Goal: Task Accomplishment & Management: Use online tool/utility

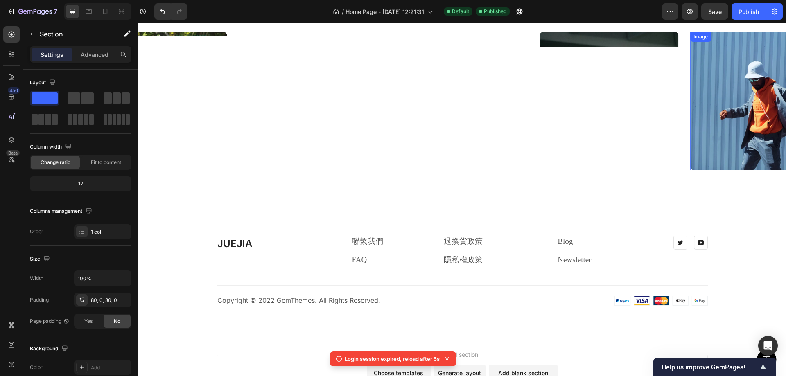
scroll to position [2010, 0]
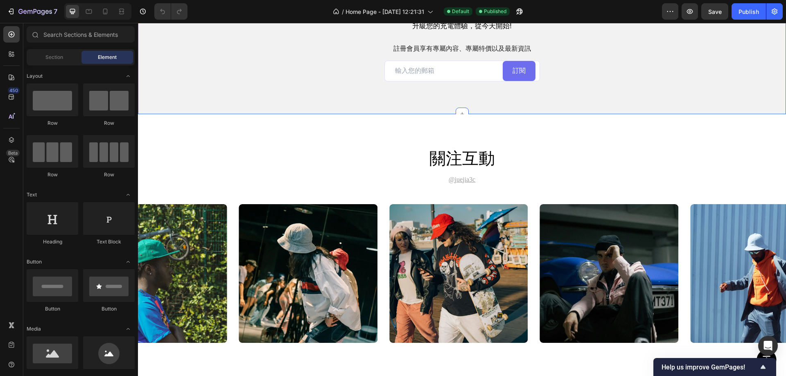
scroll to position [2384, 0]
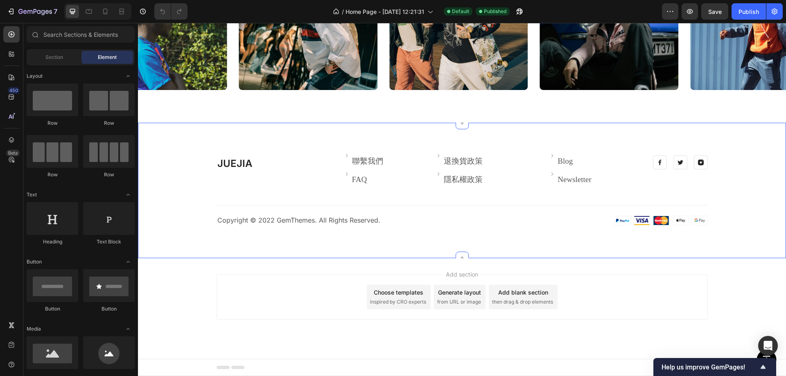
click at [654, 132] on div "JUEJIA Heading Image 聯繫我們 Text block Row Image FAQ Text block Row Image 退換貨政策 T…" at bounding box center [462, 190] width 648 height 135
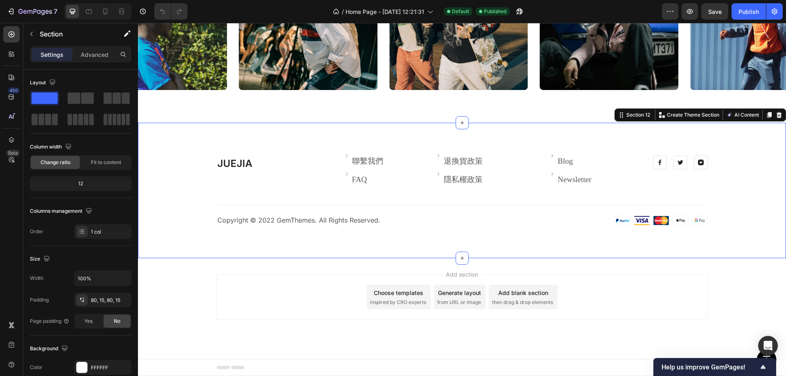
click at [778, 115] on div "Section 12 You can create reusable sections Create Theme Section AI Content Wri…" at bounding box center [699, 114] width 171 height 13
click at [776, 114] on icon at bounding box center [779, 115] width 7 height 7
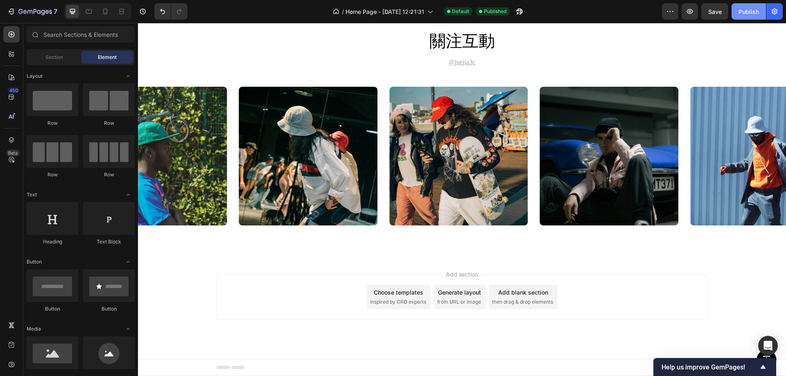
click at [753, 9] on div "Publish" at bounding box center [748, 11] width 20 height 9
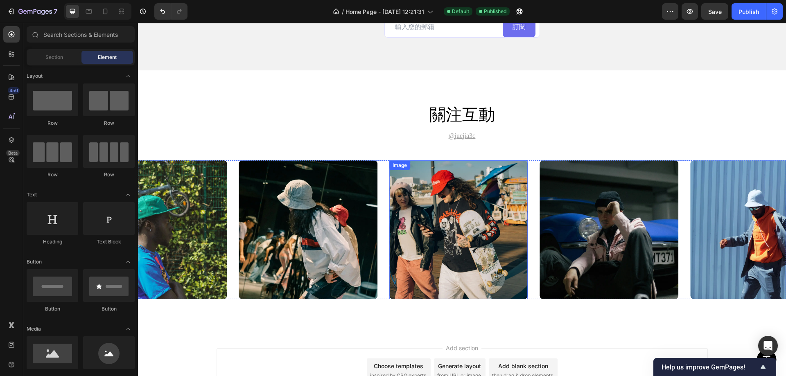
scroll to position [2085, 0]
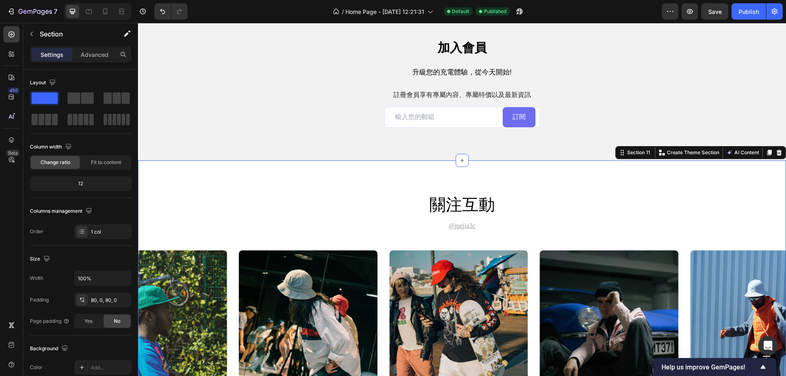
click at [631, 176] on div "關注互動 Heading @juejia3c Text Block Image Image Image Image Image Carousel Sectio…" at bounding box center [462, 291] width 648 height 262
click at [31, 33] on icon "button" at bounding box center [31, 34] width 7 height 7
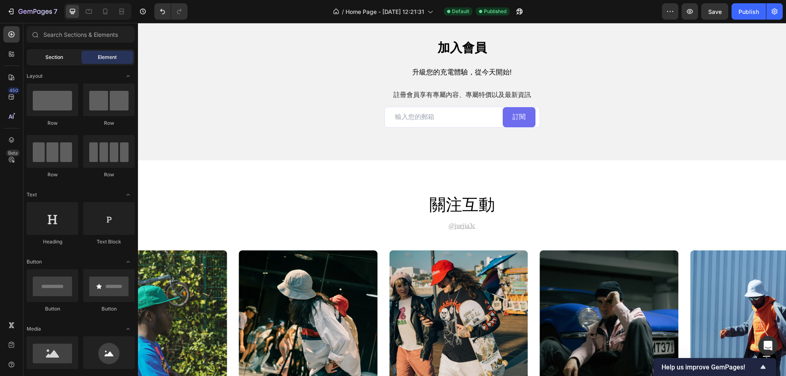
click at [48, 55] on span "Section" at bounding box center [54, 57] width 18 height 7
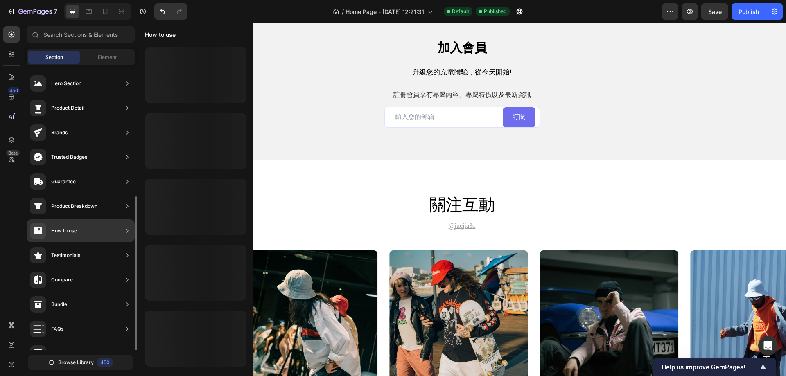
scroll to position [190, 0]
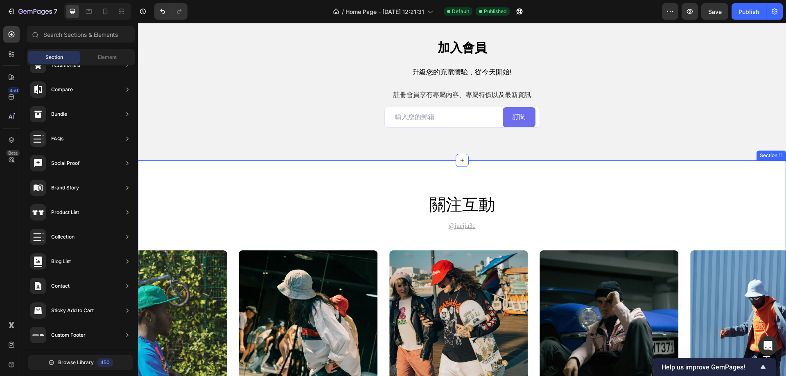
click at [721, 171] on div "關注互動 Heading @juejia3c Text Block Image Image Image Image Image Carousel Sectio…" at bounding box center [462, 291] width 648 height 262
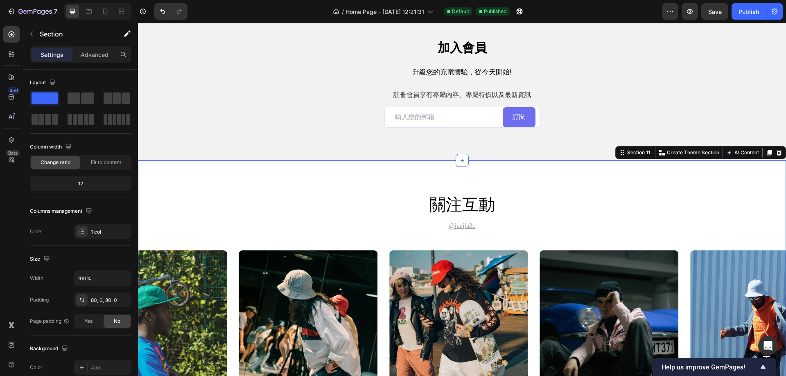
click at [776, 152] on icon at bounding box center [779, 152] width 7 height 7
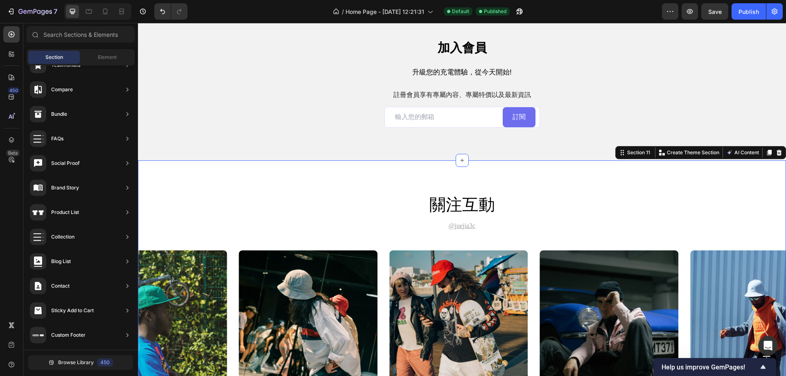
scroll to position [1987, 0]
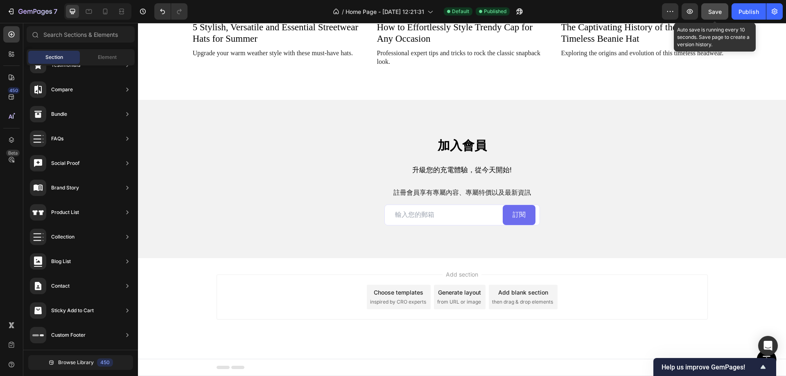
click at [720, 10] on span "Save" at bounding box center [715, 11] width 14 height 7
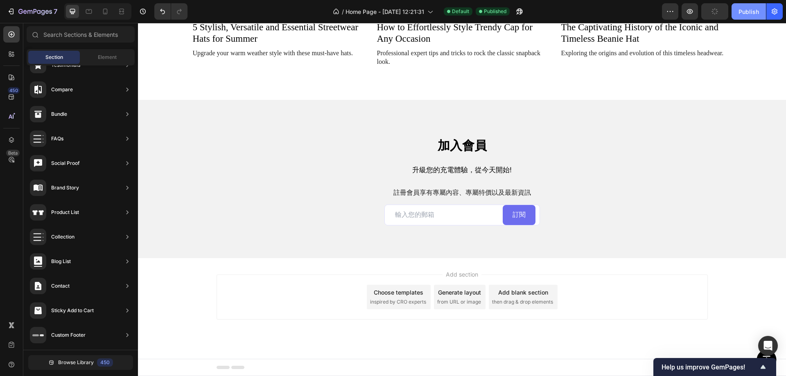
click at [749, 12] on div "Publish" at bounding box center [748, 11] width 20 height 9
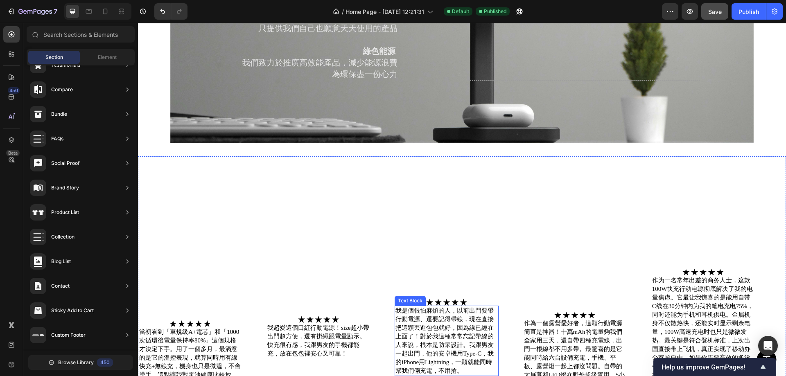
scroll to position [1146, 0]
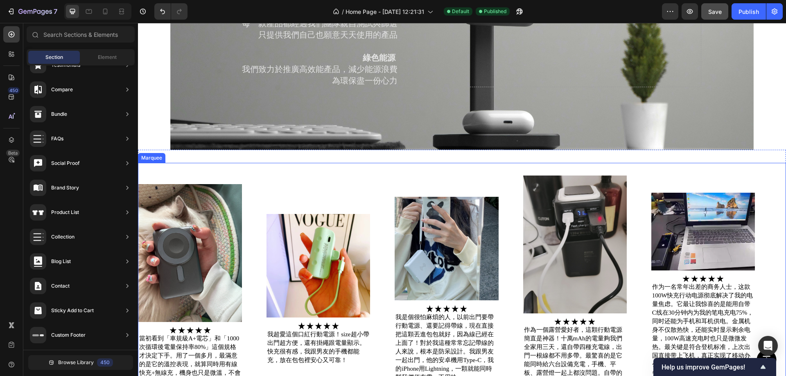
click at [382, 200] on div "Image Image 當初看到「車規級A+電芯」和「1000次循環後電量保持率80%」這個規格才決定下手。用了一個多月，最滿意的是它的溫控表現，就算同時用有…" at bounding box center [458, 288] width 641 height 234
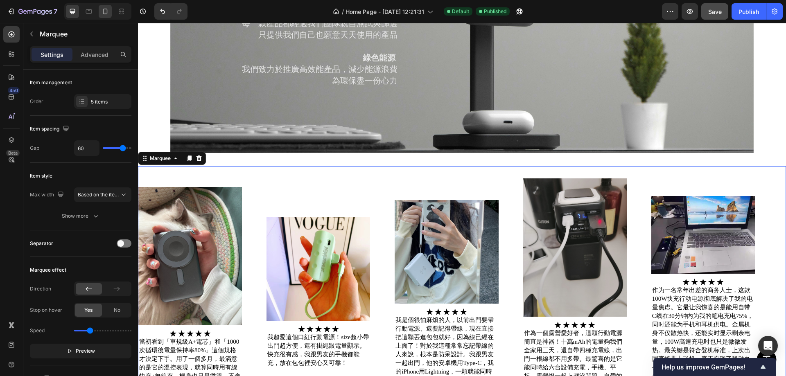
click at [106, 11] on icon at bounding box center [105, 11] width 8 height 8
type input "20"
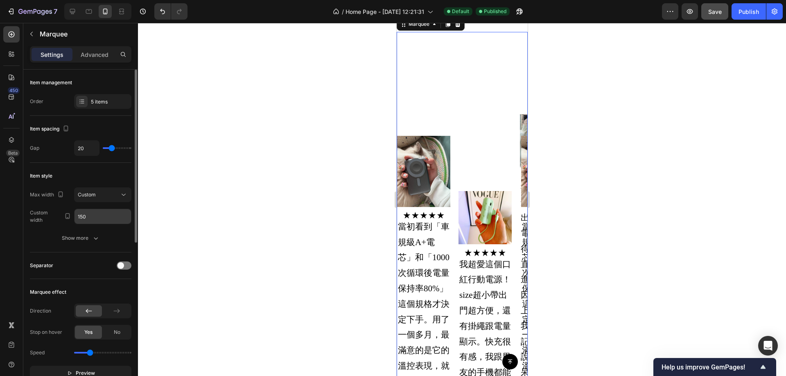
scroll to position [965, 0]
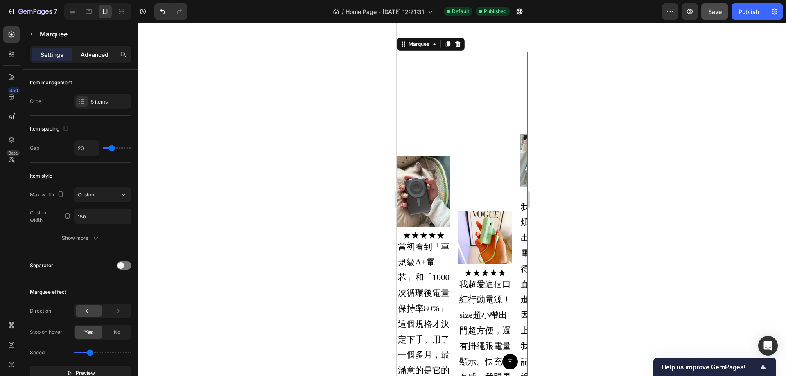
click at [96, 59] on p "Advanced" at bounding box center [95, 54] width 28 height 9
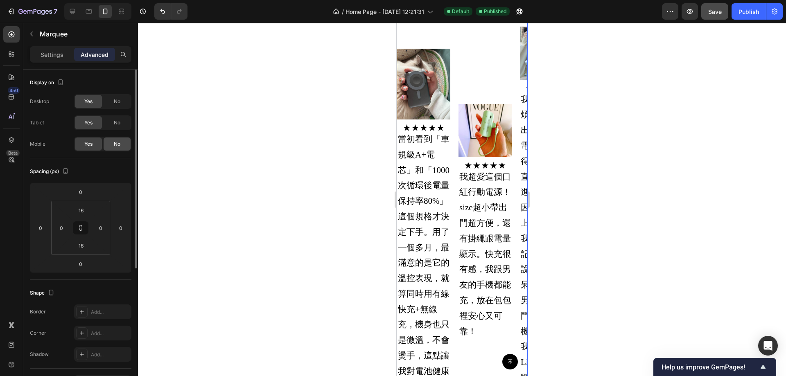
click at [115, 145] on span "No" at bounding box center [117, 143] width 7 height 7
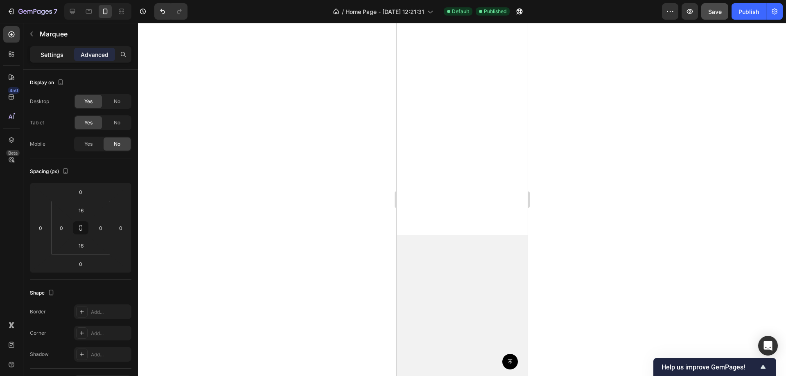
click at [37, 49] on div "Settings" at bounding box center [52, 54] width 41 height 13
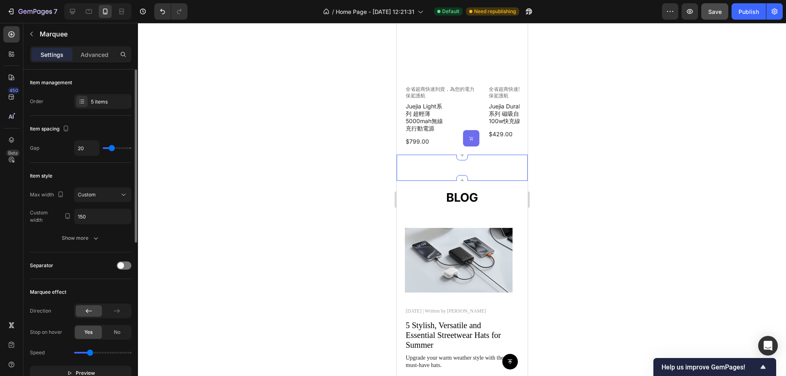
scroll to position [878, 0]
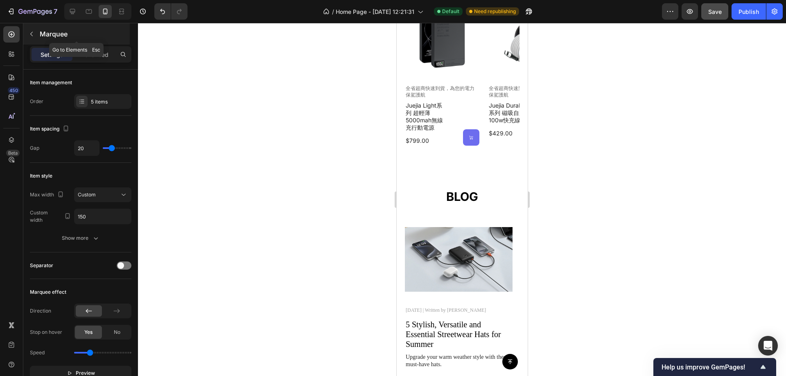
click at [40, 24] on div "Marquee" at bounding box center [76, 33] width 106 height 21
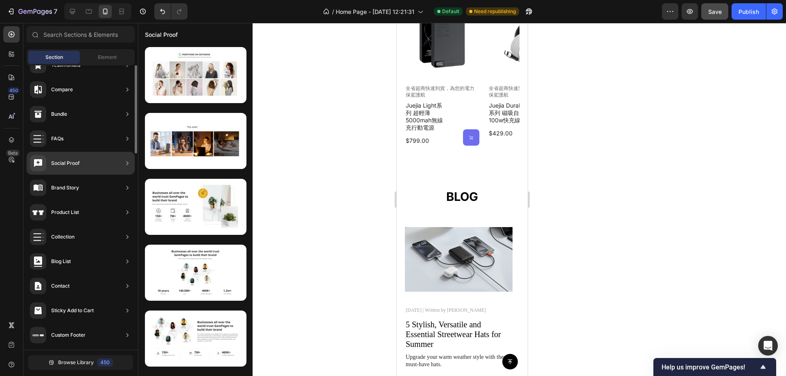
scroll to position [0, 0]
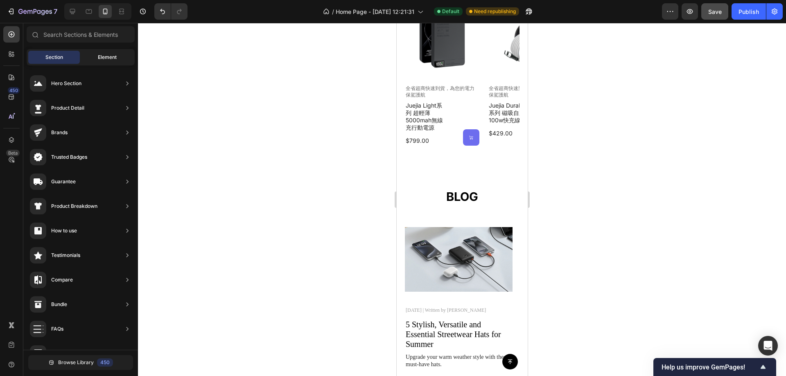
click at [99, 55] on span "Element" at bounding box center [107, 57] width 19 height 7
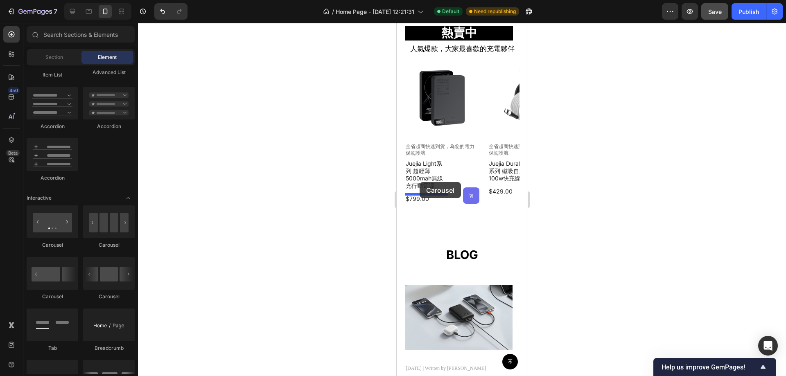
scroll to position [632, 0]
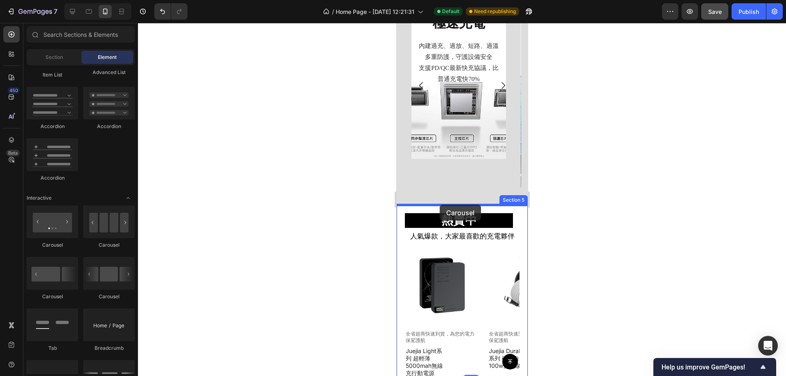
drag, startPoint x: 442, startPoint y: 294, endPoint x: 439, endPoint y: 205, distance: 89.7
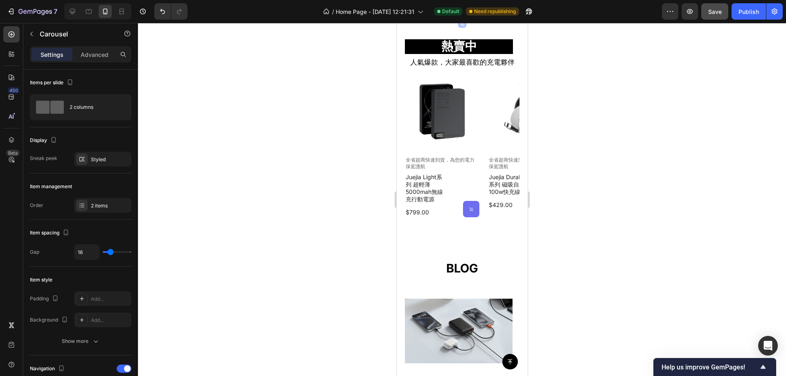
scroll to position [901, 0]
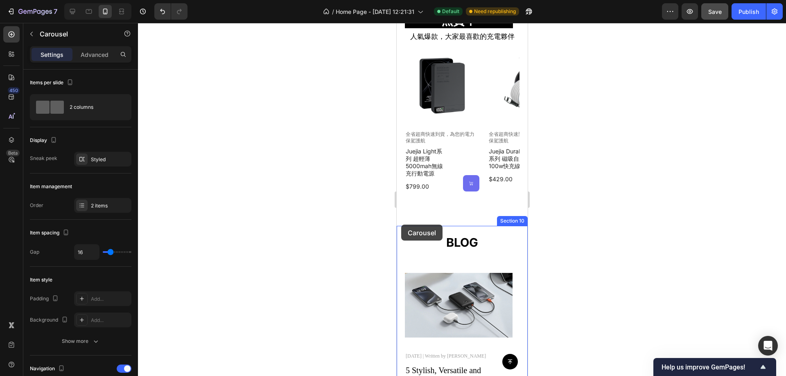
drag, startPoint x: 404, startPoint y: 125, endPoint x: 401, endPoint y: 225, distance: 99.5
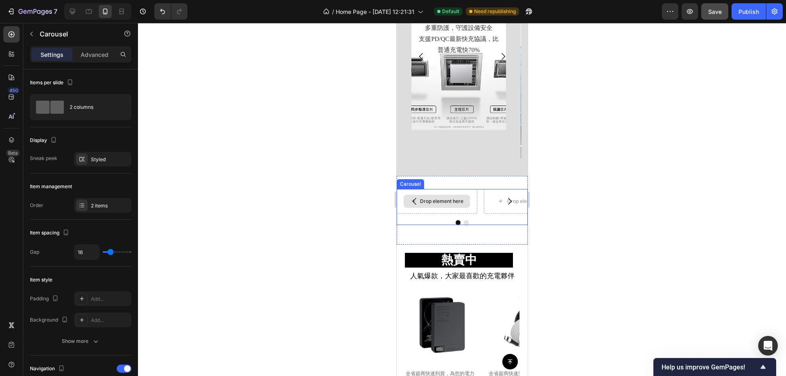
scroll to position [673, 0]
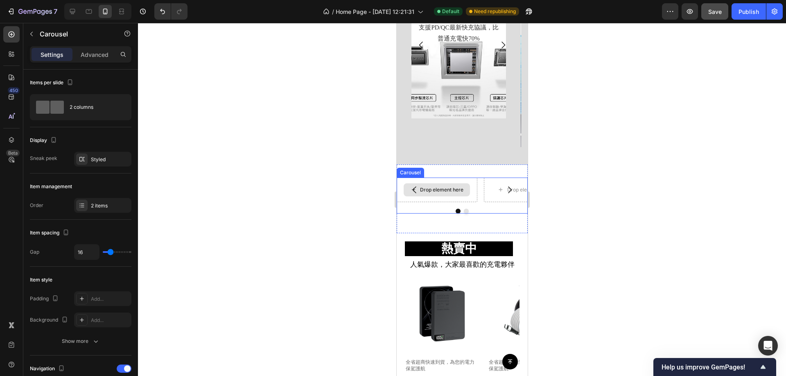
click at [431, 185] on div "Drop element here" at bounding box center [436, 189] width 66 height 13
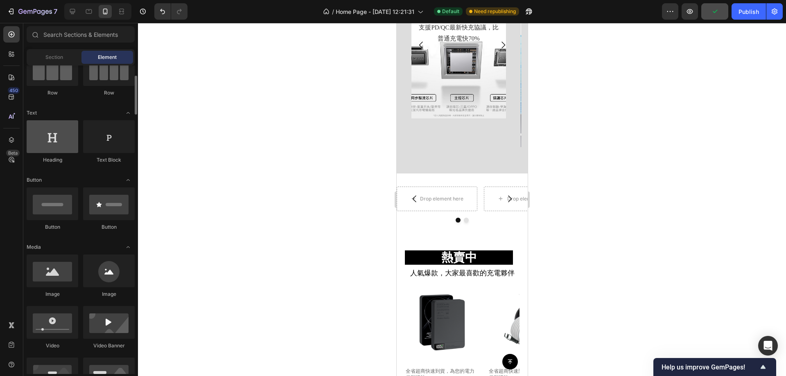
scroll to position [123, 0]
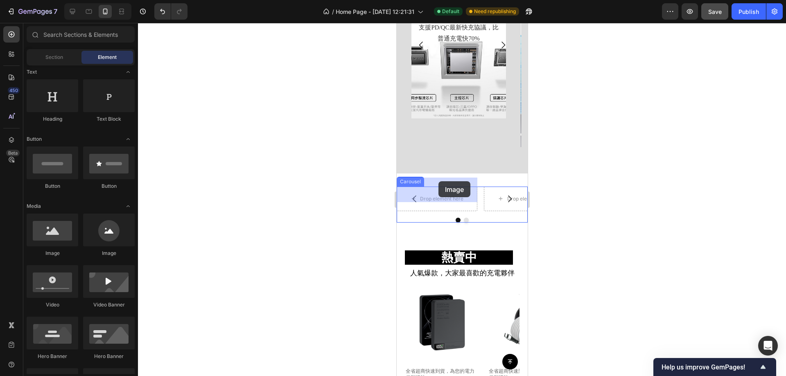
drag, startPoint x: 462, startPoint y: 257, endPoint x: 440, endPoint y: 191, distance: 69.4
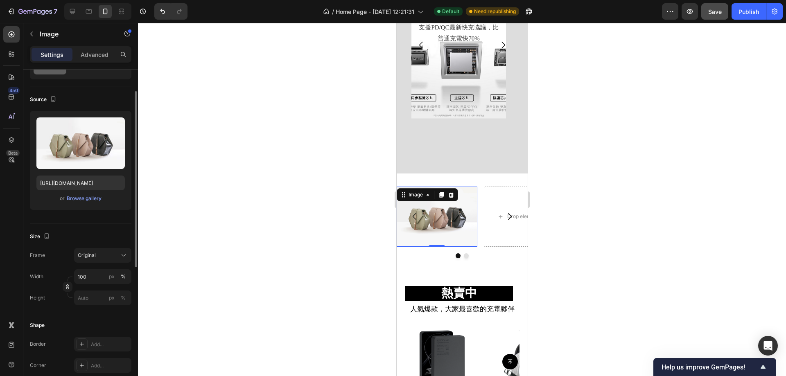
scroll to position [0, 0]
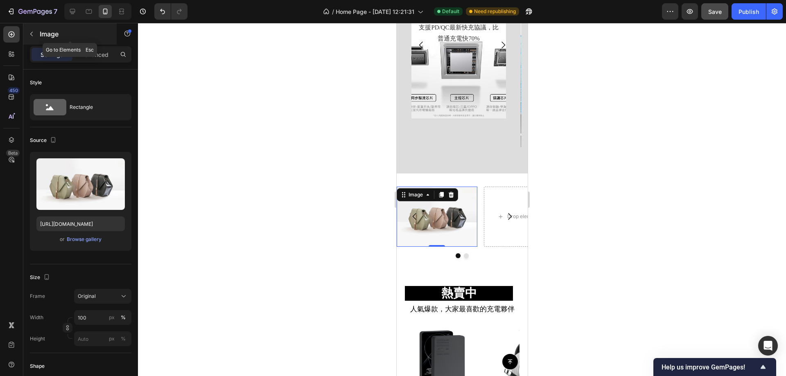
click at [33, 32] on icon "button" at bounding box center [31, 34] width 7 height 7
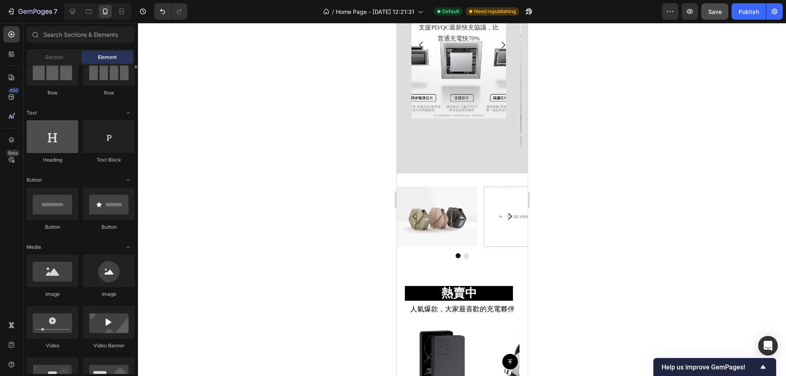
scroll to position [41, 0]
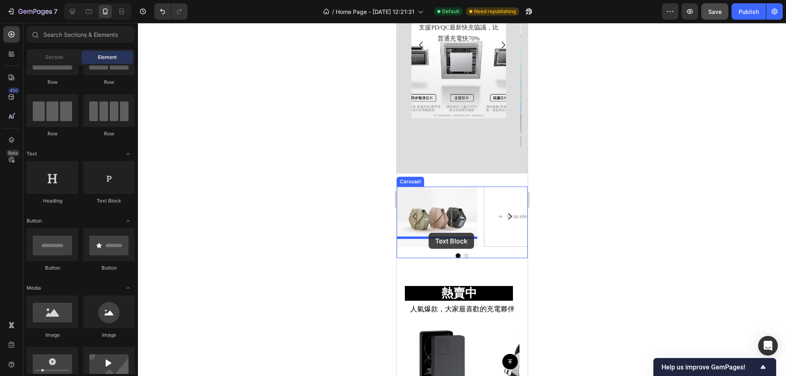
drag, startPoint x: 602, startPoint y: 219, endPoint x: 428, endPoint y: 233, distance: 174.9
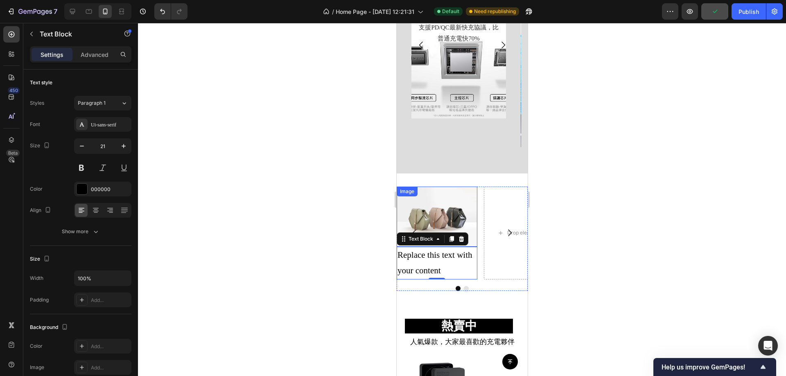
click at [438, 198] on img at bounding box center [436, 217] width 81 height 60
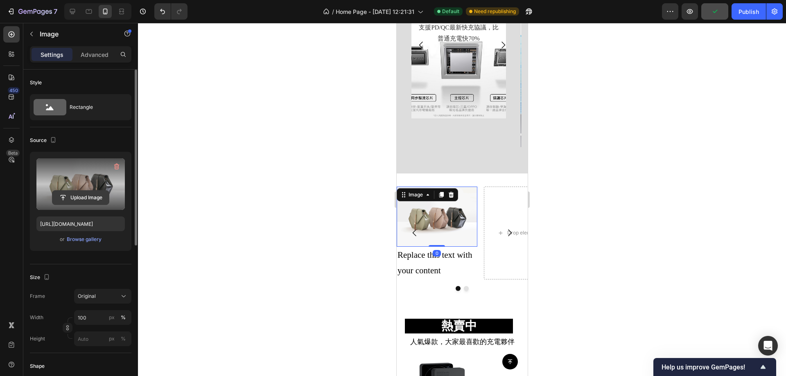
click at [90, 198] on input "file" at bounding box center [80, 198] width 56 height 14
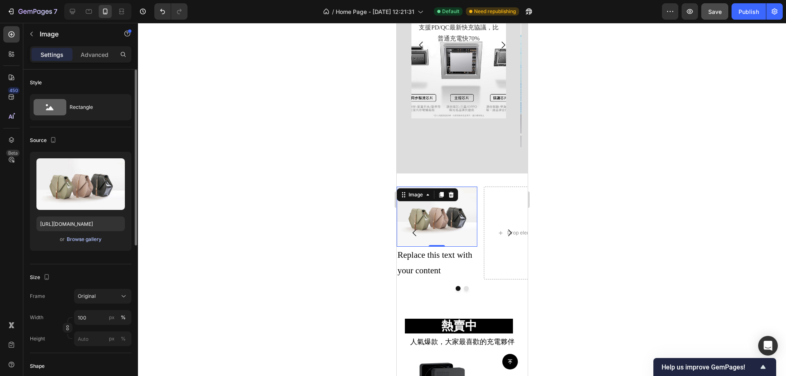
click at [71, 238] on div "Browse gallery" at bounding box center [84, 239] width 35 height 7
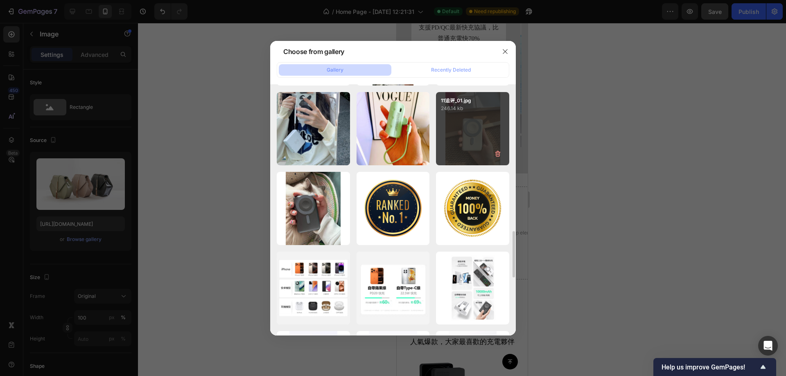
scroll to position [754, 0]
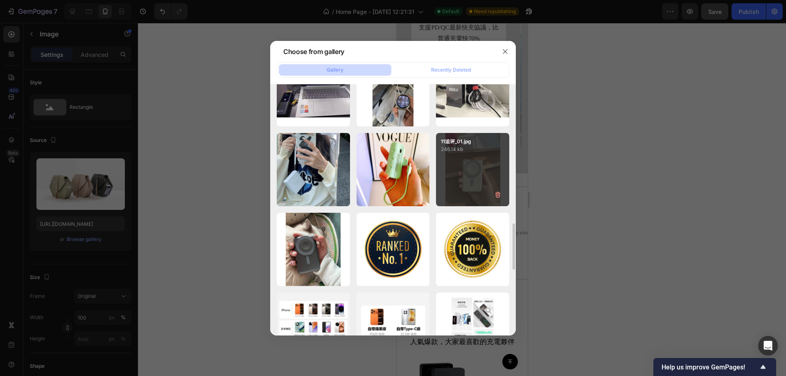
click at [475, 176] on div "11追评_01.jpg 246.14 kb" at bounding box center [472, 169] width 73 height 73
type input "https://cdn.shopify.com/s/files/1/0772/4485/8597/files/gempages_584237370715407…"
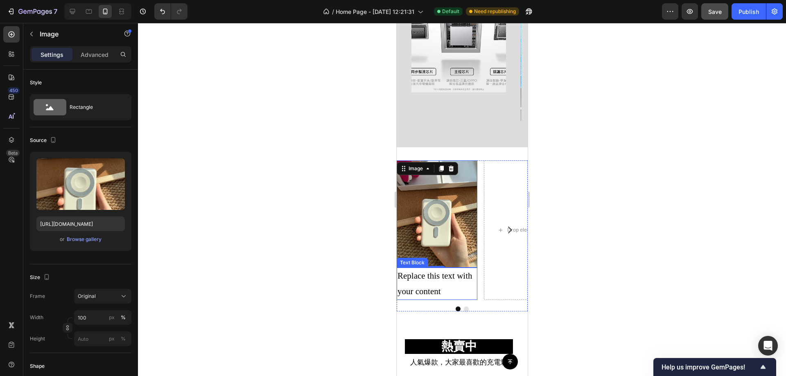
scroll to position [714, 0]
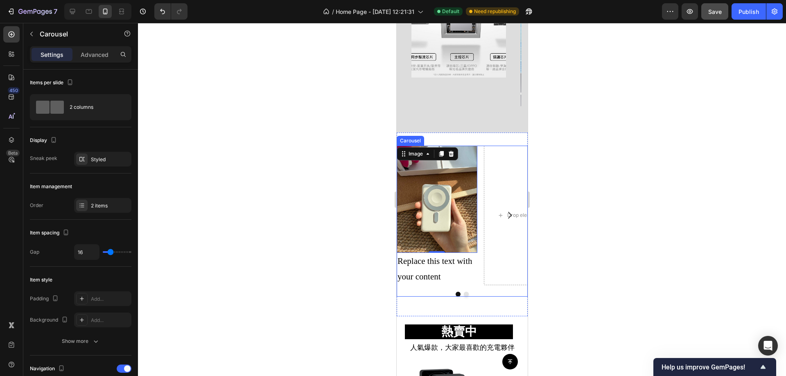
click at [480, 146] on div "Image 0 Replace this text with your content Text Block Drop element here" at bounding box center [461, 216] width 131 height 140
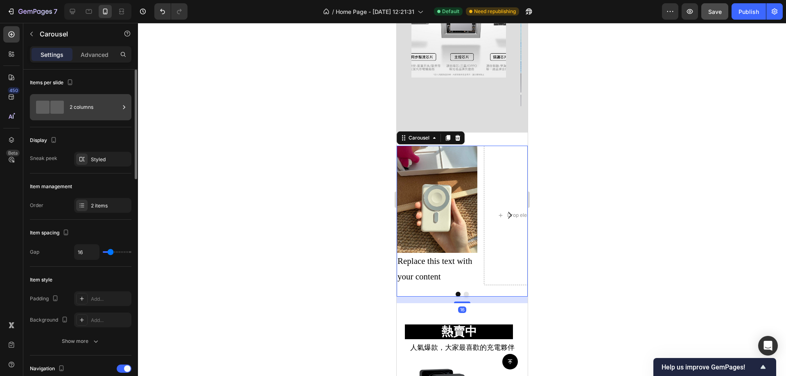
click at [96, 110] on div "2 columns" at bounding box center [95, 107] width 50 height 19
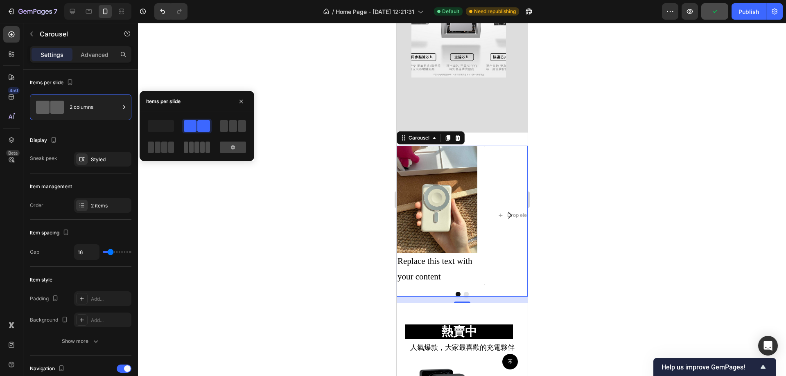
click at [196, 148] on span at bounding box center [196, 147] width 5 height 11
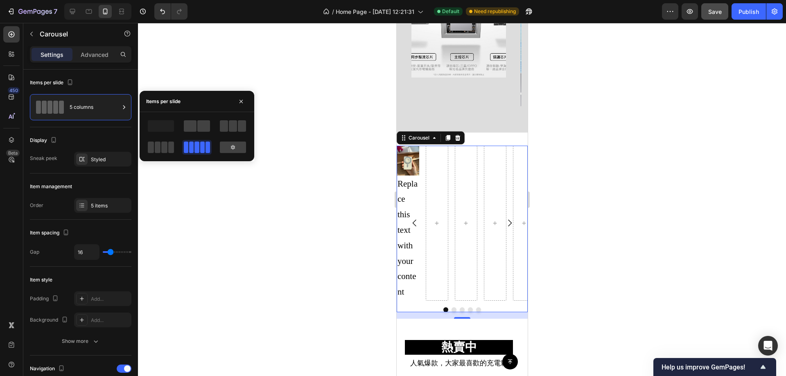
click at [269, 197] on div at bounding box center [462, 199] width 648 height 353
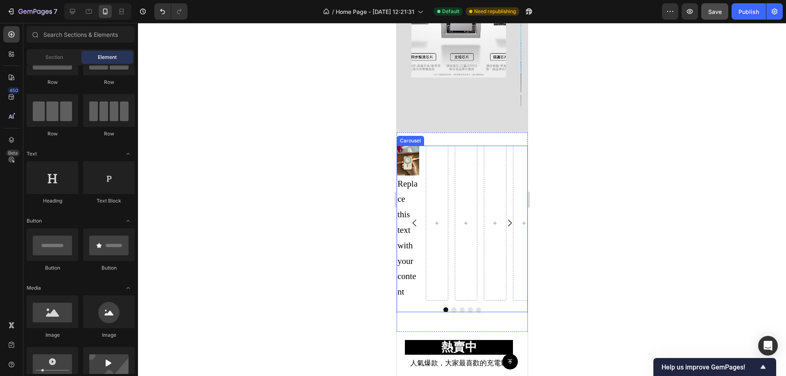
click at [423, 154] on div "Image Replace this text with your content Text Block" at bounding box center [461, 224] width 131 height 156
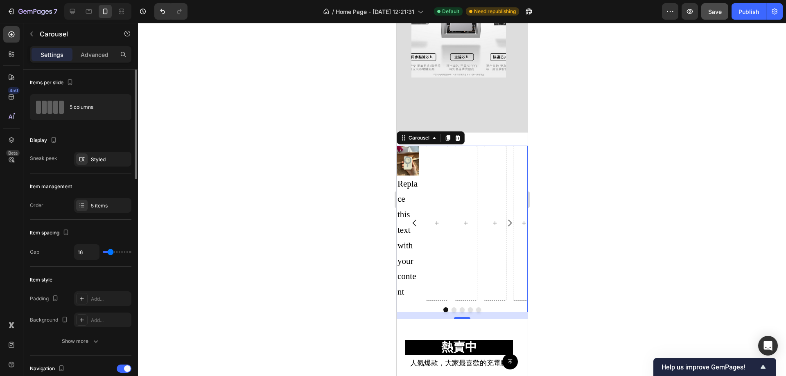
type input "0"
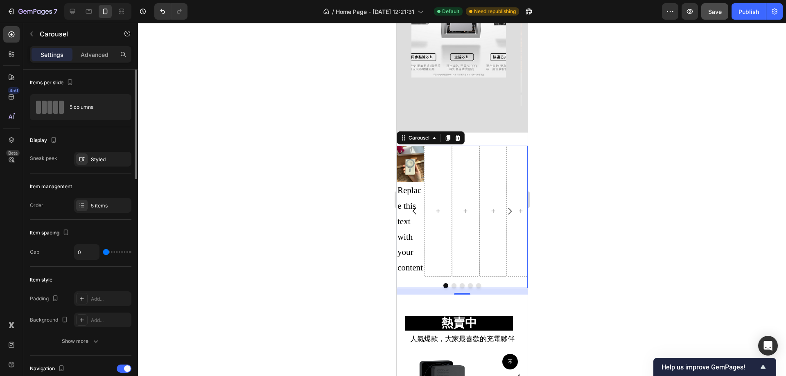
type input "9"
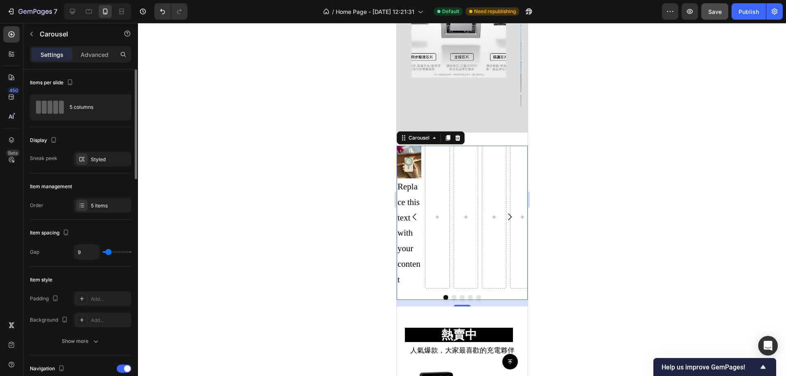
type input "10"
type input "9"
click at [108, 251] on input "range" at bounding box center [117, 252] width 29 height 2
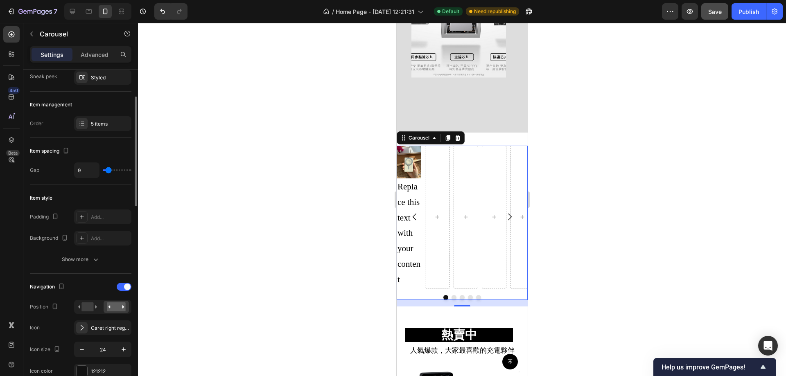
scroll to position [164, 0]
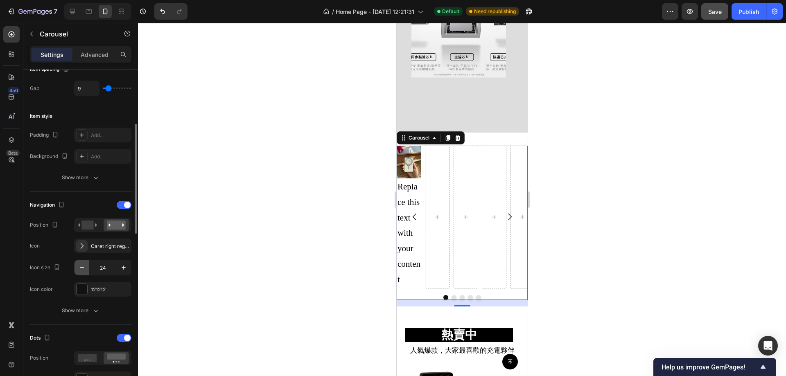
click at [83, 267] on icon "button" at bounding box center [82, 268] width 8 height 8
click at [121, 269] on icon "button" at bounding box center [124, 268] width 8 height 8
type input "24"
click at [73, 315] on div "Show more" at bounding box center [81, 311] width 38 height 8
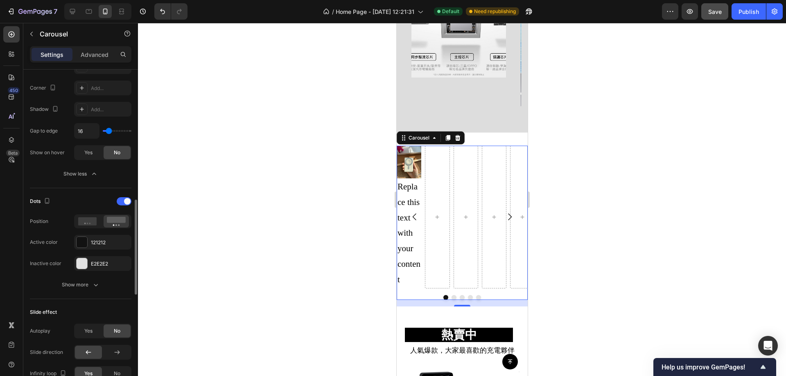
scroll to position [491, 0]
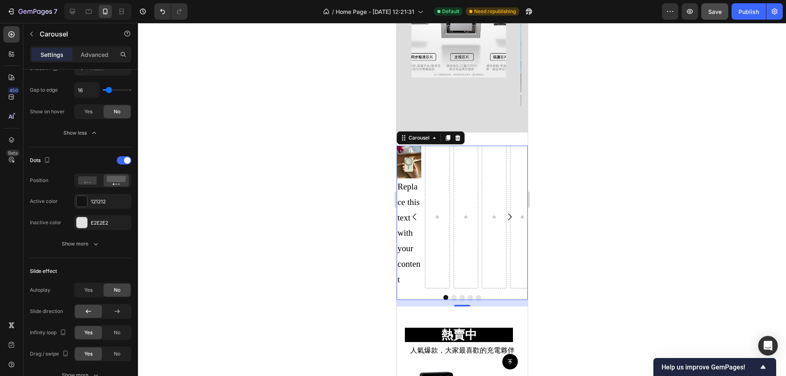
click at [277, 156] on div at bounding box center [462, 199] width 648 height 353
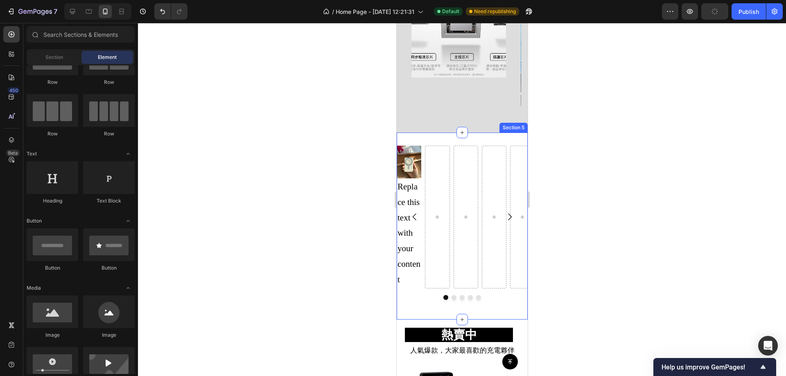
click at [451, 133] on div "Image Replace this text with your content Text Block Carousel Section 5" at bounding box center [461, 226] width 131 height 187
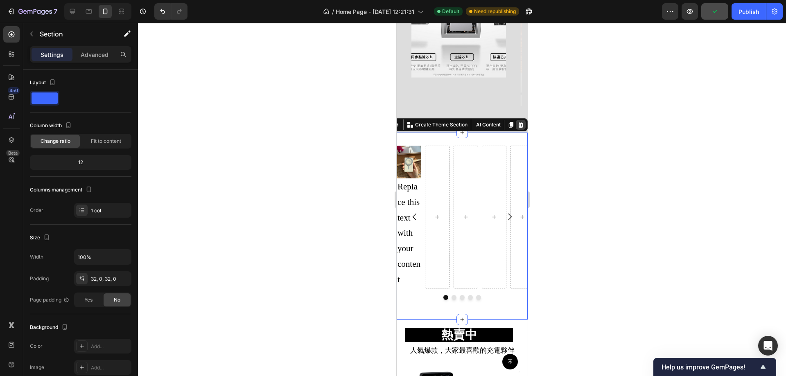
click at [516, 120] on div at bounding box center [520, 125] width 10 height 10
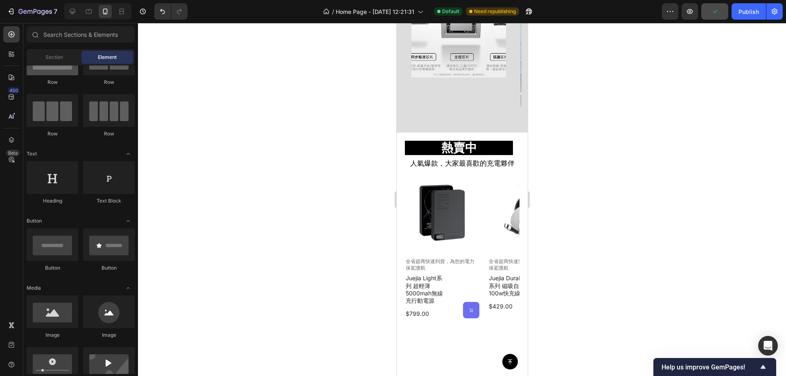
scroll to position [0, 0]
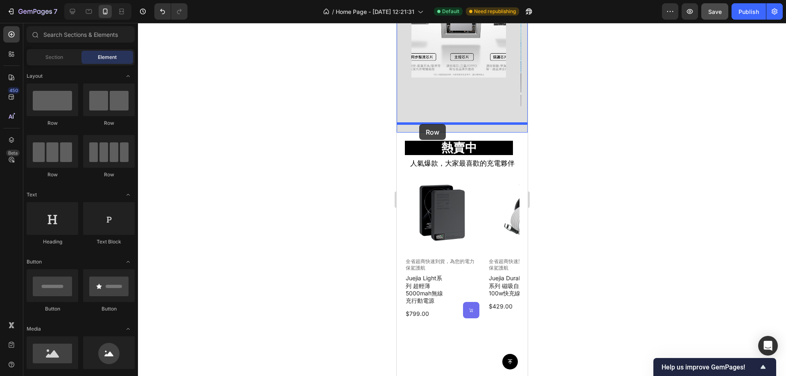
drag, startPoint x: 453, startPoint y: 117, endPoint x: 419, endPoint y: 124, distance: 35.6
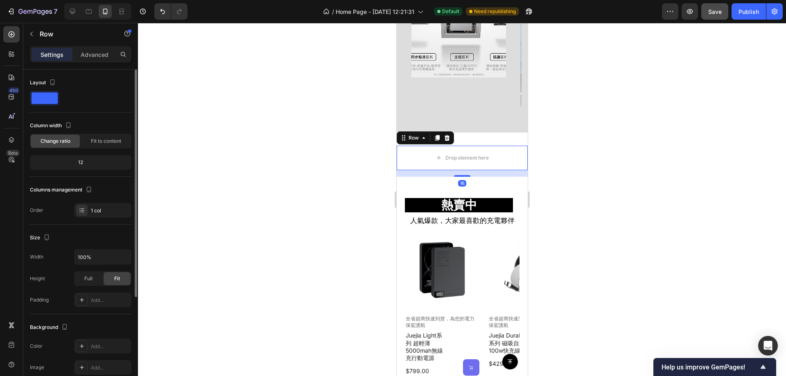
click at [56, 47] on div "Settings Advanced" at bounding box center [80, 54] width 101 height 16
click at [37, 34] on button "button" at bounding box center [31, 33] width 13 height 13
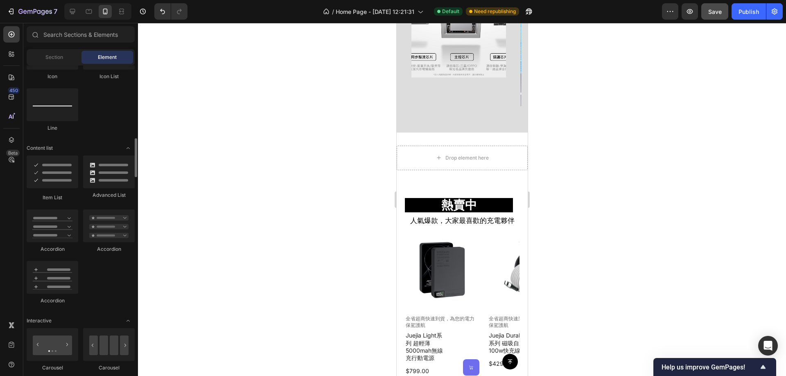
scroll to position [778, 0]
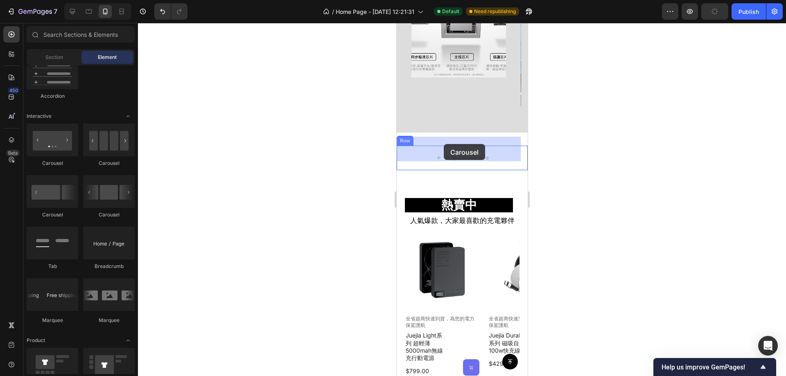
drag, startPoint x: 447, startPoint y: 164, endPoint x: 411, endPoint y: 202, distance: 52.4
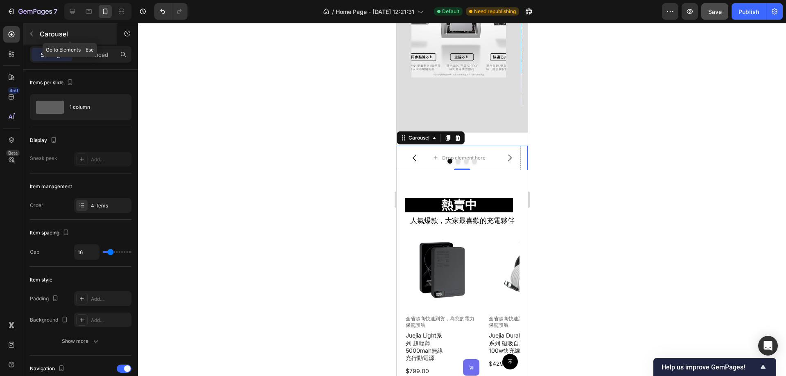
click at [25, 29] on div "Carousel" at bounding box center [69, 33] width 93 height 21
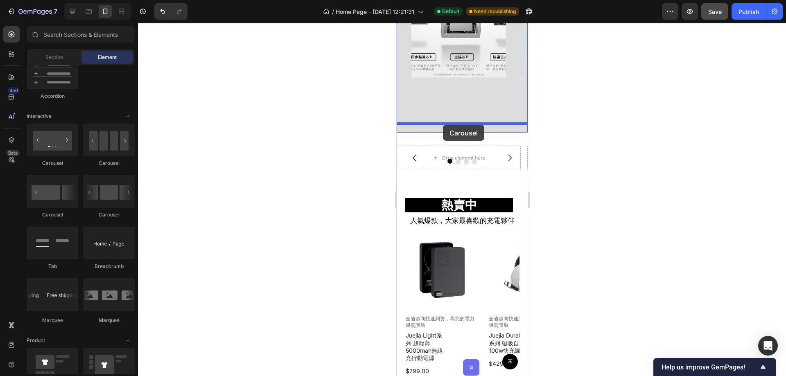
drag, startPoint x: 452, startPoint y: 165, endPoint x: 442, endPoint y: 125, distance: 41.6
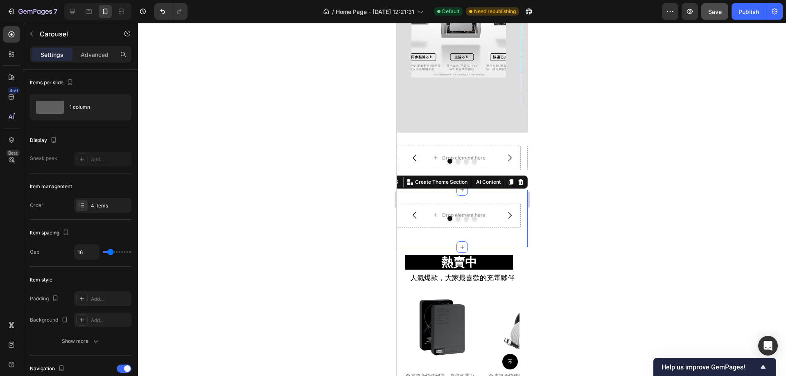
click at [438, 190] on div "Drop element here Drop element here Drop element here Drop element here Carouse…" at bounding box center [461, 218] width 131 height 57
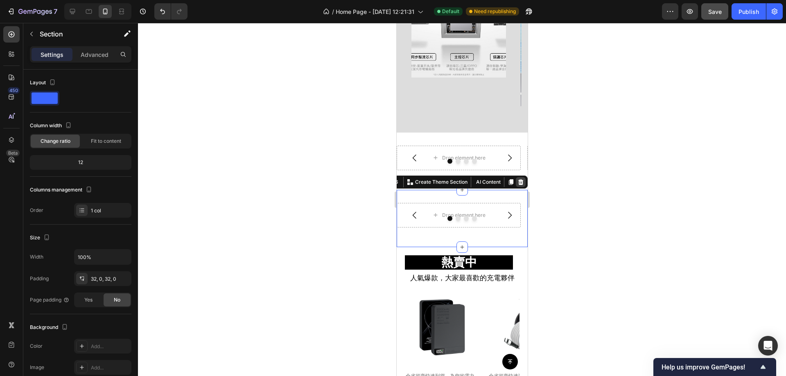
click at [517, 177] on div at bounding box center [520, 182] width 10 height 10
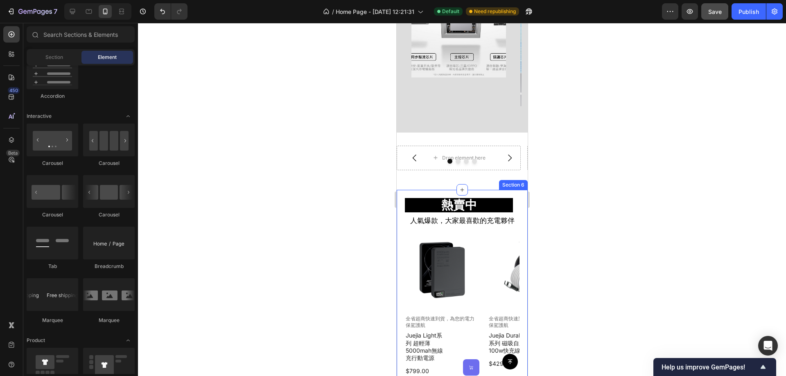
click at [498, 180] on div "Section 6" at bounding box center [512, 185] width 29 height 10
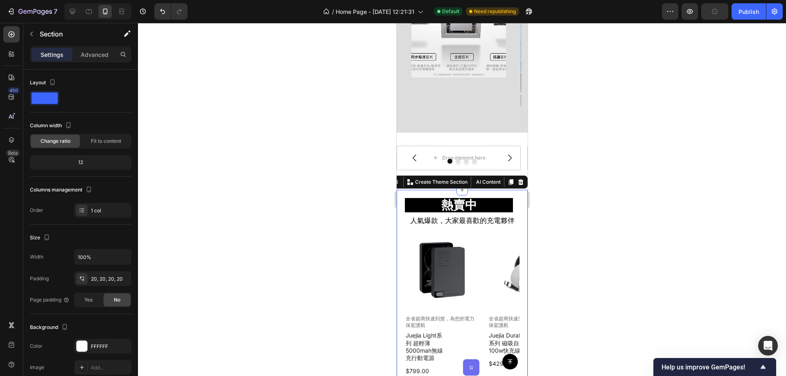
click at [611, 169] on div at bounding box center [462, 199] width 648 height 353
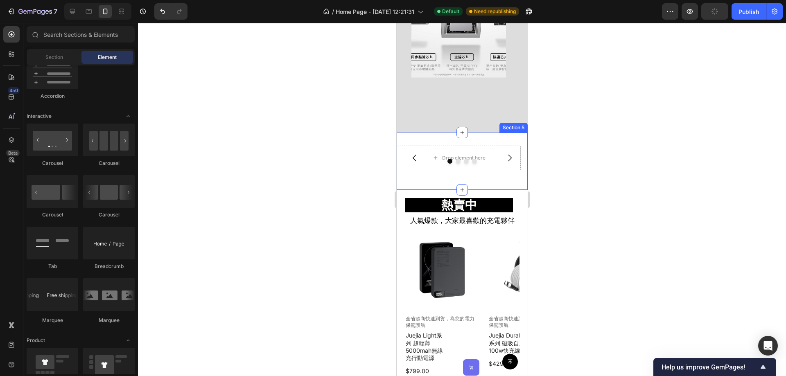
click at [496, 165] on div "Drop element here Drop element here Drop element here Drop element here Carousel" at bounding box center [461, 161] width 131 height 31
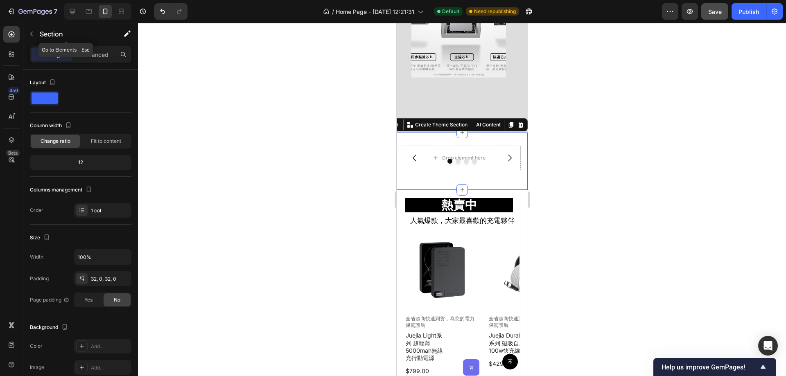
drag, startPoint x: 37, startPoint y: 30, endPoint x: 40, endPoint y: 33, distance: 4.6
click at [36, 30] on button "button" at bounding box center [31, 33] width 13 height 13
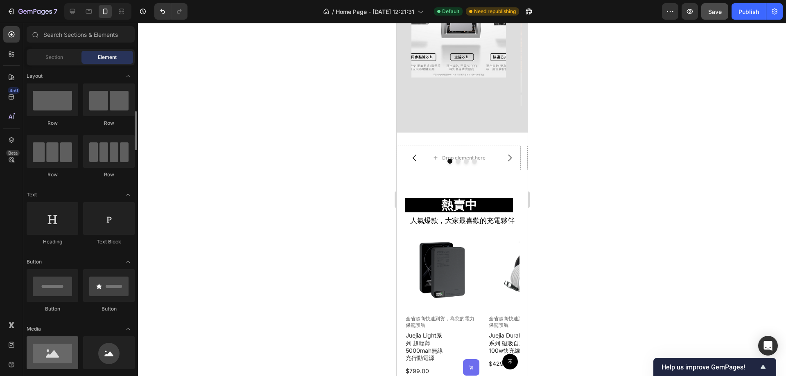
scroll to position [41, 0]
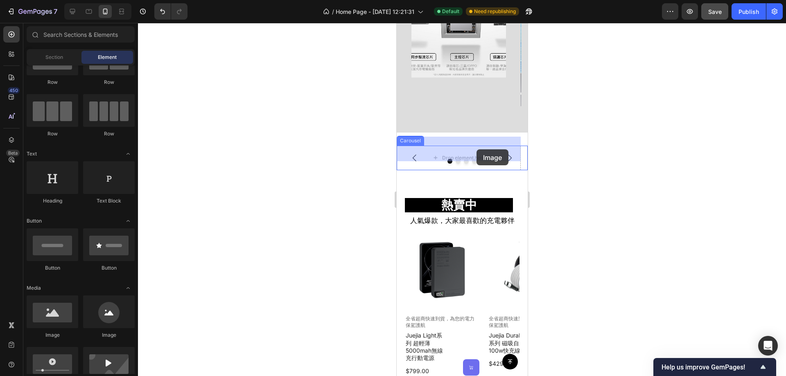
drag, startPoint x: 702, startPoint y: 250, endPoint x: 476, endPoint y: 149, distance: 247.5
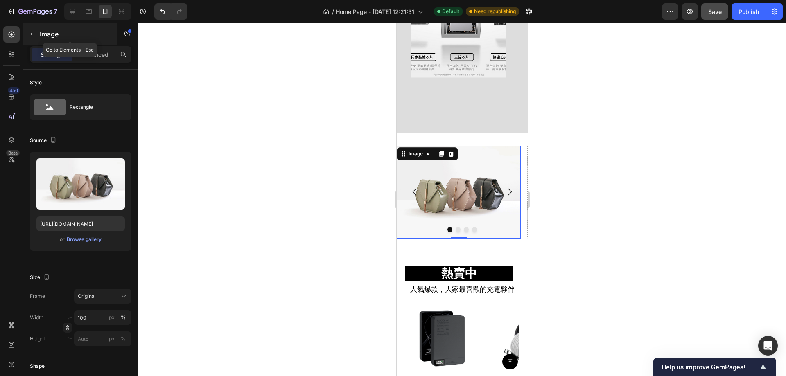
click at [32, 34] on icon "button" at bounding box center [31, 34] width 7 height 7
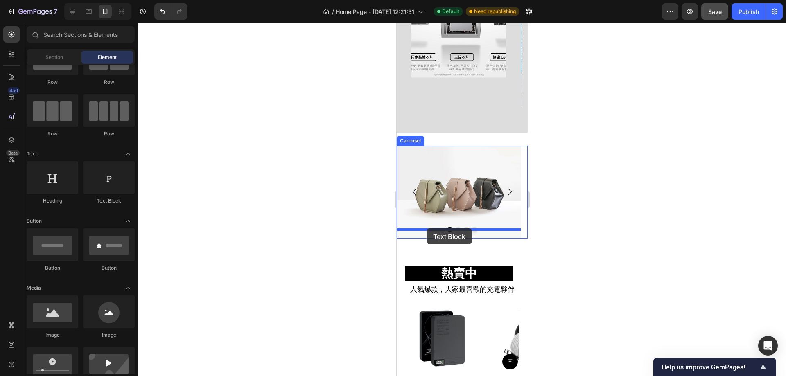
drag, startPoint x: 504, startPoint y: 203, endPoint x: 983, endPoint y: 258, distance: 482.0
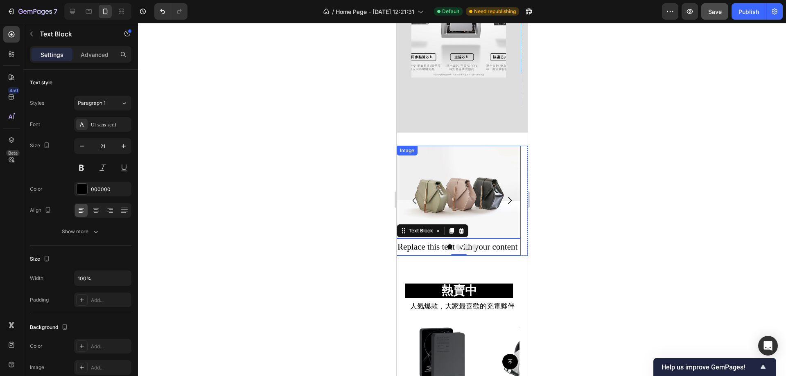
click at [514, 195] on img at bounding box center [458, 192] width 124 height 93
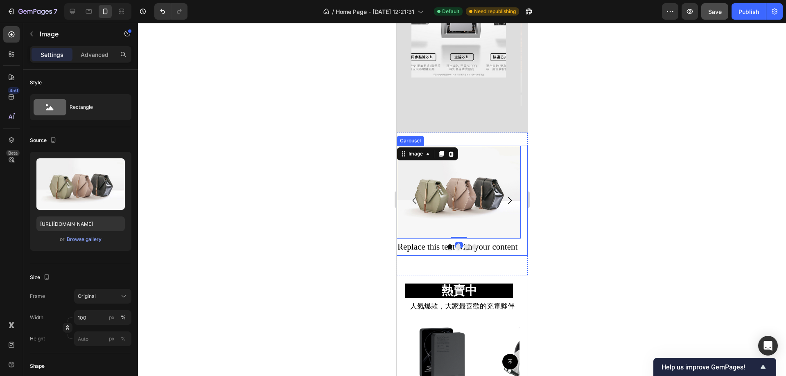
click at [504, 199] on icon "Carousel Next Arrow" at bounding box center [509, 201] width 10 height 10
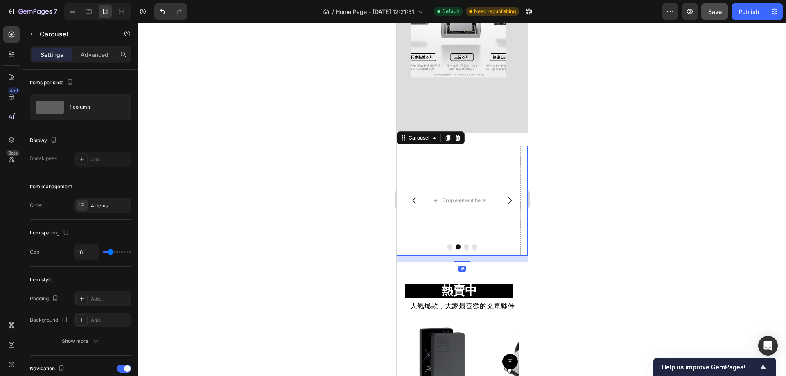
click at [412, 200] on icon "Carousel Back Arrow" at bounding box center [414, 201] width 10 height 10
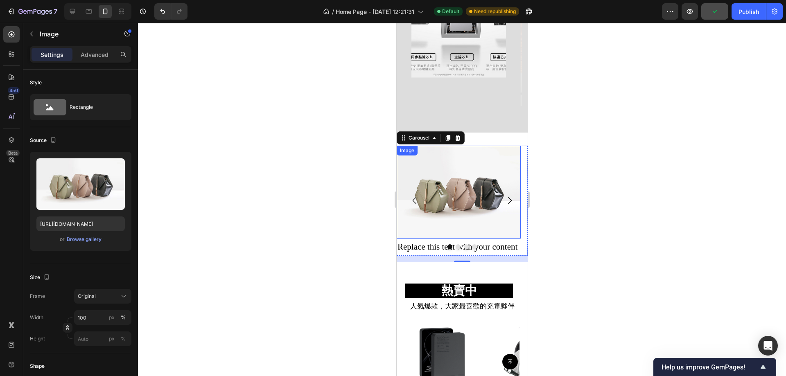
click at [442, 170] on img at bounding box center [458, 192] width 124 height 93
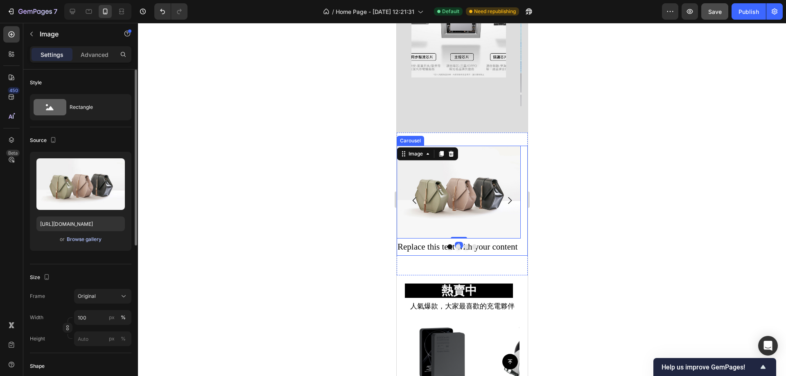
click at [85, 239] on div "Browse gallery" at bounding box center [84, 239] width 35 height 7
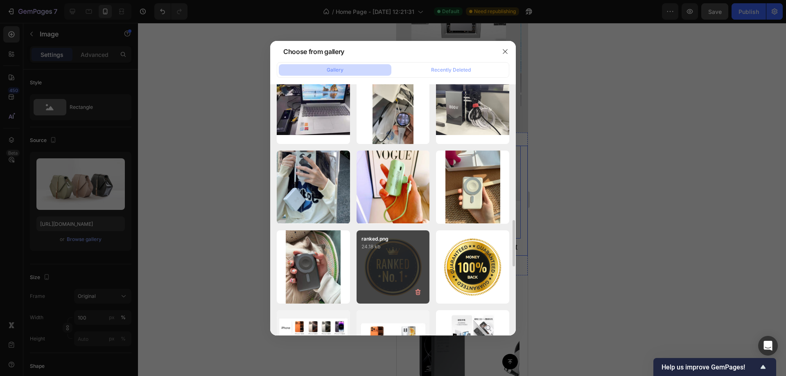
scroll to position [778, 0]
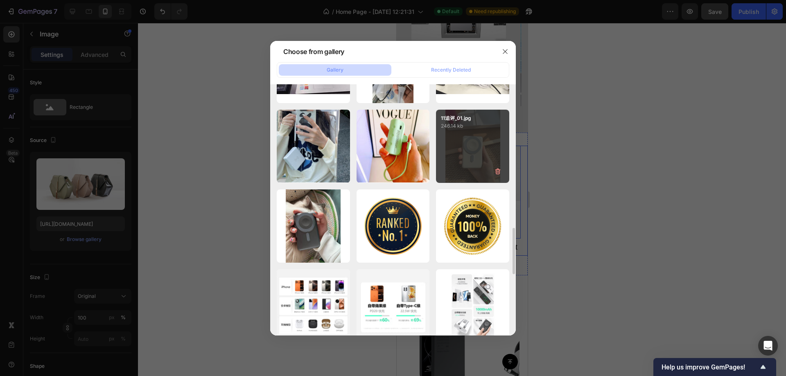
click at [469, 145] on div "11追评_01.jpg 246.14 kb" at bounding box center [472, 146] width 73 height 73
type input "https://cdn.shopify.com/s/files/1/0772/4485/8597/files/gempages_584237370715407…"
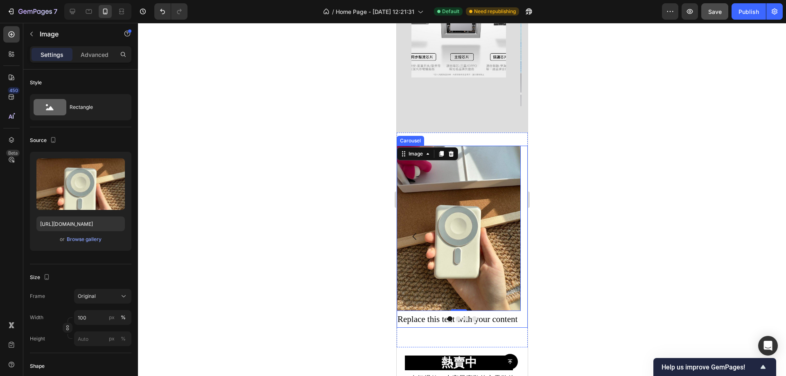
click at [672, 165] on div at bounding box center [462, 199] width 648 height 353
click at [506, 234] on icon "Carousel Next Arrow" at bounding box center [509, 237] width 10 height 10
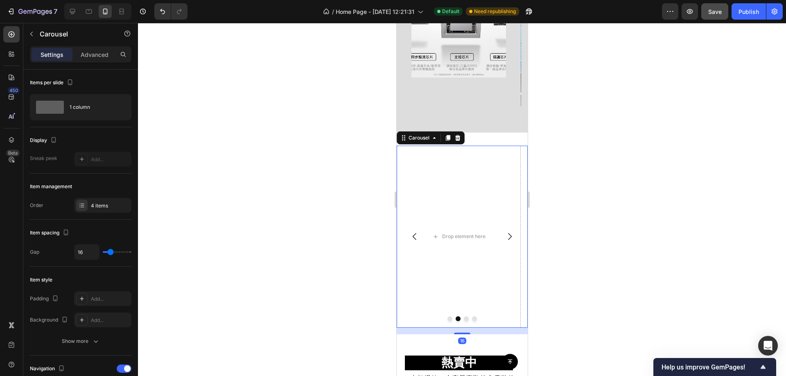
click at [410, 234] on icon "Carousel Back Arrow" at bounding box center [414, 237] width 10 height 10
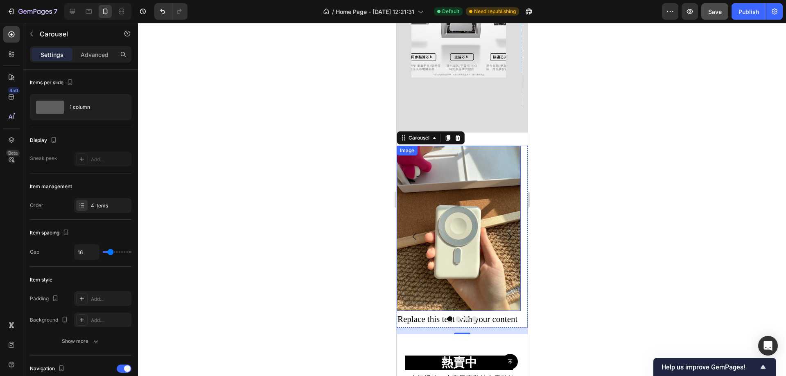
click at [438, 311] on div "Replace this text with your content" at bounding box center [458, 319] width 124 height 17
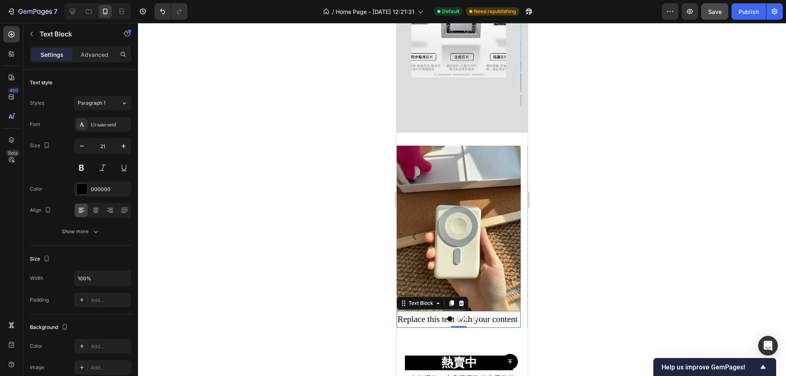
click at [457, 311] on div "Replace this text with your content" at bounding box center [458, 319] width 124 height 17
click at [457, 312] on p "Replace this text with your content" at bounding box center [458, 320] width 122 height 16
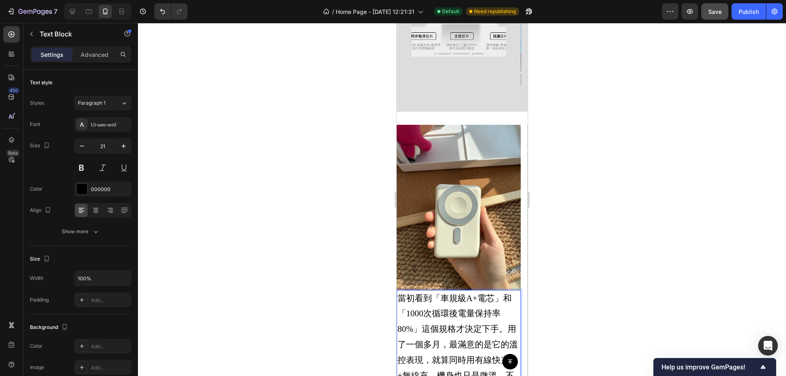
scroll to position [770, 0]
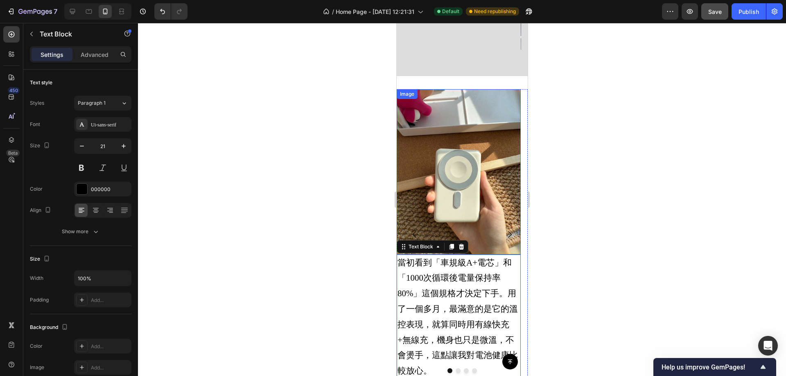
click at [605, 181] on div at bounding box center [462, 199] width 648 height 353
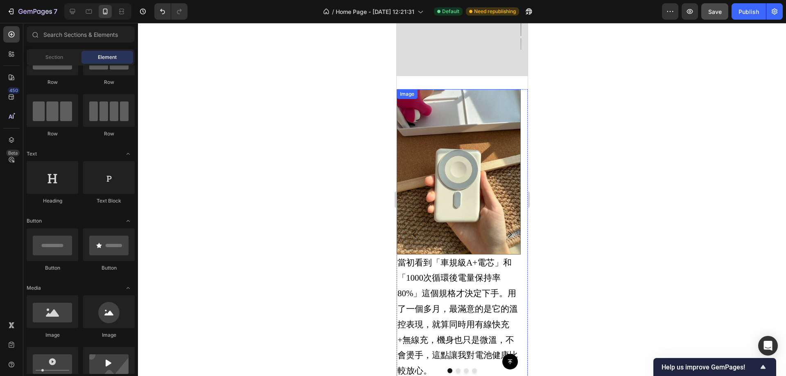
click at [428, 160] on img at bounding box center [458, 171] width 124 height 165
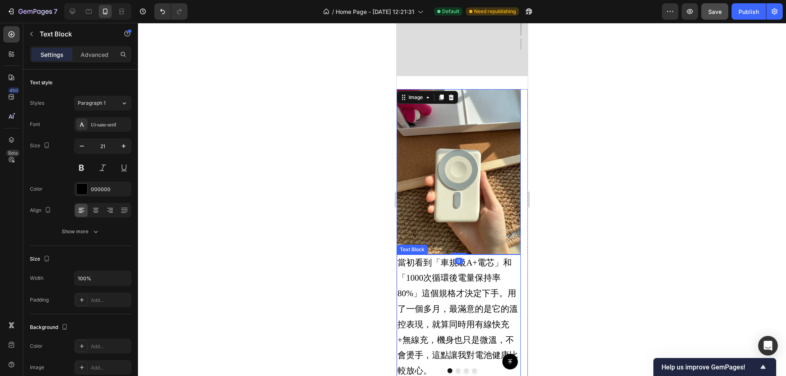
click at [431, 313] on p "當初看到「車規級A+電芯」和「1000次循環後電量保持率80%」這個規格才決定下手。用了一個多月，最滿意的是它的溫控表現，就算同時用有線快充+無線充，機身也只…" at bounding box center [458, 317] width 122 height 124
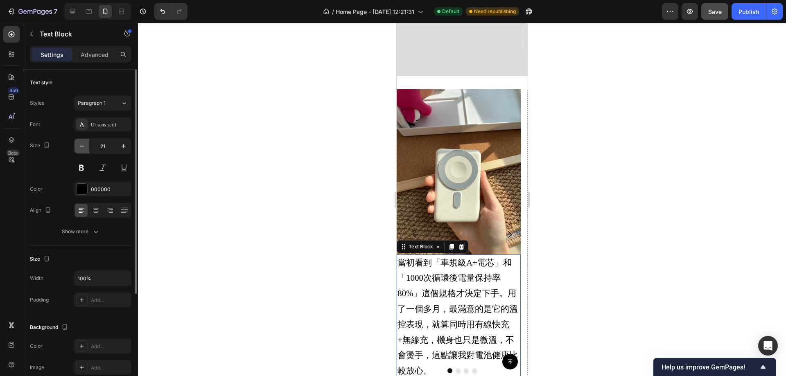
click at [84, 146] on icon "button" at bounding box center [82, 146] width 8 height 8
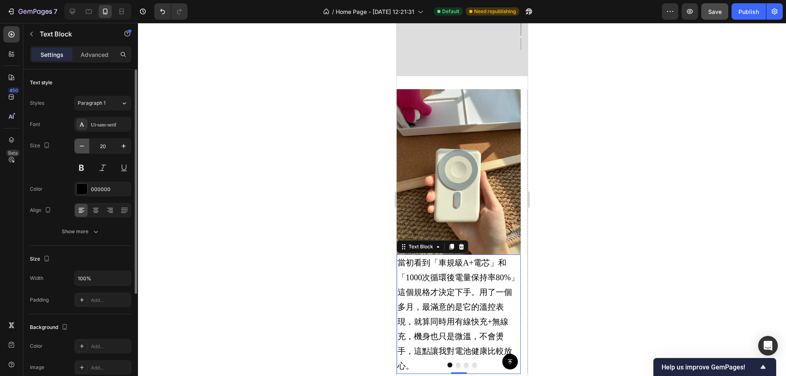
click at [84, 146] on icon "button" at bounding box center [82, 146] width 8 height 8
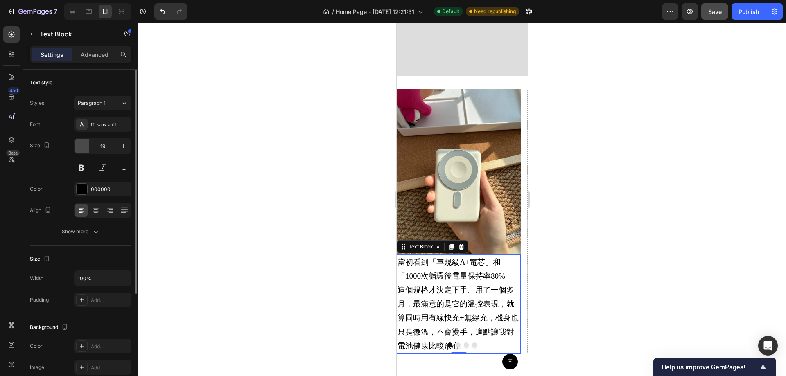
click at [84, 146] on icon "button" at bounding box center [82, 146] width 8 height 8
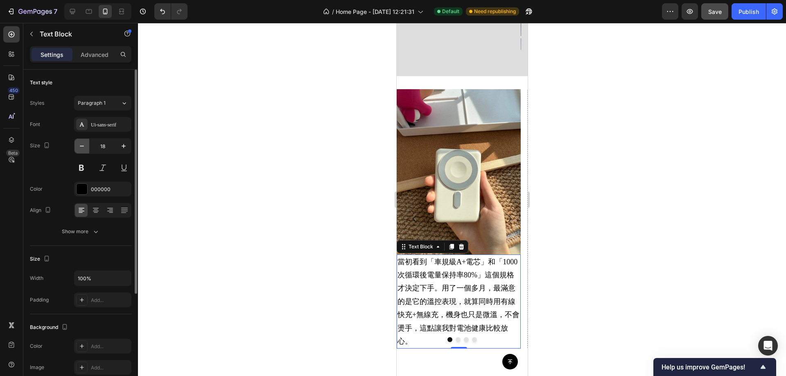
click at [85, 146] on icon "button" at bounding box center [82, 146] width 8 height 8
type input "17"
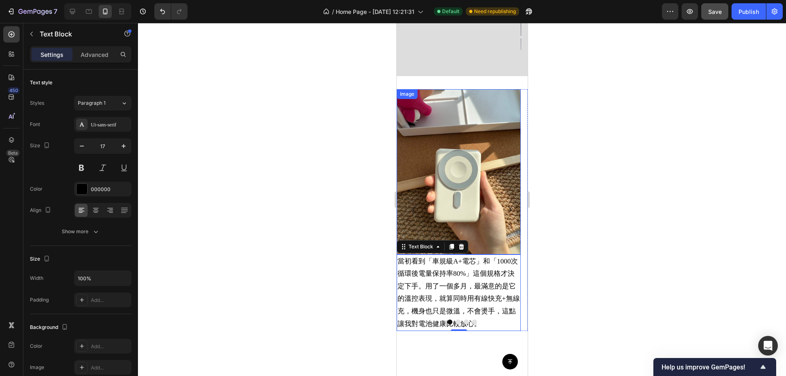
click at [487, 186] on img at bounding box center [458, 171] width 124 height 165
click at [496, 317] on p "當初看到「車規級A+電芯」和「1000次循環後電量保持率80%」這個規格才決定下手。用了一個多月，最滿意的是它的溫控表現，就算同時用有線快充+無線充，機身也只…" at bounding box center [458, 292] width 122 height 75
click at [462, 76] on div "Image 當初看到「車規級A+電芯」和「1000次循環後電量保持率80%」這個規格才決定下手。用了一個多月，最滿意的是它的溫控表現，就算同時用有線快充+無線…" at bounding box center [461, 213] width 131 height 275
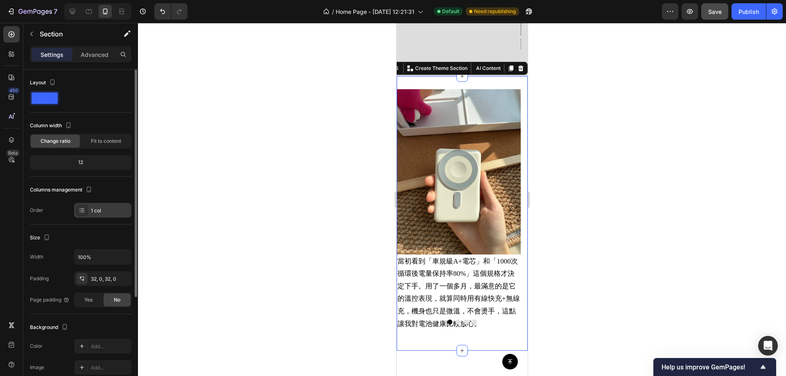
click at [83, 208] on icon at bounding box center [82, 210] width 7 height 7
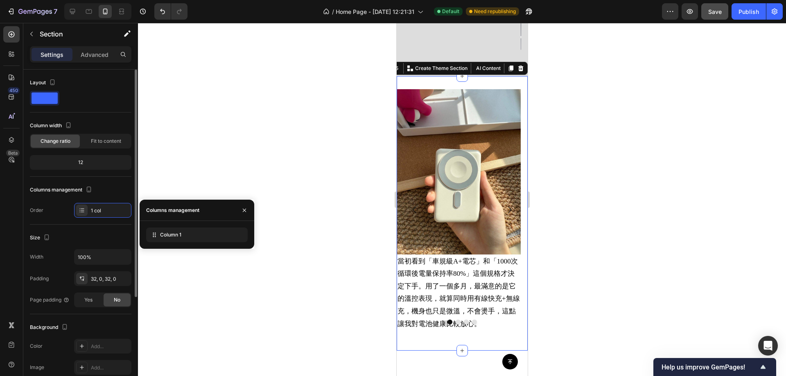
click at [57, 180] on div "Layout Column width Change ratio Fit to content 12 Columns management Order 1 c…" at bounding box center [80, 147] width 101 height 142
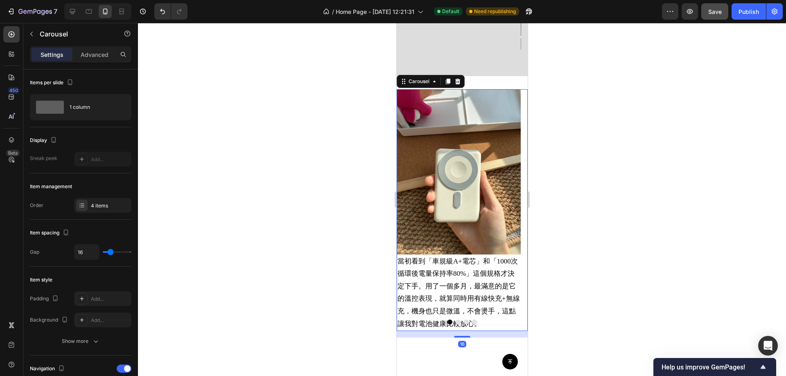
click at [507, 207] on icon "Carousel Next Arrow" at bounding box center [509, 210] width 4 height 7
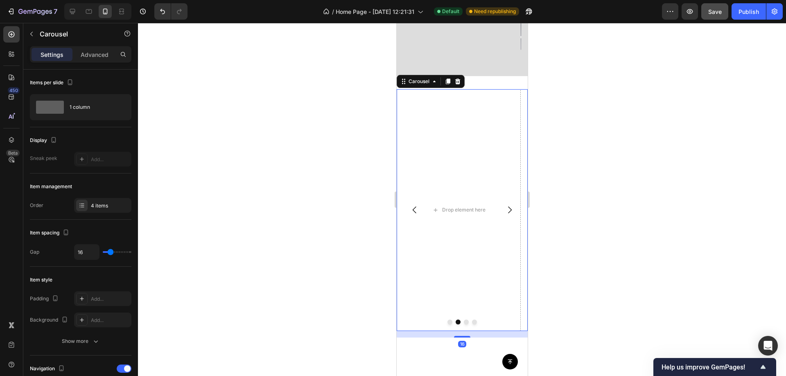
click at [412, 205] on icon "Carousel Back Arrow" at bounding box center [414, 210] width 10 height 10
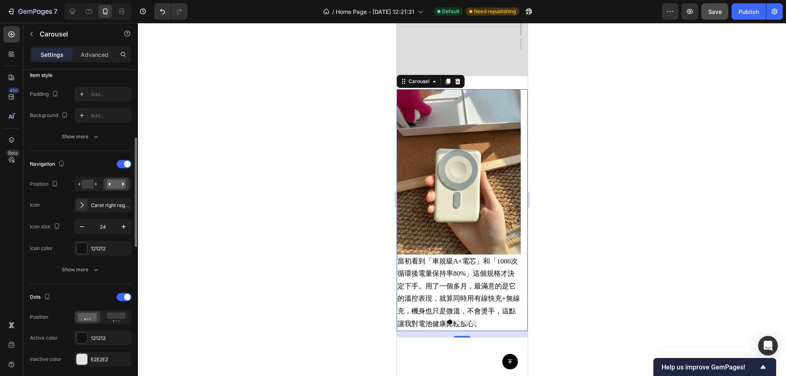
scroll to position [286, 0]
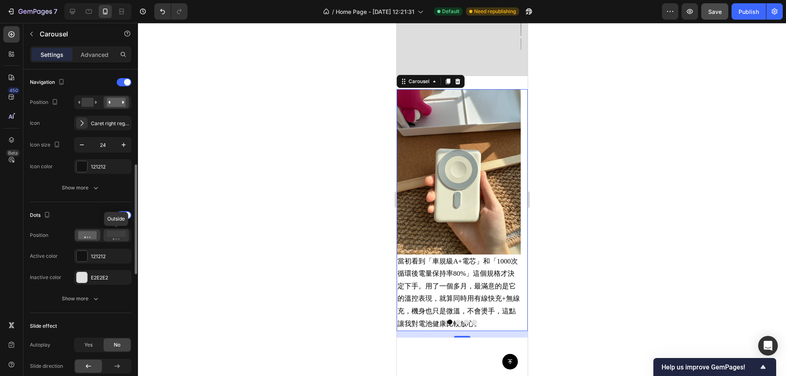
click at [110, 234] on rect at bounding box center [116, 234] width 19 height 6
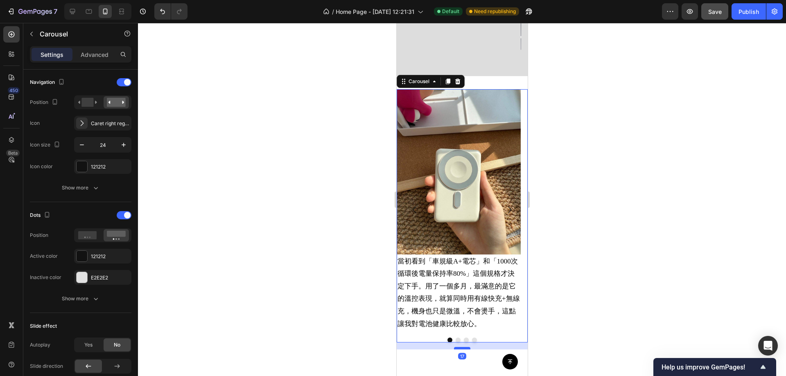
click at [457, 347] on div at bounding box center [461, 348] width 16 height 2
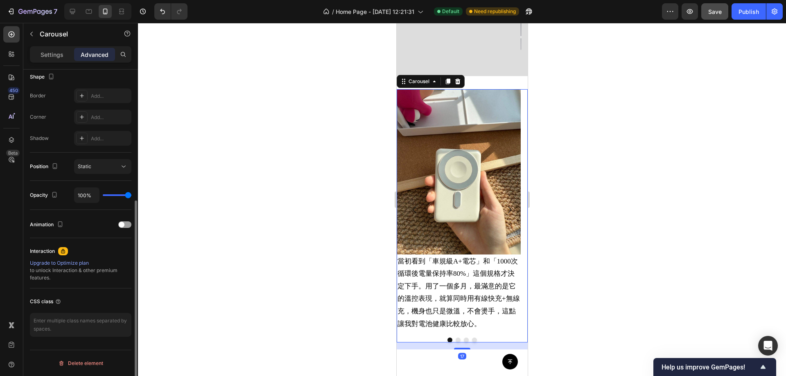
scroll to position [216, 0]
click at [504, 205] on icon "Carousel Next Arrow" at bounding box center [509, 210] width 10 height 10
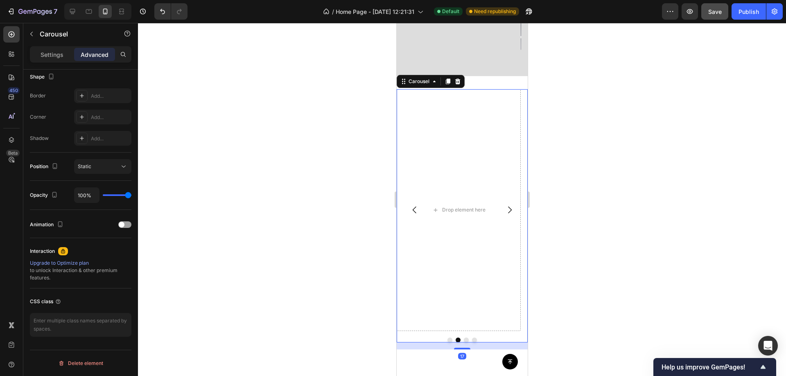
click at [413, 207] on icon "Carousel Back Arrow" at bounding box center [414, 210] width 4 height 7
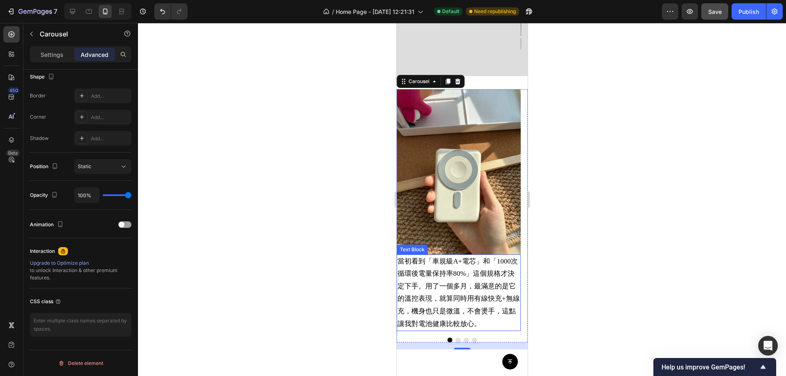
click at [464, 255] on p "當初看到「車規級A+電芯」和「1000次循環後電量保持率80%」這個規格才決定下手。用了一個多月，最滿意的是它的溫控表現，就算同時用有線快充+無線充，機身也只…" at bounding box center [458, 292] width 122 height 75
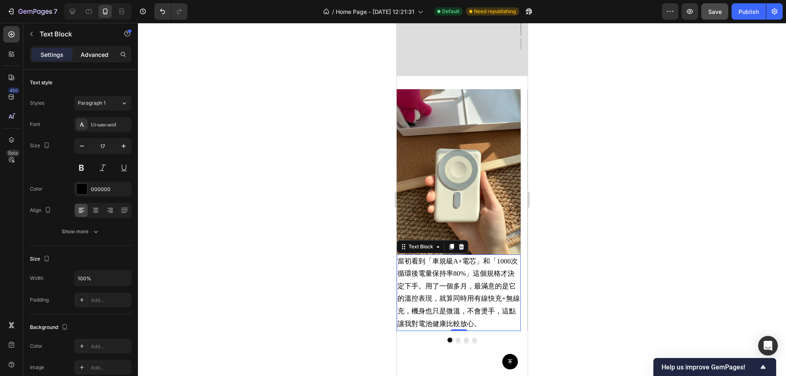
click at [101, 53] on p "Advanced" at bounding box center [95, 54] width 28 height 9
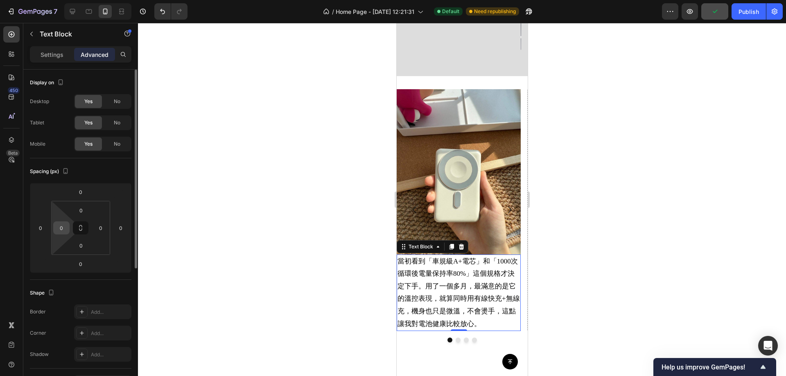
click at [58, 227] on input "0" at bounding box center [61, 228] width 12 height 12
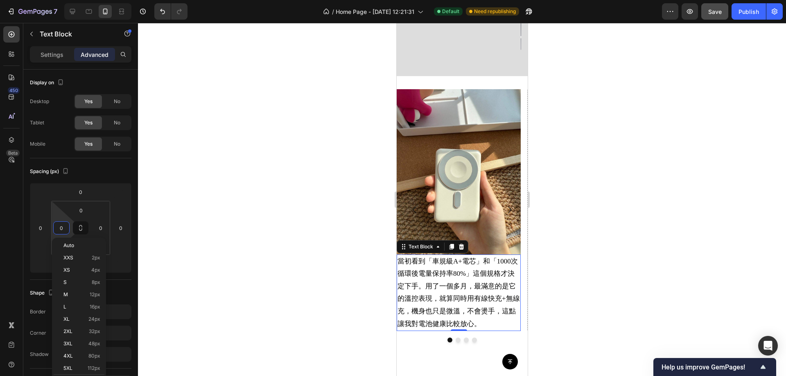
type input "5"
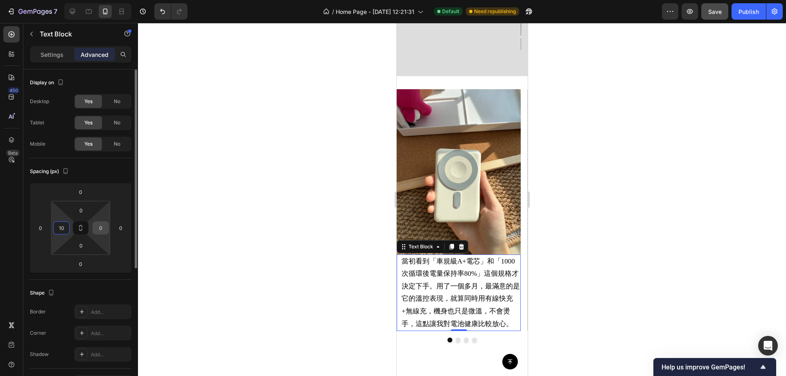
type input "10"
click at [97, 230] on input "0" at bounding box center [101, 228] width 12 height 12
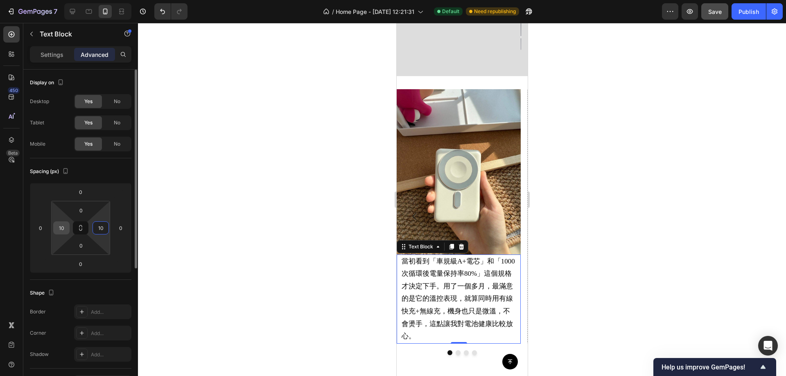
type input "10"
click at [67, 230] on input "10" at bounding box center [61, 228] width 12 height 12
type input "15"
click at [97, 227] on input "10" at bounding box center [101, 228] width 12 height 12
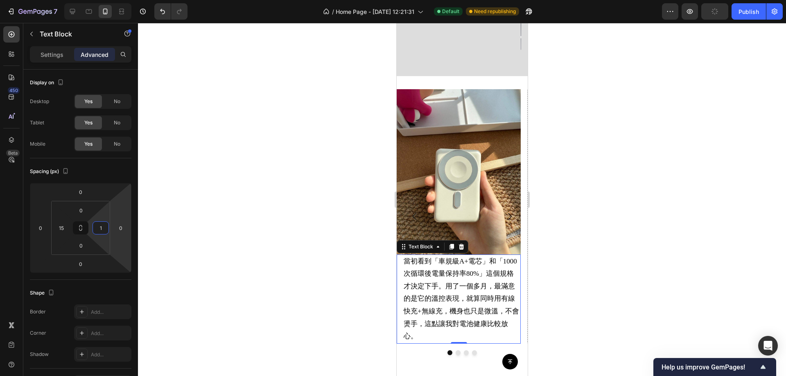
type input "15"
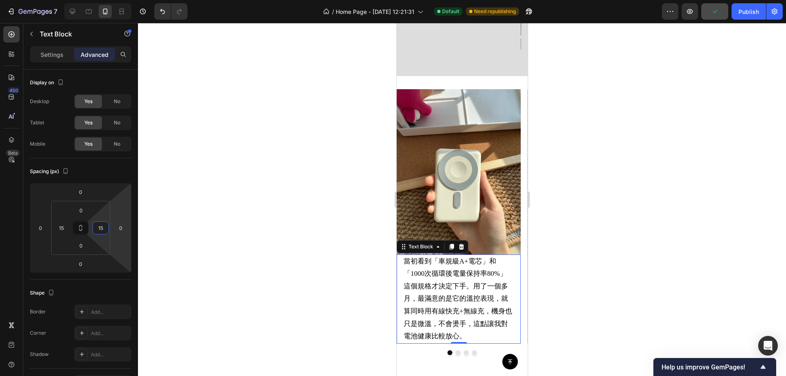
click at [316, 136] on div at bounding box center [462, 199] width 648 height 353
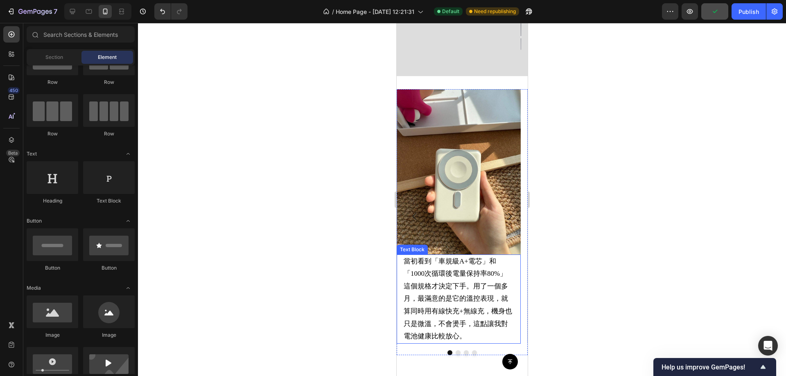
click at [453, 285] on p "當初看到「車規級A+電芯」和「1000次循環後電量保持率80%」這個規格才決定下手。用了一個多月，最滿意的是它的溫控表現，就算同時用有線快充+無線充，機身也只…" at bounding box center [458, 299] width 110 height 88
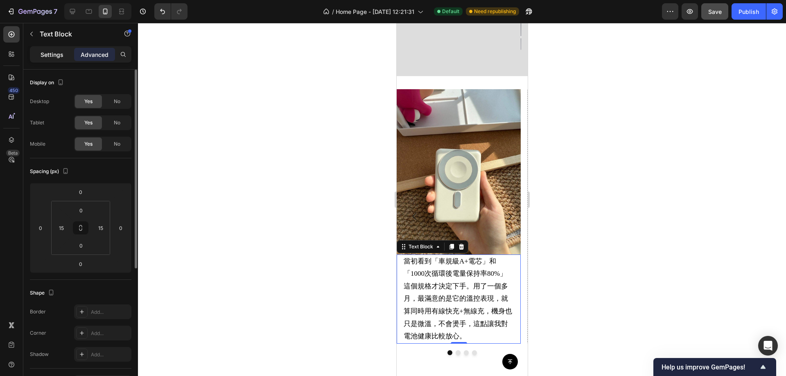
click at [45, 52] on p "Settings" at bounding box center [52, 54] width 23 height 9
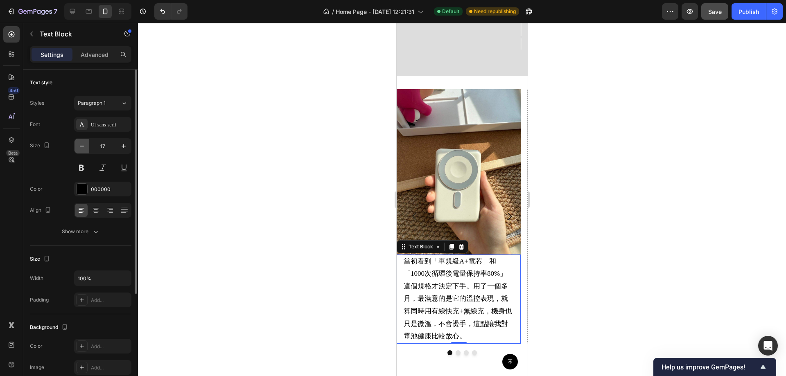
click at [83, 149] on icon "button" at bounding box center [82, 146] width 8 height 8
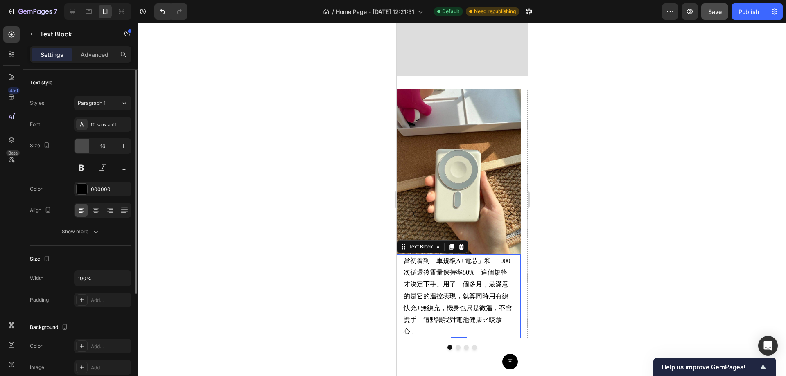
click at [83, 149] on icon "button" at bounding box center [82, 146] width 8 height 8
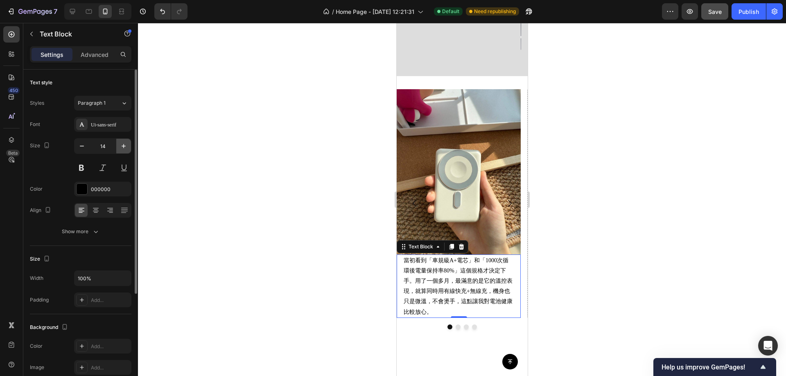
click at [125, 146] on icon "button" at bounding box center [124, 146] width 8 height 8
type input "15"
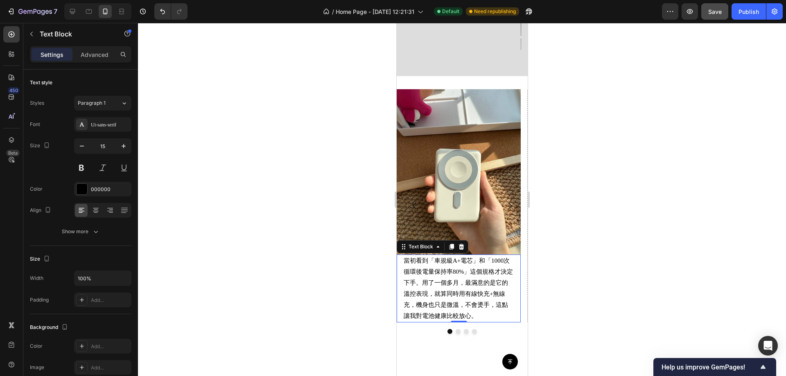
click at [279, 193] on div at bounding box center [462, 199] width 648 height 353
click at [478, 255] on p "當初看到「車規級A+電芯」和「1000次循環後電量保持率80%」這個規格才決定下手。用了一個多月，最滿意的是它的溫控表現，就算同時用有線快充+無線充，機身也只…" at bounding box center [458, 288] width 110 height 66
click at [295, 200] on div at bounding box center [462, 199] width 648 height 353
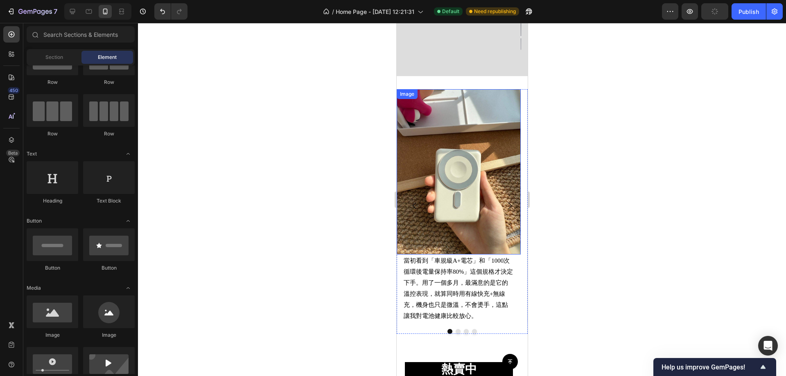
scroll to position [729, 0]
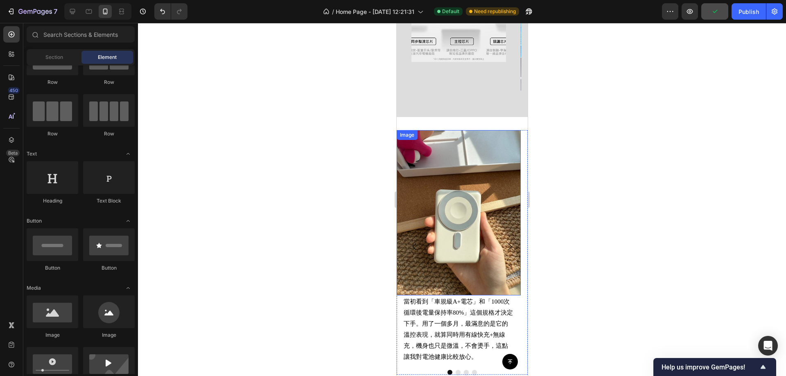
click at [477, 232] on img at bounding box center [458, 212] width 124 height 165
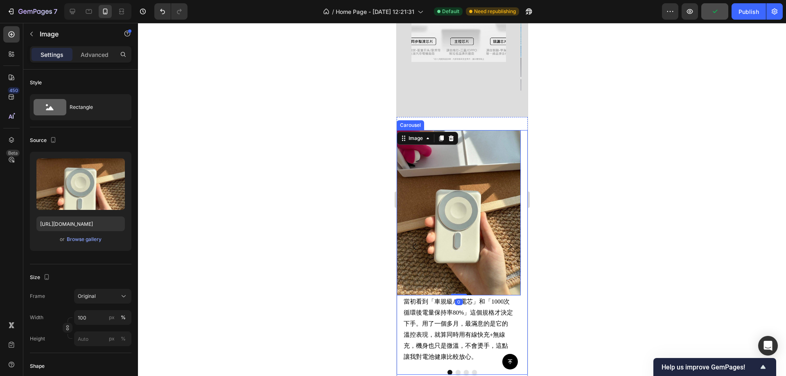
click at [504, 242] on icon "Carousel Next Arrow" at bounding box center [509, 247] width 10 height 10
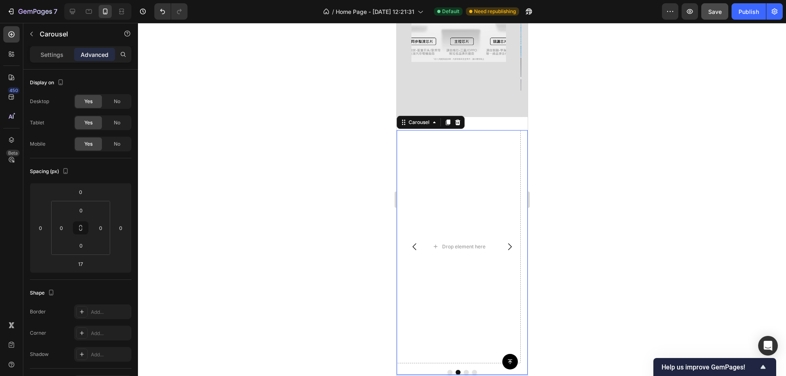
click at [415, 242] on icon "Carousel Back Arrow" at bounding box center [414, 247] width 10 height 10
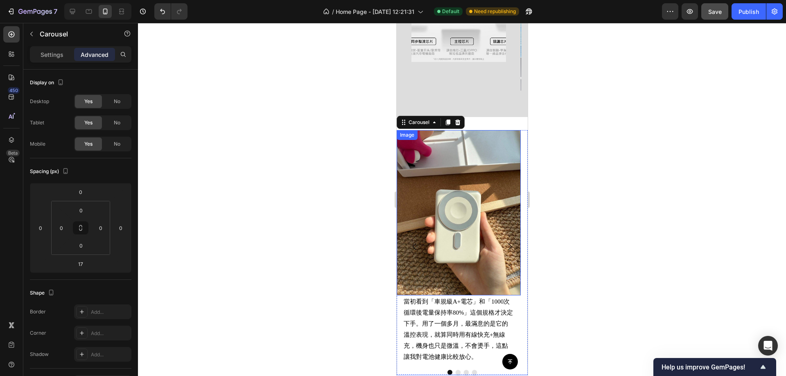
click at [422, 130] on div "Image" at bounding box center [458, 212] width 124 height 165
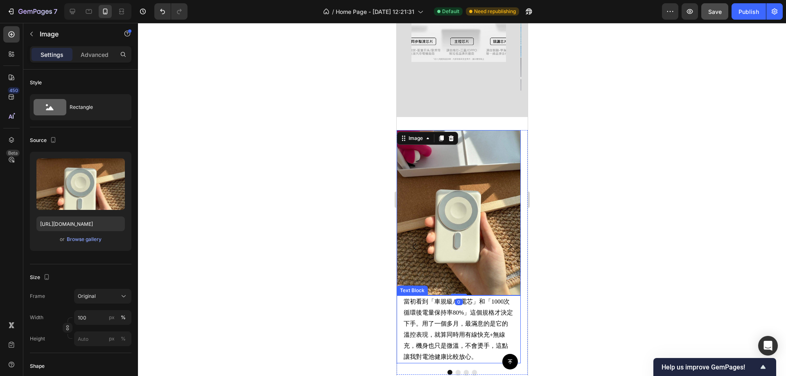
click at [477, 315] on p "當初看到「車規級A+電芯」和「1000次循環後電量保持率80%」這個規格才決定下手。用了一個多月，最滿意的是它的溫控表現，就算同時用有線快充+無線充，機身也只…" at bounding box center [458, 329] width 110 height 66
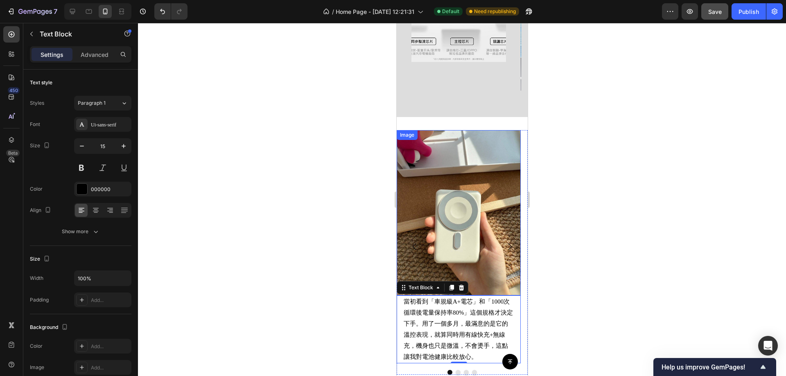
click at [476, 171] on img at bounding box center [458, 212] width 124 height 165
click at [491, 316] on p "當初看到「車規級A+電芯」和「1000次循環後電量保持率80%」這個規格才決定下手。用了一個多月，最滿意的是它的溫控表現，就算同時用有線快充+無線充，機身也只…" at bounding box center [458, 329] width 110 height 66
click at [504, 242] on icon "Carousel Next Arrow" at bounding box center [509, 247] width 10 height 10
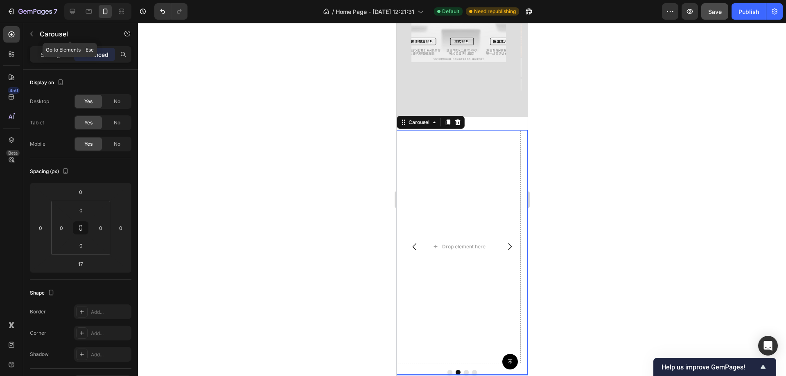
click at [40, 34] on p "Carousel" at bounding box center [75, 34] width 70 height 10
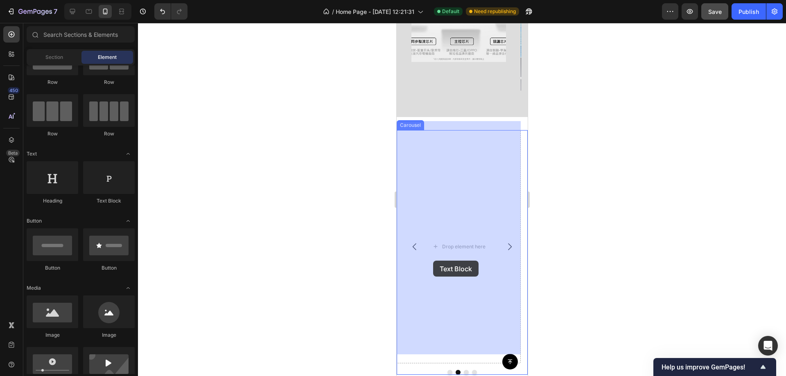
drag, startPoint x: 518, startPoint y: 207, endPoint x: 751, endPoint y: 249, distance: 237.0
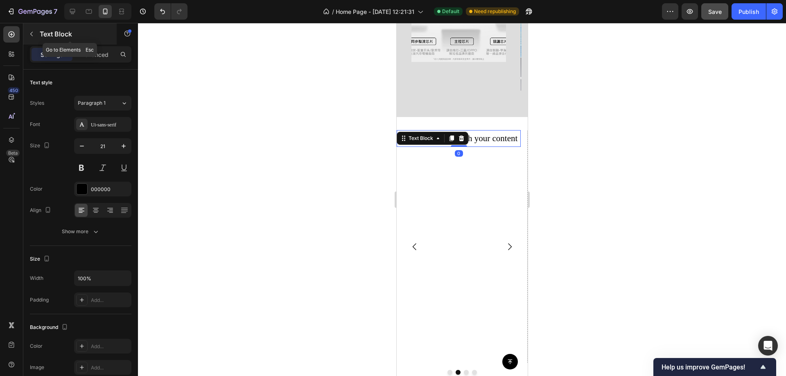
click at [30, 31] on icon "button" at bounding box center [31, 34] width 7 height 7
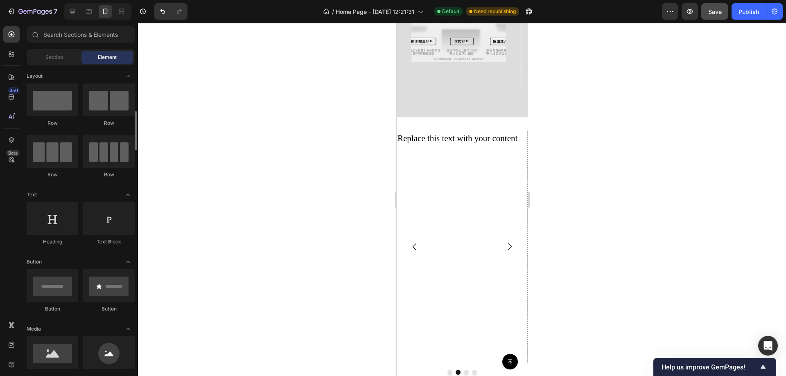
scroll to position [41, 0]
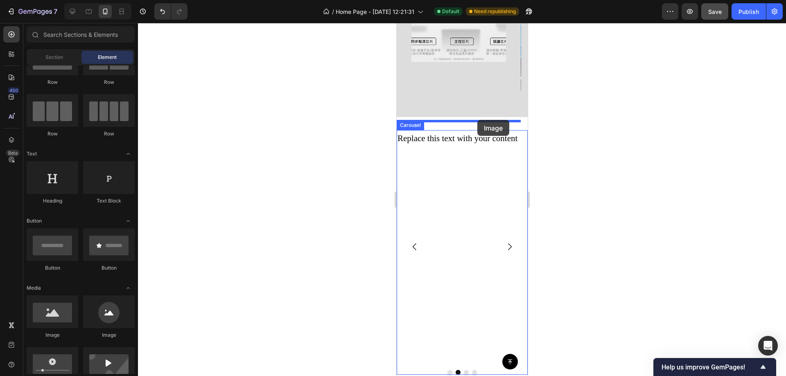
drag, startPoint x: 452, startPoint y: 324, endPoint x: 477, endPoint y: 120, distance: 205.3
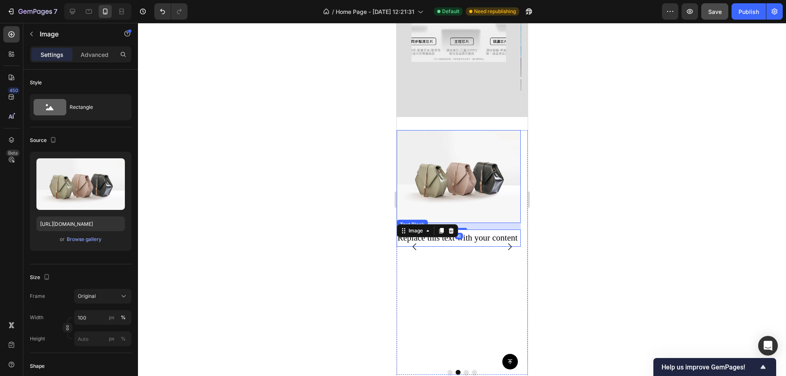
click at [480, 230] on div "Replace this text with your content" at bounding box center [458, 238] width 124 height 17
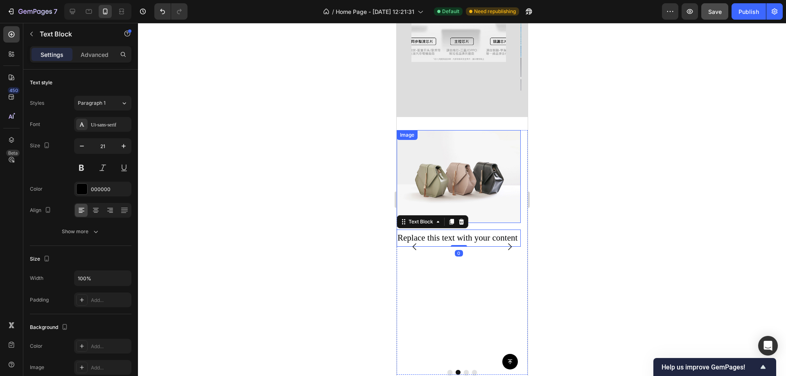
click at [482, 176] on img at bounding box center [458, 176] width 124 height 93
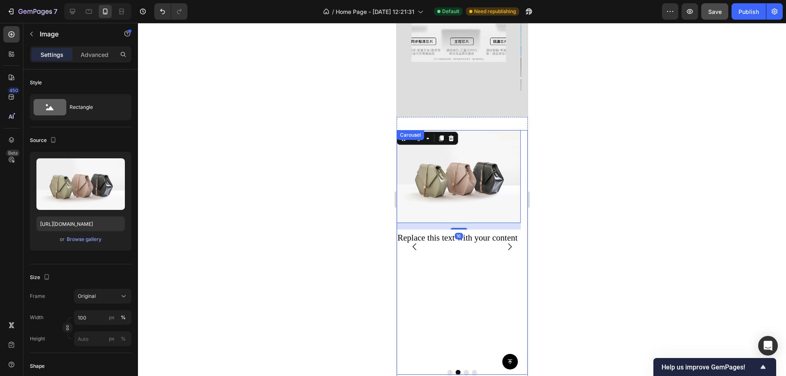
scroll to position [811, 0]
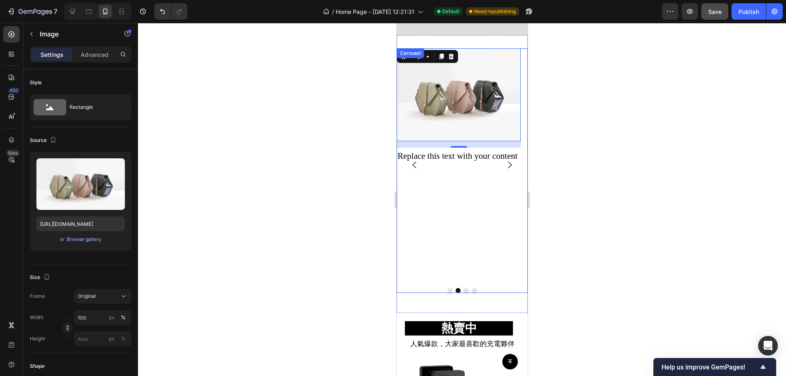
click at [504, 160] on icon "Carousel Next Arrow" at bounding box center [509, 165] width 10 height 10
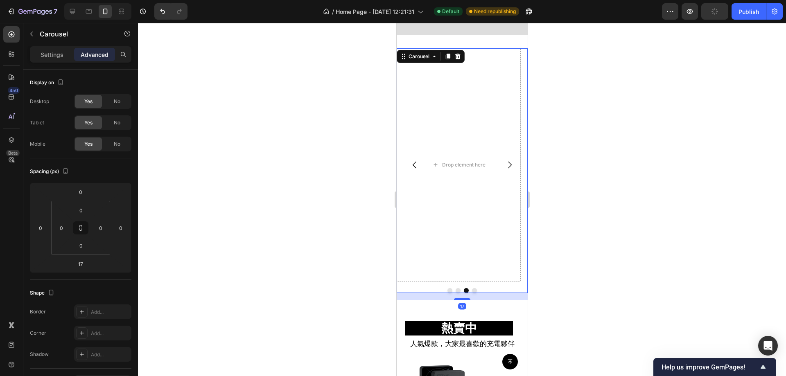
click at [410, 153] on button "Carousel Back Arrow" at bounding box center [414, 164] width 23 height 23
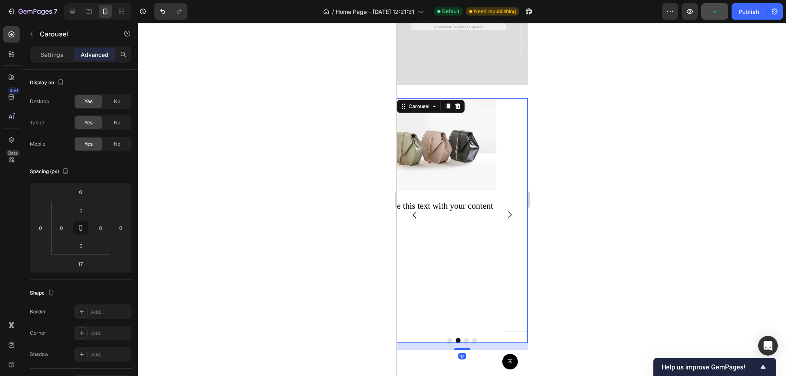
scroll to position [647, 0]
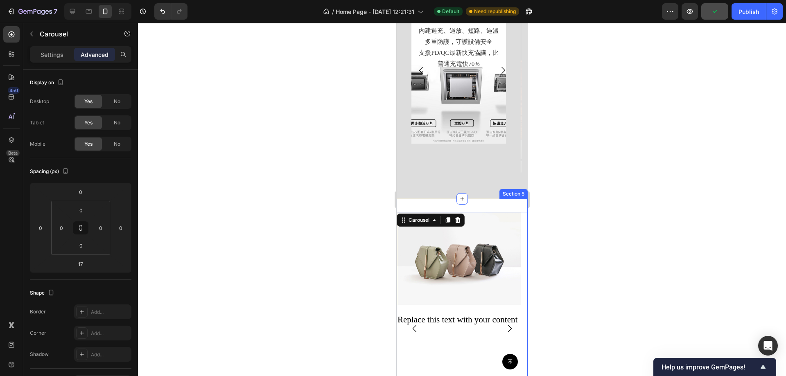
click at [440, 199] on div "Image 當初看到「車規級A+電芯」和「1000次循環後電量保持率80%」這個規格才決定下手。用了一個多月，最滿意的是它的溫控表現，就算同時用有線快充+無線…" at bounding box center [461, 338] width 131 height 278
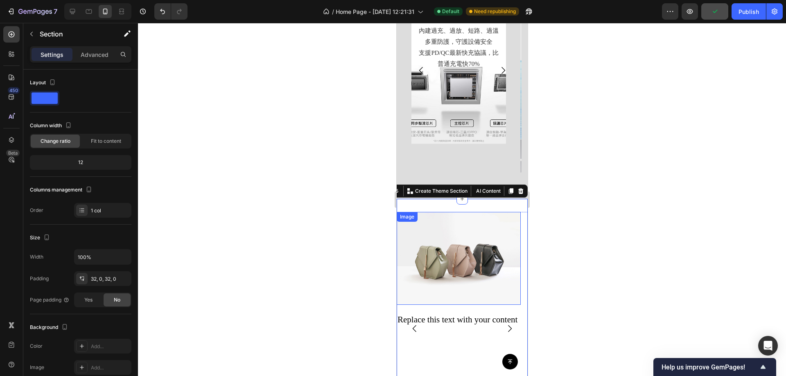
click at [441, 248] on img at bounding box center [458, 258] width 124 height 93
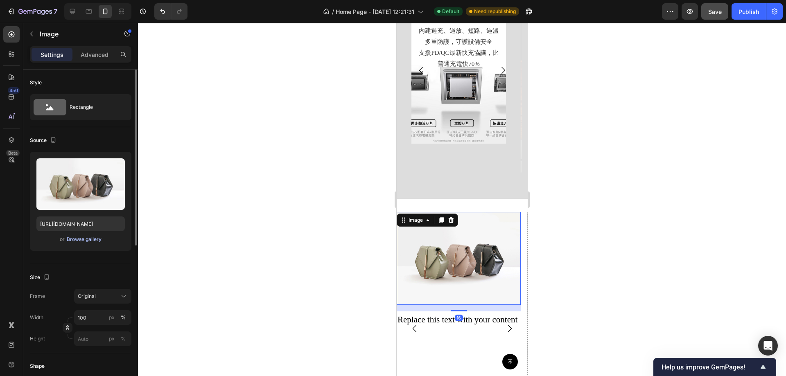
click at [83, 240] on div "Browse gallery" at bounding box center [84, 239] width 35 height 7
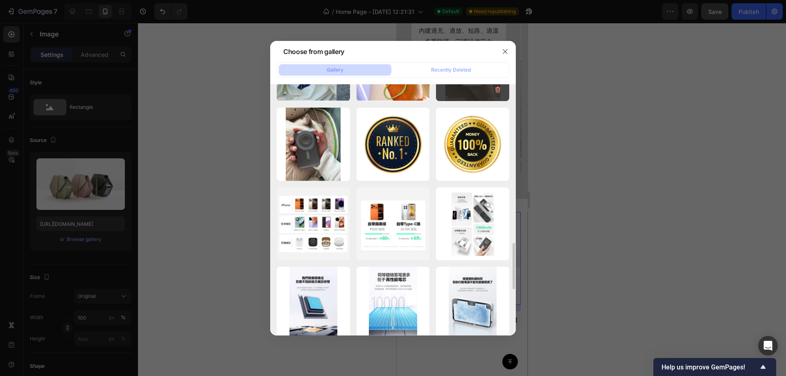
scroll to position [778, 0]
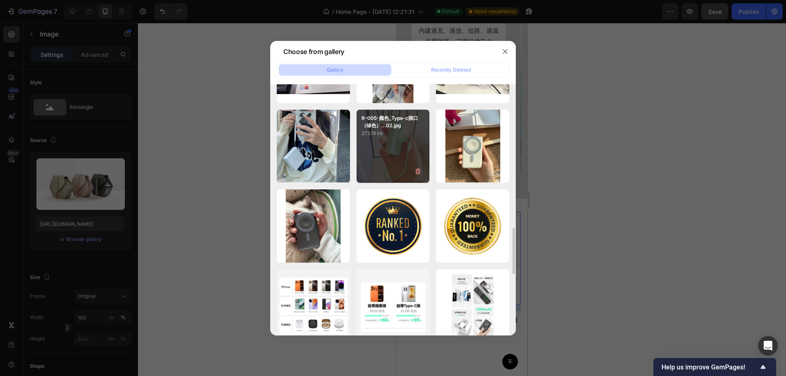
click at [395, 149] on div "R-005-颜色_Type-c插口（绿色）...02.jpg 273.19 kb" at bounding box center [392, 146] width 73 height 73
type input "https://cdn.shopify.com/s/files/1/0772/4485/8597/files/gempages_584237370715407…"
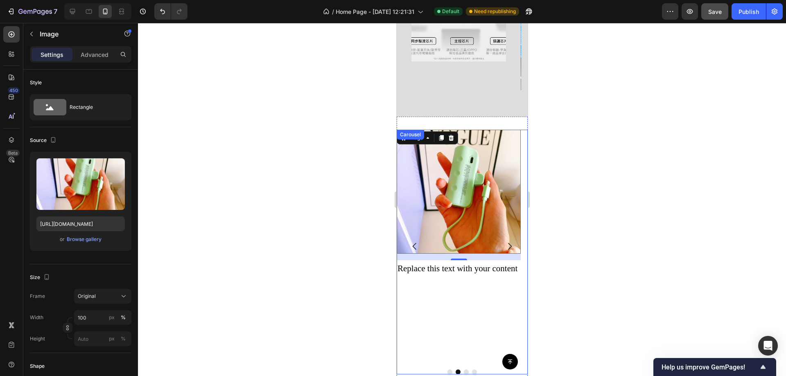
scroll to position [811, 0]
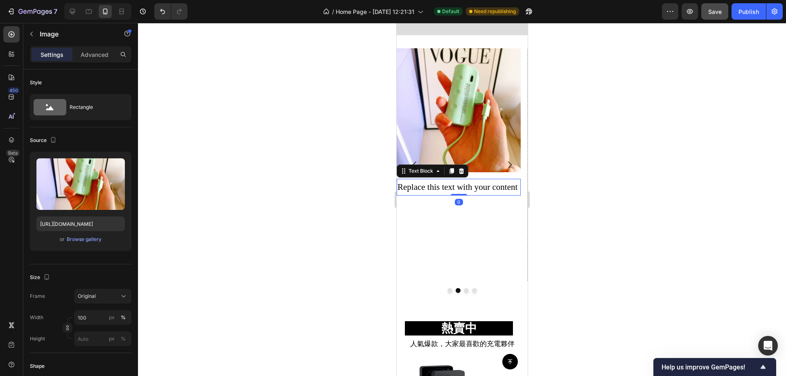
click at [453, 180] on div "Replace this text with your content" at bounding box center [458, 187] width 124 height 17
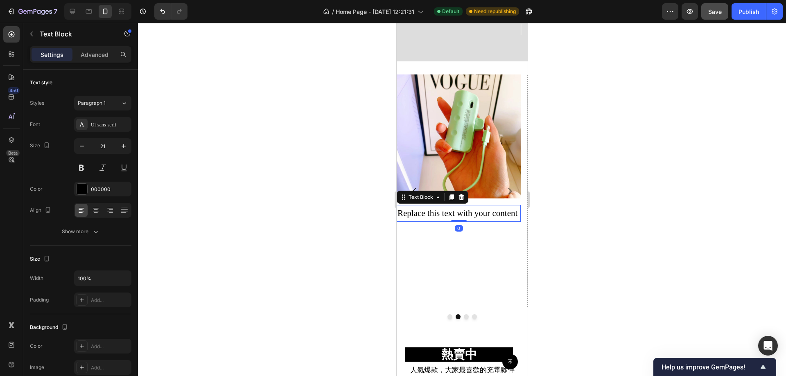
scroll to position [770, 0]
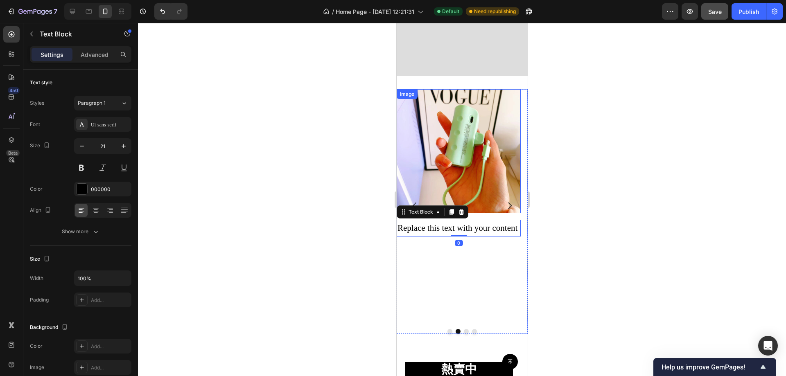
click at [489, 198] on img at bounding box center [458, 151] width 124 height 124
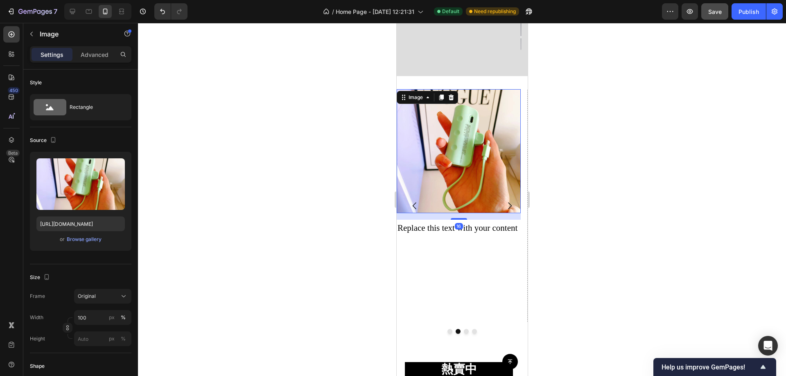
click at [460, 223] on div "16" at bounding box center [458, 226] width 8 height 7
click at [498, 226] on div "Replace this text with your content" at bounding box center [458, 228] width 124 height 17
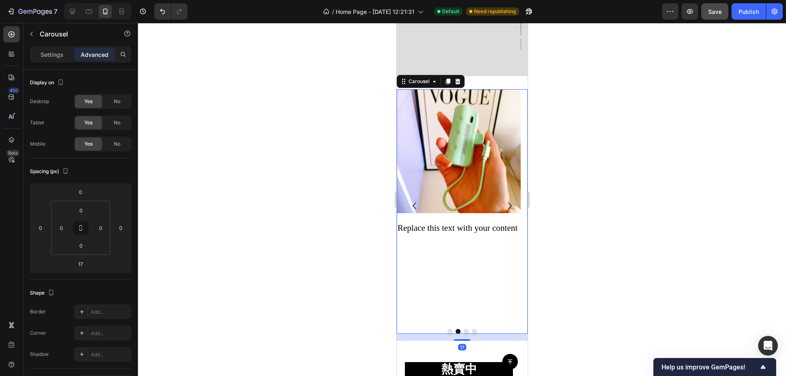
click at [415, 194] on button "Carousel Back Arrow" at bounding box center [414, 205] width 23 height 23
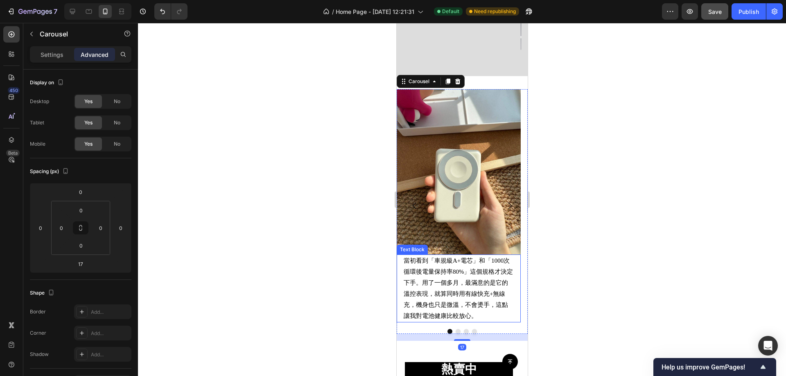
click at [458, 266] on p "當初看到「車規級A+電芯」和「1000次循環後電量保持率80%」這個規格才決定下手。用了一個多月，最滿意的是它的溫控表現，就算同時用有線快充+無線充，機身也只…" at bounding box center [458, 288] width 110 height 66
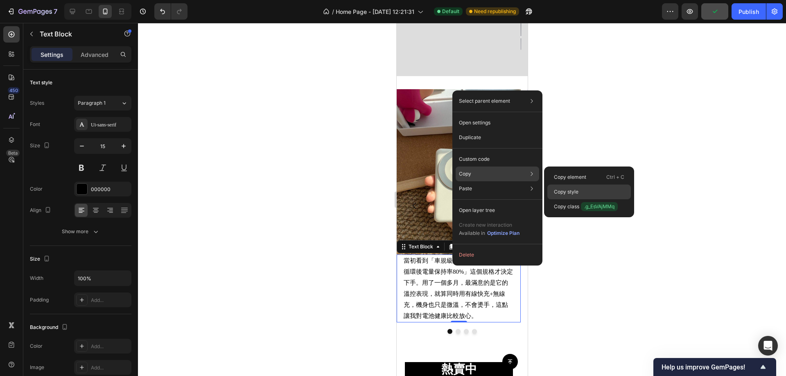
click at [597, 192] on div "Copy style" at bounding box center [588, 192] width 83 height 15
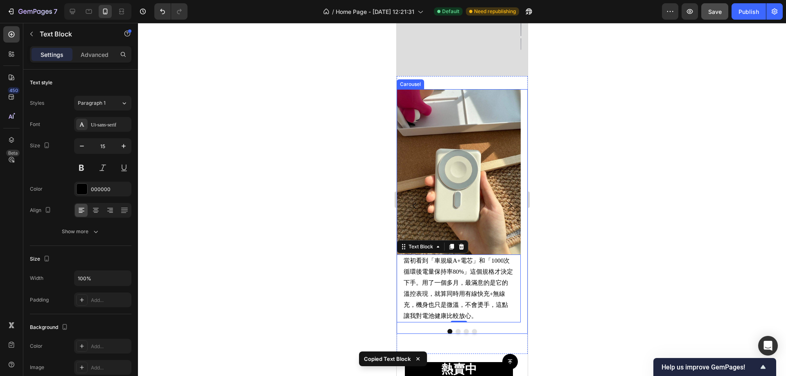
click at [507, 199] on button "Carousel Next Arrow" at bounding box center [509, 205] width 23 height 23
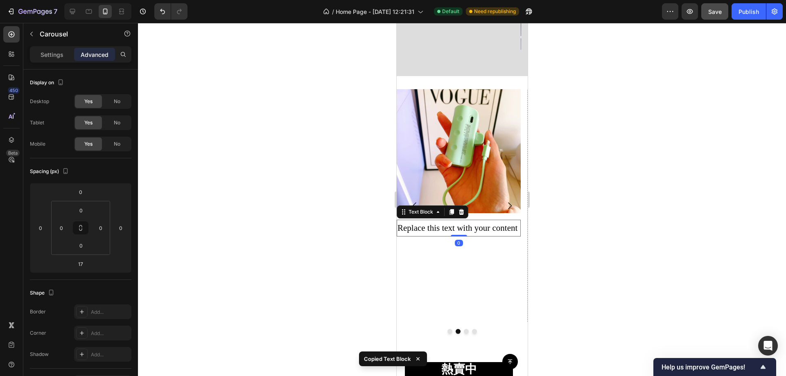
click at [463, 221] on div "Replace this text with your content" at bounding box center [458, 228] width 124 height 17
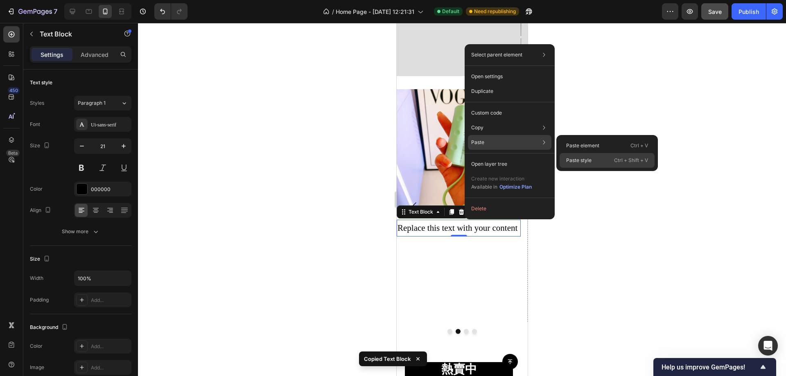
click at [586, 161] on p "Paste style" at bounding box center [578, 160] width 25 height 7
type input "15"
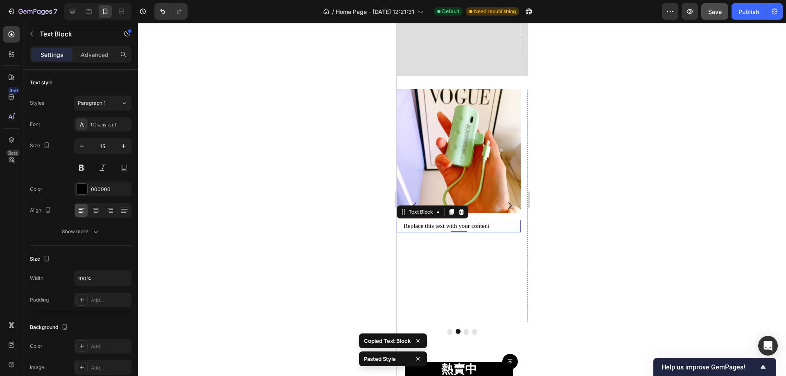
click at [483, 220] on div "Replace this text with your content" at bounding box center [458, 226] width 112 height 13
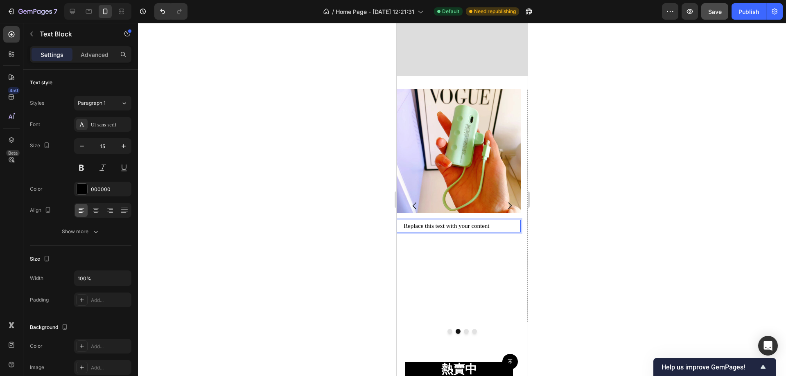
click at [466, 221] on p "Replace this text with your content" at bounding box center [458, 226] width 110 height 11
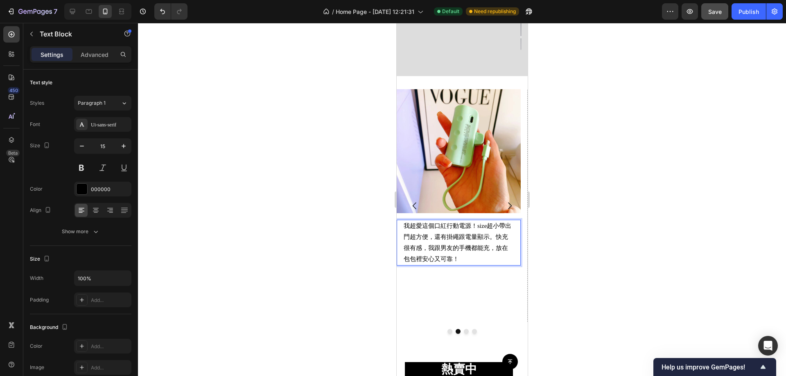
click at [615, 255] on div at bounding box center [462, 199] width 648 height 353
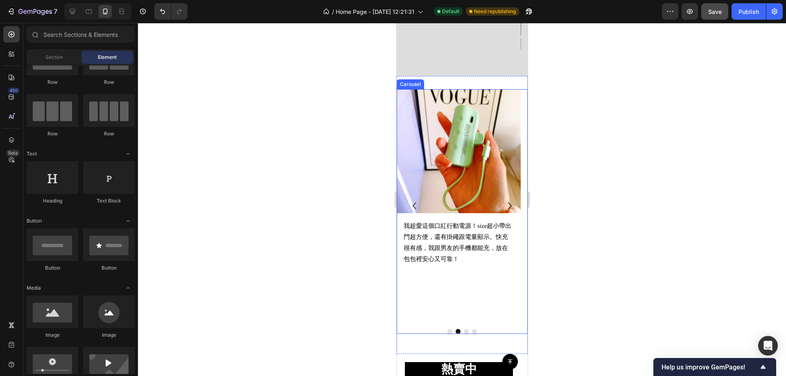
click at [504, 201] on icon "Carousel Next Arrow" at bounding box center [509, 206] width 10 height 10
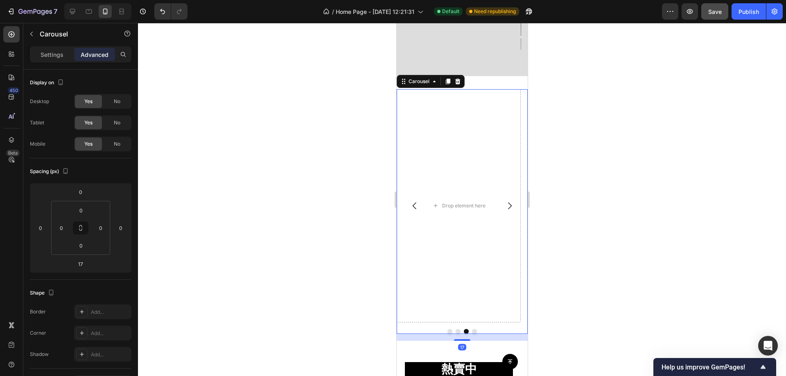
click at [412, 201] on icon "Carousel Back Arrow" at bounding box center [414, 206] width 10 height 10
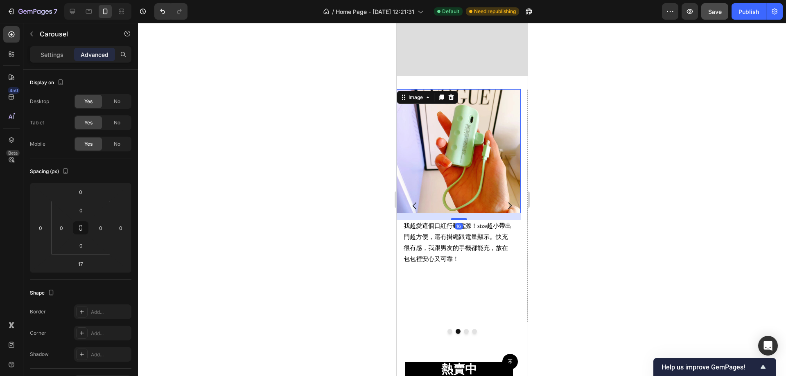
click at [451, 131] on img at bounding box center [458, 151] width 124 height 124
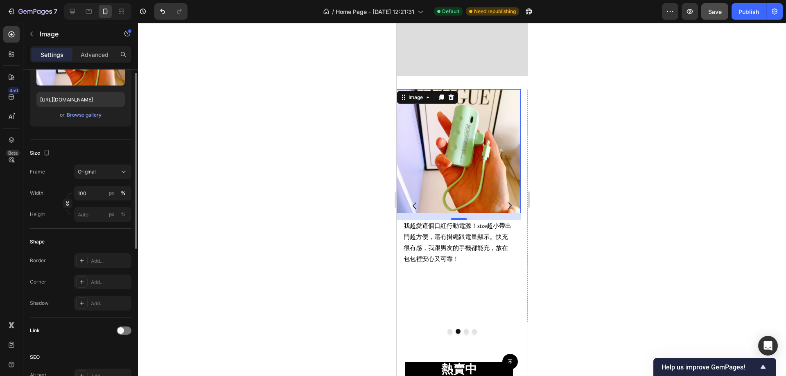
scroll to position [43, 0]
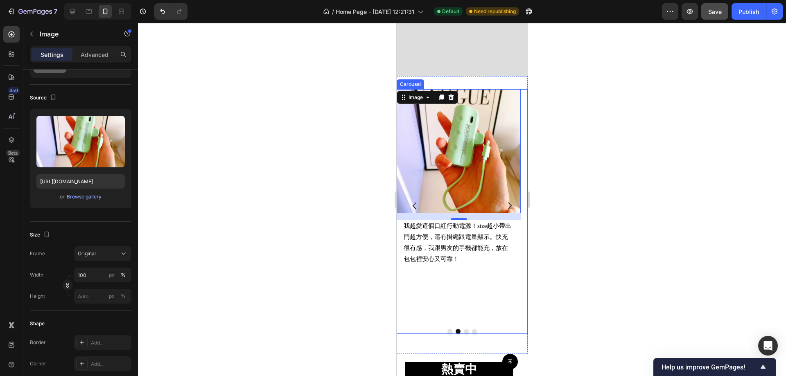
click at [413, 201] on icon "Carousel Back Arrow" at bounding box center [414, 206] width 10 height 10
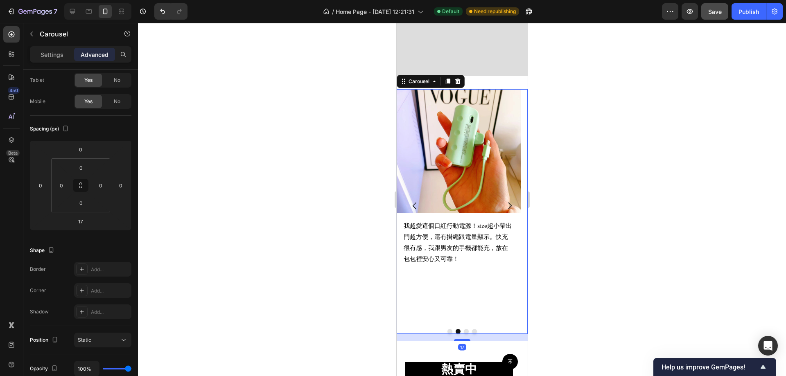
scroll to position [0, 0]
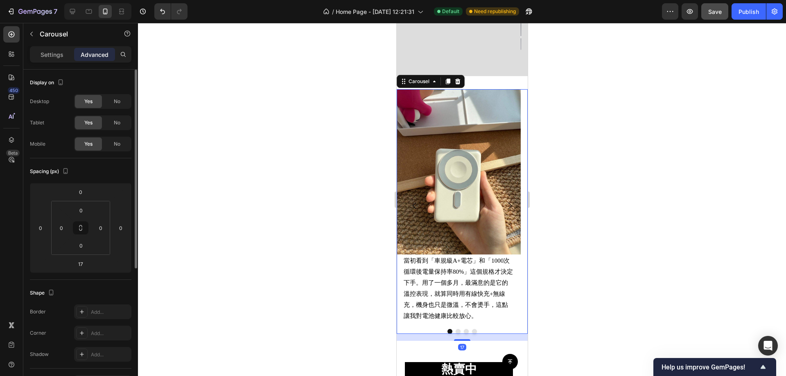
click at [504, 201] on icon "Carousel Next Arrow" at bounding box center [509, 206] width 10 height 10
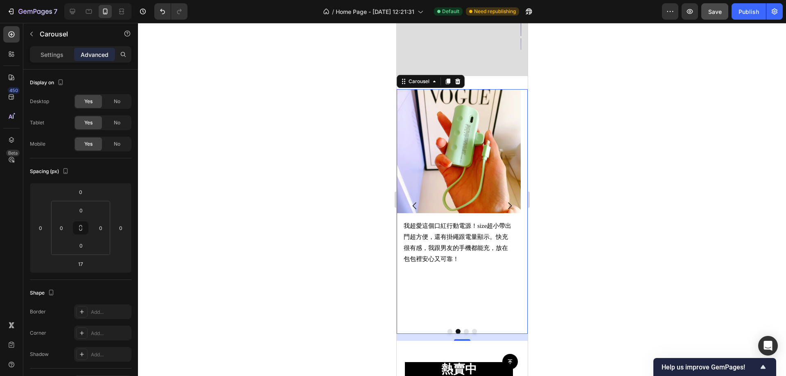
click at [412, 201] on icon "Carousel Back Arrow" at bounding box center [414, 206] width 10 height 10
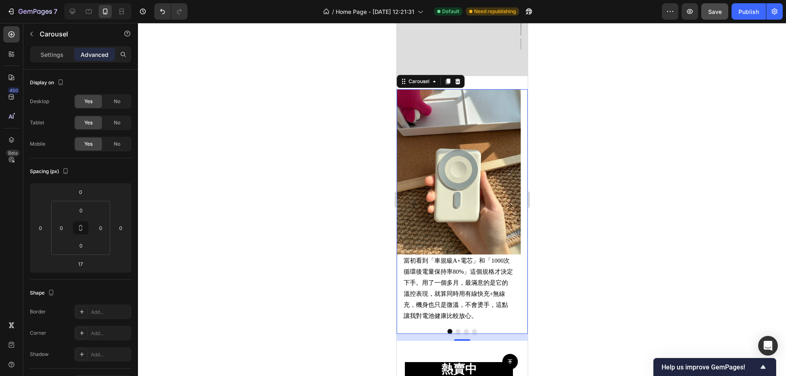
click at [504, 201] on icon "Carousel Next Arrow" at bounding box center [509, 206] width 10 height 10
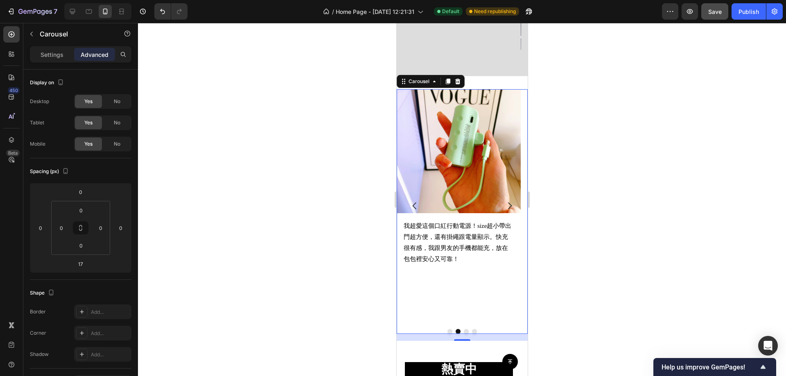
click at [504, 201] on icon "Carousel Next Arrow" at bounding box center [509, 206] width 10 height 10
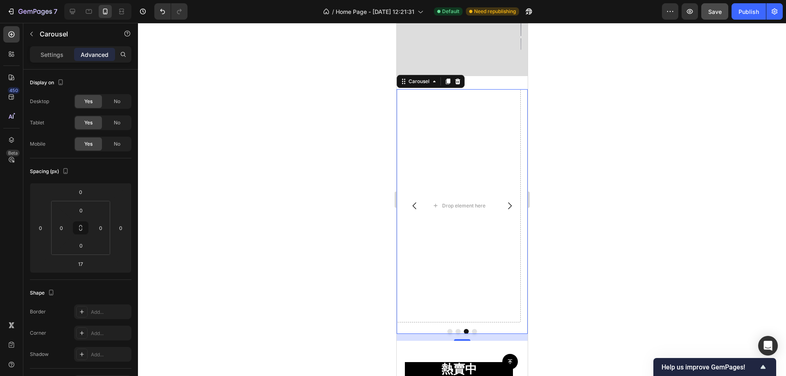
click at [412, 201] on icon "Carousel Back Arrow" at bounding box center [414, 206] width 10 height 10
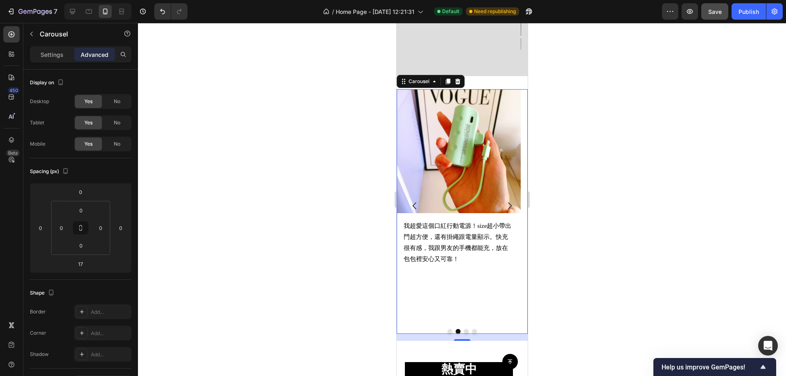
click at [412, 201] on icon "Carousel Back Arrow" at bounding box center [414, 206] width 10 height 10
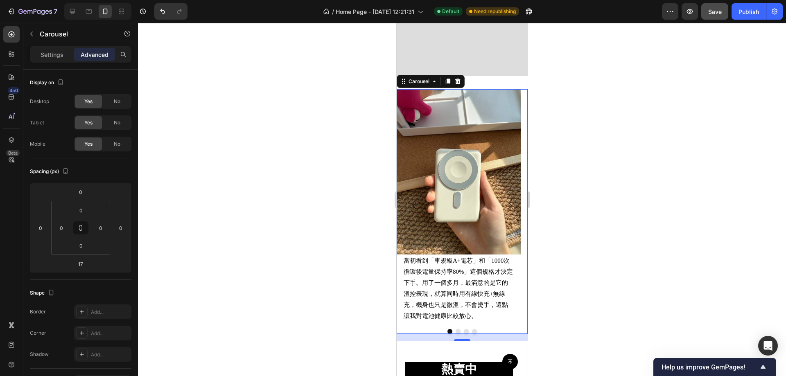
click at [504, 201] on icon "Carousel Next Arrow" at bounding box center [509, 206] width 10 height 10
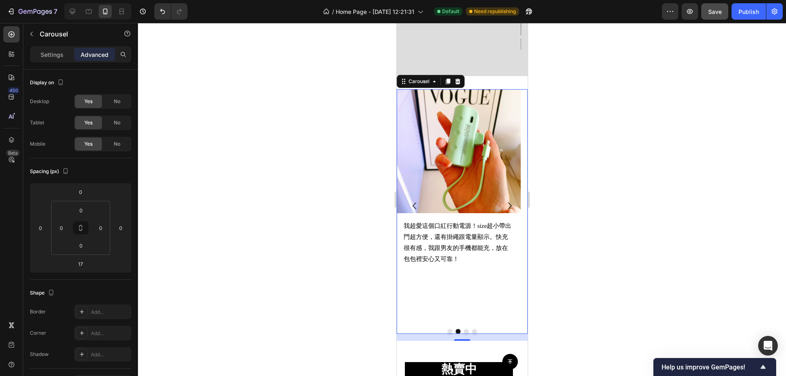
click at [412, 201] on icon "Carousel Back Arrow" at bounding box center [414, 206] width 10 height 10
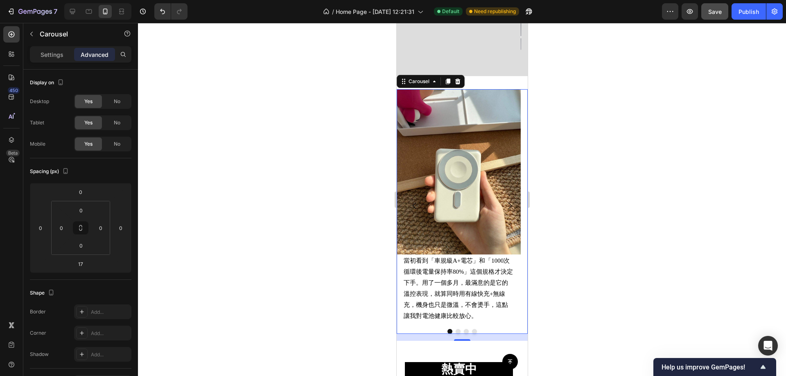
click at [642, 194] on div at bounding box center [462, 199] width 648 height 353
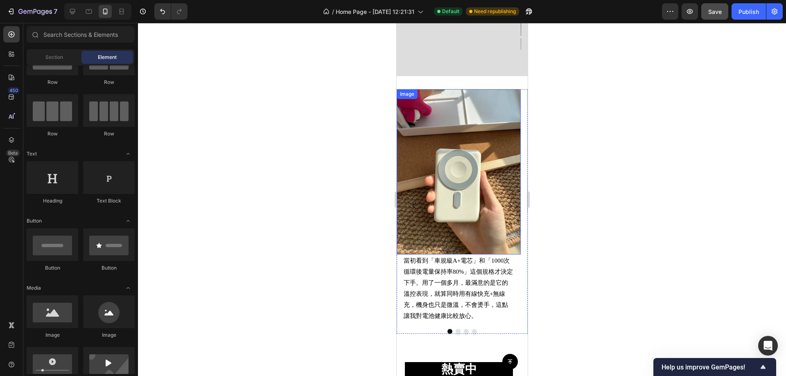
click at [453, 169] on img at bounding box center [458, 171] width 124 height 165
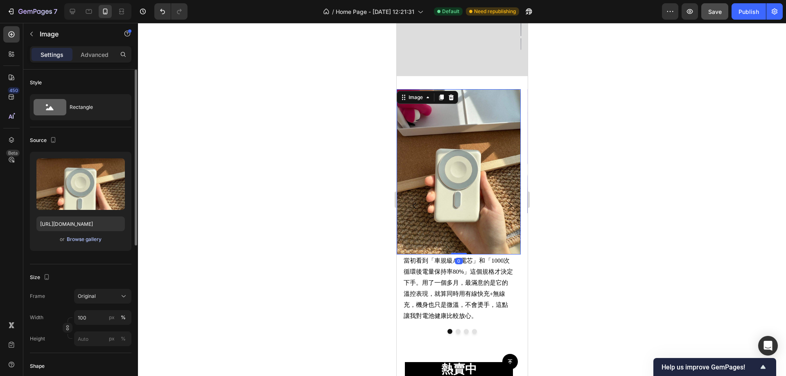
click at [86, 240] on div "Browse gallery" at bounding box center [84, 239] width 35 height 7
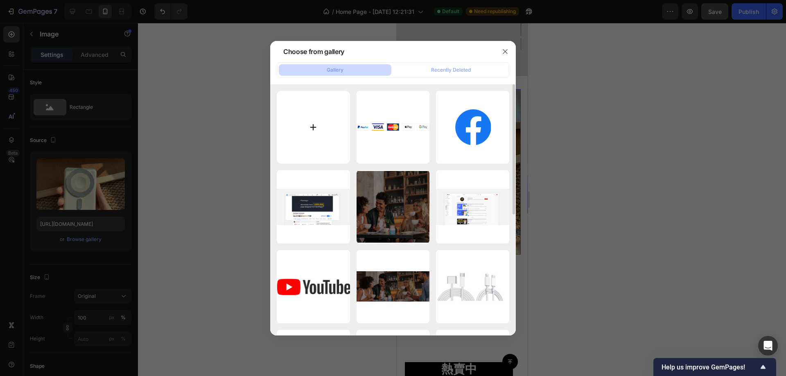
click at [342, 119] on input "file" at bounding box center [313, 127] width 73 height 73
click at [507, 50] on icon "button" at bounding box center [505, 51] width 5 height 5
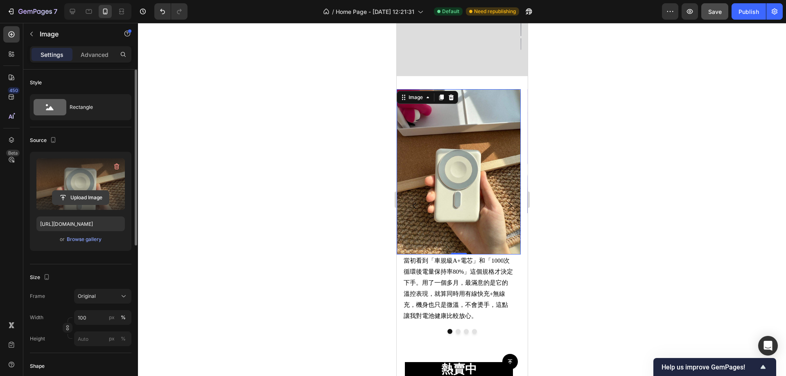
click at [84, 195] on input "file" at bounding box center [80, 198] width 56 height 14
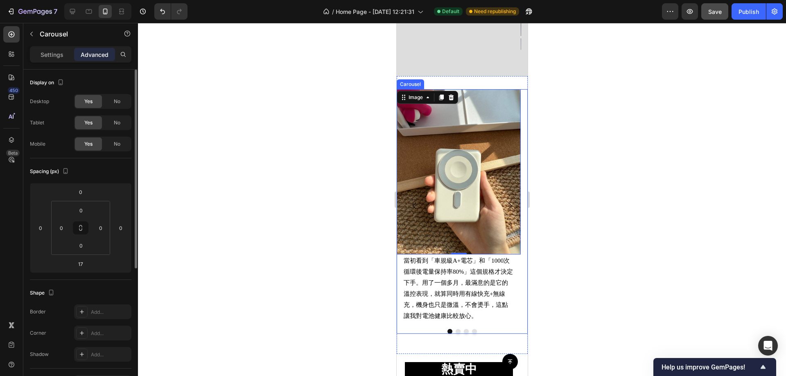
click at [505, 317] on div "Image 0 當初看到「車規級A+電芯」和「1000次循環後電量保持率80%」這個規格才決定下手。用了一個多月，最滿意的是它的溫控表現，就算同時用有線快充+…" at bounding box center [461, 211] width 131 height 245
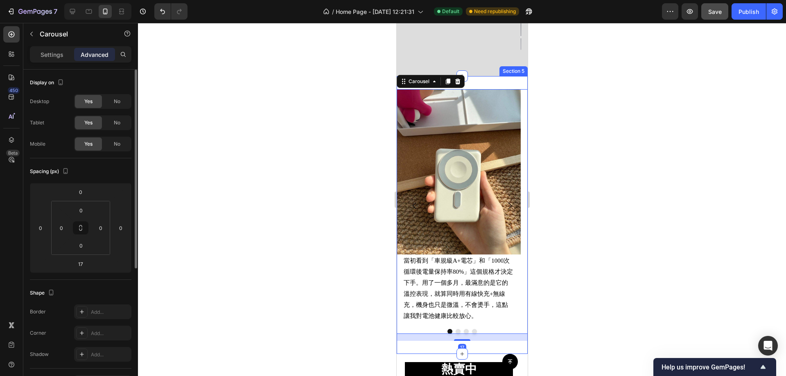
click at [496, 76] on div "Image 當初看到「車規級A+電芯」和「1000次循環後電量保持率80%」這個規格才決定下手。用了一個多月，最滿意的是它的溫控表現，就算同時用有線快充+無線…" at bounding box center [461, 215] width 131 height 278
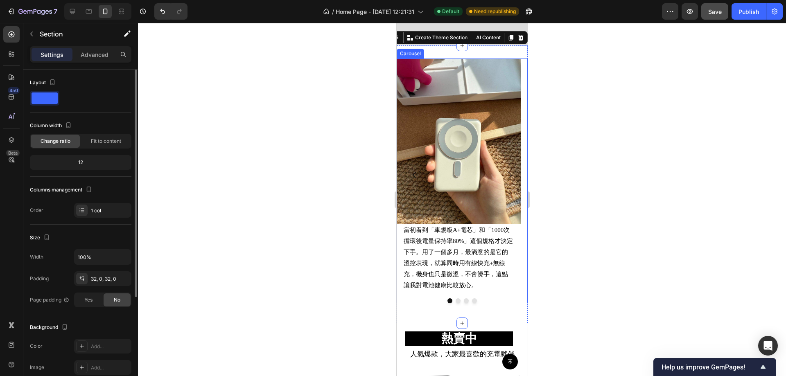
scroll to position [852, 0]
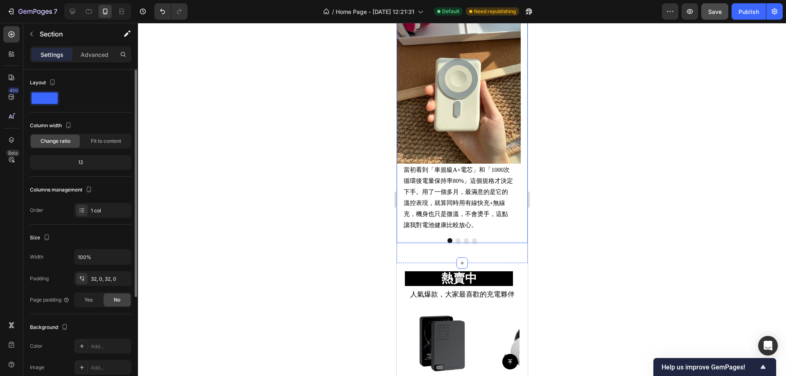
click at [467, 241] on div at bounding box center [461, 240] width 131 height 5
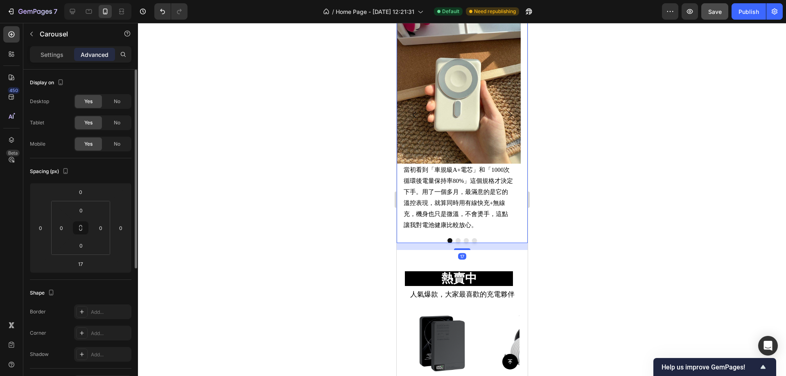
click at [474, 238] on div at bounding box center [461, 240] width 131 height 5
click at [471, 241] on button "Dot" at bounding box center [473, 240] width 5 height 5
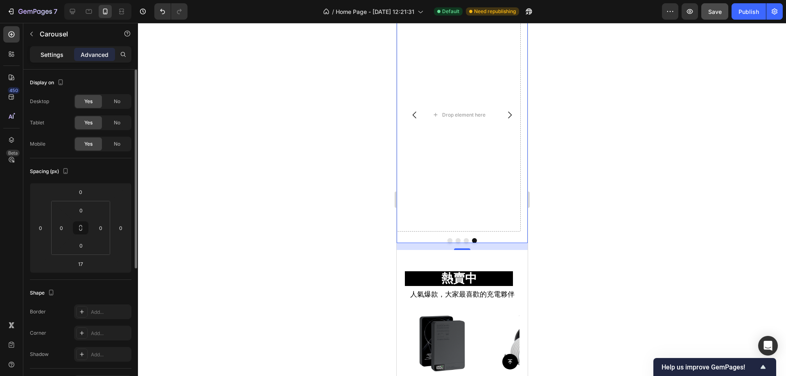
click at [42, 51] on p "Settings" at bounding box center [52, 54] width 23 height 9
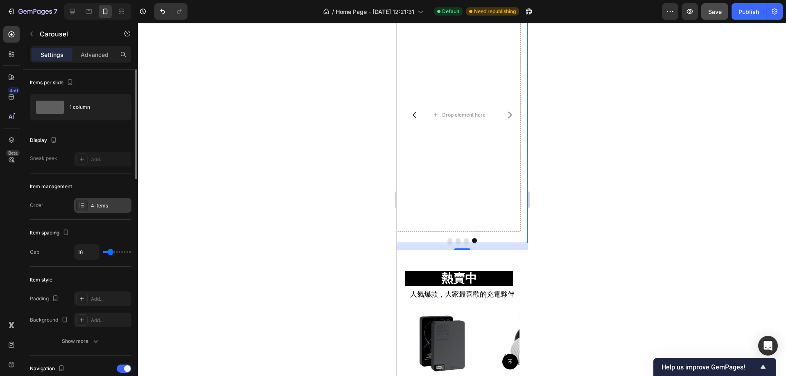
click at [100, 211] on div "4 items" at bounding box center [102, 205] width 57 height 15
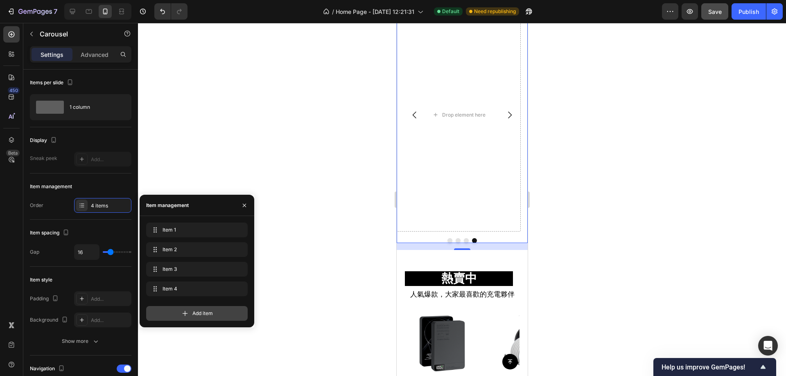
click at [180, 306] on div "Add item" at bounding box center [196, 310] width 101 height 21
click at [184, 311] on icon at bounding box center [185, 313] width 8 height 8
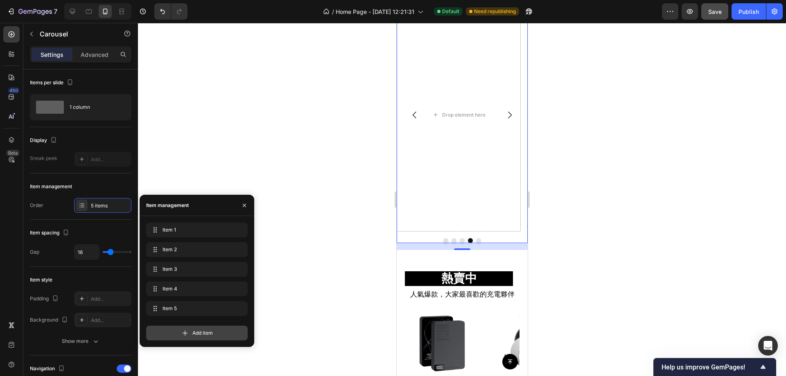
click at [185, 329] on icon at bounding box center [185, 333] width 8 height 8
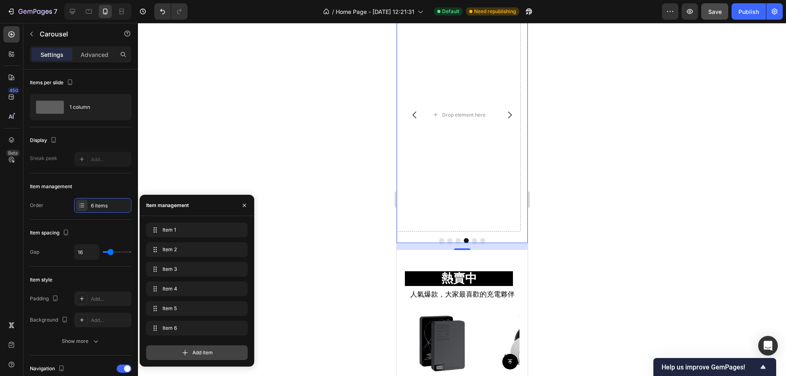
click at [187, 353] on icon at bounding box center [185, 352] width 5 height 5
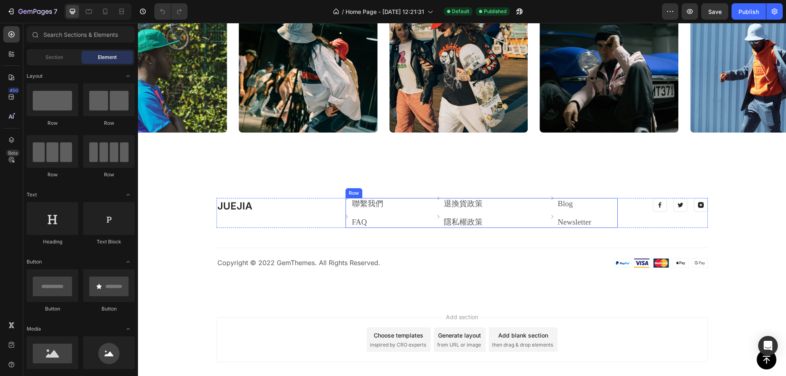
scroll to position [2010, 0]
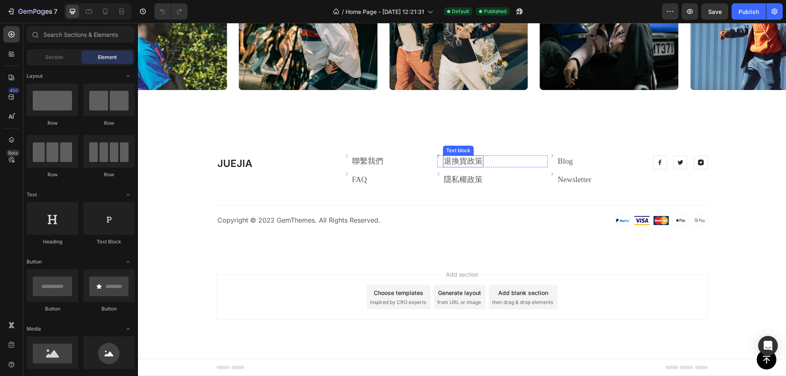
click at [471, 161] on link "退換貨政策" at bounding box center [463, 161] width 39 height 9
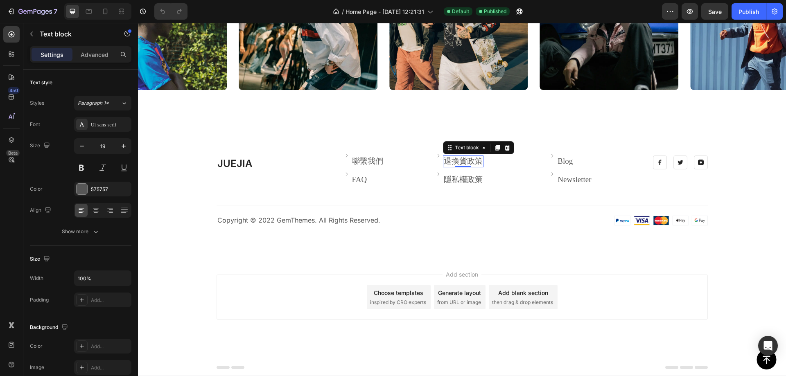
click at [458, 159] on link "退換貨政策" at bounding box center [463, 161] width 39 height 9
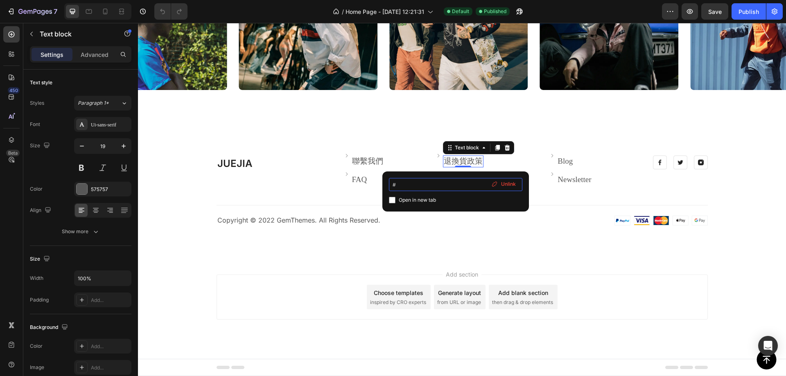
click at [428, 188] on input "#" at bounding box center [455, 184] width 133 height 13
drag, startPoint x: 565, startPoint y: 210, endPoint x: 327, endPoint y: 175, distance: 239.9
drag, startPoint x: 413, startPoint y: 187, endPoint x: 401, endPoint y: 187, distance: 11.9
click at [401, 187] on input "#" at bounding box center [455, 184] width 133 height 13
paste input "/policies/refund-policy"
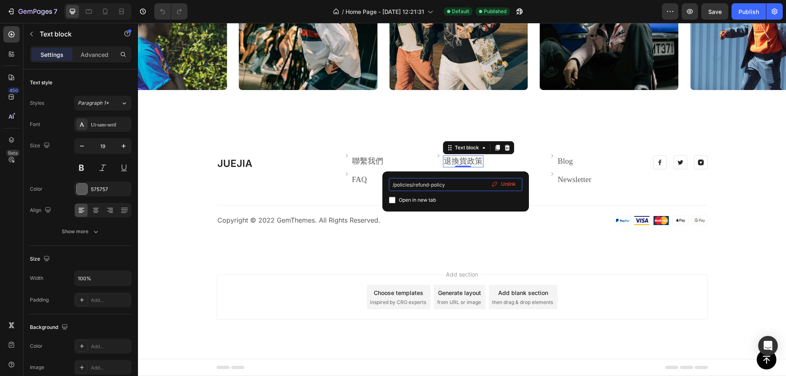
drag, startPoint x: 391, startPoint y: 184, endPoint x: 399, endPoint y: 182, distance: 7.5
click at [392, 184] on input "/policies/refund-policy" at bounding box center [455, 184] width 133 height 13
type input "juejia3c.com/policies/refund-policy"
click at [390, 202] on input "checkbox" at bounding box center [392, 200] width 7 height 7
checkbox input "true"
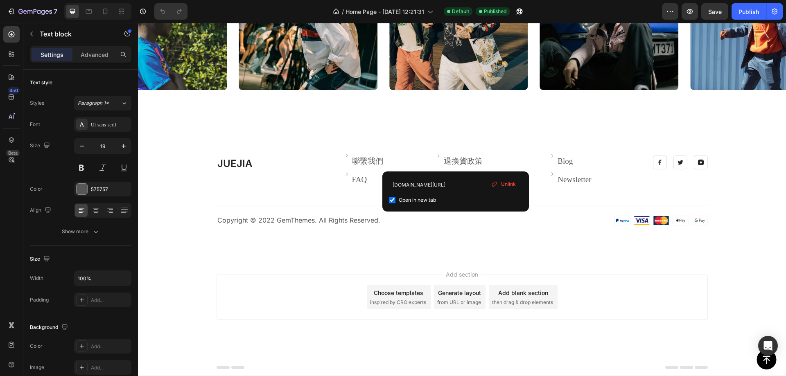
click at [284, 296] on div "Add section Choose templates inspired by CRO experts Generate layout from URL o…" at bounding box center [461, 297] width 491 height 45
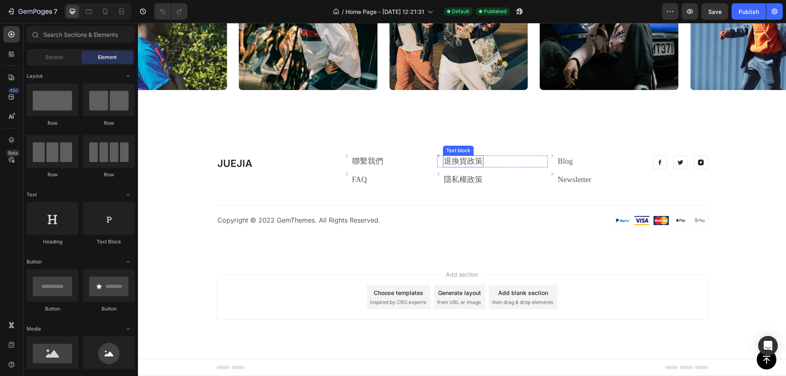
click at [465, 162] on link "退換貨政策" at bounding box center [463, 161] width 39 height 9
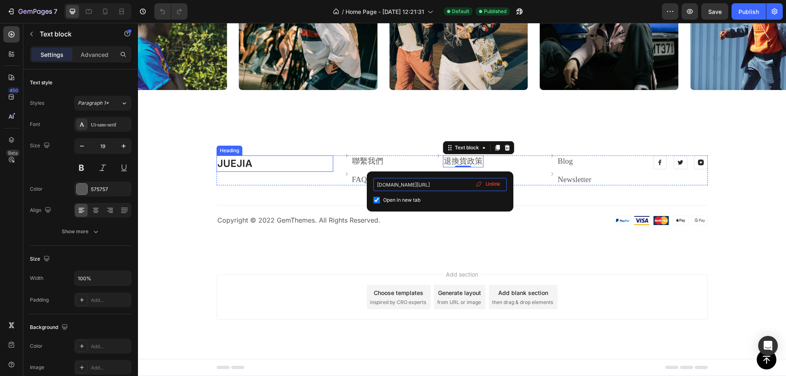
drag, startPoint x: 600, startPoint y: 204, endPoint x: 299, endPoint y: 170, distance: 303.1
click at [400, 188] on input "juejia3c.com/policies/refund-policy" at bounding box center [439, 184] width 133 height 13
drag, startPoint x: 544, startPoint y: 207, endPoint x: 354, endPoint y: 180, distance: 192.2
click at [605, 259] on div "Add section Choose templates inspired by CRO experts Generate layout from URL o…" at bounding box center [462, 308] width 648 height 101
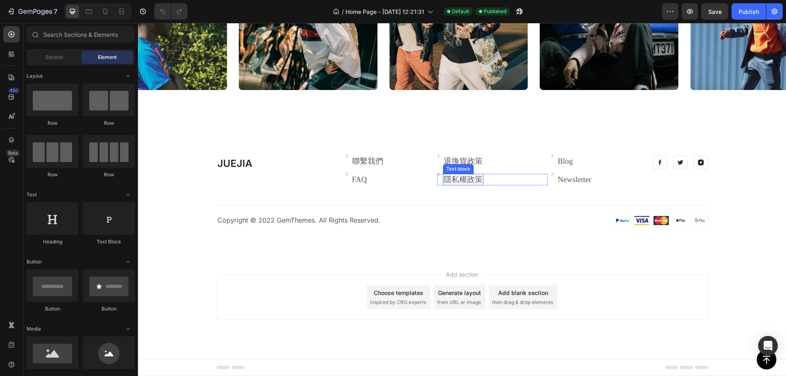
click at [464, 181] on p "隱私權政策" at bounding box center [463, 180] width 39 height 10
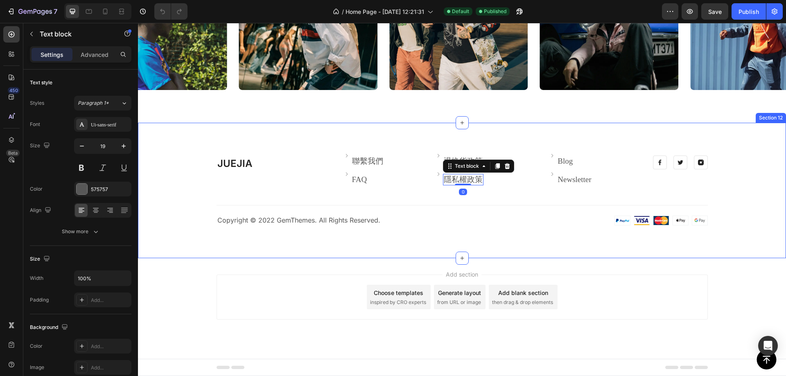
click at [461, 183] on p "隱私權政策" at bounding box center [463, 180] width 39 height 10
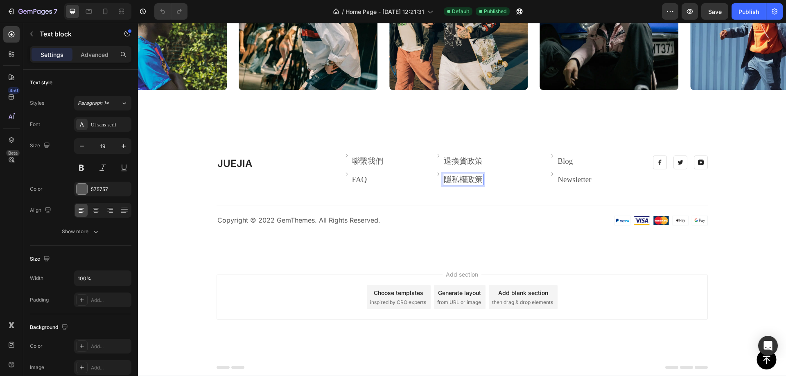
click at [467, 183] on p "隱私權政策" at bounding box center [463, 180] width 39 height 10
click at [480, 223] on div at bounding box center [588, 221] width 239 height 10
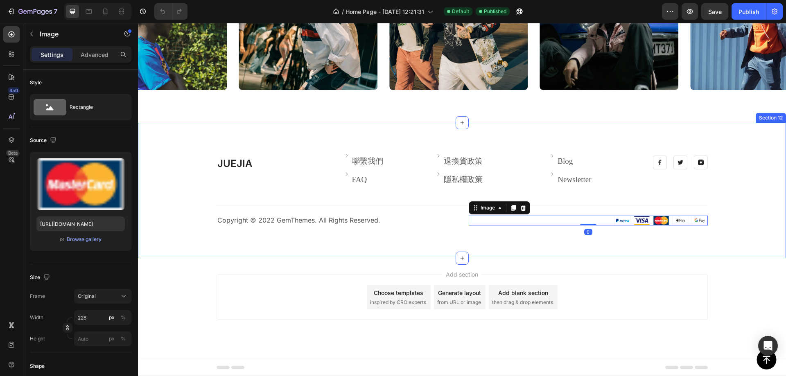
click at [469, 186] on div "JUEJIA Heading Image 聯繫我們 Text block Row Image FAQ Text block Row Image 退換貨政策 ⁠…" at bounding box center [462, 191] width 636 height 70
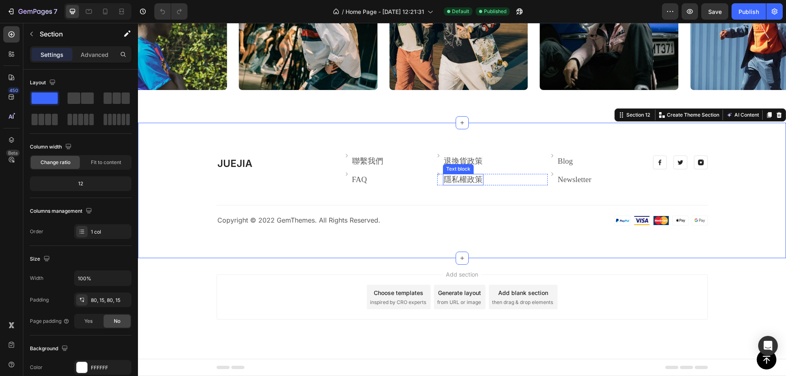
click at [467, 177] on p "隱私權政策" at bounding box center [463, 180] width 39 height 10
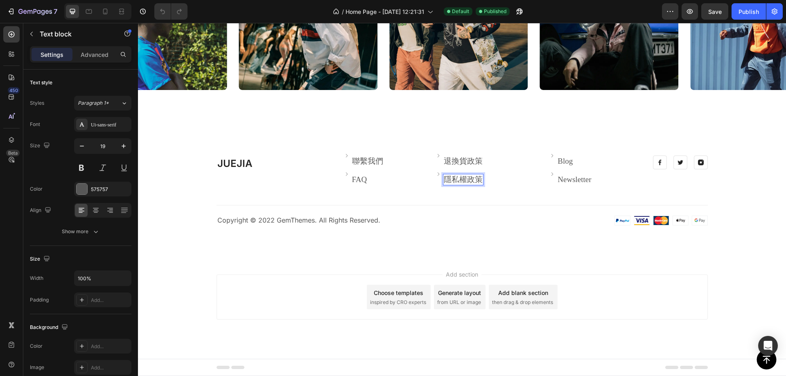
click at [452, 177] on p "隱私權政策" at bounding box center [463, 180] width 39 height 10
click at [557, 158] on link "Blog" at bounding box center [564, 161] width 15 height 9
click at [569, 159] on link "Blog" at bounding box center [564, 161] width 15 height 9
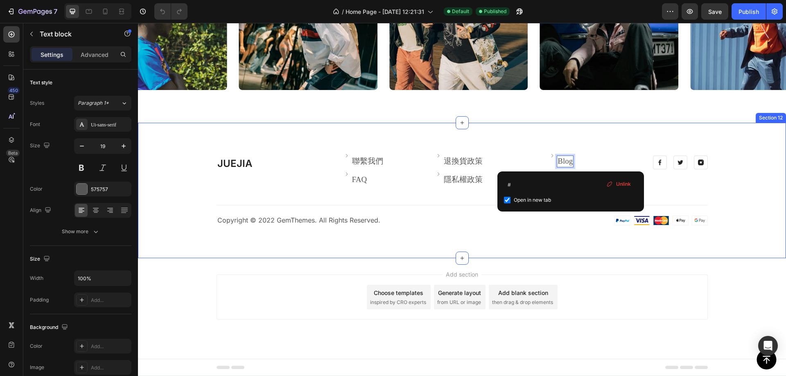
click at [517, 259] on div "Add section Choose templates inspired by CRO experts Generate layout from URL o…" at bounding box center [462, 308] width 648 height 101
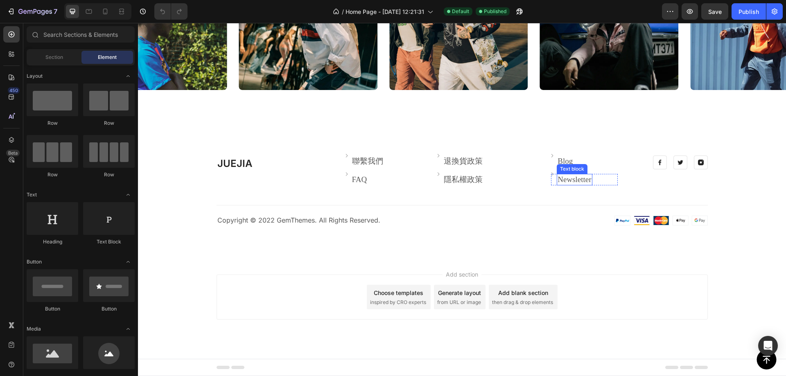
click at [575, 182] on link "Newsletter" at bounding box center [574, 179] width 34 height 9
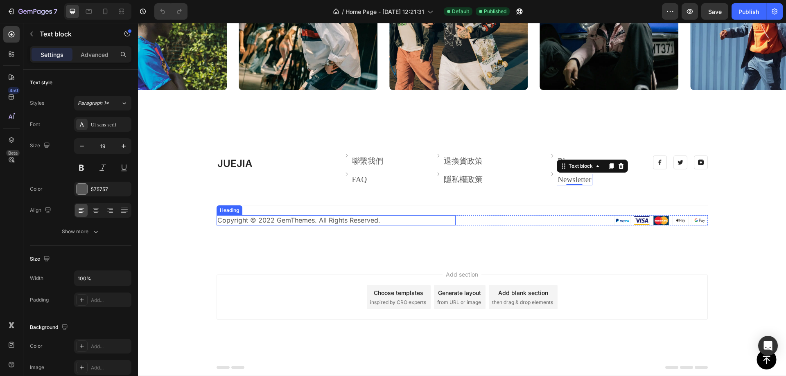
click at [320, 224] on p "Copyright © 2022 GemThemes. All Rights Reserved." at bounding box center [335, 220] width 237 height 9
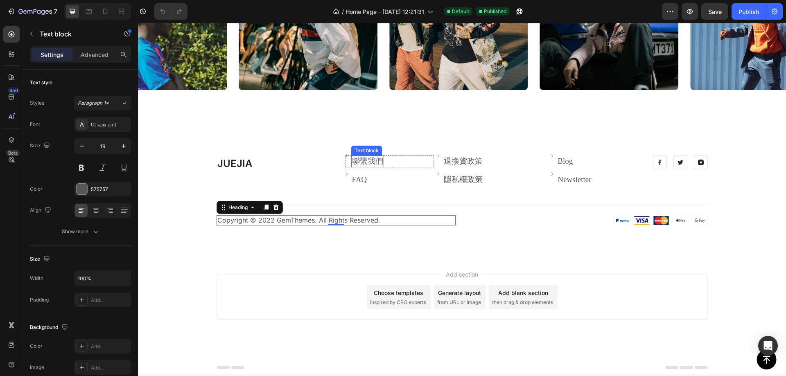
click at [363, 158] on p "聯繫我們" at bounding box center [367, 161] width 31 height 10
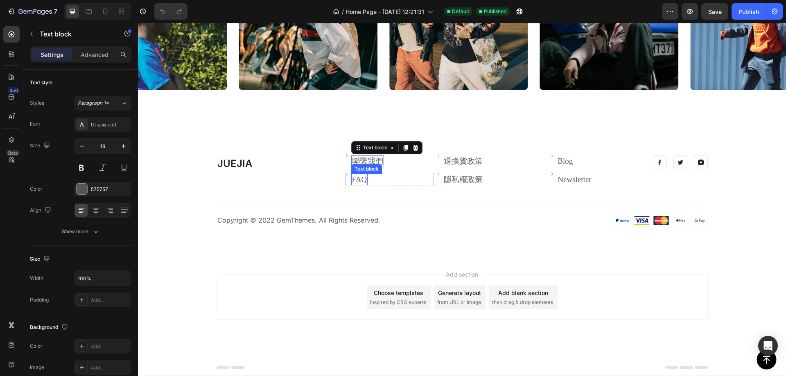
click at [356, 178] on link "FAQ" at bounding box center [359, 179] width 15 height 9
click at [357, 180] on link "FAQ" at bounding box center [359, 179] width 15 height 9
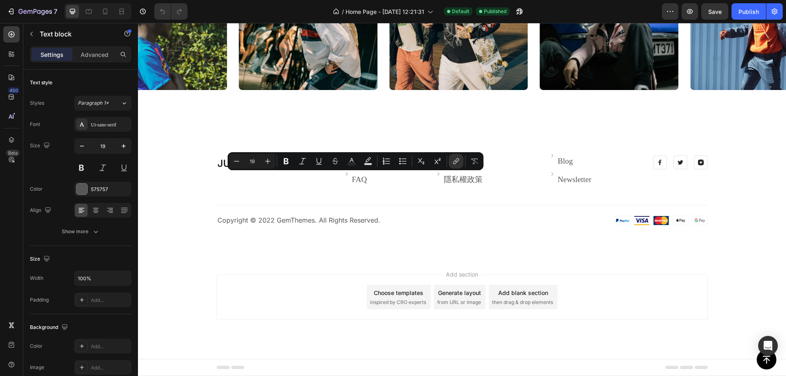
click at [270, 270] on div "Add section Choose templates inspired by CRO experts Generate layout from URL o…" at bounding box center [462, 308] width 648 height 101
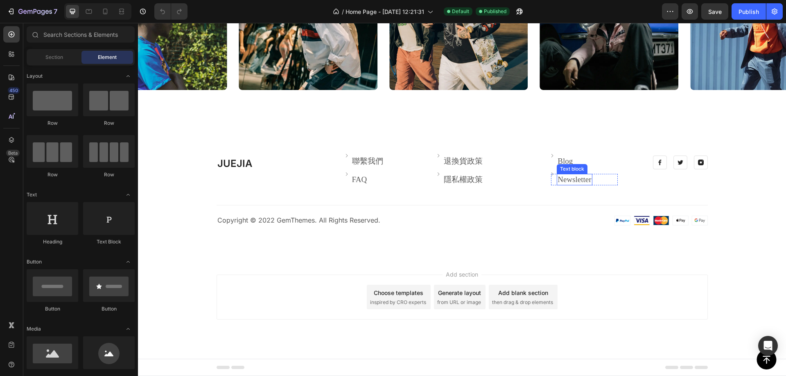
click at [574, 180] on link "Newsletter" at bounding box center [574, 179] width 34 height 9
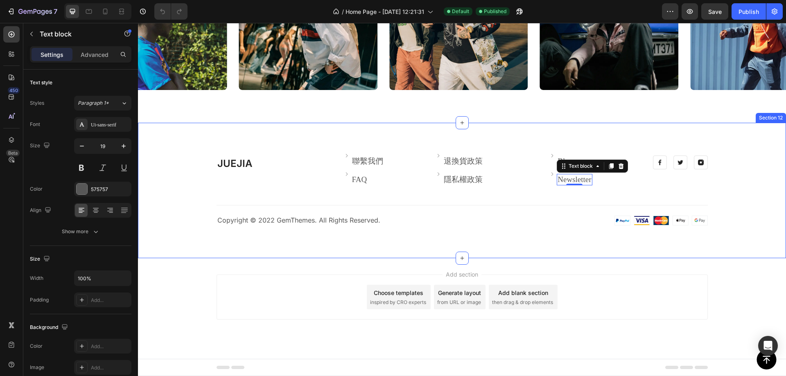
click at [568, 135] on div "JUEJIA Heading Image 聯繫我們 Text block Row Image FAQ Text block Row Image 退換貨政策 ⁠…" at bounding box center [462, 190] width 648 height 135
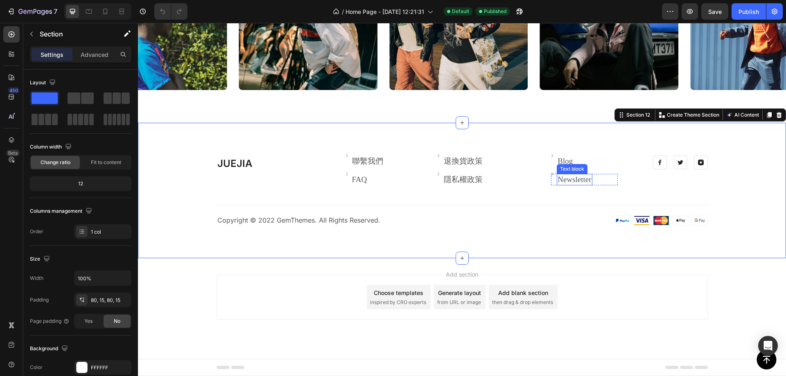
click at [562, 165] on div "Text block" at bounding box center [571, 168] width 27 height 7
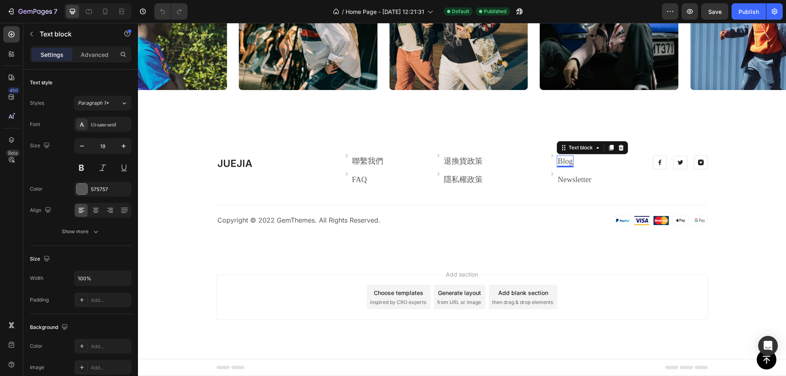
click at [568, 147] on div "Text block" at bounding box center [592, 147] width 71 height 13
click at [562, 165] on div "0" at bounding box center [565, 167] width 8 height 7
click at [564, 162] on link "Blog" at bounding box center [564, 161] width 15 height 9
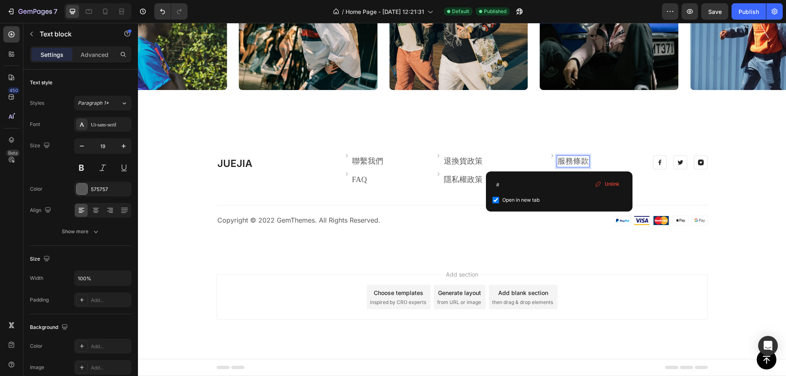
click at [476, 276] on span "Add section" at bounding box center [461, 274] width 39 height 9
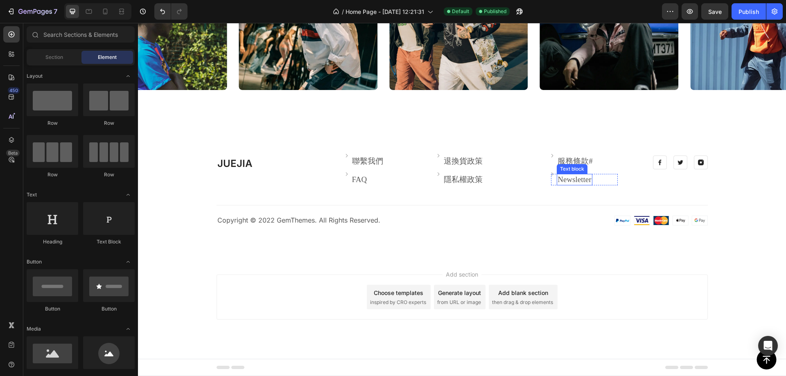
click at [568, 182] on link "Newsletter" at bounding box center [574, 179] width 34 height 9
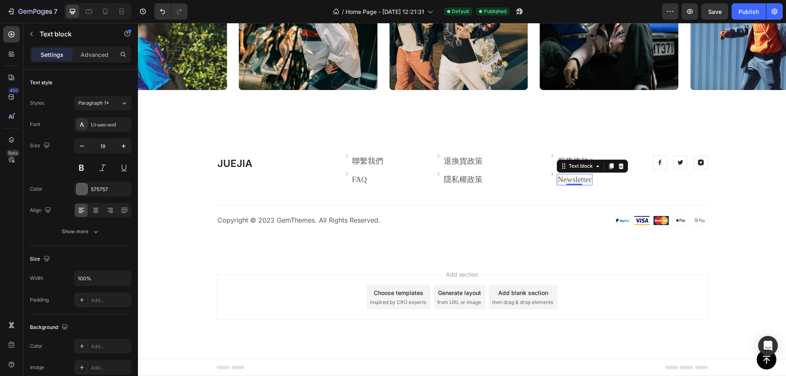
click at [583, 178] on link "Newsletter" at bounding box center [574, 179] width 34 height 9
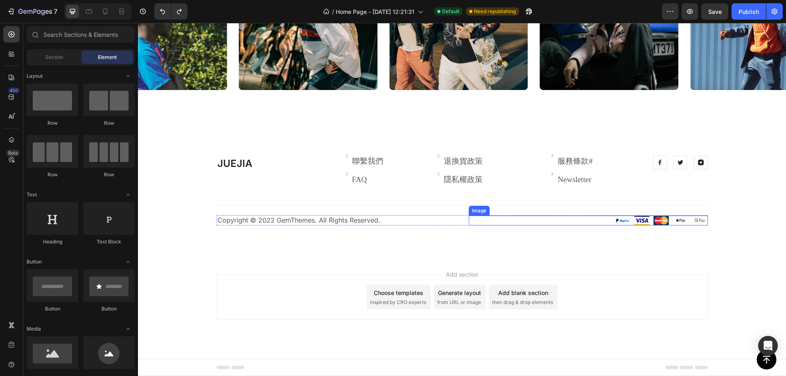
click at [563, 220] on div at bounding box center [588, 221] width 239 height 10
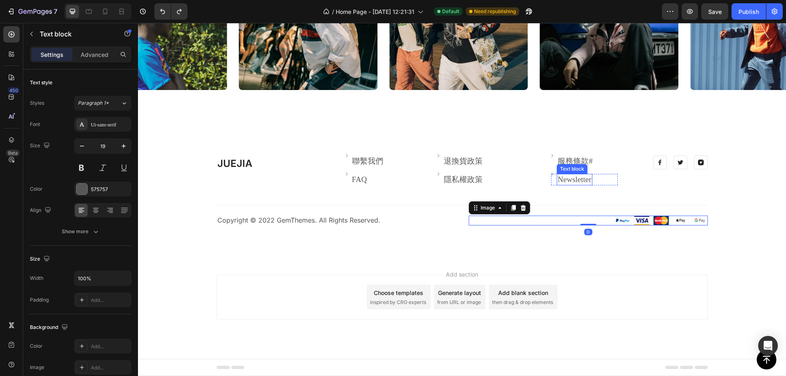
click at [572, 178] on link "Newsletter" at bounding box center [574, 179] width 34 height 9
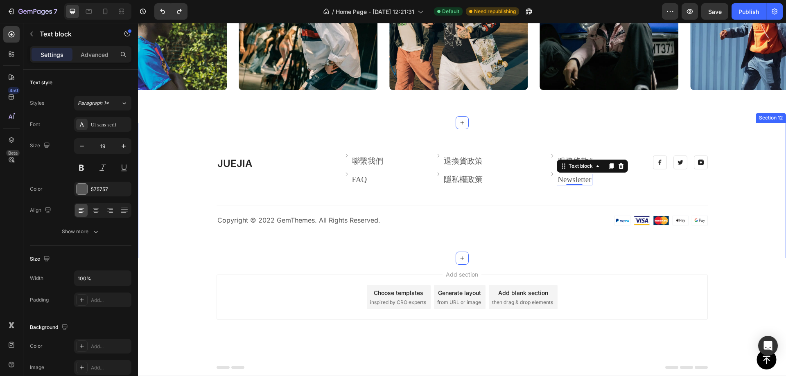
click at [419, 246] on div "JUEJIA Heading Image 聯繫我們 Text block Row Image FAQ Text block Row Image 退換貨政策 ⁠…" at bounding box center [462, 190] width 648 height 135
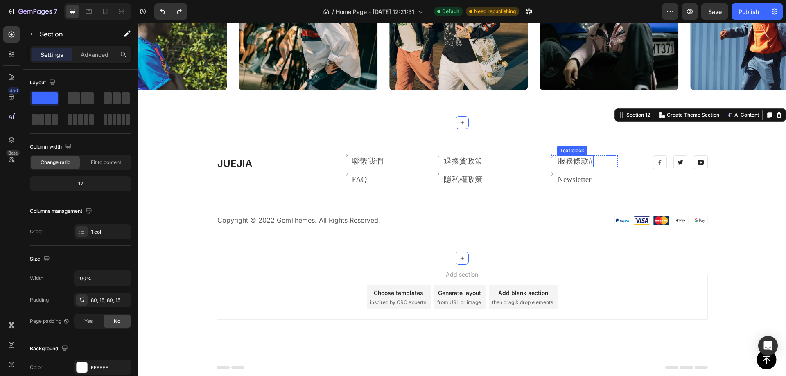
click at [576, 163] on p "服務條款 # ⁠⁠⁠⁠⁠⁠⁠" at bounding box center [574, 161] width 35 height 10
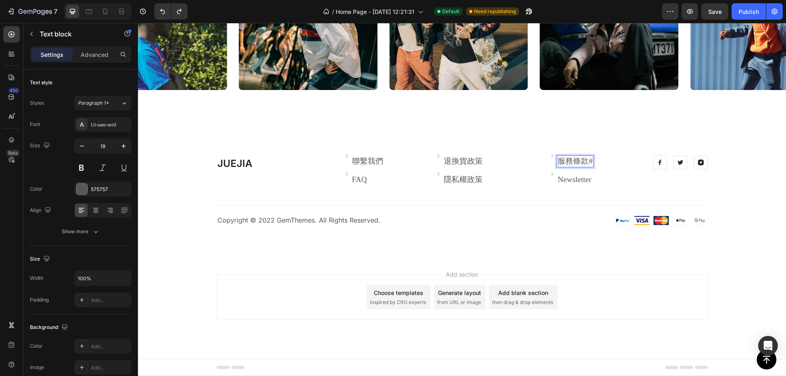
click at [568, 158] on p "服務條款 #" at bounding box center [574, 161] width 35 height 10
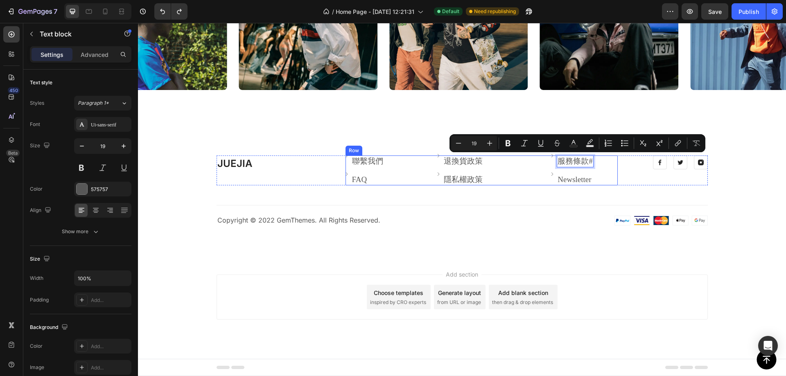
click at [559, 168] on div "Image 服務條款 # Text block 0 Row Image Newsletter Text block Row" at bounding box center [584, 171] width 66 height 30
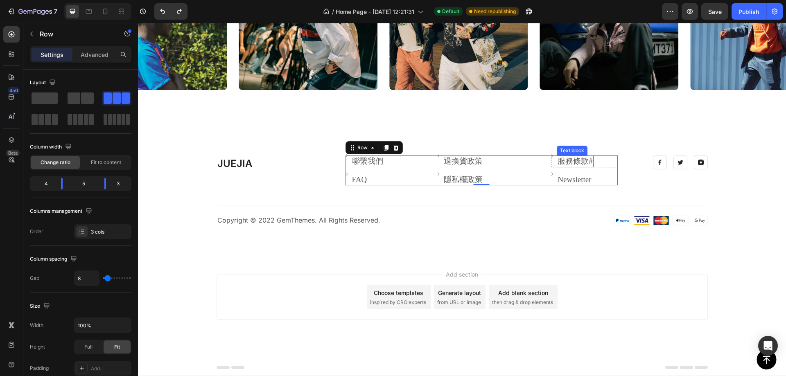
click at [567, 161] on p "服務條款 #" at bounding box center [574, 161] width 35 height 10
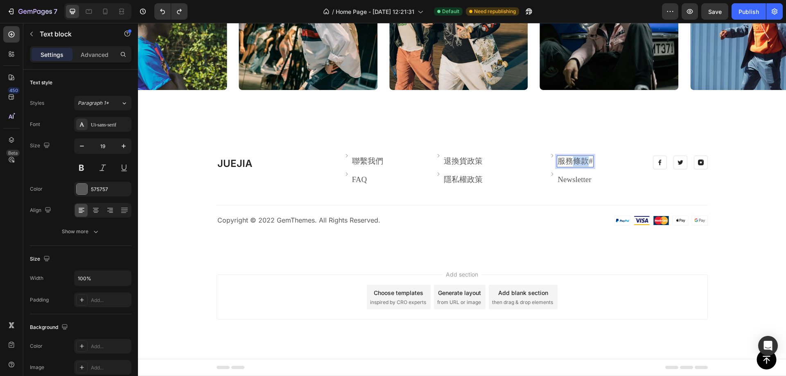
click at [567, 161] on p "服務條款 #" at bounding box center [574, 161] width 35 height 10
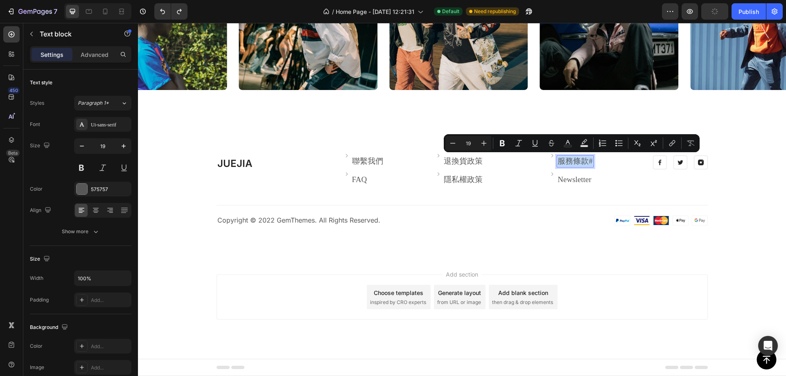
click at [581, 162] on p "服務條款 #" at bounding box center [574, 161] width 35 height 10
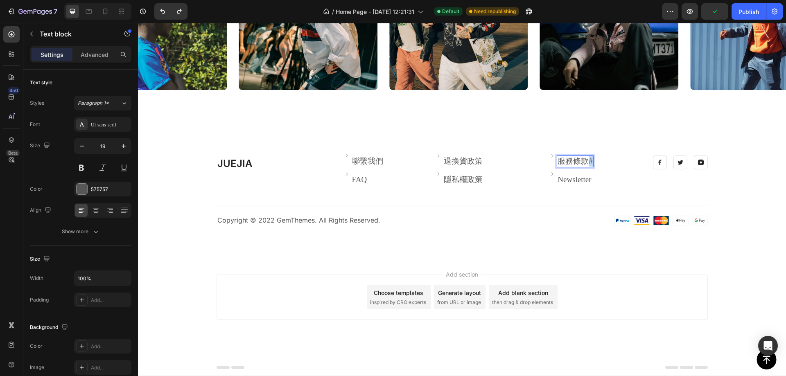
drag, startPoint x: 587, startPoint y: 160, endPoint x: 596, endPoint y: 161, distance: 9.1
click at [596, 161] on div "Image 服務條款 # Text block 0 Row" at bounding box center [584, 162] width 66 height 12
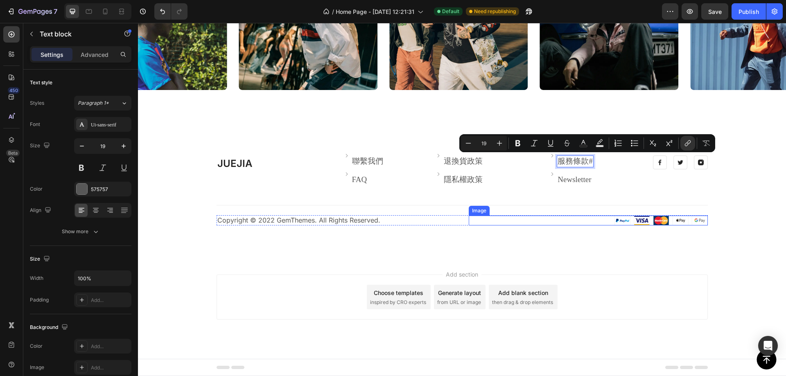
click at [480, 217] on div at bounding box center [588, 221] width 239 height 10
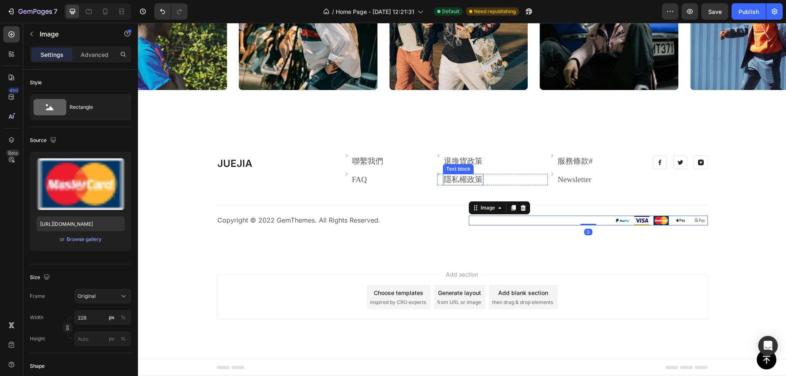
click at [456, 173] on div "Image 退換貨政策 ⁠⁠⁠⁠⁠⁠⁠ Text block Row Image 隱私權政策 Text block Row" at bounding box center [492, 171] width 110 height 30
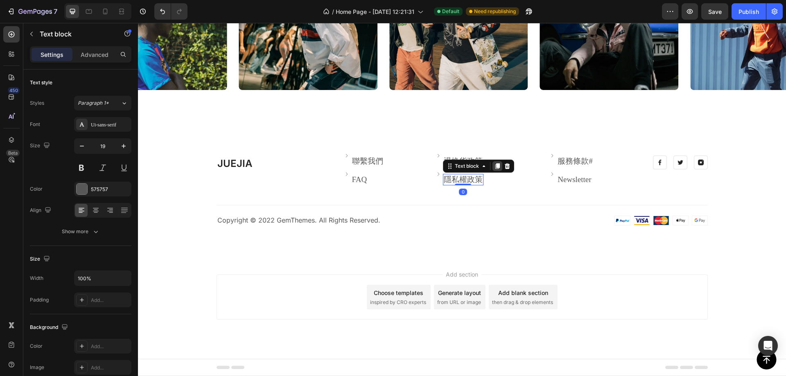
click at [495, 165] on icon at bounding box center [497, 166] width 5 height 6
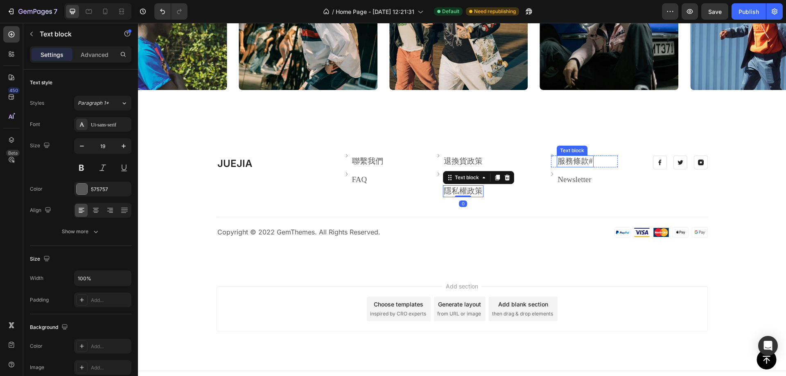
click at [575, 165] on p "服務條款 #" at bounding box center [574, 161] width 35 height 10
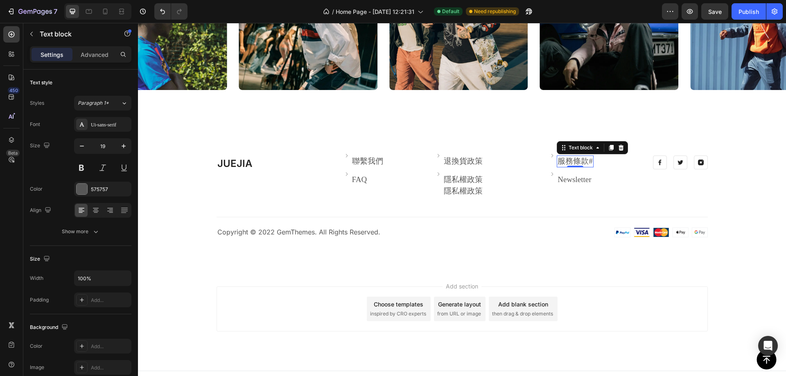
click at [618, 148] on icon at bounding box center [621, 147] width 7 height 7
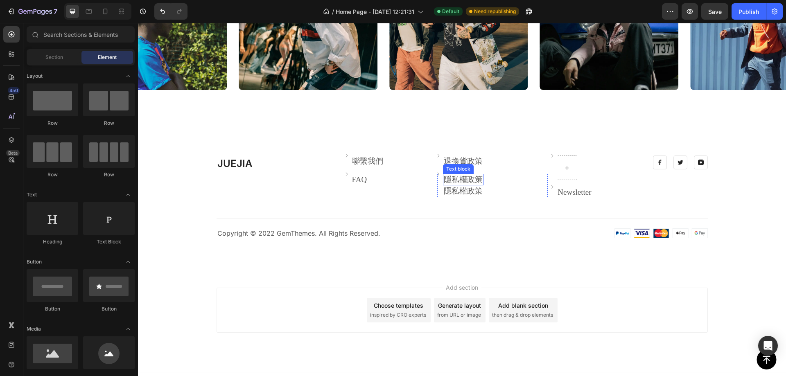
click at [460, 186] on p "隱私權政策" at bounding box center [463, 191] width 39 height 10
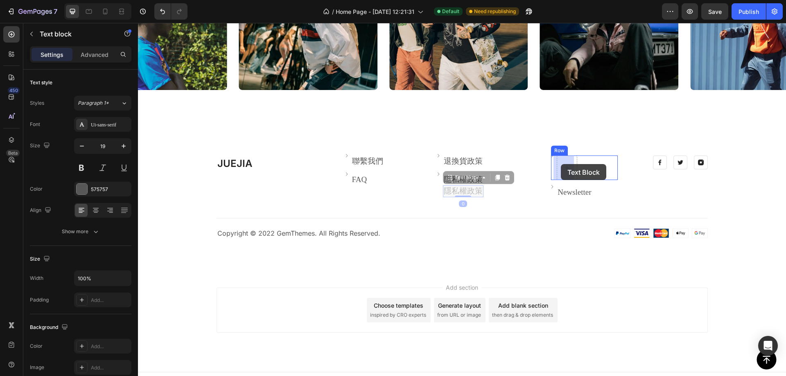
drag, startPoint x: 445, startPoint y: 179, endPoint x: 561, endPoint y: 164, distance: 116.8
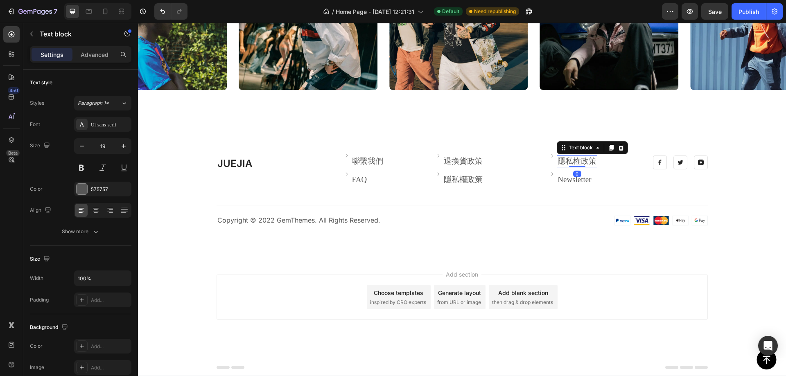
click at [573, 160] on p "隱私權政策" at bounding box center [576, 161] width 39 height 10
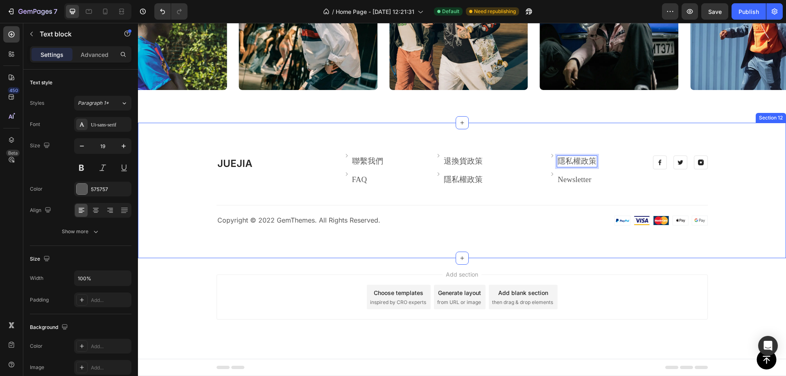
click at [520, 207] on div "JUEJIA Heading Image 聯繫我們 Text block Row Image FAQ Text block Row Image 退換貨政策 ⁠…" at bounding box center [462, 191] width 636 height 70
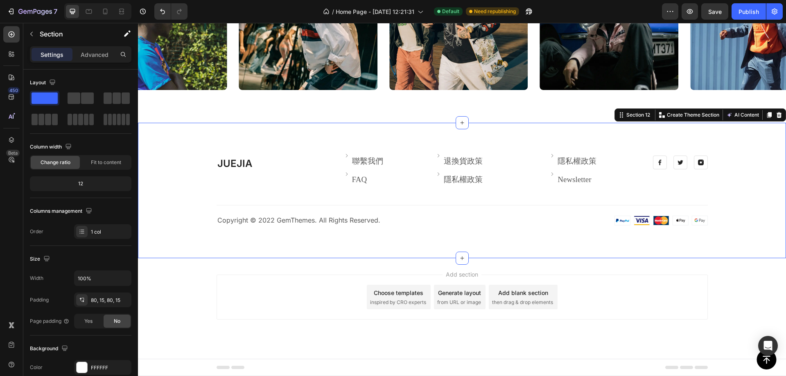
click at [567, 161] on p "隱私權政策" at bounding box center [576, 161] width 39 height 10
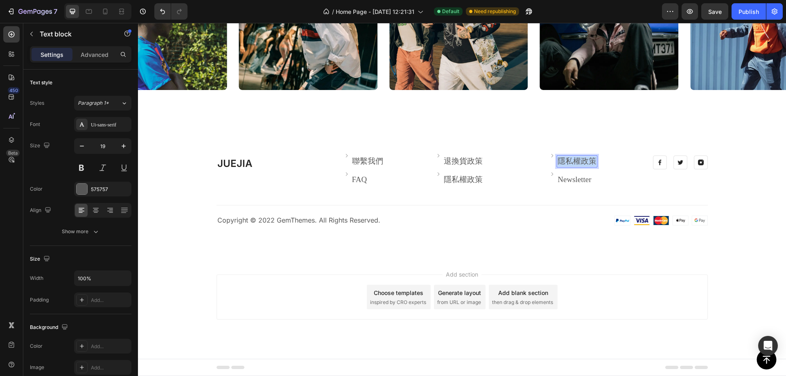
click at [567, 161] on p "隱私權政策" at bounding box center [576, 161] width 39 height 10
click at [479, 230] on div "JUEJIA Heading Image 聯繫我們 Text block Row Image FAQ Text block Row Image 退換貨政策 ⁠…" at bounding box center [462, 190] width 648 height 135
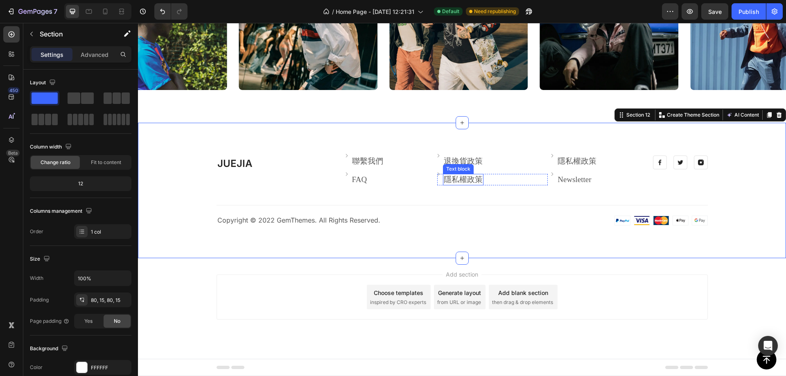
click at [455, 176] on p "隱私權政策" at bounding box center [463, 180] width 39 height 10
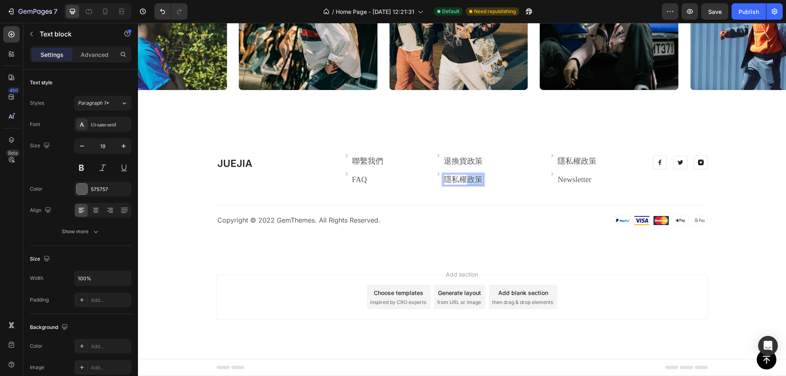
click at [464, 178] on p "隱私權政策" at bounding box center [463, 180] width 39 height 10
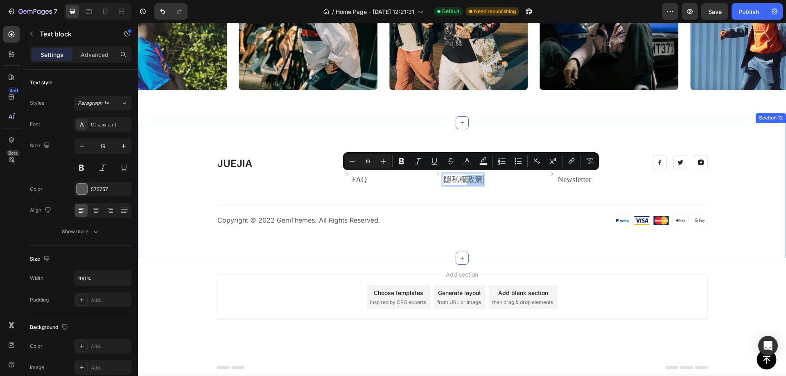
click at [402, 217] on p "Copyright © 2022 GemThemes. All Rights Reserved." at bounding box center [335, 220] width 237 height 9
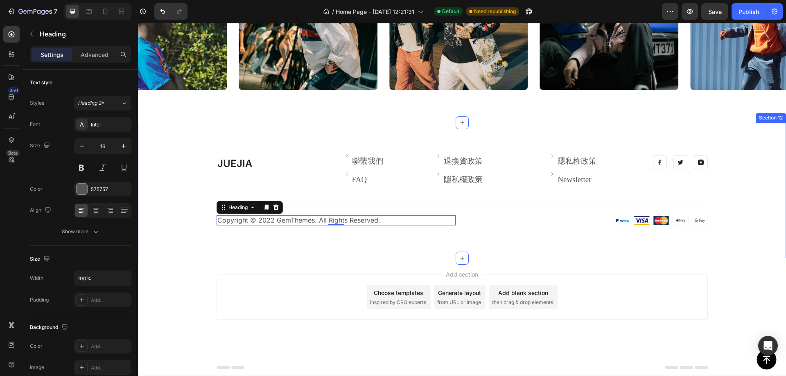
click at [455, 178] on p "隱私權政策" at bounding box center [463, 180] width 39 height 10
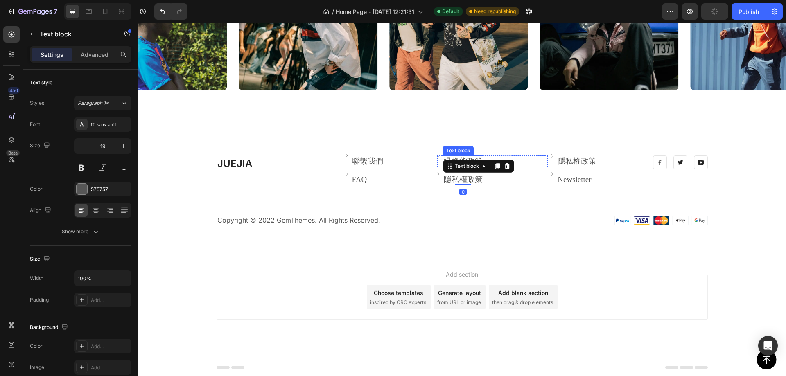
click at [460, 152] on div "Text block" at bounding box center [457, 150] width 27 height 7
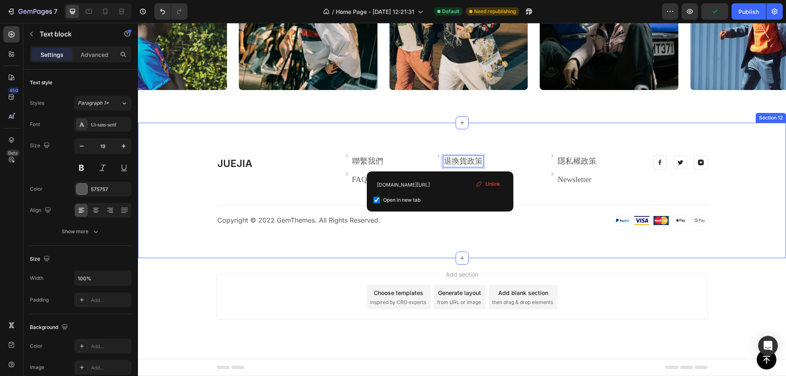
click at [590, 129] on div "JUEJIA Heading Image 聯繫我們 Text block Row Image FAQ Text block Row Image 退換貨政策 T…" at bounding box center [462, 190] width 648 height 135
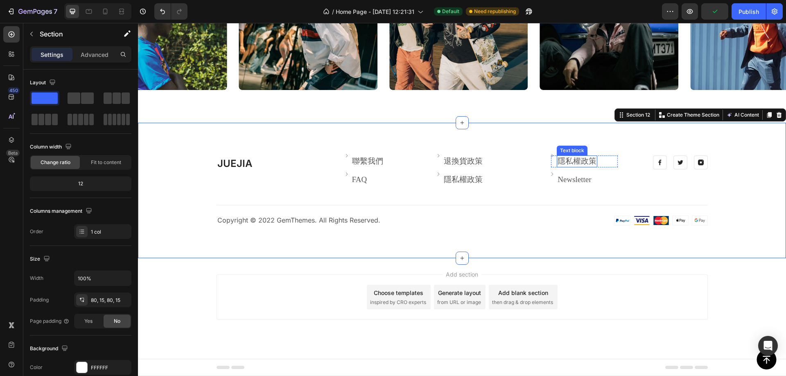
click at [574, 159] on p "隱私權政策" at bounding box center [576, 161] width 39 height 10
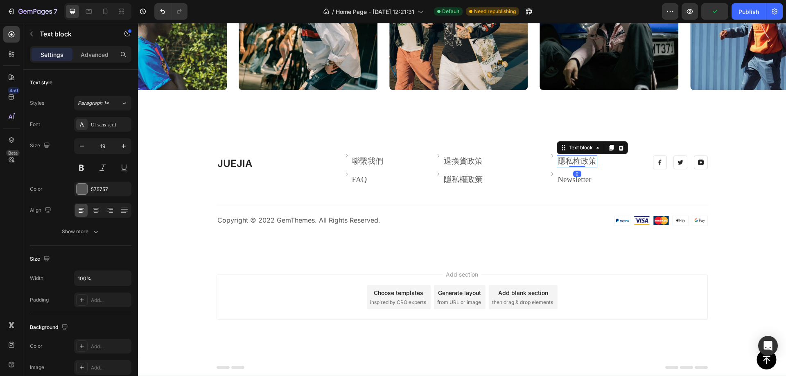
drag, startPoint x: 617, startPoint y: 150, endPoint x: 591, endPoint y: 150, distance: 26.6
click at [618, 150] on icon at bounding box center [620, 148] width 5 height 6
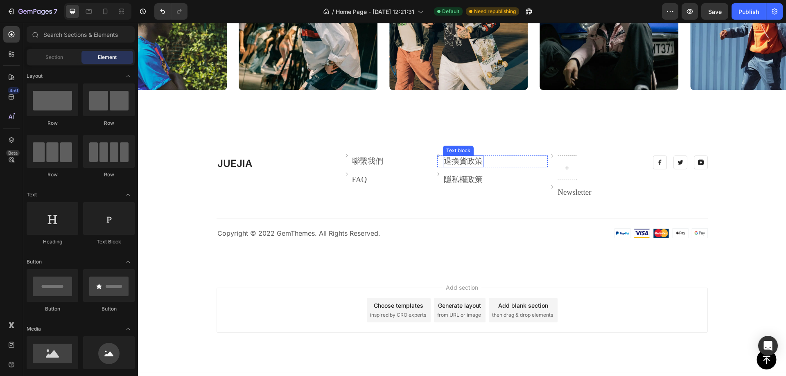
click at [473, 160] on link "退換貨政策" at bounding box center [463, 161] width 39 height 9
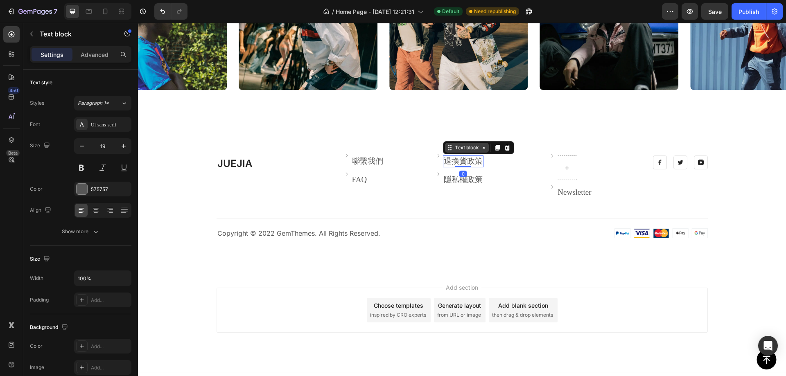
click at [473, 152] on div "Text block" at bounding box center [467, 148] width 44 height 10
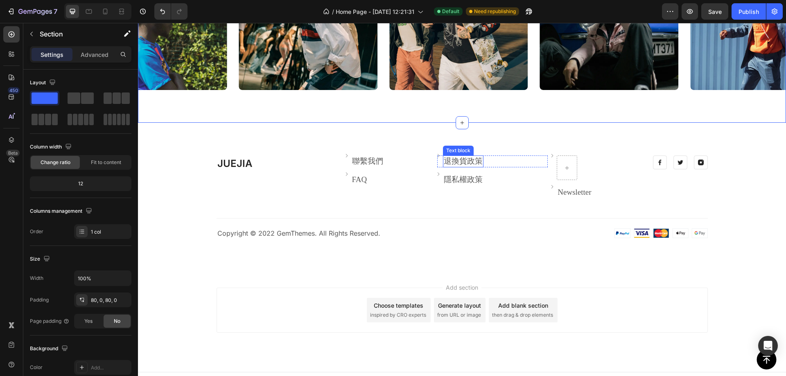
click at [462, 162] on link "退換貨政策" at bounding box center [463, 161] width 39 height 9
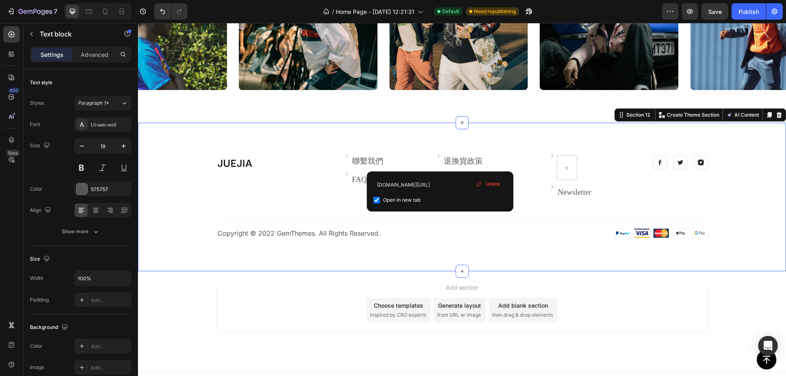
click at [485, 128] on div "JUEJIA Heading Image 聯繫我們 Text block Row Image FAQ Text block Row Image 退換貨政策 T…" at bounding box center [462, 197] width 648 height 149
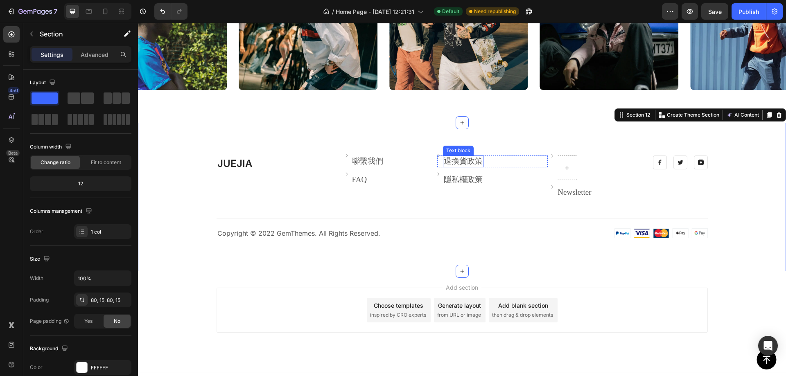
click at [458, 161] on link "退換貨政策" at bounding box center [463, 161] width 39 height 9
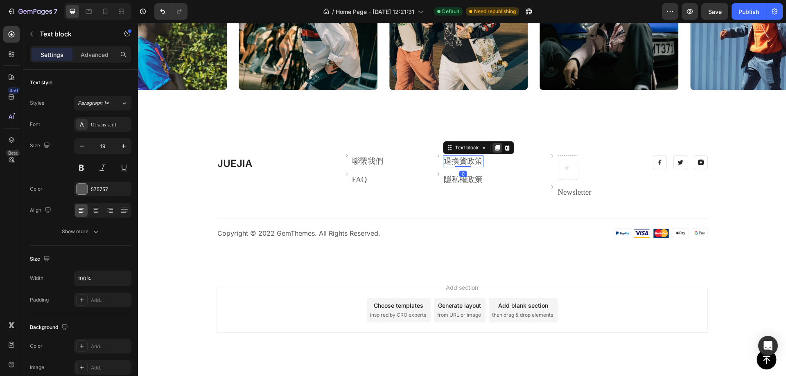
click at [495, 145] on icon at bounding box center [497, 148] width 5 height 6
click at [444, 173] on link "退換貨政策" at bounding box center [463, 173] width 39 height 9
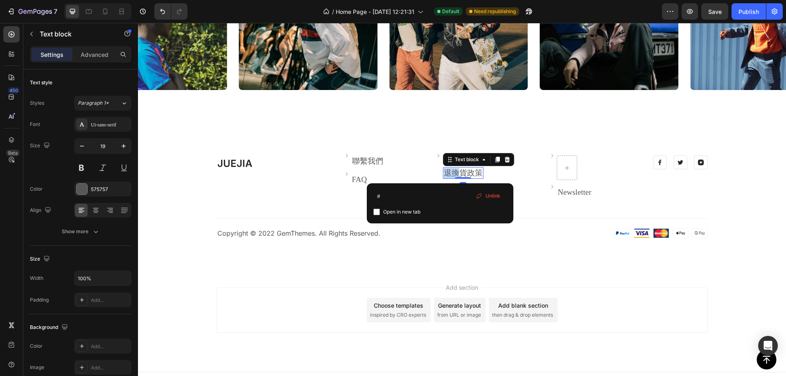
click at [444, 172] on link "退換貨政策" at bounding box center [463, 173] width 39 height 9
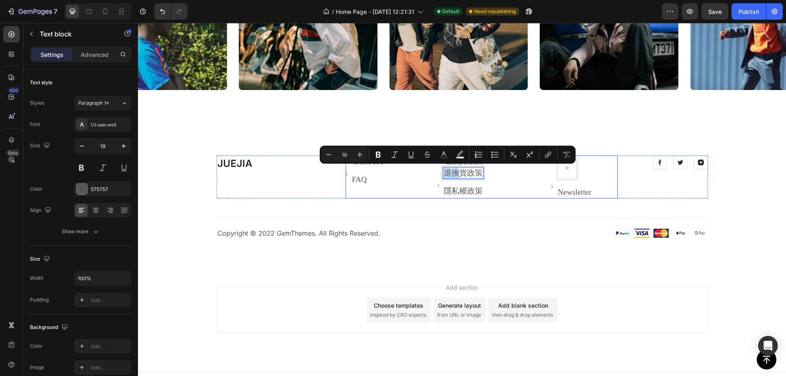
click at [503, 198] on div "Image 退換貨政策 Text block 退換貨政策 Text block 0 Row Image 隱私權政策 Text block Row" at bounding box center [492, 177] width 110 height 43
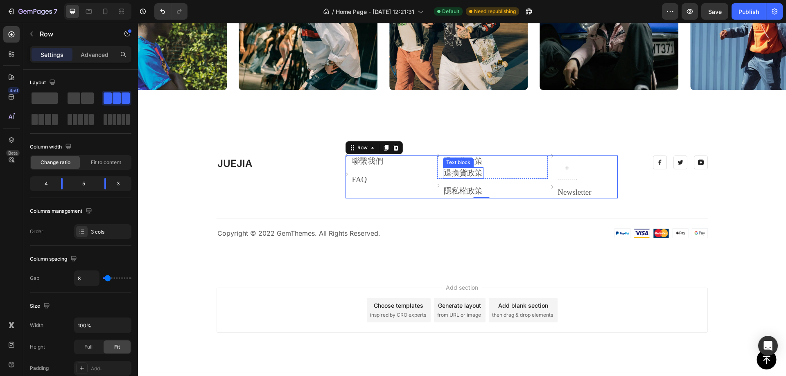
click at [445, 169] on link "退換貨政策" at bounding box center [463, 173] width 39 height 9
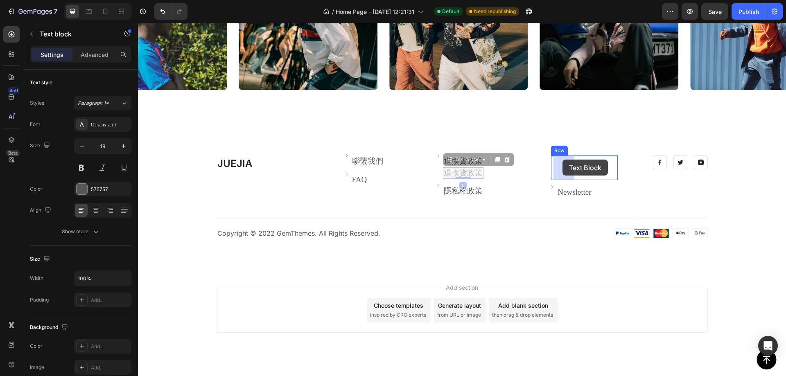
drag, startPoint x: 447, startPoint y: 159, endPoint x: 562, endPoint y: 160, distance: 115.0
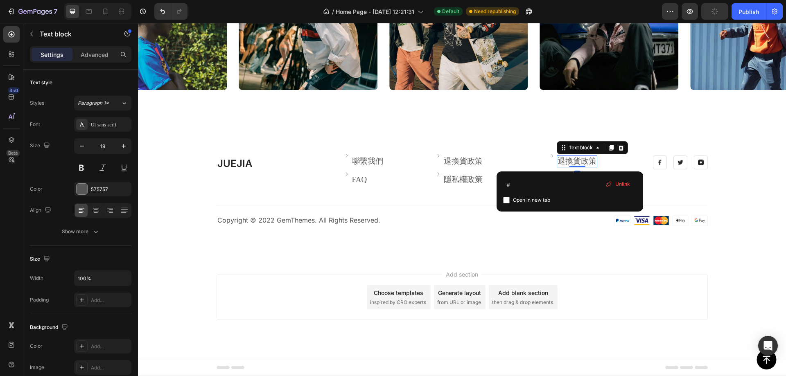
click at [573, 157] on link "退換貨政策" at bounding box center [576, 161] width 39 height 9
click at [547, 182] on input "#" at bounding box center [569, 184] width 133 height 13
drag, startPoint x: 474, startPoint y: 179, endPoint x: 458, endPoint y: 180, distance: 15.6
click at [564, 186] on input "juejia3c.com/" at bounding box center [569, 184] width 133 height 13
drag, startPoint x: 550, startPoint y: 186, endPoint x: 536, endPoint y: 186, distance: 14.3
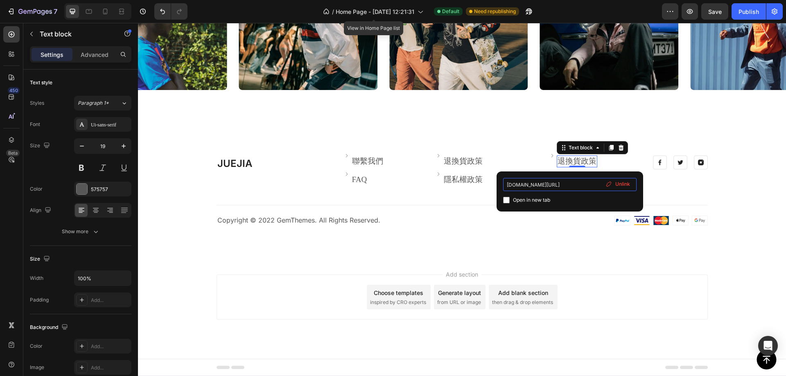
click at [536, 186] on input "juejia3c.com/" at bounding box center [569, 184] width 133 height 13
paste input "policies/privacy-policy"
type input "juejia3c.com/policies/privacy-policy"
click at [501, 201] on div "juejia3c.com/policies/privacy-policy Open in new tab Unlink" at bounding box center [569, 191] width 147 height 40
click at [510, 199] on label "Open in new tab" at bounding box center [530, 200] width 41 height 10
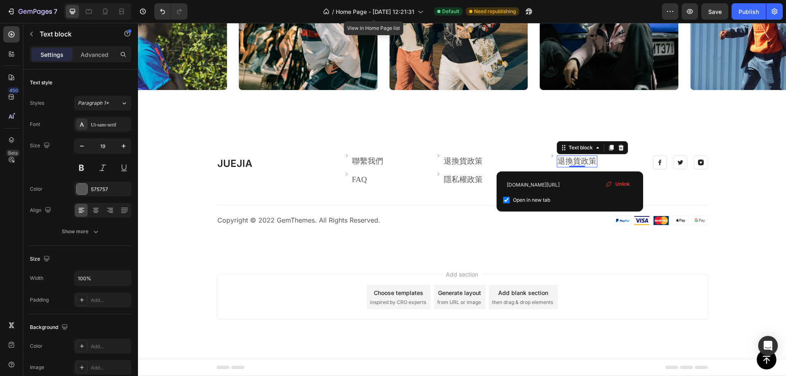
checkbox input "true"
click at [451, 234] on div "JUEJIA Heading Image 聯繫我們 Text block Row Image FAQ Text block Row Image 退換貨政策 T…" at bounding box center [462, 190] width 648 height 135
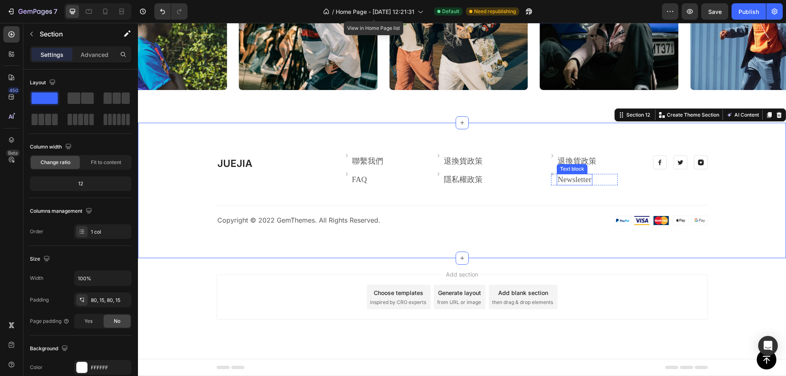
click at [561, 157] on link "退換貨政策" at bounding box center [576, 161] width 39 height 9
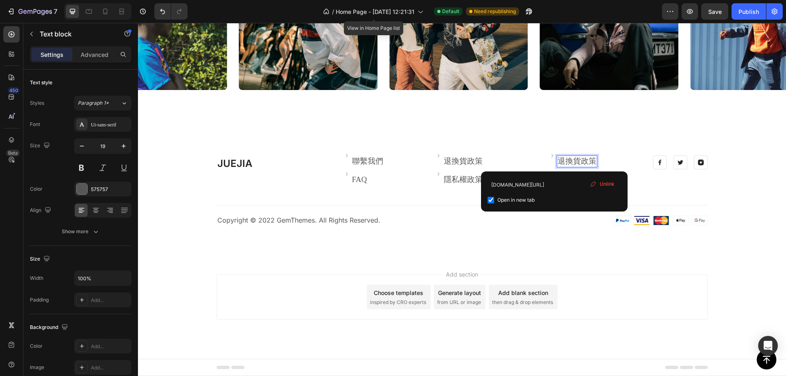
click at [578, 157] on link "退換貨政策" at bounding box center [576, 161] width 39 height 9
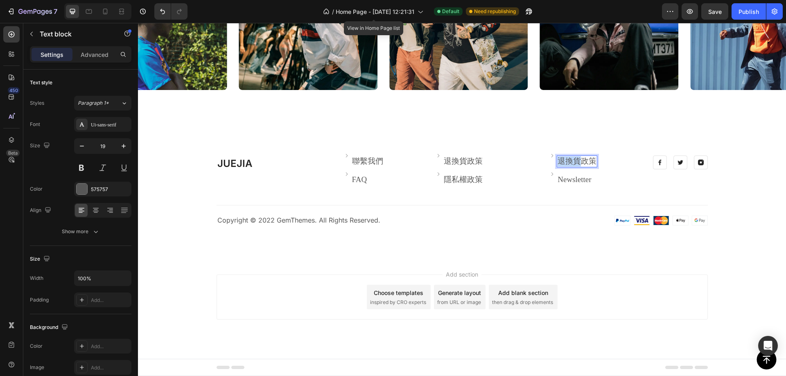
click at [578, 157] on link "退換貨政策" at bounding box center [576, 161] width 39 height 9
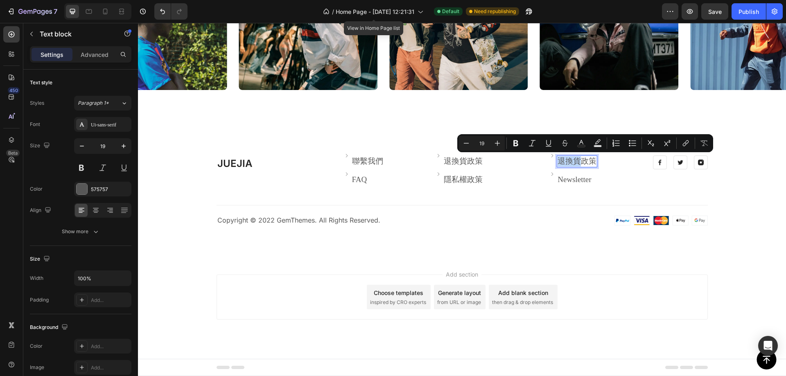
click at [579, 157] on link "退換貨政策" at bounding box center [576, 161] width 39 height 9
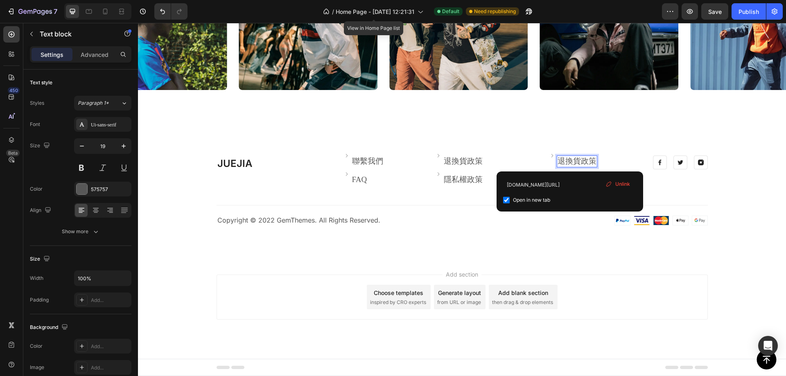
click at [570, 157] on link "退換貨政策" at bounding box center [576, 161] width 39 height 9
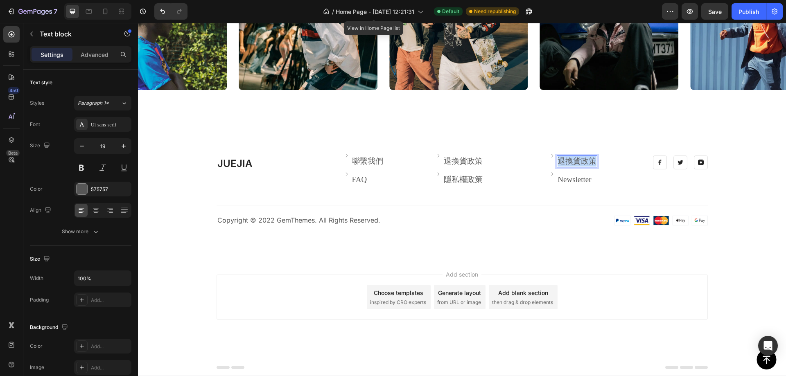
click at [568, 157] on link "退換貨政策" at bounding box center [576, 161] width 39 height 9
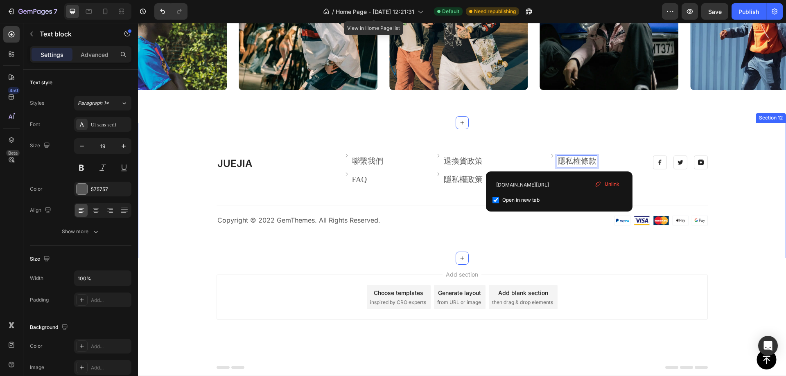
click at [424, 235] on div "JUEJIA Heading Image 聯繫我們 Text block Row Image FAQ Text block Row Image 退換貨政策 T…" at bounding box center [462, 190] width 648 height 135
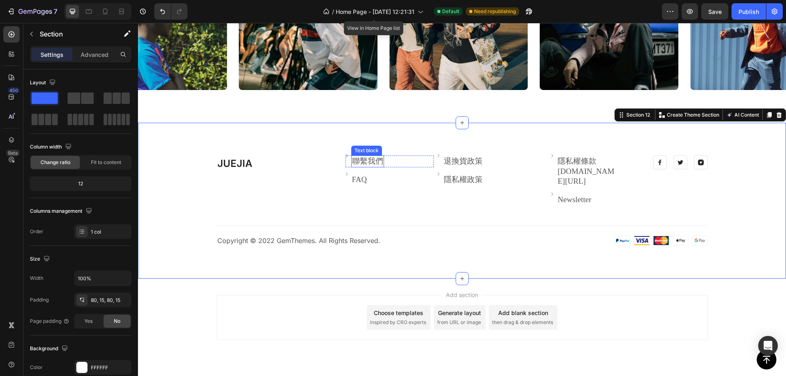
click at [371, 162] on p "聯繫我們" at bounding box center [367, 161] width 31 height 10
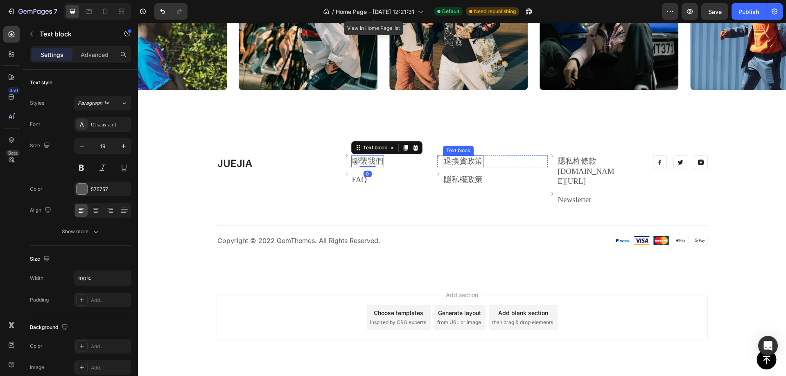
click at [460, 158] on link "退換貨政策" at bounding box center [463, 161] width 39 height 9
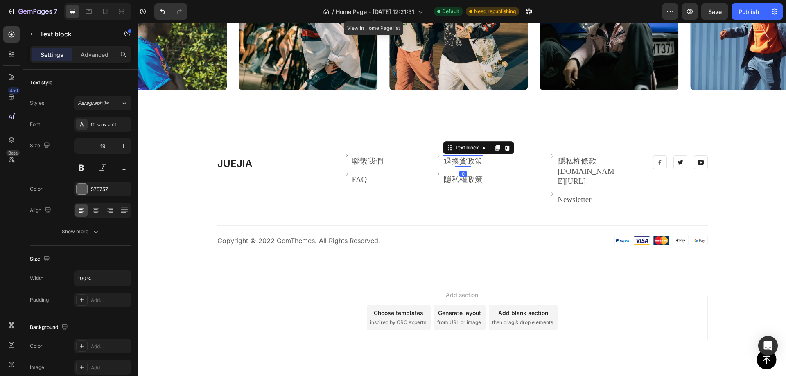
click at [374, 162] on p "聯繫我們" at bounding box center [367, 161] width 31 height 10
click at [366, 162] on p "聯繫我們" at bounding box center [367, 161] width 31 height 10
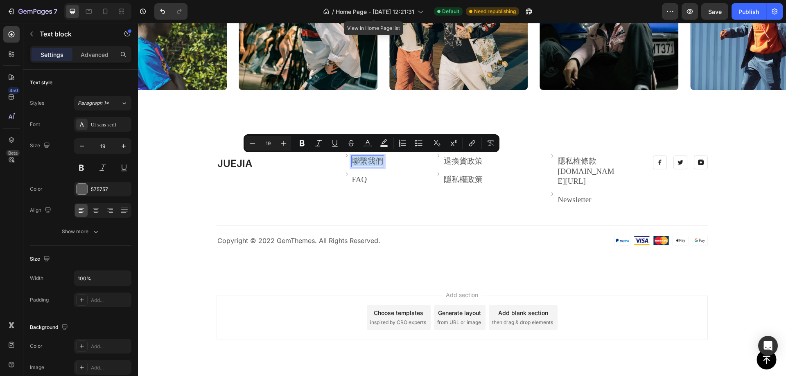
click at [366, 162] on p "聯繫我們" at bounding box center [367, 161] width 31 height 10
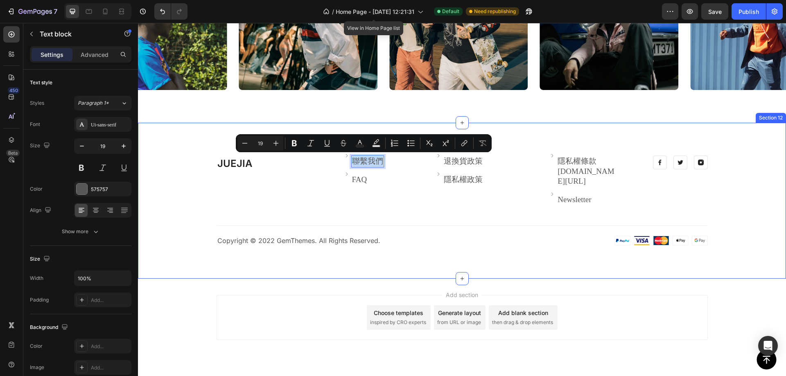
click at [386, 239] on div "JUEJIA Heading Image 聯繫我們 Text block 0 Row Image FAQ Text block Row Image 退換貨政策…" at bounding box center [462, 201] width 636 height 90
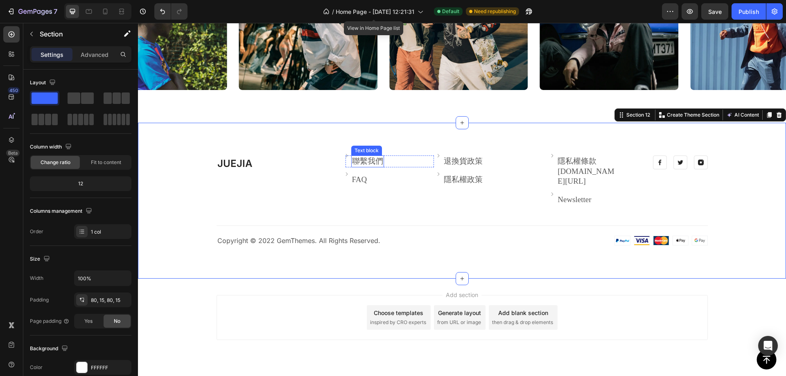
click at [370, 157] on p "聯繫我們" at bounding box center [367, 161] width 31 height 10
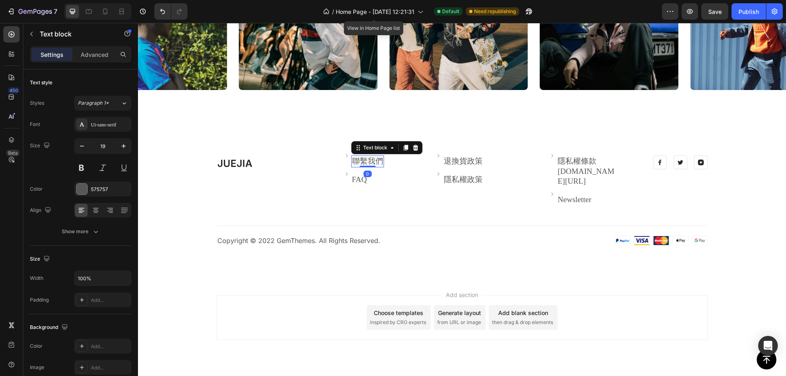
click at [414, 145] on icon at bounding box center [415, 147] width 7 height 7
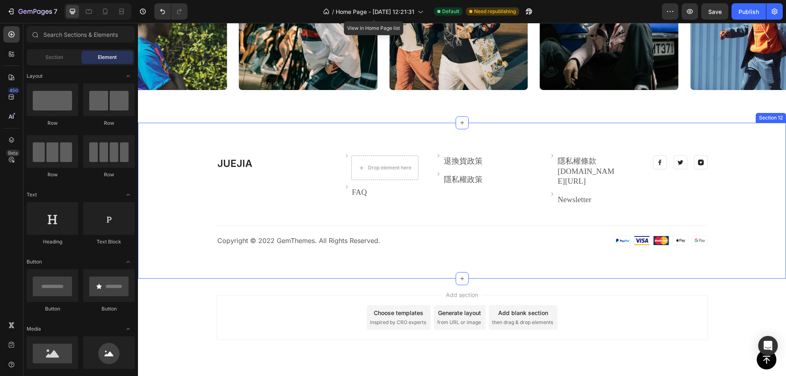
click at [466, 162] on link "退換貨政策" at bounding box center [463, 161] width 39 height 9
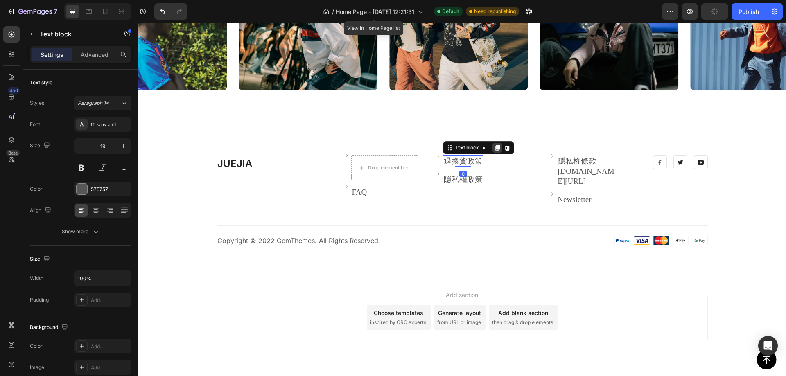
click at [495, 147] on icon at bounding box center [497, 148] width 5 height 6
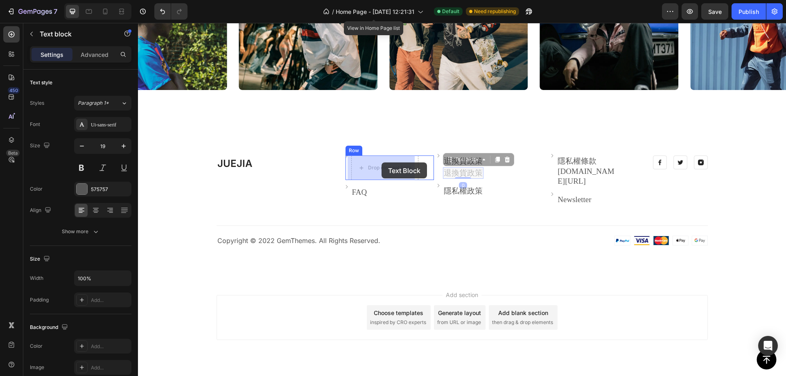
drag, startPoint x: 444, startPoint y: 160, endPoint x: 383, endPoint y: 162, distance: 60.6
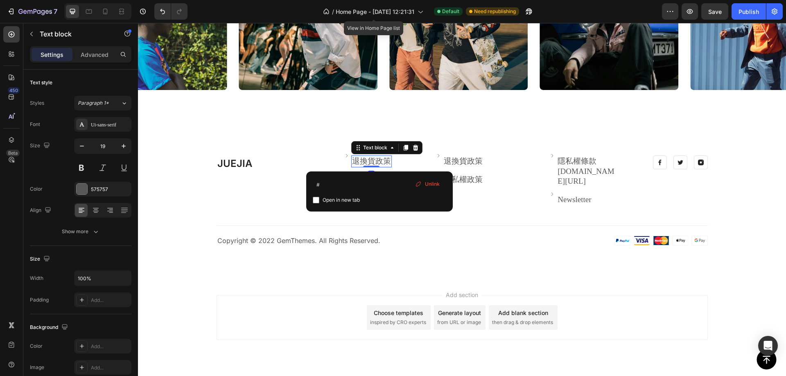
click at [377, 159] on link "退換貨政策" at bounding box center [371, 161] width 39 height 9
click at [377, 158] on link "退換貨政策" at bounding box center [371, 161] width 39 height 9
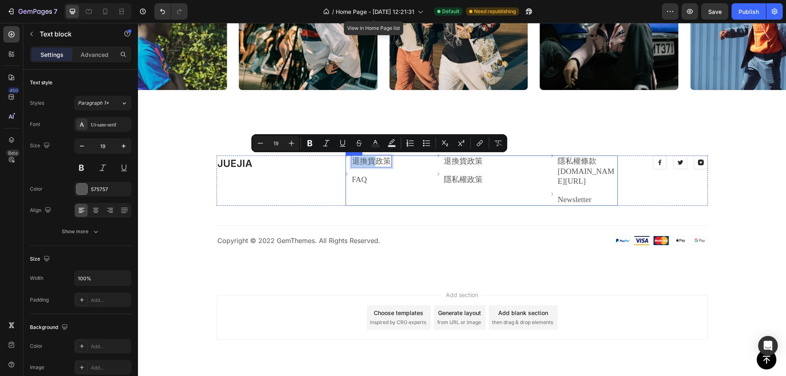
click at [401, 229] on div "JUEJIA Heading Image 退換貨政策 Text block 0 Row Image FAQ Text block Row Image 退換貨政…" at bounding box center [462, 201] width 636 height 90
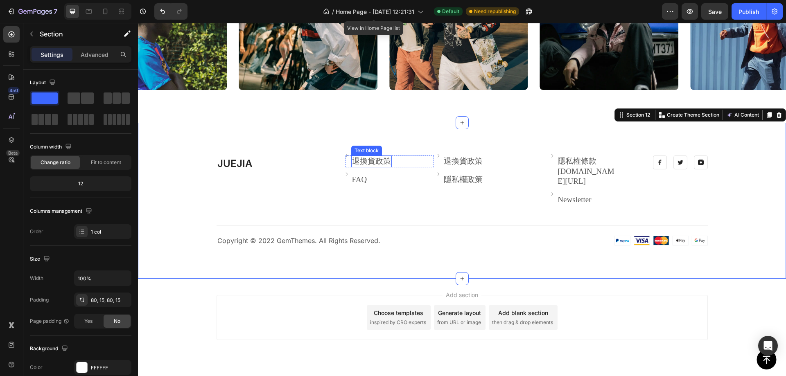
click at [369, 159] on link "退換貨政策" at bounding box center [371, 161] width 39 height 9
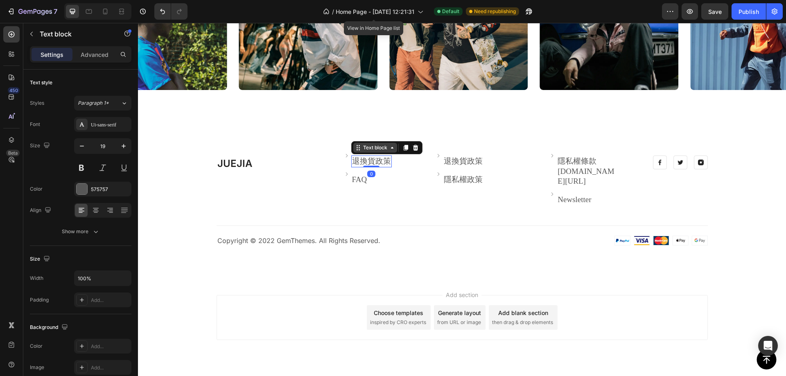
click at [372, 152] on div "Text block" at bounding box center [375, 148] width 44 height 10
click at [381, 217] on div "JUEJIA Heading Image 退換貨政策 Text block Row 2 cols Row 3 cols Row 3 cols 0 Row Im…" at bounding box center [462, 201] width 636 height 90
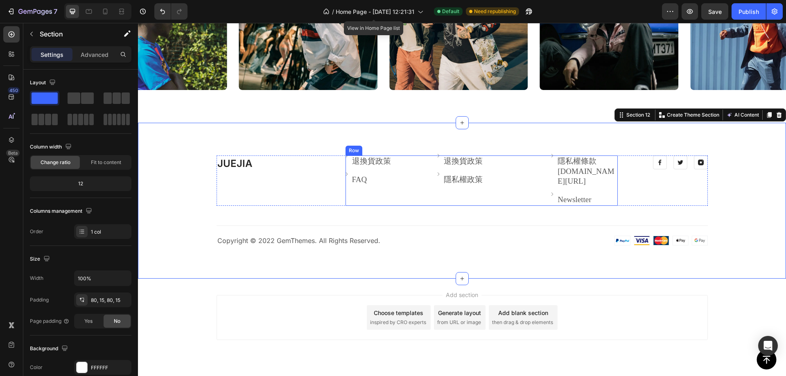
click at [375, 165] on link "退換貨政策" at bounding box center [371, 161] width 39 height 9
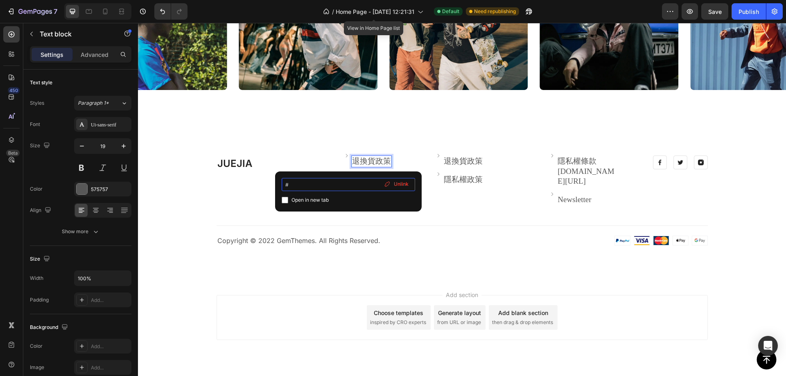
click at [348, 181] on input "#" at bounding box center [348, 184] width 133 height 13
drag, startPoint x: 462, startPoint y: 206, endPoint x: 240, endPoint y: 180, distance: 223.4
type input "ㄎ"
type input "juejia3c.com/policies/terms-of-servic"
click at [285, 202] on input "checkbox" at bounding box center [285, 200] width 7 height 7
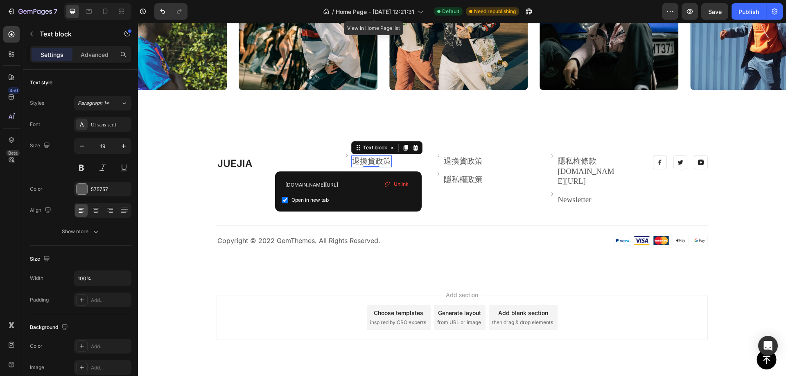
checkbox input "true"
click at [379, 184] on input "juejia3c.com/policies/terms-of-servic" at bounding box center [348, 184] width 133 height 13
type input "juejia3c.com/policies/terms-of-service"
click at [191, 206] on div "JUEJIA Heading Image 退換貨政策 Text block 0 Row Image FAQ Text block Row Image 退換貨政…" at bounding box center [462, 201] width 636 height 90
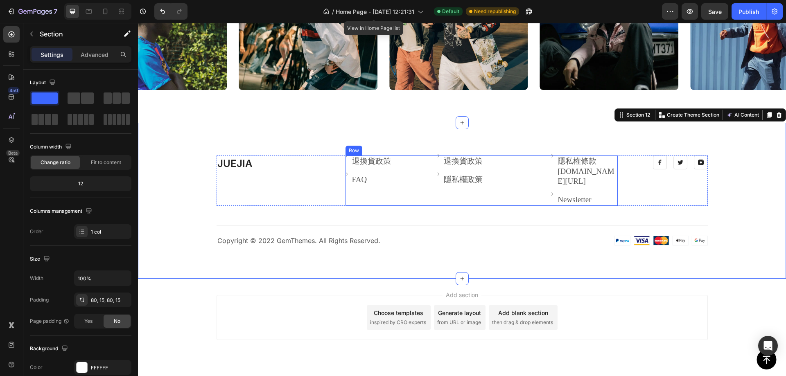
click at [368, 168] on div "Image 退換貨政策 Text block Row Image FAQ Text block Row" at bounding box center [389, 181] width 88 height 50
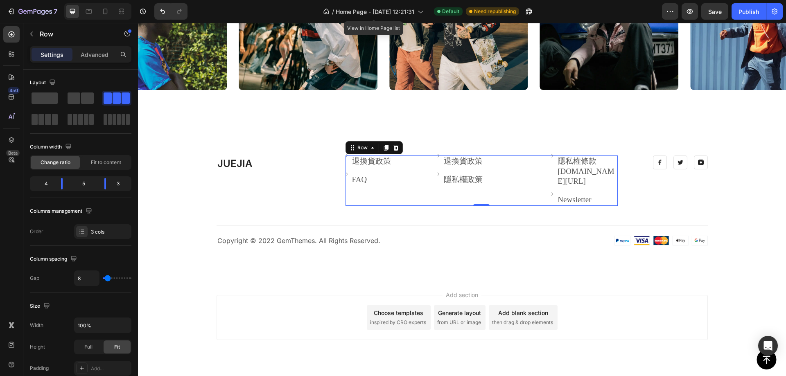
click at [371, 162] on link "退換貨政策" at bounding box center [371, 161] width 39 height 9
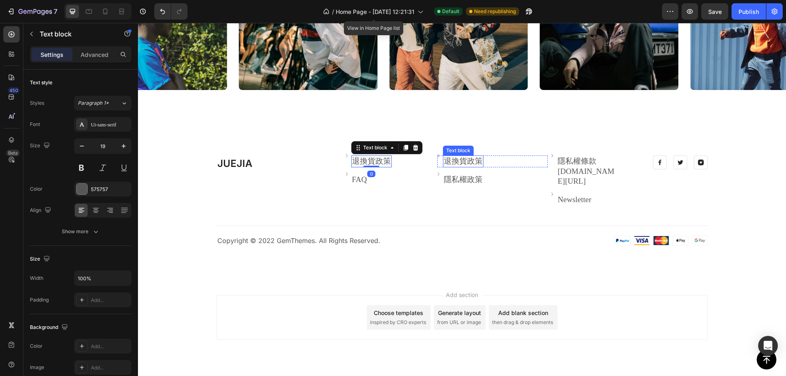
click at [464, 160] on link "退換貨政策" at bounding box center [463, 161] width 39 height 9
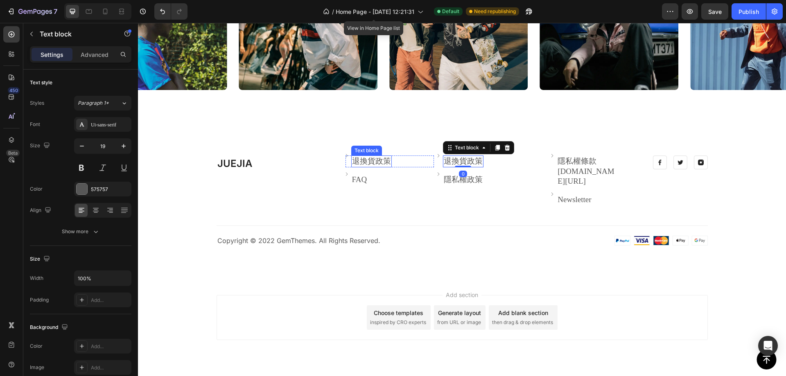
click at [354, 159] on link "退換貨政策" at bounding box center [371, 161] width 39 height 9
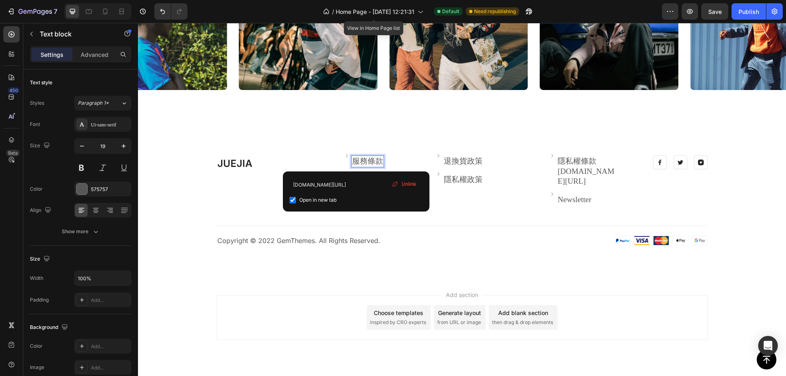
click at [239, 205] on div "JUEJIA Heading" at bounding box center [274, 181] width 117 height 50
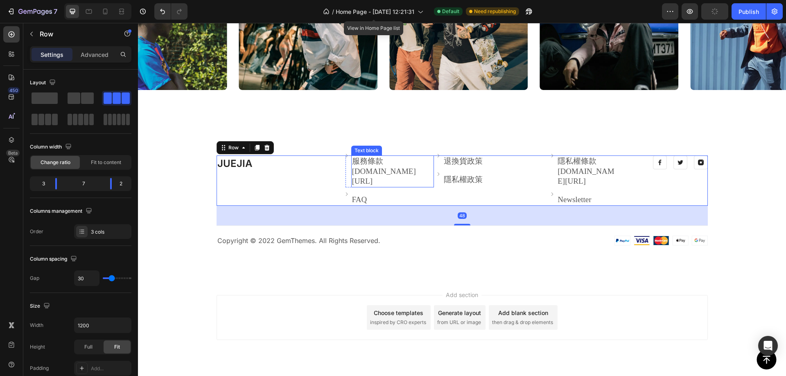
click at [365, 156] on p "服務條款 juejia3c.com/policies/terms-of-service" at bounding box center [392, 171] width 81 height 30
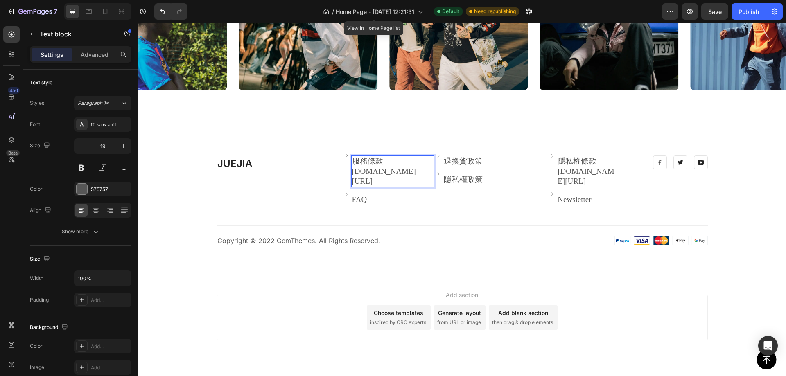
click at [370, 162] on p "服務條款 juejia3c.com/policies/terms-of-service" at bounding box center [392, 171] width 81 height 30
click at [381, 174] on link "juejia3c.com/policies/terms-of-service" at bounding box center [384, 176] width 64 height 19
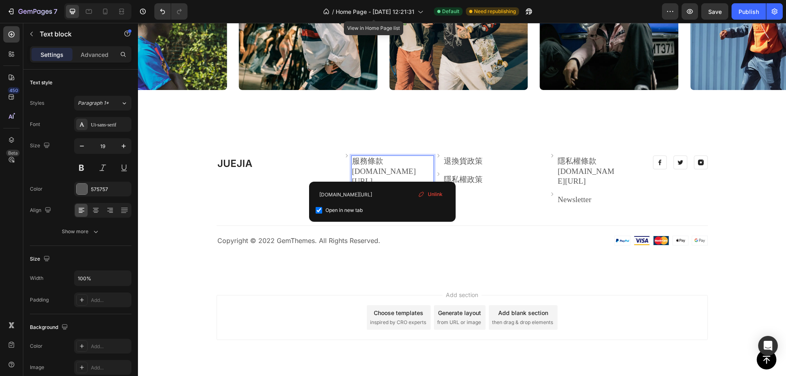
click at [248, 206] on div "JUEJIA Heading" at bounding box center [274, 181] width 117 height 50
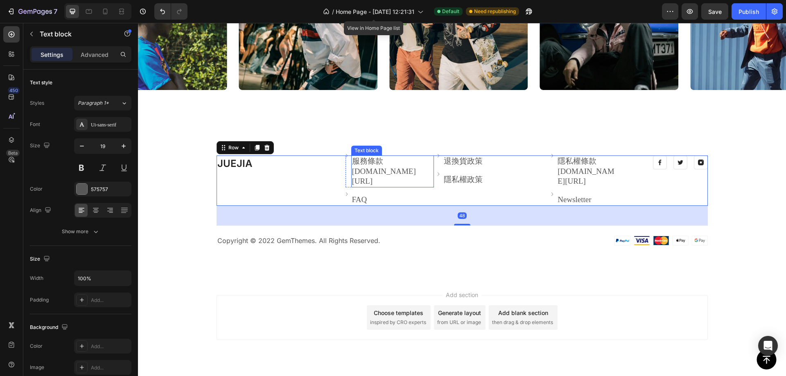
click at [366, 168] on link "juejia3c.com/policies/terms-of-service" at bounding box center [384, 176] width 64 height 19
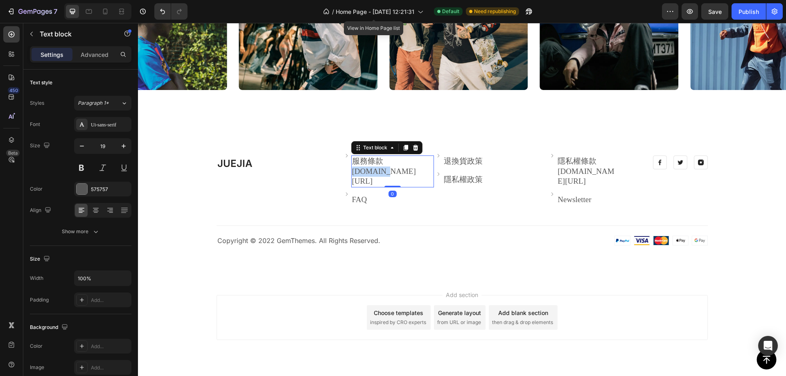
click at [366, 168] on link "juejia3c.com/policies/terms-of-service" at bounding box center [384, 176] width 64 height 19
click at [361, 174] on link "juejia3c.com/policies/terms-of-service" at bounding box center [384, 176] width 64 height 19
click at [355, 171] on link "juejia3c.com/policies/terms-of-service" at bounding box center [384, 176] width 64 height 19
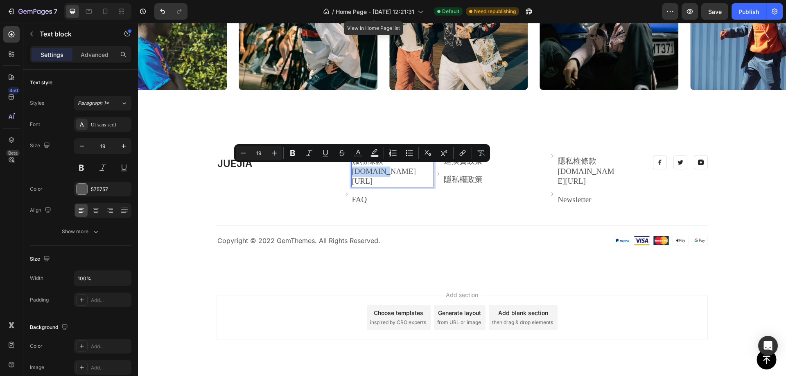
click at [352, 171] on link "juejia3c.com/policies/terms-of-service" at bounding box center [384, 176] width 64 height 19
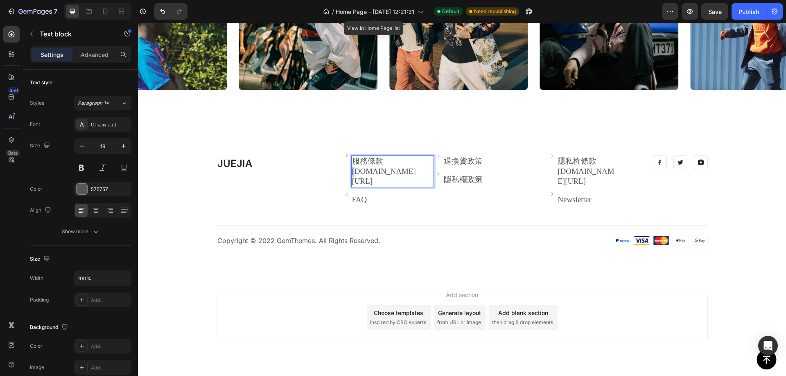
drag, startPoint x: 347, startPoint y: 169, endPoint x: 352, endPoint y: 170, distance: 5.0
click at [352, 170] on div "服務條款 juejia3c.com/policies/terms-of-service" at bounding box center [392, 172] width 83 height 32
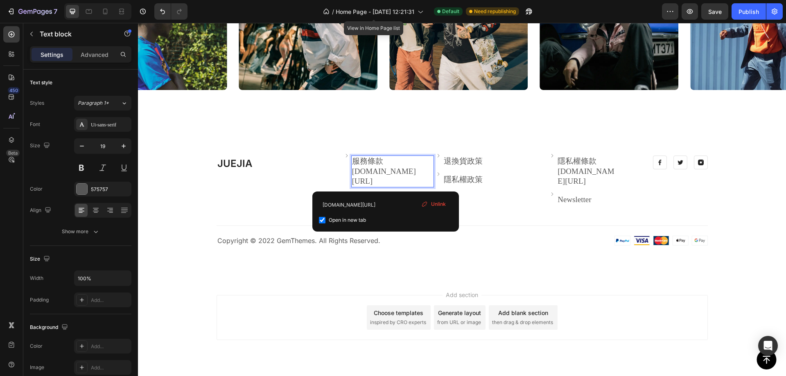
drag, startPoint x: 352, startPoint y: 170, endPoint x: 384, endPoint y: 185, distance: 35.3
click at [384, 185] on link "juejia3c.com/policies/terms-of-service" at bounding box center [384, 176] width 64 height 19
drag, startPoint x: 372, startPoint y: 175, endPoint x: 349, endPoint y: 175, distance: 22.1
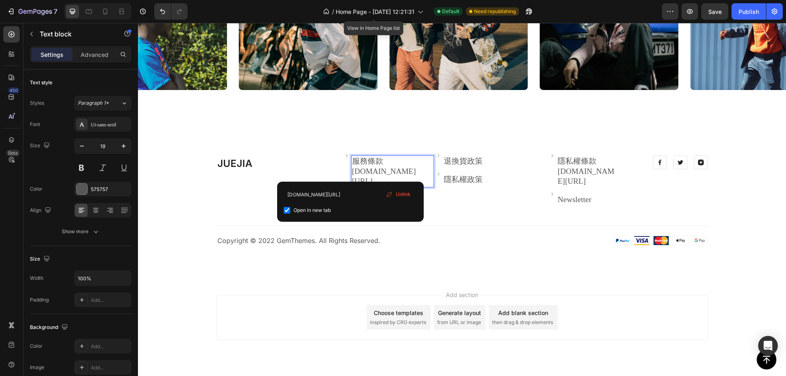
drag, startPoint x: 349, startPoint y: 171, endPoint x: 417, endPoint y: 185, distance: 68.9
click at [417, 185] on p "服務條款 juejia3c.com/policies/terms-of-service" at bounding box center [392, 171] width 81 height 30
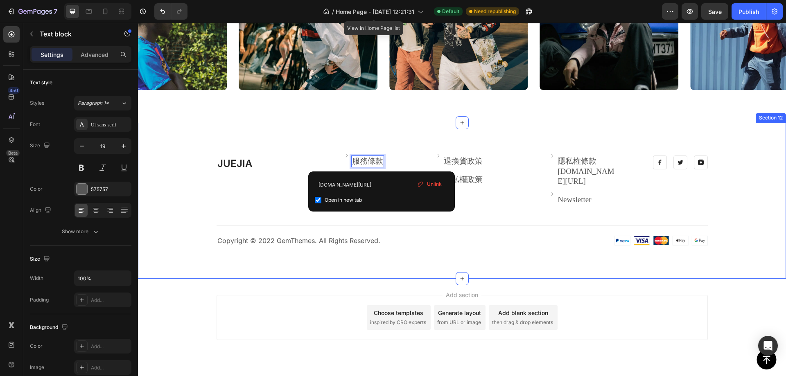
click at [237, 206] on div "JUEJIA Heading" at bounding box center [274, 181] width 117 height 50
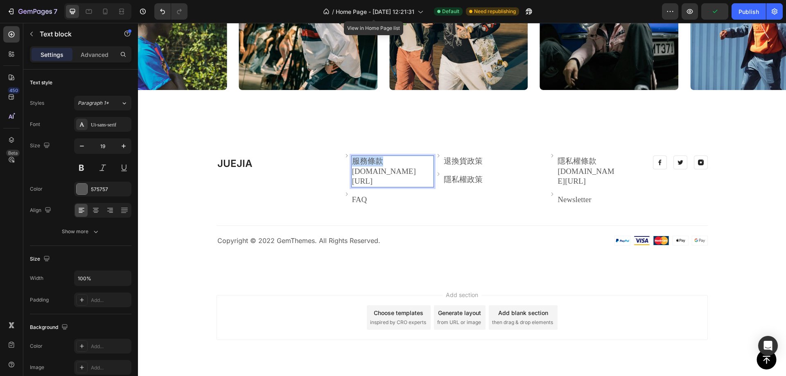
click at [370, 179] on link "juejia3c.com/policies/terms-of-service" at bounding box center [384, 176] width 64 height 19
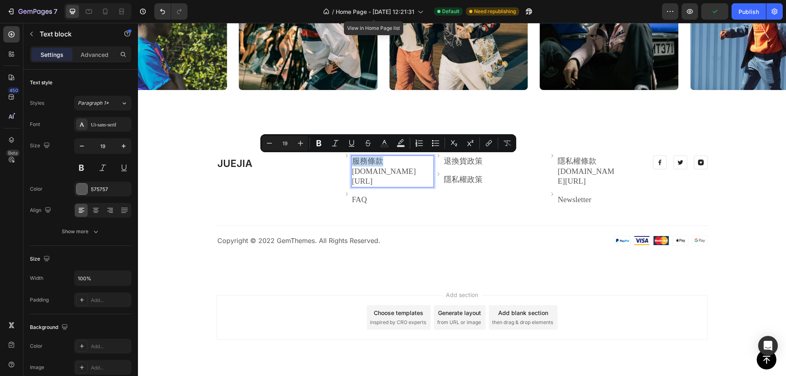
click at [406, 183] on link "juejia3c.com/policies/terms-of-service" at bounding box center [384, 176] width 64 height 19
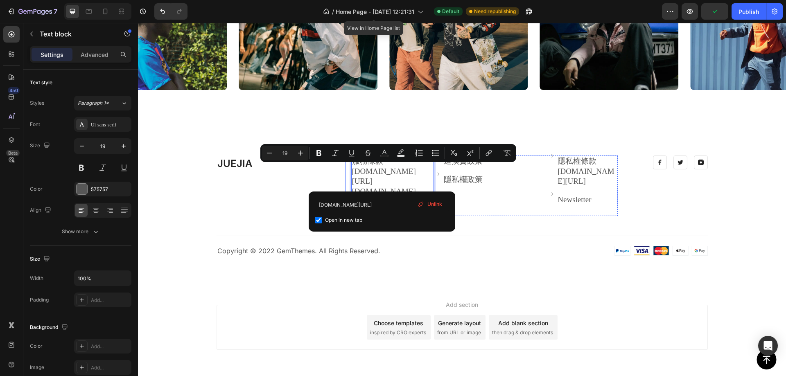
drag, startPoint x: 412, startPoint y: 183, endPoint x: 343, endPoint y: 169, distance: 70.8
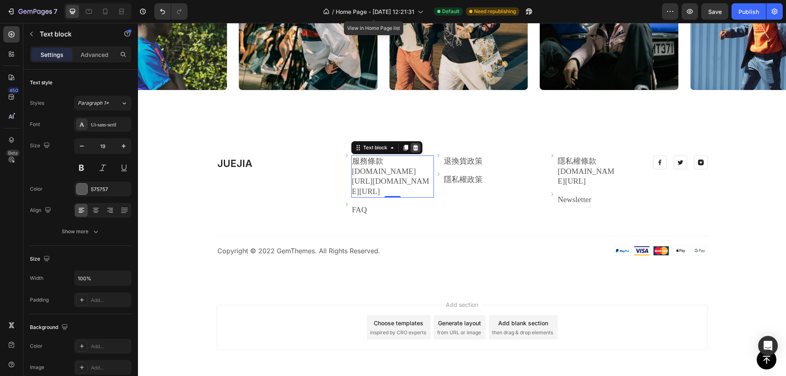
click at [412, 151] on icon at bounding box center [415, 147] width 7 height 7
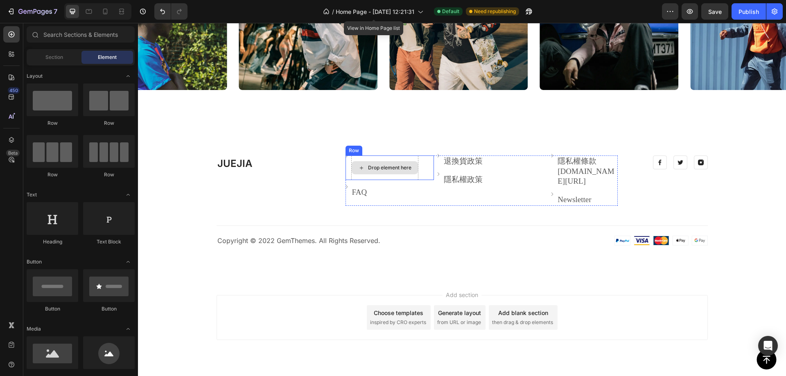
click at [296, 201] on div "JUEJIA Heading" at bounding box center [274, 181] width 117 height 50
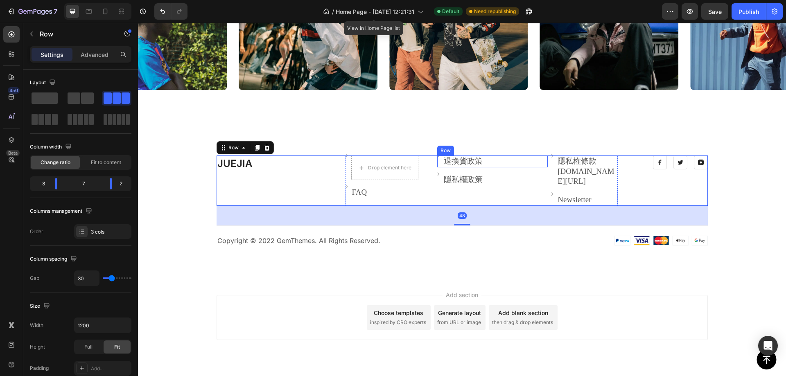
click at [456, 164] on link "退換貨政策" at bounding box center [463, 161] width 39 height 9
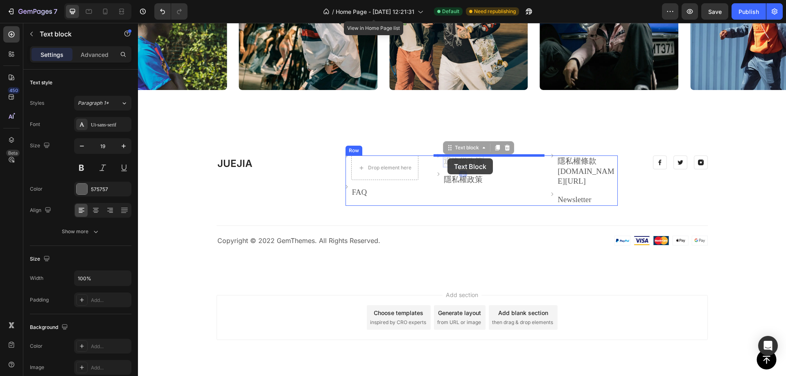
drag, startPoint x: 446, startPoint y: 150, endPoint x: 447, endPoint y: 158, distance: 8.7
click at [496, 148] on icon at bounding box center [497, 148] width 5 height 6
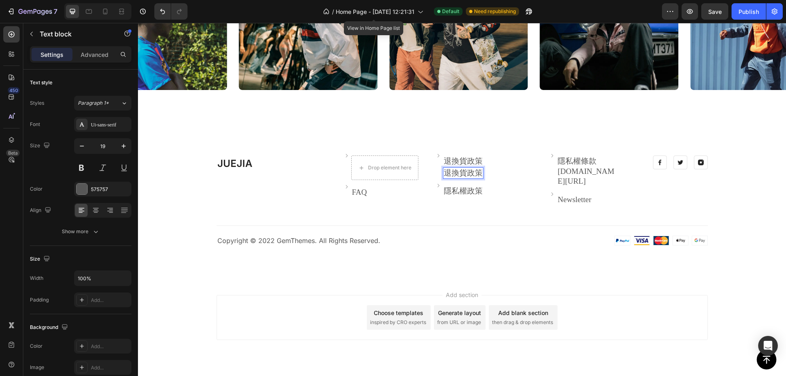
click at [447, 169] on link "退換貨政策" at bounding box center [463, 173] width 39 height 9
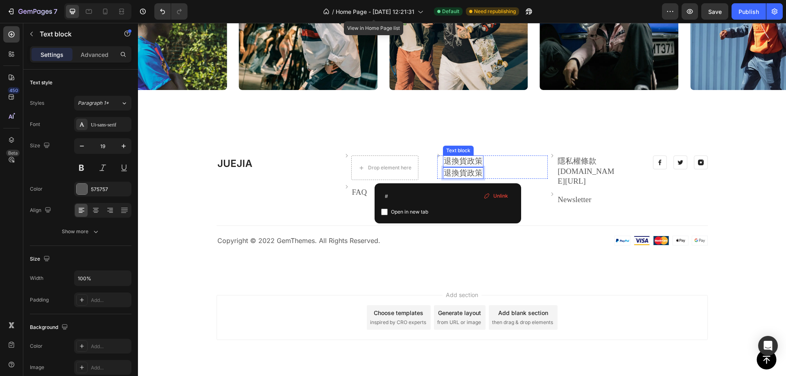
click at [453, 161] on link "退換貨政策" at bounding box center [463, 161] width 39 height 9
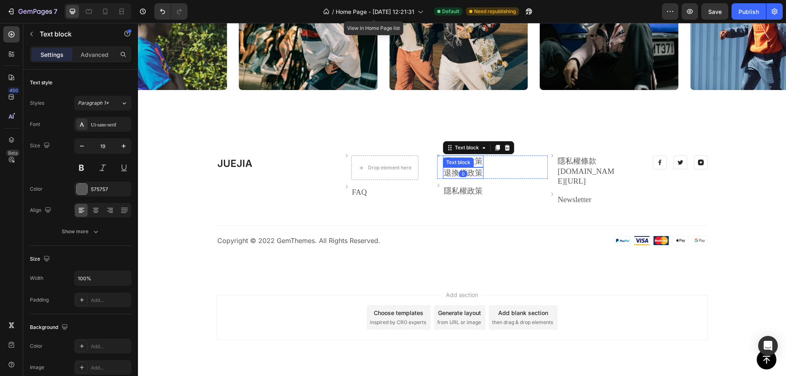
click at [444, 175] on link "退換貨政策" at bounding box center [463, 173] width 39 height 9
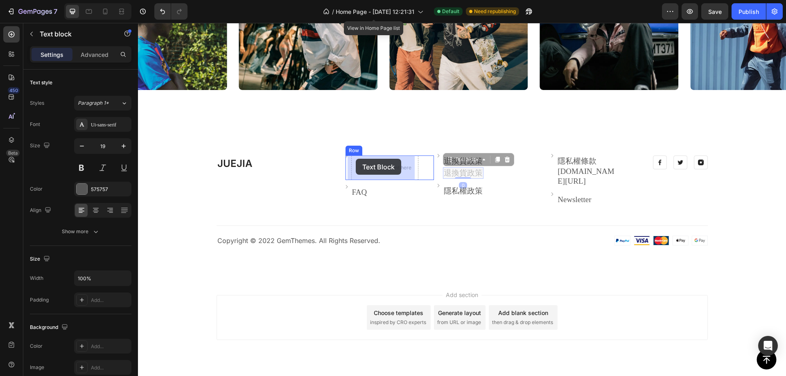
drag, startPoint x: 446, startPoint y: 161, endPoint x: 356, endPoint y: 159, distance: 90.9
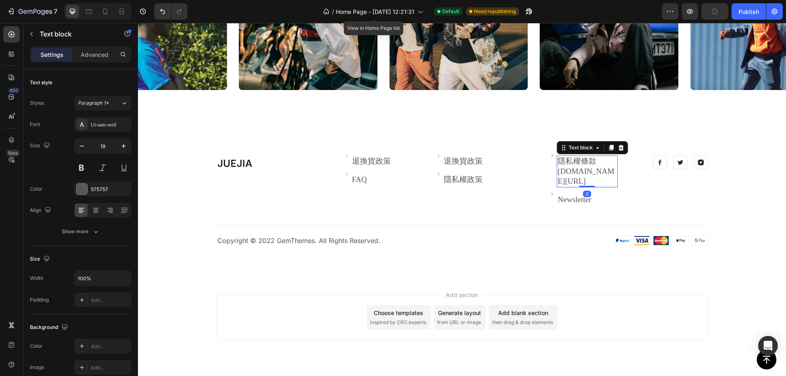
click at [564, 160] on p "隱私權條款 juejia3c.com/policies/privacy-policy" at bounding box center [586, 171] width 59 height 30
click at [455, 165] on link "退換貨政策" at bounding box center [463, 161] width 39 height 9
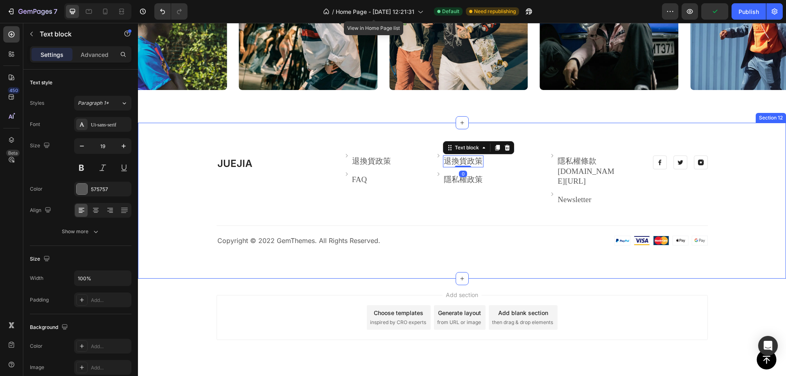
click at [405, 221] on div "JUEJIA Heading Image 退換貨政策 Text block Row Image FAQ Text block Row Image 退換貨政策 …" at bounding box center [462, 201] width 636 height 90
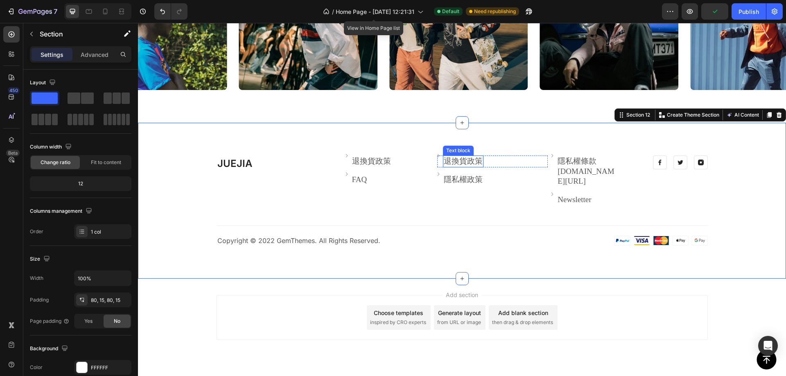
click at [464, 165] on link "退換貨政策" at bounding box center [463, 161] width 39 height 9
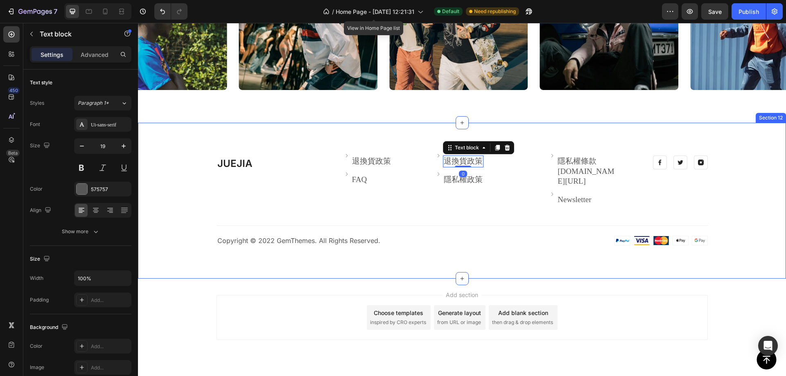
click at [357, 237] on div "JUEJIA Heading Image 退換貨政策 Text block Row Image FAQ Text block Row Image 退換貨政策 …" at bounding box center [462, 201] width 636 height 90
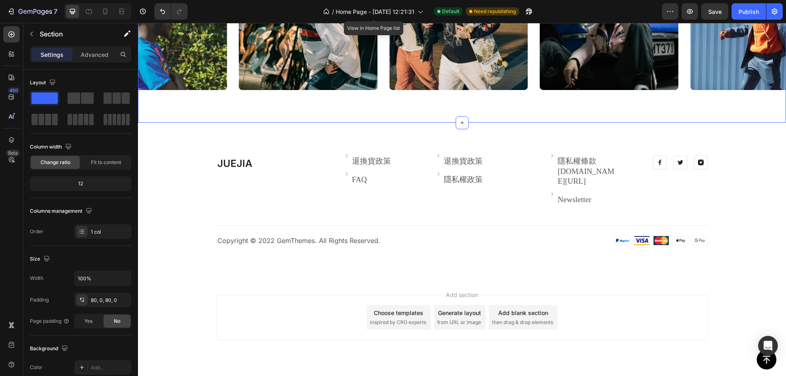
click at [552, 140] on div "JUEJIA Heading Image 退換貨政策 Text block Row Image FAQ Text block Row Image 退換貨政策 …" at bounding box center [462, 201] width 648 height 156
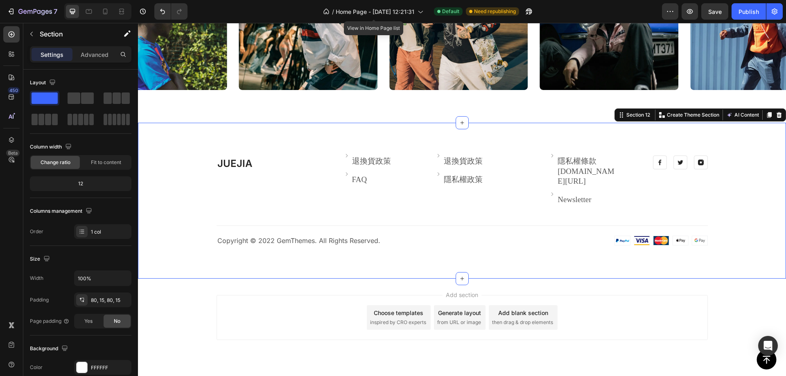
click at [776, 114] on icon at bounding box center [778, 115] width 5 height 6
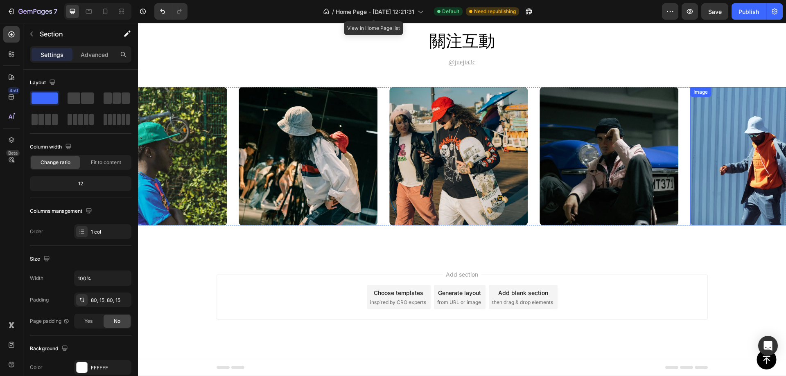
scroll to position [1874, 0]
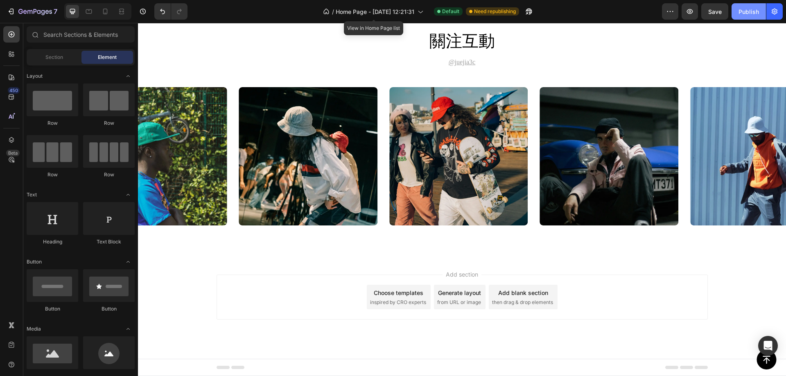
click at [742, 11] on div "Publish" at bounding box center [748, 11] width 20 height 9
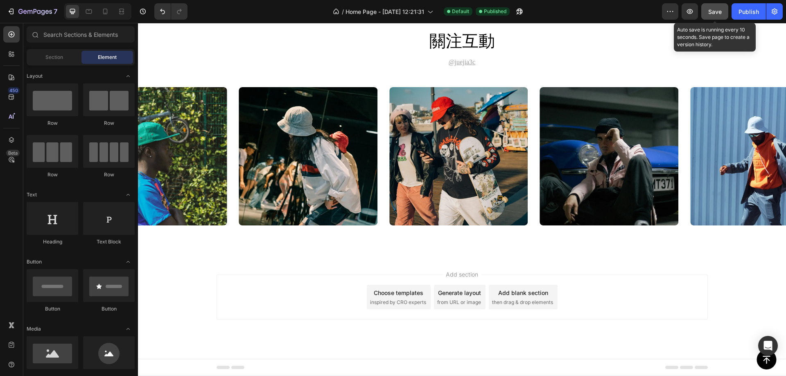
click at [719, 12] on span "Save" at bounding box center [715, 11] width 14 height 7
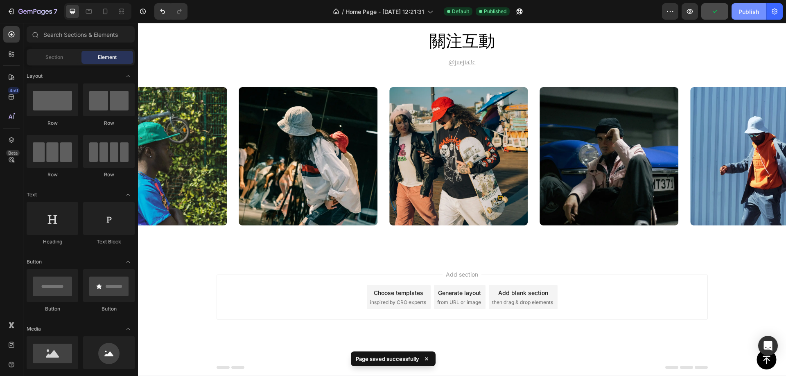
click at [744, 4] on button "Publish" at bounding box center [748, 11] width 34 height 16
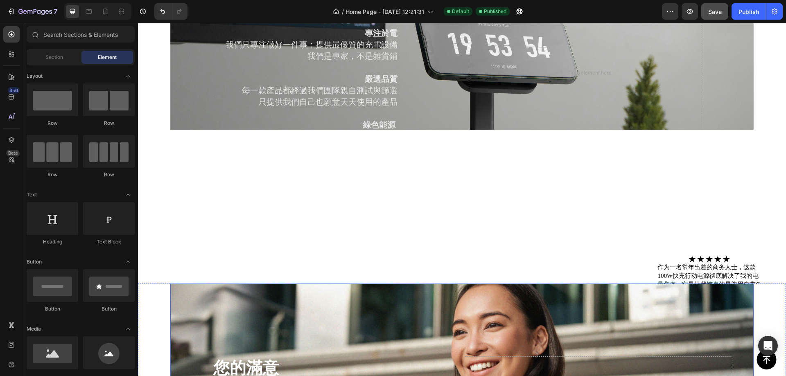
scroll to position [819, 0]
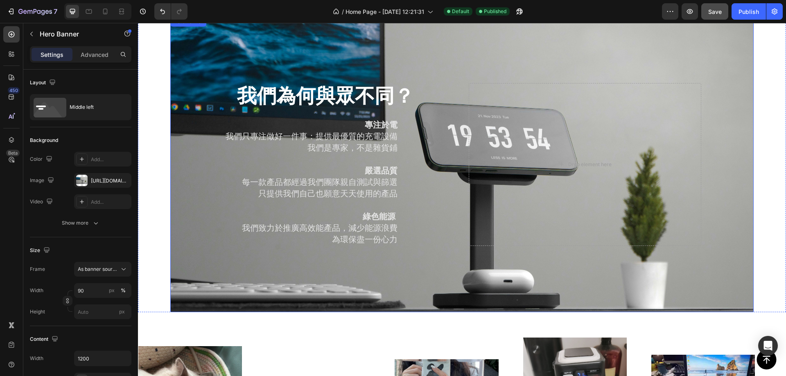
click at [328, 282] on div "Background Image" at bounding box center [461, 164] width 583 height 295
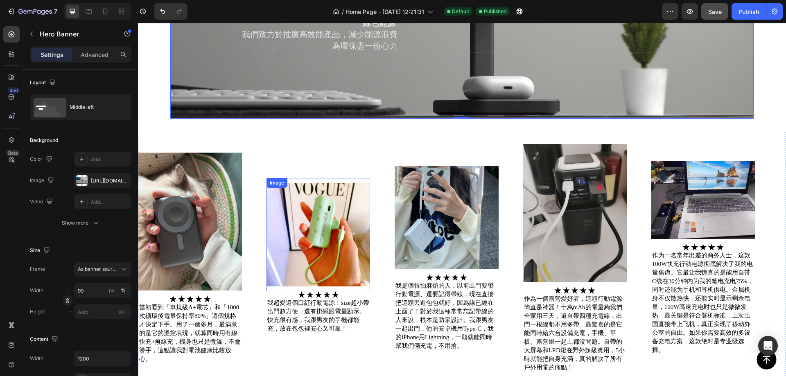
scroll to position [1024, 0]
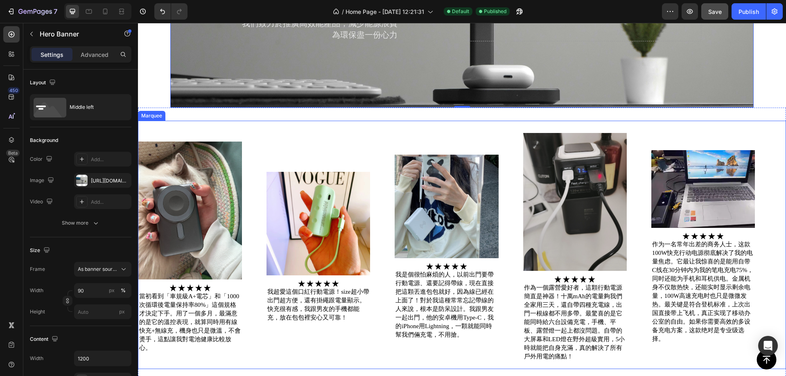
click at [331, 152] on div "Image Image 當初看到「車規級A+電芯」和「1000次循環後電量保持率80%」這個規格才決定下手。用了一個多月，最滿意的是它的溫控表現，就算同時用有…" at bounding box center [458, 245] width 641 height 234
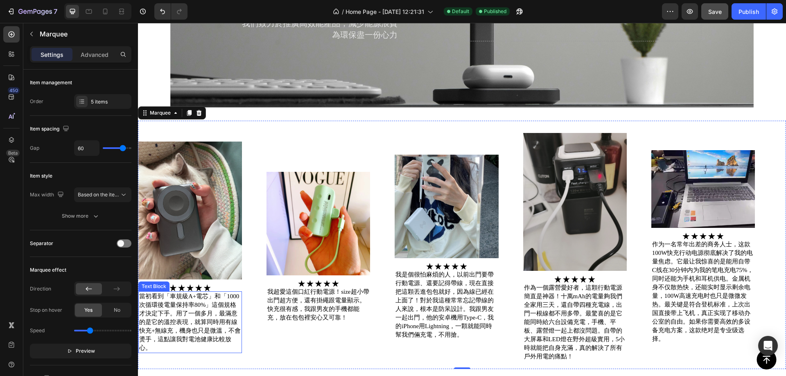
click at [193, 314] on p "當初看到「車規級A+電芯」和「1000次循環後電量保持率80%」這個規格才決定下手。用了一個多月，最滿意的是它的溫控表現，就算同時用有線快充+無線充，機身也只…" at bounding box center [190, 322] width 102 height 60
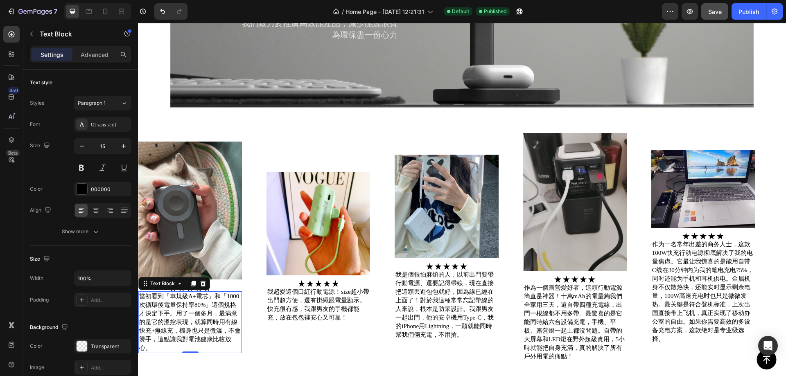
click at [182, 301] on p "當初看到「車規級A+電芯」和「1000次循環後電量保持率80%」這個規格才決定下手。用了一個多月，最滿意的是它的溫控表現，就算同時用有線快充+無線充，機身也只…" at bounding box center [190, 322] width 102 height 60
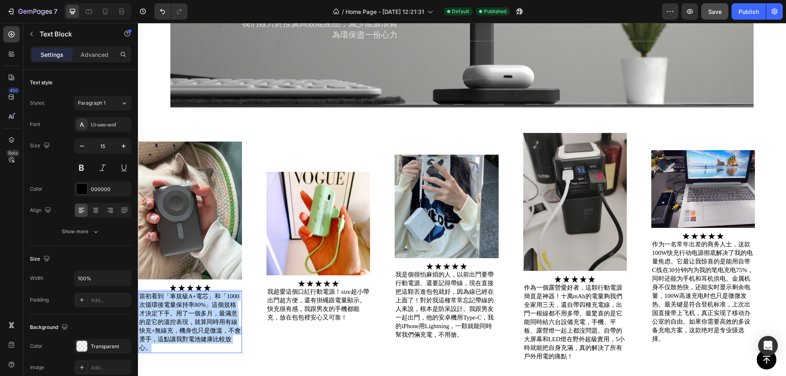
click at [182, 301] on p "當初看到「車規級A+電芯」和「1000次循環後電量保持率80%」這個規格才決定下手。用了一個多月，最滿意的是它的溫控表現，就算同時用有線快充+無線充，機身也只…" at bounding box center [190, 322] width 102 height 60
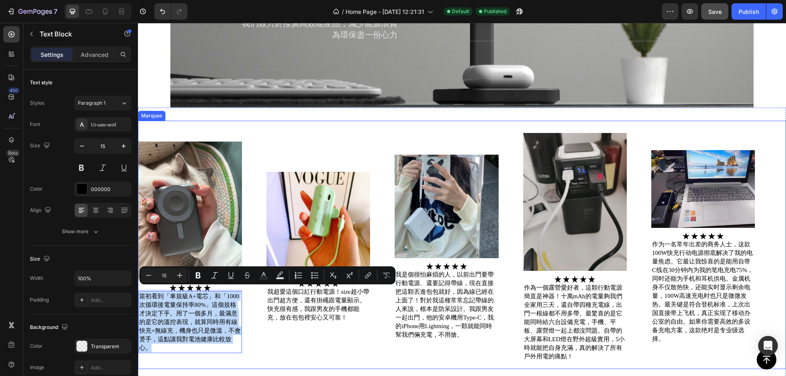
copy p "當初看到「車規級A+電芯」和「1000次循環後電量保持率80%」這個規格才決定下手。用了一個多月，最滿意的是它的溫控表現，就算同時用有線快充+無線充，機身也只…"
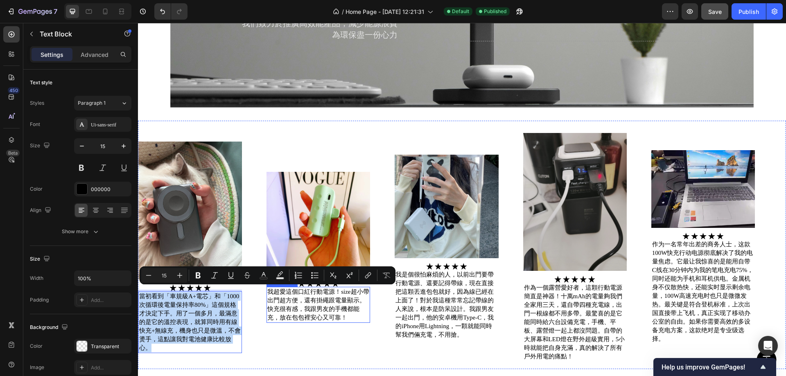
click at [295, 305] on p "我超愛這個口紅行動電源！size超小帶出門超方便，還有掛繩跟電量顯示。快充很有感，我跟男友的手機都能充，放在包包裡安心又可靠！" at bounding box center [318, 305] width 102 height 34
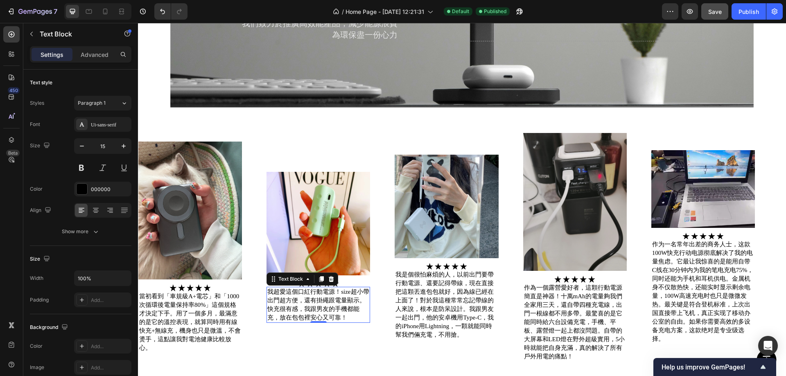
click at [280, 289] on p "我超愛這個口紅行動電源！size超小帶出門超方便，還有掛繩跟電量顯示。快充很有感，我跟男友的手機都能充，放在包包裡安心又可靠！" at bounding box center [318, 305] width 102 height 34
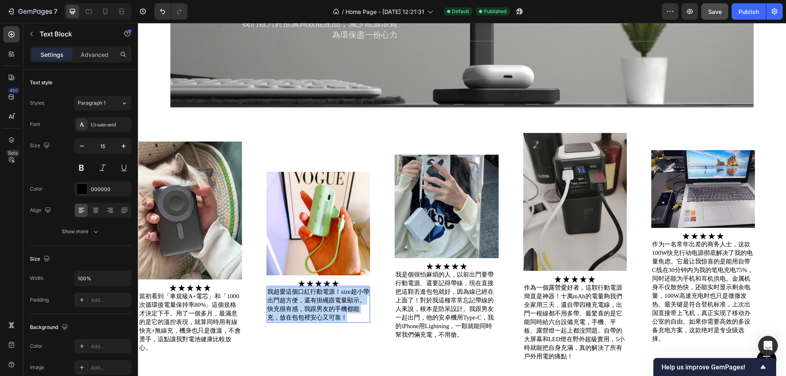
click at [280, 289] on p "我超愛這個口紅行動電源！size超小帶出門超方便，還有掛繩跟電量顯示。快充很有感，我跟男友的手機都能充，放在包包裡安心又可靠！" at bounding box center [318, 305] width 102 height 34
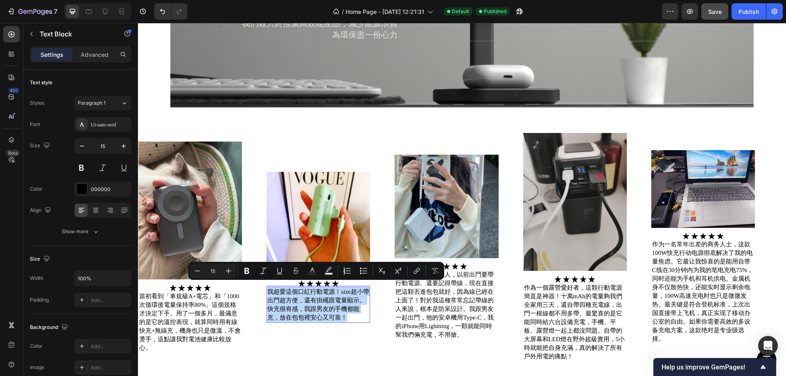
copy p "我超愛這個口紅行動電源！size超小帶出門超方便，還有掛繩跟電量顯示。快充很有感，我跟男友的手機都能充，放在包包裡安心又可靠！"
click at [487, 304] on p "我是個很怕麻煩的人，以前出門要帶行動電源、還要記得帶線，現在直接把這顆丟進包包就好，因為線已經在上面了！對於我這種常常忘記帶線的人來說，根本是防呆設計。我跟男…" at bounding box center [446, 305] width 102 height 69
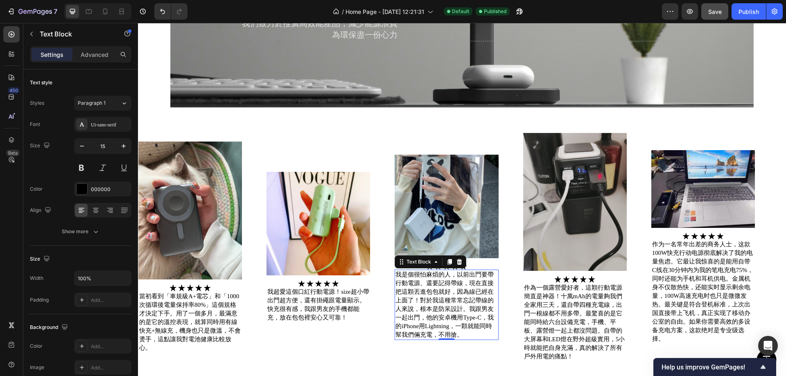
click at [487, 304] on p "我是個很怕麻煩的人，以前出門要帶行動電源、還要記得帶線，現在直接把這顆丟進包包就好，因為線已經在上面了！對於我這種常常忘記帶線的人來說，根本是防呆設計。我跟男…" at bounding box center [446, 305] width 102 height 69
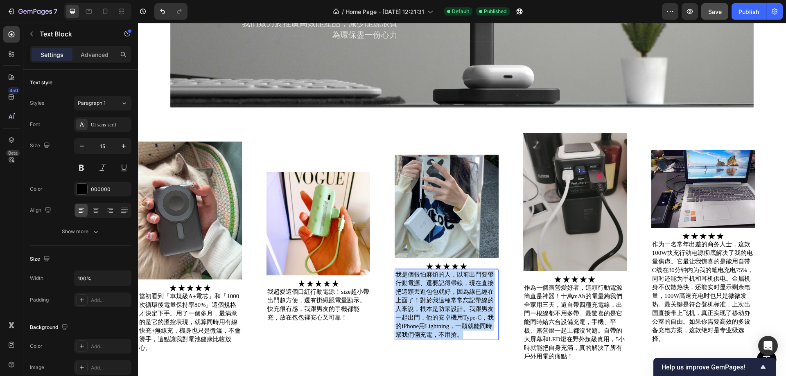
click at [487, 304] on p "我是個很怕麻煩的人，以前出門要帶行動電源、還要記得帶線，現在直接把這顆丟進包包就好，因為線已經在上面了！對於我這種常常忘記帶線的人來說，根本是防呆設計。我跟男…" at bounding box center [446, 305] width 102 height 69
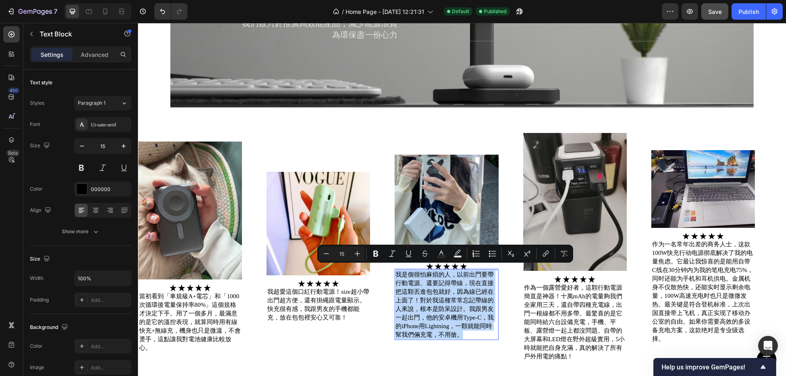
copy p "我是個很怕麻煩的人，以前出門要帶行動電源、還要記得帶線，現在直接把這顆丟進包包就好，因為線已經在上面了！對於我這種常常忘記帶線的人來說，根本是防呆設計。我跟男…"
click at [301, 312] on p "我超愛這個口紅行動電源！size超小帶出門超方便，還有掛繩跟電量顯示。快充很有感，我跟男友的手機都能充，放在包包裡安心又可靠！" at bounding box center [318, 305] width 102 height 34
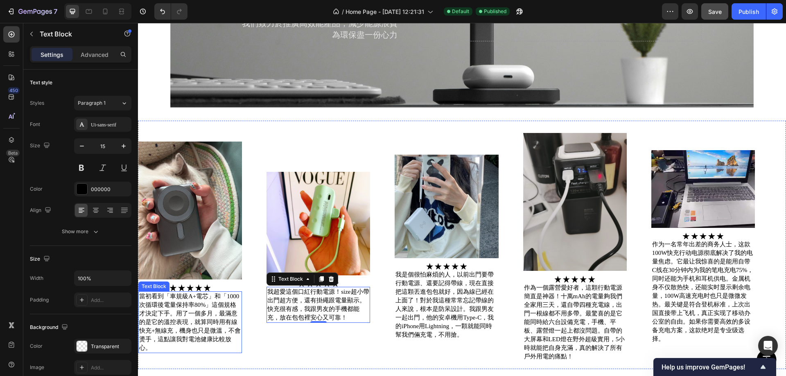
click at [174, 306] on p "當初看到「車規級A+電芯」和「1000次循環後電量保持率80%」這個規格才決定下手。用了一個多月，最滿意的是它的溫控表現，就算同時用有線快充+無線充，機身也只…" at bounding box center [190, 322] width 102 height 60
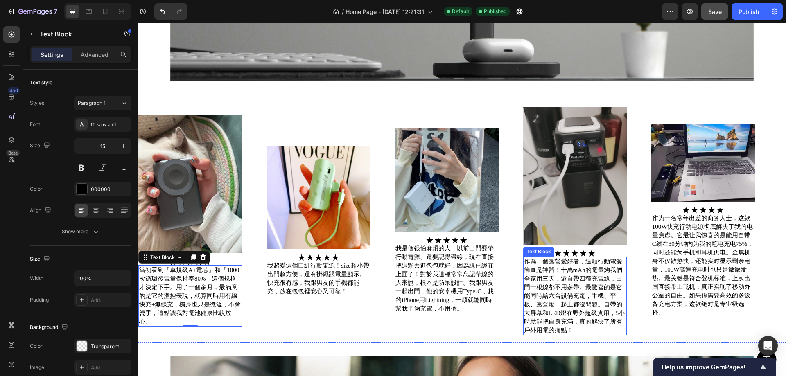
scroll to position [1065, 0]
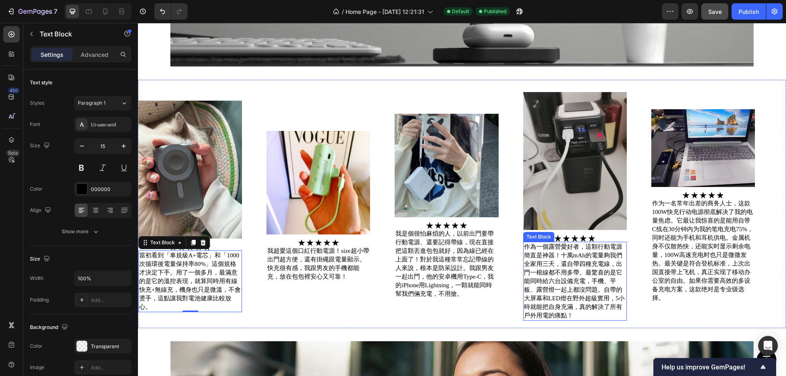
click at [537, 245] on p "作為一個露營愛好者，這顆行動電源簡直是神器！十萬mAh的電量夠我們全家用三天，還自帶四種充電線，出門一根線都不用多帶。最驚喜的是它能同時給六台設備充電，手機、…" at bounding box center [575, 281] width 102 height 77
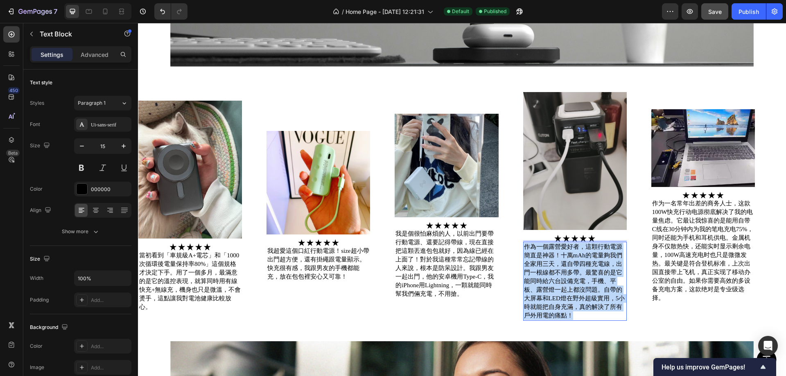
click at [537, 245] on p "作為一個露營愛好者，這顆行動電源簡直是神器！十萬mAh的電量夠我們全家用三天，還自帶四種充電線，出門一根線都不用多帶。最驚喜的是它能同時給六台設備充電，手機、…" at bounding box center [575, 281] width 102 height 77
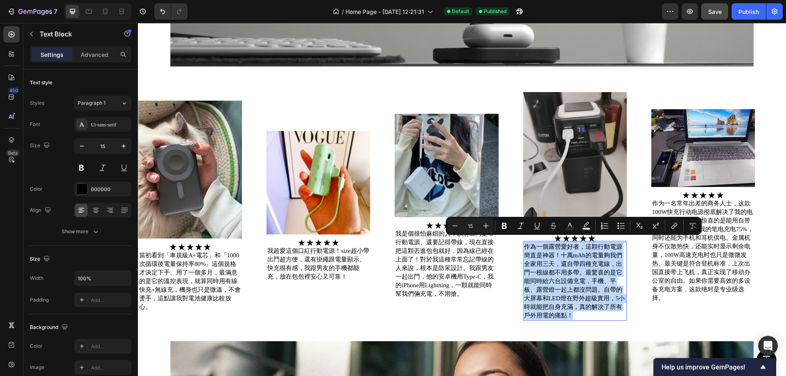
copy p "作為一個露營愛好者，這顆行動電源簡直是神器！十萬mAh的電量夠我們全家用三天，還自帶四種充電線，出門一根線都不用多帶。最驚喜的是它能同時給六台設備充電，手機、…"
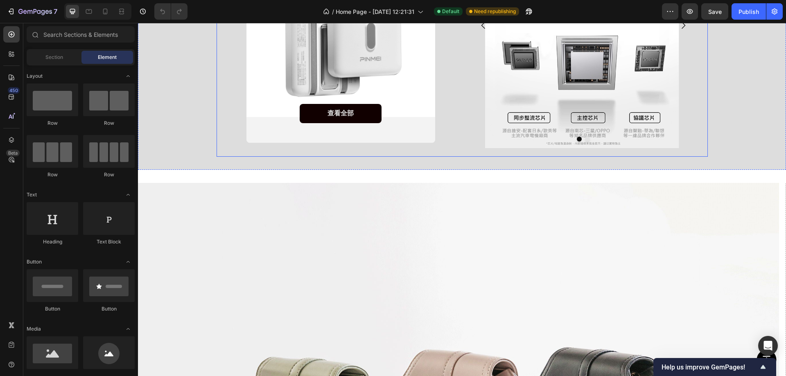
scroll to position [491, 0]
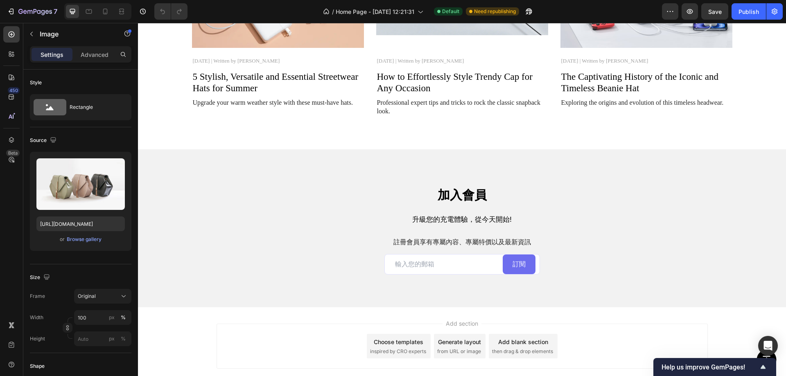
scroll to position [2518, 0]
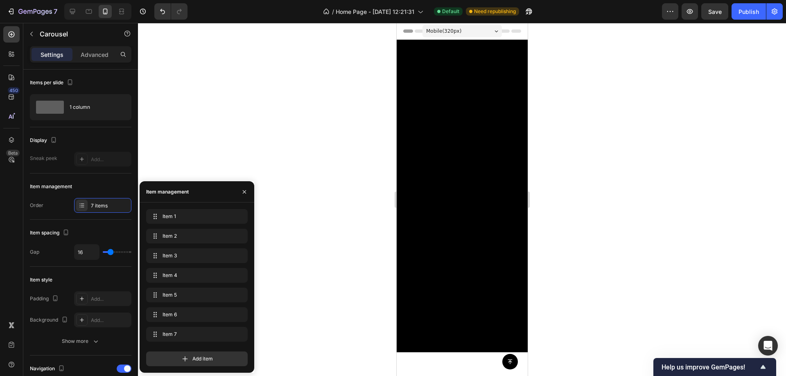
click at [185, 357] on icon at bounding box center [185, 359] width 8 height 8
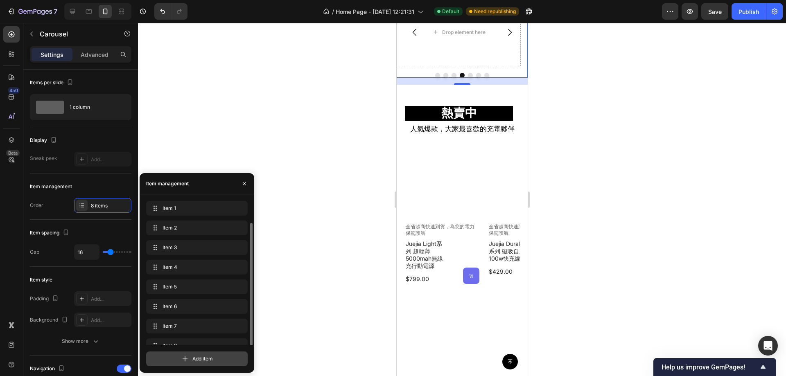
scroll to position [11, 0]
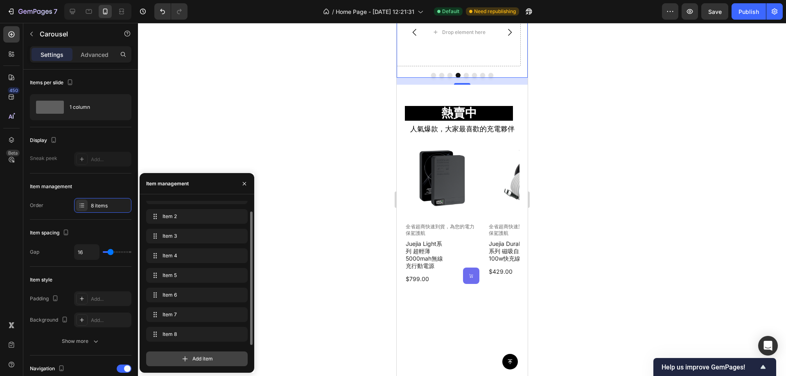
click at [182, 363] on div "Add item" at bounding box center [196, 359] width 101 height 15
click at [187, 359] on icon at bounding box center [185, 358] width 5 height 5
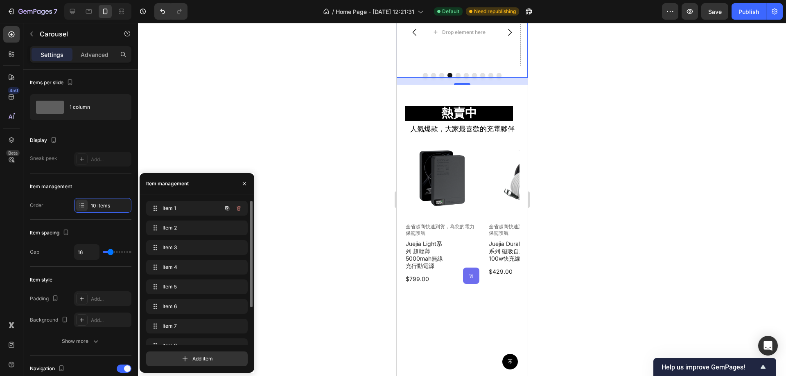
click at [182, 216] on div "Item 1 Item 1" at bounding box center [196, 210] width 101 height 18
click at [185, 210] on span "Item 1" at bounding box center [185, 208] width 46 height 7
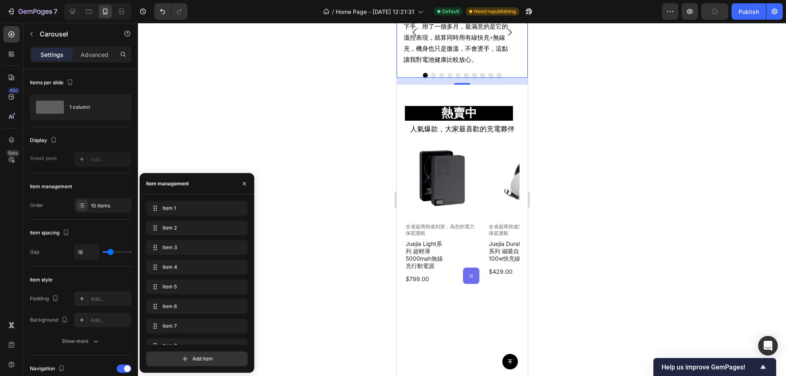
click at [340, 114] on div at bounding box center [462, 199] width 648 height 353
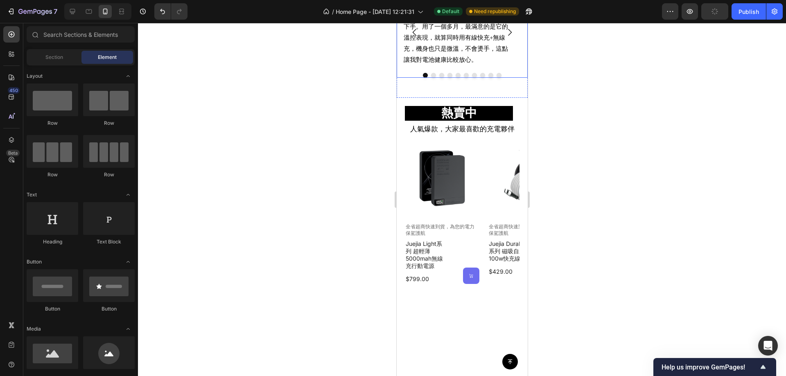
click at [498, 44] on button "Carousel Next Arrow" at bounding box center [509, 32] width 23 height 23
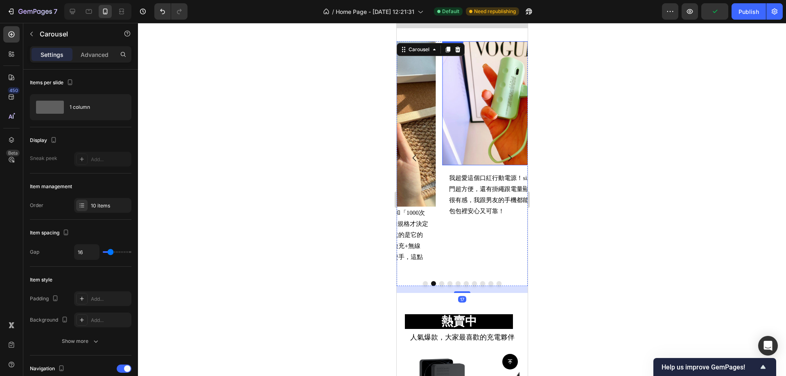
scroll to position [770, 0]
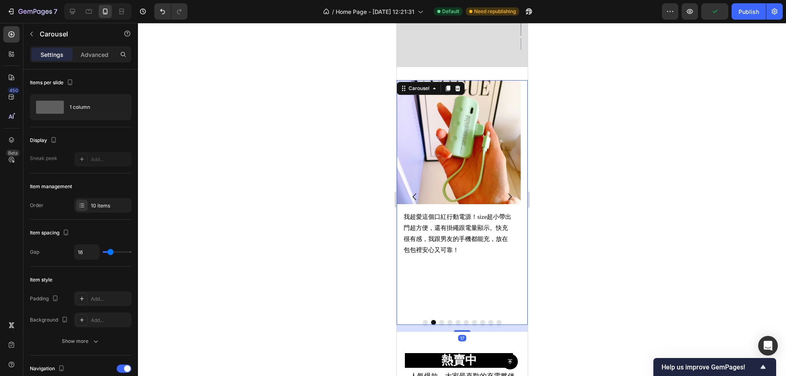
click at [412, 197] on icon "Carousel Back Arrow" at bounding box center [414, 197] width 10 height 10
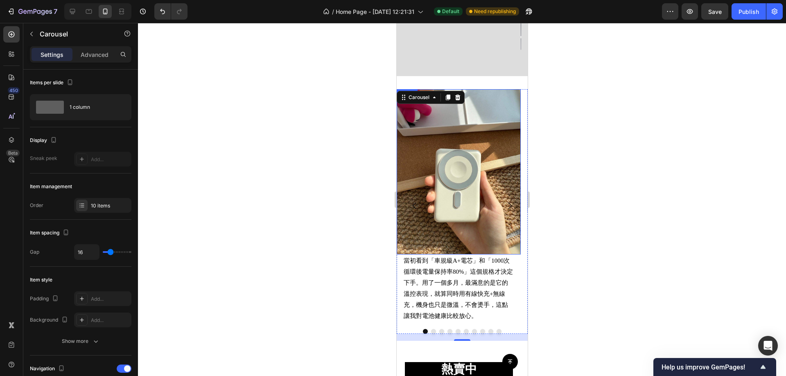
click at [438, 156] on img at bounding box center [458, 171] width 124 height 165
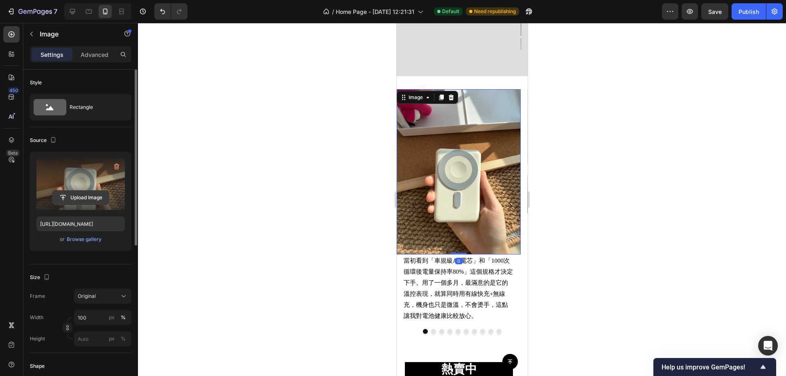
click at [84, 197] on input "file" at bounding box center [80, 198] width 56 height 14
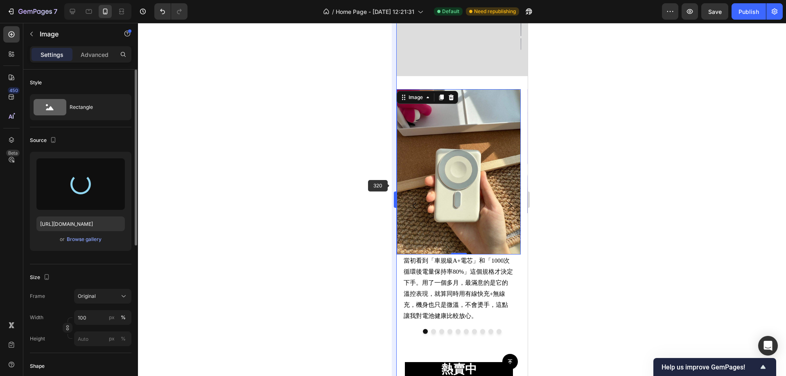
type input "[URL][DOMAIN_NAME]"
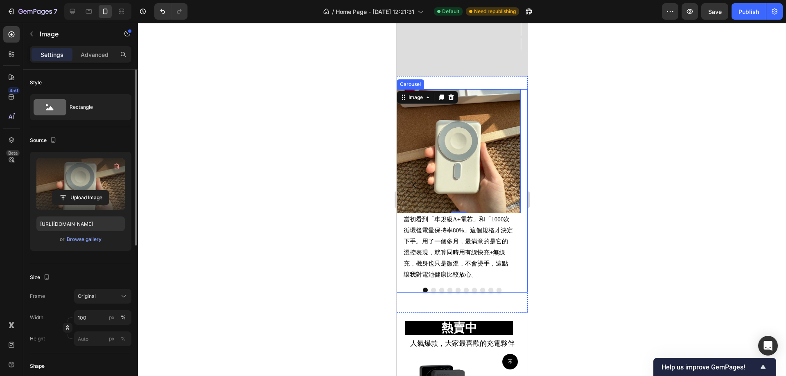
click at [504, 180] on icon "Carousel Next Arrow" at bounding box center [509, 185] width 10 height 10
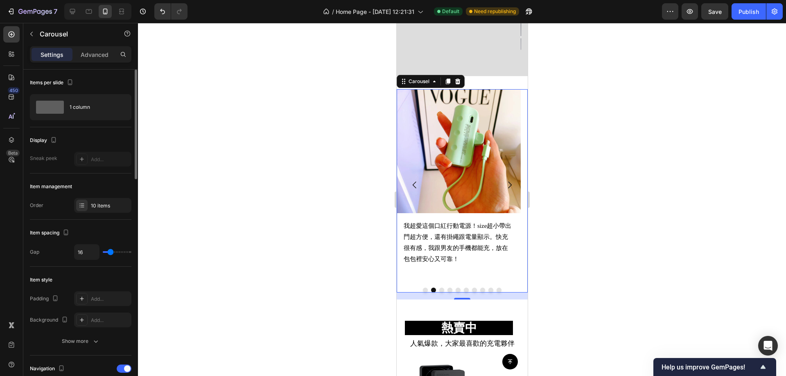
click at [504, 180] on icon "Carousel Next Arrow" at bounding box center [509, 185] width 10 height 10
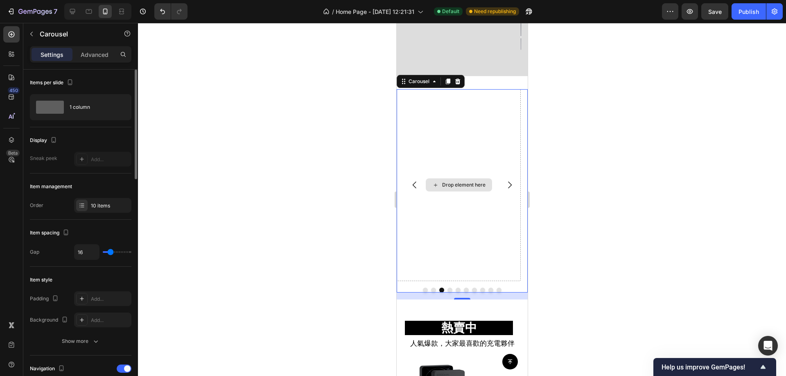
click at [453, 143] on div "Drop element here" at bounding box center [458, 185] width 124 height 192
click at [41, 36] on p "Carousel" at bounding box center [75, 34] width 70 height 10
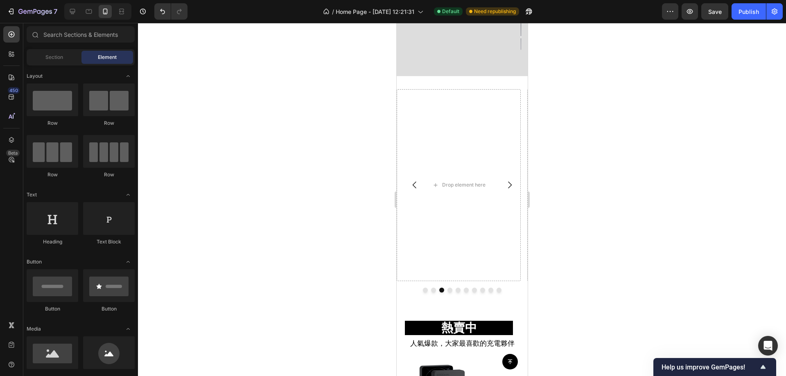
scroll to position [0, 0]
click at [53, 223] on div at bounding box center [53, 218] width 52 height 33
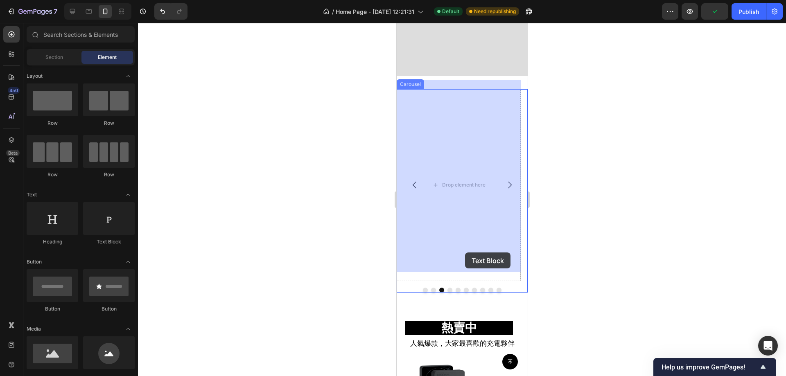
drag, startPoint x: 496, startPoint y: 241, endPoint x: 464, endPoint y: 253, distance: 33.5
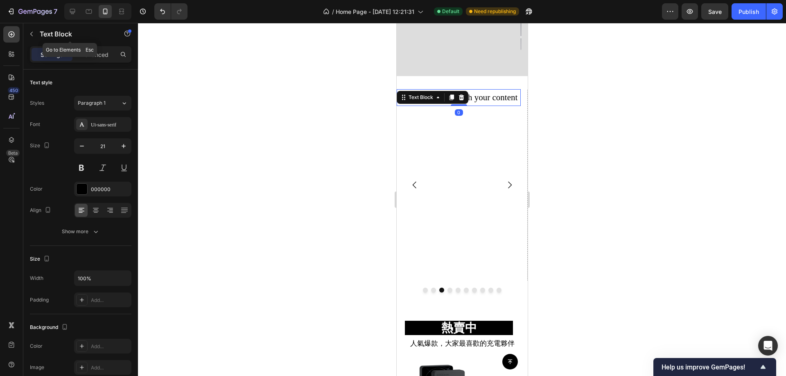
click at [34, 35] on button "button" at bounding box center [31, 33] width 13 height 13
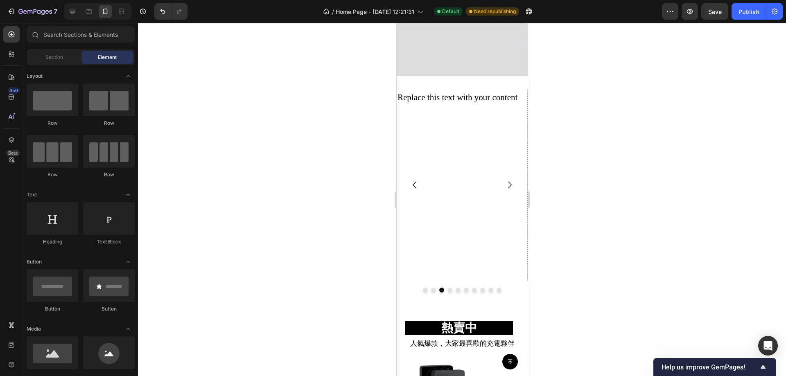
scroll to position [41, 0]
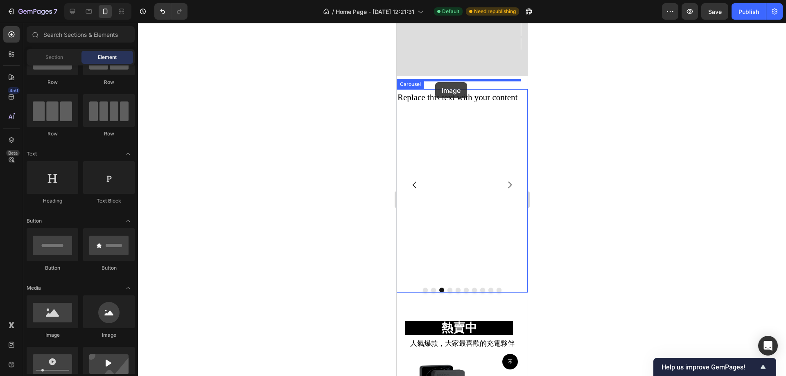
drag, startPoint x: 761, startPoint y: 181, endPoint x: 511, endPoint y: 138, distance: 253.6
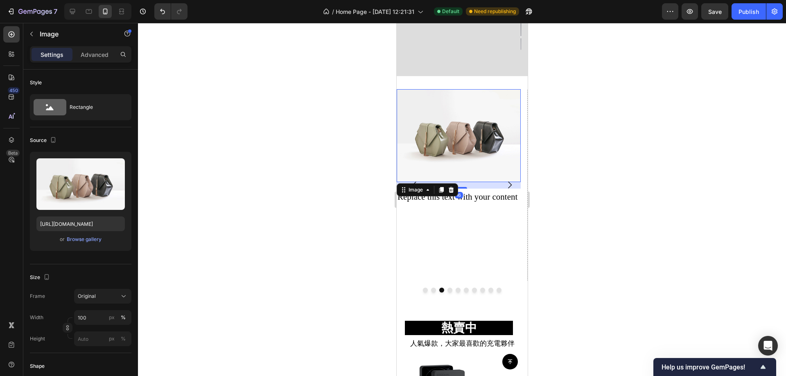
drag, startPoint x: 451, startPoint y: 124, endPoint x: 451, endPoint y: 131, distance: 7.4
click at [451, 123] on img at bounding box center [458, 135] width 124 height 93
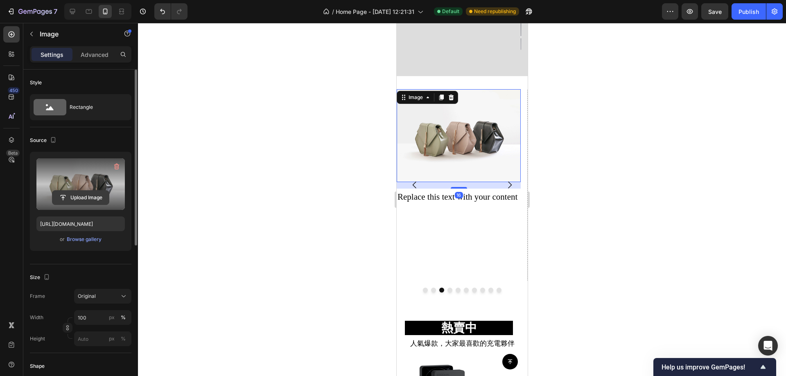
click at [84, 194] on input "file" at bounding box center [80, 198] width 56 height 14
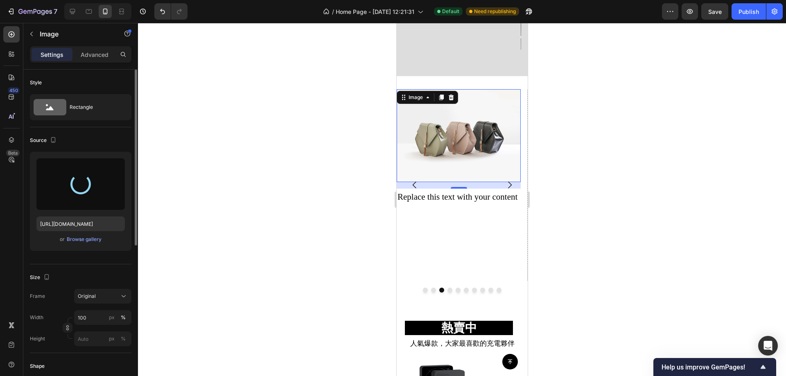
type input "https://cdn.shopify.com/s/files/1/0772/4485/8597/files/gempages_584237370715407…"
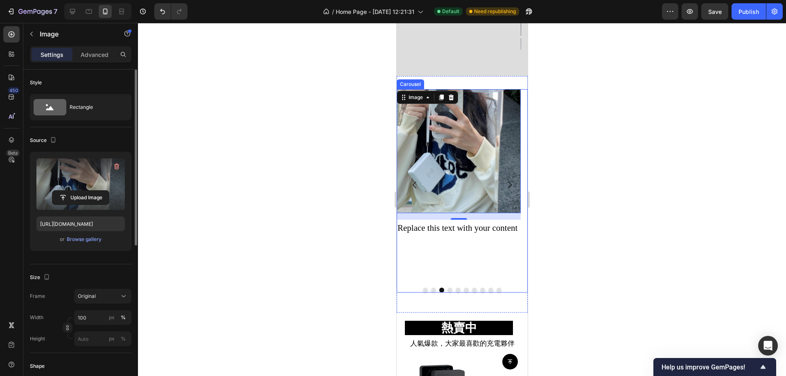
click at [505, 180] on icon "Carousel Next Arrow" at bounding box center [509, 185] width 10 height 10
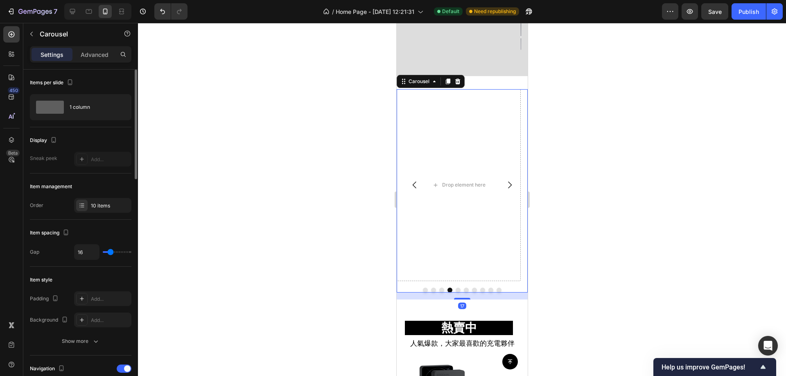
click at [411, 180] on icon "Carousel Back Arrow" at bounding box center [414, 185] width 10 height 10
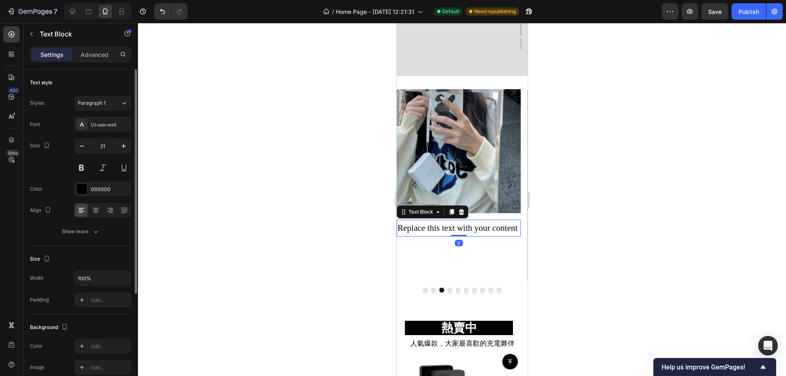
click at [457, 220] on div "Replace this text with your content" at bounding box center [458, 228] width 124 height 17
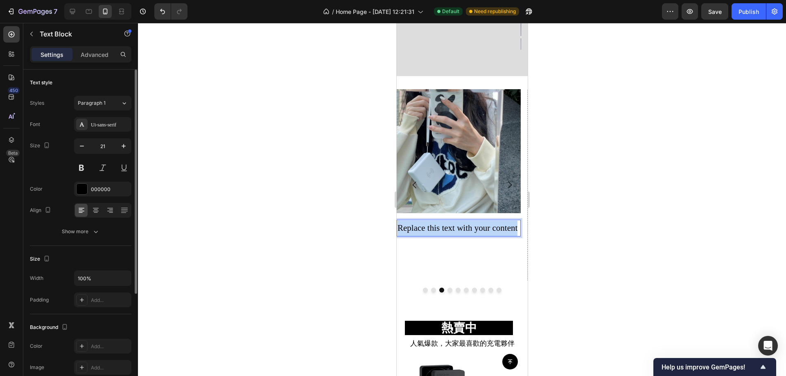
click at [457, 221] on p "Replace this text with your content" at bounding box center [458, 229] width 122 height 16
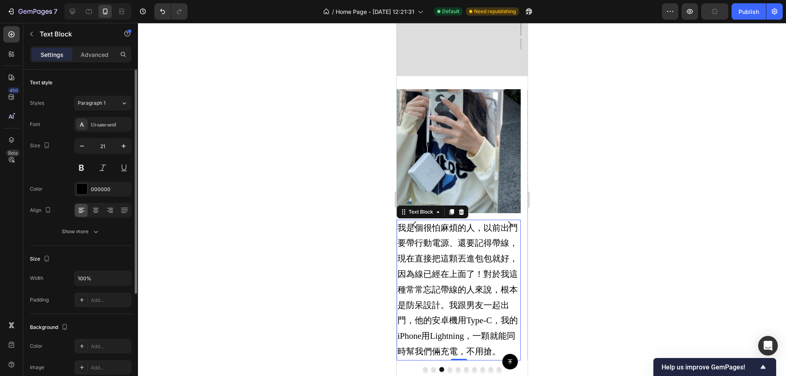
click at [300, 216] on div at bounding box center [462, 199] width 648 height 353
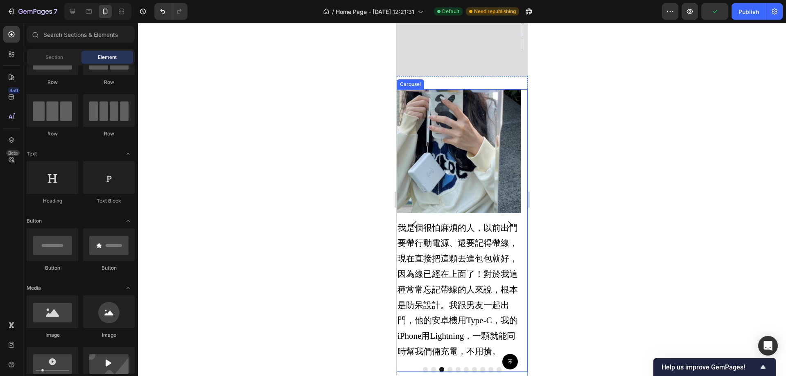
click at [410, 220] on icon "Carousel Back Arrow" at bounding box center [414, 225] width 10 height 10
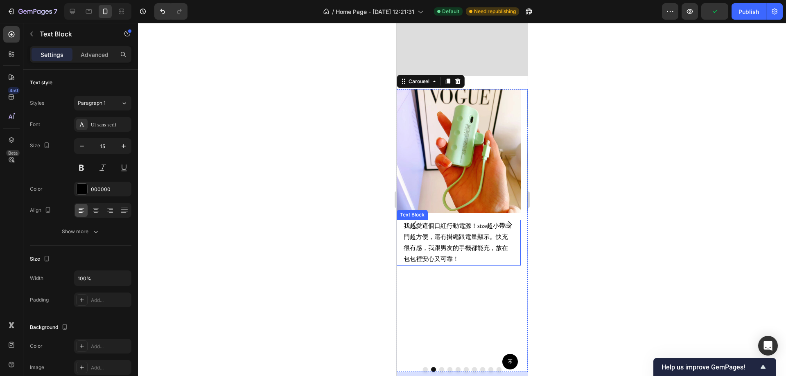
click at [464, 228] on p "我超愛這個口紅行動電源！size超小帶出門超方便，還有掛繩跟電量顯示。快充很有感，我跟男友的手機都能充，放在包包裡安心又可靠！" at bounding box center [458, 243] width 110 height 44
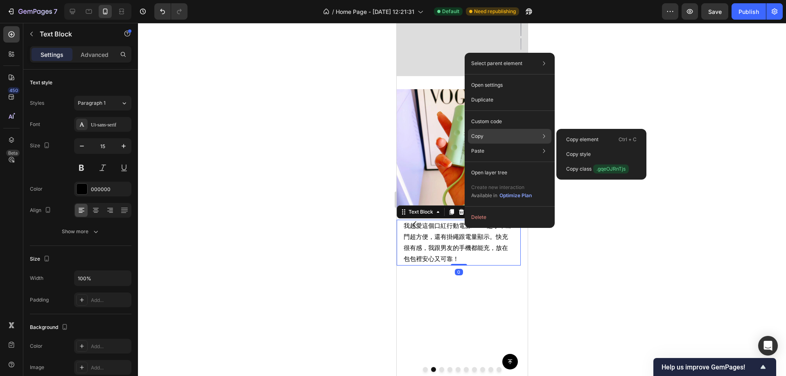
click at [505, 137] on div "Copy Copy element Ctrl + C Copy style Copy class .gqeOJRnTjs" at bounding box center [509, 136] width 83 height 15
click at [505, 138] on div "Copy Copy element Ctrl + C Copy style Copy class .gqeOJRnTjs" at bounding box center [509, 136] width 83 height 15
drag, startPoint x: 594, startPoint y: 154, endPoint x: 61, endPoint y: 120, distance: 533.5
click at [594, 154] on div "Copy style" at bounding box center [600, 154] width 83 height 15
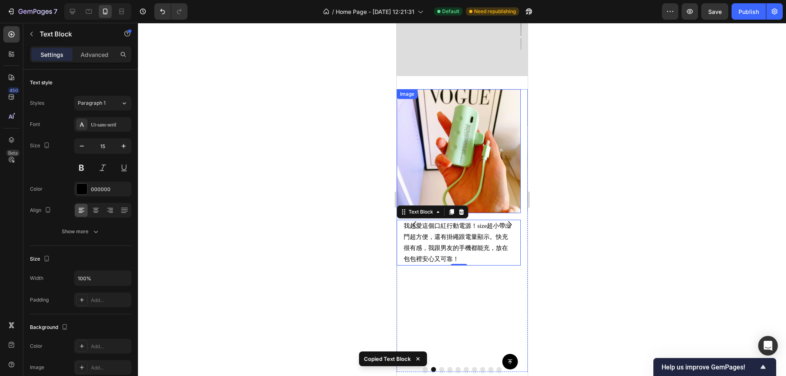
click at [514, 203] on img at bounding box center [458, 151] width 124 height 124
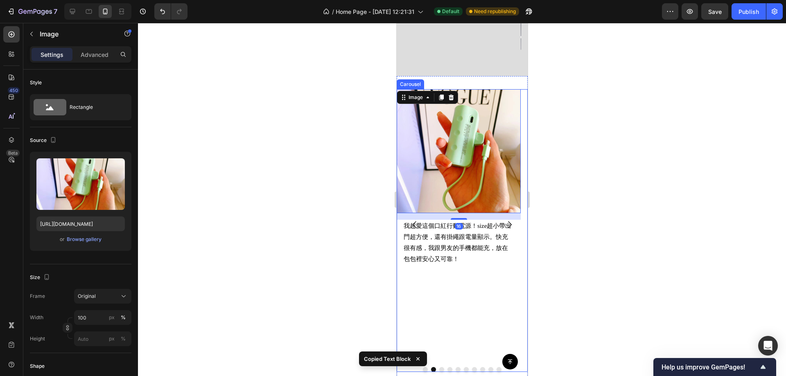
click at [507, 220] on icon "Carousel Next Arrow" at bounding box center [509, 225] width 10 height 10
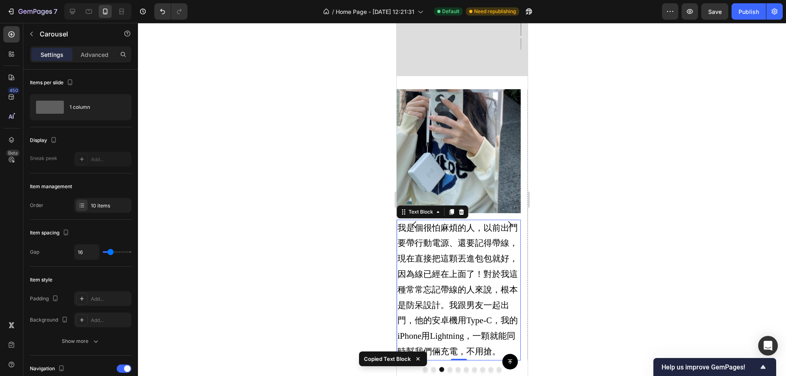
click at [478, 267] on p "我是個很怕麻煩的人，以前出門要帶行動電源、還要記得帶線，現在直接把這顆丟進包包就好，因為線已經在上面了！對於我這種常常忘記帶線的人來說，根本是防呆設計。我跟男…" at bounding box center [458, 290] width 122 height 139
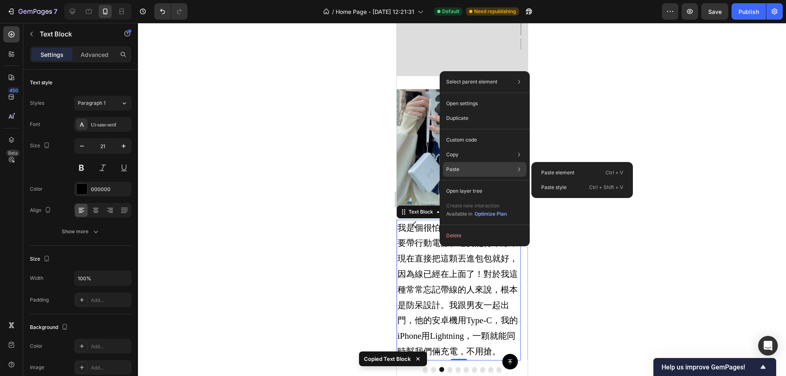
click at [484, 169] on div "Paste Paste element Ctrl + V Paste style Ctrl + Shift + V" at bounding box center [484, 169] width 83 height 15
click at [577, 185] on div "Paste style Ctrl + Shift + V" at bounding box center [581, 187] width 95 height 15
type input "15"
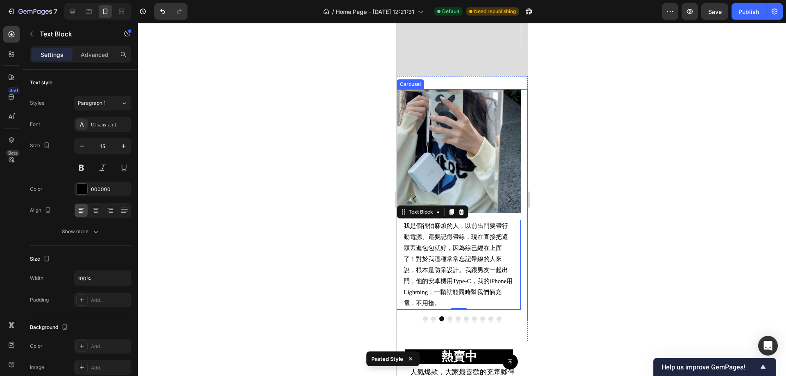
click at [504, 194] on icon "Carousel Next Arrow" at bounding box center [509, 199] width 10 height 10
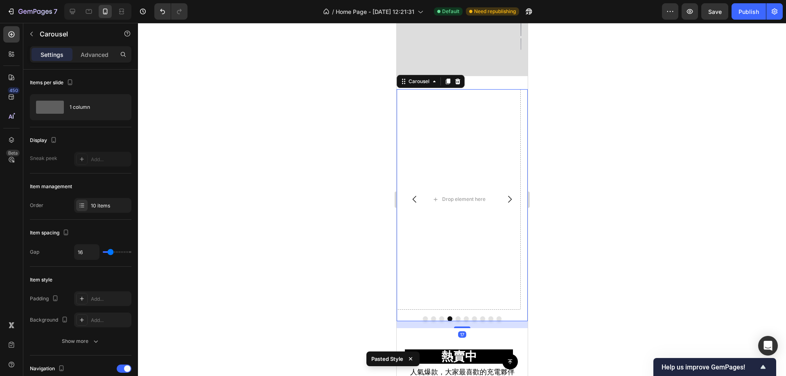
click at [413, 194] on icon "Carousel Back Arrow" at bounding box center [414, 199] width 10 height 10
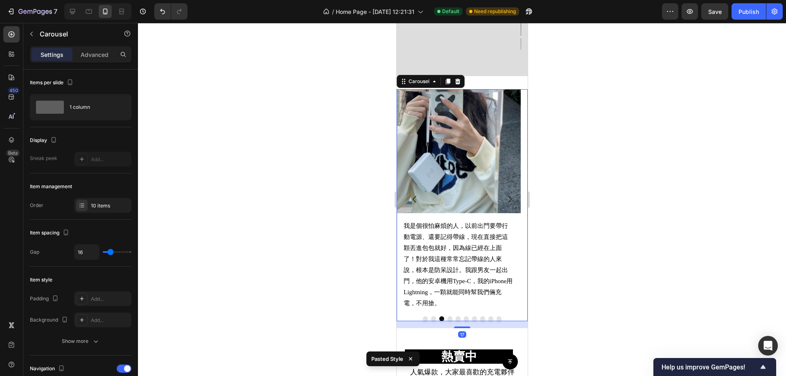
click at [413, 194] on icon "Carousel Back Arrow" at bounding box center [414, 199] width 10 height 10
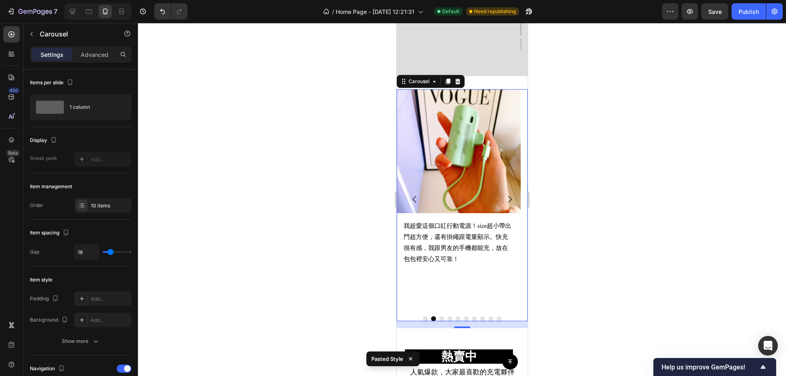
click at [504, 194] on icon "Carousel Next Arrow" at bounding box center [509, 199] width 10 height 10
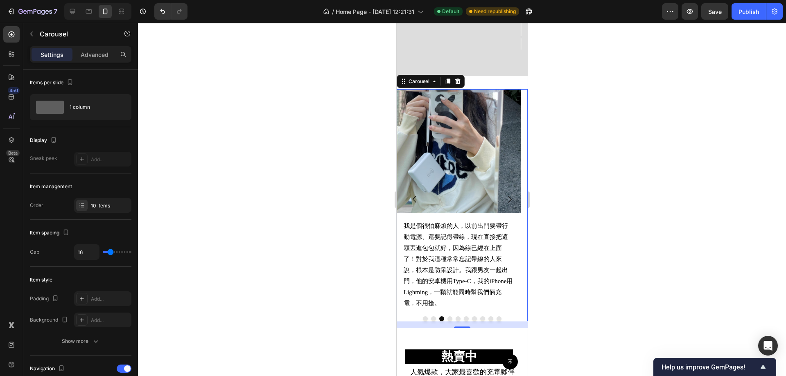
click at [504, 194] on icon "Carousel Next Arrow" at bounding box center [509, 199] width 10 height 10
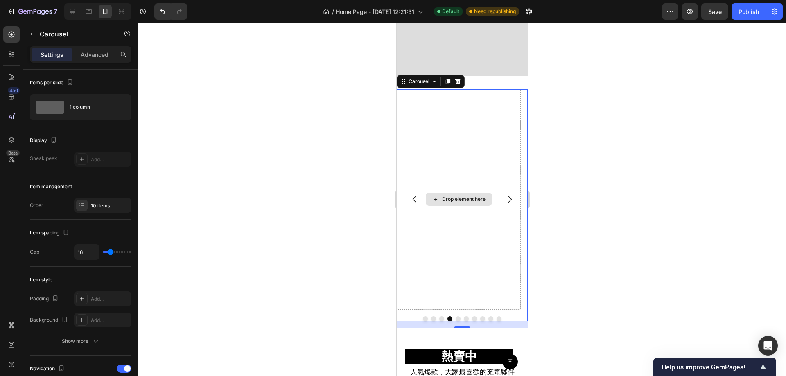
click at [443, 115] on div "Drop element here" at bounding box center [458, 199] width 124 height 221
click at [31, 36] on icon "button" at bounding box center [31, 34] width 7 height 7
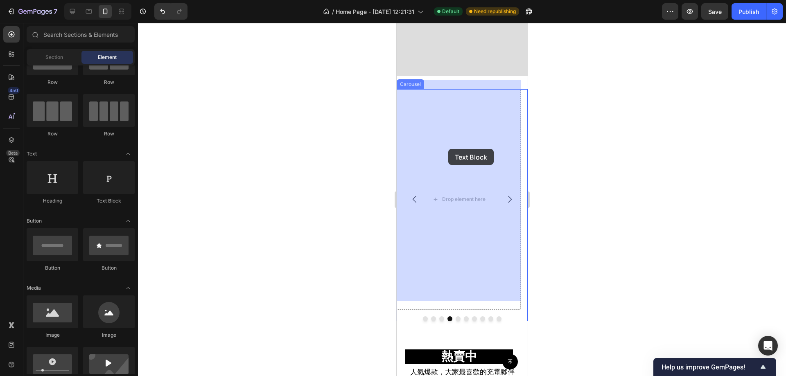
drag, startPoint x: 760, startPoint y: 178, endPoint x: 791, endPoint y: 176, distance: 30.8
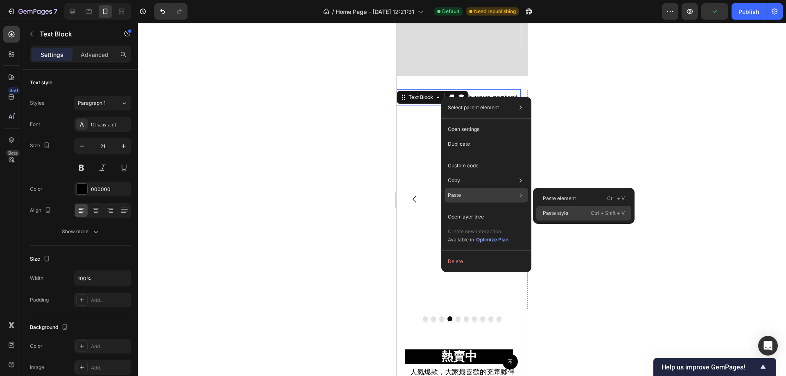
click at [577, 212] on div "Paste style Ctrl + Shift + V" at bounding box center [583, 213] width 95 height 15
type input "15"
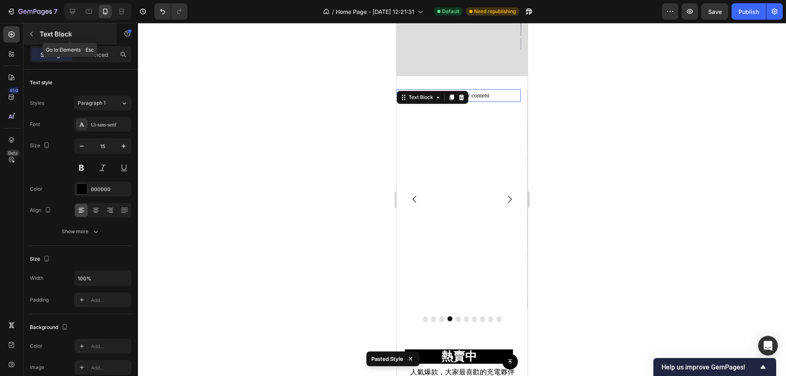
click at [37, 35] on button "button" at bounding box center [31, 33] width 13 height 13
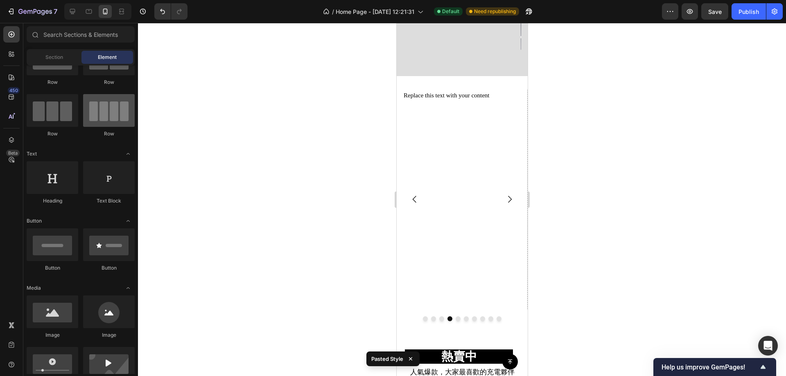
scroll to position [0, 0]
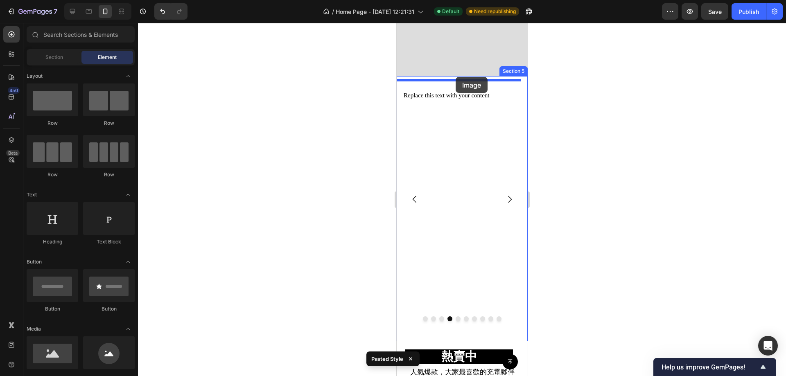
drag, startPoint x: 458, startPoint y: 378, endPoint x: 455, endPoint y: 77, distance: 300.8
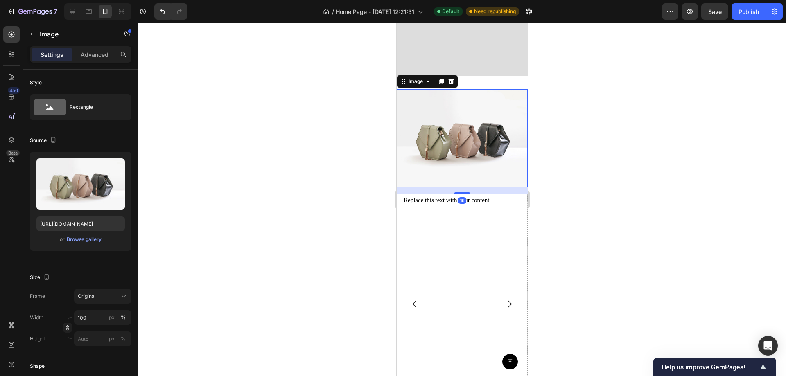
click at [456, 133] on img at bounding box center [461, 138] width 131 height 98
click at [84, 235] on div "or Browse gallery" at bounding box center [80, 239] width 88 height 10
click at [83, 236] on div "Browse gallery" at bounding box center [84, 239] width 35 height 7
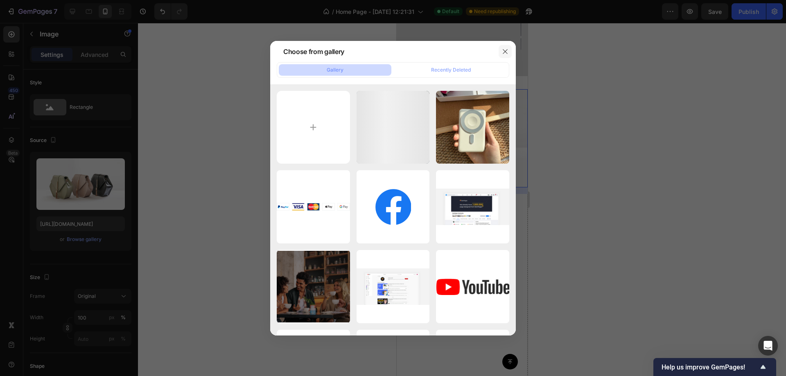
click at [505, 47] on button "button" at bounding box center [504, 51] width 13 height 13
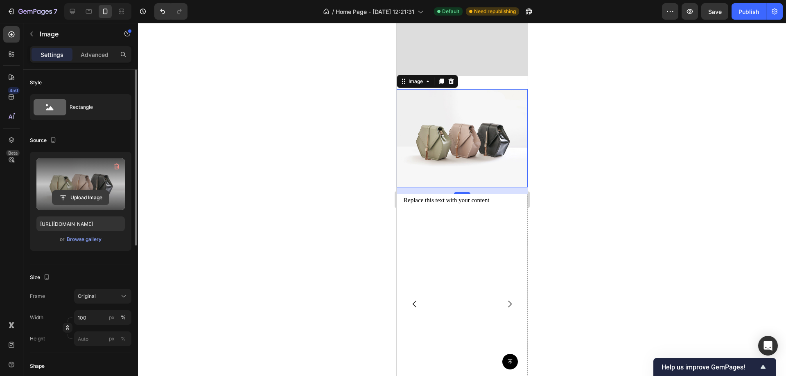
click at [81, 195] on input "file" at bounding box center [80, 198] width 56 height 14
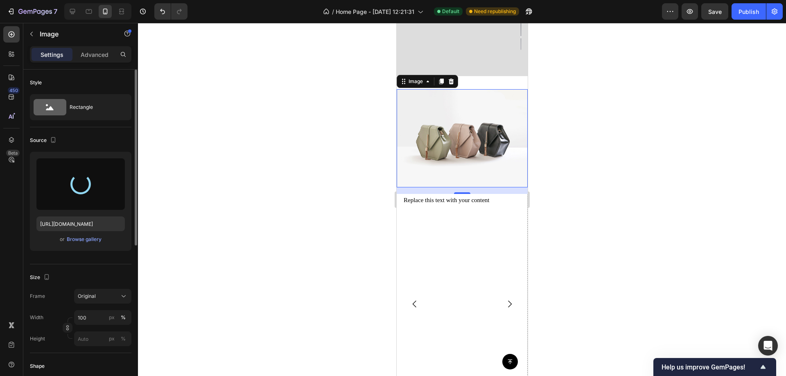
type input "https://cdn.shopify.com/s/files/1/0772/4485/8597/files/gempages_584237370715407…"
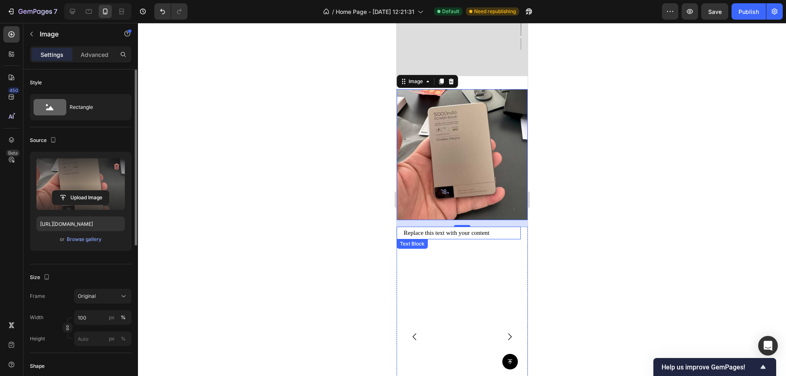
click at [467, 227] on div "Replace this text with your content" at bounding box center [458, 233] width 112 height 13
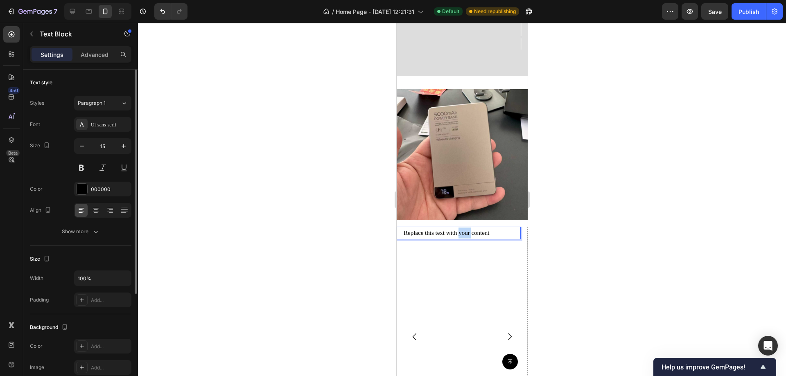
click at [467, 227] on div "Replace this text with your content" at bounding box center [458, 233] width 112 height 13
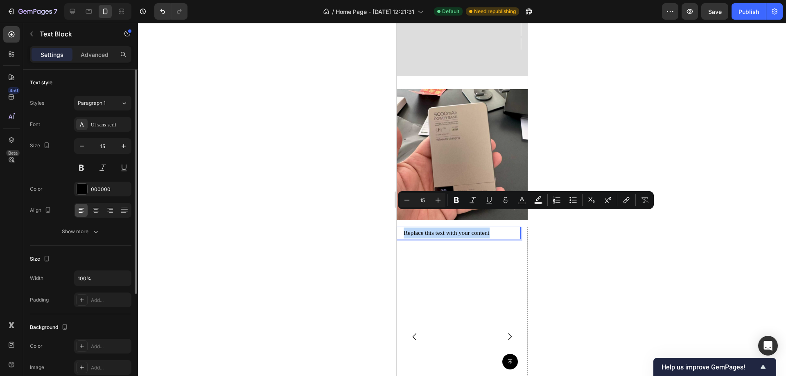
click at [467, 228] on p "Replace this text with your content" at bounding box center [458, 233] width 110 height 11
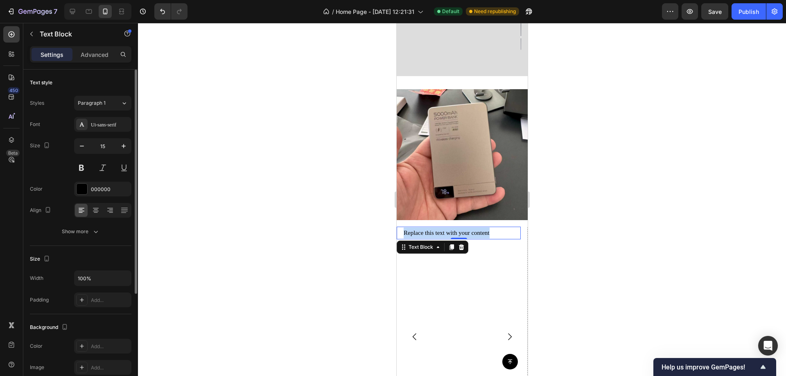
click at [433, 281] on div "Replace this text with your content Text Block 0" at bounding box center [458, 337] width 124 height 221
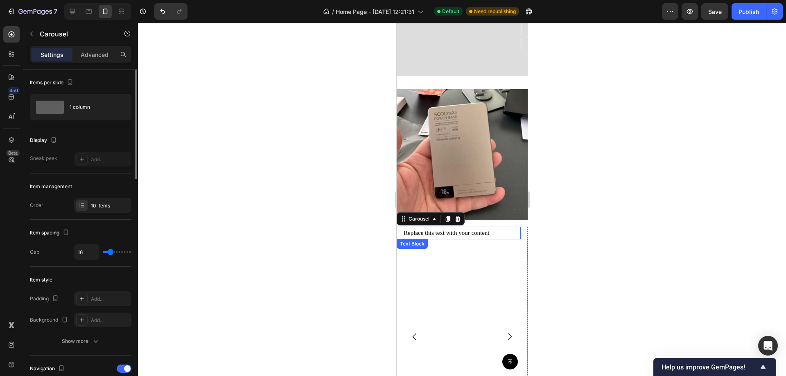
click at [450, 228] on p "Replace this text with your content" at bounding box center [458, 233] width 110 height 11
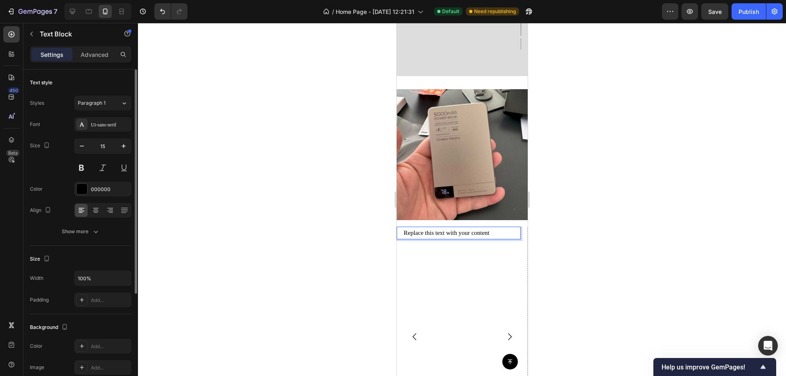
click at [450, 228] on p "Replace this text with your content" at bounding box center [458, 233] width 110 height 11
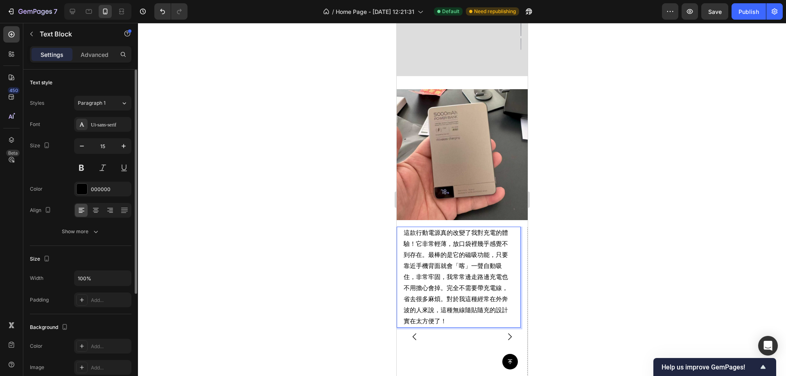
click at [465, 250] on p "這款行動電源真的改變了我對充電的體驗！它非常輕薄，放口袋裡幾乎感覺不到存在。最棒的是它的磁吸功能，只要靠近手機背面就會「喀」一聲自動吸住，非常牢固，我常常邊走…" at bounding box center [458, 277] width 110 height 99
click at [469, 252] on p "這款行動電源真的改變了我對充電的體驗！它非常輕薄，放口袋裡幾乎感覺不到存在。最棒的是它的磁吸功能，只要靠近手機背面就會「喀」一聲自動吸住，非常牢固，我常常邊走…" at bounding box center [458, 277] width 110 height 99
click at [459, 252] on p "這款行動電源真的改變了我對充電的體驗！它非常輕薄，放口袋裡幾乎感覺不到存在。最棒的是它的磁吸功能，只要靠近手機背面就會「喀一聲自動吸住，非常牢固，我常常邊走路…" at bounding box center [458, 277] width 110 height 99
click at [486, 277] on p "這款行動電源真的改變了我對充電的體驗！它非常輕薄，放口袋裡幾乎感覺不到存在。最棒的是它的磁吸功能，只要靠近手機背面就會喀一聲自動吸住，非常牢固，我常常邊走路邊…" at bounding box center [458, 277] width 110 height 99
click at [440, 306] on p "這款行動電源真的改變了我對充電的體驗！它非常輕薄，放口袋裡幾乎感覺不到存在。最棒的是它的磁吸功能，只要靠近手機背面就會喀一聲自動吸住，非常牢固，我常常邊走路邊…" at bounding box center [458, 277] width 110 height 99
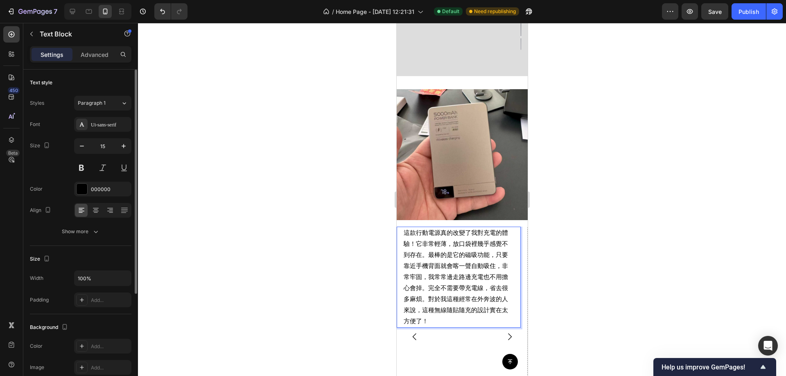
click at [669, 198] on div at bounding box center [462, 199] width 648 height 353
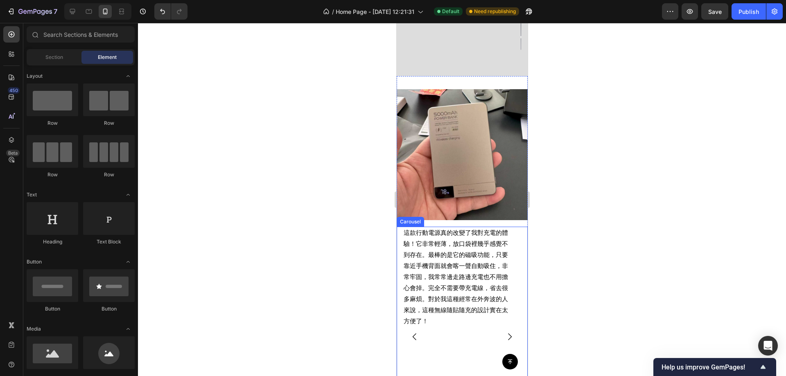
click at [504, 332] on icon "Carousel Next Arrow" at bounding box center [509, 337] width 10 height 10
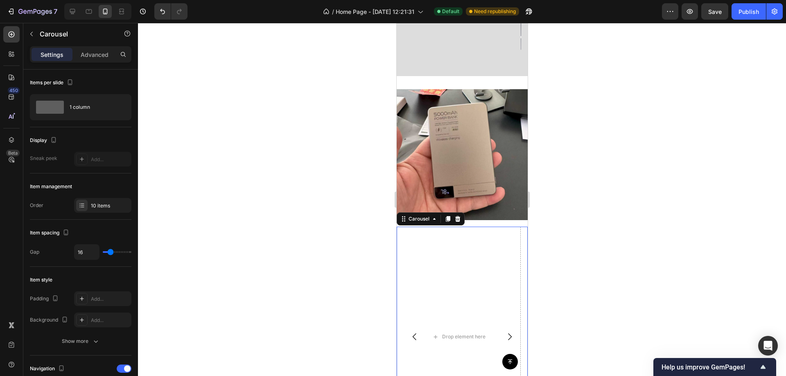
click at [411, 332] on icon "Carousel Back Arrow" at bounding box center [414, 337] width 10 height 10
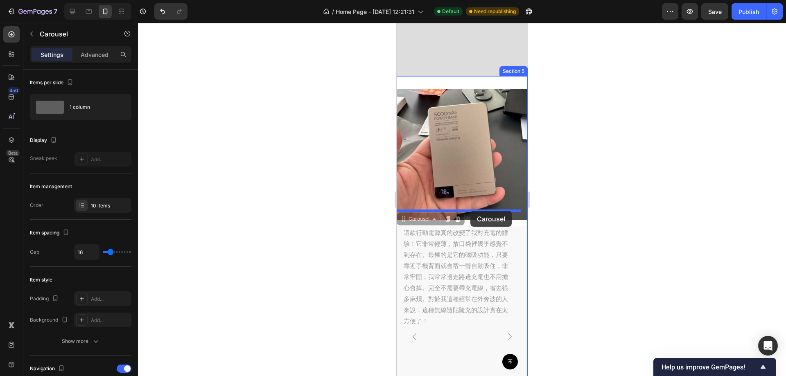
drag, startPoint x: 401, startPoint y: 205, endPoint x: 429, endPoint y: 295, distance: 94.6
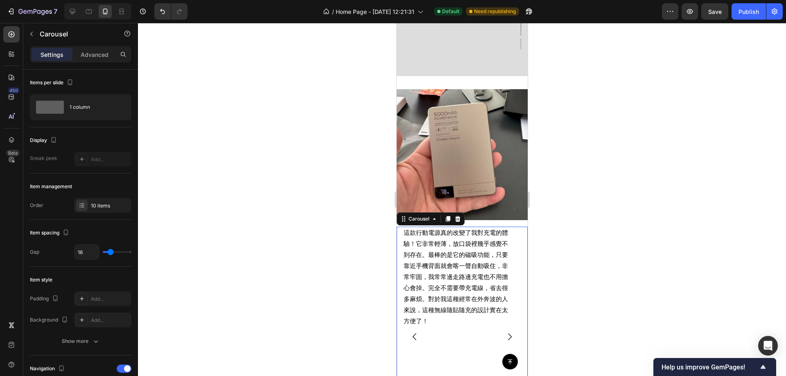
click at [606, 180] on div at bounding box center [462, 199] width 648 height 353
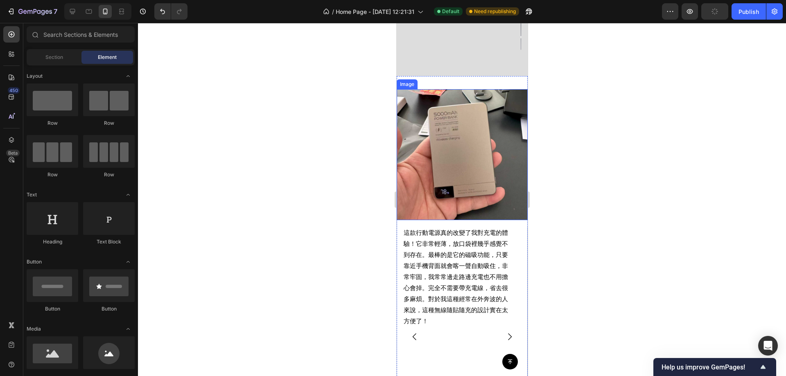
click at [459, 94] on img at bounding box center [461, 154] width 131 height 131
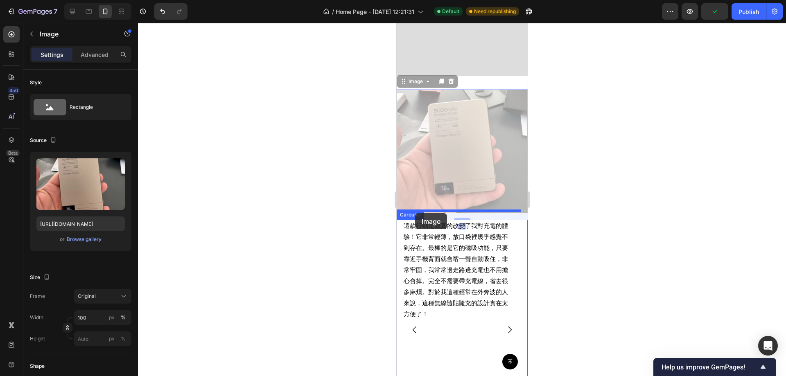
drag, startPoint x: 404, startPoint y: 70, endPoint x: 415, endPoint y: 213, distance: 143.2
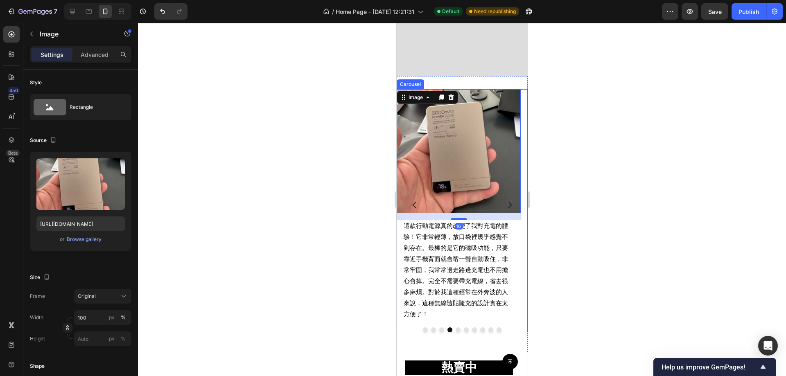
click at [504, 200] on icon "Carousel Next Arrow" at bounding box center [509, 205] width 10 height 10
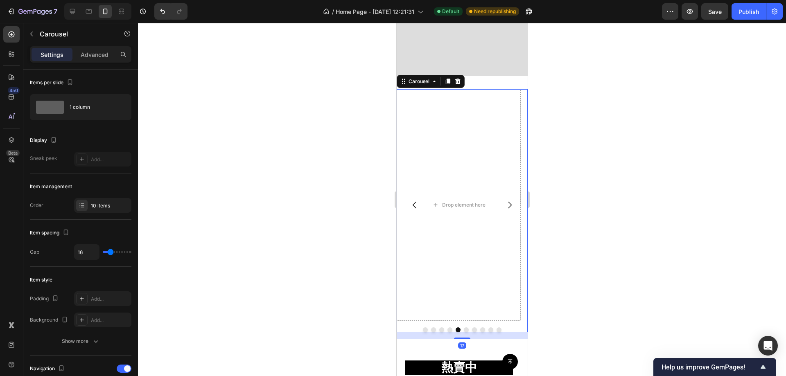
click at [416, 200] on icon "Carousel Back Arrow" at bounding box center [414, 205] width 10 height 10
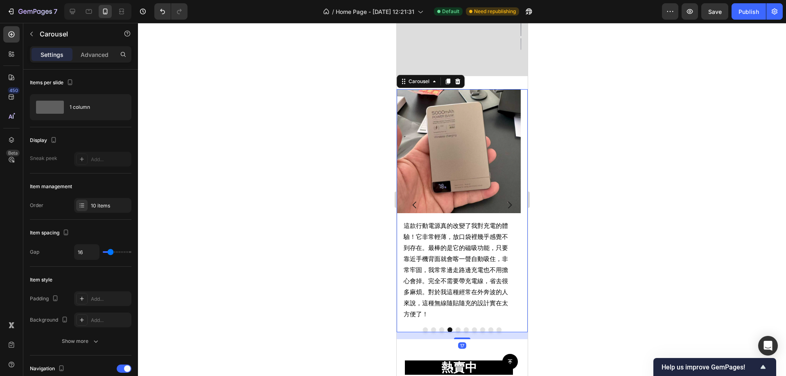
click at [416, 200] on icon "Carousel Back Arrow" at bounding box center [414, 205] width 10 height 10
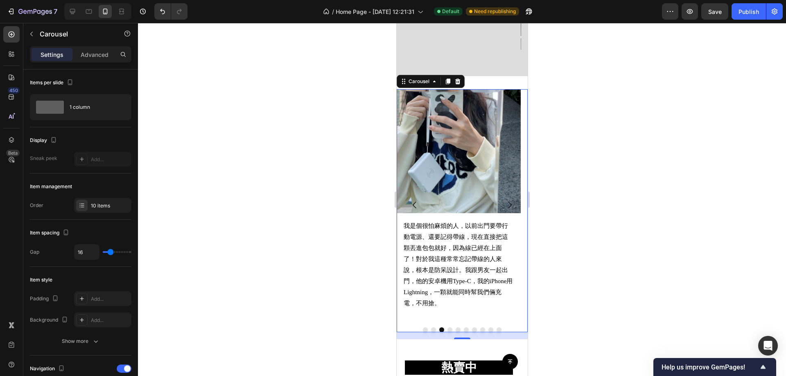
click at [504, 200] on icon "Carousel Next Arrow" at bounding box center [509, 205] width 10 height 10
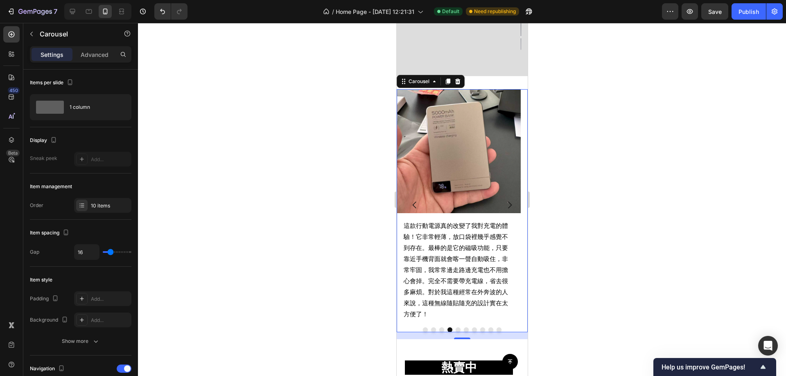
click at [504, 200] on icon "Carousel Next Arrow" at bounding box center [509, 205] width 10 height 10
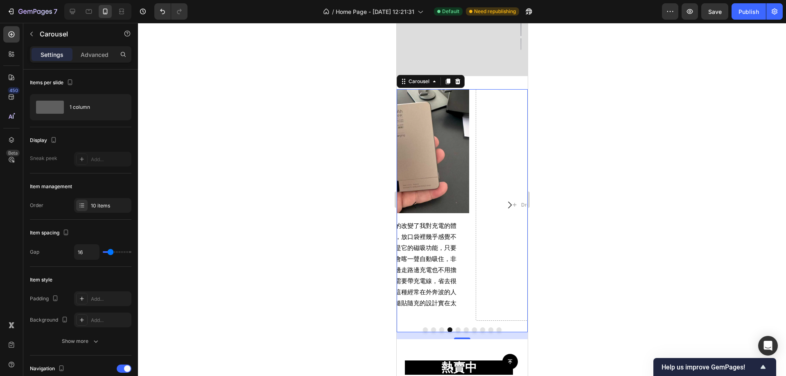
click at [591, 167] on div at bounding box center [462, 199] width 648 height 353
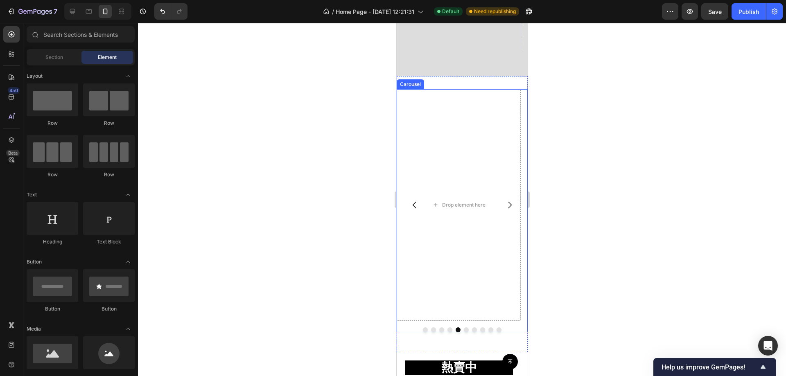
click at [413, 200] on icon "Carousel Back Arrow" at bounding box center [414, 205] width 10 height 10
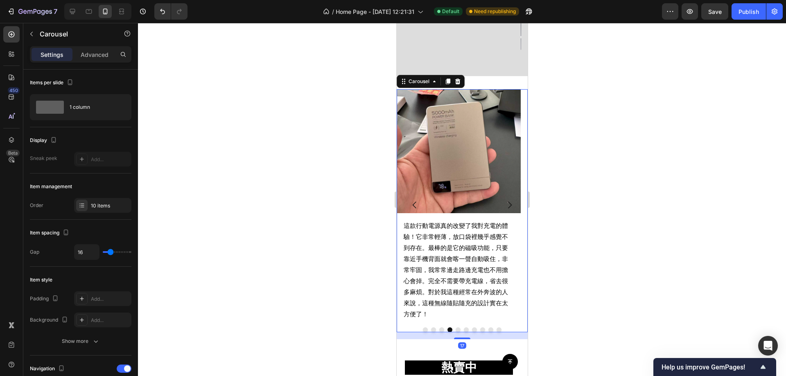
click at [506, 200] on icon "Carousel Next Arrow" at bounding box center [509, 205] width 10 height 10
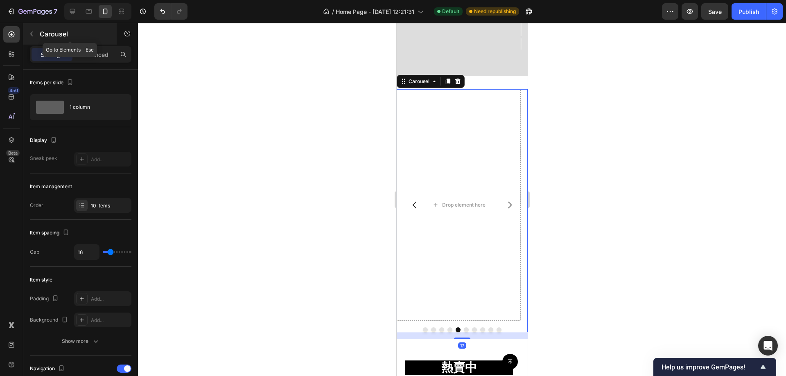
click at [40, 30] on p "Carousel" at bounding box center [75, 34] width 70 height 10
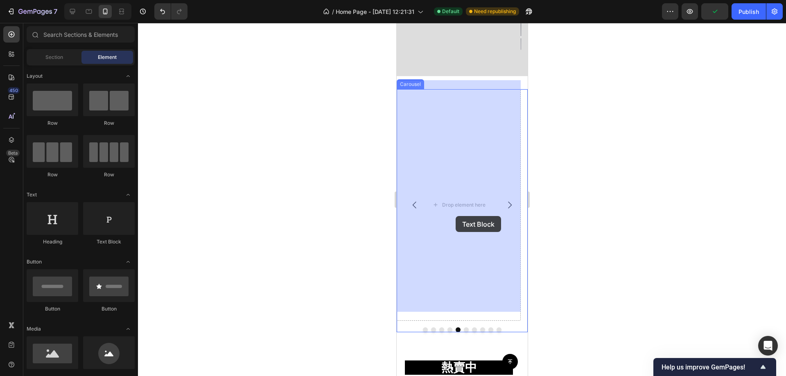
drag, startPoint x: 696, startPoint y: 233, endPoint x: 455, endPoint y: 216, distance: 241.7
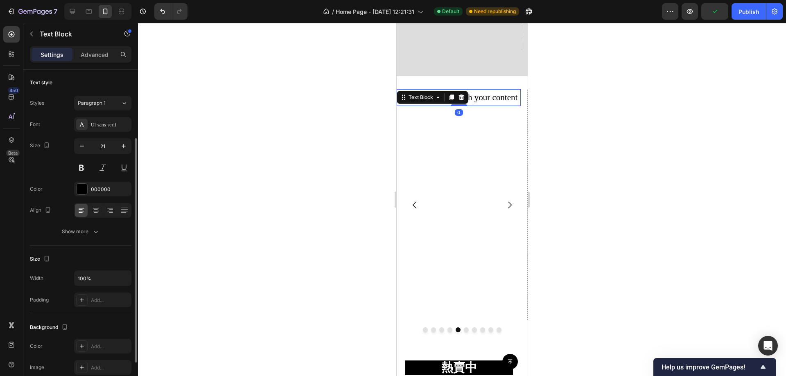
scroll to position [41, 0]
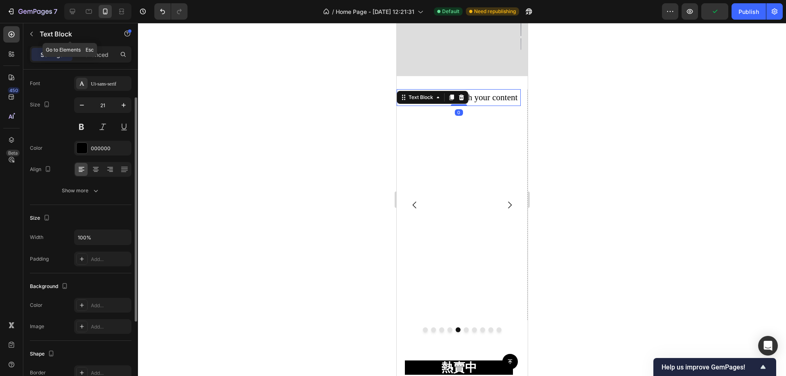
click at [34, 38] on button "button" at bounding box center [31, 33] width 13 height 13
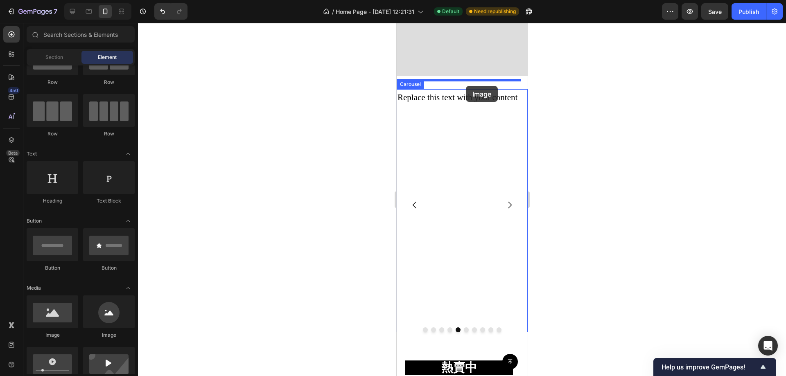
drag, startPoint x: 460, startPoint y: 328, endPoint x: 465, endPoint y: 86, distance: 242.3
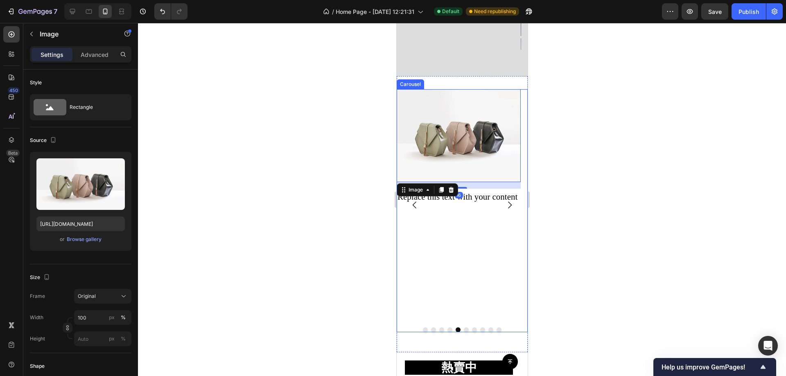
click at [410, 200] on icon "Carousel Back Arrow" at bounding box center [414, 205] width 10 height 10
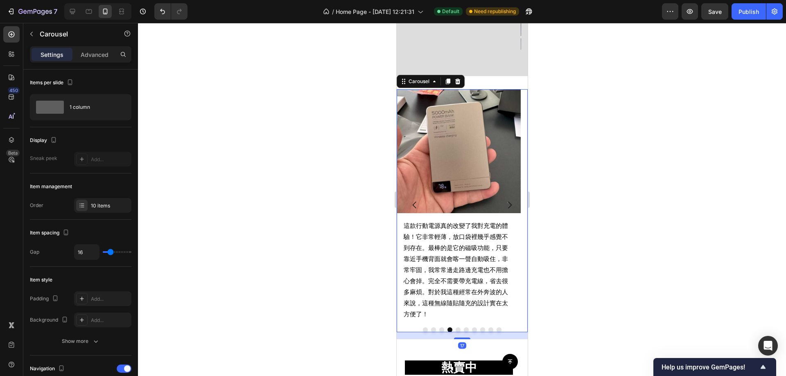
click at [461, 242] on p "這款行動電源真的改變了我對充電的體驗！它非常輕薄，放口袋裡幾乎感覺不到存在。最棒的是它的磁吸功能，只要靠近手機背面就會喀一聲自動吸住，非常牢固，我常常邊走路邊…" at bounding box center [458, 270] width 110 height 99
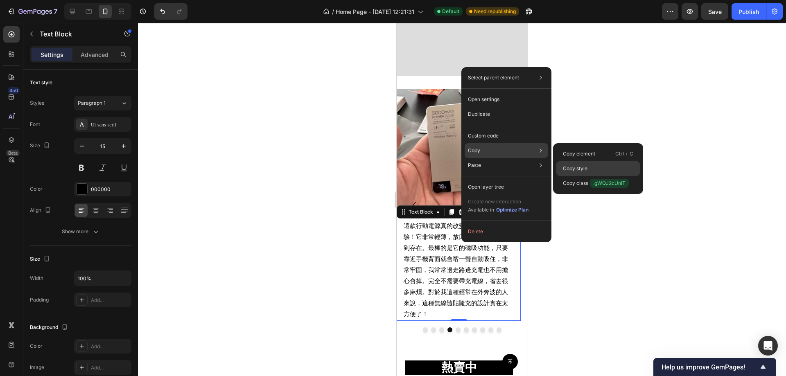
drag, startPoint x: 590, startPoint y: 165, endPoint x: 99, endPoint y: 187, distance: 491.6
click at [590, 165] on div "Copy style" at bounding box center [597, 168] width 83 height 15
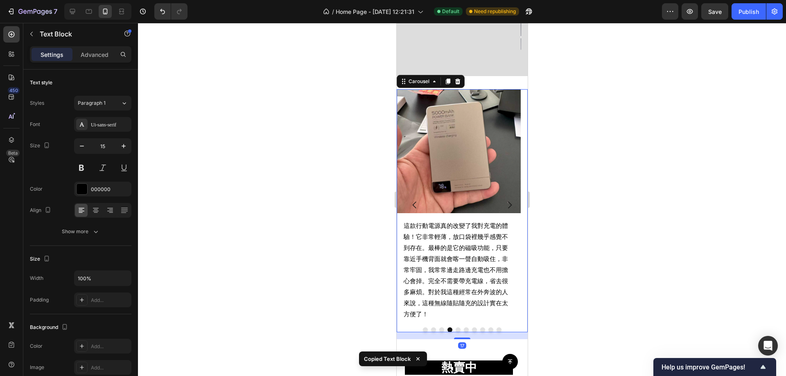
click at [506, 200] on icon "Carousel Next Arrow" at bounding box center [509, 205] width 10 height 10
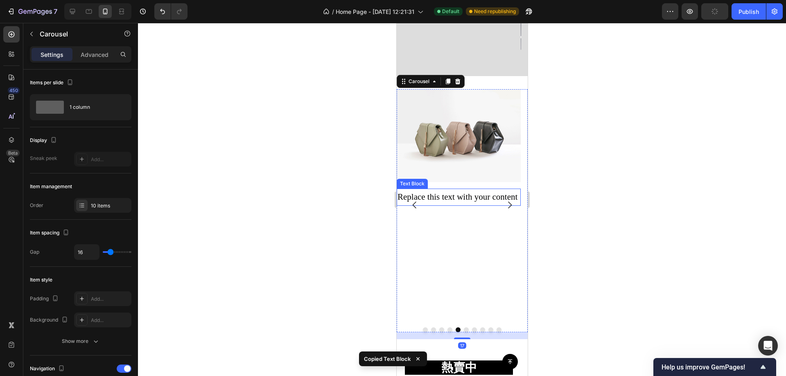
click at [449, 200] on div "Replace this text with your content" at bounding box center [458, 197] width 124 height 17
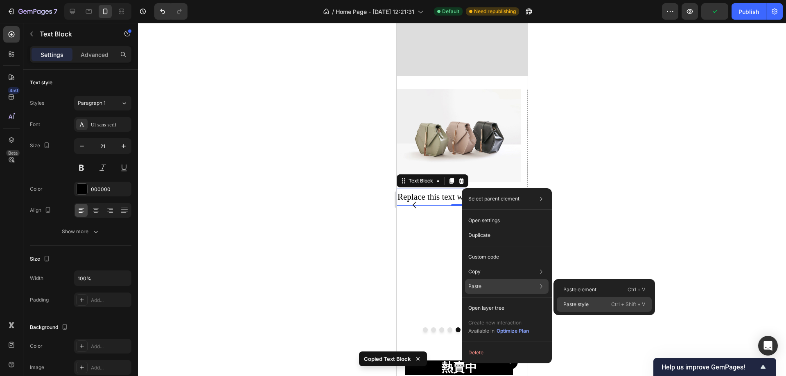
click at [572, 302] on p "Paste style" at bounding box center [575, 304] width 25 height 7
type input "15"
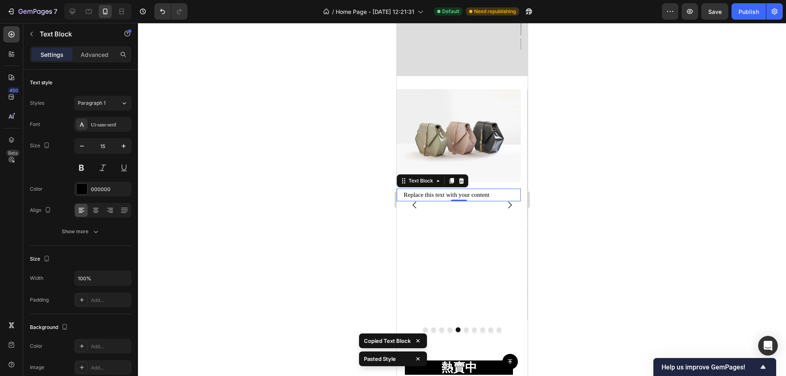
click at [589, 156] on div at bounding box center [462, 199] width 648 height 353
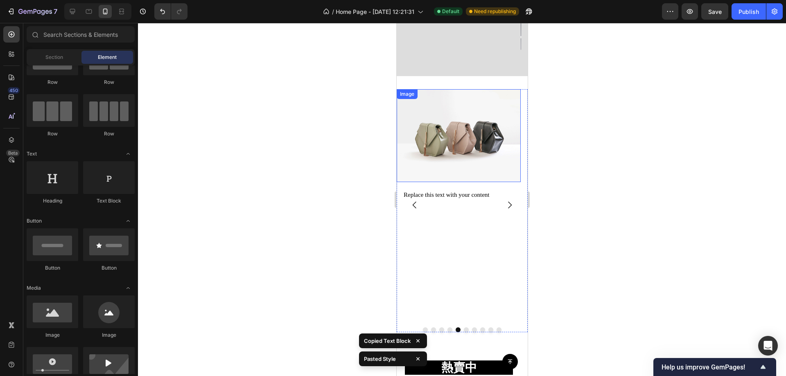
click at [465, 132] on img at bounding box center [458, 135] width 124 height 93
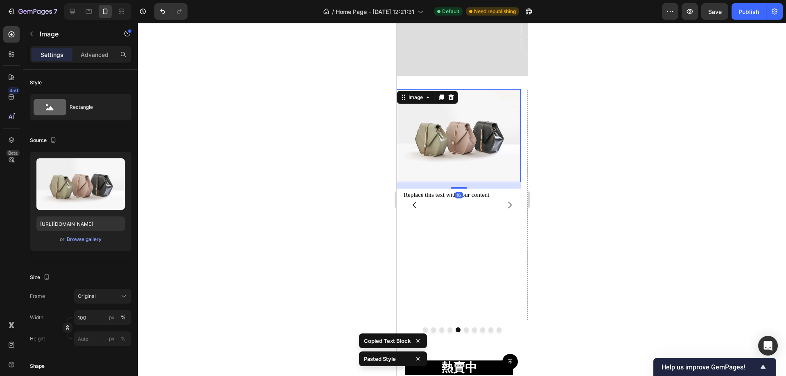
click at [614, 139] on div at bounding box center [462, 199] width 648 height 353
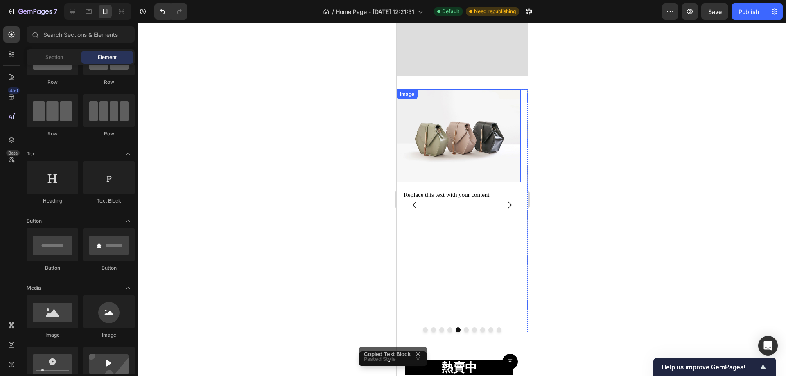
click at [465, 149] on img at bounding box center [458, 135] width 124 height 93
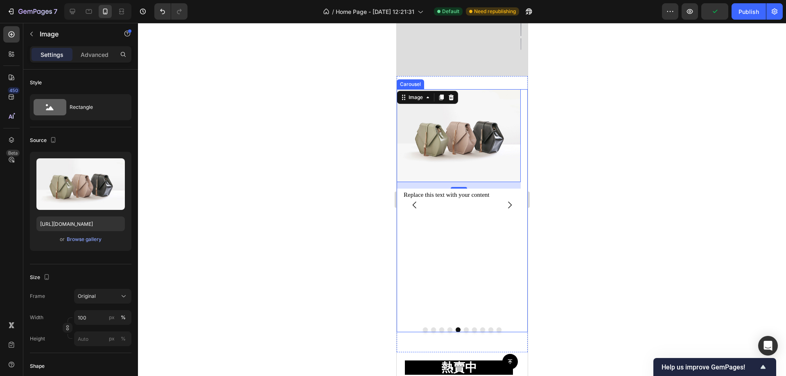
click at [403, 194] on button "Carousel Back Arrow" at bounding box center [414, 205] width 23 height 23
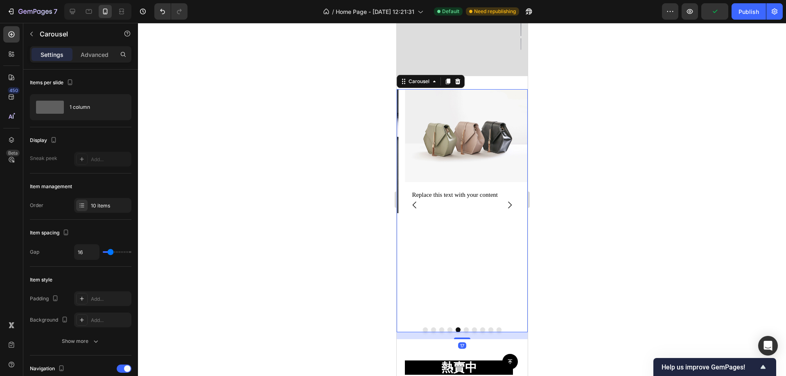
click at [410, 200] on icon "Carousel Back Arrow" at bounding box center [414, 205] width 10 height 10
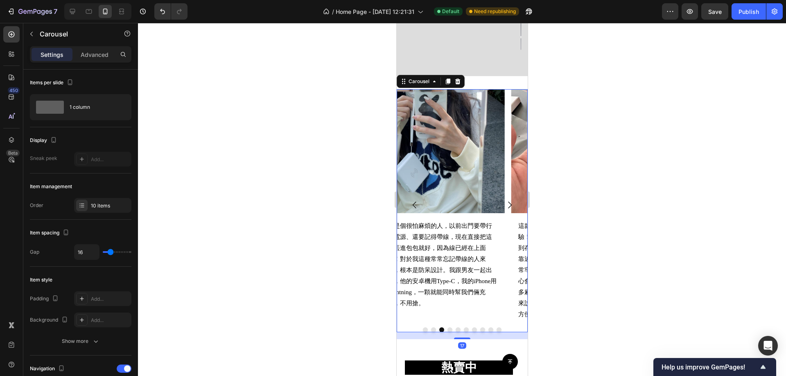
click at [410, 200] on icon "Carousel Back Arrow" at bounding box center [414, 205] width 10 height 10
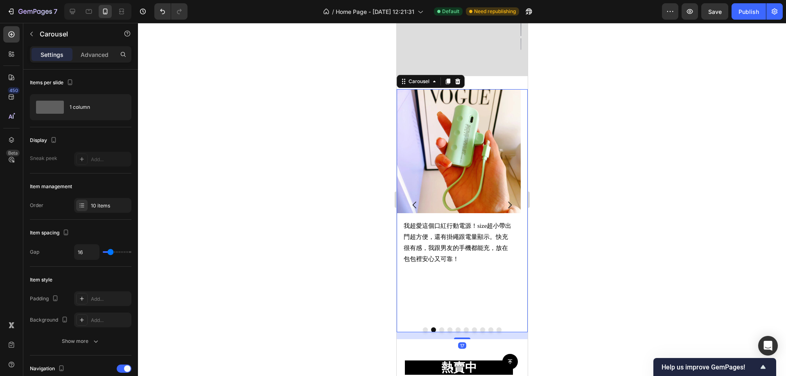
click at [410, 200] on icon "Carousel Back Arrow" at bounding box center [414, 205] width 10 height 10
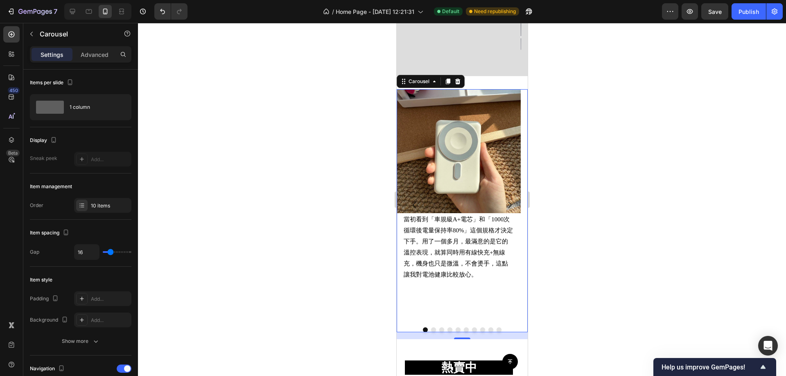
click at [504, 200] on icon "Carousel Next Arrow" at bounding box center [509, 205] width 10 height 10
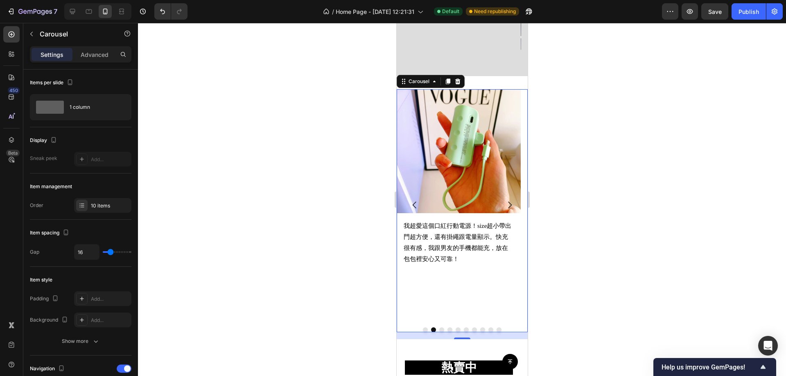
click at [504, 200] on icon "Carousel Next Arrow" at bounding box center [509, 205] width 10 height 10
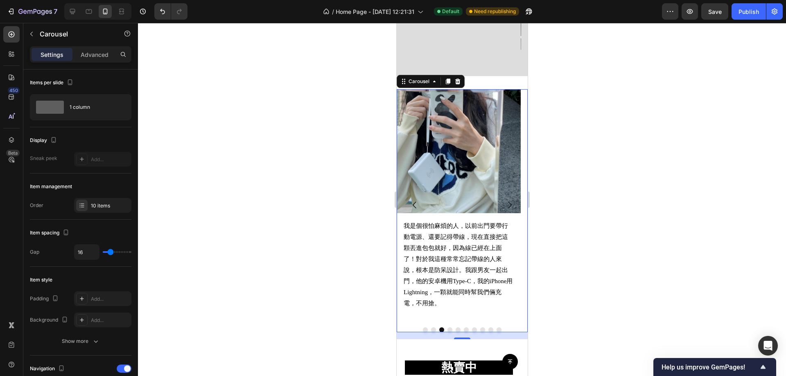
click at [504, 200] on icon "Carousel Next Arrow" at bounding box center [509, 205] width 10 height 10
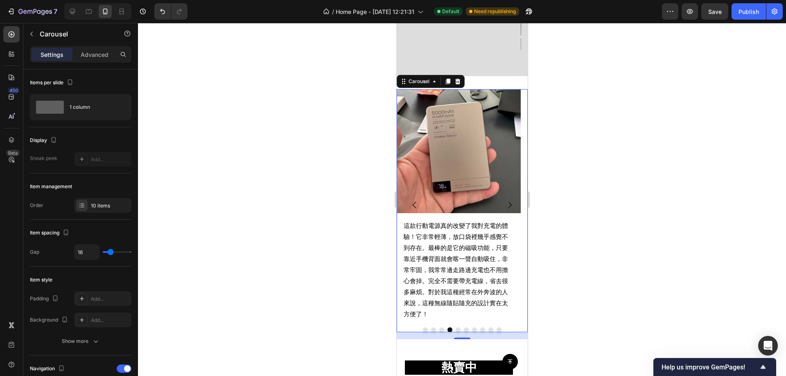
click at [504, 200] on icon "Carousel Next Arrow" at bounding box center [509, 205] width 10 height 10
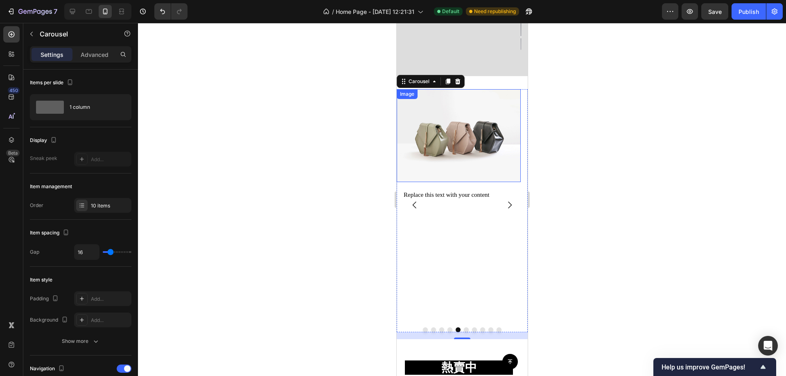
click at [467, 126] on img at bounding box center [458, 135] width 124 height 93
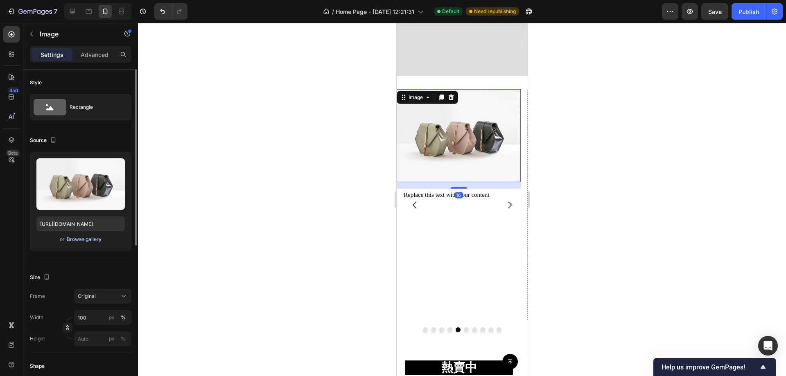
click at [85, 240] on div "Browse gallery" at bounding box center [84, 239] width 35 height 7
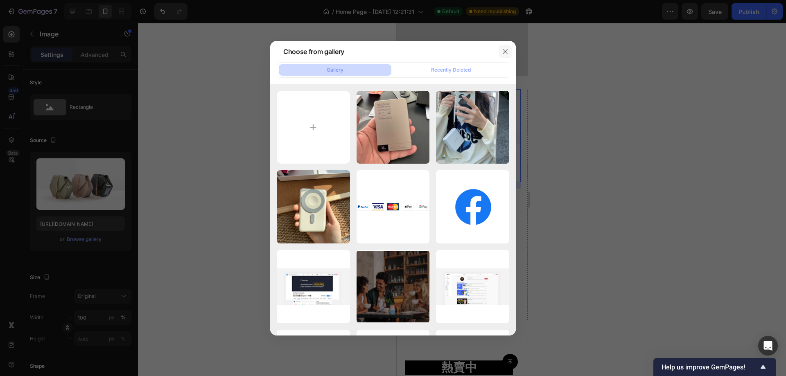
click at [505, 49] on icon "button" at bounding box center [505, 51] width 7 height 7
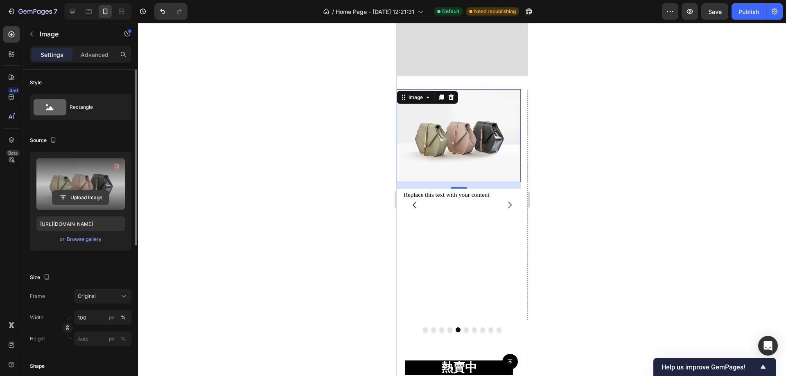
click at [73, 196] on input "file" at bounding box center [80, 198] width 56 height 14
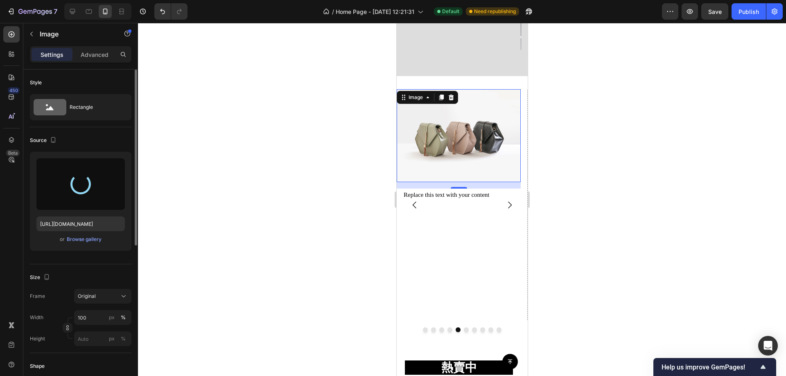
type input "https://cdn.shopify.com/s/files/1/0772/4485/8597/files/gempages_584237370715407…"
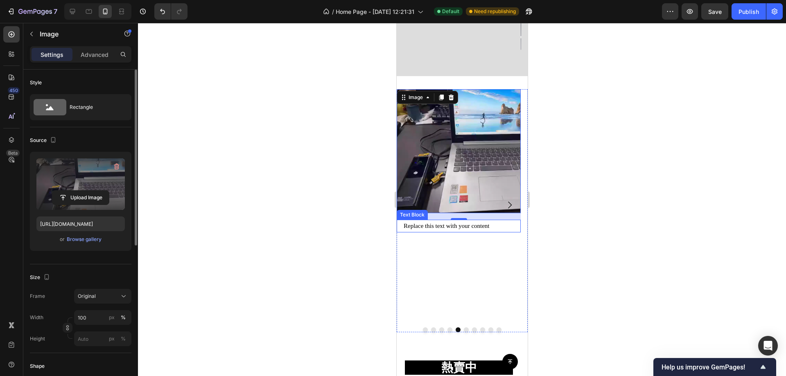
click at [444, 220] on div "Replace this text with your content" at bounding box center [458, 226] width 112 height 13
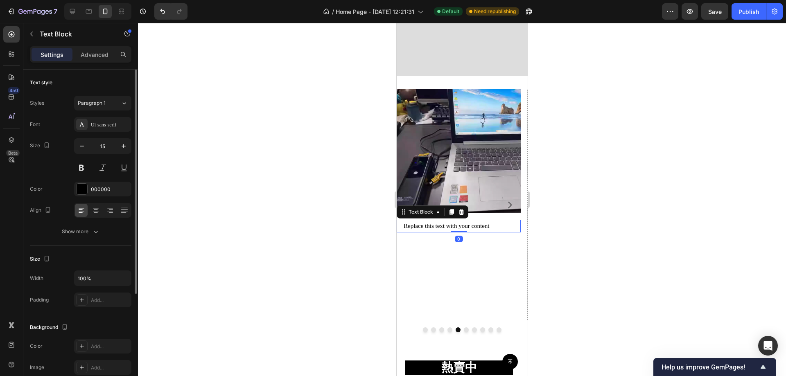
click at [444, 220] on div "Replace this text with your content" at bounding box center [458, 226] width 112 height 13
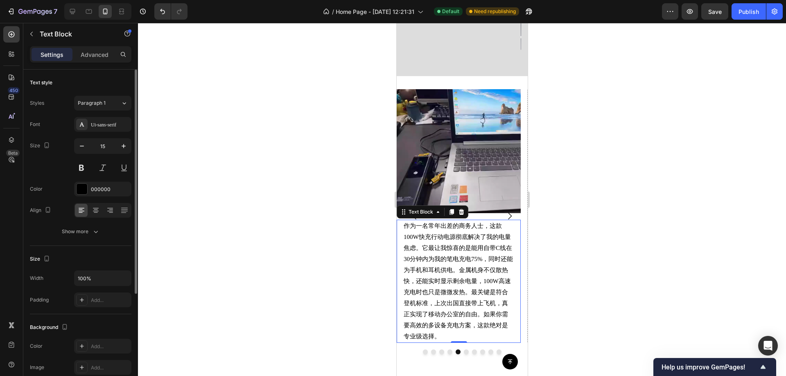
click at [602, 199] on div at bounding box center [462, 199] width 648 height 353
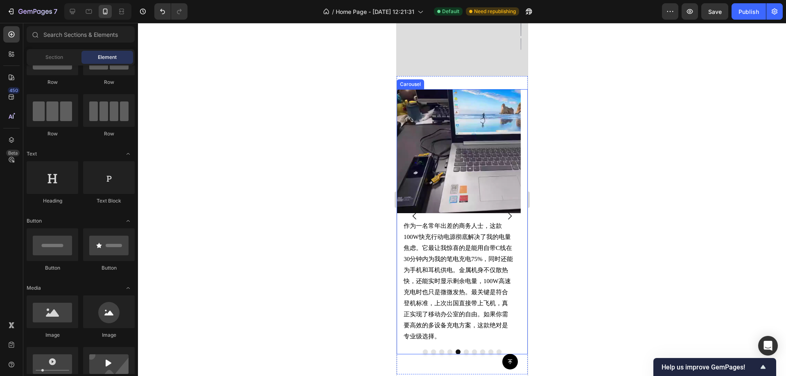
click at [504, 211] on icon "Carousel Next Arrow" at bounding box center [509, 216] width 10 height 10
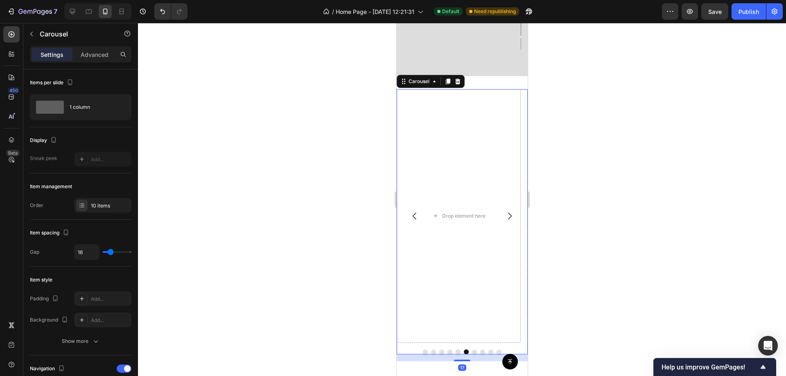
click at [415, 211] on icon "Carousel Back Arrow" at bounding box center [414, 216] width 10 height 10
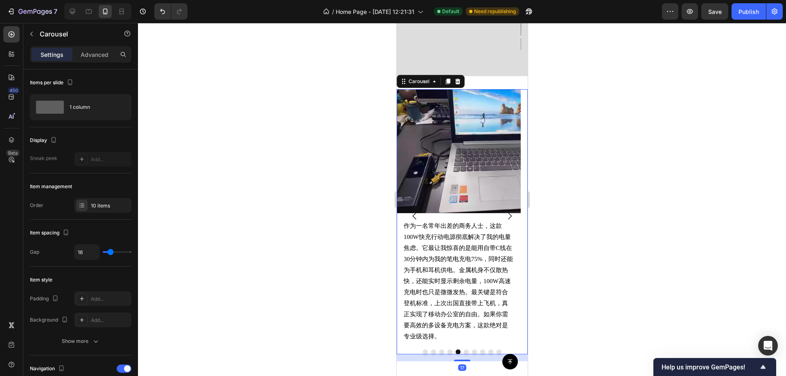
click at [415, 211] on icon "Carousel Back Arrow" at bounding box center [414, 216] width 10 height 10
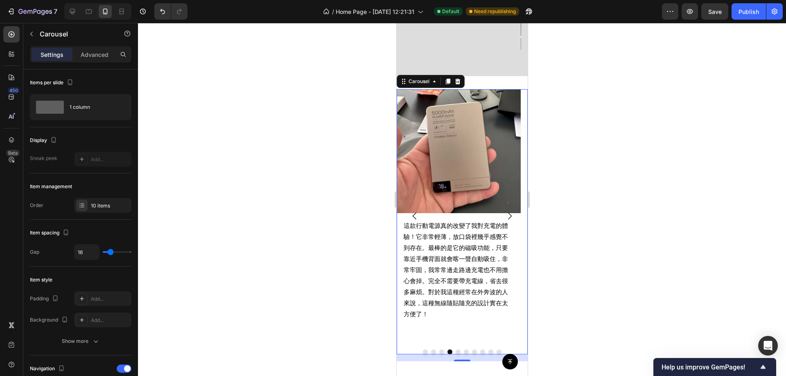
click at [415, 211] on icon "Carousel Back Arrow" at bounding box center [414, 216] width 10 height 10
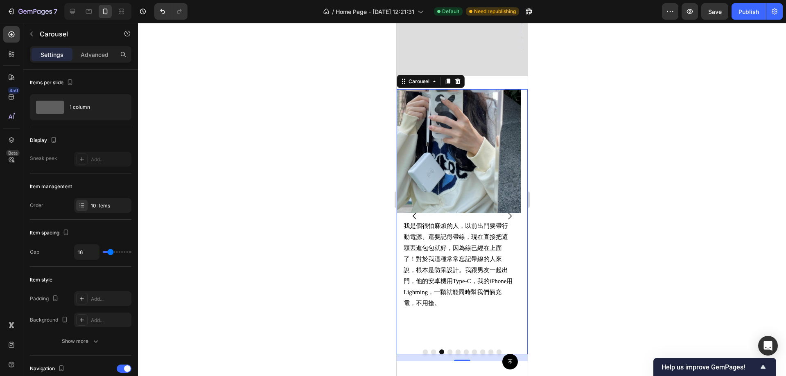
click at [504, 211] on icon "Carousel Next Arrow" at bounding box center [509, 216] width 10 height 10
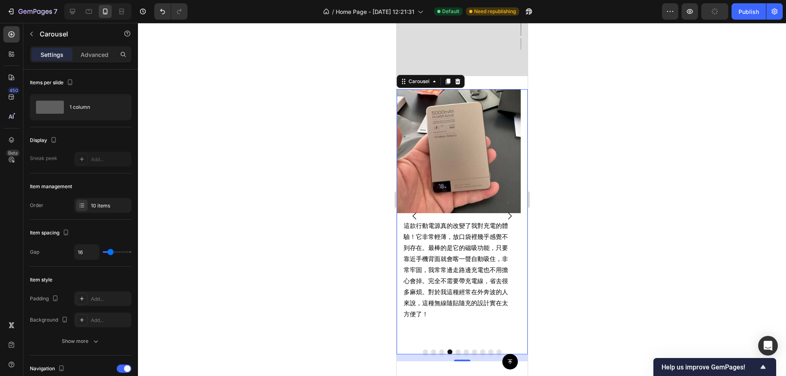
click at [504, 211] on icon "Carousel Next Arrow" at bounding box center [509, 216] width 10 height 10
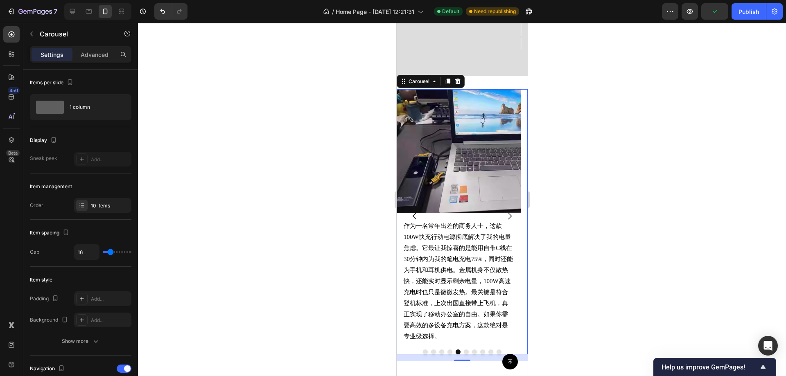
click at [504, 211] on icon "Carousel Next Arrow" at bounding box center [509, 216] width 10 height 10
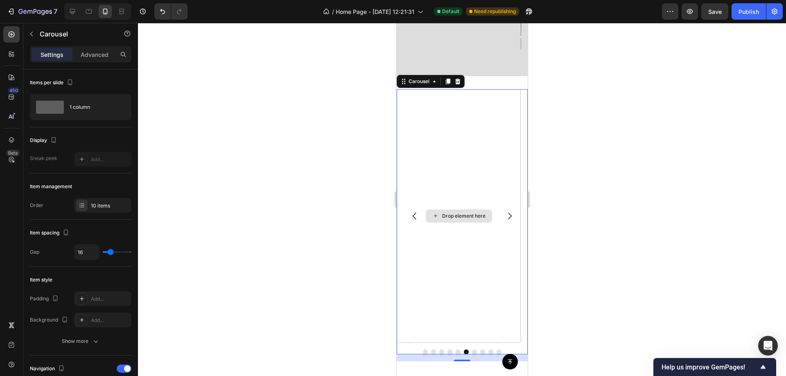
click at [463, 134] on div "Drop element here" at bounding box center [458, 216] width 124 height 254
click at [33, 34] on icon "button" at bounding box center [31, 34] width 7 height 7
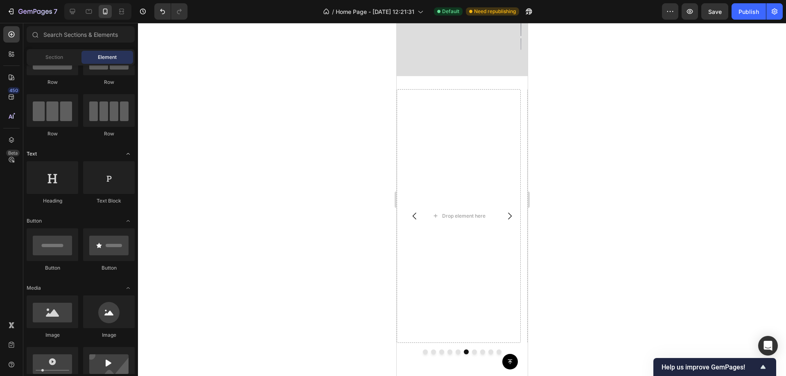
scroll to position [0, 0]
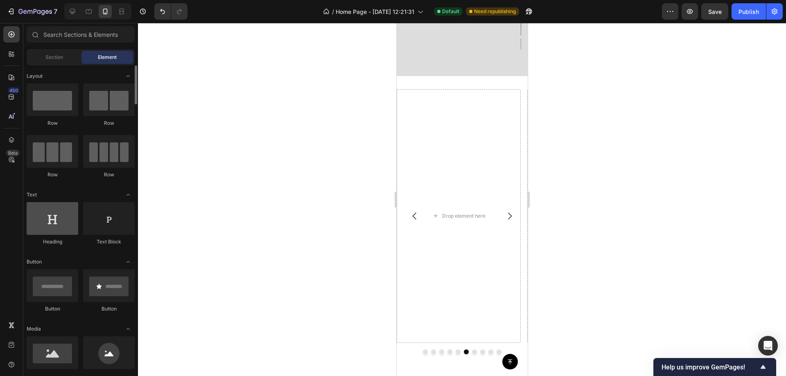
click at [55, 221] on div at bounding box center [53, 218] width 52 height 33
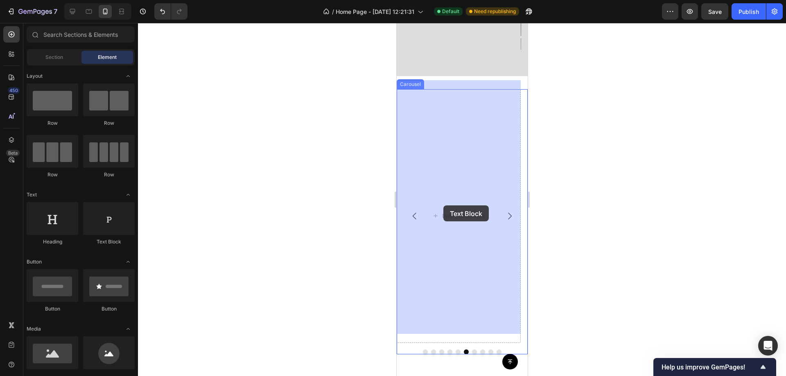
drag, startPoint x: 496, startPoint y: 243, endPoint x: 411, endPoint y: 206, distance: 92.9
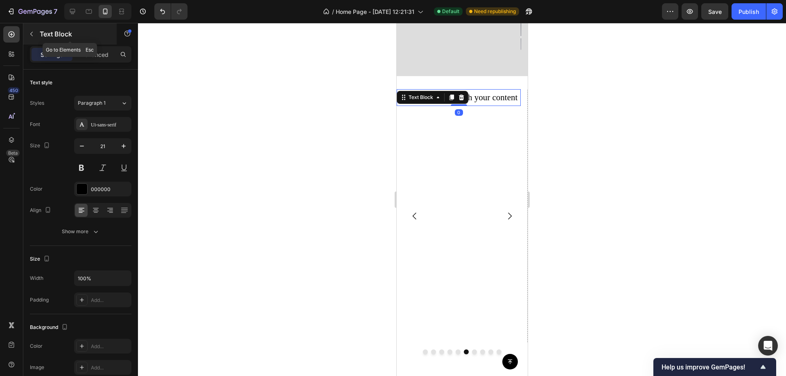
click at [30, 37] on button "button" at bounding box center [31, 33] width 13 height 13
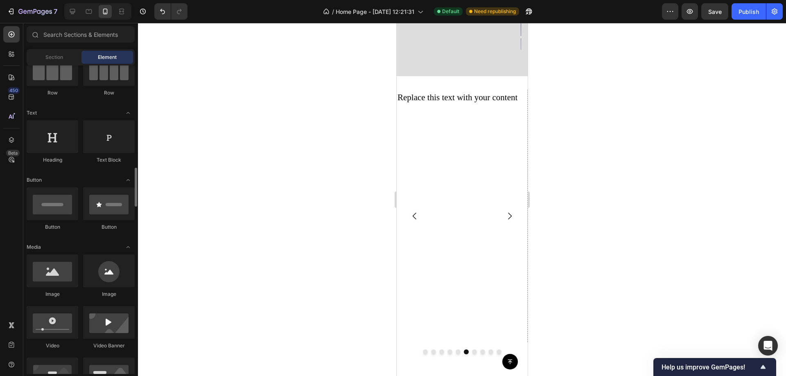
scroll to position [205, 0]
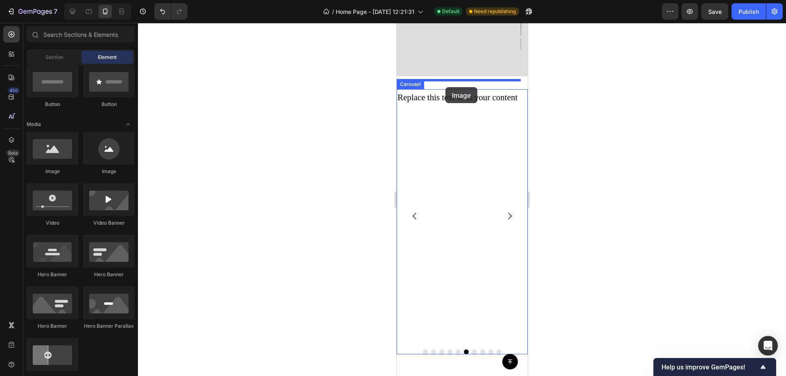
drag, startPoint x: 450, startPoint y: 175, endPoint x: 445, endPoint y: 87, distance: 87.7
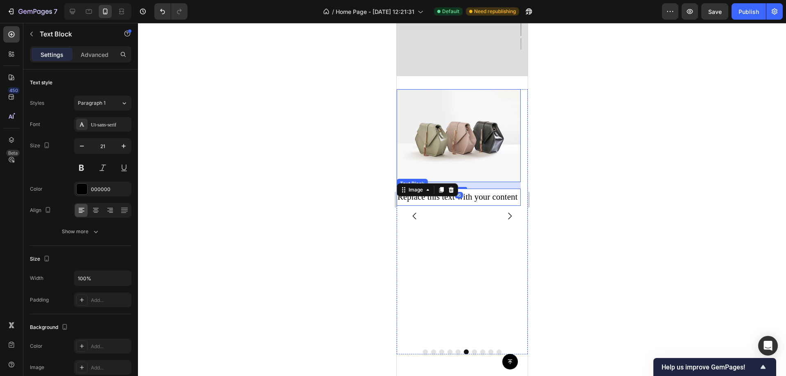
click at [476, 191] on div "Replace this text with your content" at bounding box center [458, 197] width 124 height 17
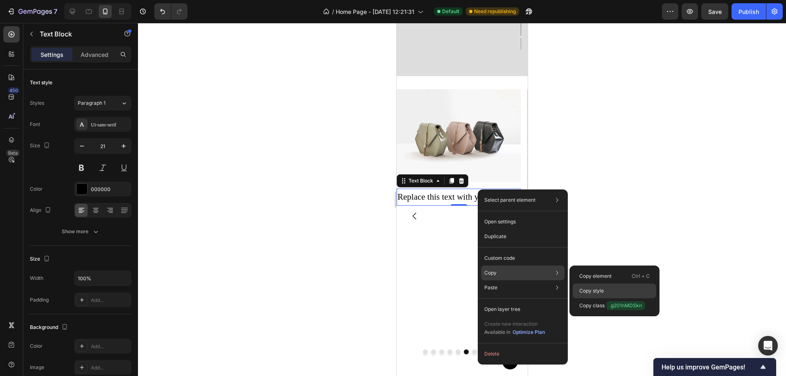
click at [607, 288] on div "Copy style" at bounding box center [614, 291] width 83 height 15
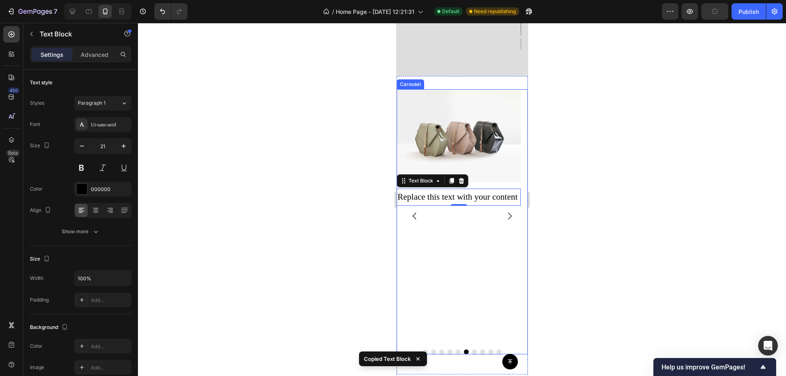
click at [410, 211] on icon "Carousel Back Arrow" at bounding box center [414, 216] width 10 height 10
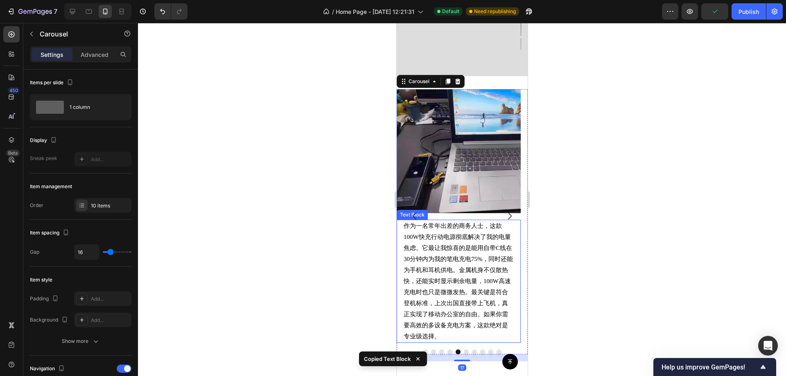
click at [482, 234] on span "作为一名常年出差的商务人士，这款100W快充行动电源彻底解决了我的电量焦虑。它最让我惊喜的是能用自带C线在30分钟内为我的笔电充电75%，同时还能为手机和耳机…" at bounding box center [458, 281] width 110 height 117
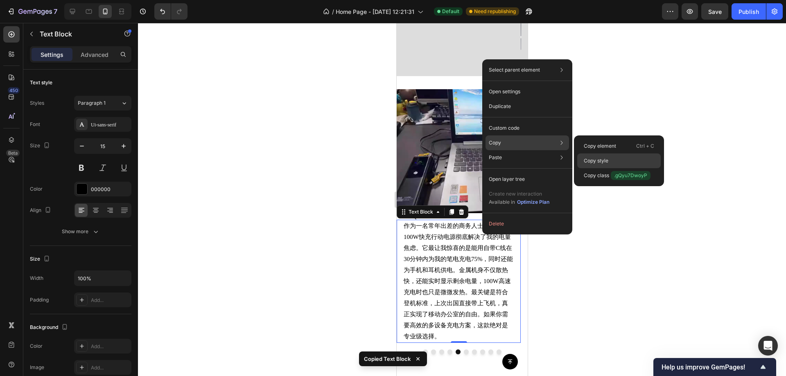
click at [618, 159] on div "Copy style" at bounding box center [618, 160] width 83 height 15
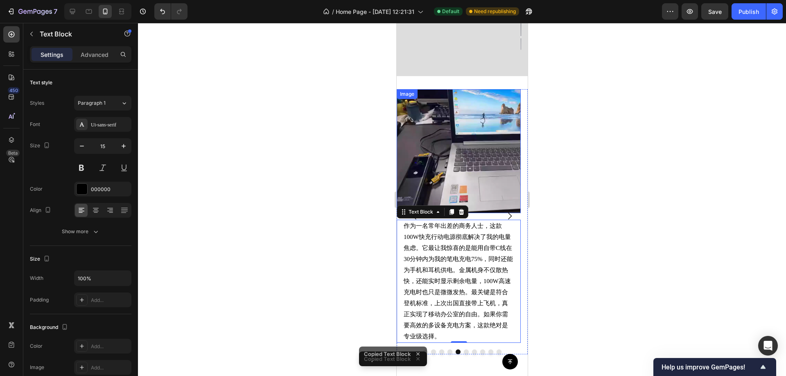
click at [504, 211] on icon "Carousel Next Arrow" at bounding box center [509, 216] width 10 height 10
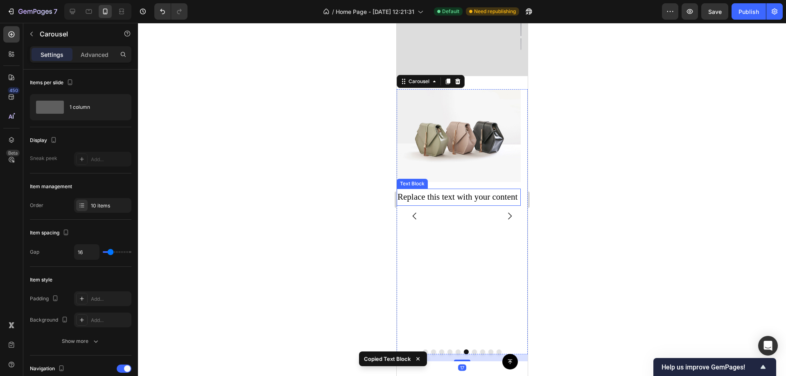
click at [466, 189] on div "Replace this text with your content" at bounding box center [458, 197] width 124 height 17
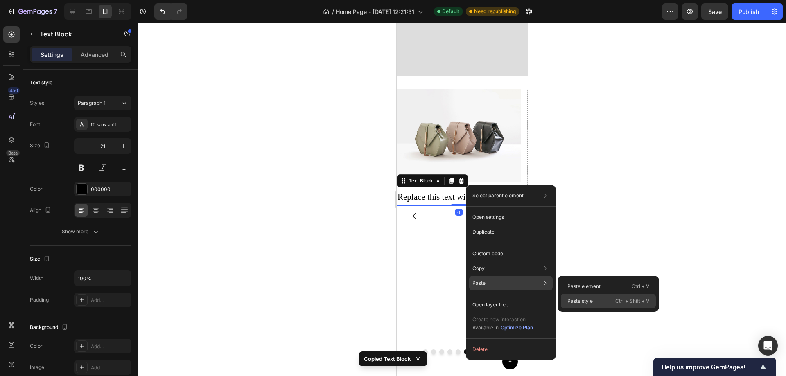
click at [619, 299] on p "Ctrl + Shift + V" at bounding box center [632, 301] width 34 height 8
type input "15"
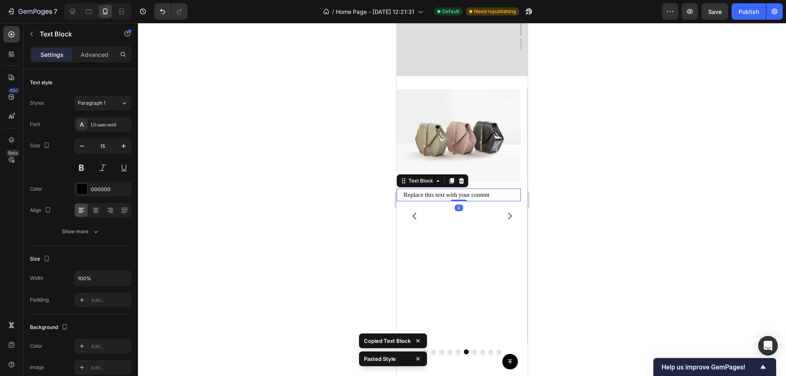
click at [618, 180] on div at bounding box center [462, 199] width 648 height 353
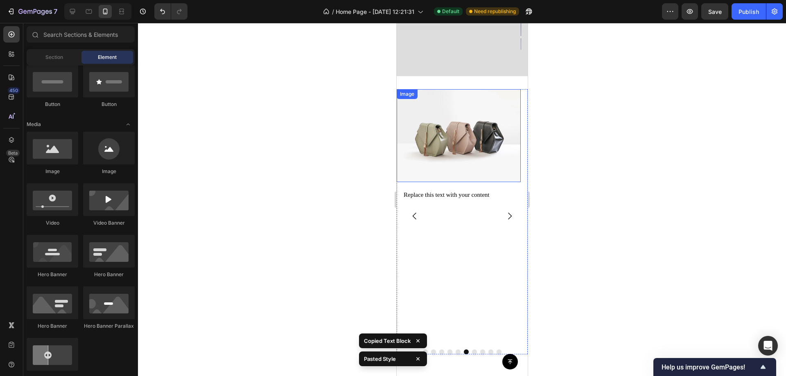
click at [469, 115] on img at bounding box center [458, 135] width 124 height 93
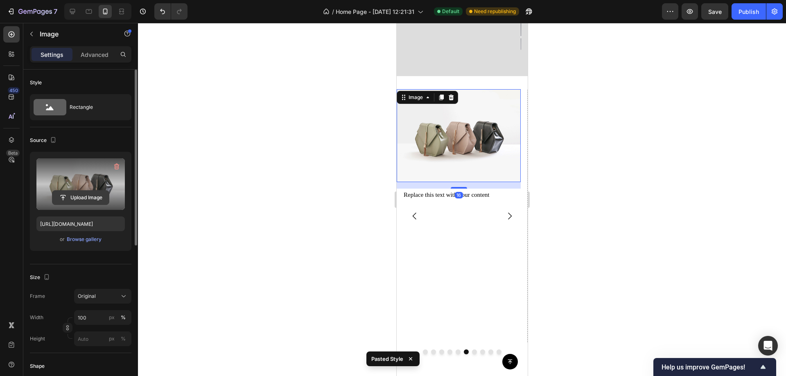
click at [77, 199] on input "file" at bounding box center [80, 198] width 56 height 14
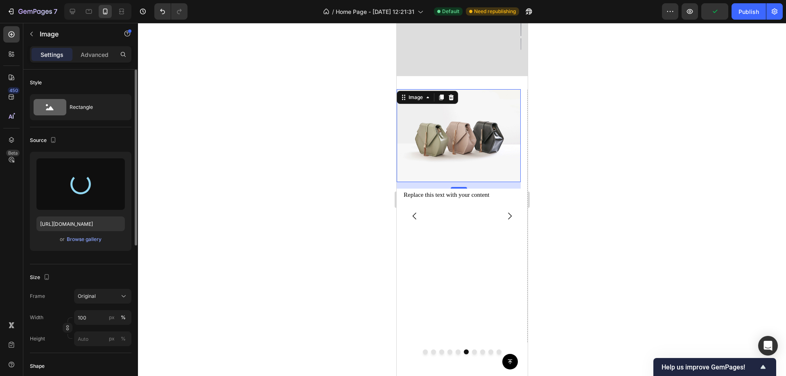
type input "https://cdn.shopify.com/s/files/1/0772/4485/8597/files/gempages_584237370715407…"
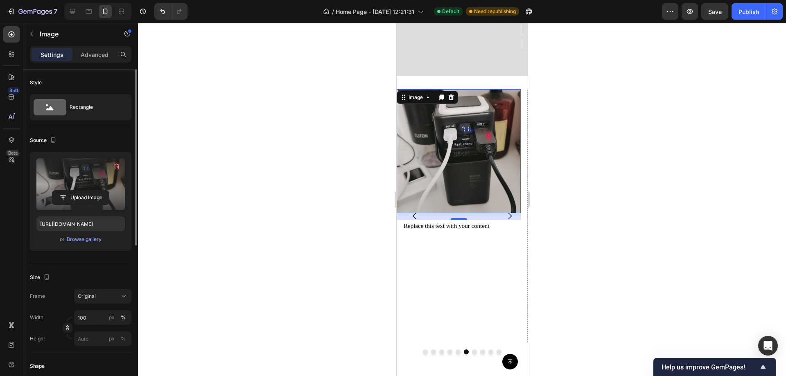
drag, startPoint x: 624, startPoint y: 209, endPoint x: 45, endPoint y: 208, distance: 579.1
click at [624, 209] on div at bounding box center [462, 199] width 648 height 353
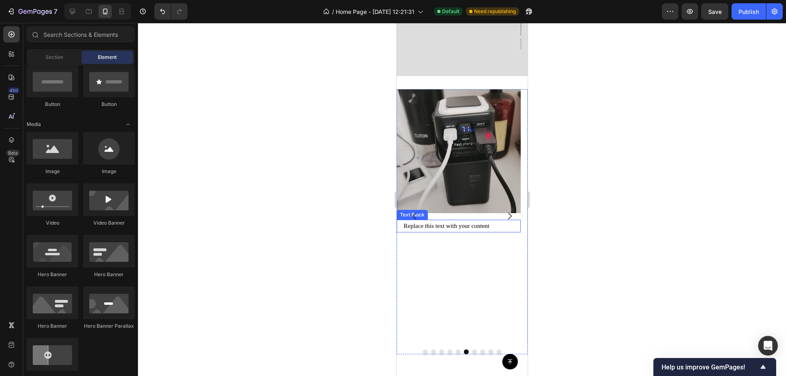
click at [444, 222] on div "Replace this text with your content" at bounding box center [458, 226] width 112 height 13
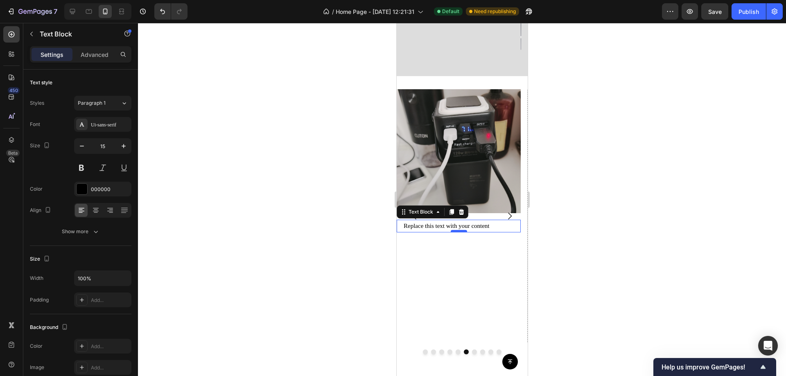
click at [450, 230] on div at bounding box center [458, 231] width 16 height 2
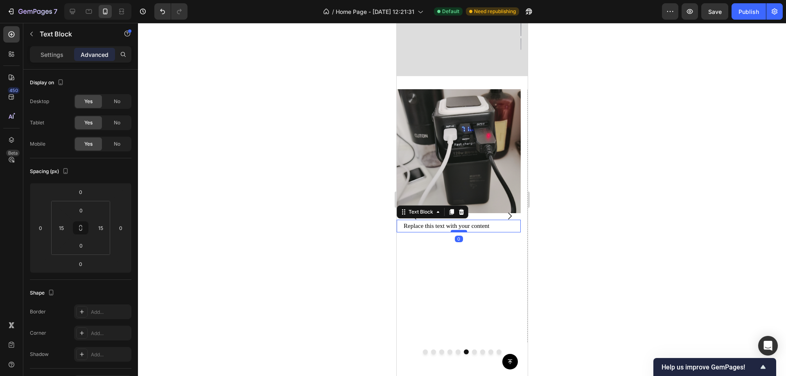
click at [450, 230] on div at bounding box center [458, 231] width 16 height 2
click at [427, 220] on div "Replace this text with your content" at bounding box center [458, 226] width 112 height 13
click at [427, 221] on p "Replace this text with your content" at bounding box center [458, 226] width 110 height 11
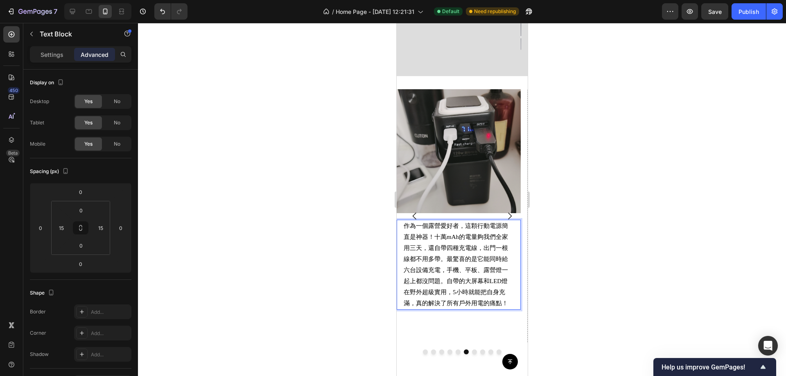
drag, startPoint x: 627, startPoint y: 176, endPoint x: 56, endPoint y: 213, distance: 572.5
click at [627, 176] on div at bounding box center [462, 199] width 648 height 353
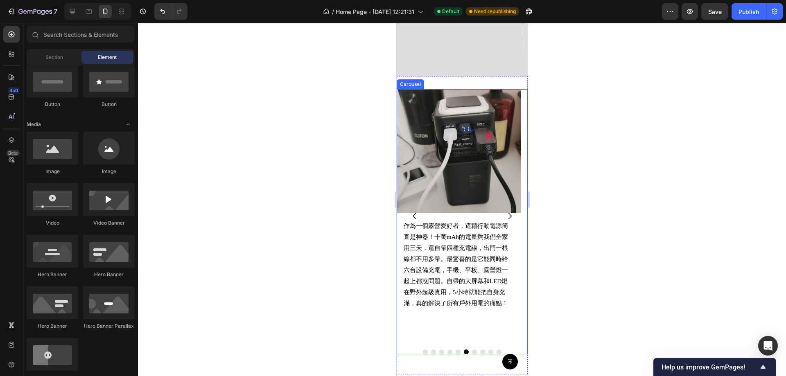
click at [504, 211] on icon "Carousel Next Arrow" at bounding box center [509, 216] width 10 height 10
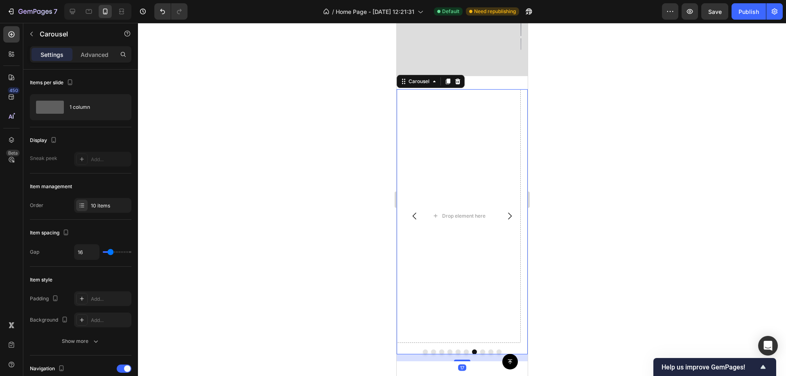
click at [608, 185] on div at bounding box center [462, 199] width 648 height 353
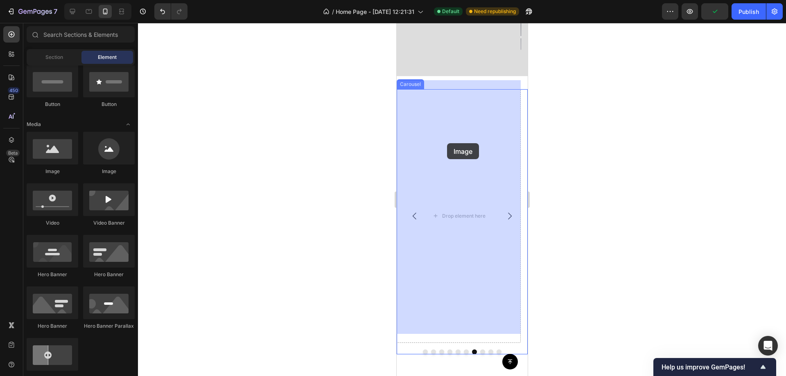
drag, startPoint x: 452, startPoint y: 179, endPoint x: 413, endPoint y: 138, distance: 57.0
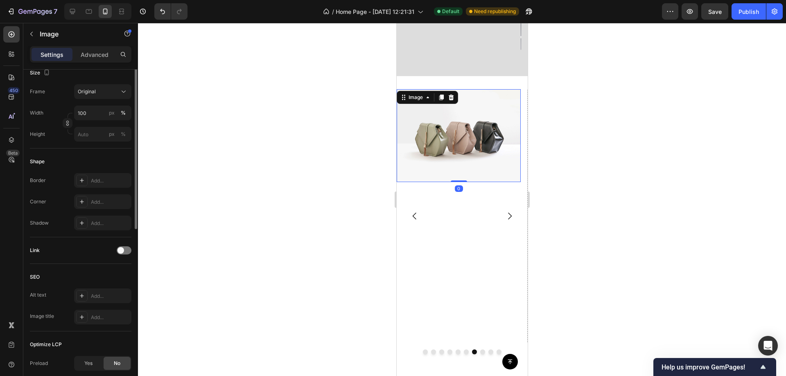
scroll to position [0, 0]
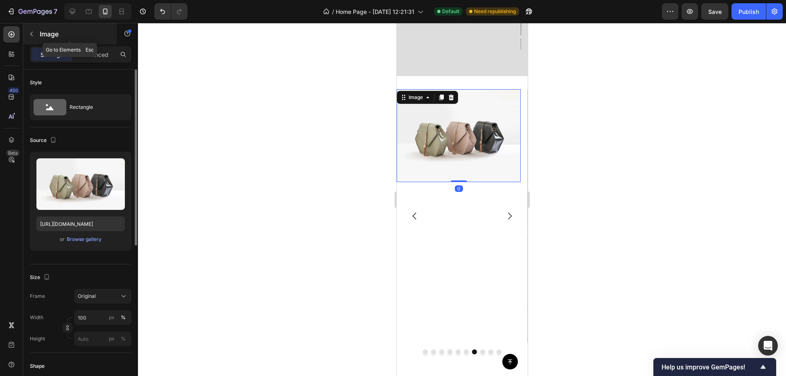
click at [34, 28] on button "button" at bounding box center [31, 33] width 13 height 13
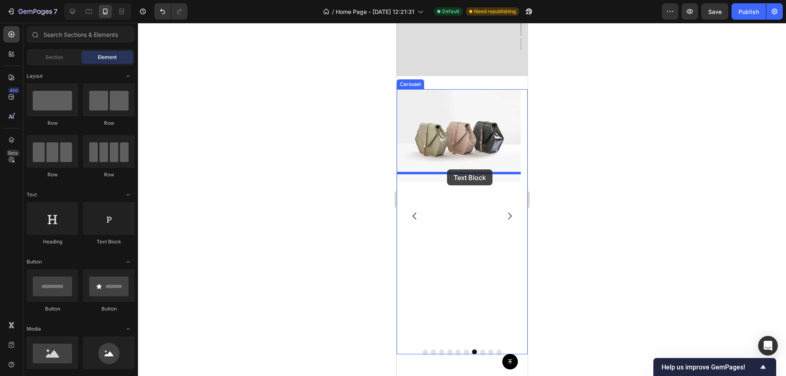
drag, startPoint x: 593, startPoint y: 225, endPoint x: 446, endPoint y: 169, distance: 156.7
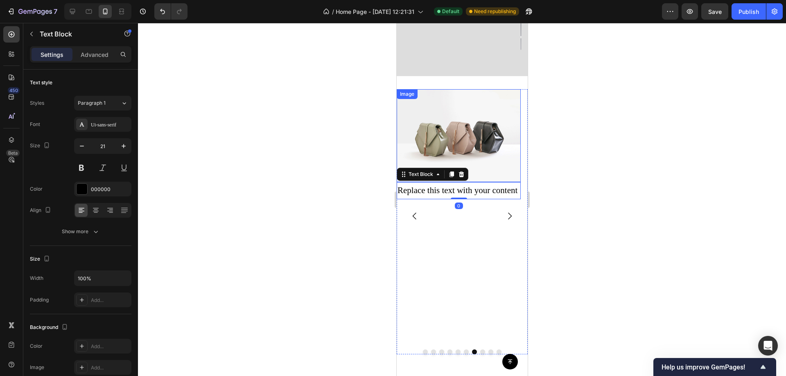
click at [661, 154] on div at bounding box center [462, 199] width 648 height 353
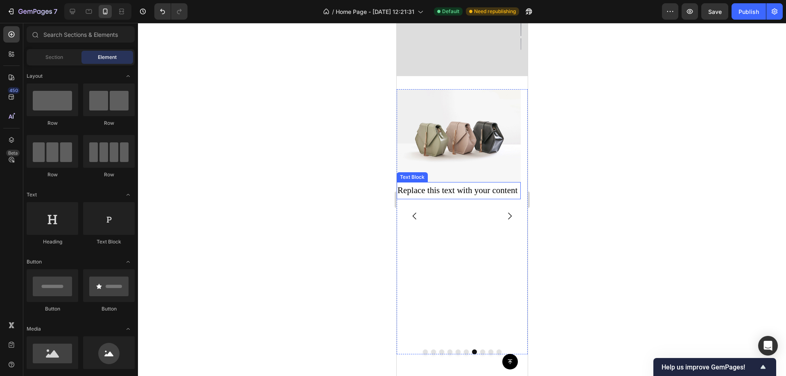
click at [460, 182] on div "Replace this text with your content" at bounding box center [458, 190] width 124 height 17
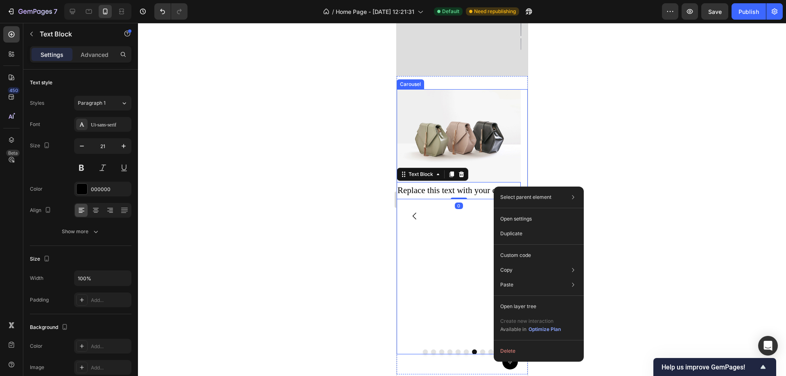
click at [405, 208] on button "Carousel Back Arrow" at bounding box center [414, 216] width 23 height 23
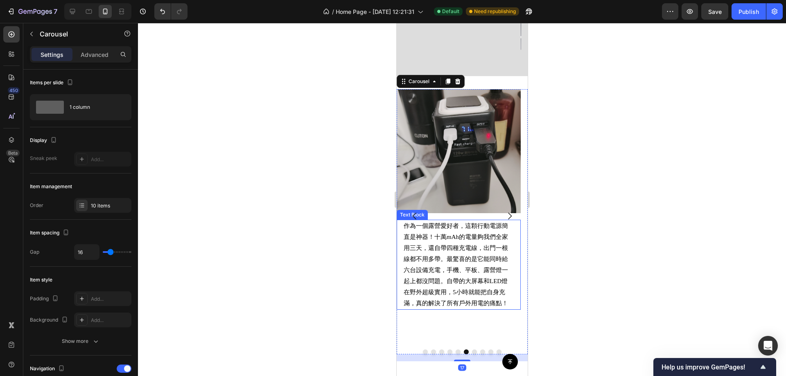
click at [483, 237] on p "作為一個露營愛好者，這顆行動電源簡直是神器！十萬mAh的電量夠我們全家用三天，還自帶四種充電線，出門一根線都不用多帶。最驚喜的是它能同時給六台設備充電，手機、…" at bounding box center [458, 265] width 110 height 88
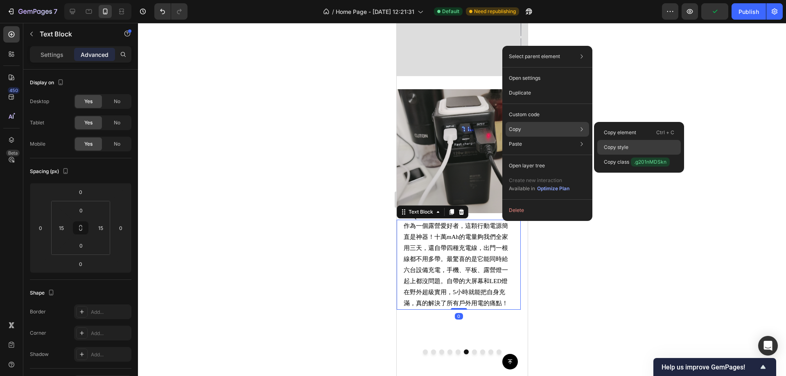
click at [634, 144] on div "Copy style" at bounding box center [638, 147] width 83 height 15
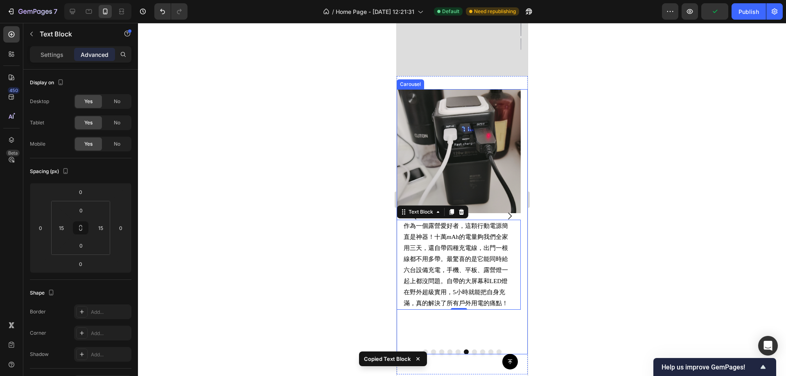
click at [504, 211] on icon "Carousel Next Arrow" at bounding box center [509, 216] width 10 height 10
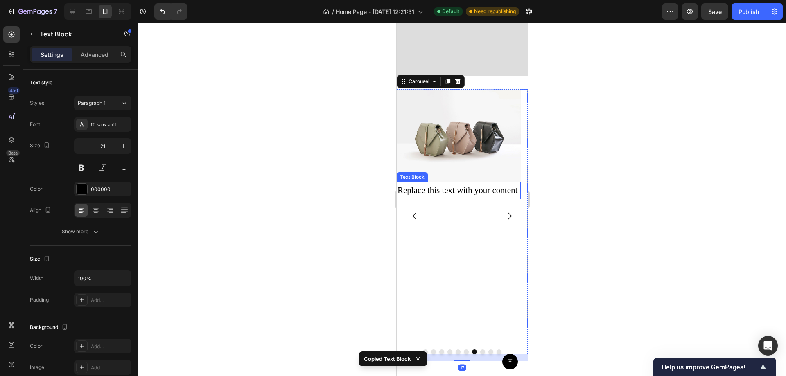
click at [478, 192] on div "Replace this text with your content" at bounding box center [458, 190] width 124 height 17
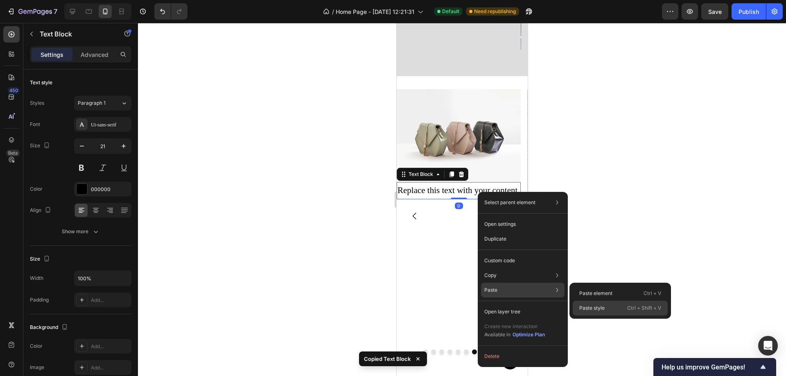
click at [598, 307] on p "Paste style" at bounding box center [591, 307] width 25 height 7
type input "15"
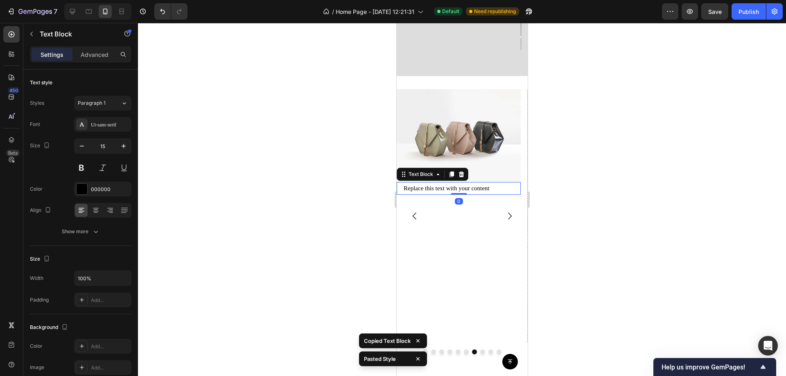
click at [593, 172] on div at bounding box center [462, 199] width 648 height 353
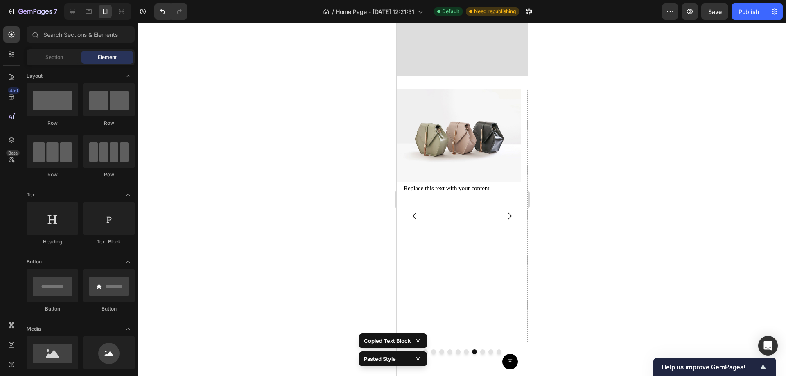
click at [435, 108] on img at bounding box center [458, 135] width 124 height 93
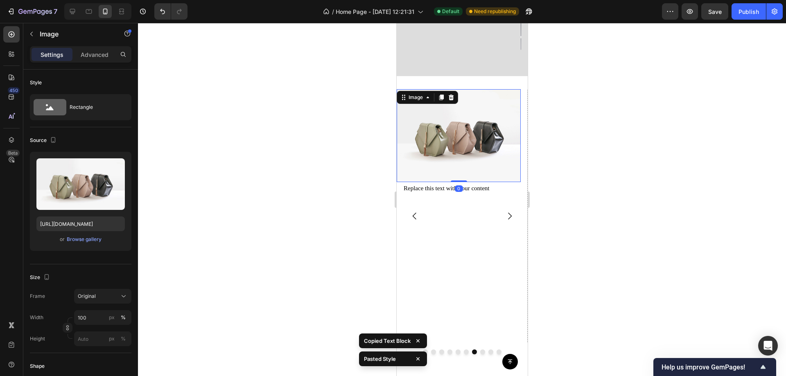
click at [658, 142] on div at bounding box center [462, 199] width 648 height 353
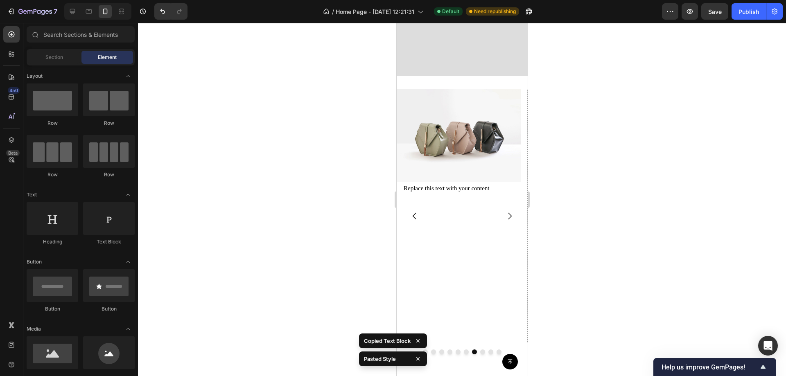
click at [430, 135] on img at bounding box center [458, 135] width 124 height 93
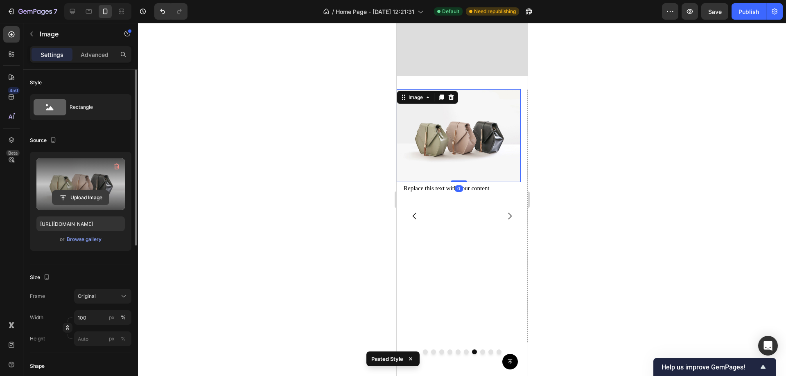
click at [84, 198] on input "file" at bounding box center [80, 198] width 56 height 14
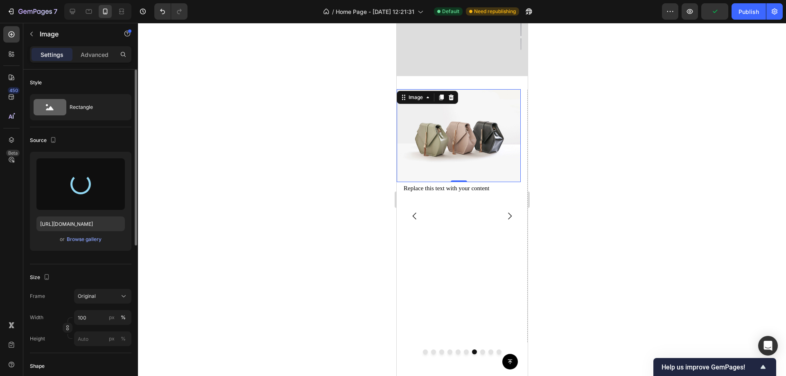
type input "https://cdn.shopify.com/s/files/1/0772/4485/8597/files/gempages_584237370715407…"
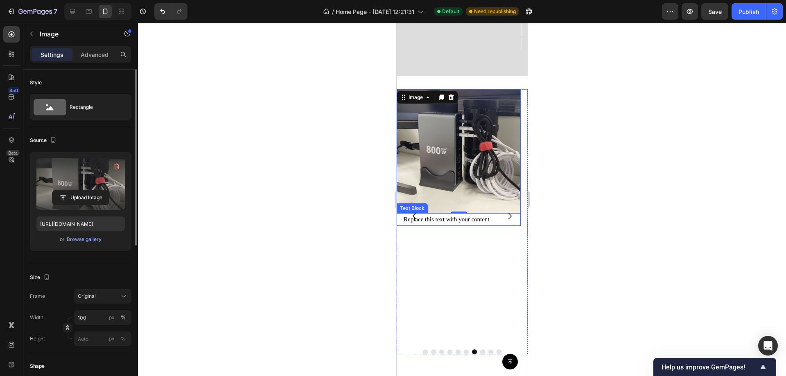
click at [450, 213] on div "Replace this text with your content" at bounding box center [458, 219] width 112 height 13
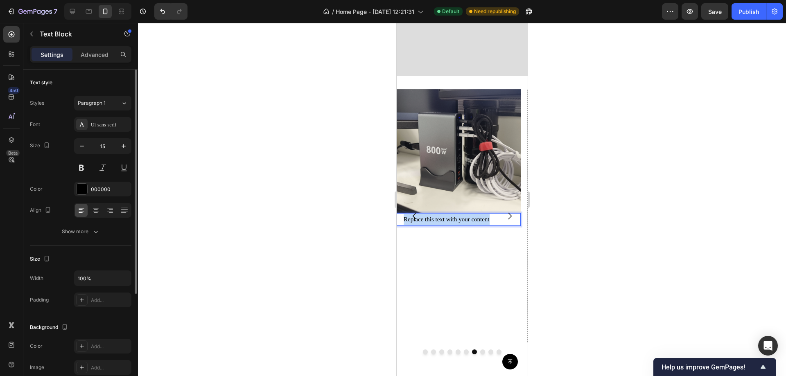
click at [450, 214] on p "Replace this text with your content" at bounding box center [458, 219] width 110 height 11
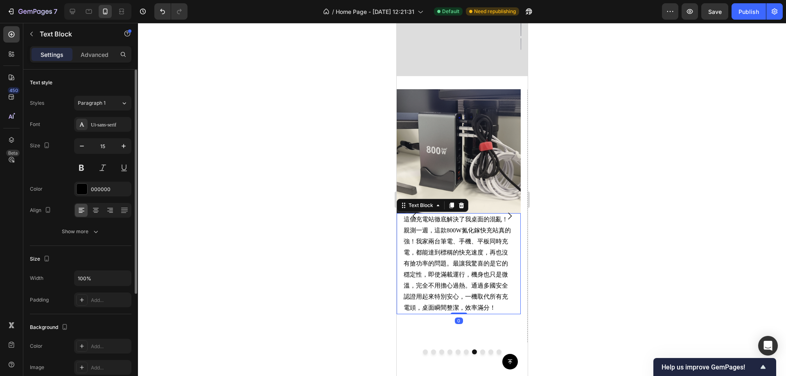
click at [619, 162] on div at bounding box center [462, 199] width 648 height 353
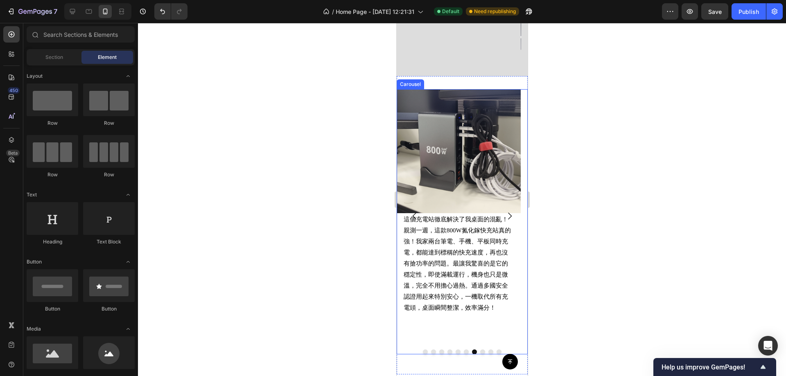
click at [506, 211] on icon "Carousel Next Arrow" at bounding box center [509, 216] width 10 height 10
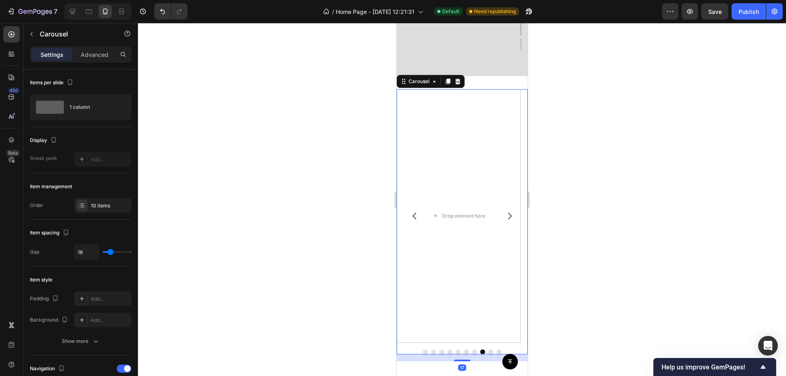
click at [645, 161] on div at bounding box center [462, 199] width 648 height 353
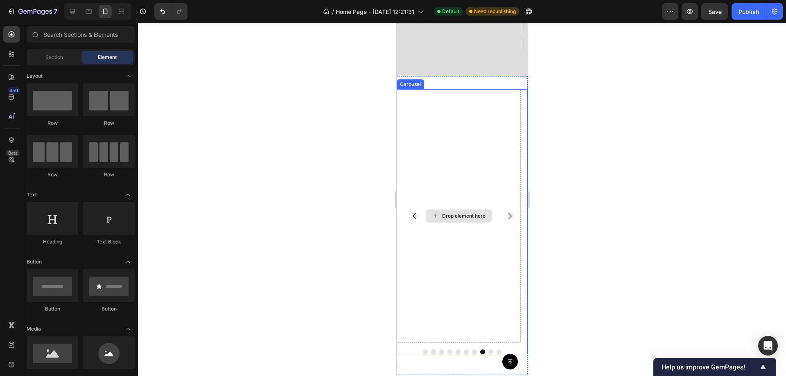
click at [452, 149] on div "Drop element here" at bounding box center [458, 216] width 124 height 254
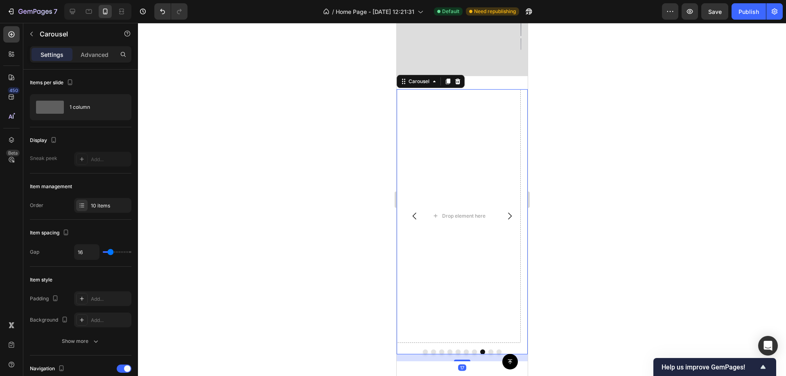
drag, startPoint x: 38, startPoint y: 25, endPoint x: 34, endPoint y: 28, distance: 5.9
click at [36, 26] on div "Carousel" at bounding box center [69, 33] width 93 height 21
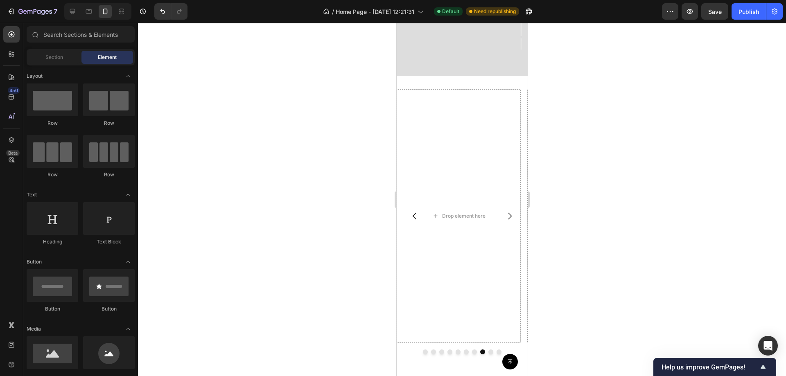
drag, startPoint x: 52, startPoint y: 225, endPoint x: 132, endPoint y: 219, distance: 80.1
click at [52, 225] on div at bounding box center [53, 218] width 52 height 33
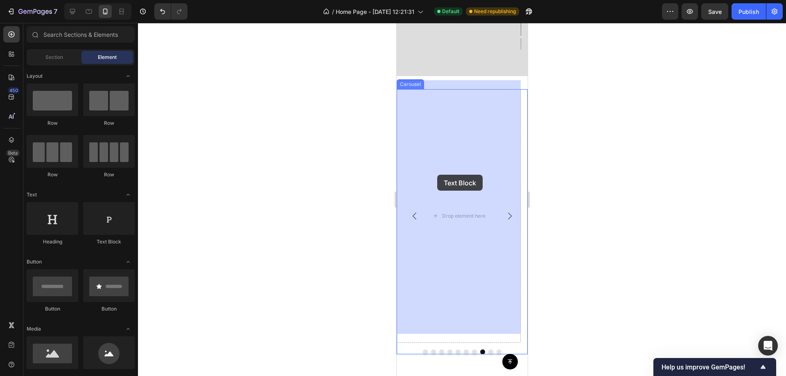
drag, startPoint x: 508, startPoint y: 242, endPoint x: 437, endPoint y: 176, distance: 96.7
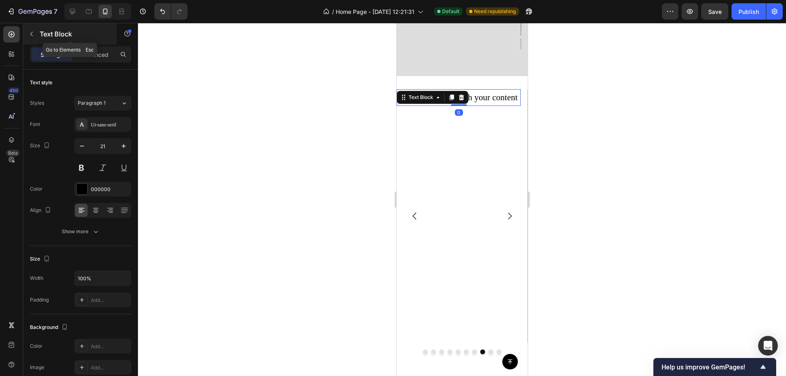
click at [35, 34] on button "button" at bounding box center [31, 33] width 13 height 13
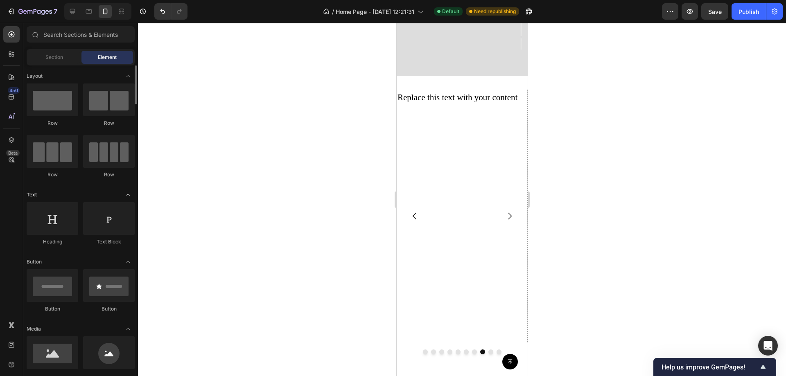
scroll to position [123, 0]
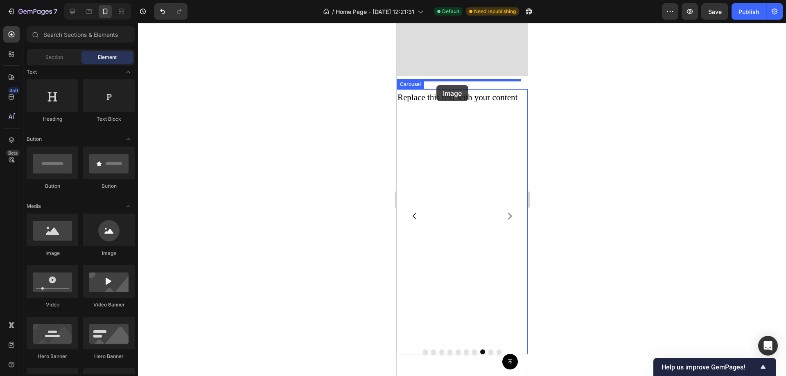
drag, startPoint x: 743, startPoint y: 165, endPoint x: 436, endPoint y: 85, distance: 317.4
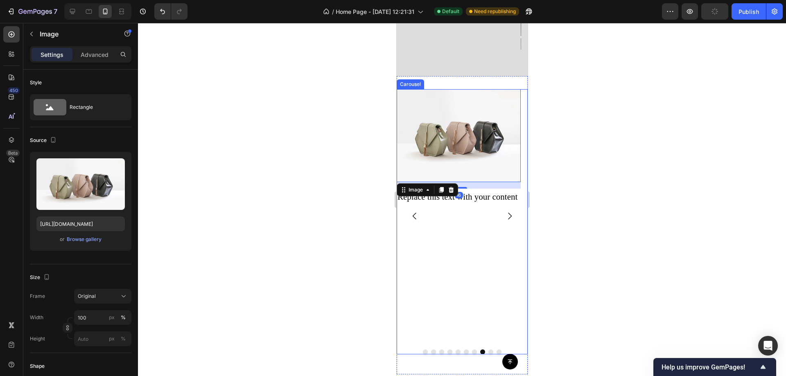
click at [414, 212] on icon "Carousel Back Arrow" at bounding box center [414, 215] width 4 height 7
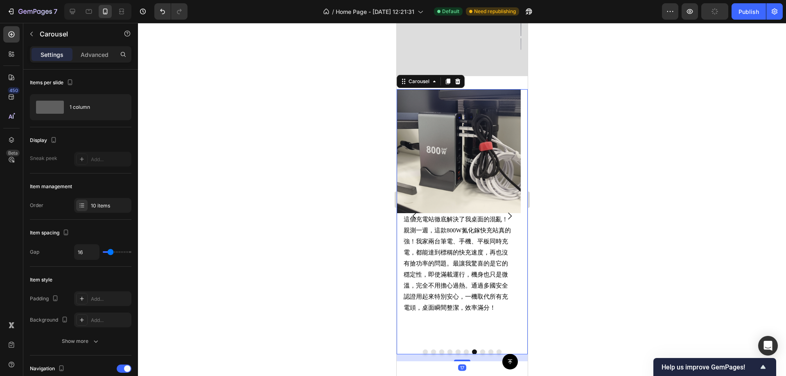
click at [504, 211] on icon "Carousel Next Arrow" at bounding box center [509, 216] width 10 height 10
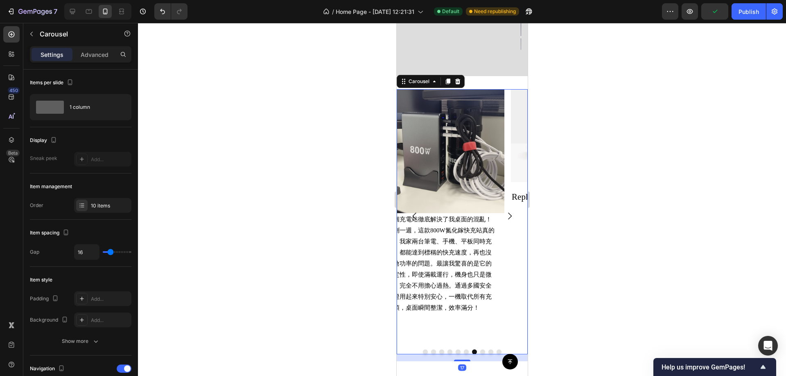
click at [630, 153] on div at bounding box center [462, 199] width 648 height 353
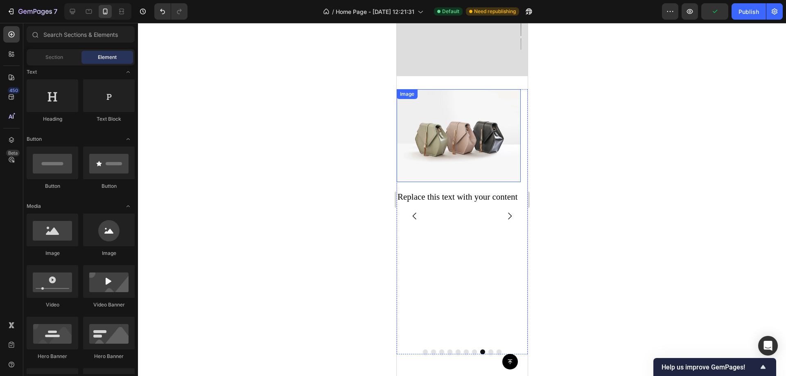
click at [453, 126] on img at bounding box center [458, 135] width 124 height 93
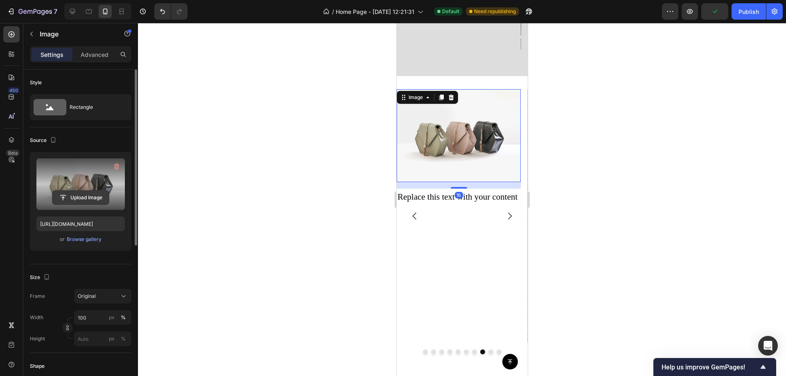
click at [89, 200] on input "file" at bounding box center [80, 198] width 56 height 14
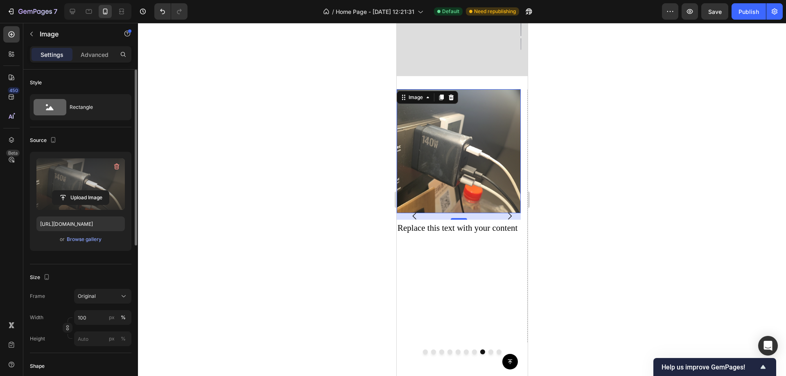
type input "https://cdn.shopify.com/s/files/1/0772/4485/8597/files/gempages_584237370715407…"
drag, startPoint x: 614, startPoint y: 193, endPoint x: 595, endPoint y: 205, distance: 22.8
click at [614, 193] on div at bounding box center [462, 199] width 648 height 353
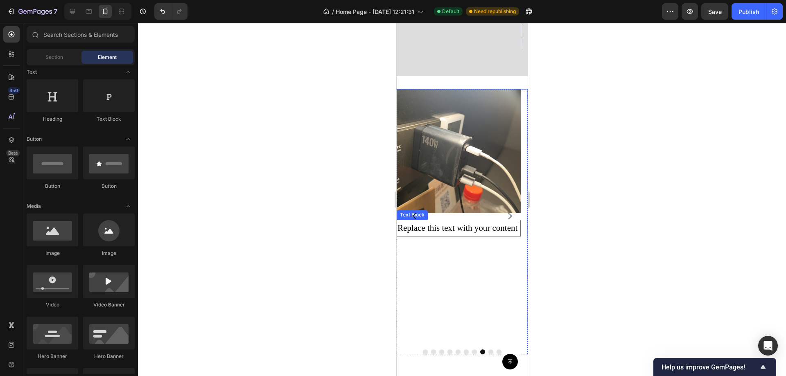
click at [456, 223] on div "Replace this text with your content" at bounding box center [458, 228] width 124 height 17
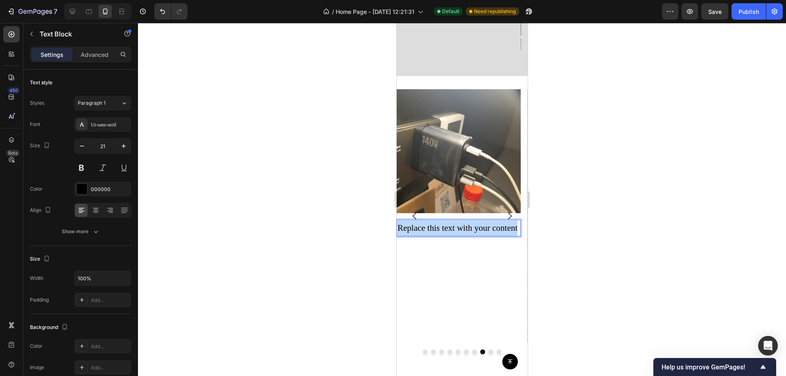
click at [456, 223] on p "Replace this text with your content" at bounding box center [458, 229] width 122 height 16
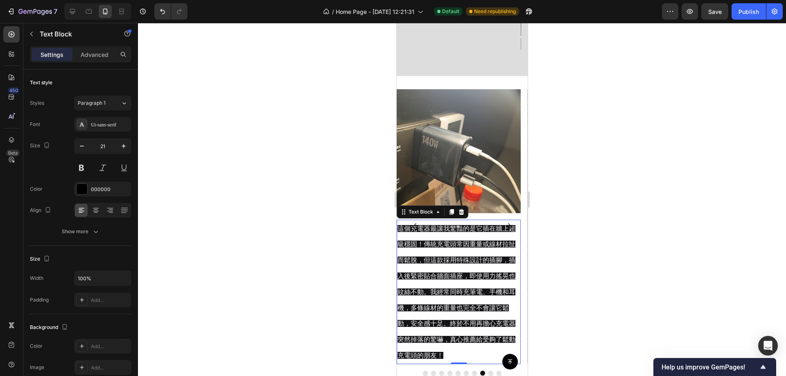
click at [684, 182] on div at bounding box center [462, 199] width 648 height 353
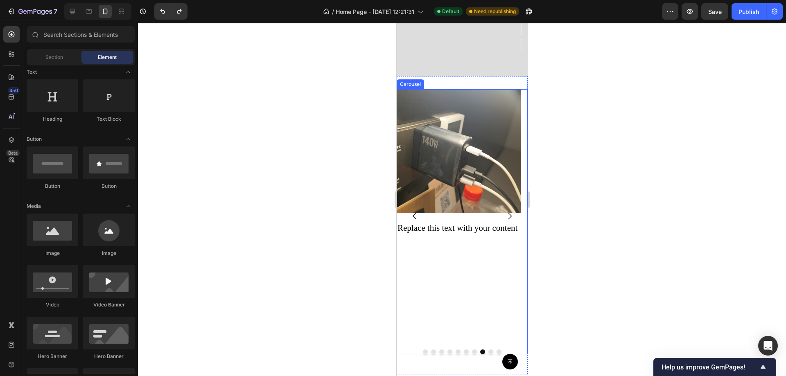
drag, startPoint x: 467, startPoint y: 259, endPoint x: 459, endPoint y: 241, distance: 19.2
click at [467, 259] on div "Image Replace this text with your content Text Block" at bounding box center [458, 216] width 124 height 254
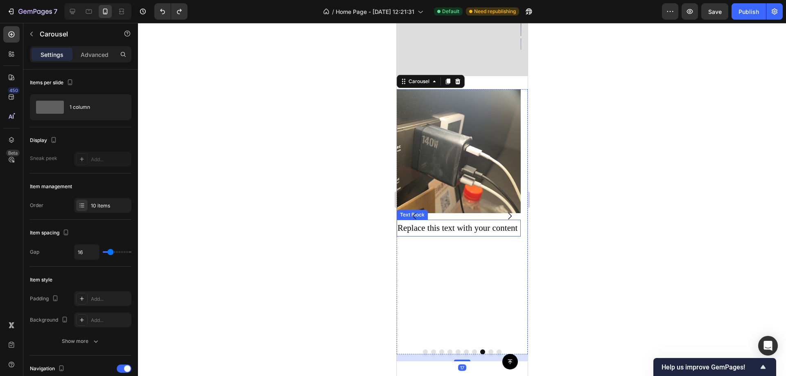
click at [441, 222] on div "Replace this text with your content" at bounding box center [458, 228] width 124 height 17
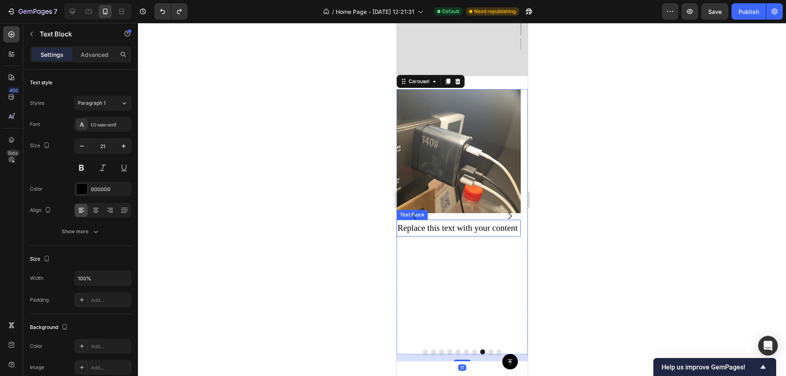
click at [441, 222] on div "Replace this text with your content" at bounding box center [458, 228] width 124 height 17
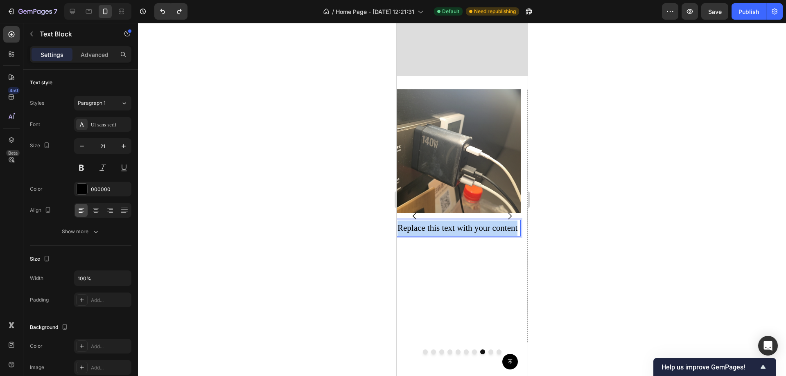
click at [441, 222] on p "Replace this text with your content" at bounding box center [458, 229] width 122 height 16
click at [650, 183] on div at bounding box center [462, 199] width 648 height 353
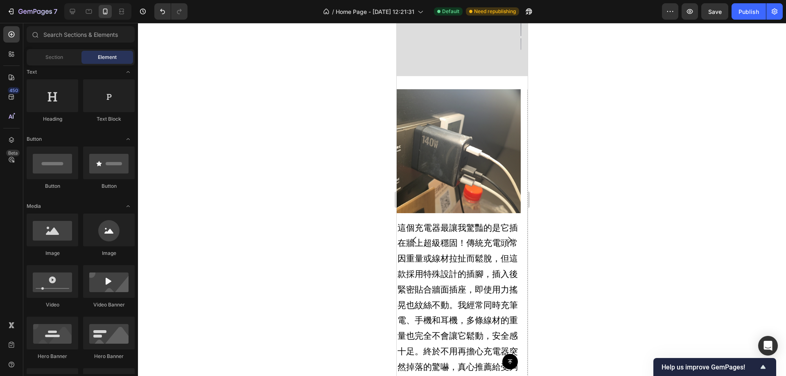
scroll to position [782, 0]
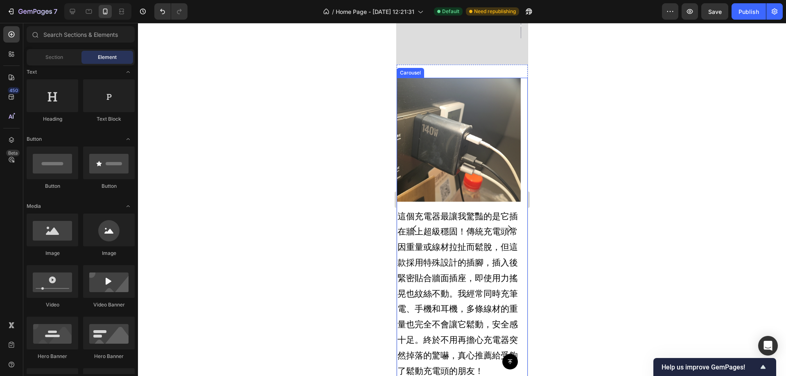
click at [414, 224] on icon "Carousel Back Arrow" at bounding box center [414, 229] width 10 height 10
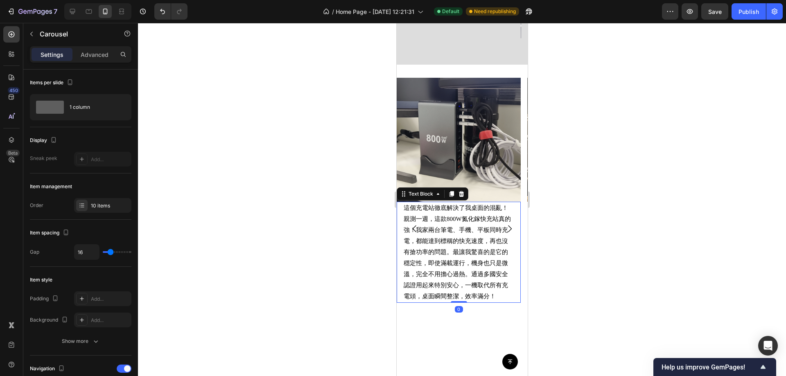
click at [464, 225] on p "親測一週，這款800W氮化鎵快充站真的強！我家兩台筆電、手機、平板同時充電，都能達到標稱的快充速度，再也沒有搶功率的問題。最讓我驚喜的是它的穩定性，即使滿載運…" at bounding box center [458, 258] width 110 height 88
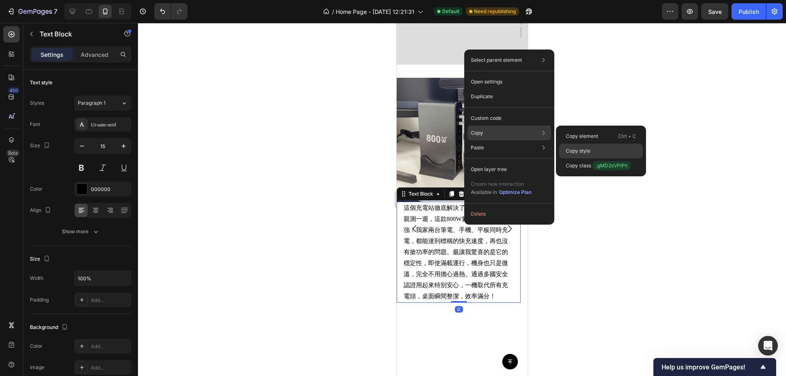
click at [595, 150] on div "Copy style" at bounding box center [600, 151] width 83 height 15
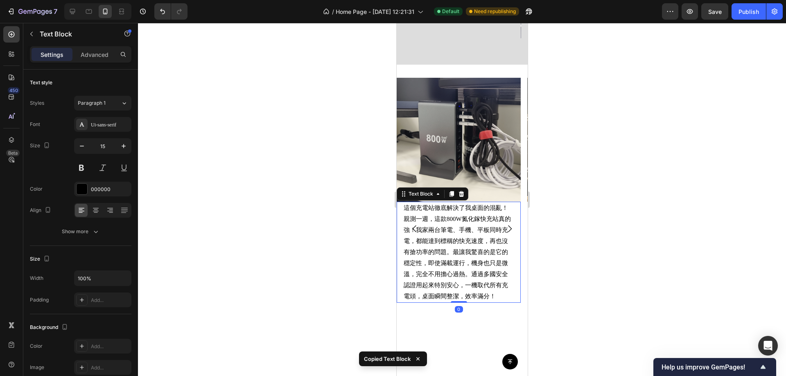
drag, startPoint x: 696, startPoint y: 170, endPoint x: 538, endPoint y: 176, distance: 158.1
click at [692, 170] on div at bounding box center [462, 199] width 648 height 353
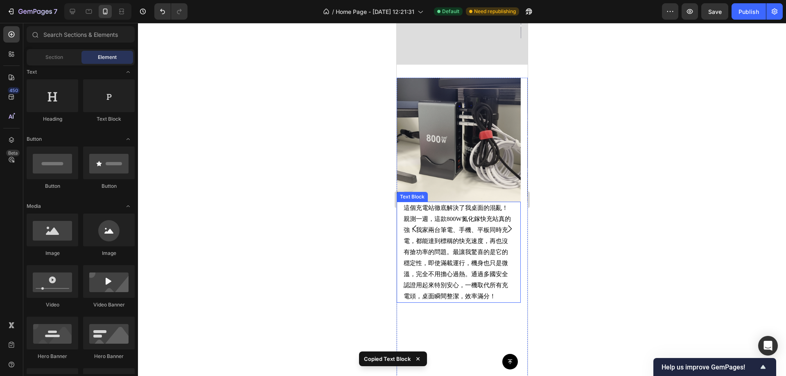
click at [516, 188] on img at bounding box center [458, 140] width 124 height 124
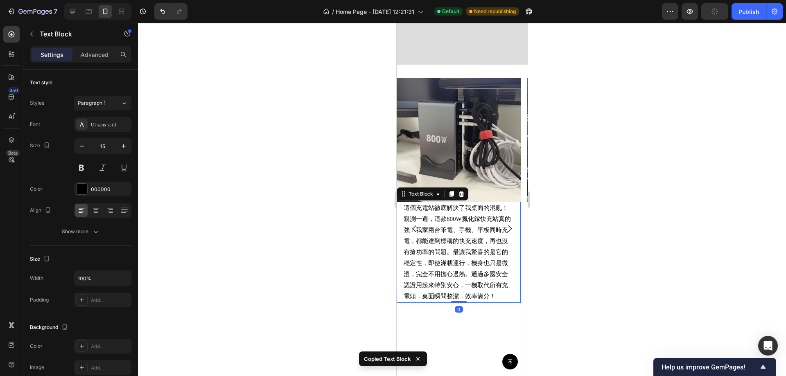
click at [515, 222] on div "這個充電站徹底解決了我桌面的混亂！ 親測一週，這款800W氮化鎵快充站真的強！我家兩台筆電、手機、平板同時充電，都能達到標稱的快充速度，再也沒有搶功率的問題。…" at bounding box center [458, 252] width 124 height 101
click at [504, 224] on icon "Carousel Next Arrow" at bounding box center [509, 229] width 10 height 10
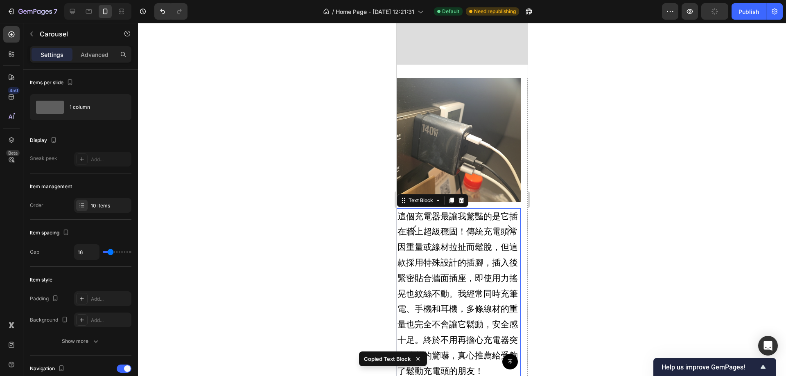
click at [445, 235] on p "這個充電器最讓我驚豔的是它插在牆上超級穩固！傳統充電頭常因重量或線材拉扯而鬆脫，但這款採用特殊設計的插腳，插入後緊密貼合牆面插座，即使用力搖晃也紋絲不動。我經…" at bounding box center [458, 294] width 122 height 170
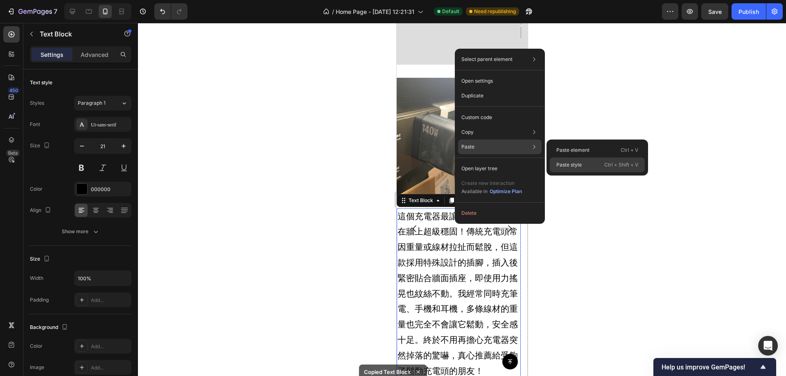
click at [606, 163] on p "Ctrl + Shift + V" at bounding box center [621, 165] width 34 height 8
type input "15"
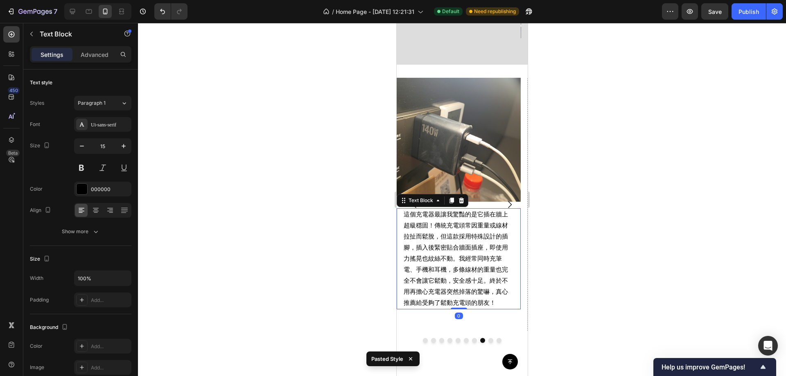
drag, startPoint x: 628, startPoint y: 222, endPoint x: 614, endPoint y: 221, distance: 13.9
click at [627, 222] on div at bounding box center [462, 199] width 648 height 353
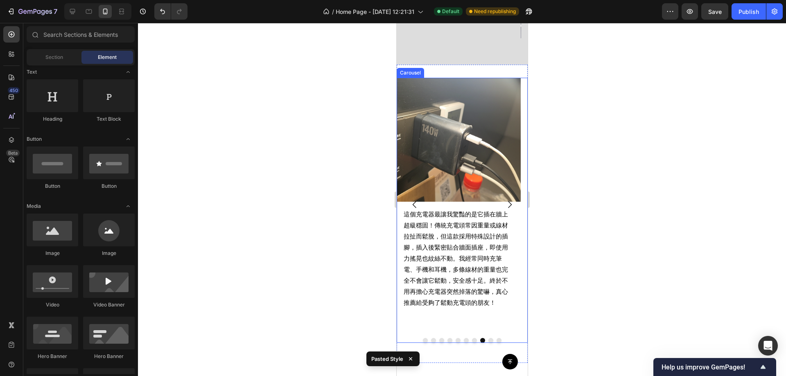
click at [416, 200] on icon "Carousel Back Arrow" at bounding box center [414, 205] width 10 height 10
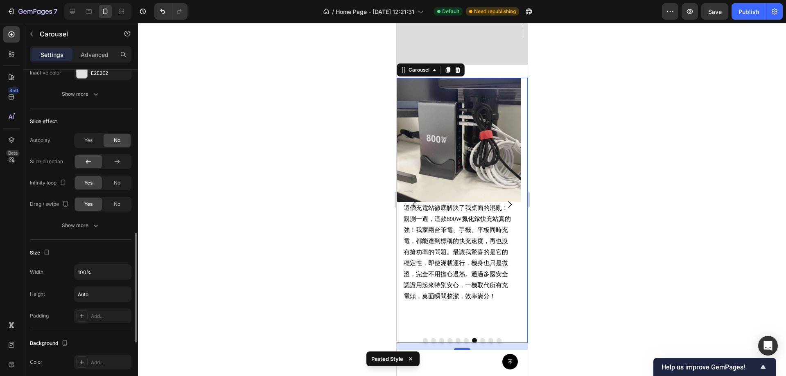
scroll to position [662, 0]
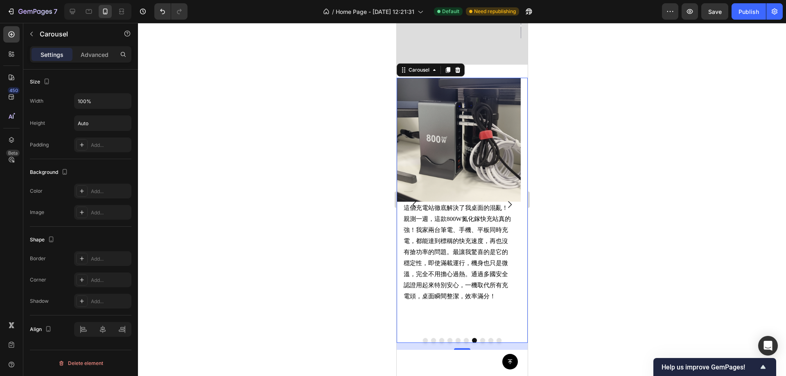
click at [420, 302] on div "Image 這個充電站徹底解決了我桌面的混亂！ 親測一週，這款800W氮化鎵快充站真的強！我家兩台筆電、手機、平板同時充電，都能達到標稱的快充速度，再也沒有搶…" at bounding box center [458, 205] width 124 height 254
click at [426, 304] on div "Image 這個充電站徹底解決了我桌面的混亂！ 親測一週，這款800W氮化鎵快充站真的強！我家兩台筆電、手機、平板同時充電，都能達到標稱的快充速度，再也沒有搶…" at bounding box center [458, 205] width 124 height 254
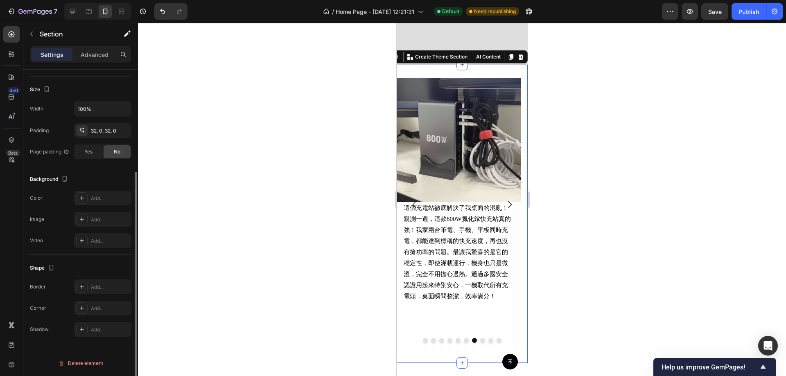
click at [401, 342] on div "Image 當初看到「車規級A+電芯」和「1000次循環後電量保持率80%」這個規格才決定下手。用了一個多月，最滿意的是它的溫控表現，就算同時用有線快充+無線…" at bounding box center [461, 214] width 131 height 298
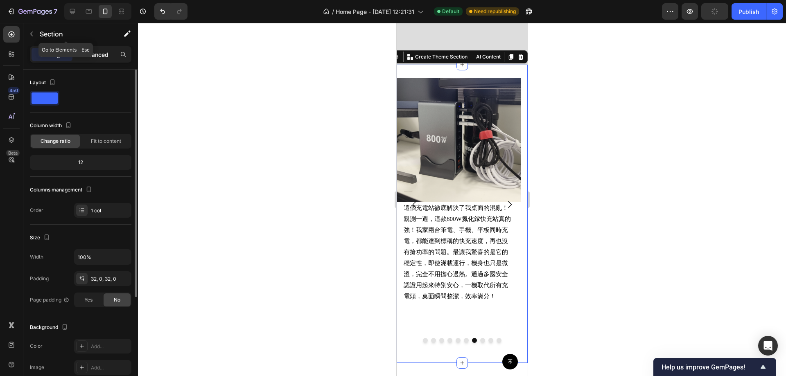
click at [88, 52] on p "Advanced" at bounding box center [95, 54] width 28 height 9
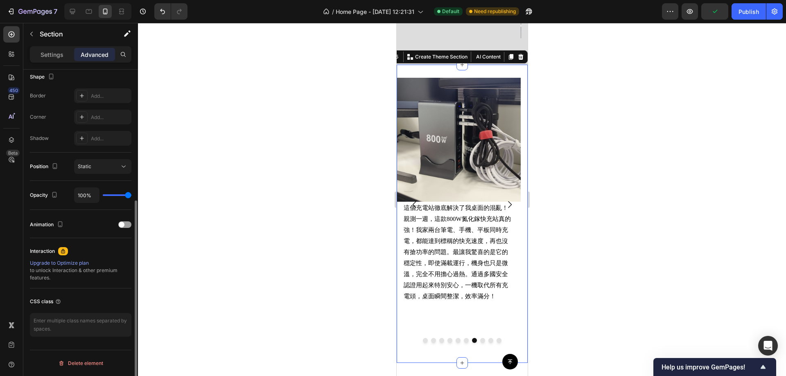
scroll to position [11, 0]
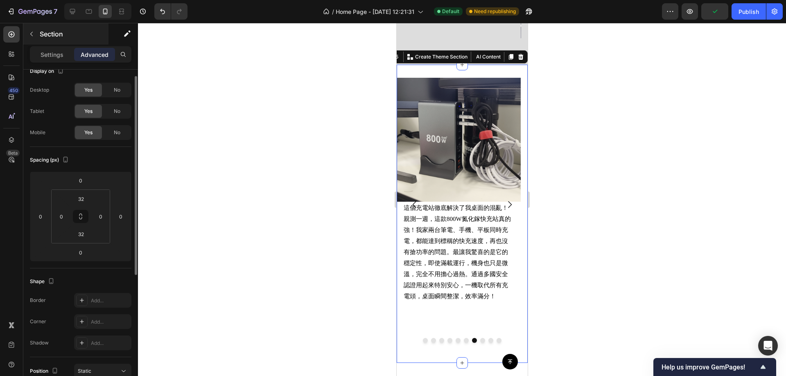
click at [40, 32] on p "Section" at bounding box center [73, 34] width 67 height 10
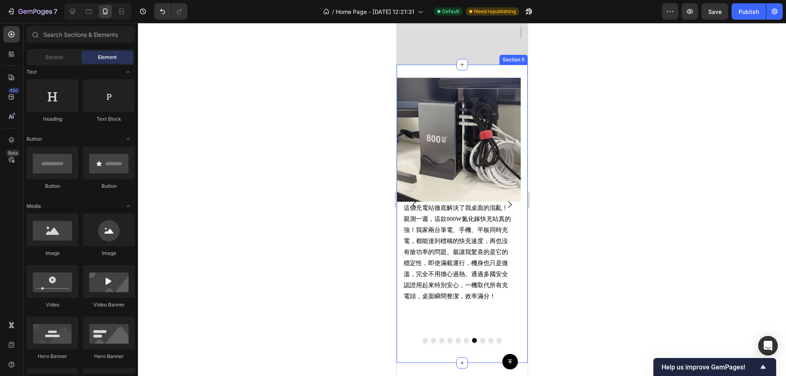
click at [453, 351] on div "Button Sticky" at bounding box center [461, 361] width 131 height 29
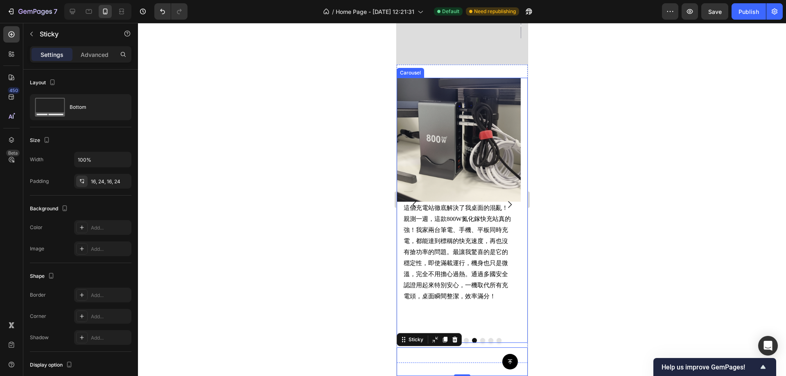
drag, startPoint x: 403, startPoint y: 306, endPoint x: 399, endPoint y: 325, distance: 19.7
click at [403, 306] on div "Image 這個充電站徹底解決了我桌面的混亂！ 親測一週，這款800W氮化鎵快充站真的強！我家兩台筆電、手機、平板同時充電，都能達到標稱的快充速度，再也沒有搶…" at bounding box center [458, 205] width 124 height 254
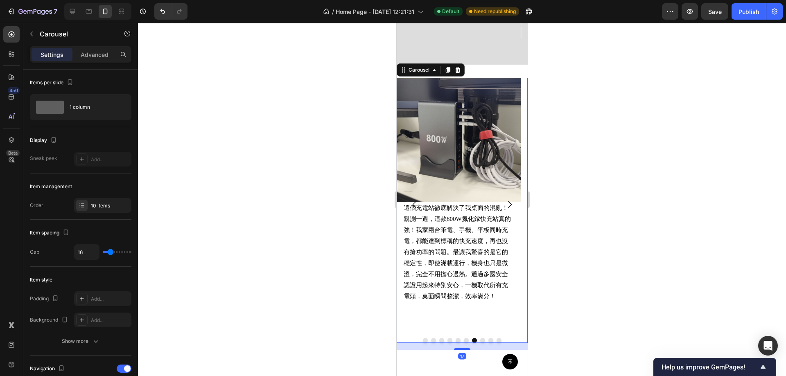
click at [404, 343] on div "17" at bounding box center [461, 346] width 131 height 7
click at [411, 317] on div "Image 這個充電站徹底解決了我桌面的混亂！ 親測一週，這款800W氮化鎵快充站真的強！我家兩台筆電、手機、平板同時充電，都能達到標稱的快充速度，再也沒有搶…" at bounding box center [458, 205] width 124 height 254
click at [409, 343] on div "17" at bounding box center [461, 346] width 131 height 7
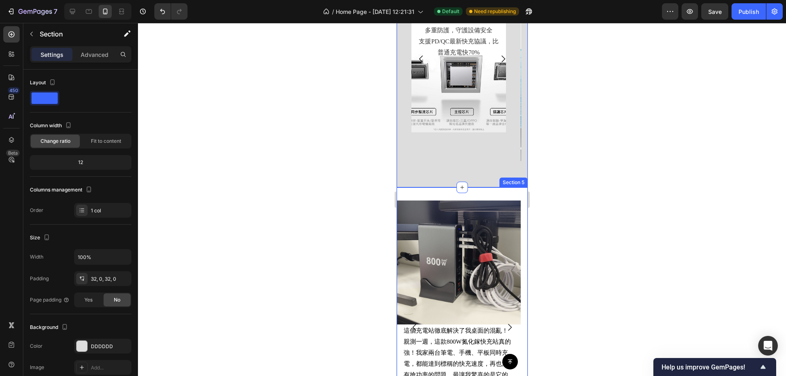
click at [494, 187] on div "Image 當初看到「車規級A+電芯」和「1000次循環後電量保持率80%」這個規格才決定下手。用了一個多月，最滿意的是它的溫控表現，就算同時用有線快充+無線…" at bounding box center [461, 336] width 131 height 298
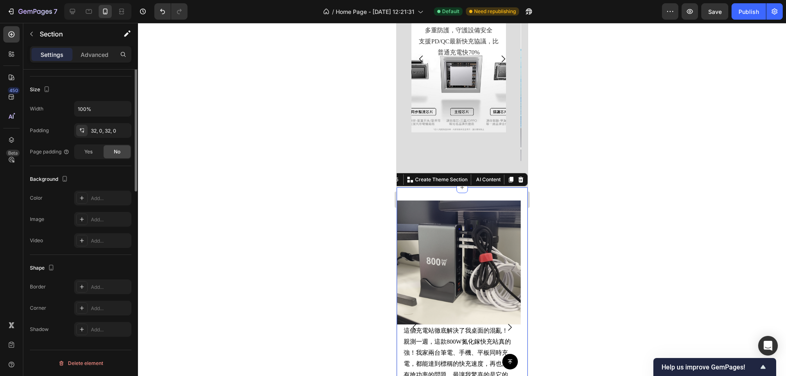
scroll to position [0, 0]
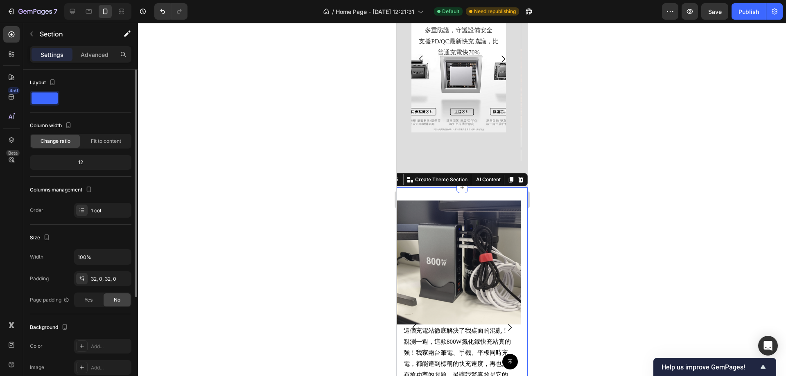
click at [93, 65] on div "Settings Advanced" at bounding box center [80, 57] width 115 height 23
click at [90, 55] on p "Advanced" at bounding box center [95, 54] width 28 height 9
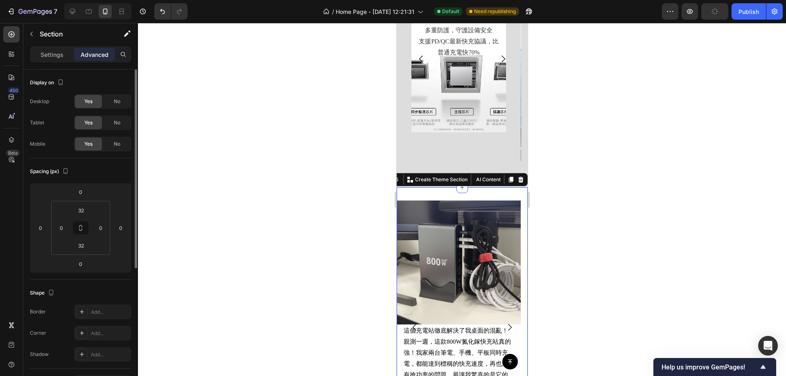
click at [33, 47] on div "Settings Advanced" at bounding box center [80, 54] width 101 height 16
click at [47, 54] on p "Settings" at bounding box center [52, 54] width 23 height 9
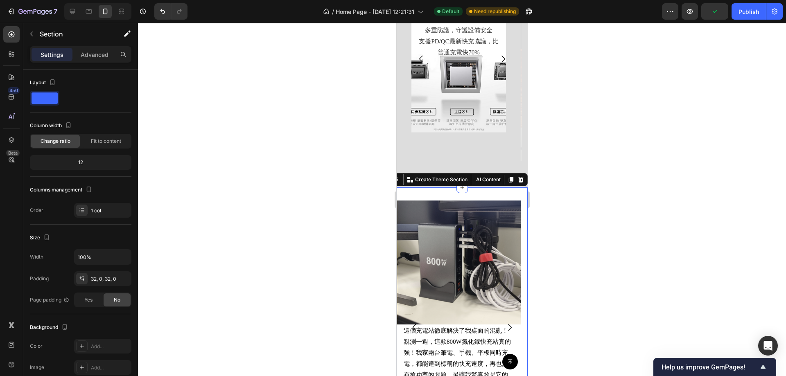
click at [424, 189] on div "Image 當初看到「車規級A+電芯」和「1000次循環後電量保持率80%」這個規格才決定下手。用了一個多月，最滿意的是它的溫控表現，就算同時用有線快充+無線…" at bounding box center [461, 336] width 131 height 298
click at [652, 189] on div at bounding box center [462, 199] width 648 height 353
click at [411, 187] on div "Image 當初看到「車規級A+電芯」和「1000次循環後電量保持率80%」這個規格才決定下手。用了一個多月，最滿意的是它的溫控表現，就算同時用有線快充+無線…" at bounding box center [461, 336] width 131 height 298
click at [534, 194] on div at bounding box center [462, 199] width 648 height 353
click at [503, 173] on div "Section 5 You can create reusable sections Create Theme Section AI Content Writ…" at bounding box center [445, 179] width 163 height 13
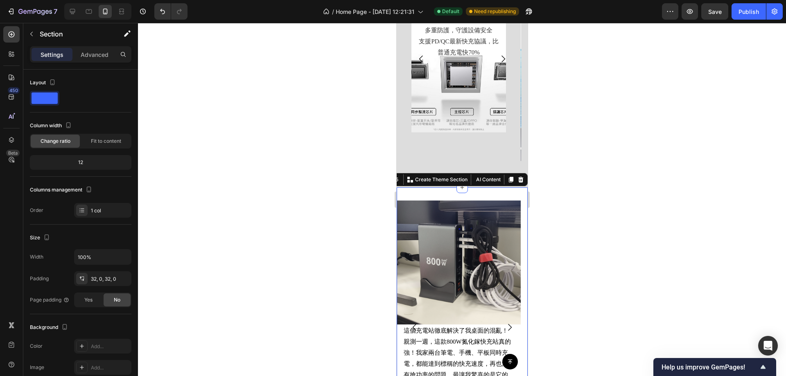
click at [291, 200] on div at bounding box center [462, 199] width 648 height 353
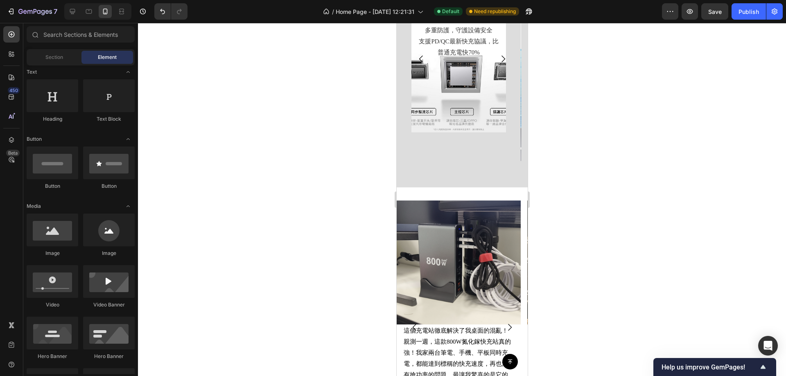
click at [459, 223] on img at bounding box center [458, 263] width 124 height 124
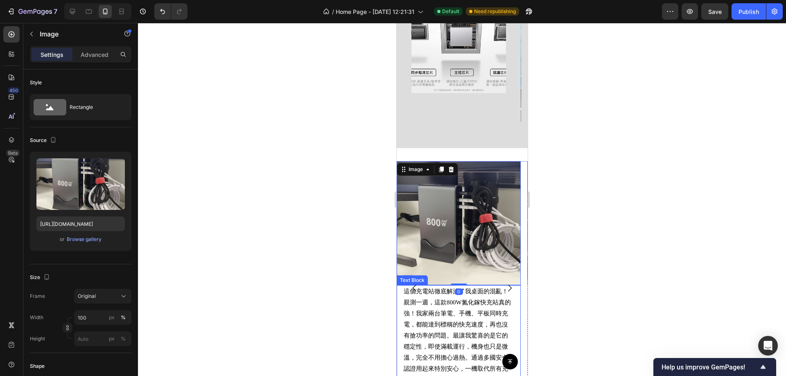
scroll to position [782, 0]
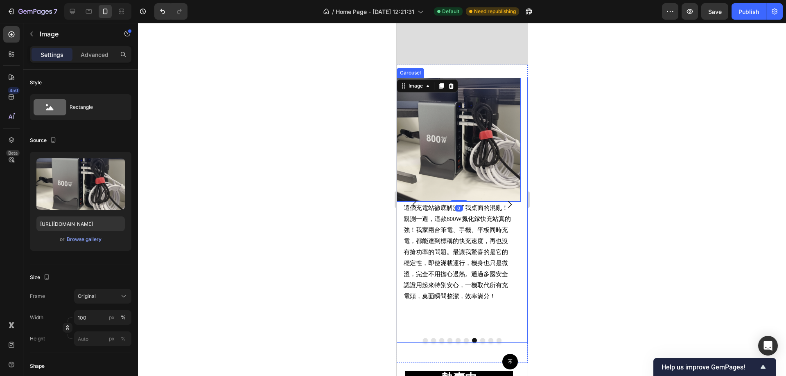
click at [480, 338] on button "Dot" at bounding box center [482, 340] width 5 height 5
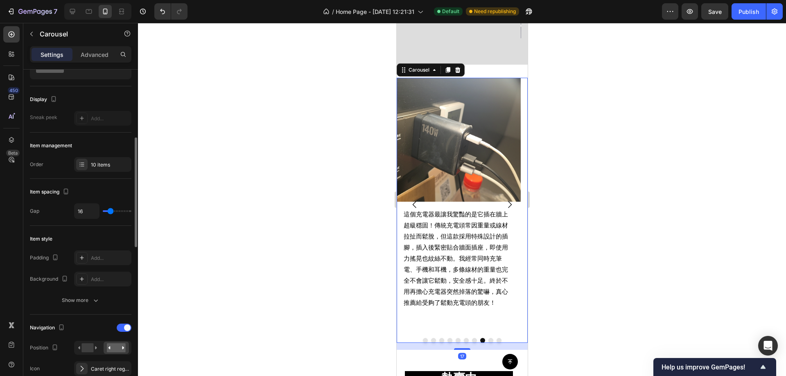
scroll to position [123, 0]
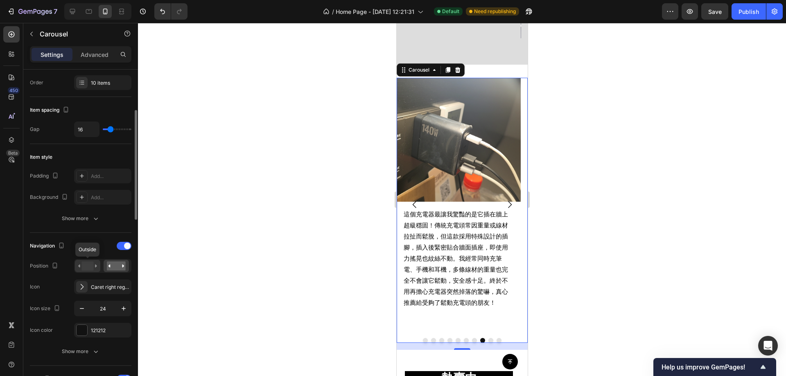
click at [90, 264] on rect at bounding box center [87, 266] width 12 height 9
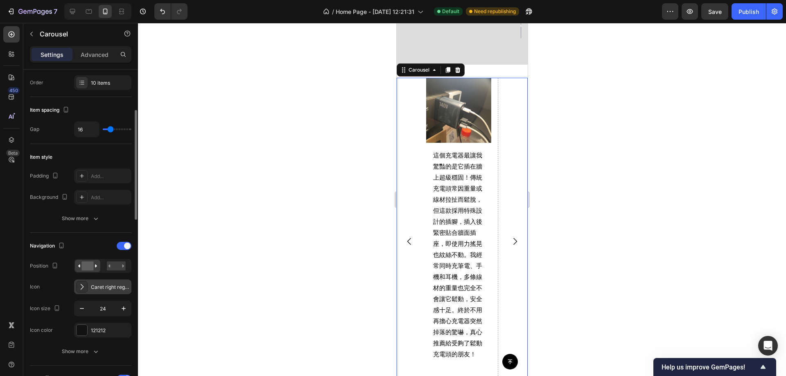
click at [84, 287] on icon at bounding box center [82, 287] width 8 height 8
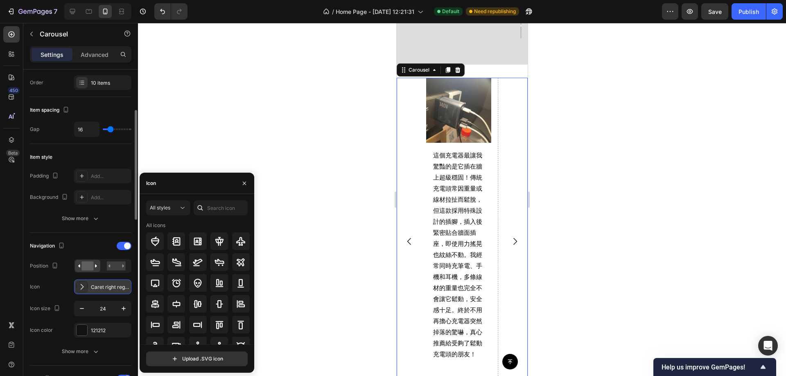
click at [84, 287] on icon at bounding box center [82, 287] width 8 height 8
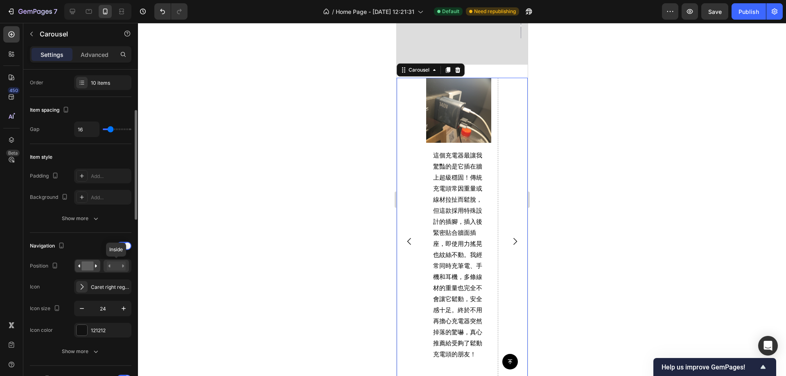
click at [123, 260] on div at bounding box center [116, 266] width 25 height 12
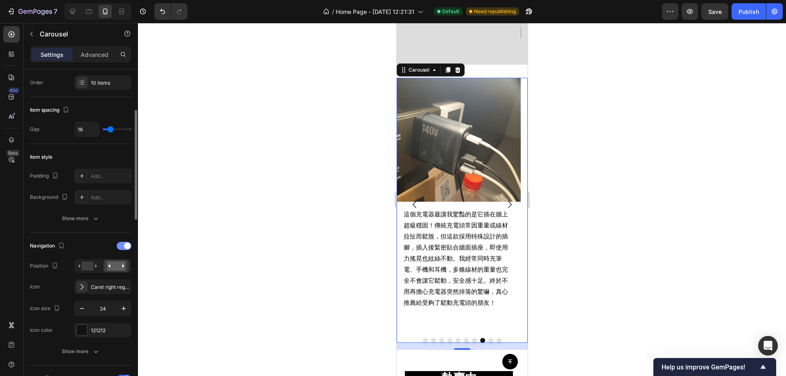
click at [122, 246] on div at bounding box center [124, 246] width 15 height 8
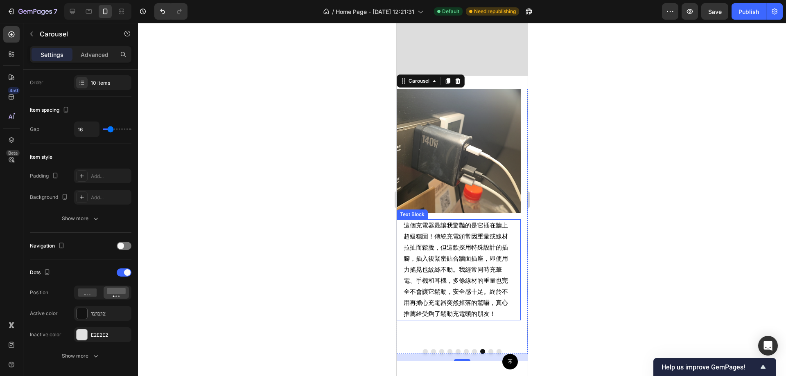
scroll to position [823, 0]
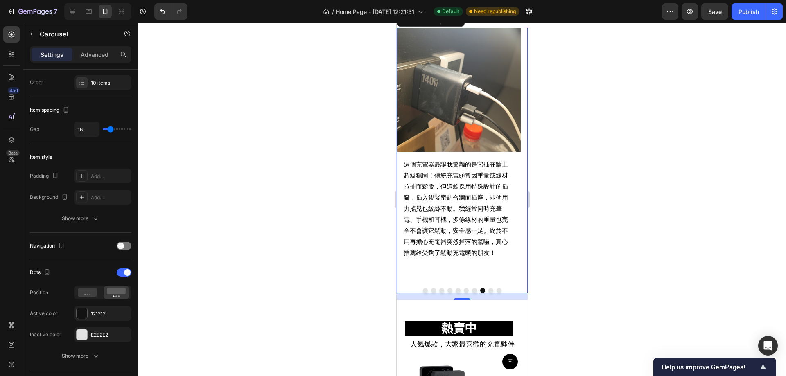
click at [488, 290] on button "Dot" at bounding box center [490, 290] width 5 height 5
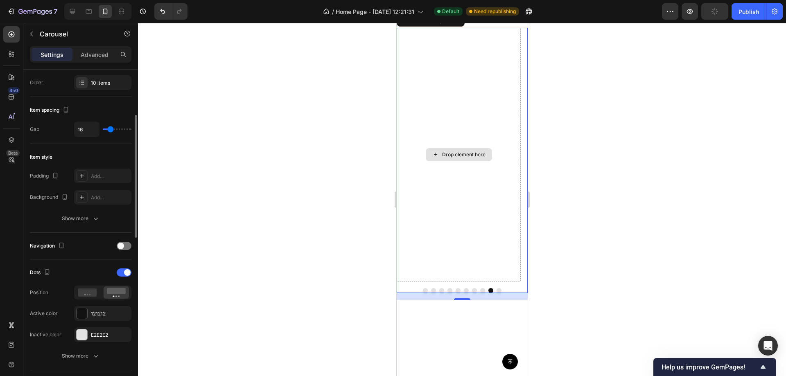
scroll to position [700, 0]
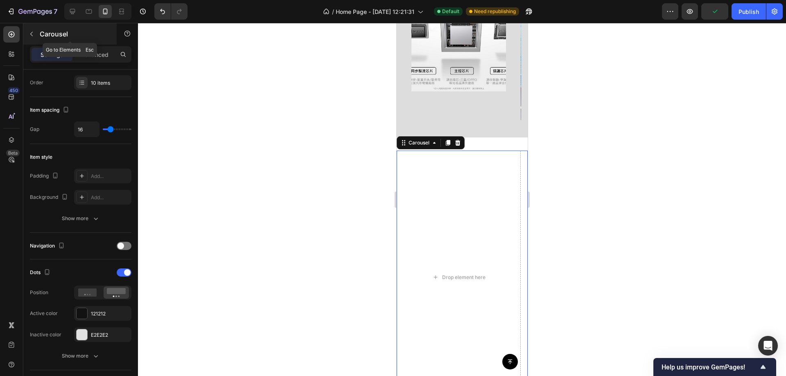
click at [37, 31] on button "button" at bounding box center [31, 33] width 13 height 13
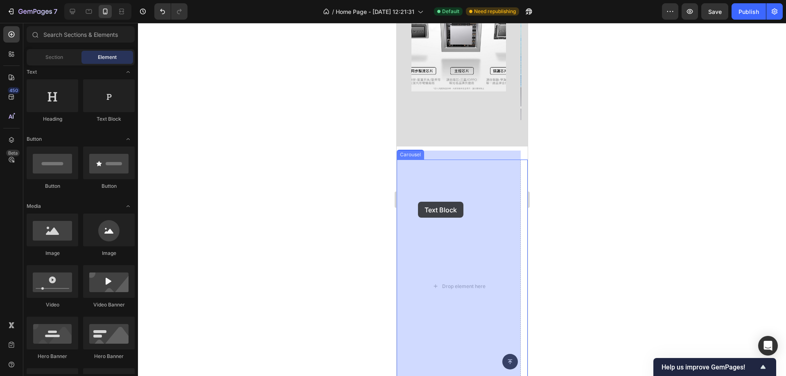
drag, startPoint x: 604, startPoint y: 144, endPoint x: 444, endPoint y: 214, distance: 174.5
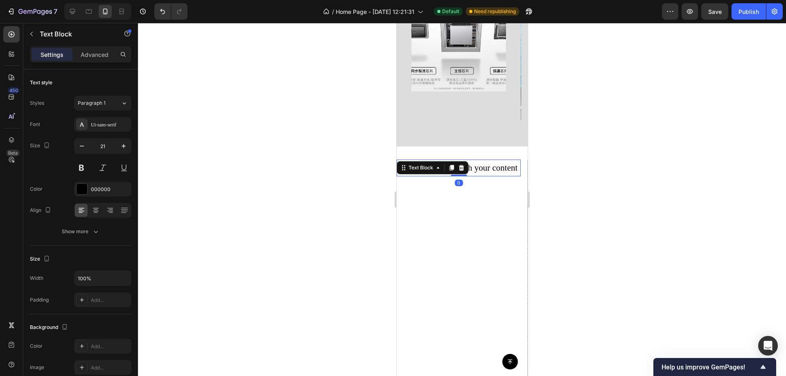
click at [43, 58] on p "Settings" at bounding box center [52, 54] width 23 height 9
click at [35, 30] on button "button" at bounding box center [31, 33] width 13 height 13
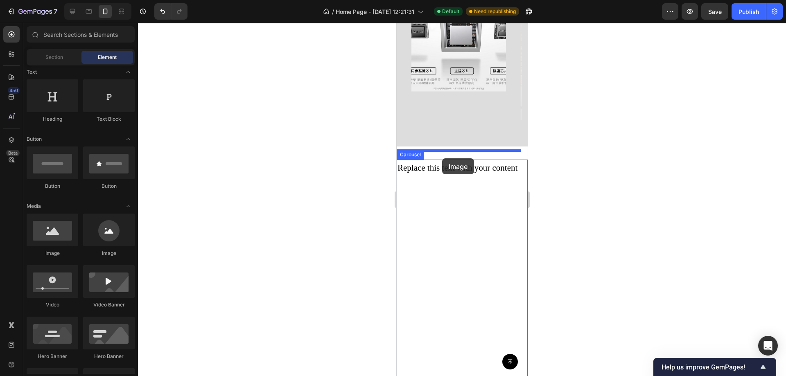
drag, startPoint x: 510, startPoint y: 240, endPoint x: 442, endPoint y: 158, distance: 106.4
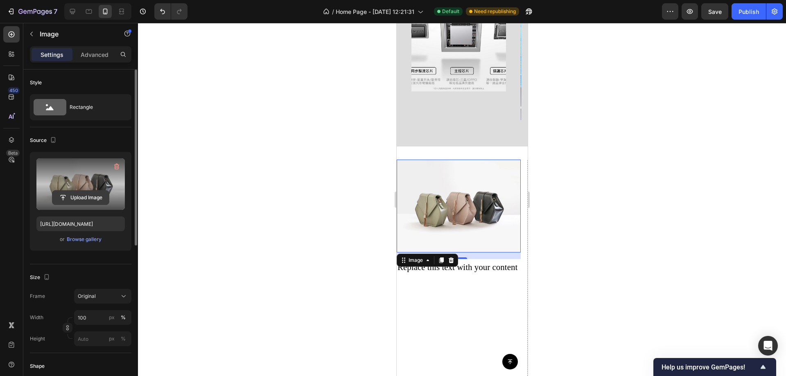
click at [80, 196] on input "file" at bounding box center [80, 198] width 56 height 14
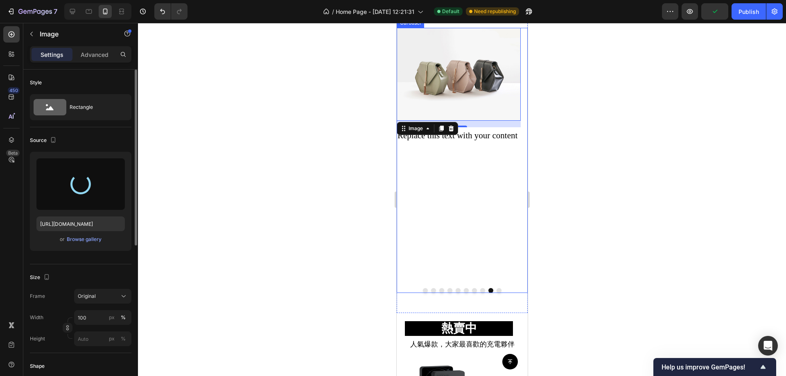
scroll to position [741, 0]
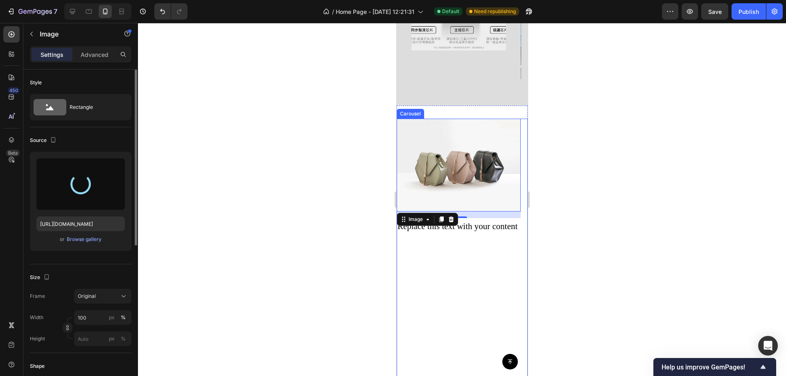
type input "https://cdn.shopify.com/s/files/1/0772/4485/8597/files/gempages_584237370715407…"
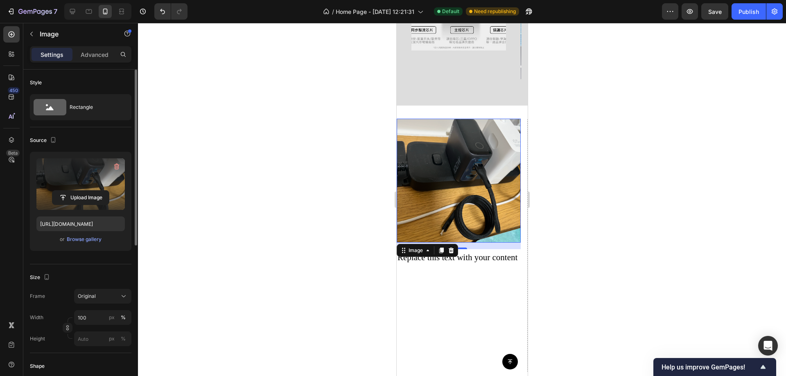
drag, startPoint x: 698, startPoint y: 104, endPoint x: 631, endPoint y: 81, distance: 70.9
click at [697, 105] on div at bounding box center [462, 199] width 648 height 353
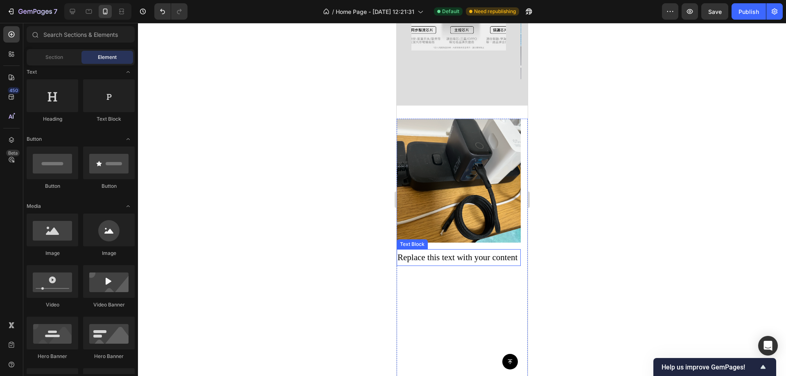
click at [436, 249] on div "Replace this text with your content" at bounding box center [458, 257] width 124 height 17
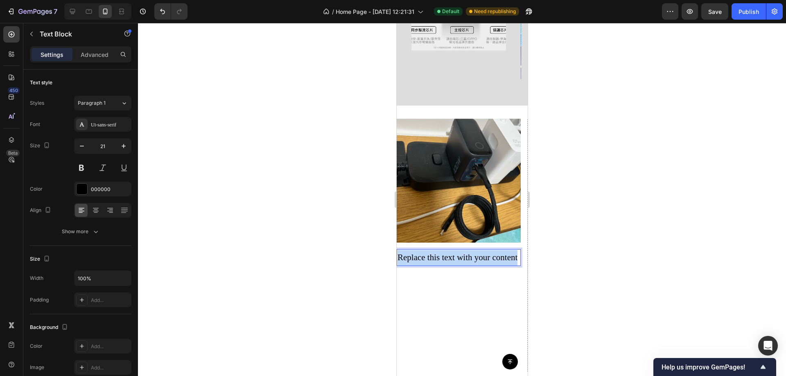
click at [436, 250] on p "Replace this text with your content" at bounding box center [458, 258] width 122 height 16
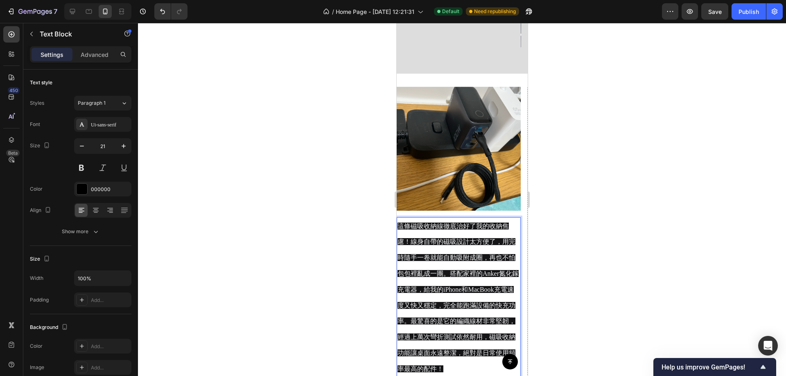
scroll to position [773, 0]
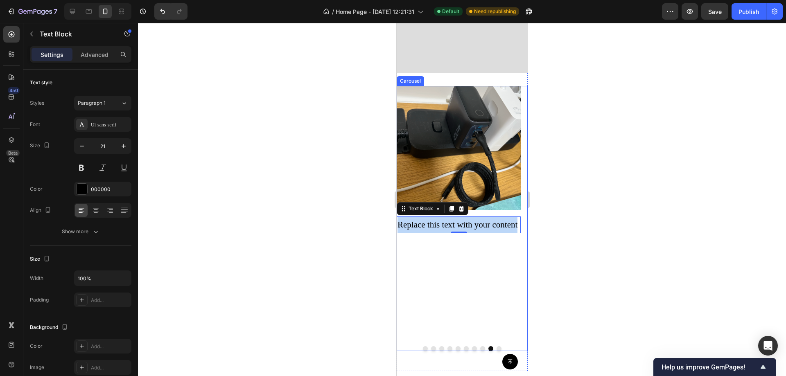
click at [412, 277] on div "Image Replace this text with your content Text Block 0" at bounding box center [458, 213] width 124 height 254
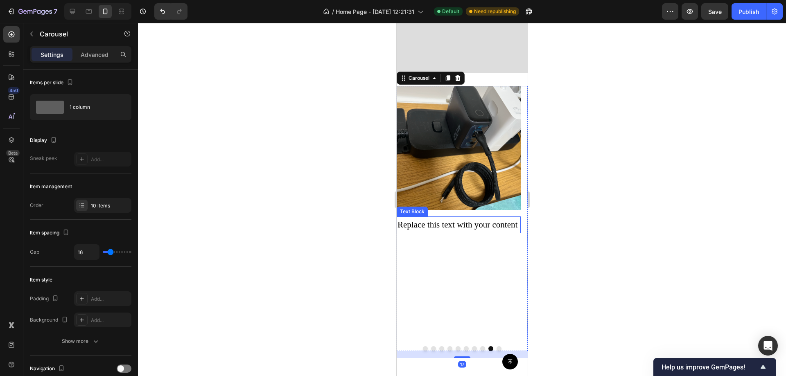
click at [455, 217] on p "Replace this text with your content" at bounding box center [458, 225] width 122 height 16
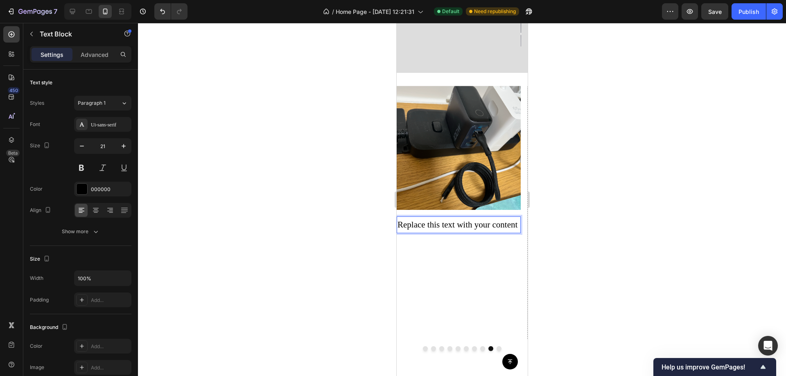
click at [449, 217] on p "Replace this text with your content" at bounding box center [458, 225] width 122 height 16
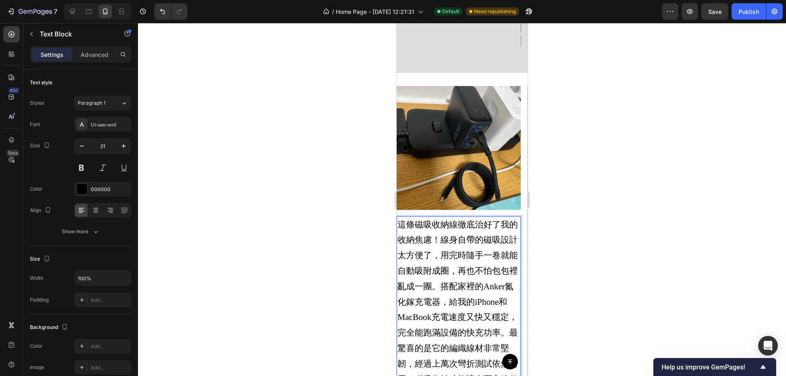
scroll to position [813, 0]
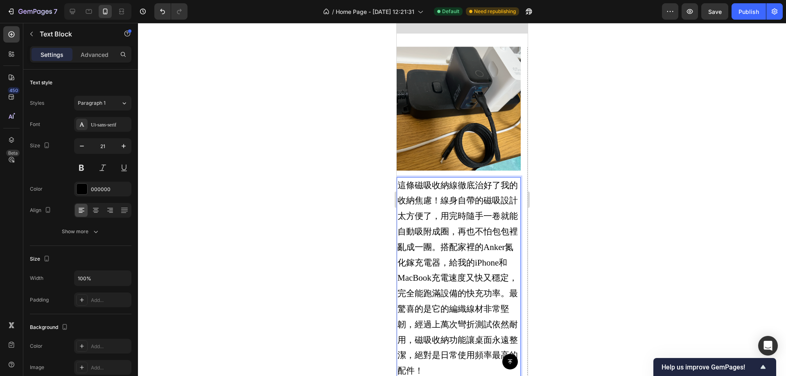
click at [677, 166] on div at bounding box center [462, 199] width 648 height 353
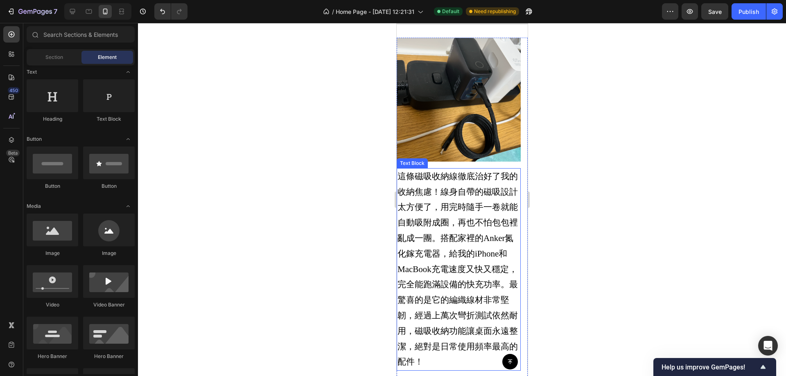
scroll to position [936, 0]
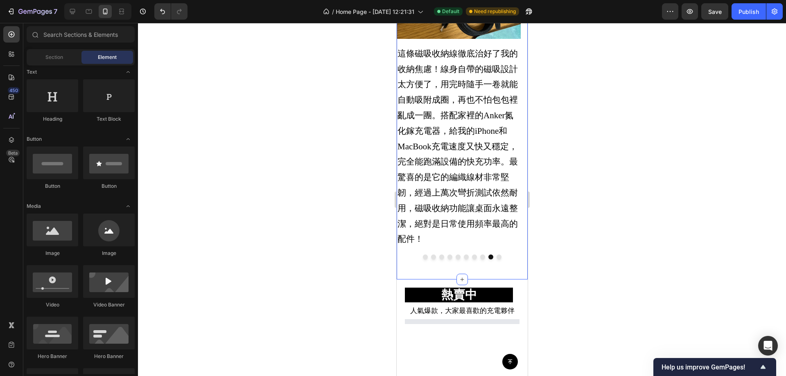
click at [480, 255] on button "Dot" at bounding box center [482, 257] width 5 height 5
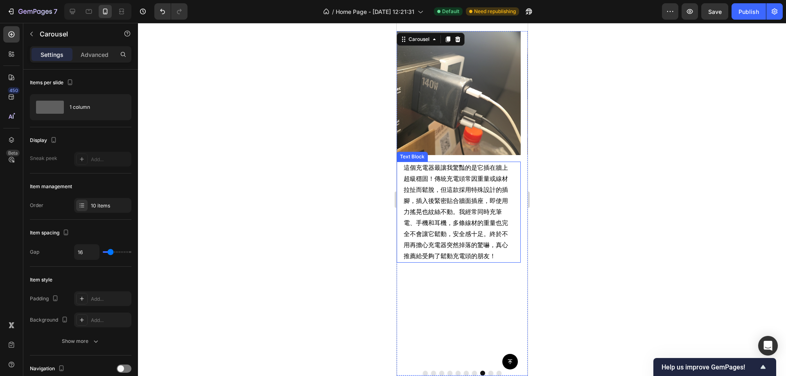
scroll to position [813, 0]
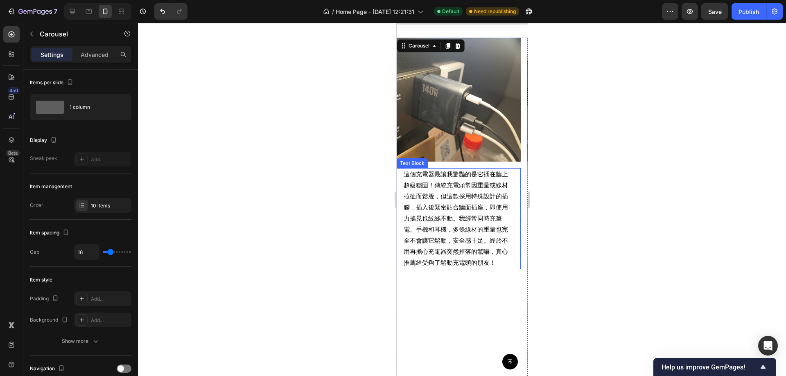
click at [481, 217] on p "這個充電器最讓我驚豔的是它插在牆上超級穩固！傳統充電頭常因重量或線材拉扯而鬆脫，但這款採用特殊設計的插腳，插入後緊密貼合牆面插座，即使用力搖晃也紋絲不動。我經…" at bounding box center [458, 218] width 110 height 99
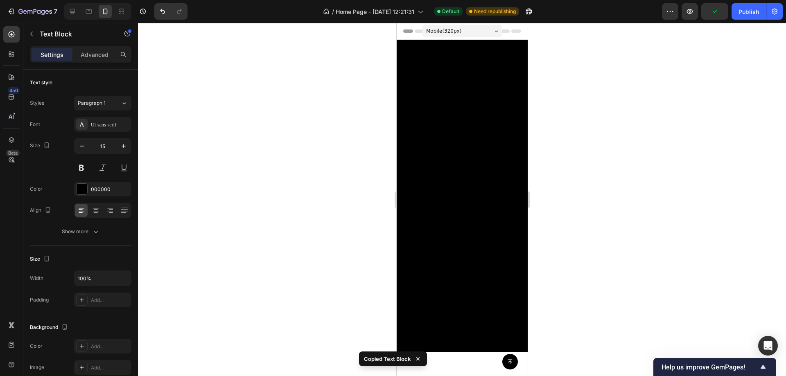
scroll to position [813, 0]
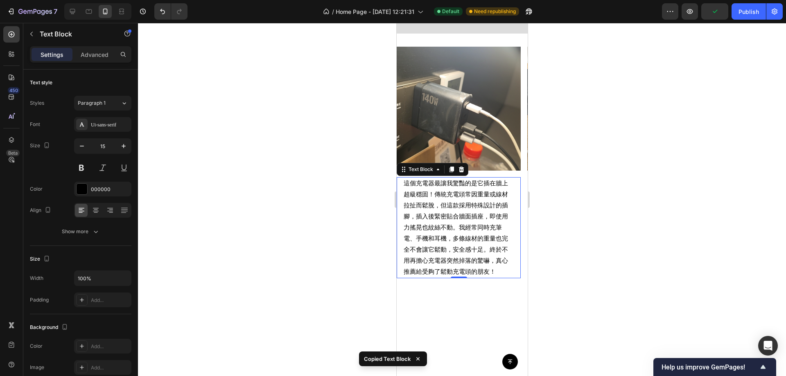
click at [635, 195] on div at bounding box center [462, 199] width 648 height 353
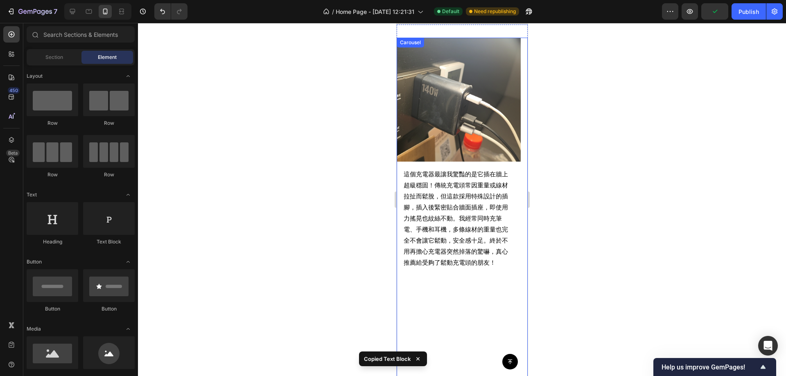
scroll to position [895, 0]
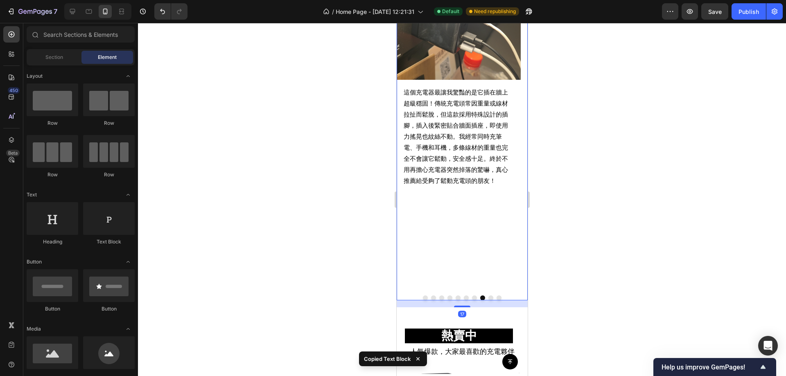
click at [487, 300] on div "Image 當初看到「車規級A+電芯」和「1000次循環後電量保持率80%」這個規格才決定下手。用了一個多月，最滿意的是它的溫控表現，就算同時用有線快充+無線…" at bounding box center [461, 128] width 131 height 345
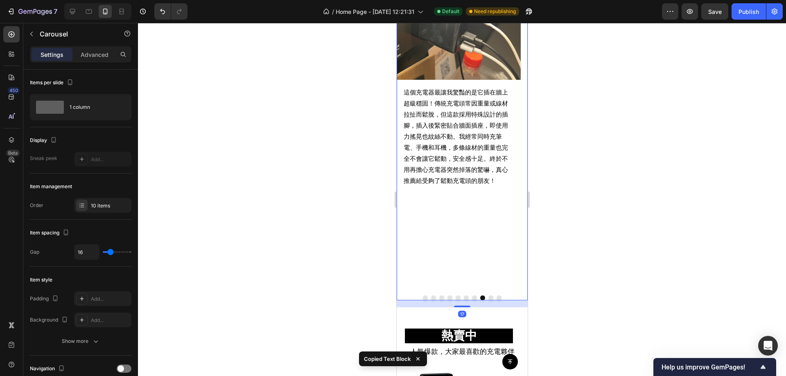
click at [488, 297] on button "Dot" at bounding box center [490, 297] width 5 height 5
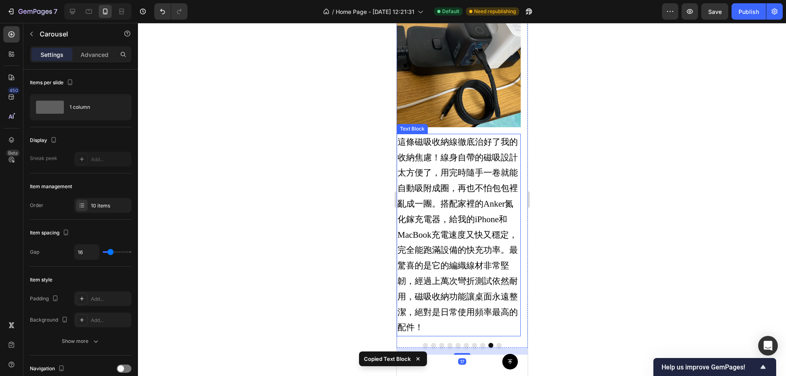
scroll to position [731, 0]
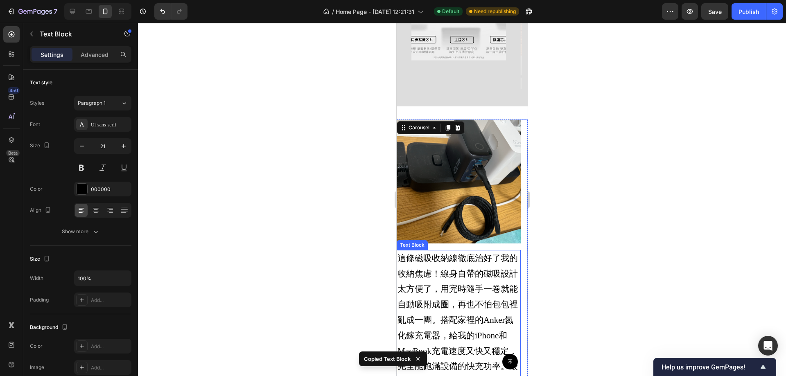
click at [467, 279] on p "這條磁吸收納線徹底治好了我的收納焦慮！線身自帶的磁吸設計太方便了，用完時隨手一卷就能自動吸附成圈，再也不怕包包裡亂成一團。搭配家裡的Anker氮化鎵充電器，給…" at bounding box center [458, 351] width 122 height 201
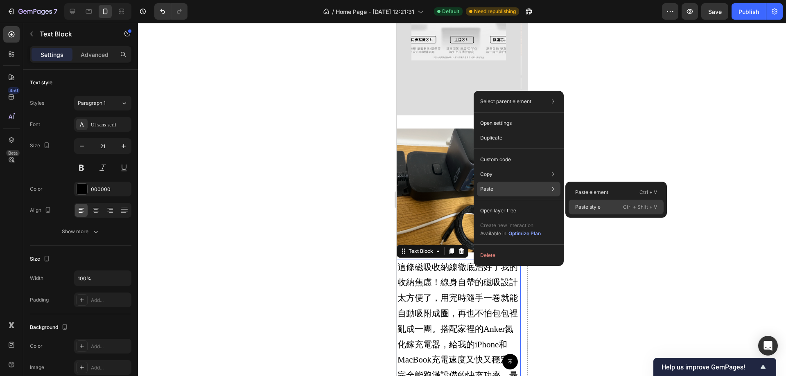
click at [620, 205] on div "Paste style Ctrl + Shift + V" at bounding box center [615, 207] width 95 height 15
type input "15"
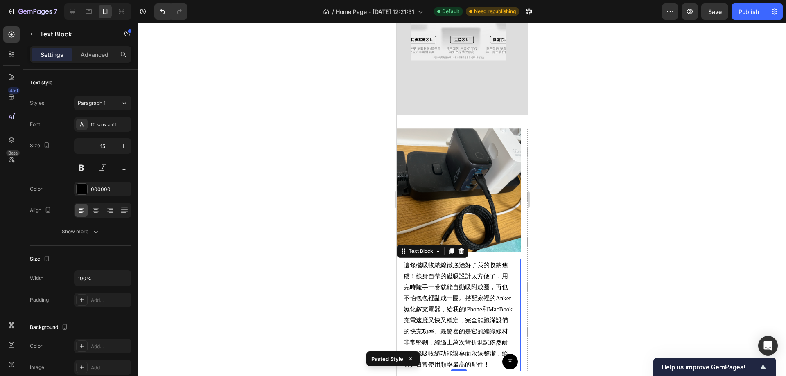
click at [629, 224] on div at bounding box center [462, 199] width 648 height 353
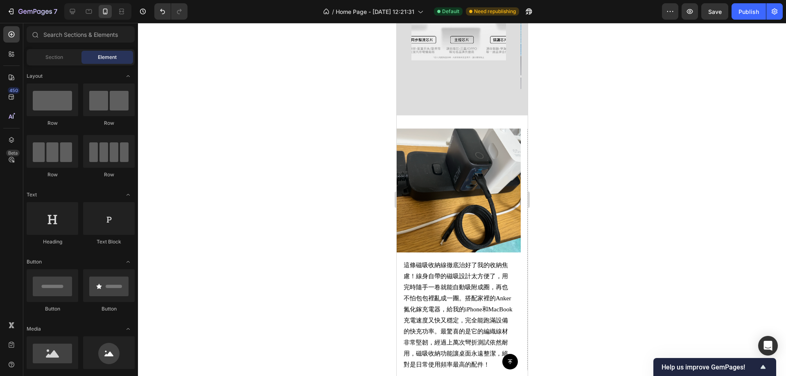
drag, startPoint x: 643, startPoint y: 131, endPoint x: 548, endPoint y: 169, distance: 102.4
click at [643, 131] on div at bounding box center [462, 199] width 648 height 353
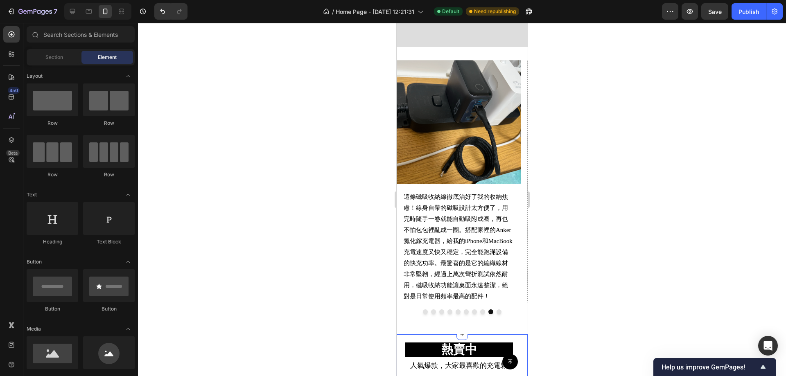
scroll to position [854, 0]
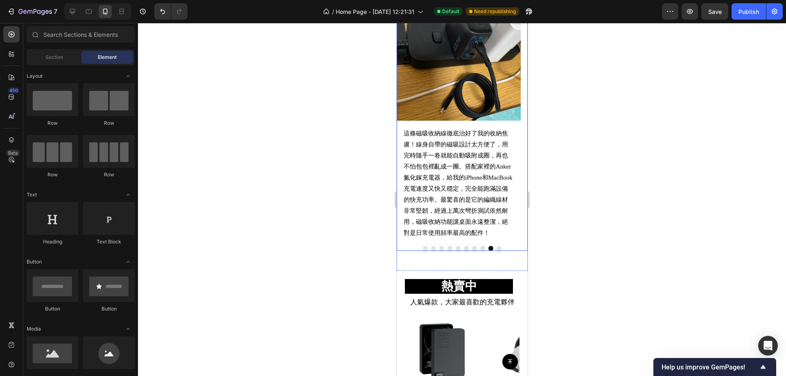
click at [496, 251] on button "Dot" at bounding box center [498, 248] width 5 height 5
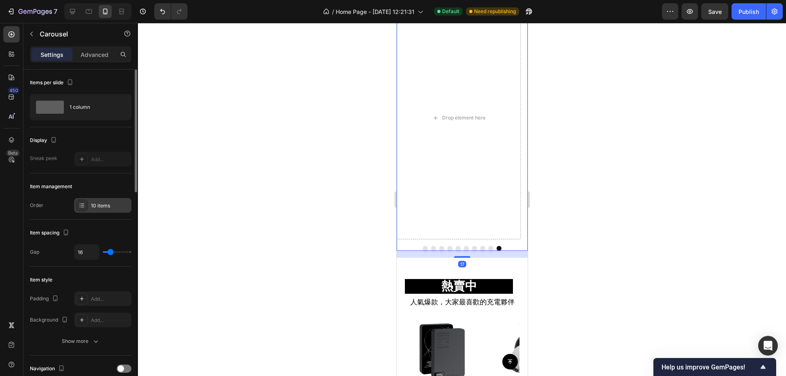
click at [92, 206] on div "10 items" at bounding box center [110, 205] width 38 height 7
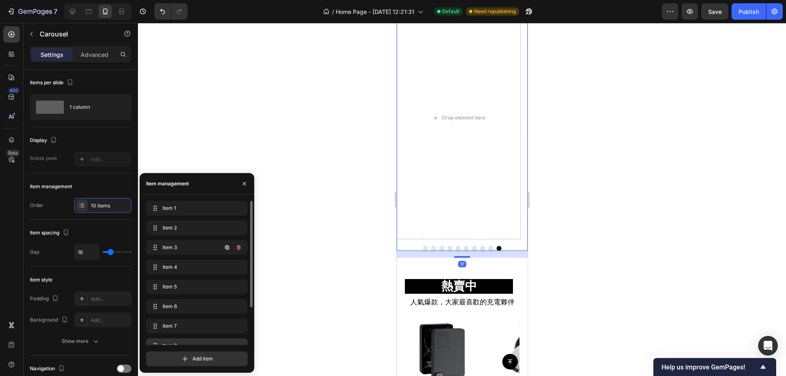
scroll to position [51, 0]
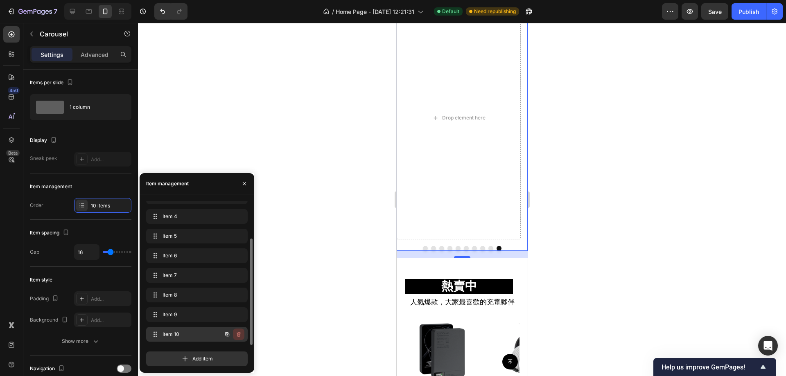
click at [239, 331] on icon "button" at bounding box center [238, 334] width 7 height 7
click at [237, 332] on div "Delete" at bounding box center [232, 334] width 15 height 7
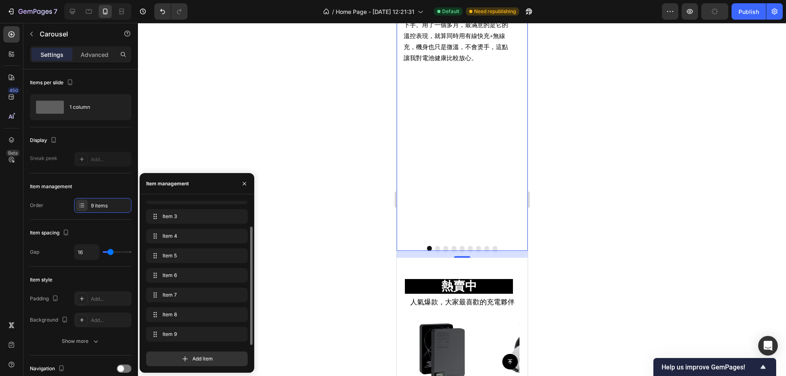
scroll to position [31, 0]
click at [358, 192] on div at bounding box center [462, 199] width 648 height 353
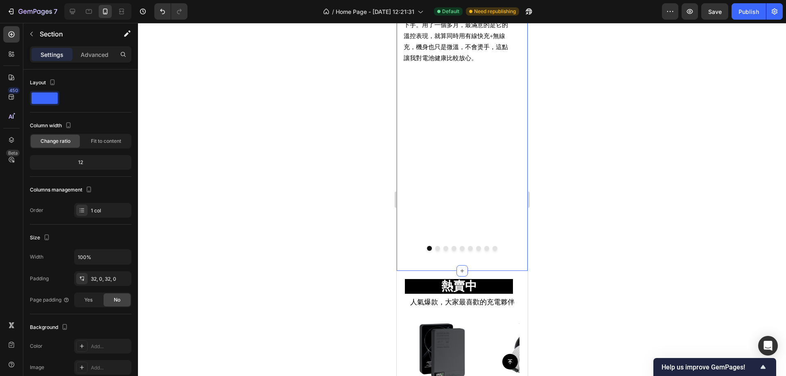
click at [490, 258] on div "Image 當初看到「車規級A+電芯」和「1000次循環後電量保持率80%」這個規格才決定下手。用了一個多月，最滿意的是它的溫控表現，就算同時用有線快充+無線…" at bounding box center [461, 127] width 131 height 261
click at [492, 251] on button "Dot" at bounding box center [494, 248] width 5 height 5
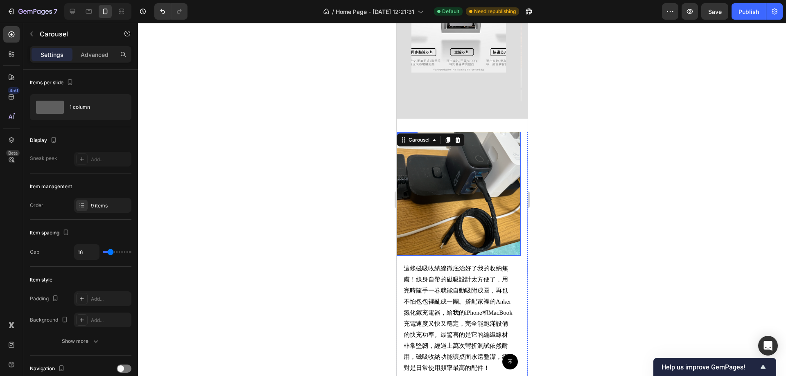
scroll to position [772, 0]
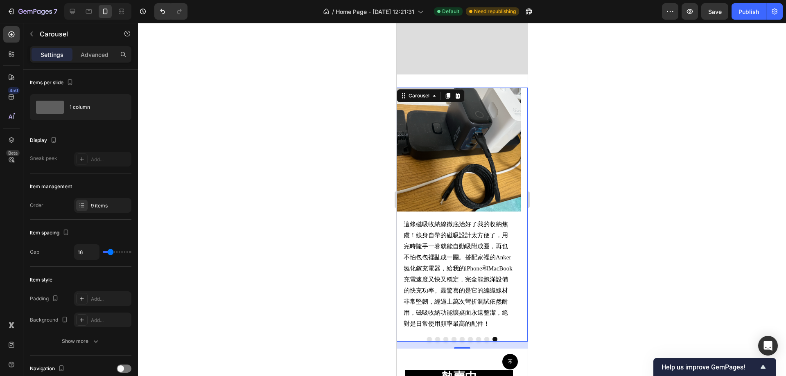
click at [484, 340] on button "Dot" at bounding box center [486, 339] width 5 height 5
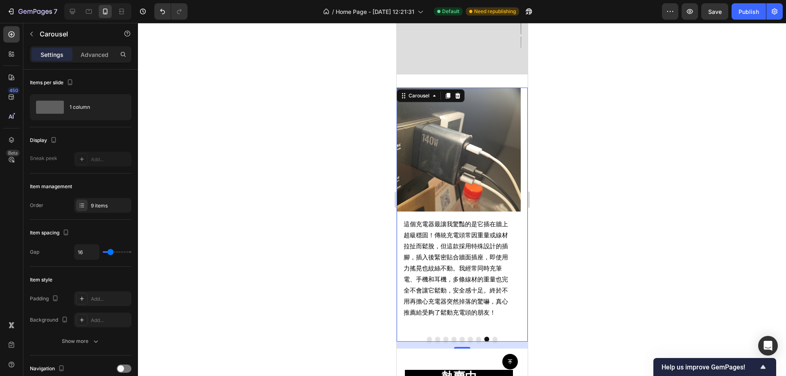
click at [476, 341] on button "Dot" at bounding box center [478, 339] width 5 height 5
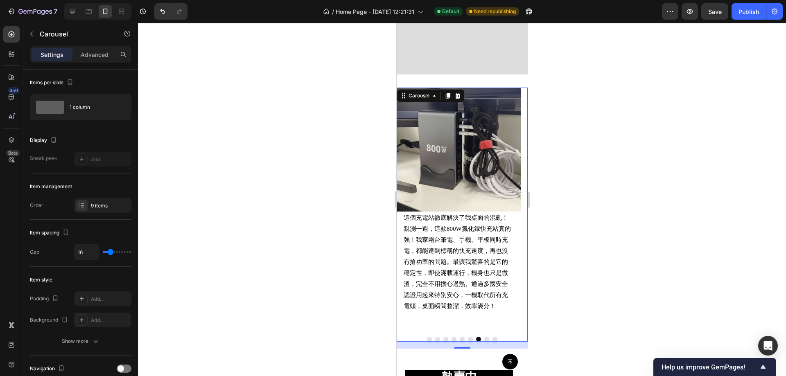
click at [467, 341] on button "Dot" at bounding box center [469, 339] width 5 height 5
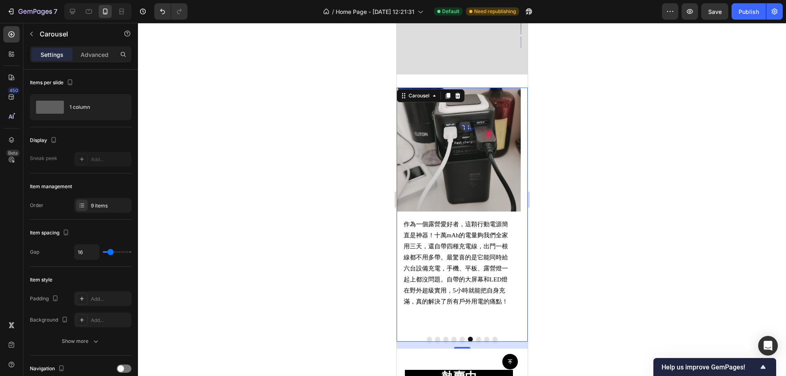
click at [459, 341] on button "Dot" at bounding box center [461, 339] width 5 height 5
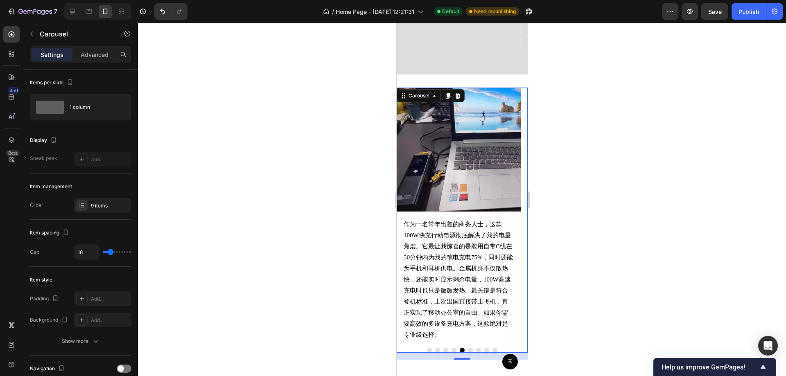
click at [451, 348] on button "Dot" at bounding box center [453, 350] width 5 height 5
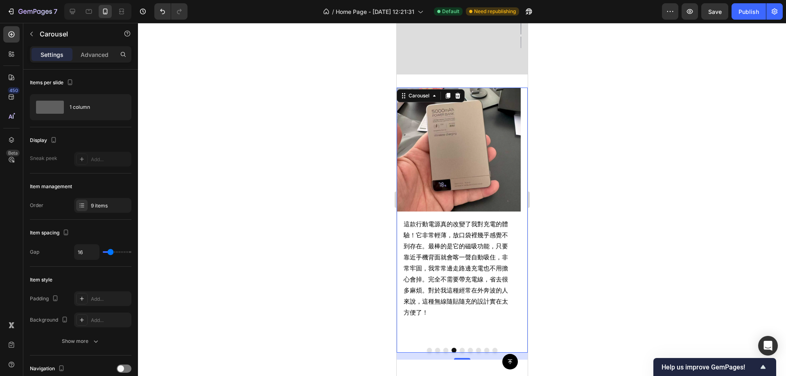
click at [443, 348] on button "Dot" at bounding box center [445, 350] width 5 height 5
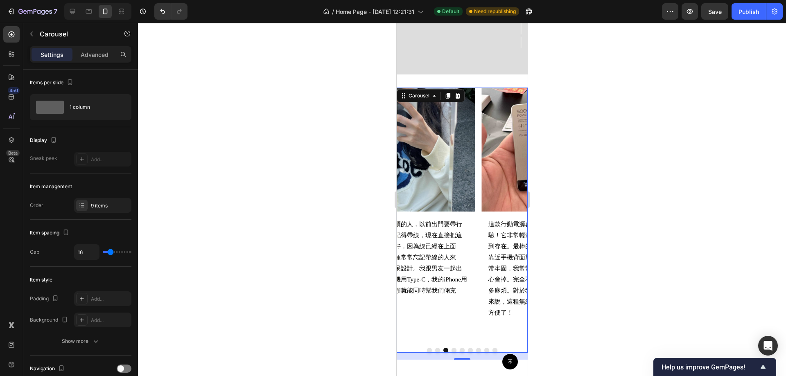
click at [435, 348] on button "Dot" at bounding box center [437, 350] width 5 height 5
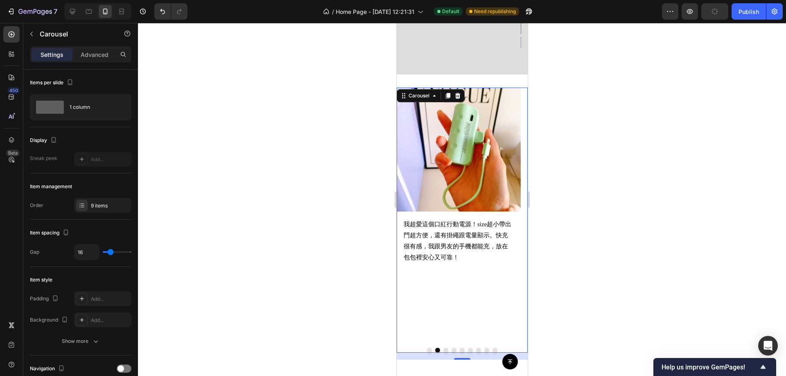
click at [426, 348] on button "Dot" at bounding box center [428, 350] width 5 height 5
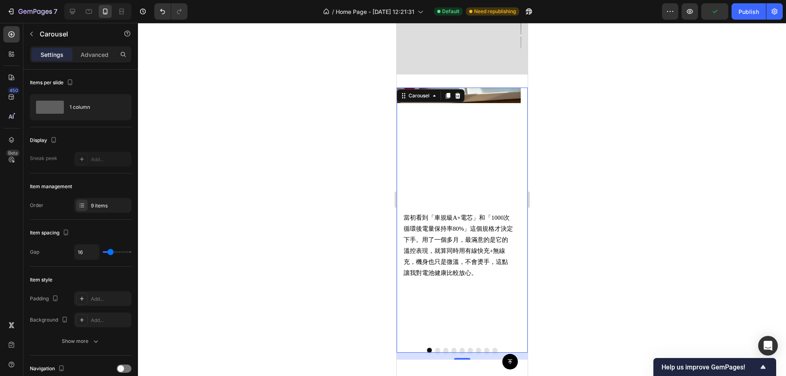
click at [310, 220] on div at bounding box center [462, 199] width 648 height 353
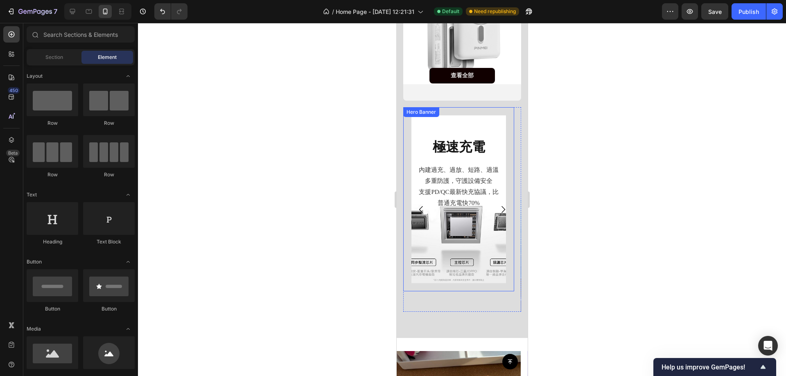
scroll to position [450, 0]
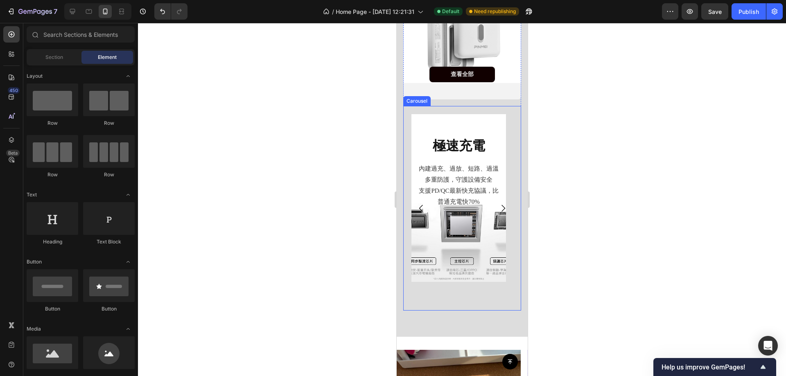
click at [498, 203] on icon "Carousel Next Arrow" at bounding box center [503, 208] width 10 height 10
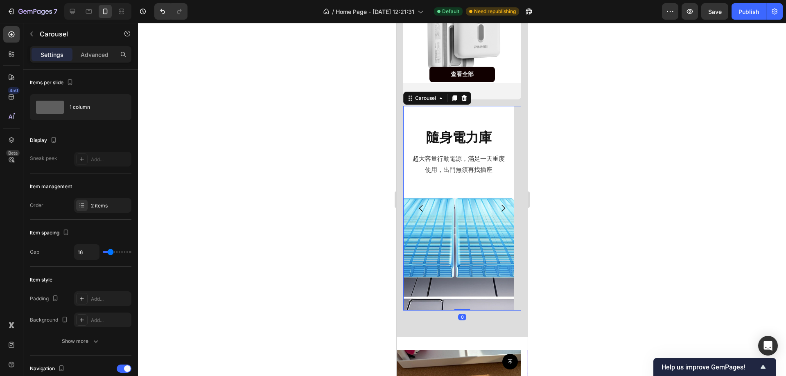
click at [419, 205] on icon "Carousel Back Arrow" at bounding box center [421, 208] width 4 height 7
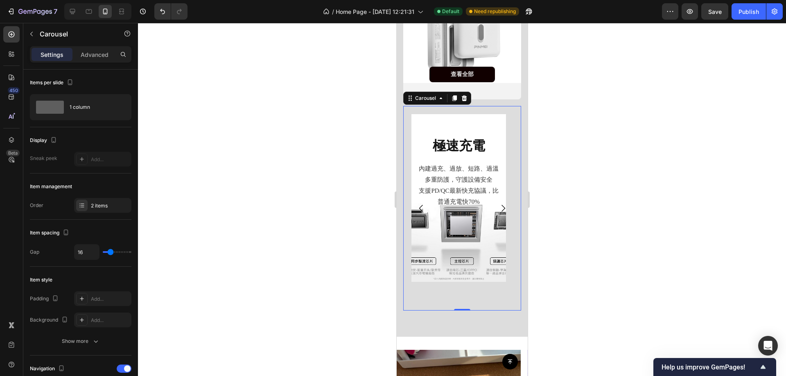
click at [419, 205] on icon "Carousel Back Arrow" at bounding box center [421, 208] width 4 height 7
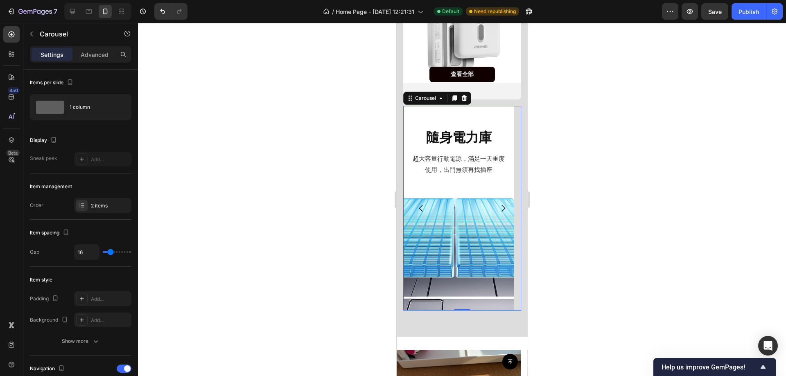
click at [419, 205] on icon "Carousel Back Arrow" at bounding box center [421, 208] width 4 height 7
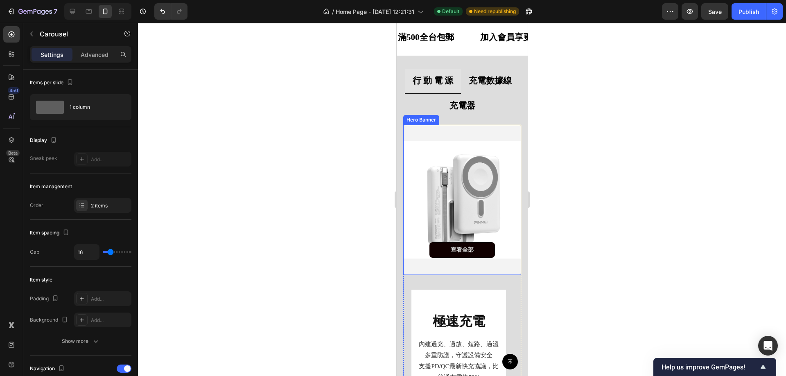
scroll to position [205, 0]
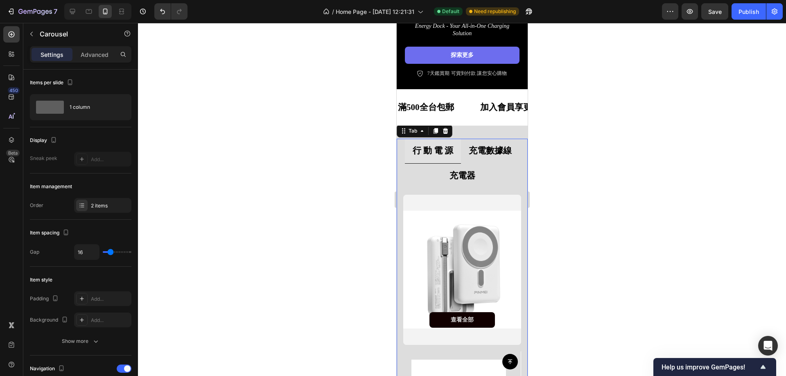
click at [477, 154] on strong "充電數據線" at bounding box center [489, 151] width 43 height 10
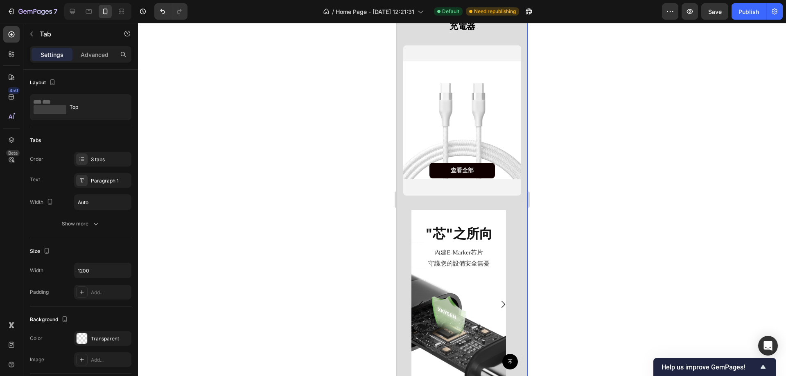
scroll to position [368, 0]
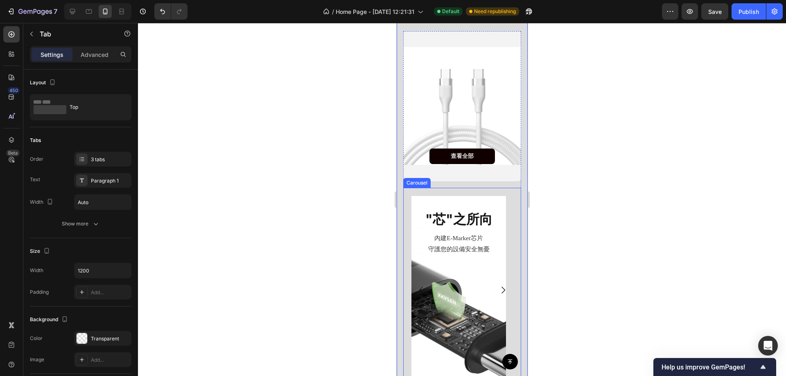
click at [499, 279] on button "Carousel Next Arrow" at bounding box center [502, 290] width 23 height 23
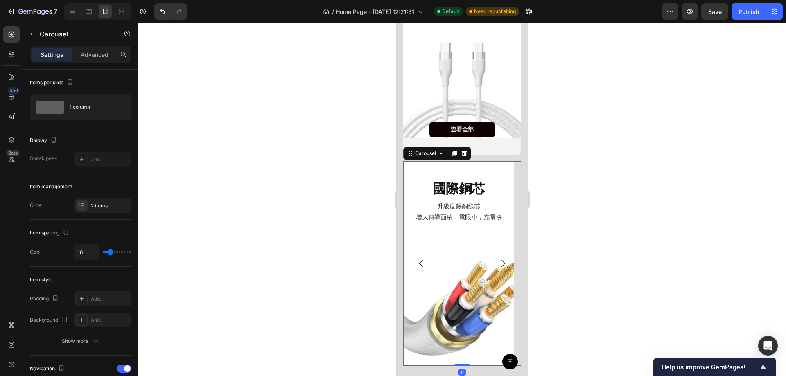
scroll to position [409, 0]
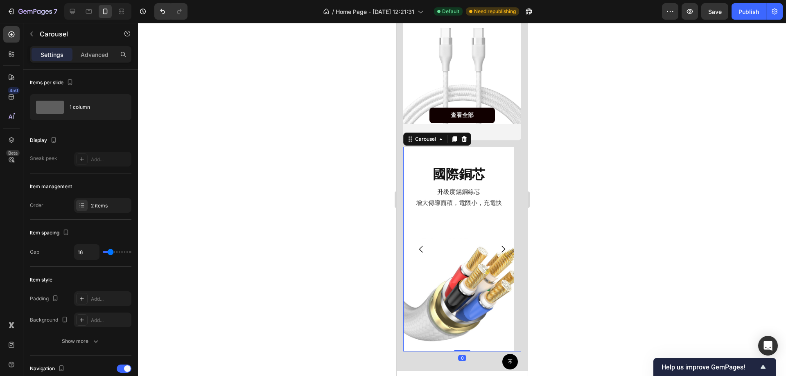
click at [498, 244] on icon "Carousel Next Arrow" at bounding box center [503, 249] width 10 height 10
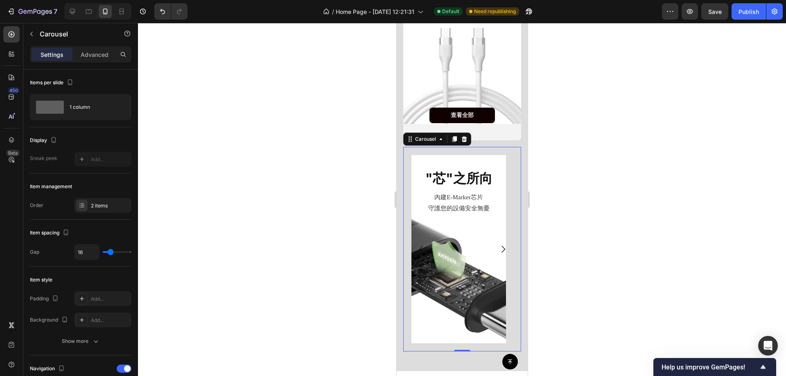
scroll to position [205, 0]
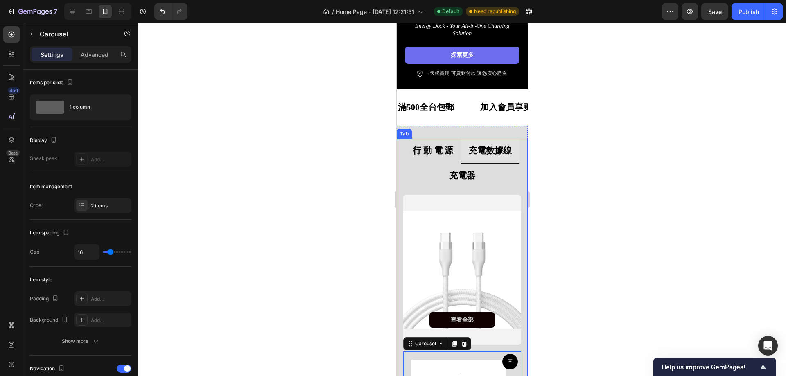
click at [457, 180] on strong "充電器" at bounding box center [462, 176] width 26 height 10
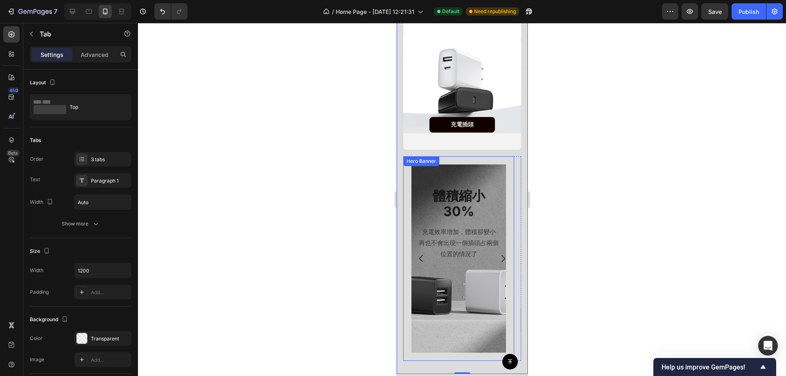
scroll to position [409, 0]
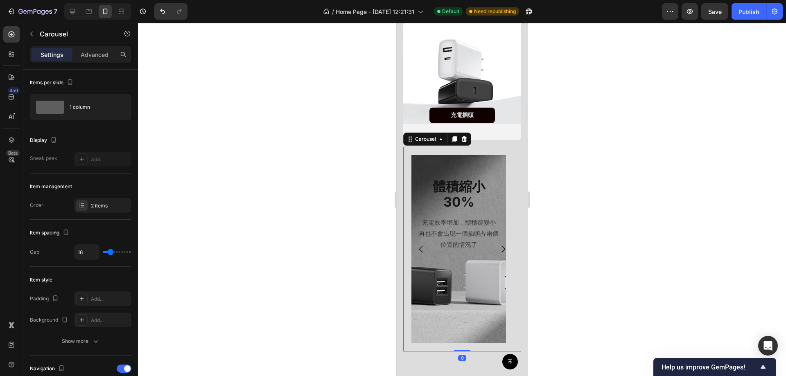
click at [498, 244] on icon "Carousel Next Arrow" at bounding box center [503, 249] width 10 height 10
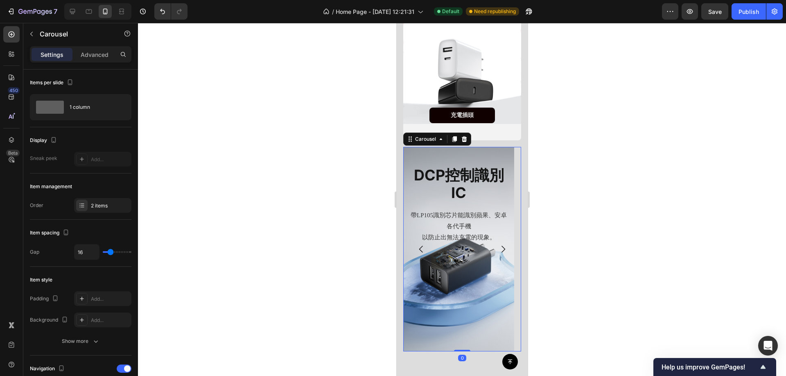
click at [498, 244] on icon "Carousel Next Arrow" at bounding box center [503, 249] width 10 height 10
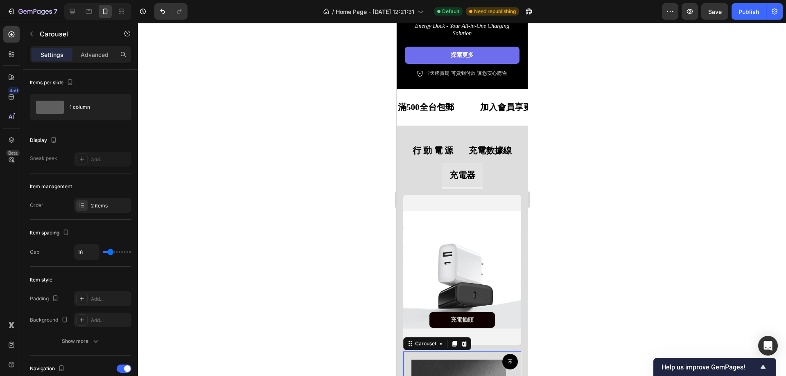
scroll to position [0, 0]
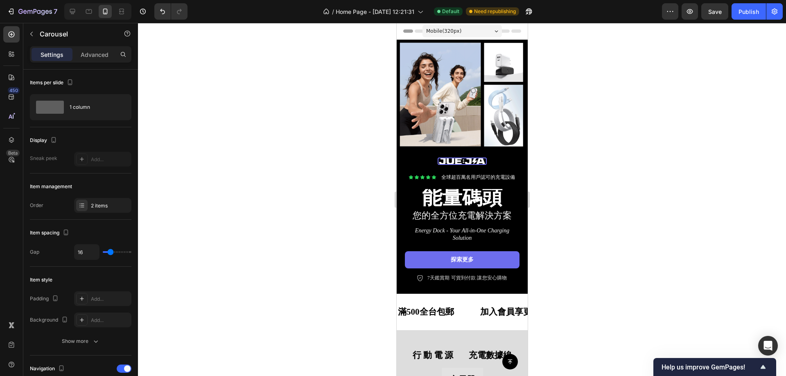
click at [578, 167] on div at bounding box center [462, 199] width 648 height 353
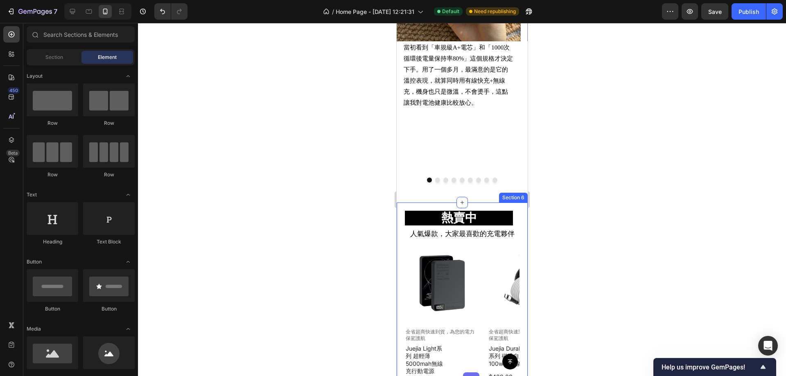
scroll to position [818, 0]
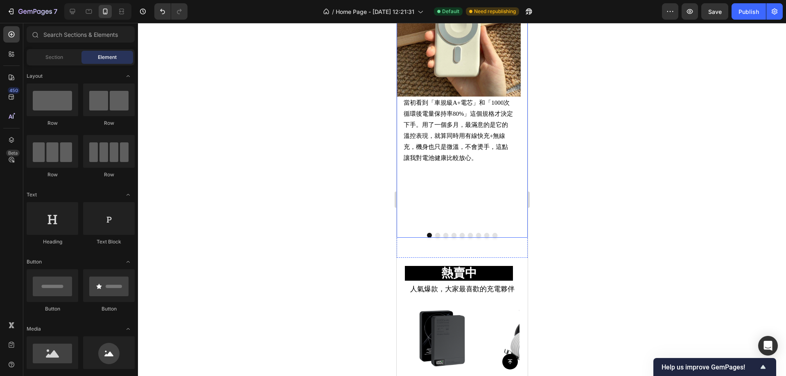
click at [510, 208] on div "Image 當初看到「車規級A+電芯」和「1000次循環後電量保持率80%」這個規格才決定下手。用了一個多月，最滿意的是它的溫控表現，就算同時用有線快充+無線…" at bounding box center [458, 100] width 124 height 254
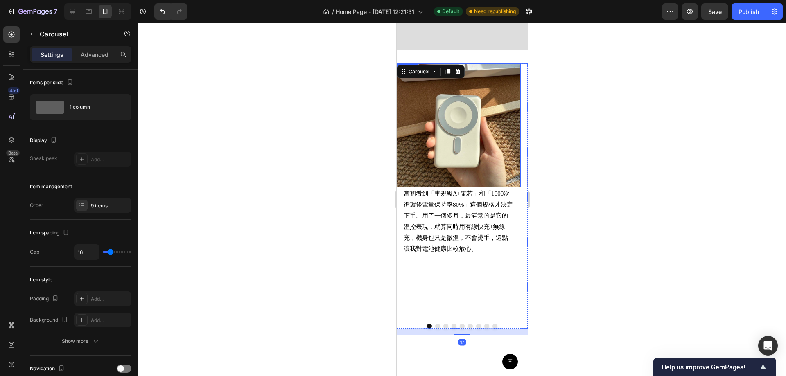
scroll to position [450, 0]
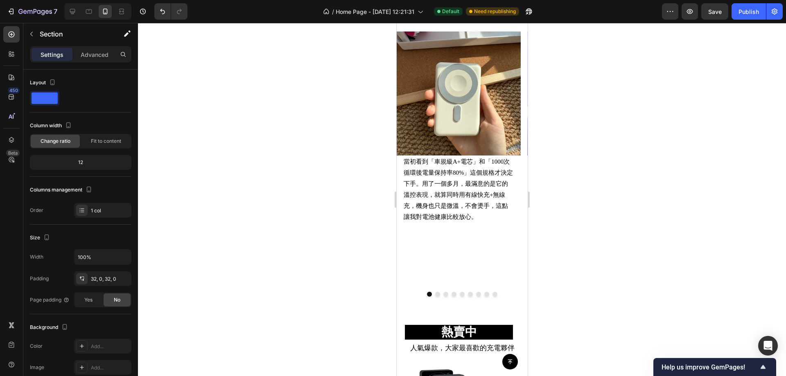
scroll to position [859, 0]
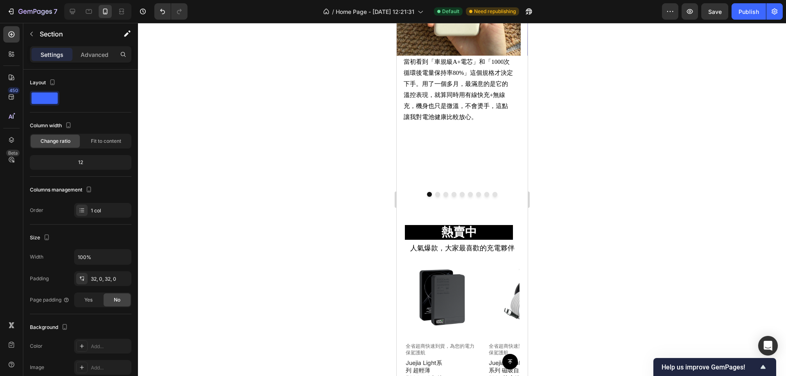
click at [604, 226] on div at bounding box center [462, 199] width 648 height 353
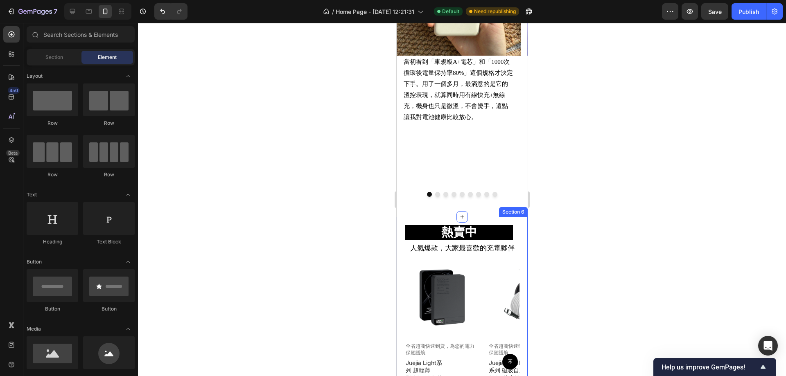
click at [493, 220] on div "熱賣中 Heading 人氣爆款，大家最喜歡的充電夥伴 Text Block Product Images 全省超商快速到貨，為您的電力保駕護航 Text B…" at bounding box center [461, 314] width 131 height 194
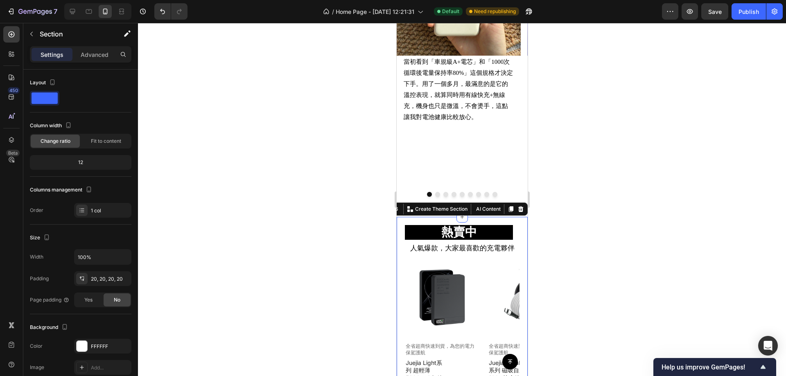
click at [641, 210] on div at bounding box center [462, 199] width 648 height 353
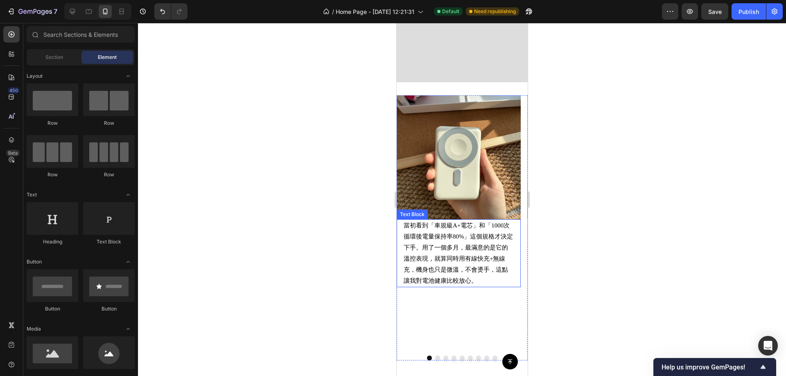
scroll to position [778, 0]
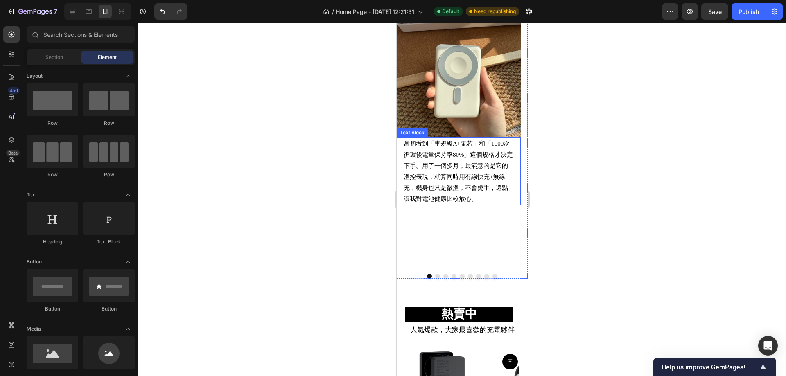
click at [465, 183] on p "當初看到「車規級A+電芯」和「1000次循環後電量保持率80%」這個規格才決定下手。用了一個多月，最滿意的是它的溫控表現，就算同時用有線快充+無線充，機身也只…" at bounding box center [458, 171] width 110 height 66
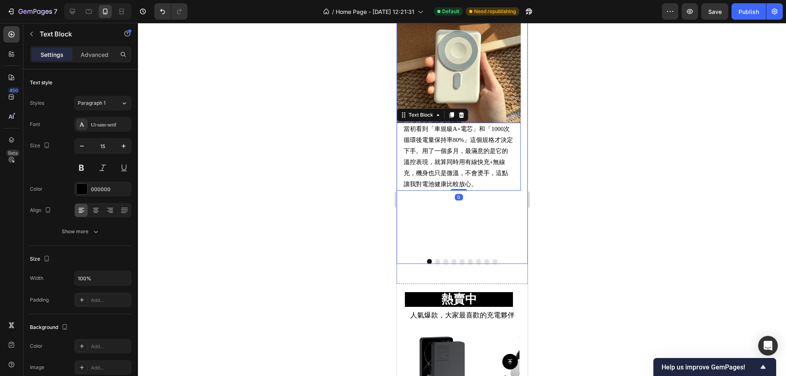
scroll to position [818, 0]
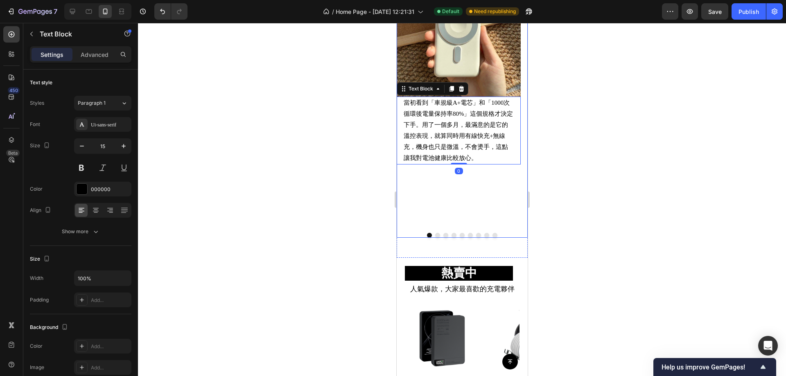
click at [362, 266] on div at bounding box center [462, 199] width 648 height 353
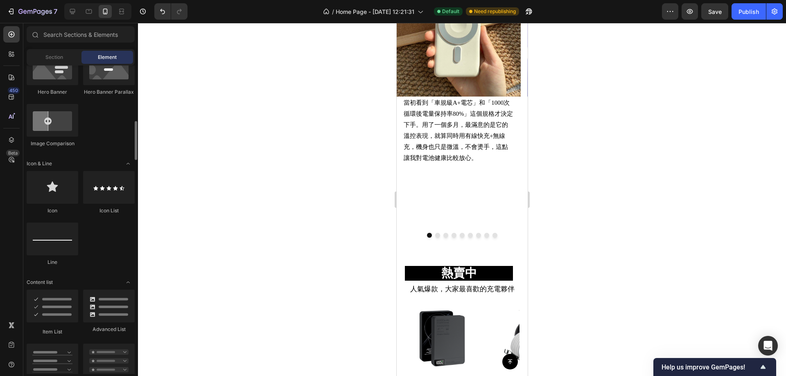
scroll to position [398, 0]
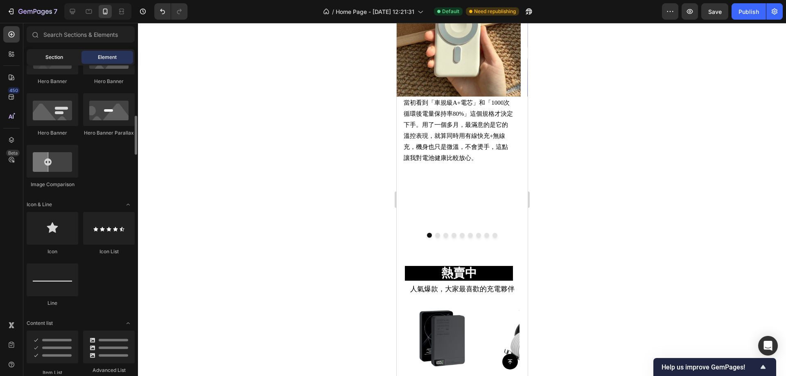
click at [64, 57] on div "Section" at bounding box center [54, 57] width 52 height 13
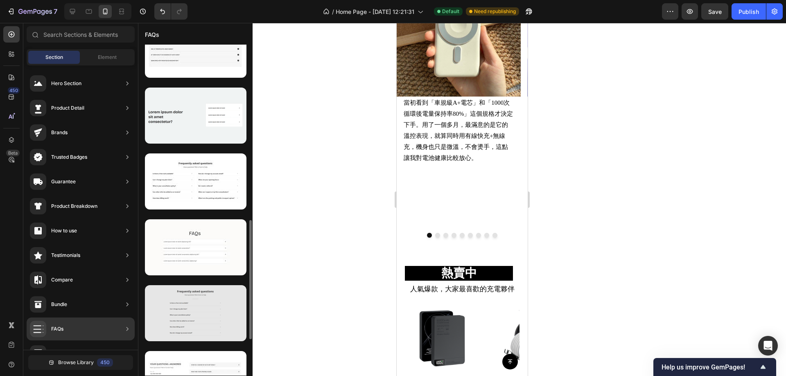
scroll to position [586, 0]
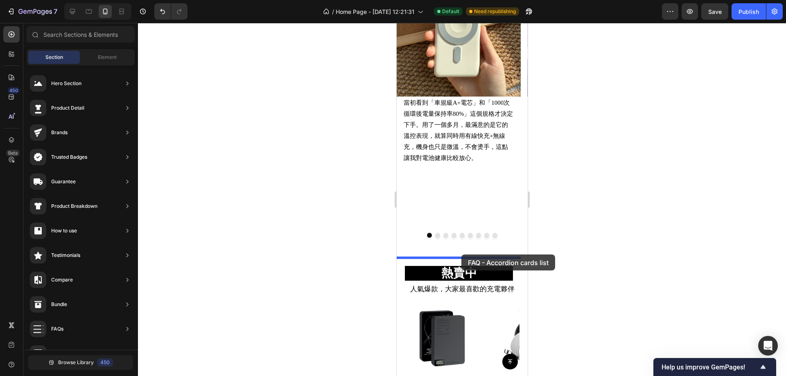
drag, startPoint x: 594, startPoint y: 174, endPoint x: 461, endPoint y: 255, distance: 155.7
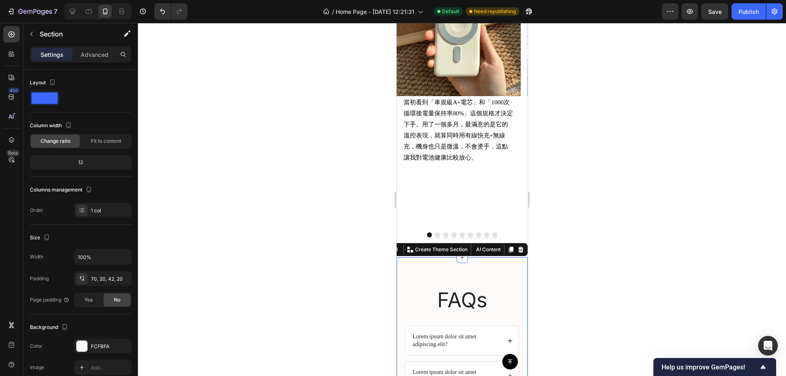
scroll to position [1025, 0]
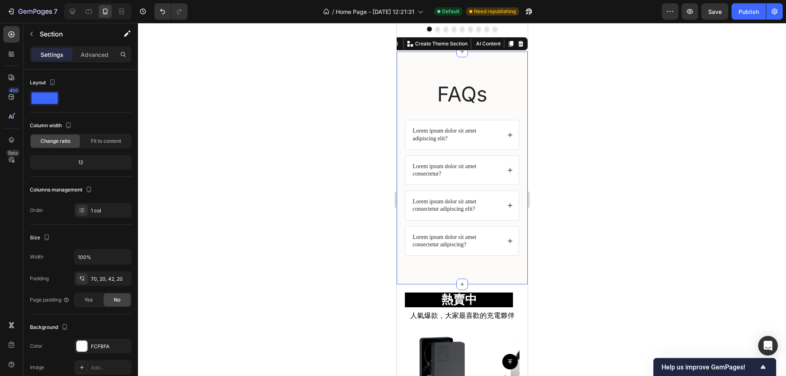
click at [593, 91] on div at bounding box center [462, 199] width 648 height 353
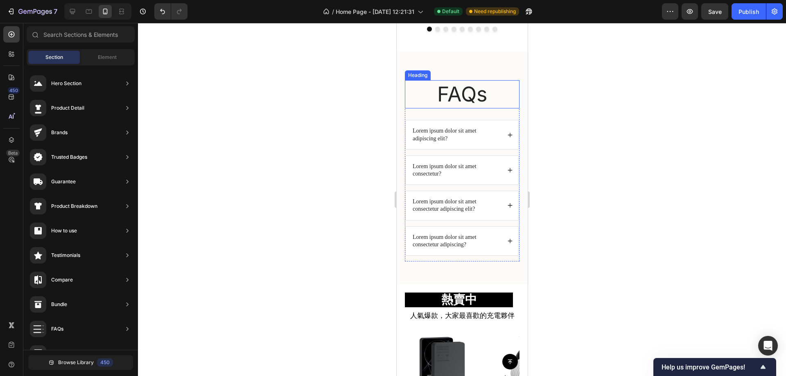
click at [432, 88] on h2 "FAQs" at bounding box center [461, 94] width 115 height 28
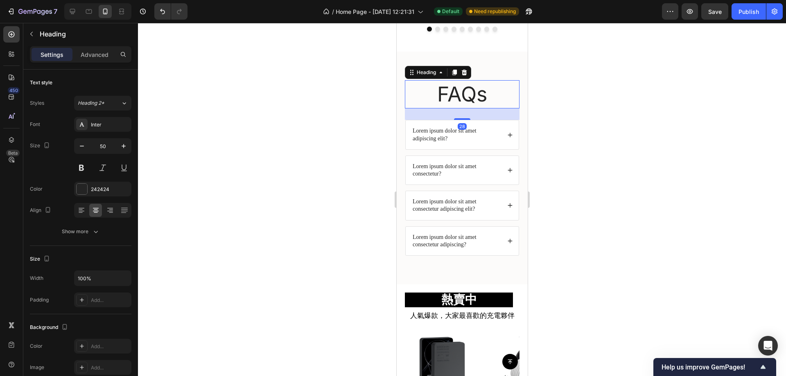
click at [660, 106] on div at bounding box center [462, 199] width 648 height 353
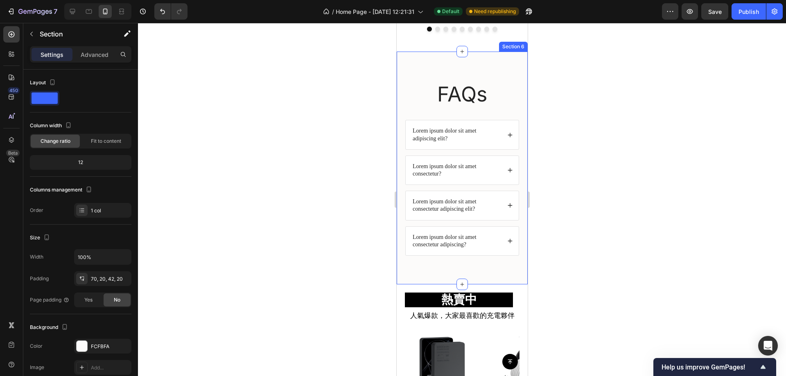
click at [491, 60] on div "FAQs Heading Lorem ipsum dolor sit amet adipiscing elit? Lorem ipsum dolor sit …" at bounding box center [461, 168] width 131 height 233
drag, startPoint x: 656, startPoint y: 116, endPoint x: 285, endPoint y: 0, distance: 388.8
click at [656, 116] on div at bounding box center [462, 199] width 648 height 353
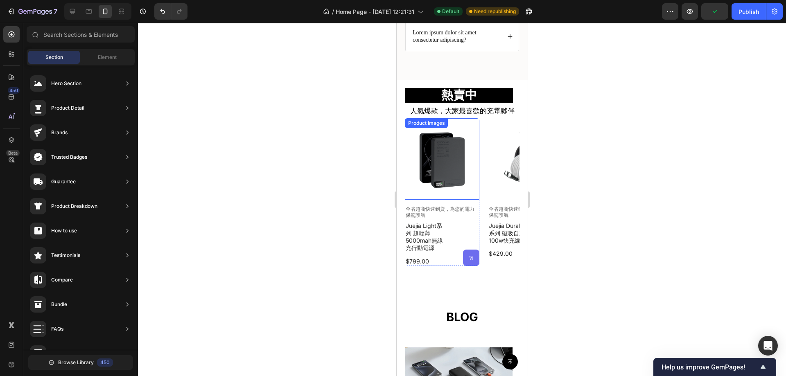
scroll to position [1066, 0]
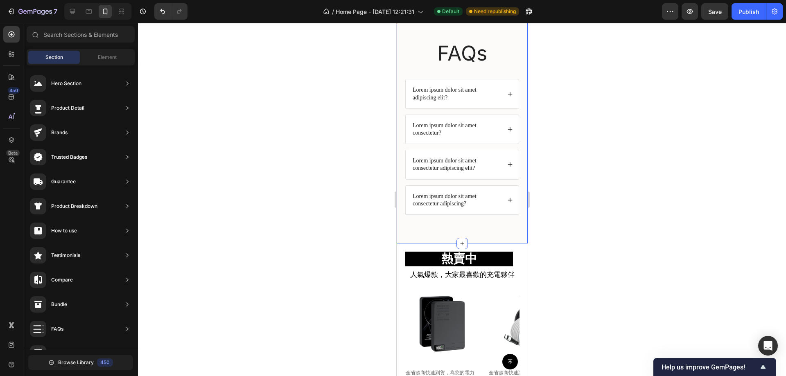
click at [517, 45] on div "FAQs Heading Lorem ipsum dolor sit amet adipiscing elit? Lorem ipsum dolor sit …" at bounding box center [461, 127] width 131 height 233
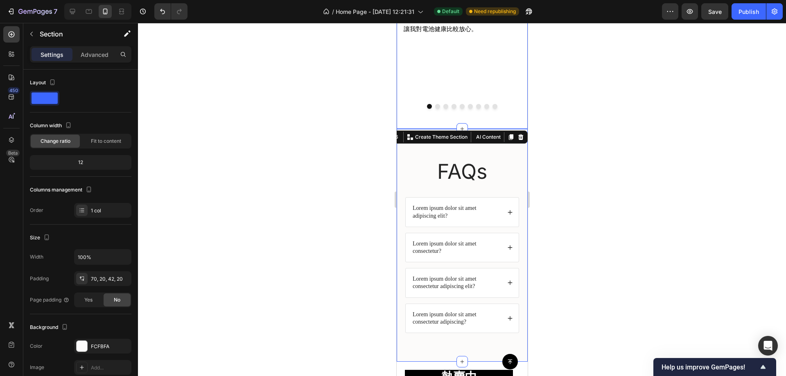
scroll to position [943, 0]
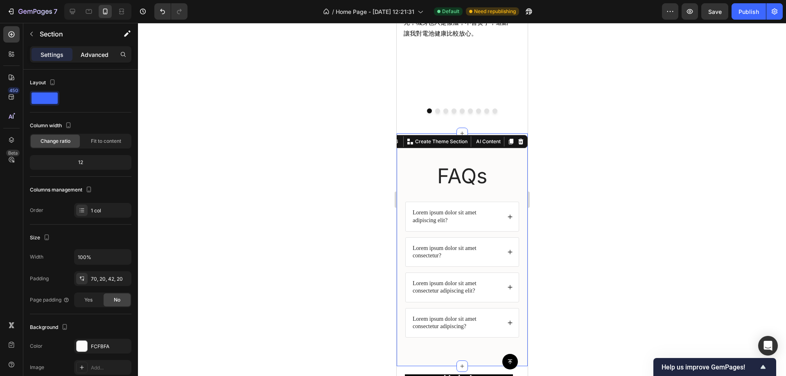
click at [96, 60] on div "Advanced" at bounding box center [94, 54] width 41 height 13
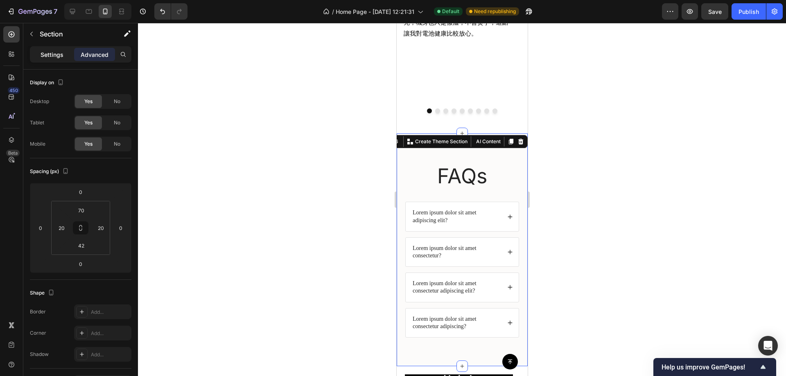
click at [59, 57] on p "Settings" at bounding box center [52, 54] width 23 height 9
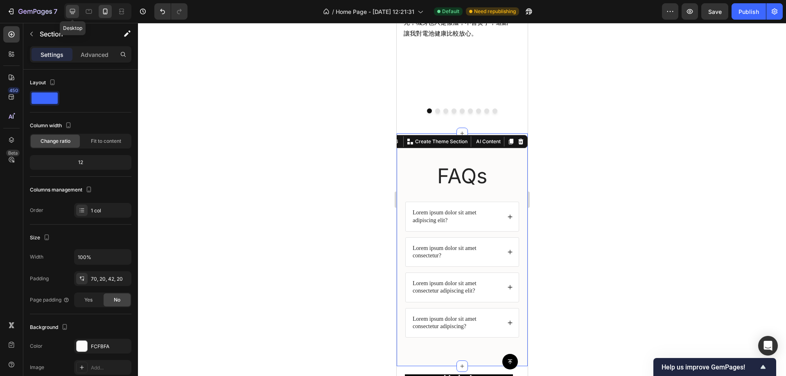
click at [76, 12] on icon at bounding box center [72, 11] width 8 height 8
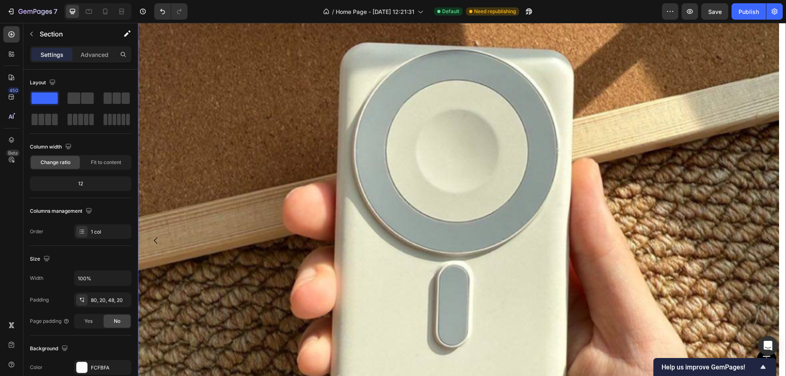
scroll to position [903, 0]
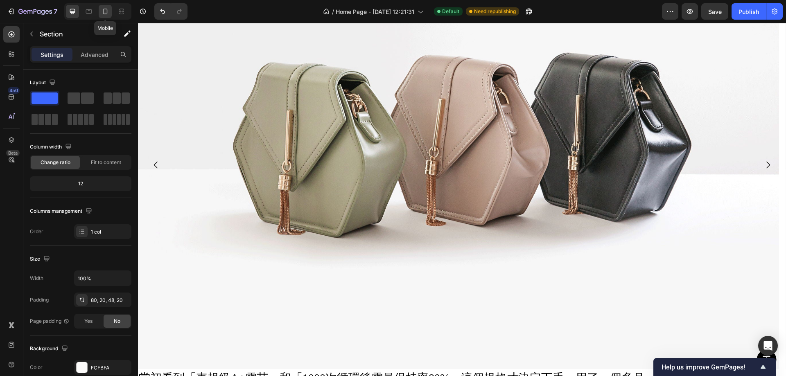
click at [105, 11] on icon at bounding box center [105, 11] width 8 height 8
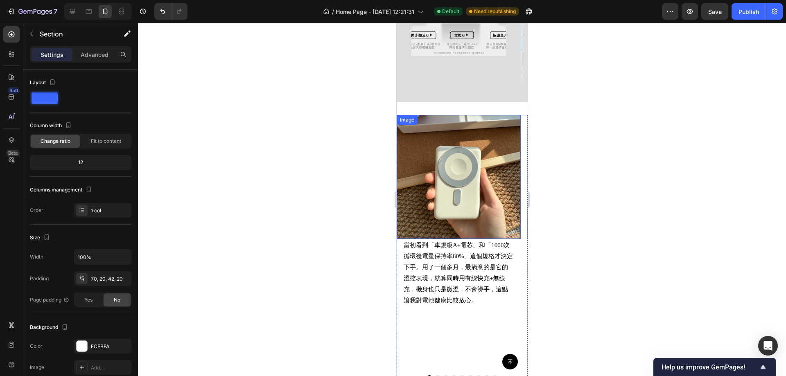
scroll to position [672, 0]
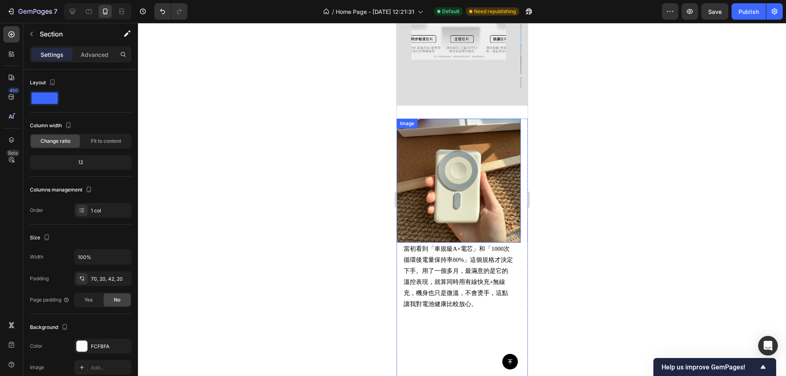
click at [489, 148] on img at bounding box center [458, 181] width 124 height 124
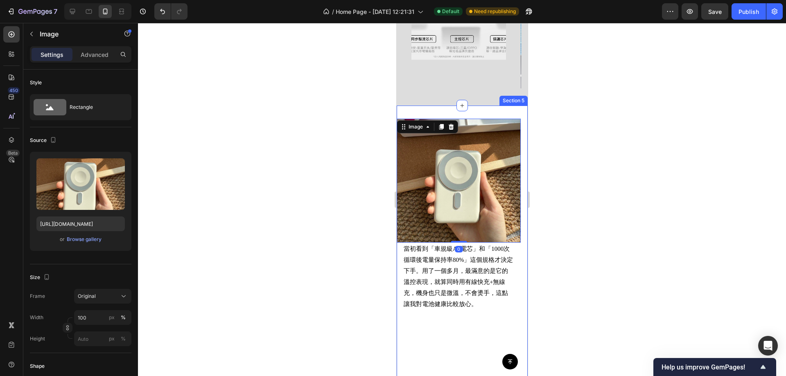
click at [490, 113] on div "Image 0 當初看到「車規級A+電芯」和「1000次循環後電量保持率80%」這個規格才決定下手。用了一個多月，最滿意的是它的溫控表現，就算同時用有線快充+…" at bounding box center [461, 255] width 131 height 298
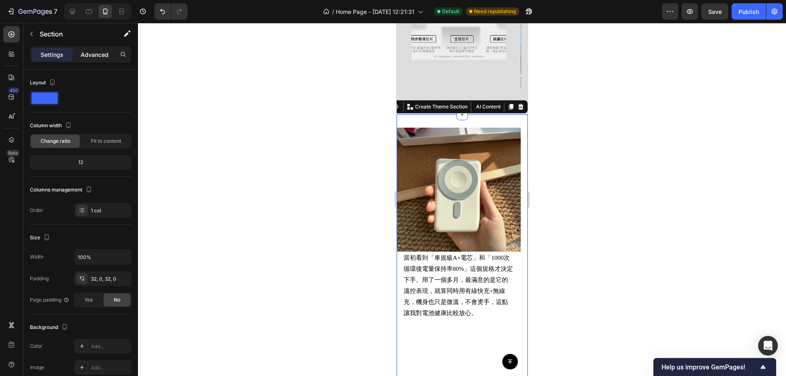
click at [88, 55] on p "Advanced" at bounding box center [95, 54] width 28 height 9
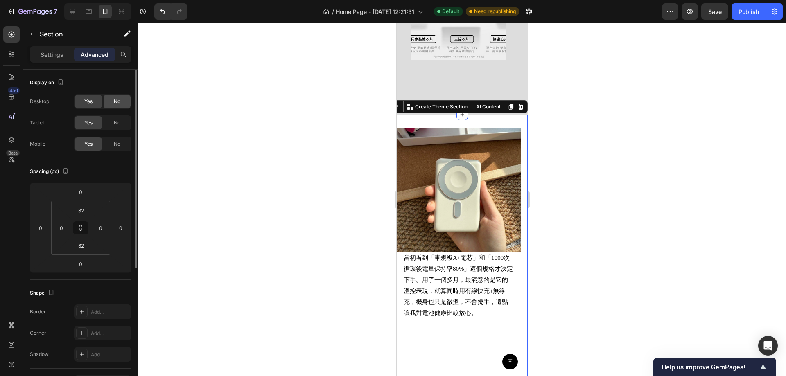
click at [110, 121] on div "No" at bounding box center [117, 122] width 27 height 13
click at [118, 101] on span "No" at bounding box center [117, 101] width 7 height 7
click at [73, 10] on icon at bounding box center [72, 11] width 8 height 8
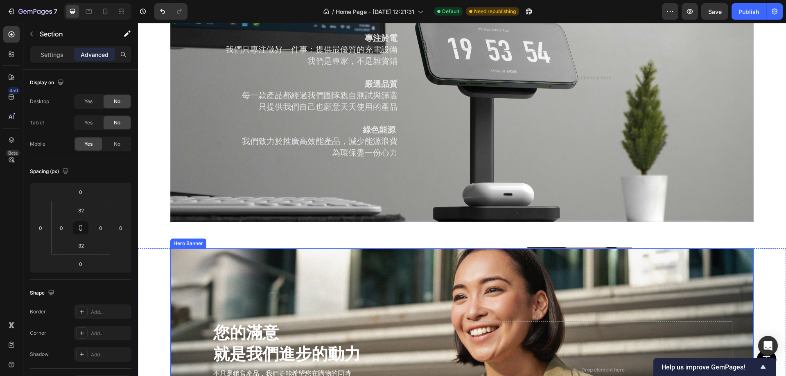
scroll to position [1179, 0]
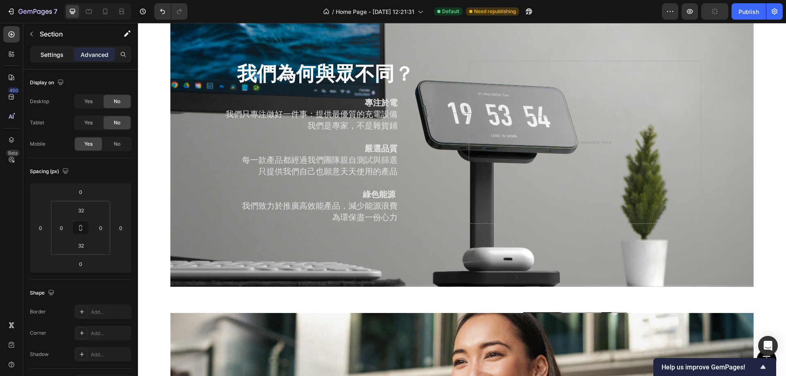
click at [45, 57] on p "Settings" at bounding box center [52, 54] width 23 height 9
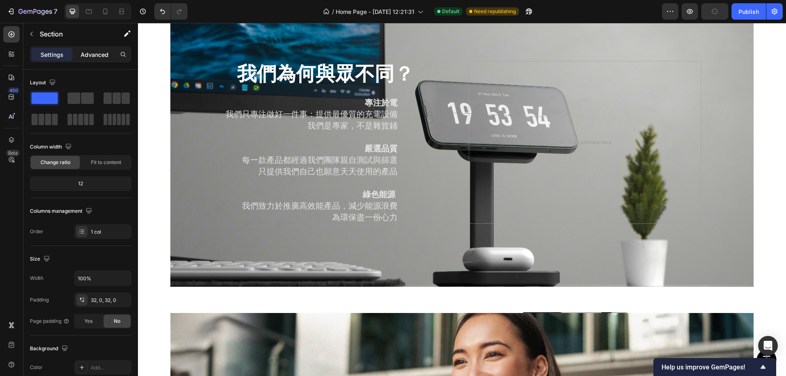
click at [89, 54] on p "Advanced" at bounding box center [95, 54] width 28 height 9
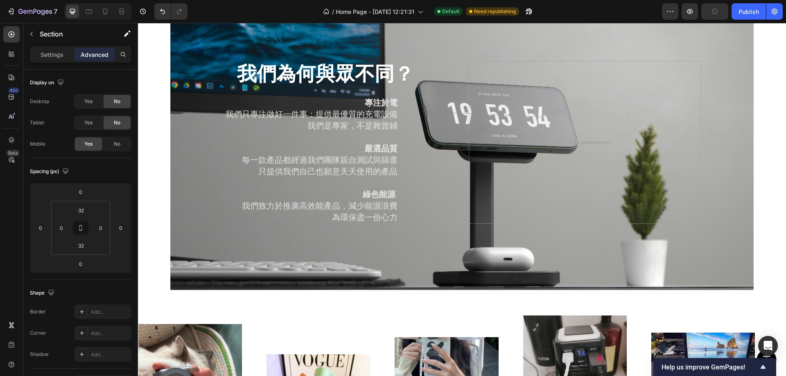
click at [98, 11] on div at bounding box center [97, 11] width 67 height 16
click at [110, 9] on div at bounding box center [105, 11] width 13 height 13
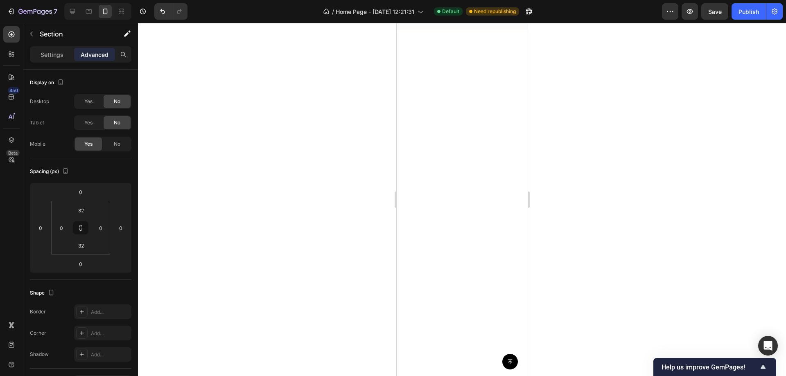
scroll to position [591, 0]
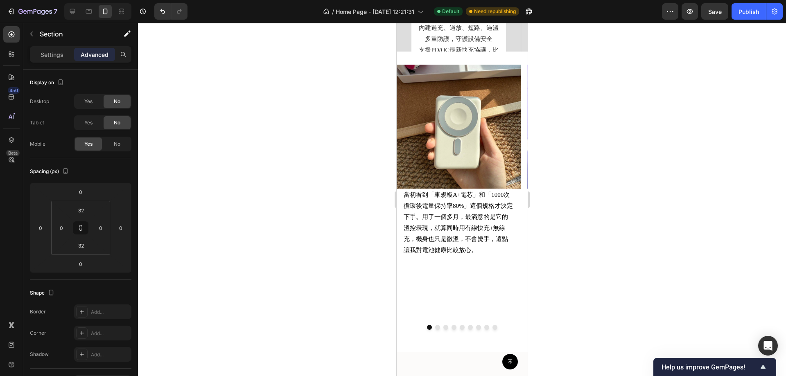
click at [505, 57] on div "Image 當初看到「車規級A+電芯」和「1000次循環後電量保持率80%」這個規格才決定下手。用了一個多月，最滿意的是它的溫控表現，就算同時用有線快充+無線…" at bounding box center [461, 202] width 131 height 300
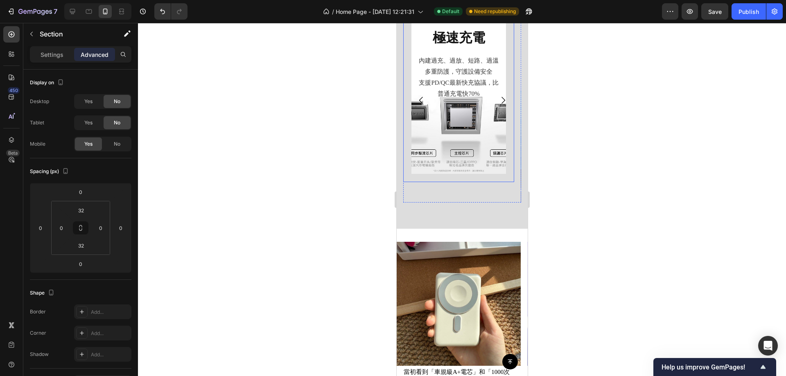
scroll to position [632, 0]
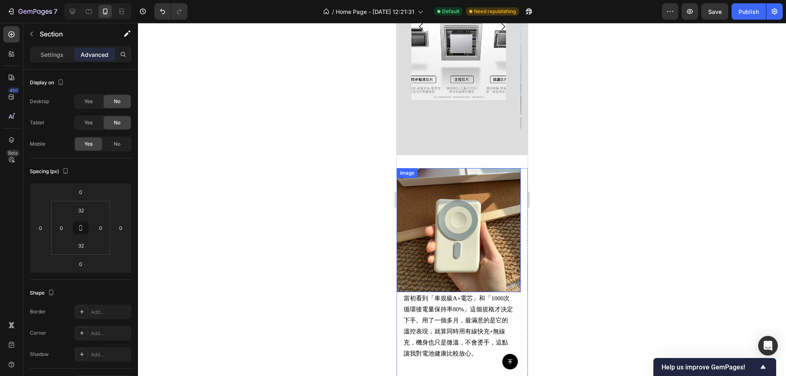
click at [498, 155] on div "Image 當初看到「車規級A+電芯」和「1000次循環後電量保持率80%」這個規格才決定下手。用了一個多月，最滿意的是它的溫控表現，就算同時用有線快充+無線…" at bounding box center [461, 304] width 131 height 298
click at [428, 155] on div "Image 當初看到「車規級A+電芯」和「1000次循環後電量保持率80%」這個規格才決定下手。用了一個多月，最滿意的是它的溫控表現，就算同時用有線快充+無線…" at bounding box center [461, 304] width 131 height 298
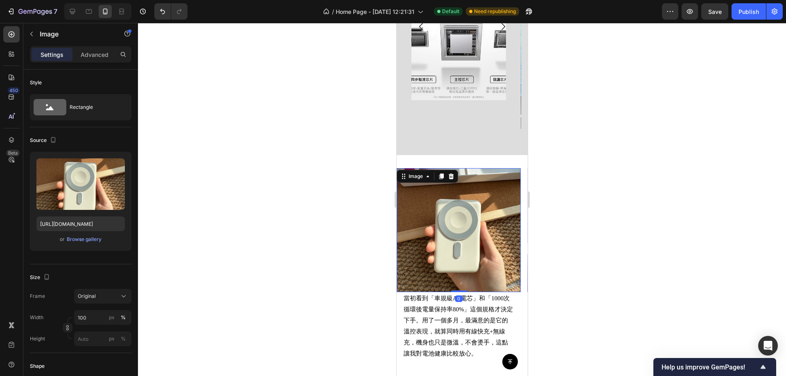
click at [476, 209] on img at bounding box center [458, 230] width 124 height 124
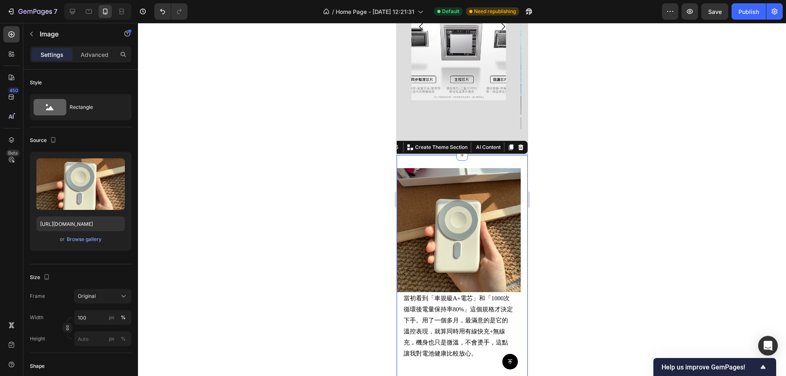
click at [474, 155] on div "Image 當初看到「車規級A+電芯」和「1000次循環後電量保持率80%」這個規格才決定下手。用了一個多月，最滿意的是它的溫控表現，就算同時用有線快充+無線…" at bounding box center [461, 304] width 131 height 298
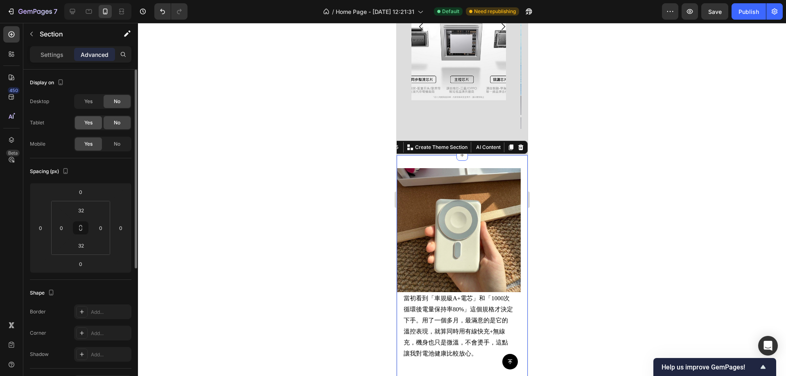
drag, startPoint x: 93, startPoint y: 129, endPoint x: 89, endPoint y: 122, distance: 7.5
click at [92, 129] on div "Yes" at bounding box center [88, 122] width 27 height 13
click at [85, 11] on icon at bounding box center [89, 11] width 8 height 8
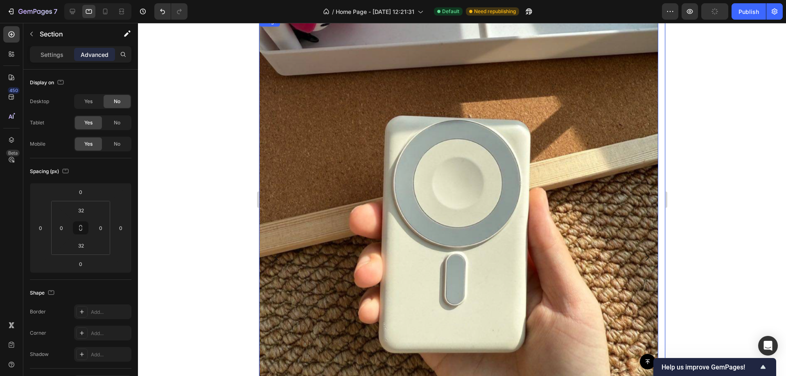
scroll to position [632, 0]
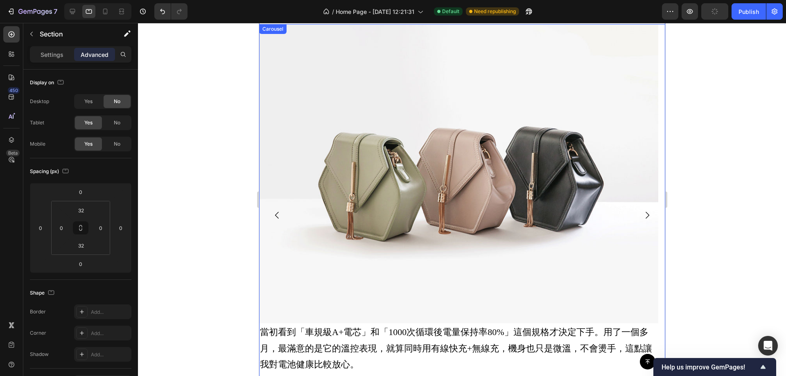
click at [642, 213] on icon "Carousel Next Arrow" at bounding box center [647, 215] width 10 height 10
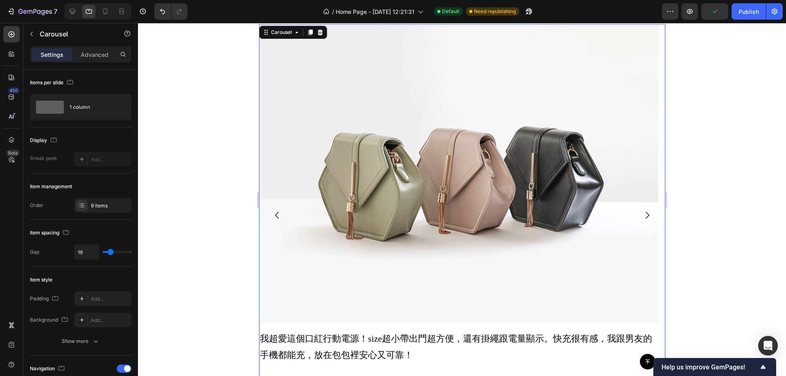
click at [642, 213] on icon "Carousel Next Arrow" at bounding box center [647, 215] width 10 height 10
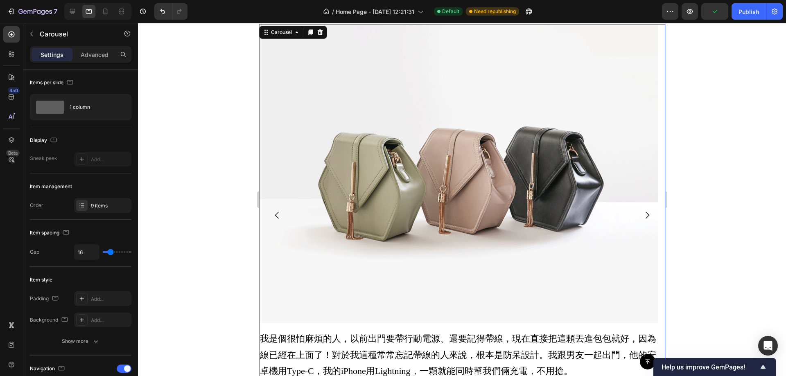
click at [642, 213] on icon "Carousel Next Arrow" at bounding box center [647, 215] width 10 height 10
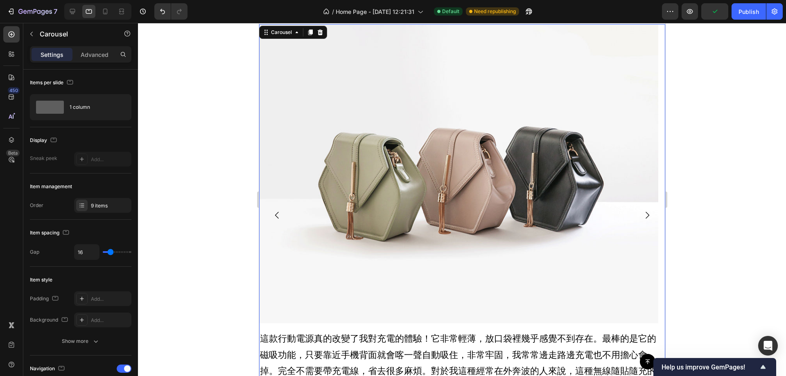
click at [642, 213] on icon "Carousel Next Arrow" at bounding box center [647, 215] width 10 height 10
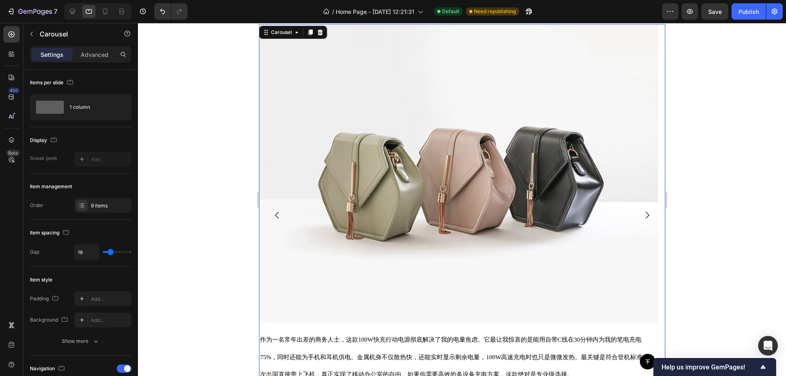
click at [642, 213] on icon "Carousel Next Arrow" at bounding box center [647, 215] width 10 height 10
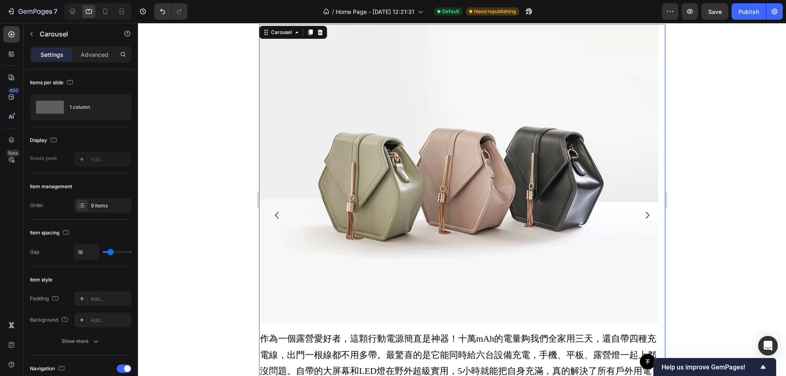
click at [642, 213] on icon "Carousel Next Arrow" at bounding box center [647, 215] width 10 height 10
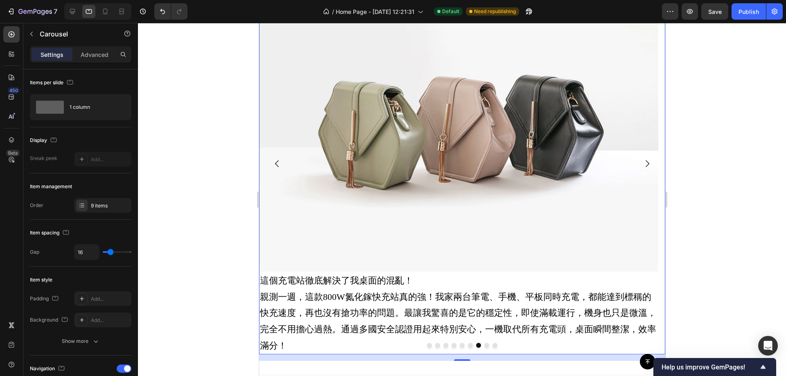
scroll to position [673, 0]
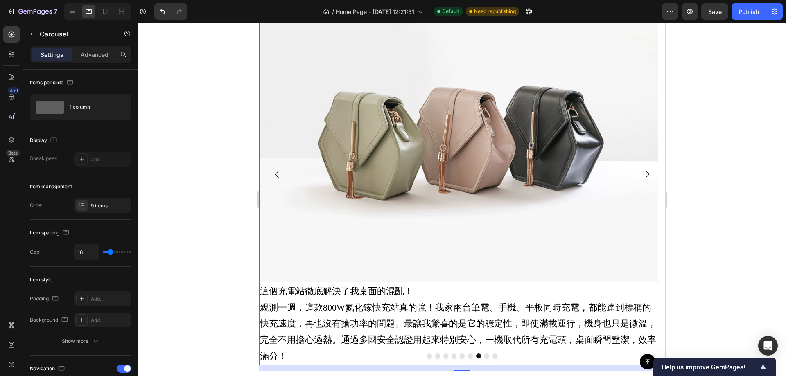
click at [642, 174] on icon "Carousel Next Arrow" at bounding box center [647, 174] width 10 height 10
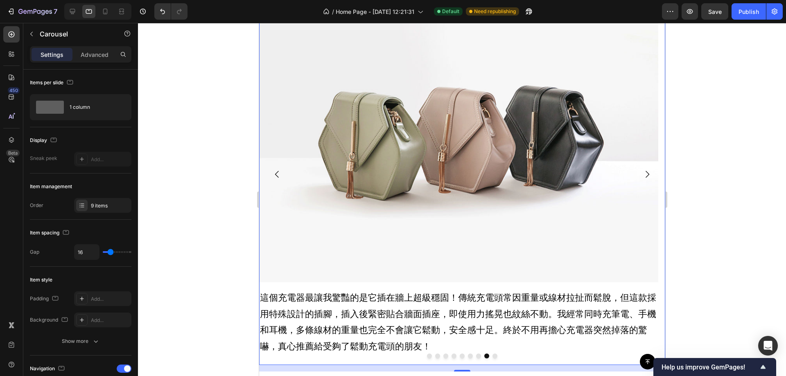
click at [642, 174] on icon "Carousel Next Arrow" at bounding box center [647, 174] width 10 height 10
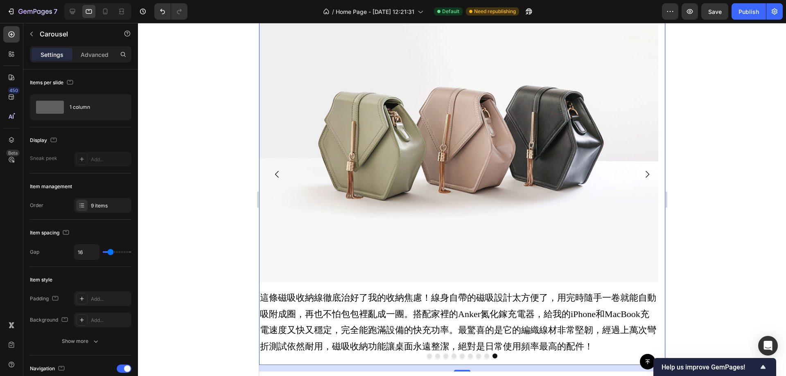
click at [277, 173] on icon "Carousel Back Arrow" at bounding box center [277, 174] width 4 height 7
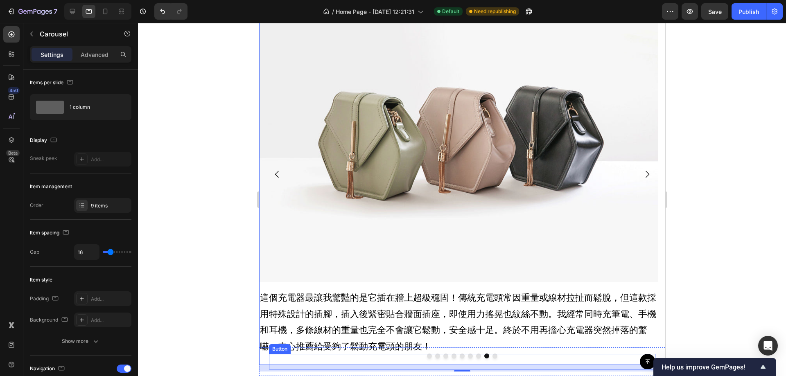
click at [426, 356] on div "Button" at bounding box center [461, 362] width 386 height 16
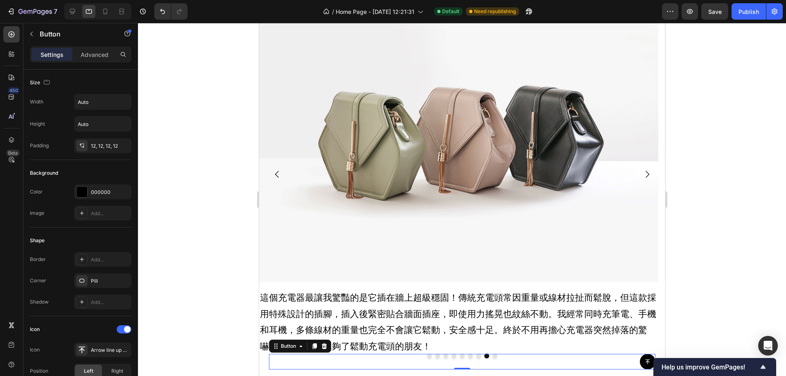
click at [426, 356] on div "Button 0" at bounding box center [461, 362] width 386 height 16
click at [397, 160] on img at bounding box center [458, 132] width 399 height 299
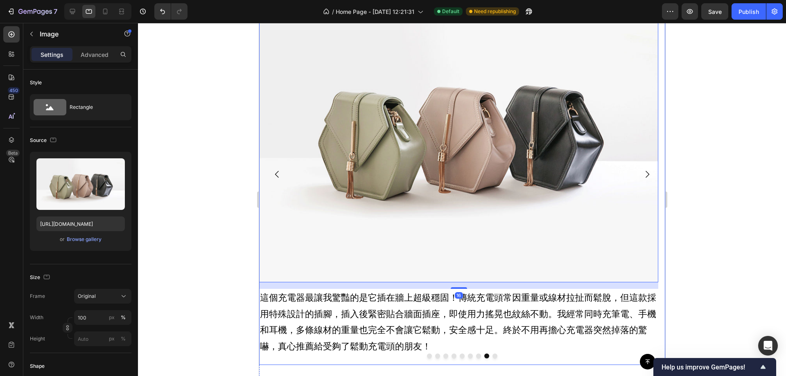
click at [275, 174] on icon "Carousel Back Arrow" at bounding box center [277, 174] width 10 height 10
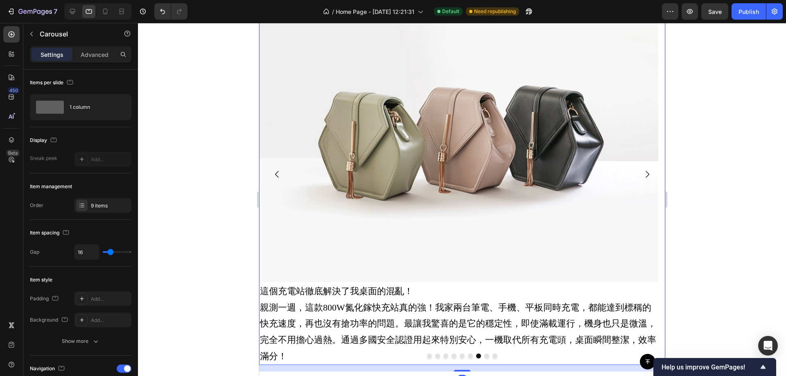
click at [275, 174] on icon "Carousel Back Arrow" at bounding box center [277, 174] width 10 height 10
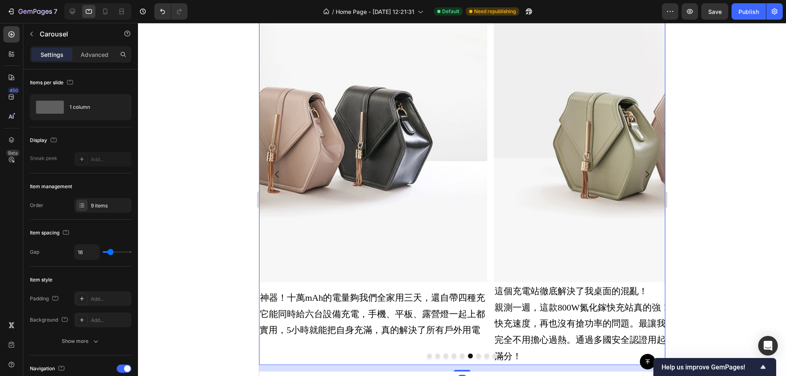
click at [275, 174] on icon "Carousel Back Arrow" at bounding box center [277, 174] width 10 height 10
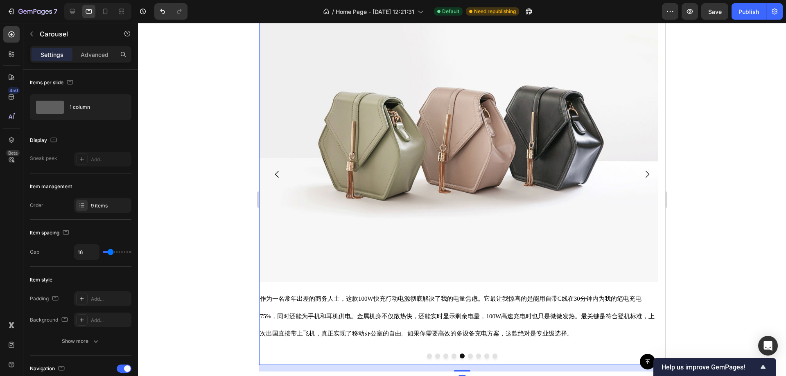
click at [275, 174] on icon "Carousel Back Arrow" at bounding box center [277, 174] width 10 height 10
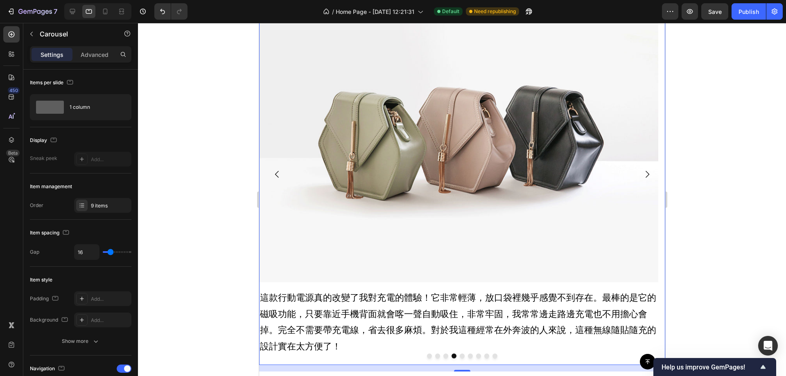
click at [275, 174] on icon "Carousel Back Arrow" at bounding box center [277, 174] width 10 height 10
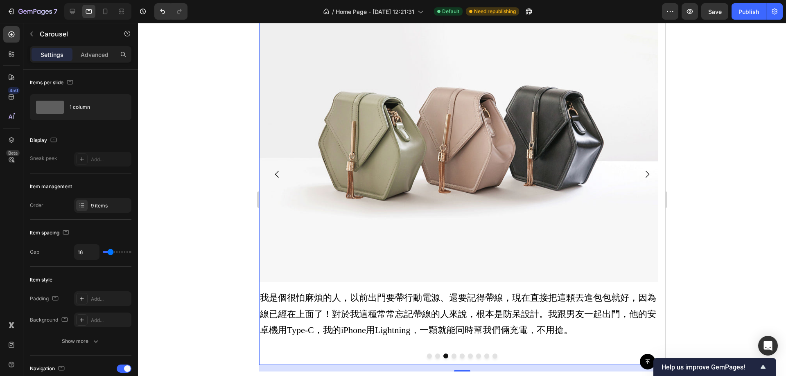
click at [275, 174] on icon "Carousel Back Arrow" at bounding box center [277, 174] width 10 height 10
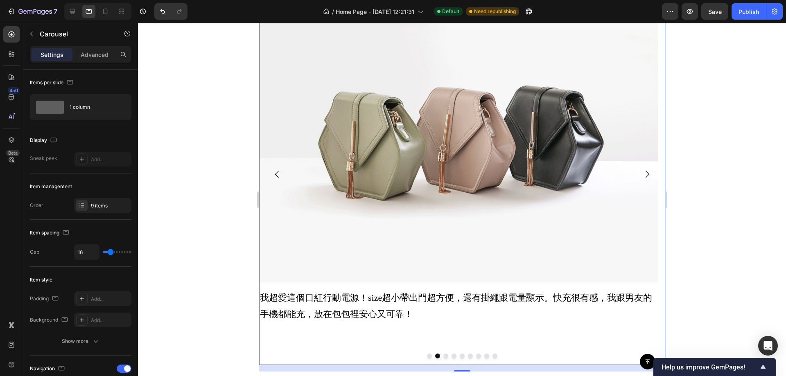
click at [275, 174] on icon "Carousel Back Arrow" at bounding box center [277, 174] width 10 height 10
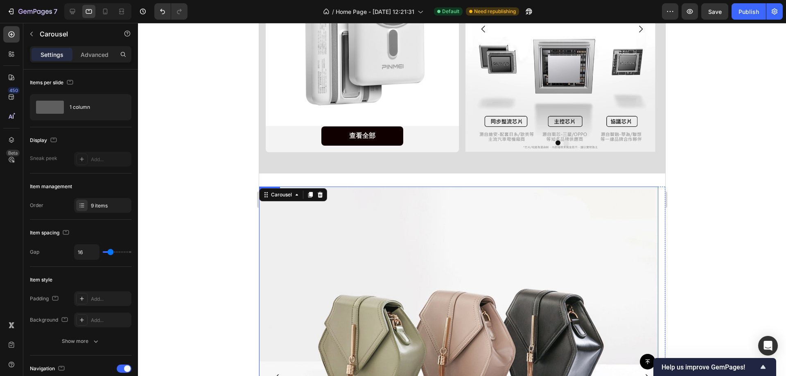
scroll to position [468, 0]
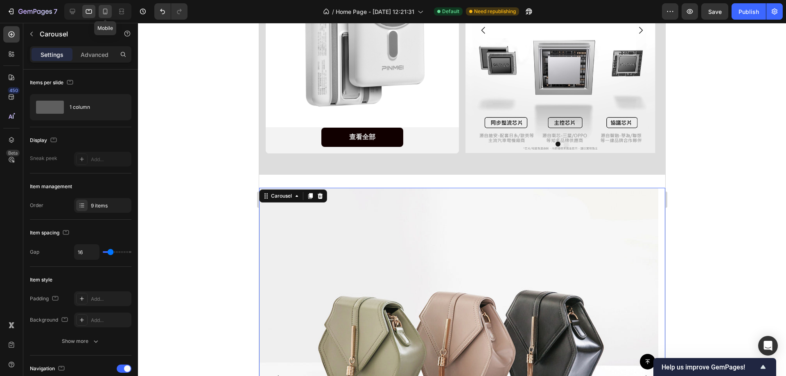
click at [105, 7] on icon at bounding box center [105, 11] width 8 height 8
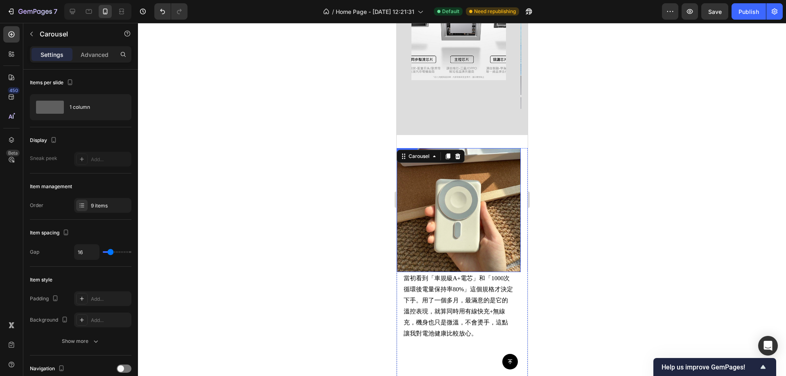
scroll to position [576, 0]
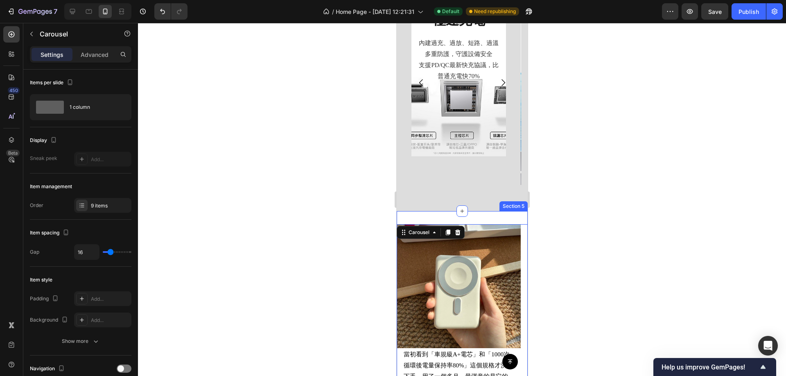
click at [489, 211] on div "Image 當初看到「車規級A+電芯」和「1000次循環後電量保持率80%」這個規格才決定下手。用了一個多月，最滿意的是它的溫控表現，就算同時用有線快充+無線…" at bounding box center [461, 360] width 131 height 298
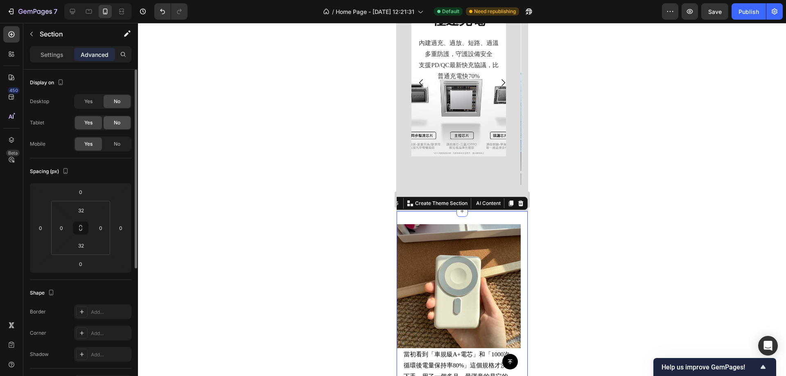
click at [117, 124] on span "No" at bounding box center [117, 122] width 7 height 7
click at [352, 209] on div at bounding box center [462, 199] width 648 height 353
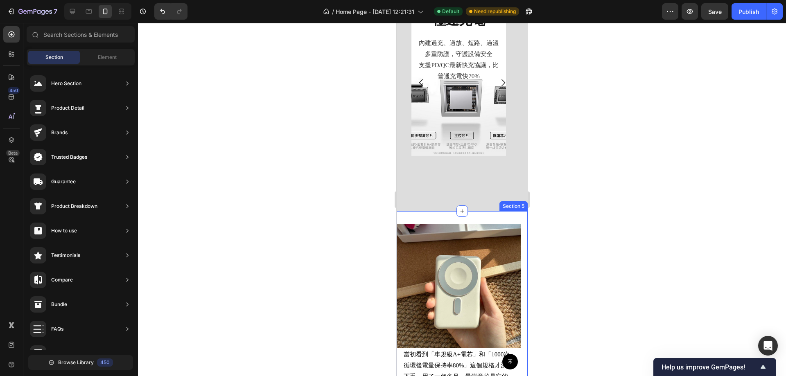
click at [493, 211] on div "Image 當初看到「車規級A+電芯」和「1000次循環後電量保持率80%」這個規格才決定下手。用了一個多月，最滿意的是它的溫控表現，就算同時用有線快充+無線…" at bounding box center [461, 360] width 131 height 298
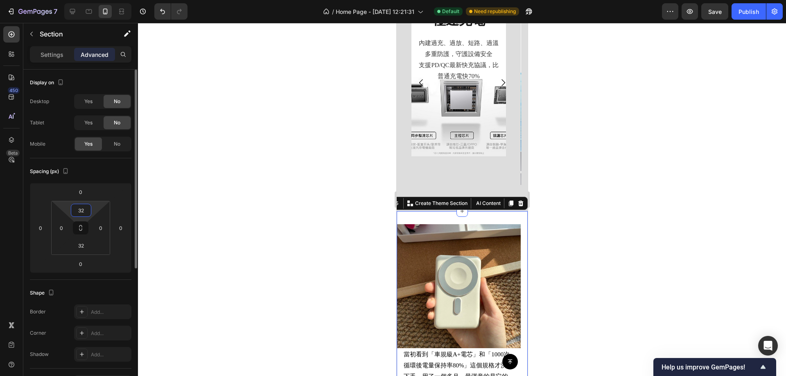
click at [78, 208] on input "32" at bounding box center [81, 210] width 16 height 12
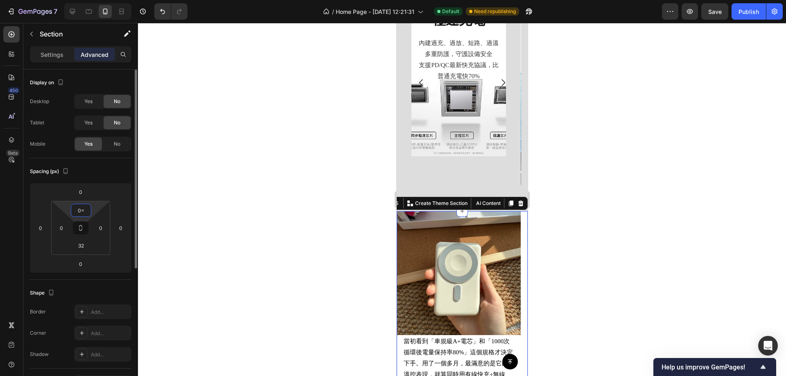
type input "0"
type input "10"
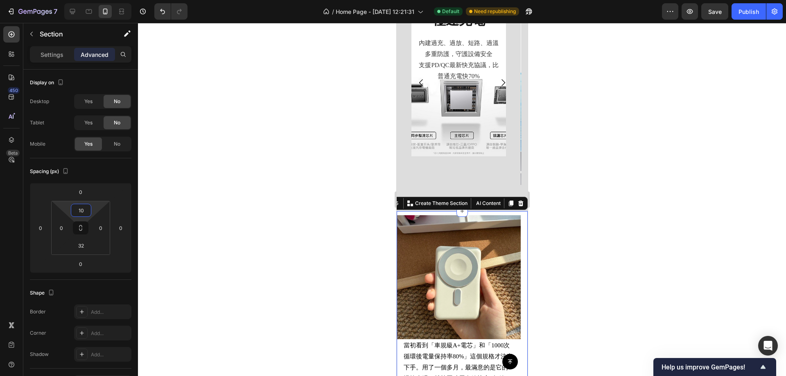
click at [223, 193] on div at bounding box center [462, 199] width 648 height 353
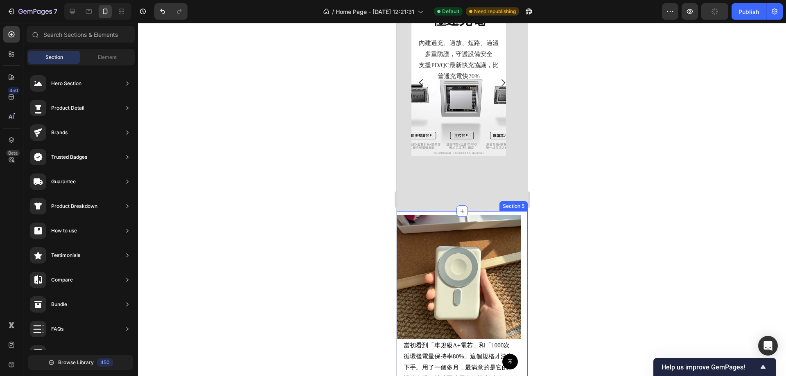
click at [493, 211] on div "Image 當初看到「車規級A+電芯」和「1000次循環後電量保持率80%」這個規格才決定下手。用了一個多月，最滿意的是它的溫控表現，就算同時用有線快充+無線…" at bounding box center [461, 355] width 131 height 289
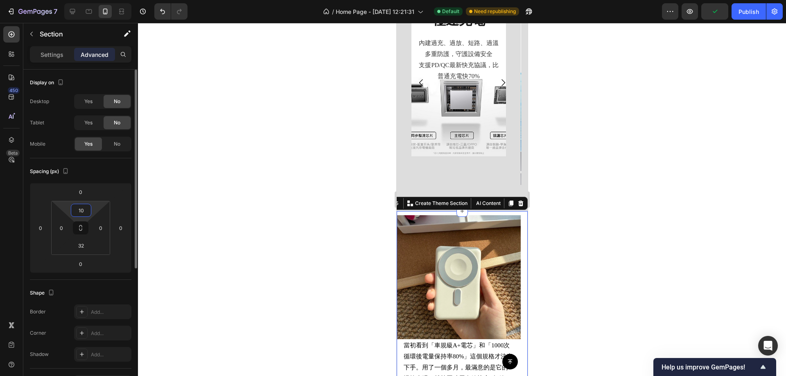
click at [79, 216] on input "10" at bounding box center [81, 210] width 16 height 12
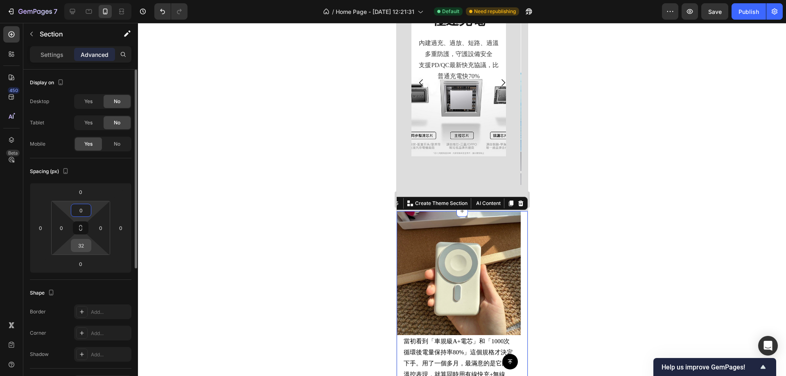
type input "0"
click at [84, 246] on input "32" at bounding box center [81, 245] width 16 height 12
type input "0"
click at [287, 212] on div at bounding box center [462, 199] width 648 height 353
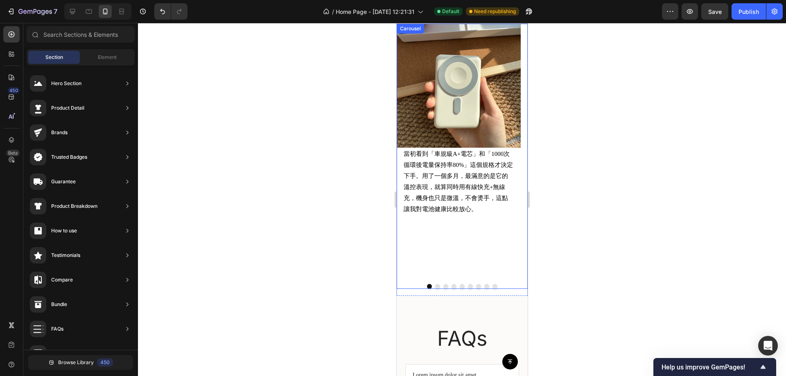
scroll to position [740, 0]
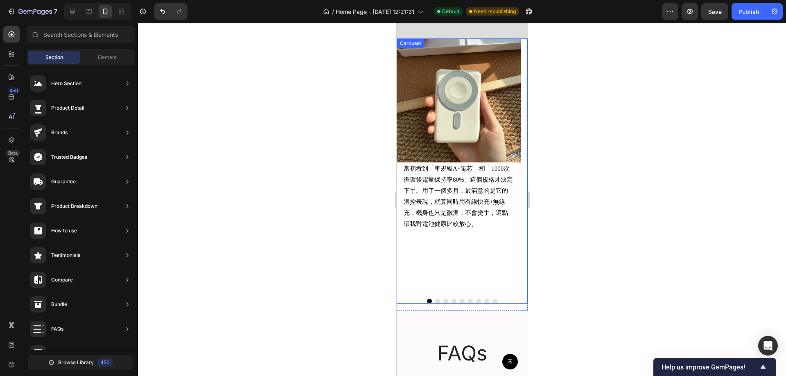
click at [478, 257] on div "Image 當初看到「車規級A+電芯」和「1000次循環後電量保持率80%」這個規格才決定下手。用了一個多月，最滿意的是它的溫控表現，就算同時用有線快充+無線…" at bounding box center [458, 165] width 124 height 254
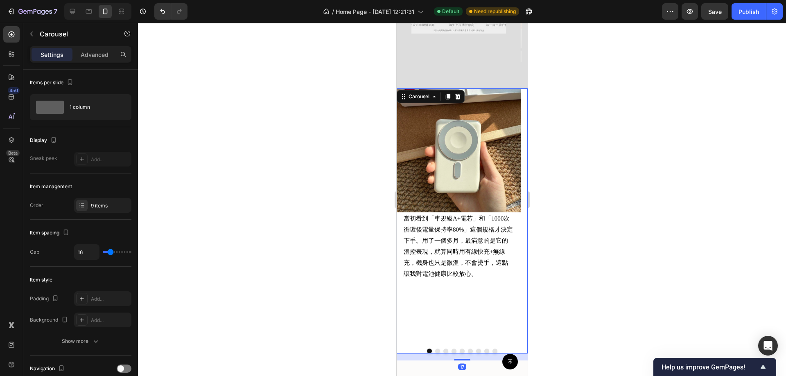
click at [467, 349] on button "Dot" at bounding box center [469, 351] width 5 height 5
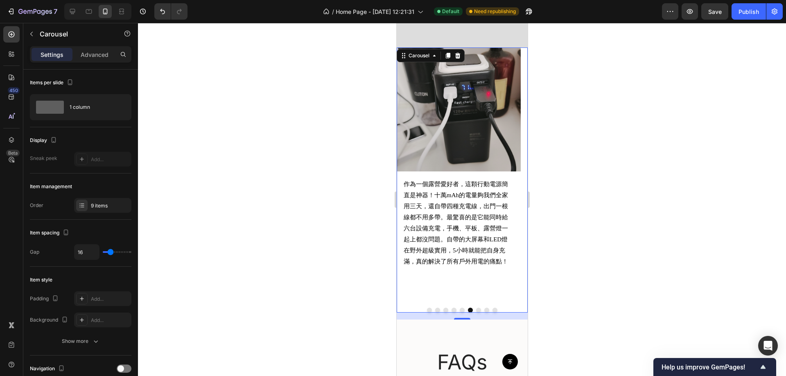
click at [473, 313] on div "17" at bounding box center [461, 316] width 131 height 7
click at [476, 308] on button "Dot" at bounding box center [478, 310] width 5 height 5
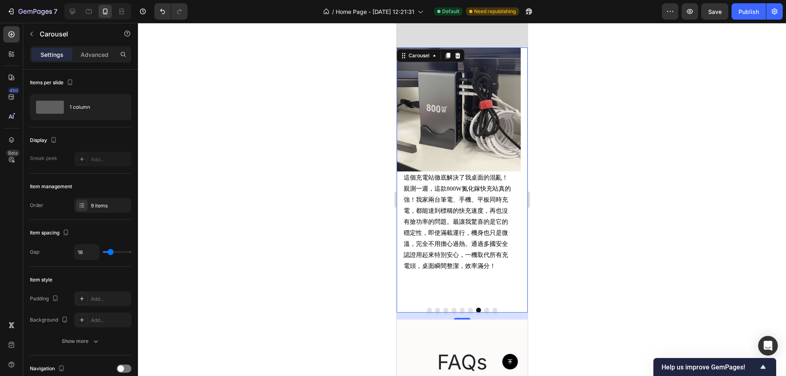
click at [484, 308] on button "Dot" at bounding box center [486, 310] width 5 height 5
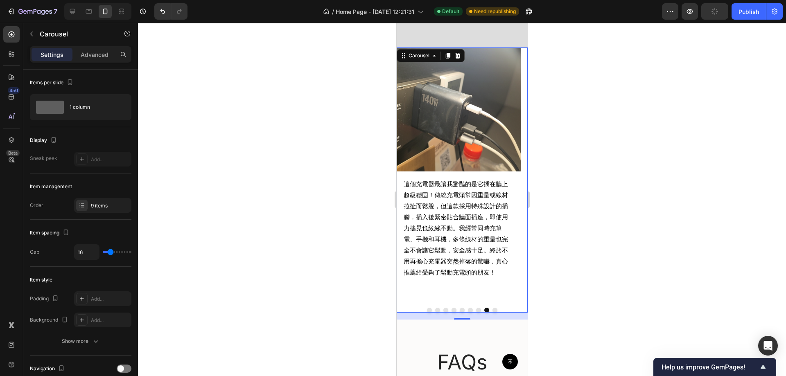
click at [492, 308] on button "Dot" at bounding box center [494, 310] width 5 height 5
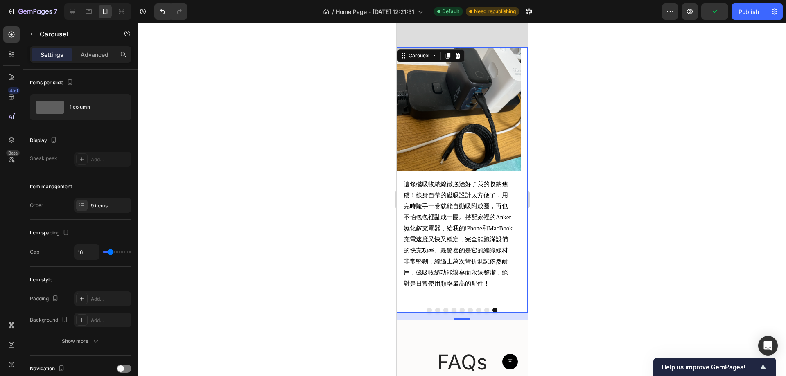
click at [426, 308] on button "Dot" at bounding box center [428, 310] width 5 height 5
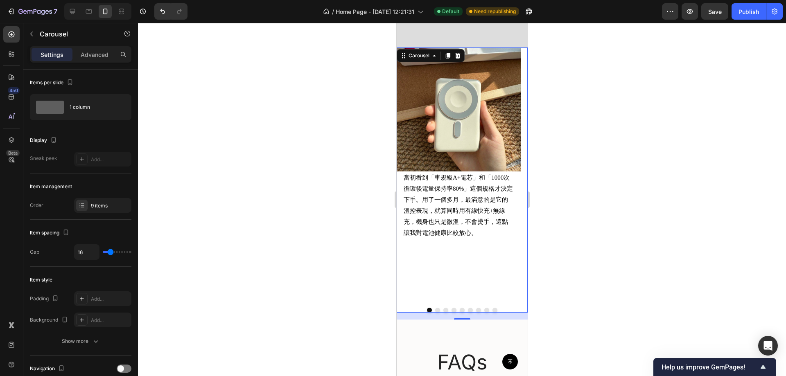
click at [435, 308] on button "Dot" at bounding box center [437, 310] width 5 height 5
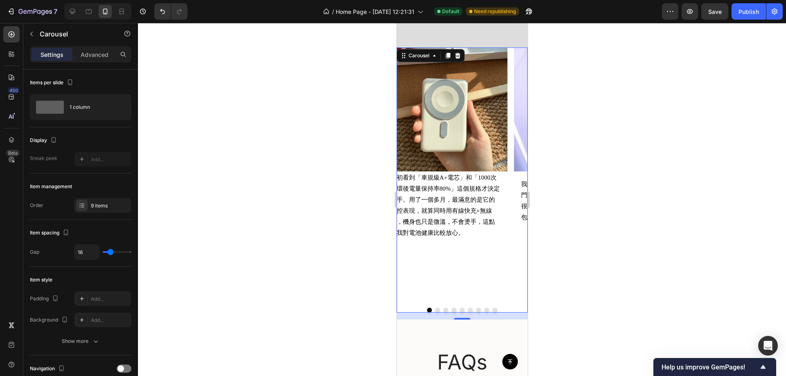
click at [444, 308] on div at bounding box center [461, 310] width 131 height 5
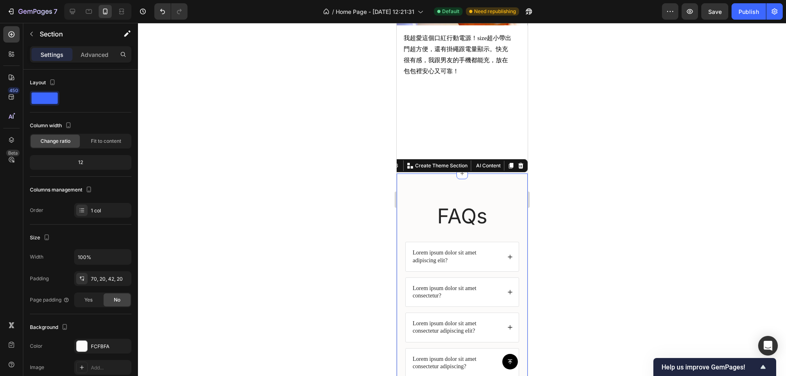
scroll to position [985, 0]
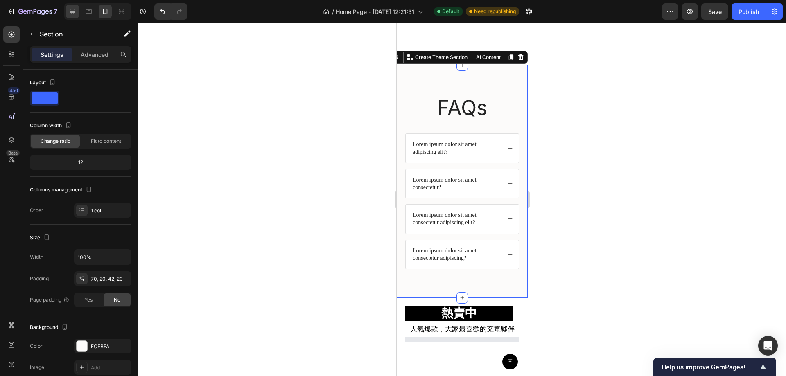
click at [74, 16] on div at bounding box center [72, 11] width 13 height 13
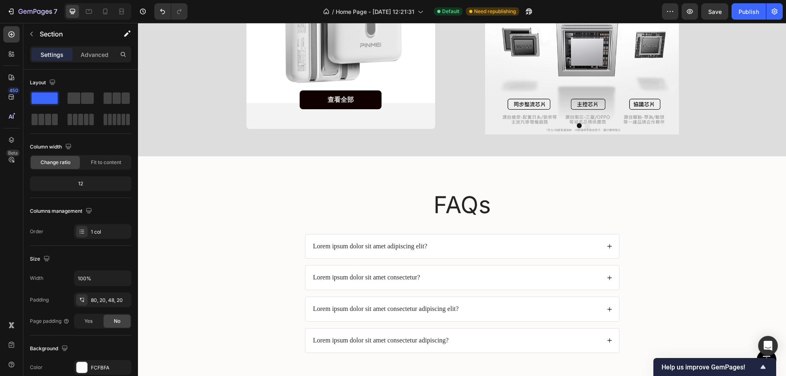
scroll to position [568, 0]
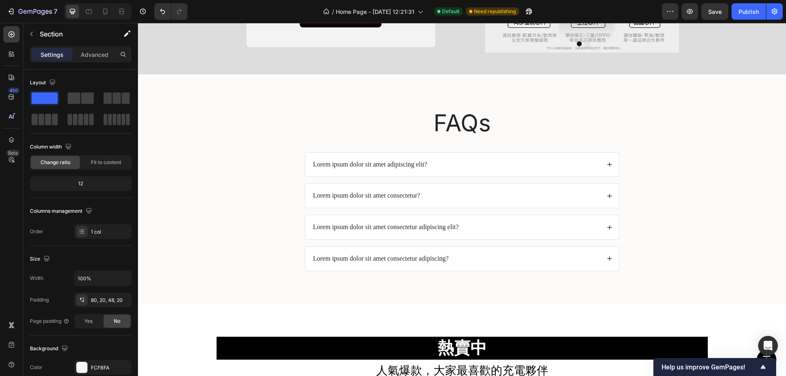
click at [250, 132] on div "FAQs Heading Lorem ipsum dolor sit amet adipiscing elit? Lorem ipsum dolor sit …" at bounding box center [461, 195] width 631 height 177
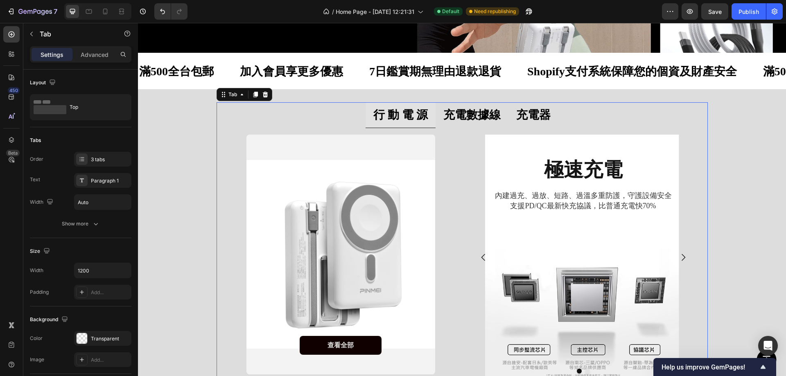
click at [452, 113] on strong "充電數據線" at bounding box center [471, 114] width 57 height 13
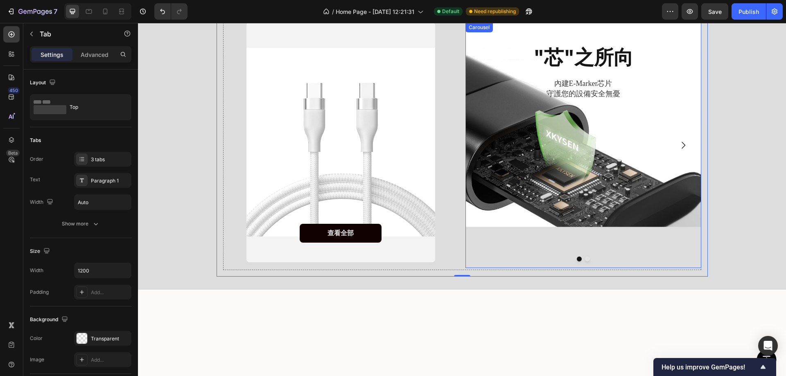
scroll to position [241, 0]
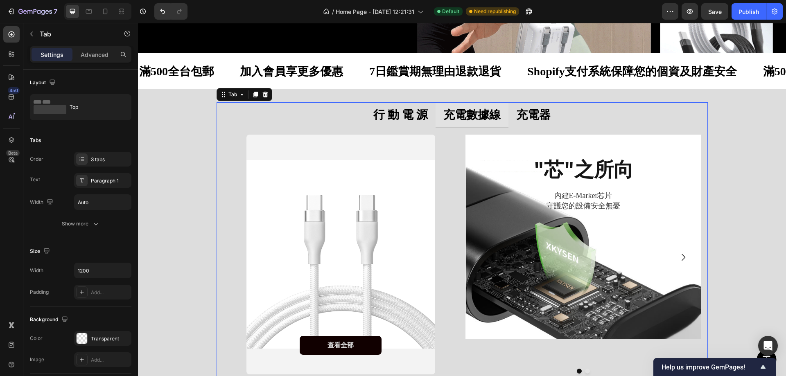
click at [528, 119] on strong "充電器" at bounding box center [533, 114] width 34 height 13
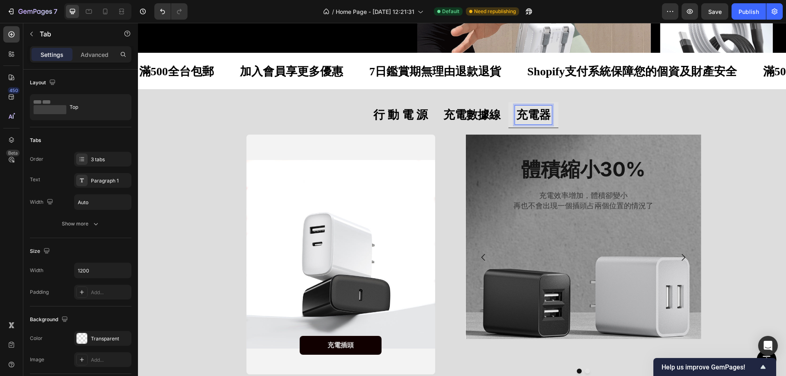
click at [373, 110] on strong "行 動 電 源" at bounding box center [400, 114] width 54 height 13
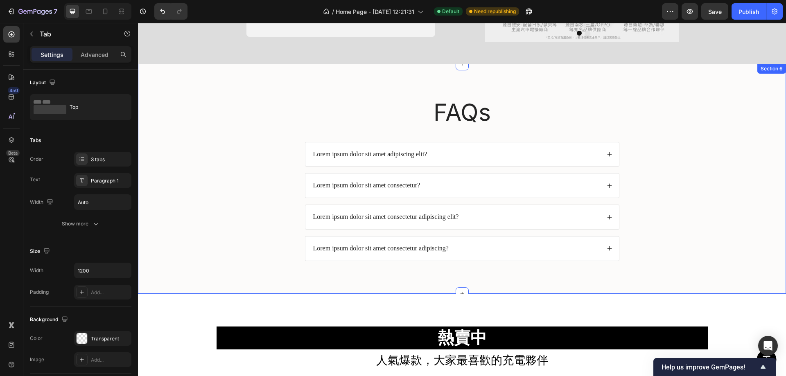
scroll to position [528, 0]
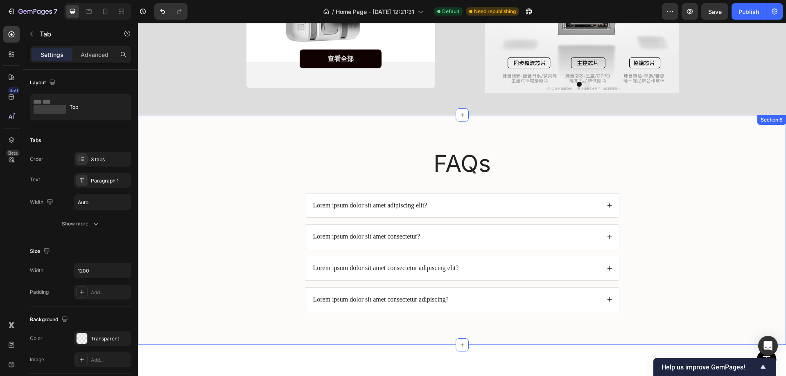
click at [240, 157] on div "FAQs Heading Lorem ipsum dolor sit amet adipiscing elit? Lorem ipsum dolor sit …" at bounding box center [461, 236] width 631 height 177
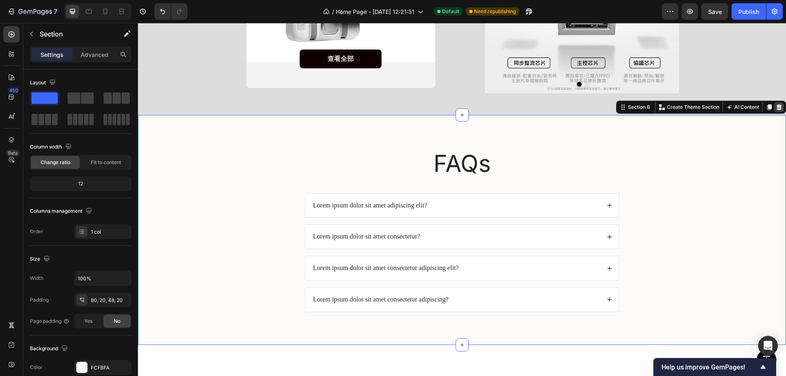
click at [776, 108] on icon at bounding box center [779, 107] width 7 height 7
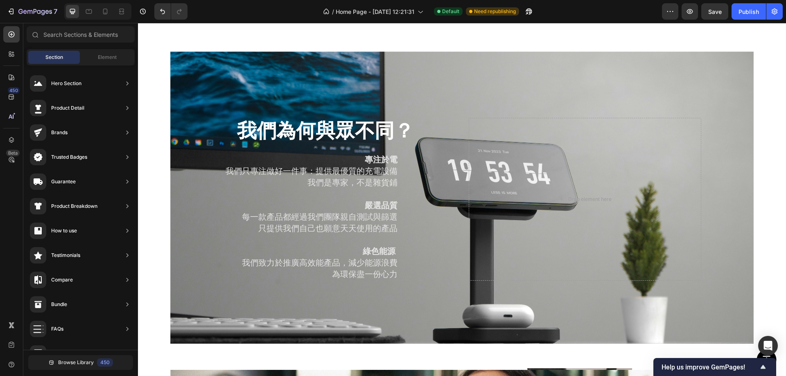
scroll to position [650, 0]
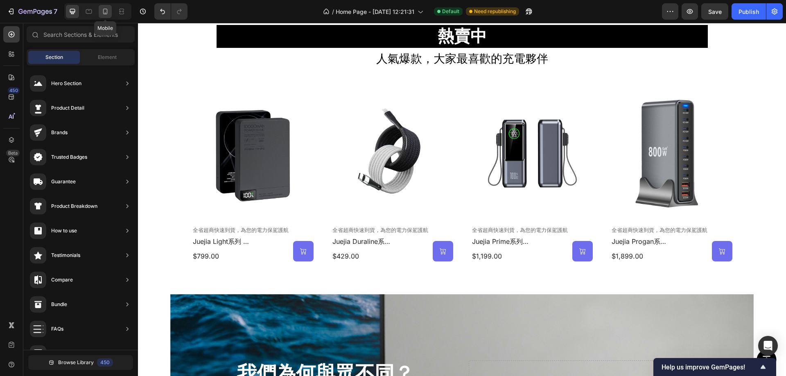
click at [110, 10] on div at bounding box center [105, 11] width 13 height 13
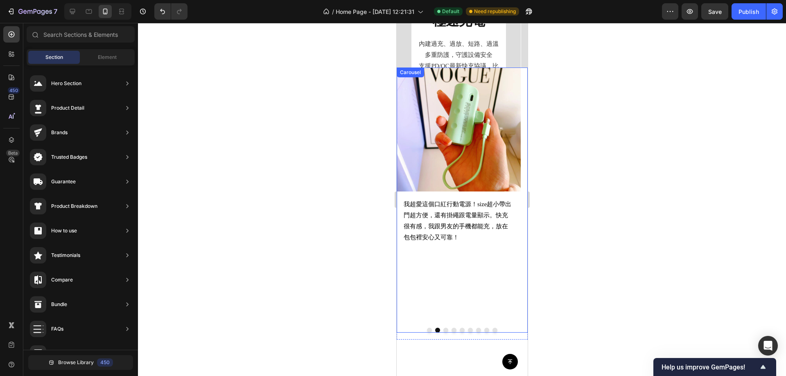
scroll to position [528, 0]
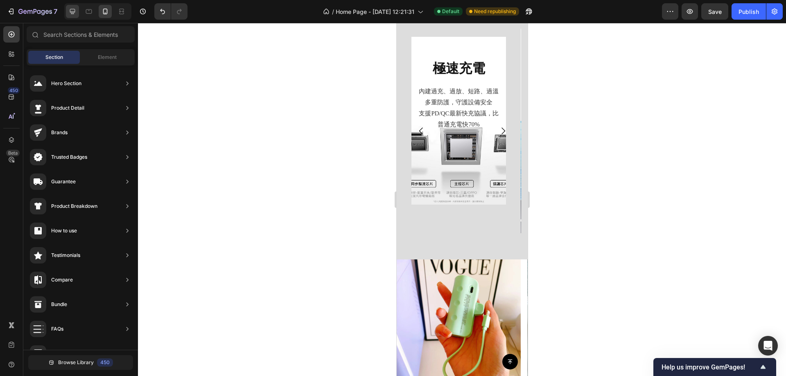
click at [72, 9] on icon at bounding box center [72, 11] width 5 height 5
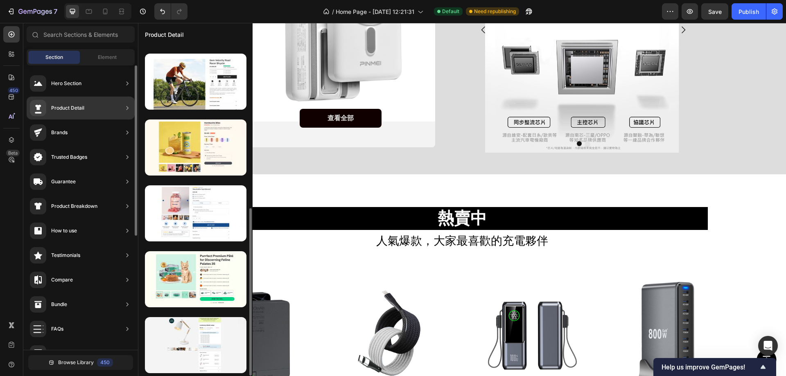
scroll to position [323, 0]
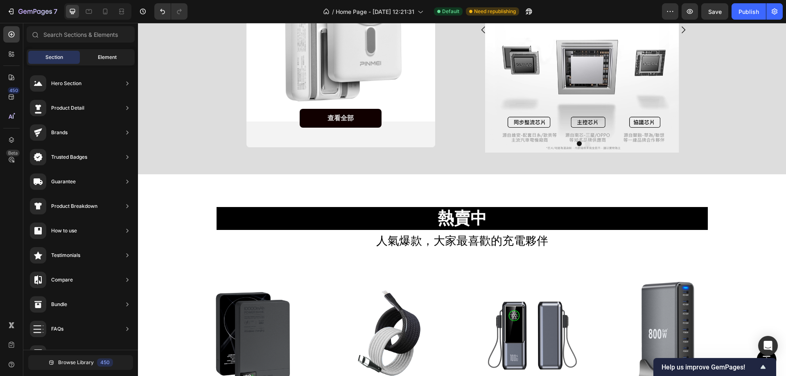
click at [93, 51] on div "Element" at bounding box center [107, 57] width 52 height 13
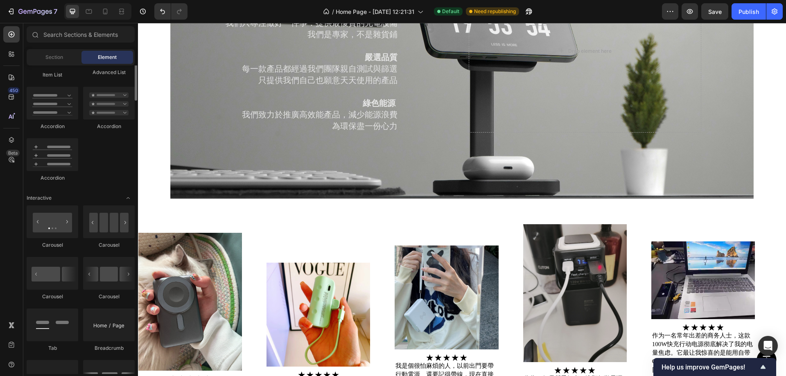
scroll to position [737, 0]
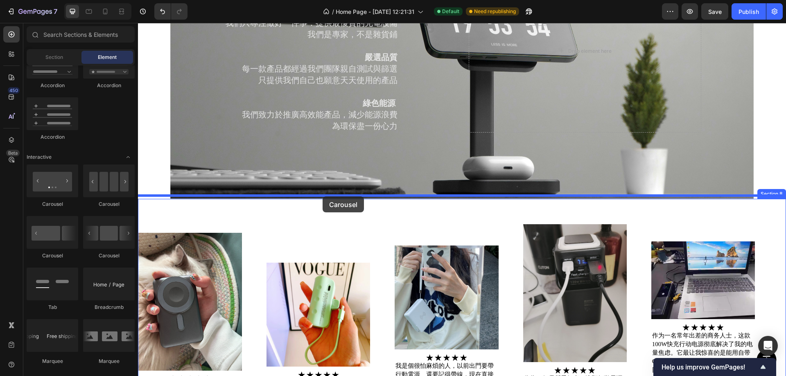
drag, startPoint x: 261, startPoint y: 255, endPoint x: 322, endPoint y: 196, distance: 85.1
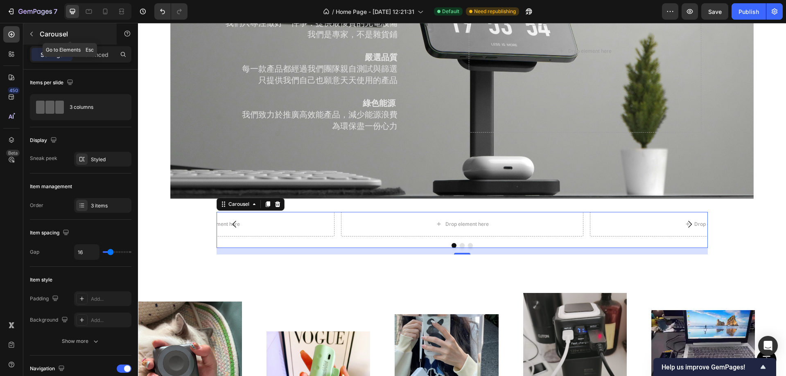
click at [35, 31] on button "button" at bounding box center [31, 33] width 13 height 13
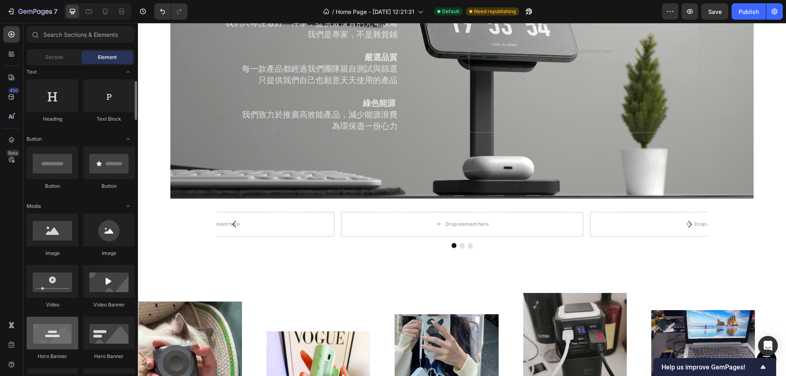
scroll to position [0, 0]
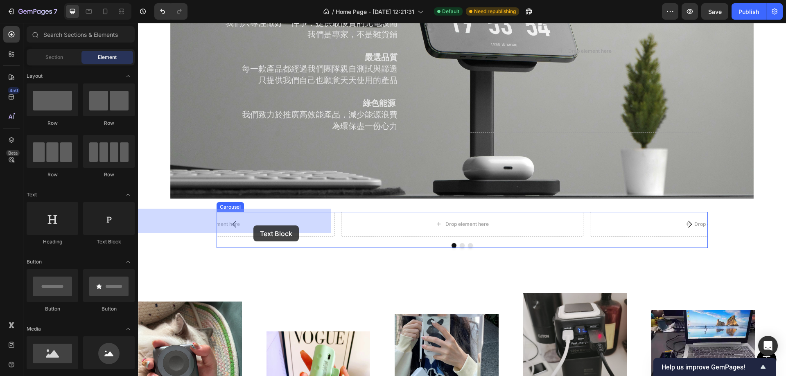
drag, startPoint x: 269, startPoint y: 240, endPoint x: 174, endPoint y: 215, distance: 98.1
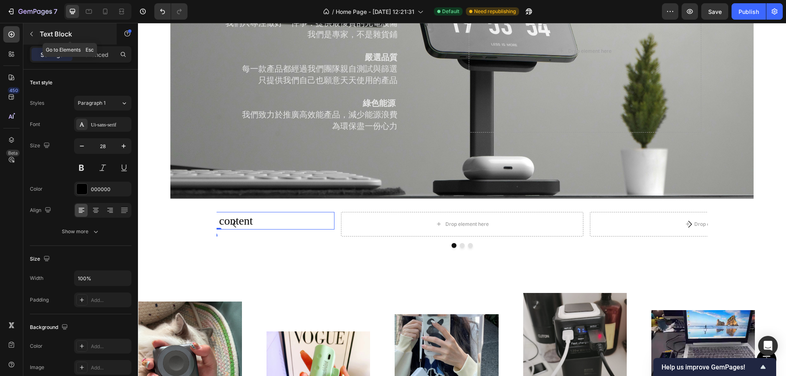
click at [30, 33] on icon "button" at bounding box center [31, 34] width 7 height 7
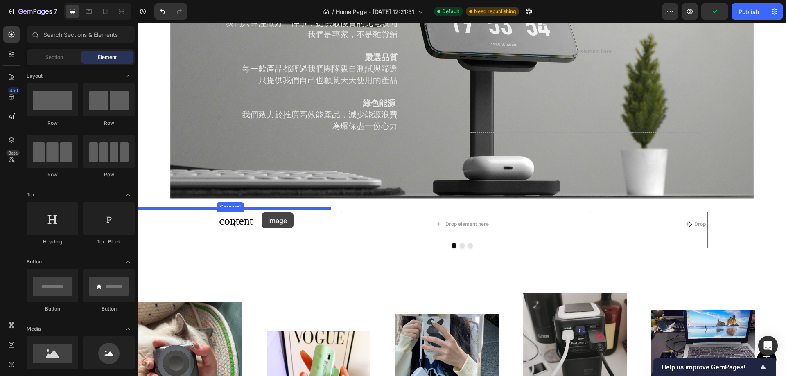
drag, startPoint x: 193, startPoint y: 374, endPoint x: 262, endPoint y: 212, distance: 175.7
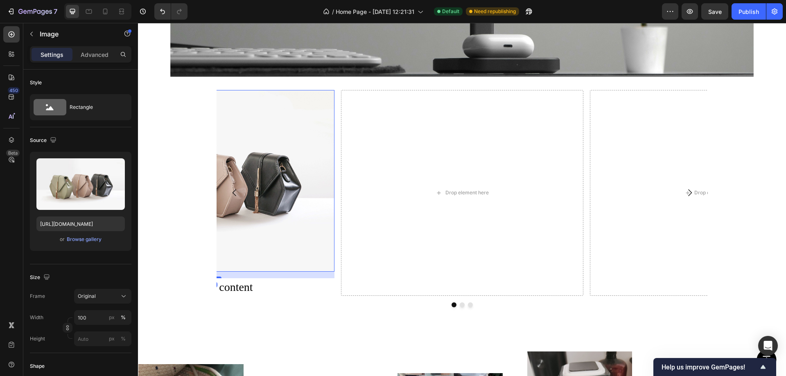
scroll to position [1164, 0]
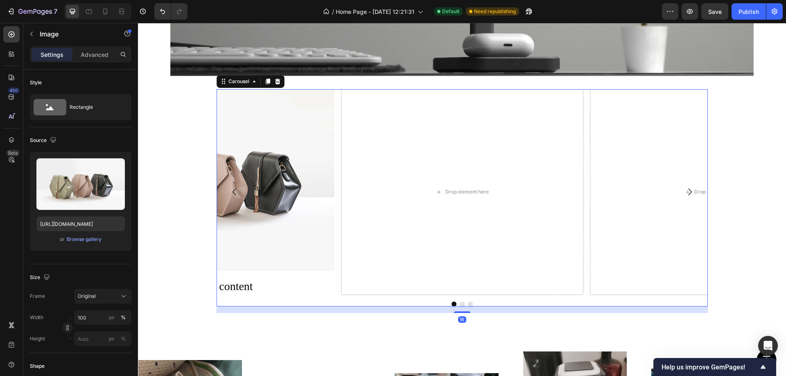
click at [460, 302] on button "Dot" at bounding box center [462, 304] width 5 height 5
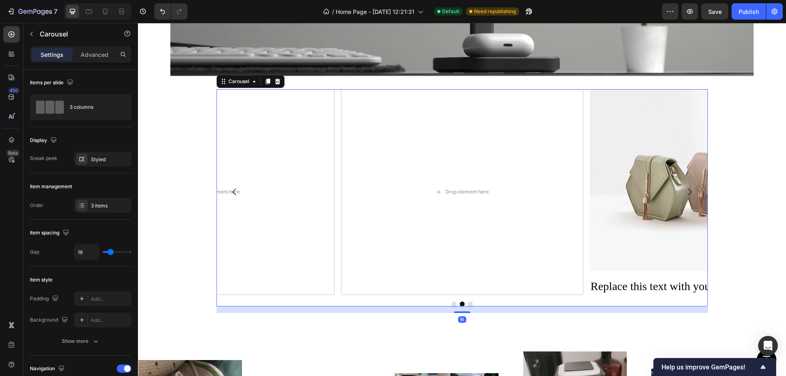
click at [468, 302] on button "Dot" at bounding box center [470, 304] width 5 height 5
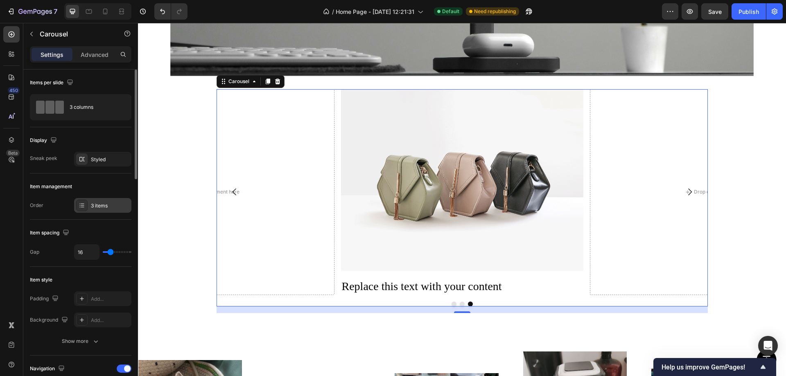
click at [111, 211] on div "3 items" at bounding box center [102, 205] width 57 height 15
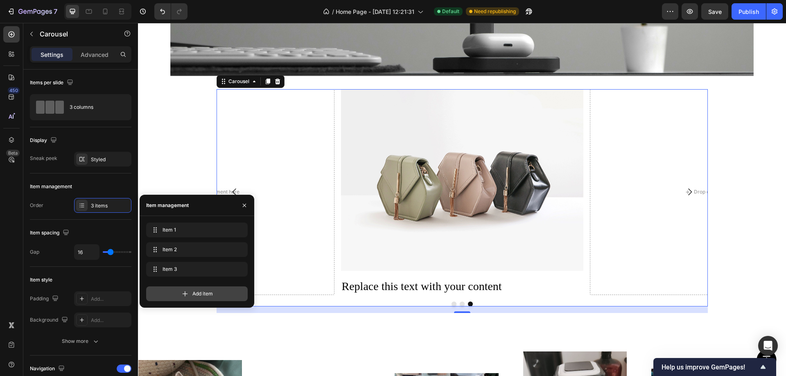
click at [204, 298] on div "Add item" at bounding box center [196, 293] width 101 height 15
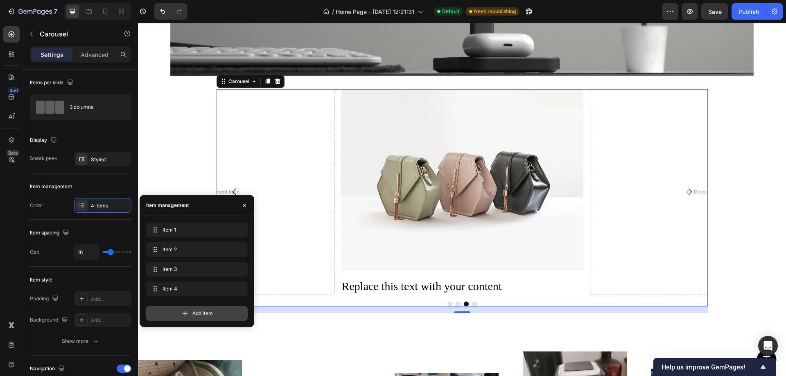
click at [205, 316] on span "Add item" at bounding box center [202, 313] width 20 height 7
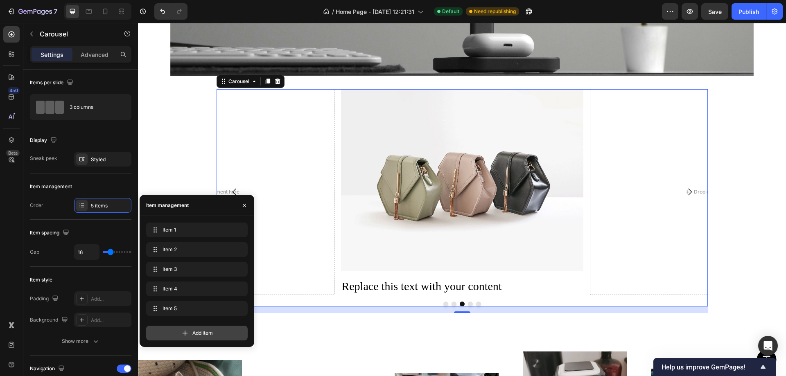
click at [196, 333] on span "Add item" at bounding box center [202, 332] width 20 height 7
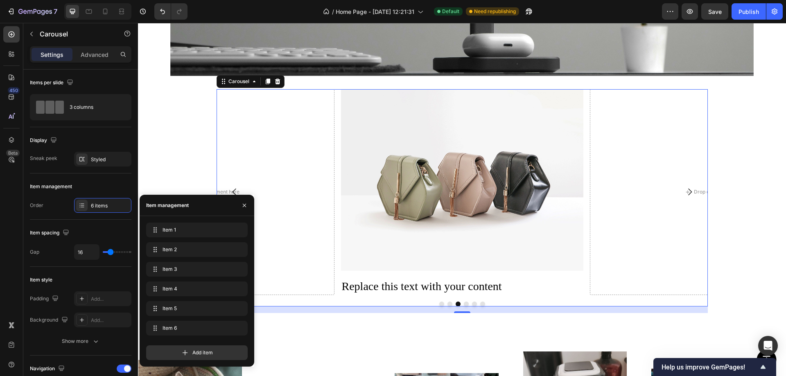
click at [185, 343] on div "Add item" at bounding box center [196, 349] width 101 height 21
click at [184, 353] on icon at bounding box center [185, 353] width 8 height 8
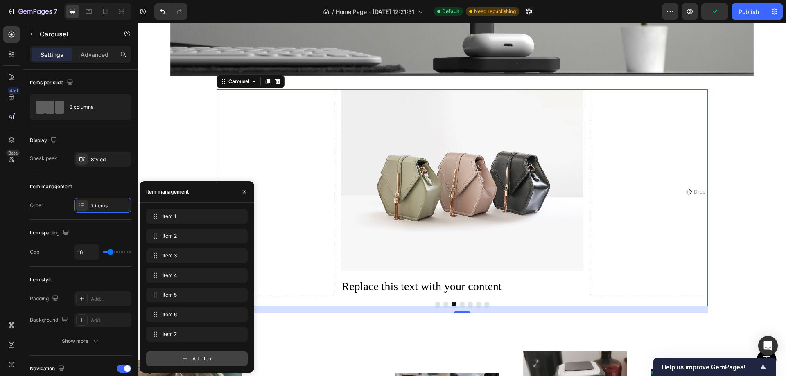
click at [187, 365] on div "Add item" at bounding box center [196, 359] width 101 height 15
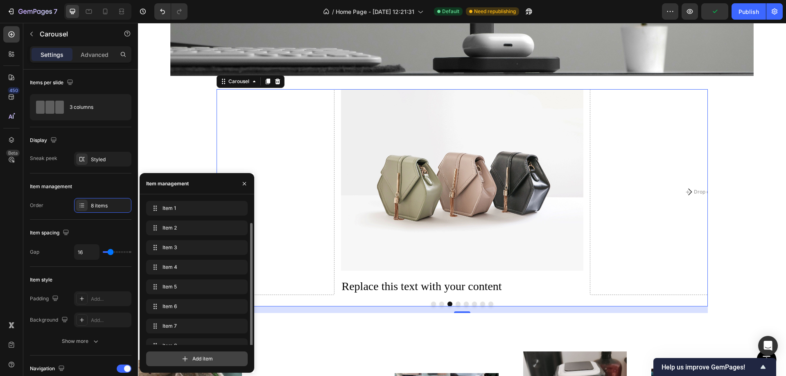
scroll to position [11, 0]
click at [197, 355] on span "Add item" at bounding box center [202, 358] width 20 height 7
click at [207, 363] on div "Add item" at bounding box center [196, 359] width 101 height 15
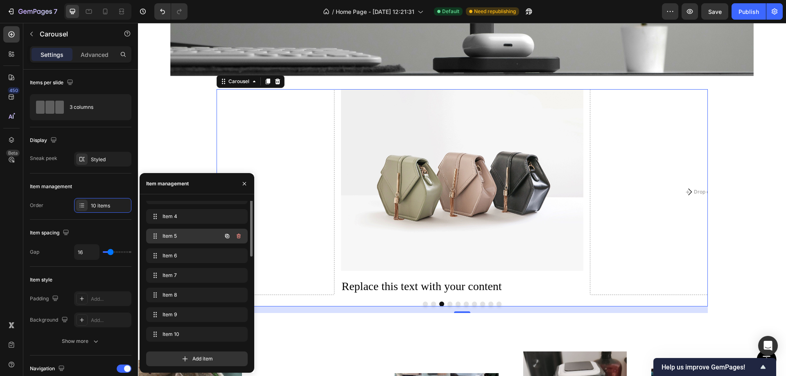
scroll to position [0, 0]
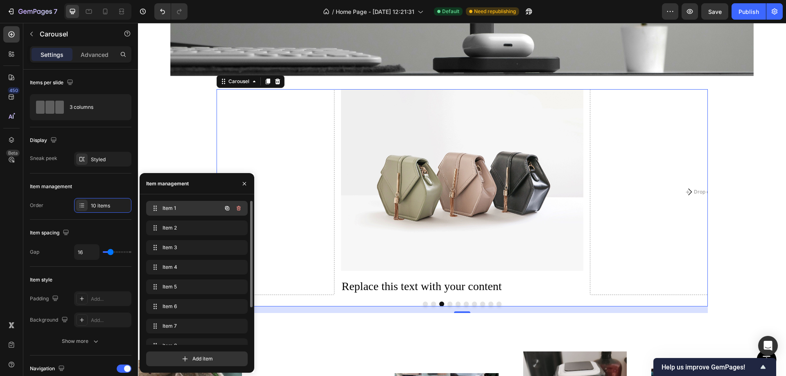
click at [192, 210] on span "Item 1" at bounding box center [185, 208] width 46 height 7
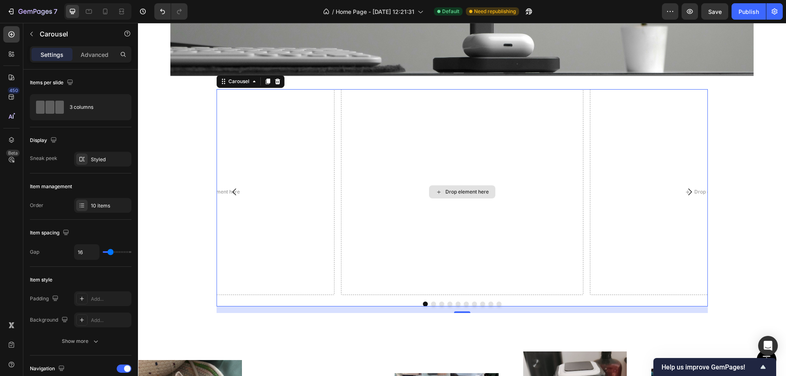
click at [433, 241] on div "Drop element here" at bounding box center [462, 192] width 242 height 206
click at [39, 29] on div "Carousel" at bounding box center [69, 33] width 93 height 21
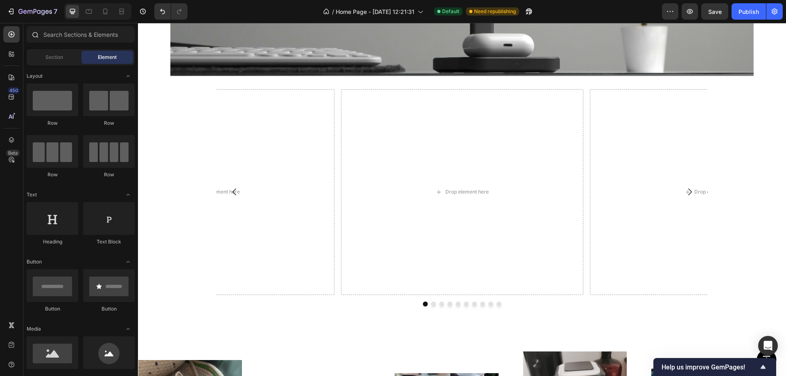
click at [35, 29] on div at bounding box center [35, 34] width 16 height 16
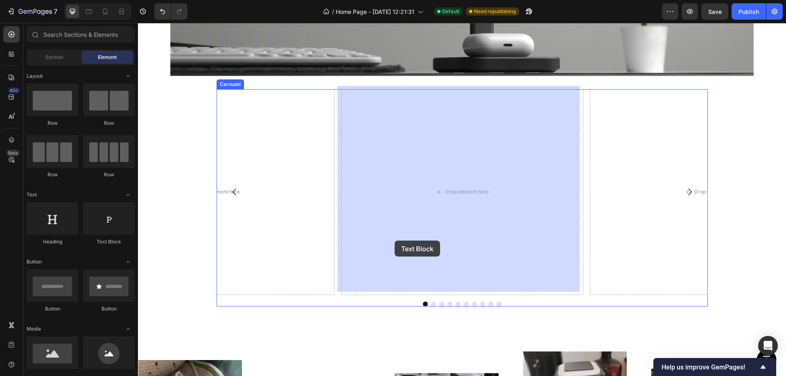
drag, startPoint x: 254, startPoint y: 248, endPoint x: 395, endPoint y: 241, distance: 140.6
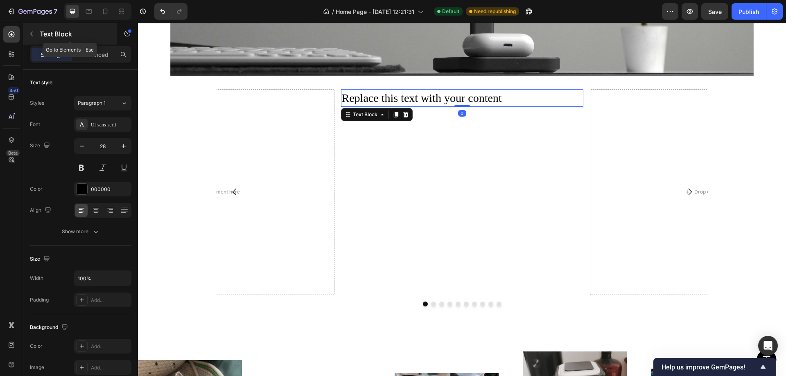
click at [30, 37] on button "button" at bounding box center [31, 33] width 13 height 13
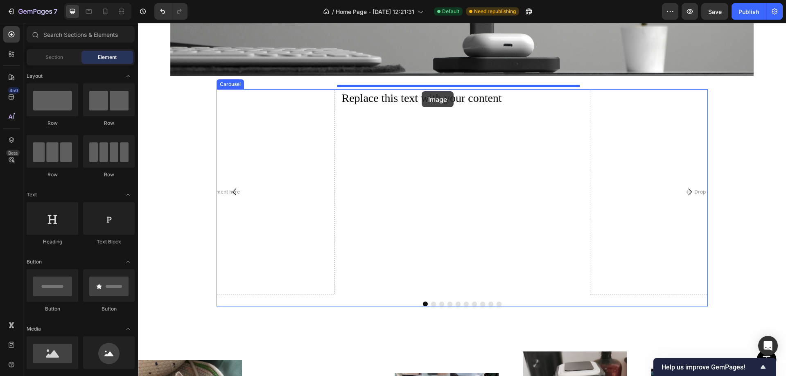
drag, startPoint x: 197, startPoint y: 378, endPoint x: 422, endPoint y: 91, distance: 364.4
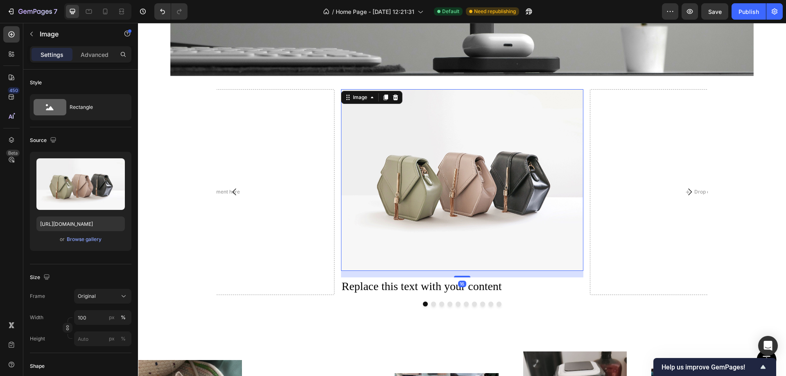
click at [409, 140] on img at bounding box center [462, 180] width 242 height 182
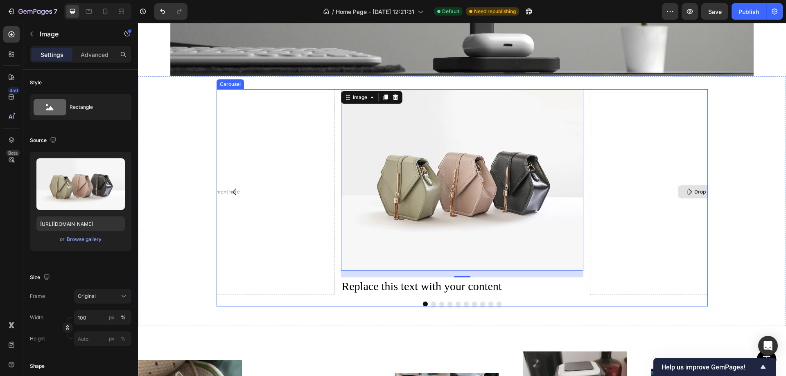
click at [651, 169] on div "Drop element here" at bounding box center [711, 192] width 242 height 206
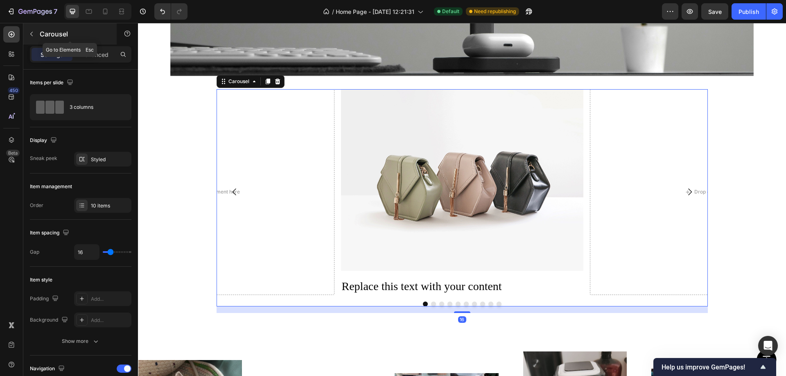
click at [35, 36] on button "button" at bounding box center [31, 33] width 13 height 13
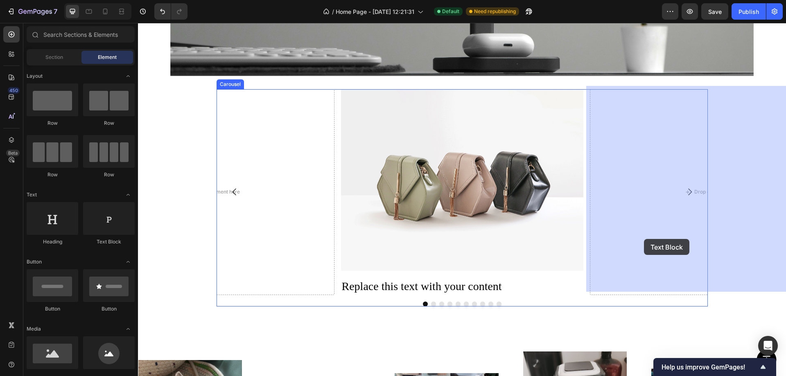
drag, startPoint x: 245, startPoint y: 242, endPoint x: 644, endPoint y: 239, distance: 399.0
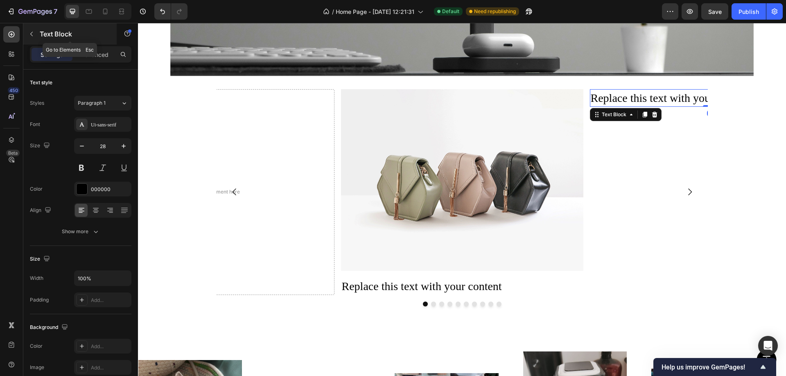
click at [32, 32] on icon "button" at bounding box center [31, 34] width 7 height 7
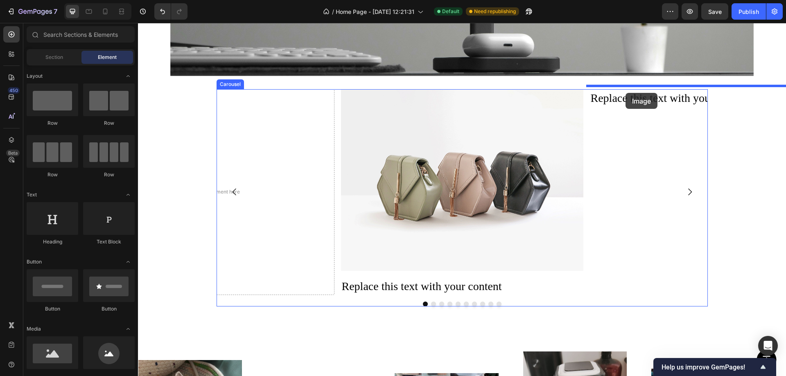
drag, startPoint x: 199, startPoint y: 379, endPoint x: 627, endPoint y: 91, distance: 515.3
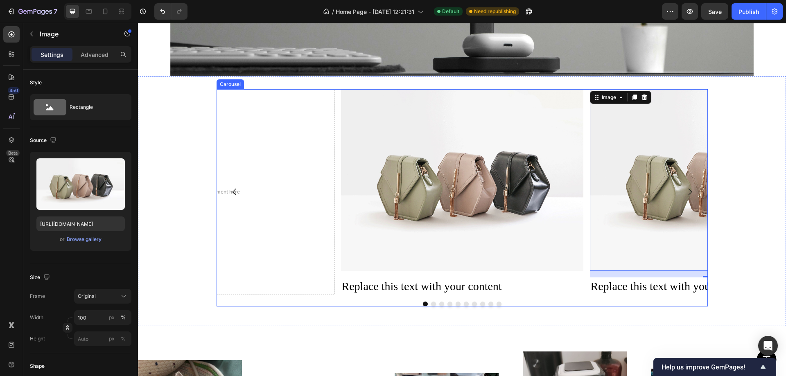
click at [687, 187] on icon "Carousel Next Arrow" at bounding box center [690, 192] width 10 height 10
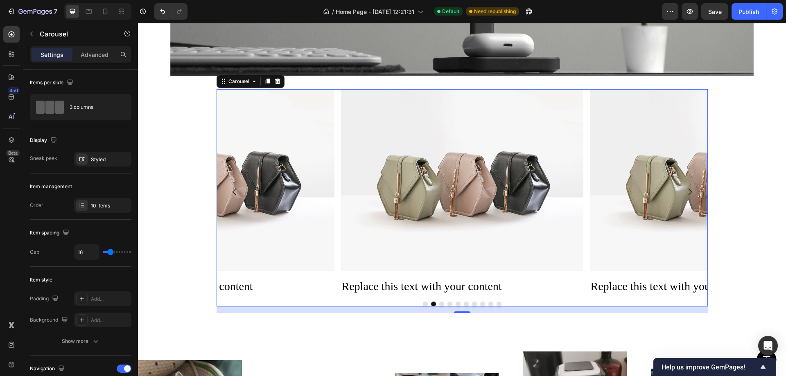
click at [690, 187] on icon "Carousel Next Arrow" at bounding box center [690, 192] width 10 height 10
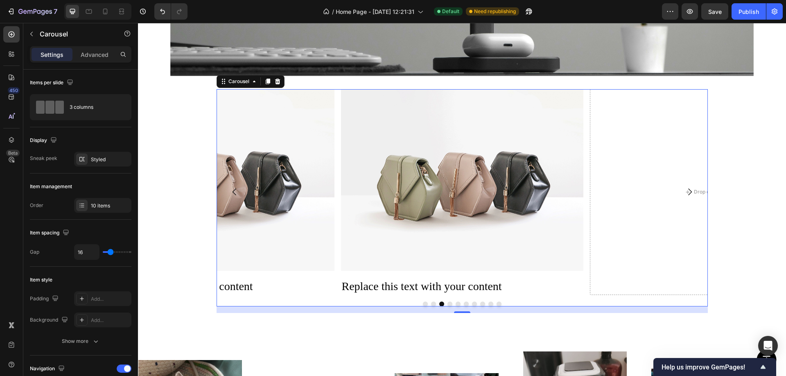
click at [690, 187] on icon "Carousel Next Arrow" at bounding box center [690, 192] width 10 height 10
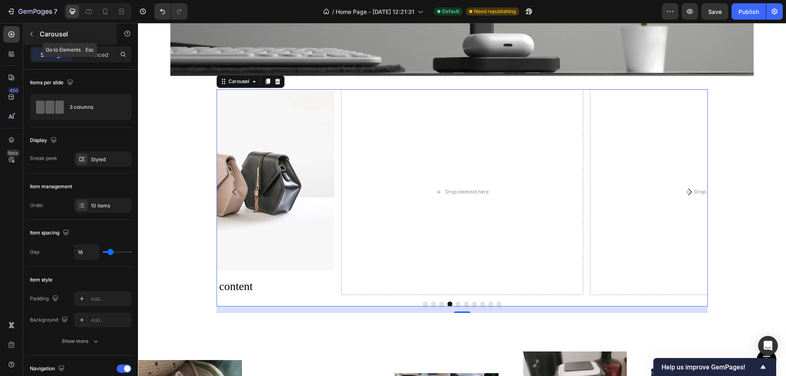
click at [32, 31] on icon "button" at bounding box center [31, 34] width 7 height 7
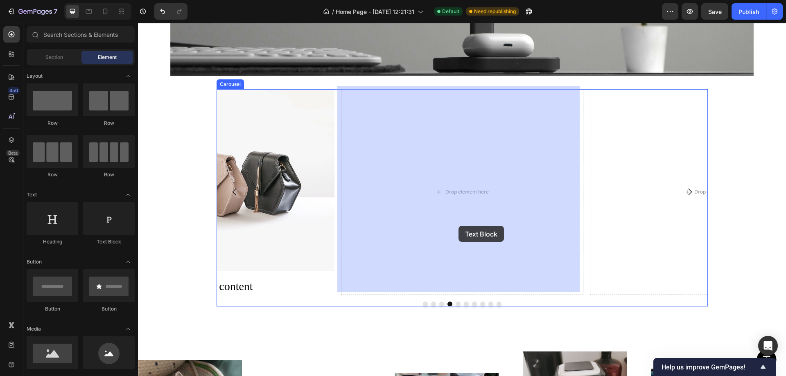
drag, startPoint x: 247, startPoint y: 244, endPoint x: 365, endPoint y: 225, distance: 119.3
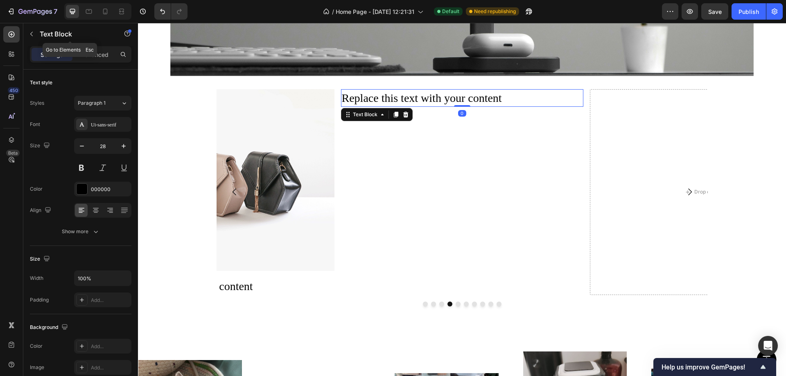
click at [32, 34] on icon "button" at bounding box center [31, 34] width 7 height 7
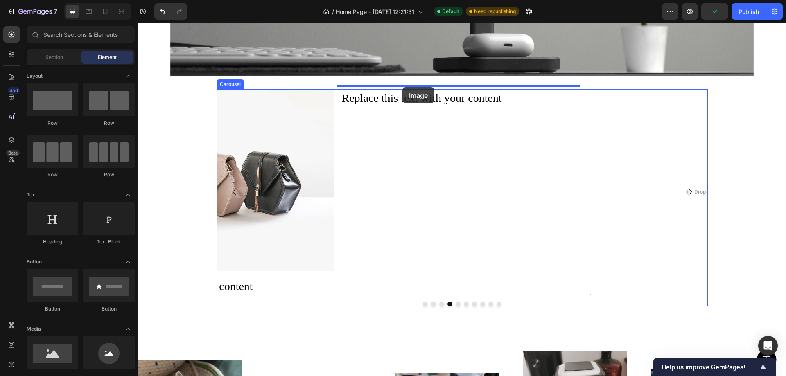
drag, startPoint x: 268, startPoint y: 303, endPoint x: 402, endPoint y: 87, distance: 254.2
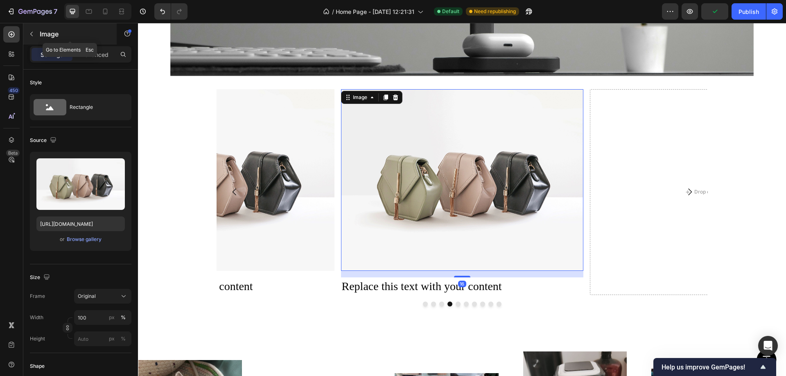
click at [28, 36] on icon "button" at bounding box center [31, 34] width 7 height 7
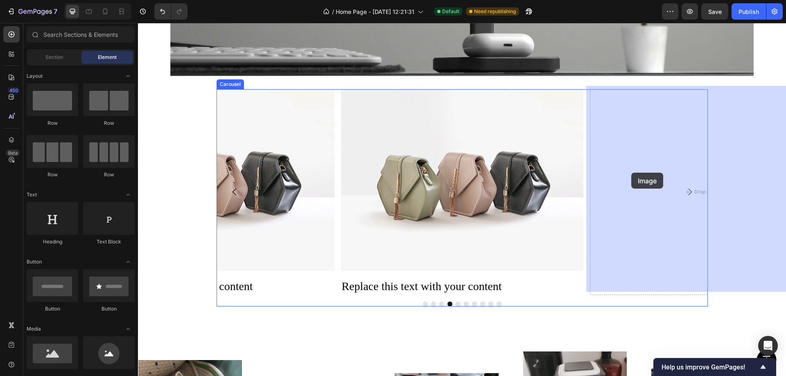
drag, startPoint x: 250, startPoint y: 340, endPoint x: 631, endPoint y: 173, distance: 415.8
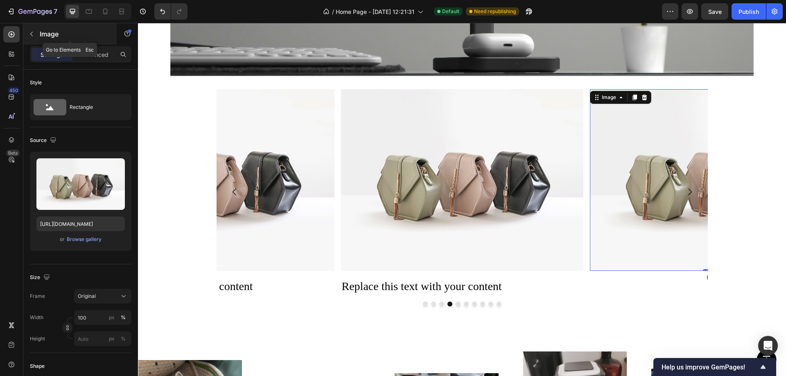
click at [32, 36] on icon "button" at bounding box center [31, 34] width 7 height 7
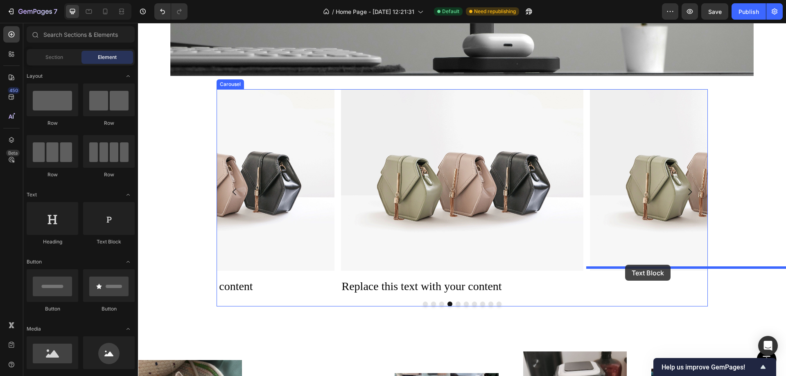
drag, startPoint x: 246, startPoint y: 248, endPoint x: 625, endPoint y: 265, distance: 379.7
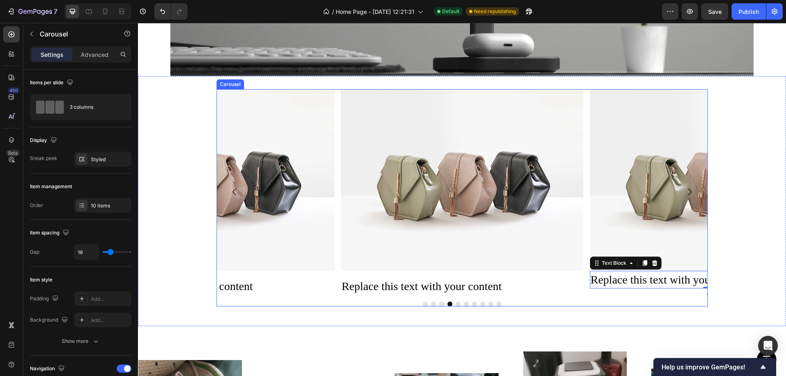
click at [679, 186] on button "Carousel Next Arrow" at bounding box center [689, 191] width 23 height 23
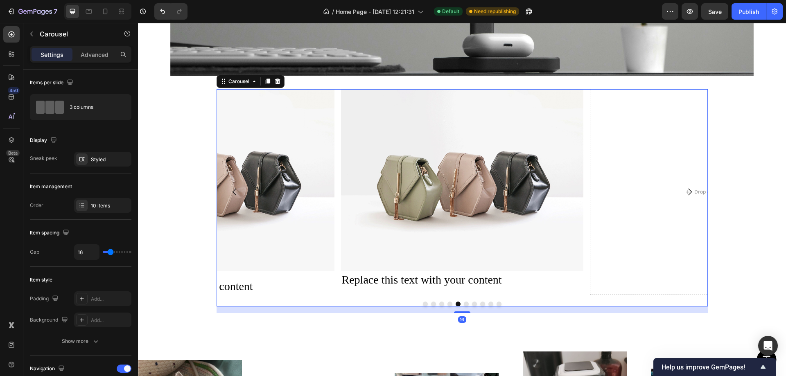
click at [687, 187] on icon "Carousel Next Arrow" at bounding box center [690, 192] width 10 height 10
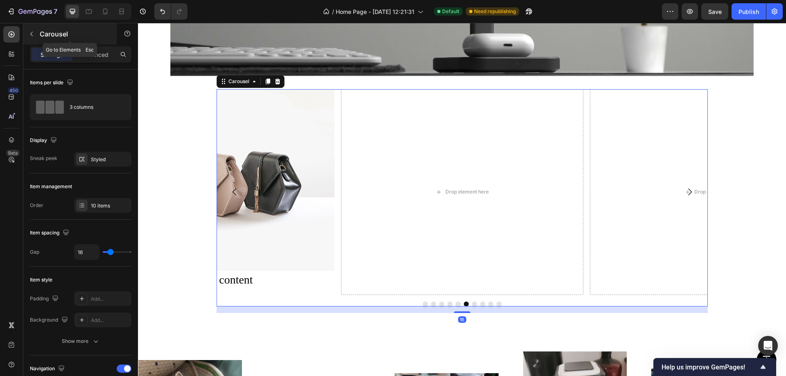
click at [27, 27] on div "Carousel" at bounding box center [69, 33] width 93 height 21
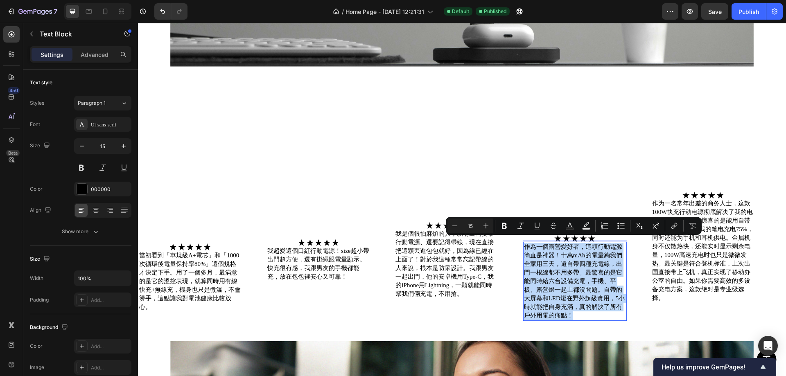
scroll to position [1065, 0]
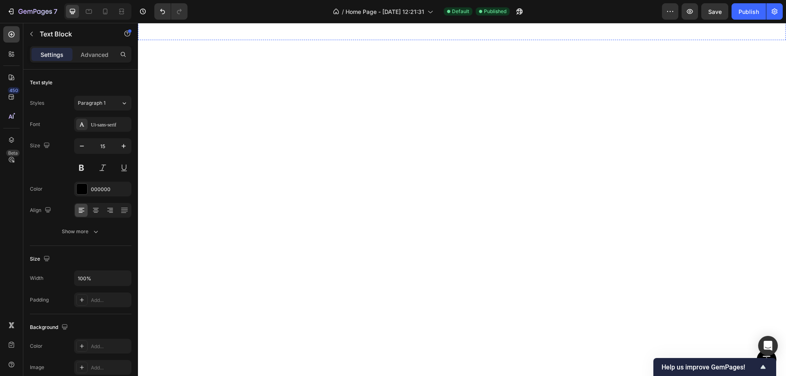
type input "16"
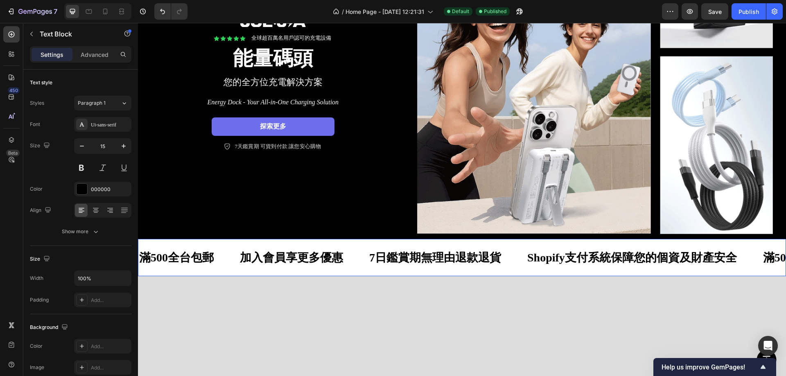
scroll to position [0, 0]
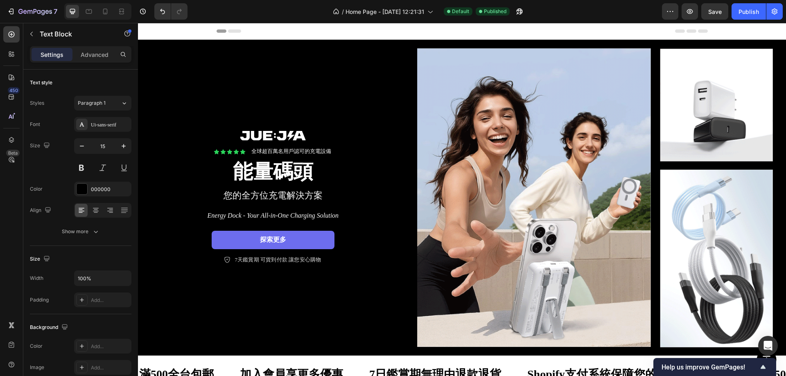
click at [246, 9] on div "/ Home Page - [DATE] 12:21:31 Default Published" at bounding box center [428, 11] width 468 height 16
click at [11, 9] on icon "button" at bounding box center [12, 12] width 4 height 6
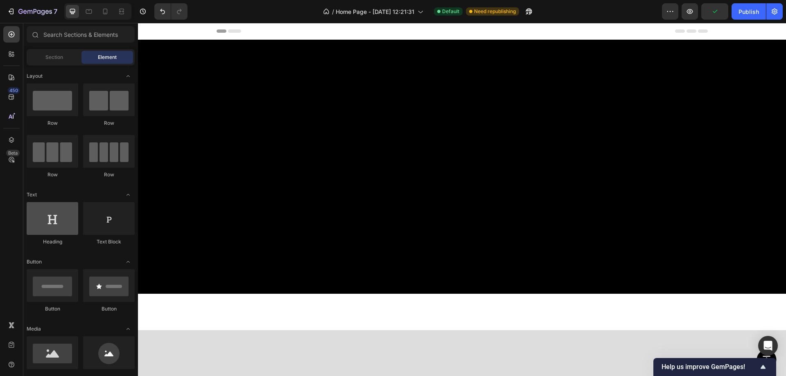
scroll to position [1164, 0]
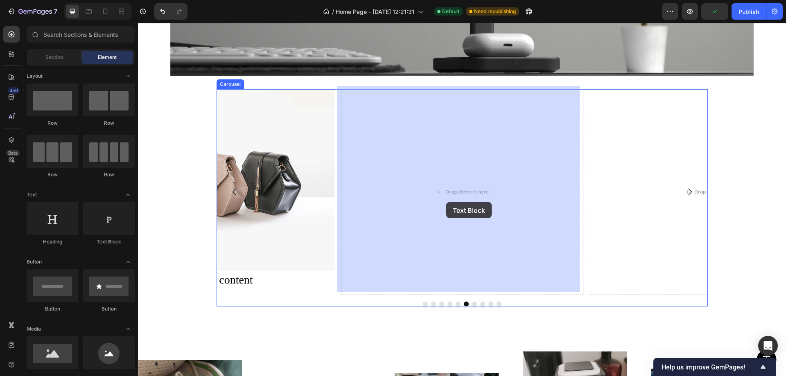
drag, startPoint x: 245, startPoint y: 244, endPoint x: 372, endPoint y: 200, distance: 134.6
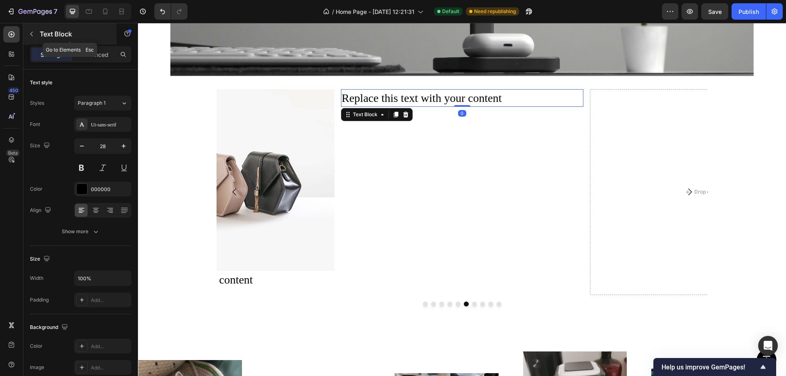
click at [27, 32] on button "button" at bounding box center [31, 33] width 13 height 13
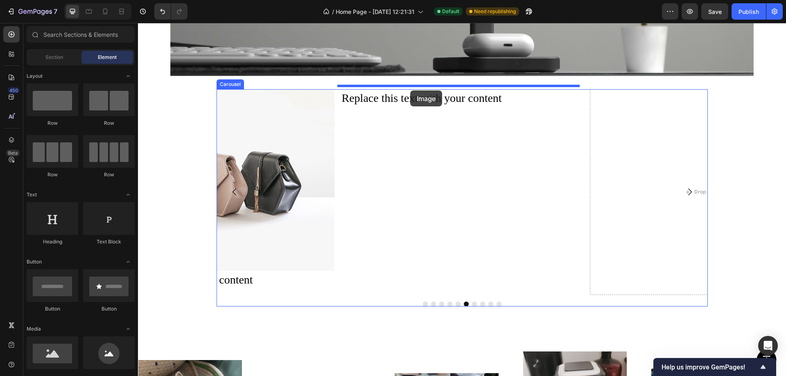
drag, startPoint x: 204, startPoint y: 368, endPoint x: 410, endPoint y: 90, distance: 346.1
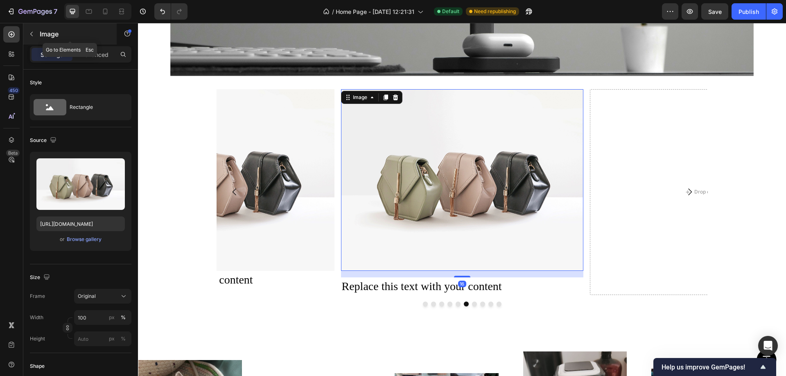
click at [30, 30] on button "button" at bounding box center [31, 33] width 13 height 13
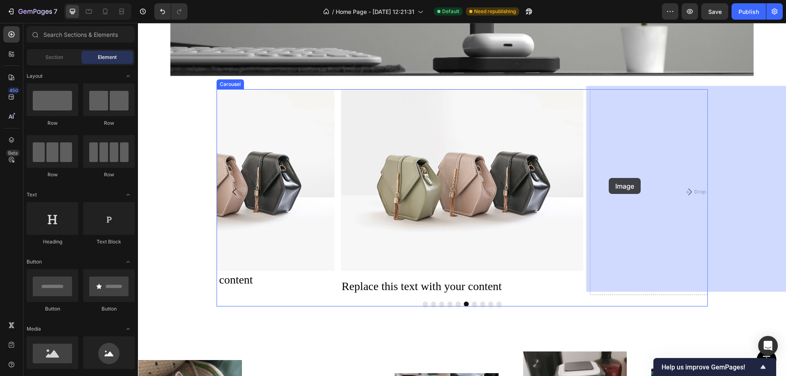
drag, startPoint x: 194, startPoint y: 377, endPoint x: 594, endPoint y: 183, distance: 445.0
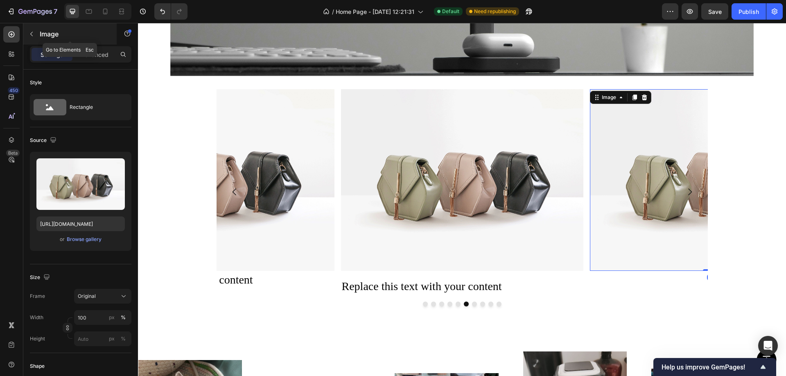
click at [27, 33] on button "button" at bounding box center [31, 33] width 13 height 13
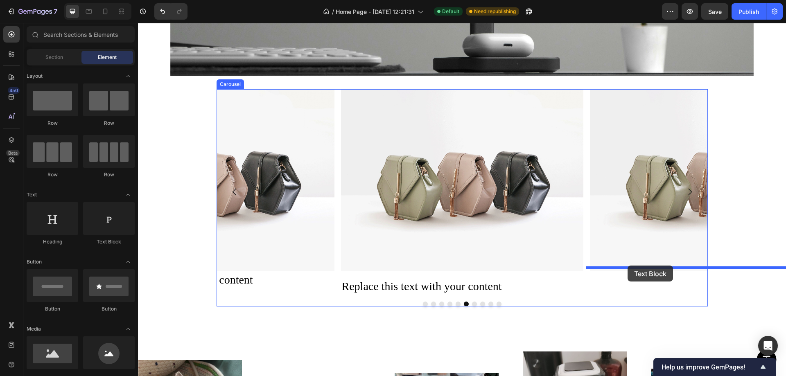
drag, startPoint x: 251, startPoint y: 244, endPoint x: 627, endPoint y: 266, distance: 376.7
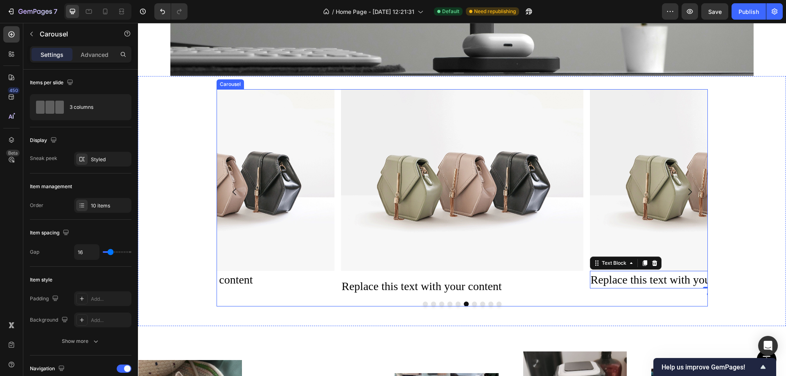
click at [691, 185] on button "Carousel Next Arrow" at bounding box center [689, 191] width 23 height 23
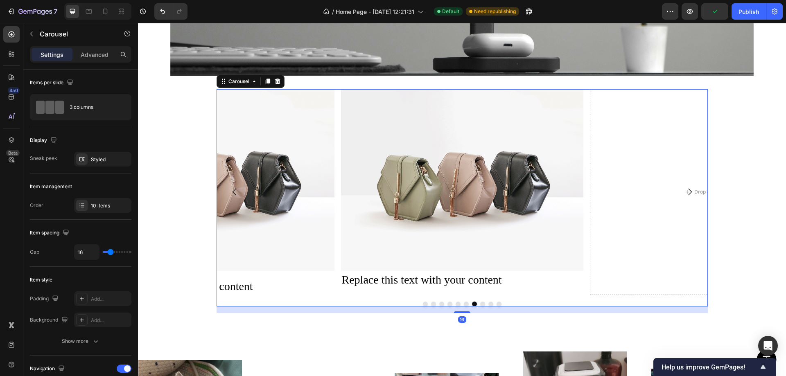
click at [688, 187] on icon "Carousel Next Arrow" at bounding box center [690, 192] width 10 height 10
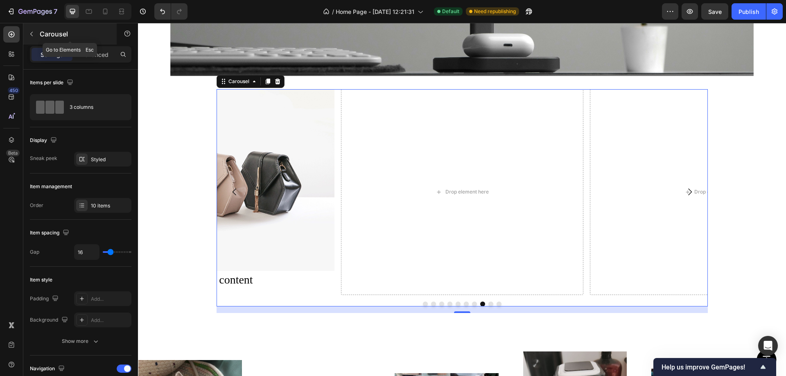
click at [32, 29] on button "button" at bounding box center [31, 33] width 13 height 13
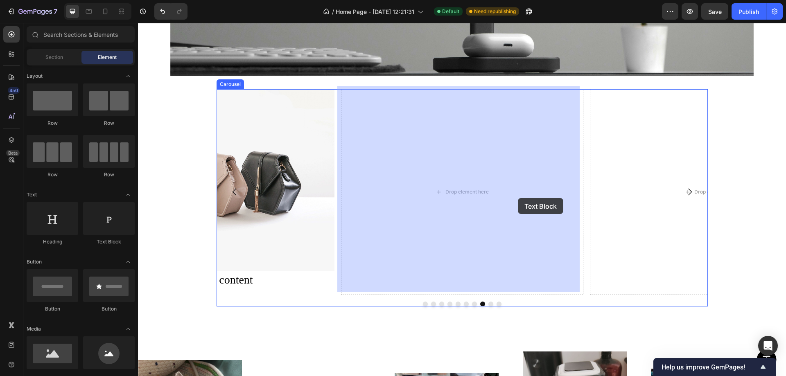
drag, startPoint x: 246, startPoint y: 246, endPoint x: 518, endPoint y: 198, distance: 276.0
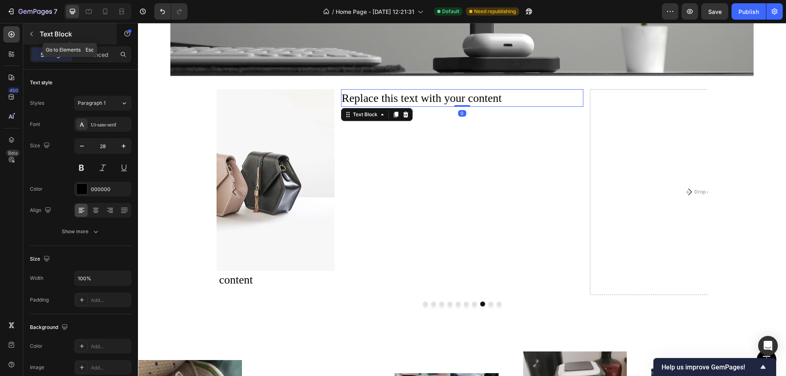
click at [27, 36] on button "button" at bounding box center [31, 33] width 13 height 13
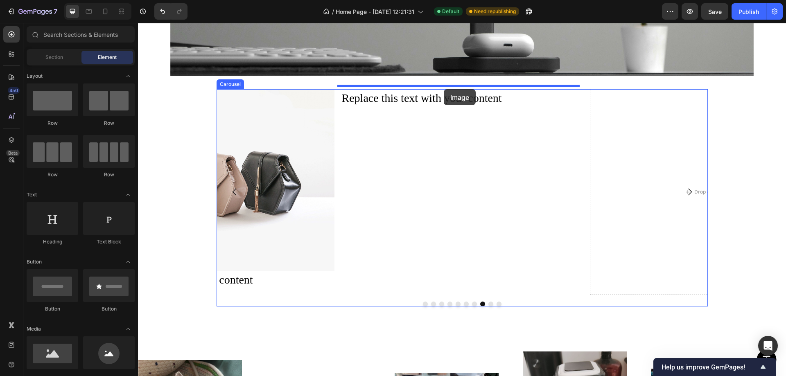
drag, startPoint x: 190, startPoint y: 372, endPoint x: 444, endPoint y: 89, distance: 379.4
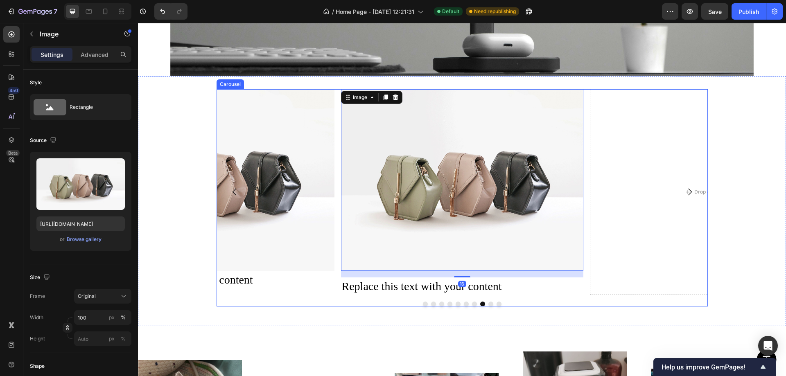
click at [688, 187] on icon "Carousel Next Arrow" at bounding box center [690, 192] width 10 height 10
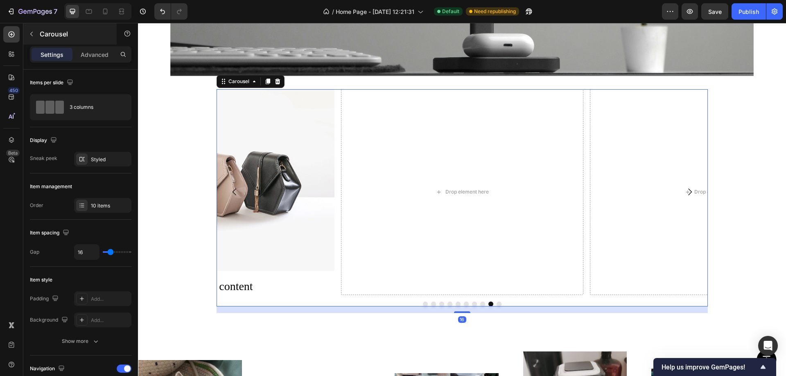
click at [34, 33] on icon "button" at bounding box center [31, 34] width 7 height 7
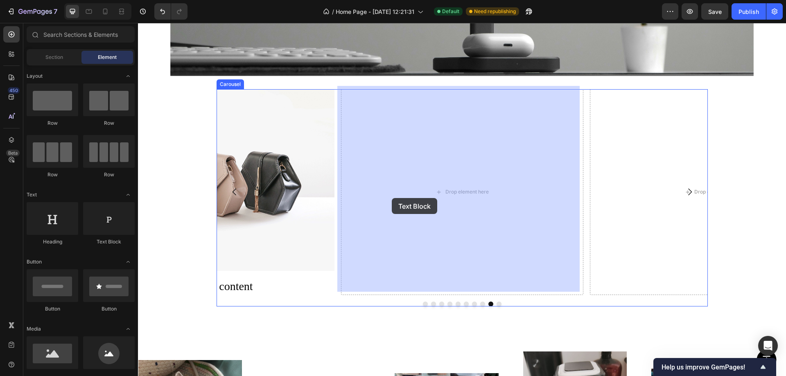
drag, startPoint x: 263, startPoint y: 246, endPoint x: 356, endPoint y: 198, distance: 104.7
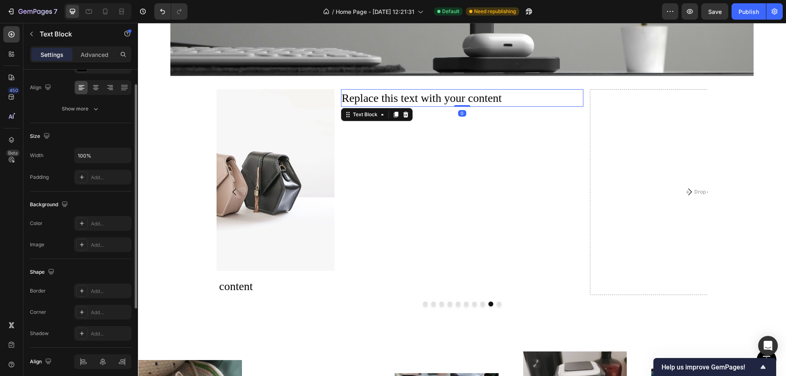
scroll to position [0, 0]
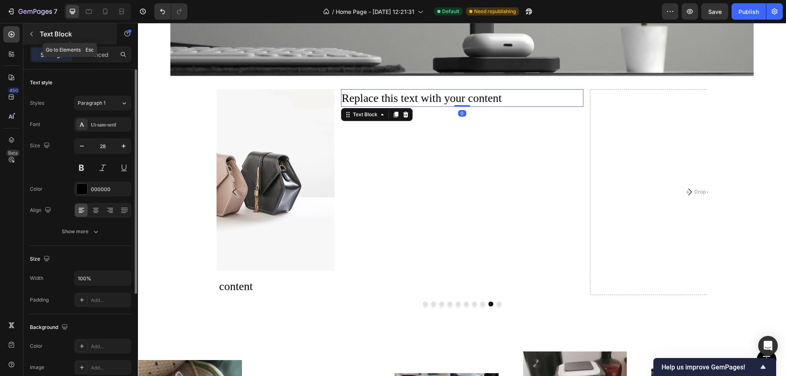
click at [34, 40] on button "button" at bounding box center [31, 33] width 13 height 13
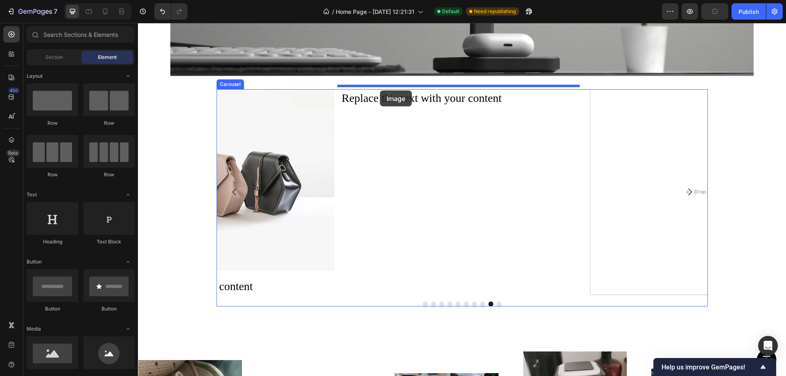
drag, startPoint x: 193, startPoint y: 383, endPoint x: 380, endPoint y: 90, distance: 347.4
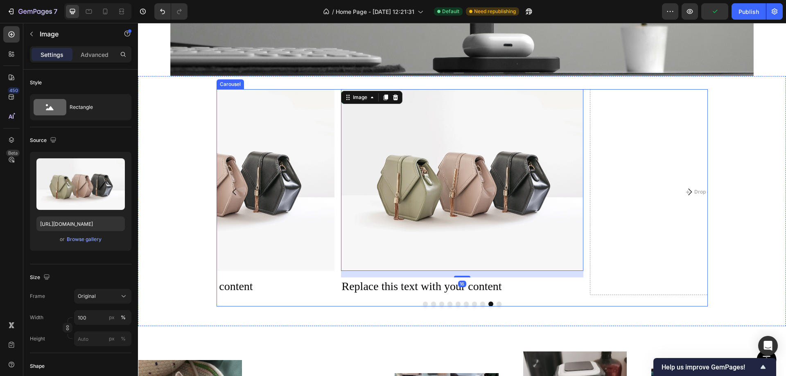
click at [678, 188] on button "Carousel Next Arrow" at bounding box center [689, 191] width 23 height 23
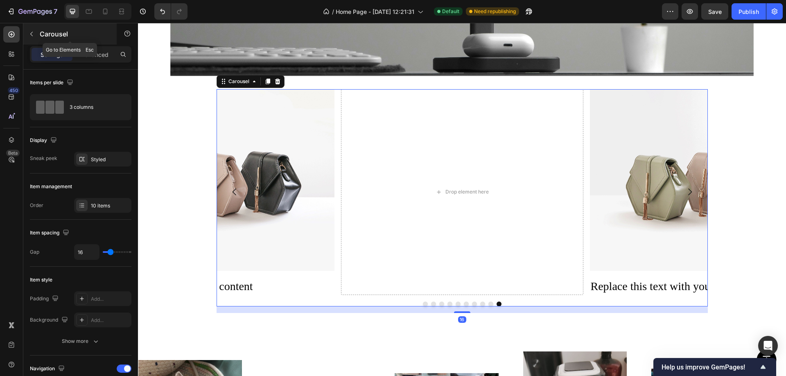
click at [33, 38] on button "button" at bounding box center [31, 33] width 13 height 13
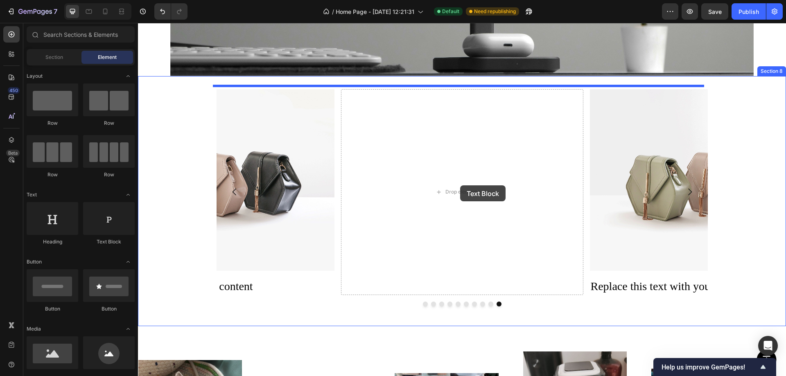
drag, startPoint x: 241, startPoint y: 243, endPoint x: 460, endPoint y: 185, distance: 226.8
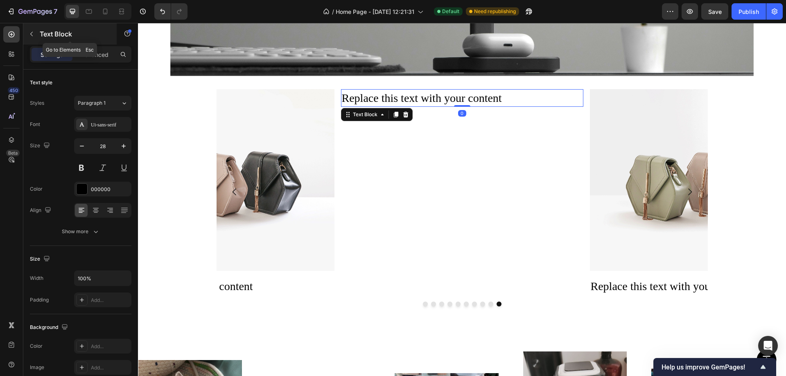
click at [34, 35] on icon "button" at bounding box center [31, 34] width 7 height 7
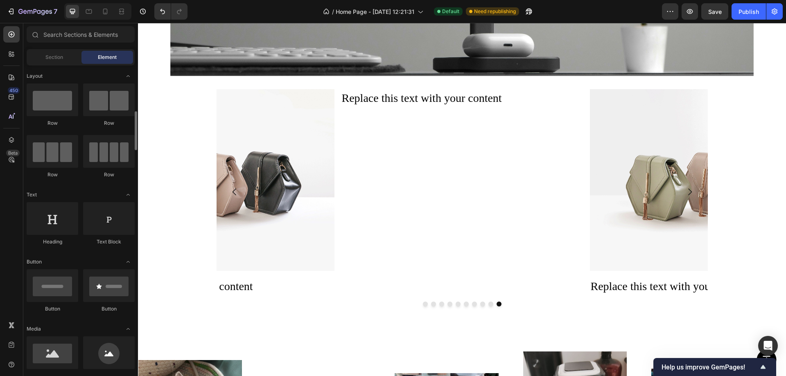
scroll to position [41, 0]
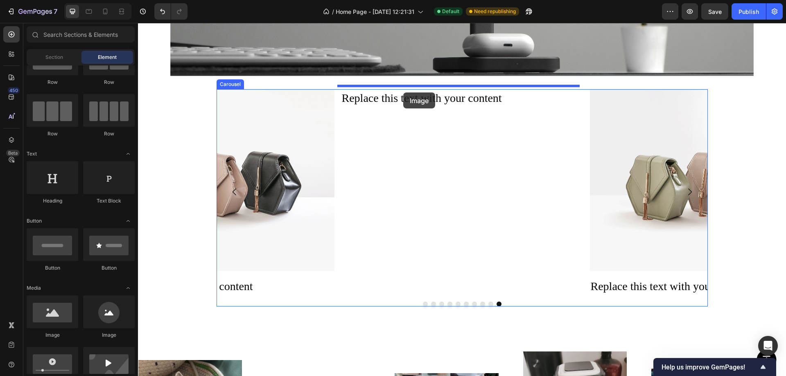
drag, startPoint x: 193, startPoint y: 343, endPoint x: 403, endPoint y: 92, distance: 327.1
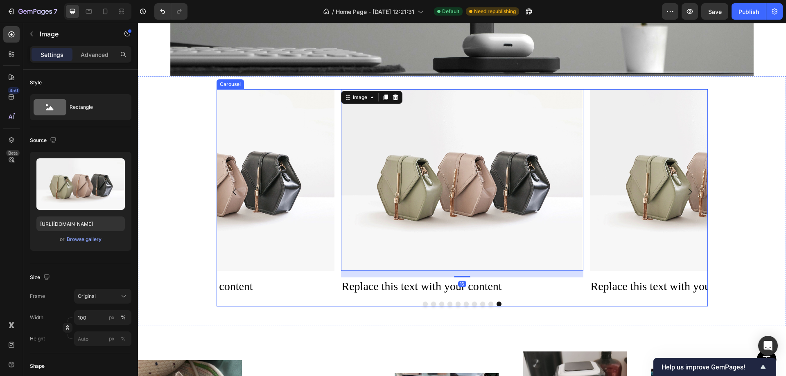
click at [688, 187] on icon "Carousel Next Arrow" at bounding box center [690, 192] width 10 height 10
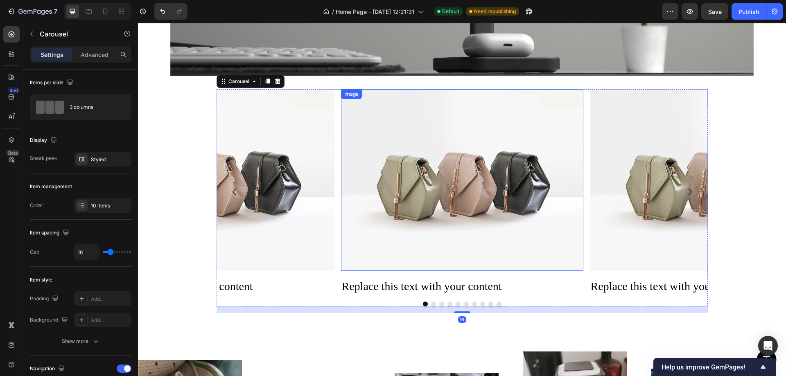
click at [430, 153] on img at bounding box center [462, 180] width 242 height 182
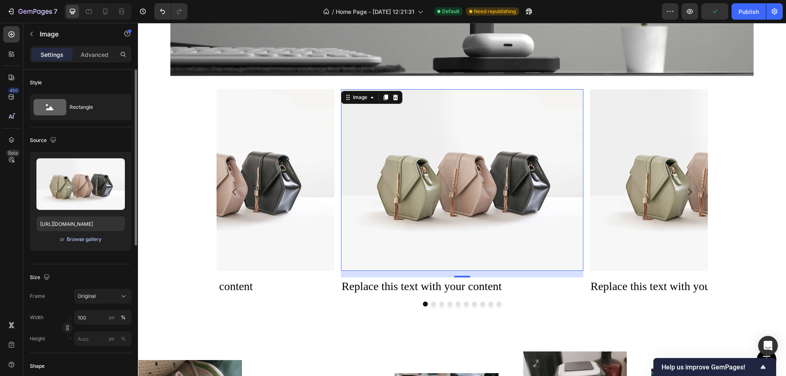
click at [81, 239] on div "Browse gallery" at bounding box center [84, 239] width 35 height 7
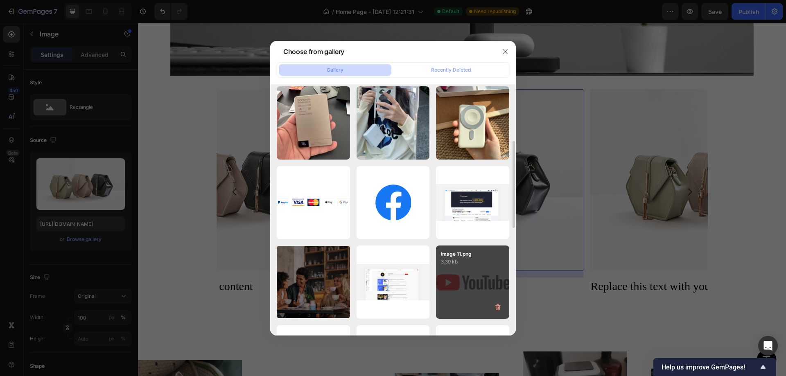
scroll to position [123, 0]
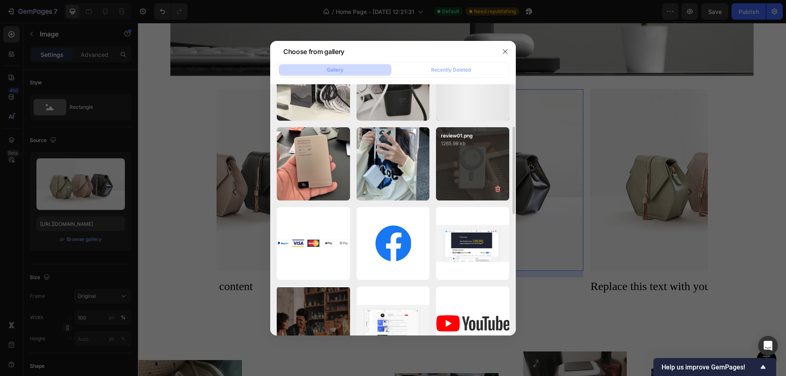
click at [477, 169] on div "review01.png 1265.98 kb" at bounding box center [472, 163] width 73 height 73
type input "https://cdn.shopify.com/s/files/1/0772/4485/8597/files/gempages_584237370715407…"
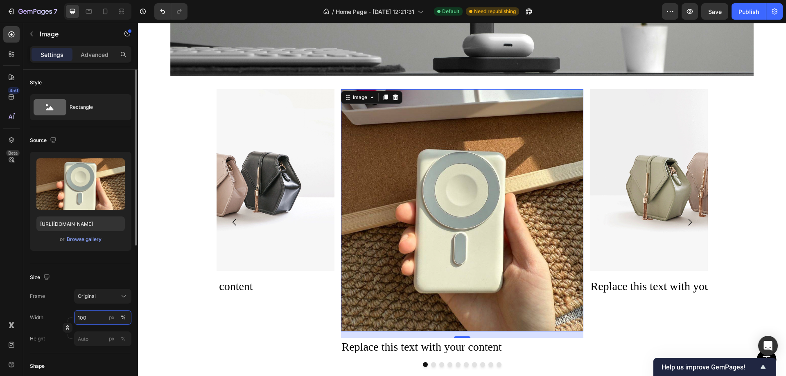
click at [89, 312] on input "100" at bounding box center [102, 317] width 57 height 15
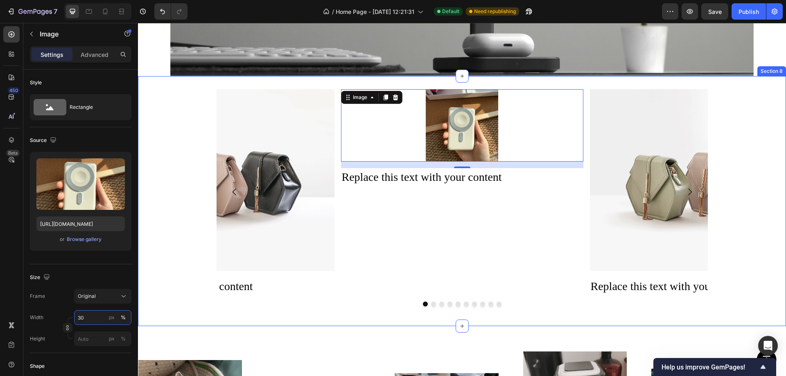
type input "3"
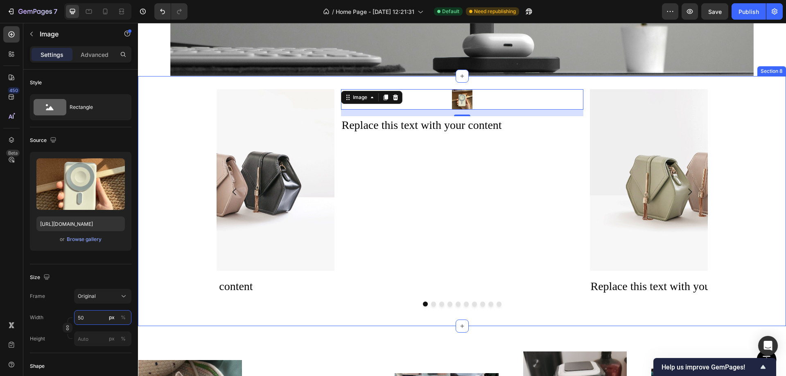
type input "5"
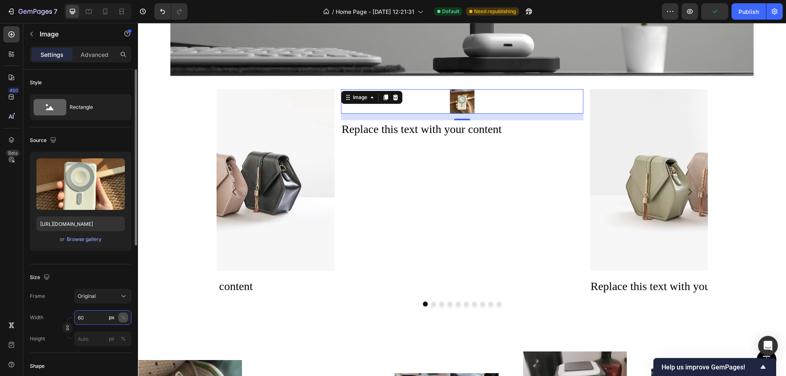
type input "60"
click at [123, 317] on div "%" at bounding box center [123, 317] width 5 height 7
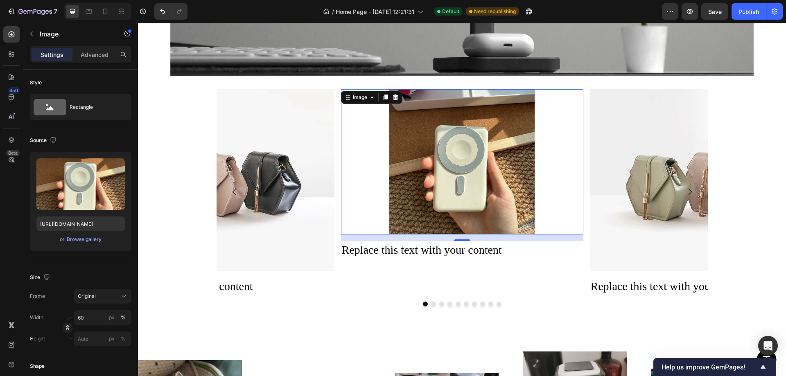
click at [510, 145] on img at bounding box center [461, 161] width 145 height 145
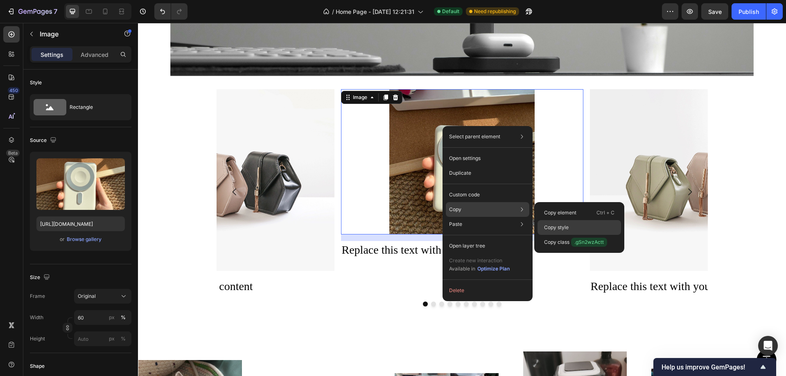
click at [595, 231] on div "Copy style" at bounding box center [578, 227] width 83 height 15
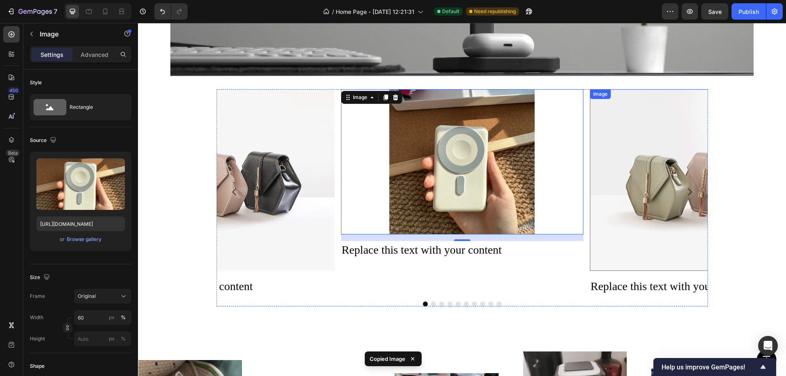
click at [630, 153] on img at bounding box center [711, 180] width 242 height 182
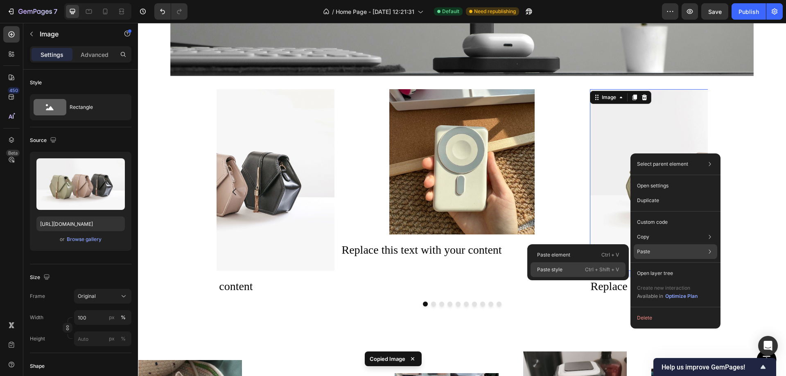
click at [602, 265] on div "Paste style Ctrl + Shift + V" at bounding box center [577, 269] width 95 height 15
type input "60"
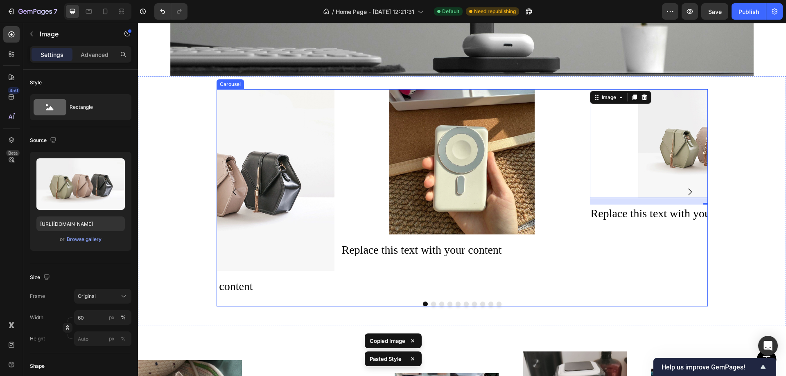
click at [431, 302] on button "Dot" at bounding box center [433, 304] width 5 height 5
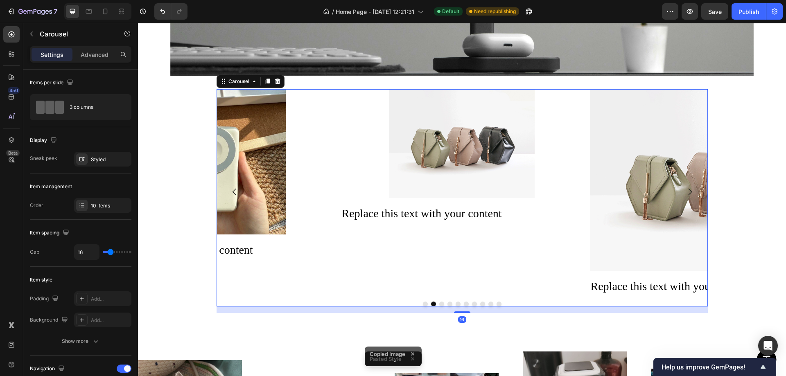
click at [439, 302] on button "Dot" at bounding box center [441, 304] width 5 height 5
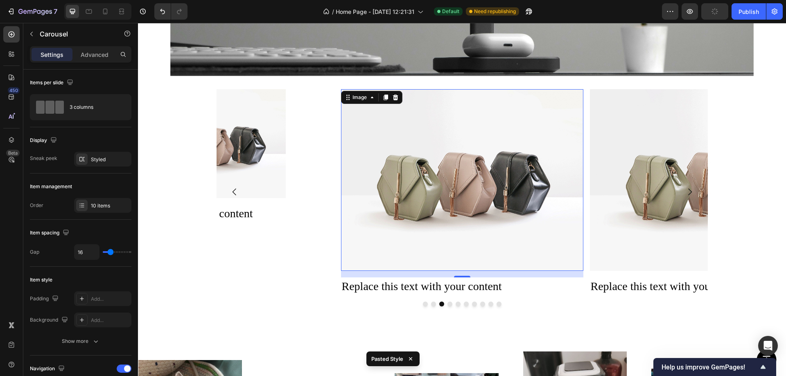
click at [455, 152] on img at bounding box center [461, 180] width 242 height 182
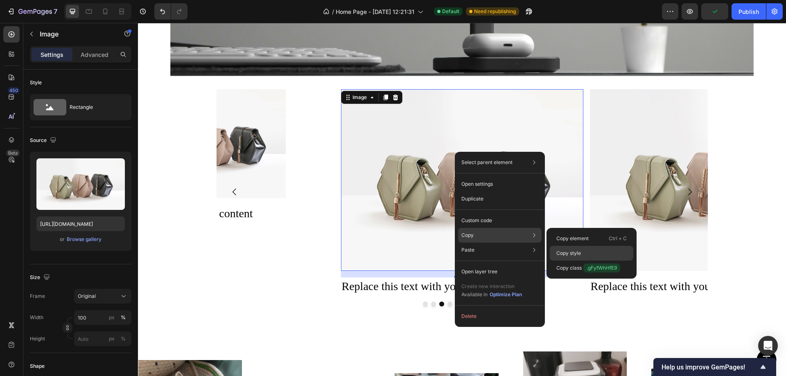
click at [586, 251] on div "Copy style" at bounding box center [591, 253] width 83 height 15
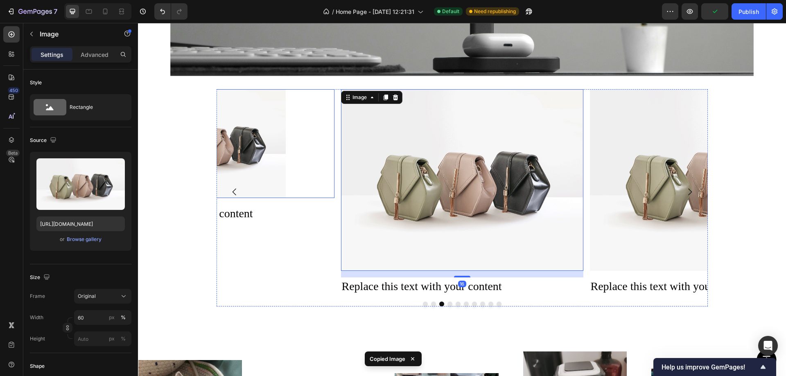
click at [230, 141] on img at bounding box center [212, 143] width 145 height 109
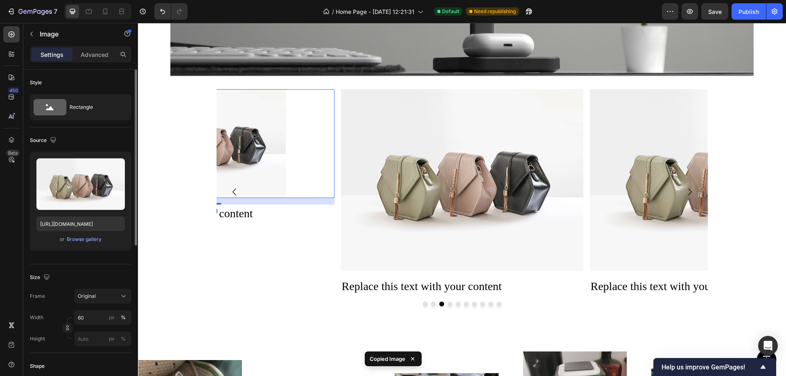
click at [79, 244] on div "or Browse gallery" at bounding box center [80, 239] width 88 height 10
click at [80, 239] on div "Browse gallery" at bounding box center [84, 239] width 35 height 7
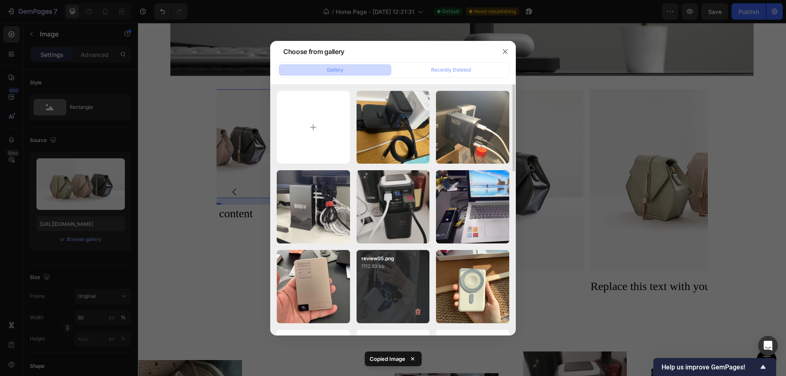
click at [387, 280] on div "review05.png 1112.93 kb" at bounding box center [392, 286] width 73 height 73
type input "https://cdn.shopify.com/s/files/1/0772/4485/8597/files/gempages_584237370715407…"
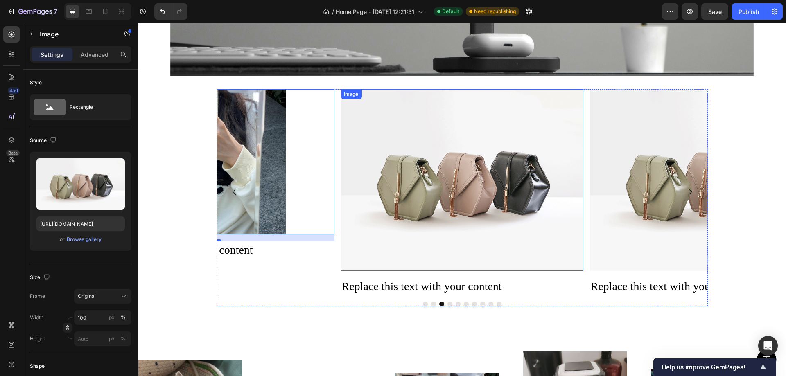
click at [503, 194] on img at bounding box center [461, 180] width 242 height 182
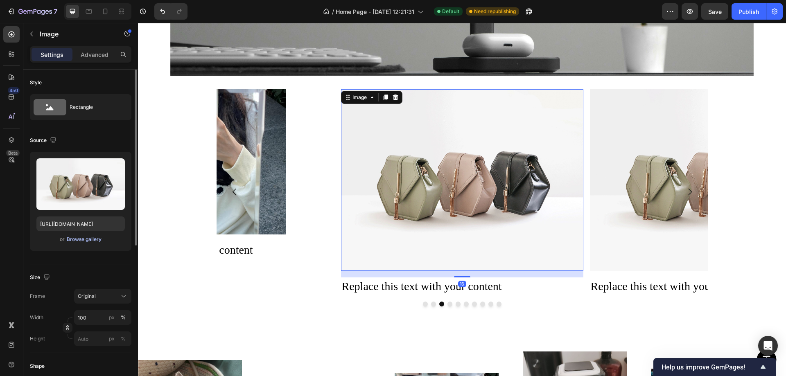
click at [79, 237] on div "Browse gallery" at bounding box center [84, 239] width 35 height 7
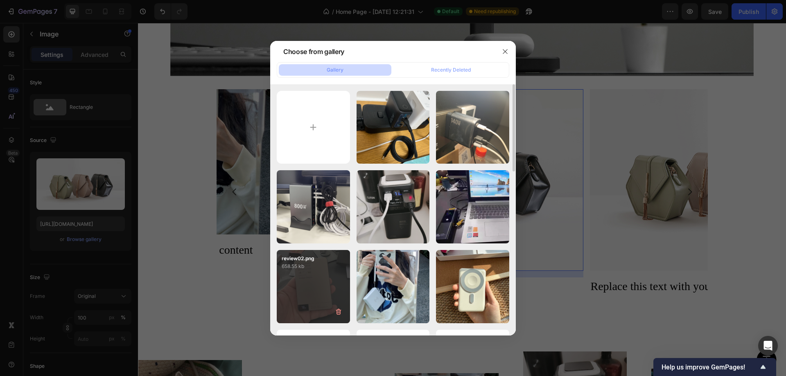
click at [304, 275] on div "review02.png 658.55 kb" at bounding box center [313, 286] width 73 height 73
type input "https://cdn.shopify.com/s/files/1/0772/4485/8597/files/gempages_584237370715407…"
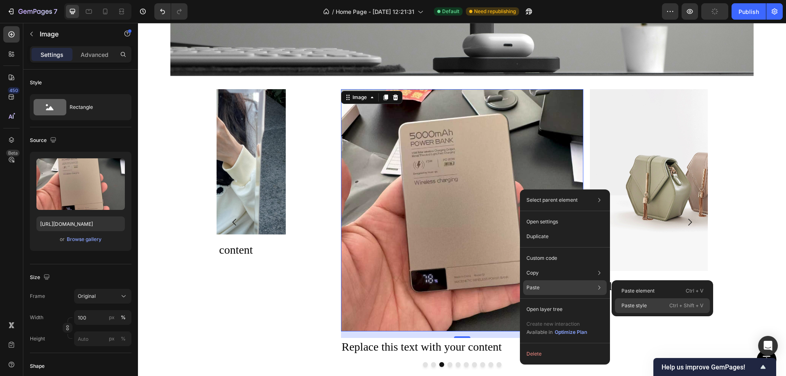
drag, startPoint x: 648, startPoint y: 302, endPoint x: 495, endPoint y: 261, distance: 158.3
click at [648, 302] on div "Paste style Ctrl + Shift + V" at bounding box center [662, 305] width 95 height 15
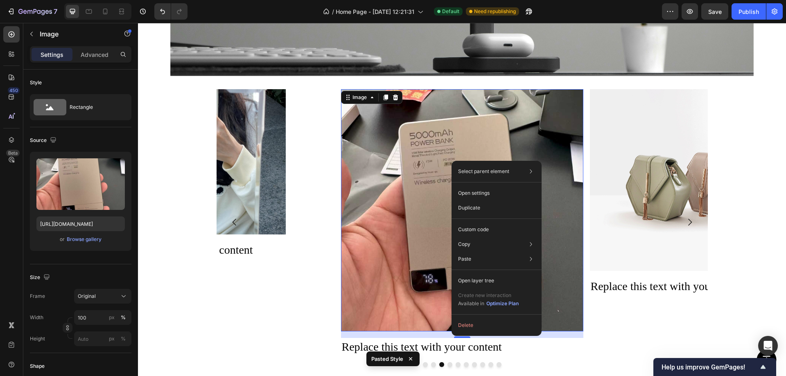
click at [404, 158] on img at bounding box center [461, 210] width 242 height 242
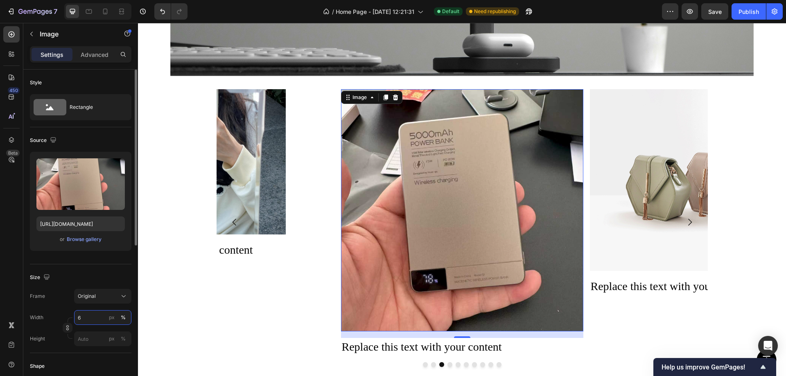
type input "60"
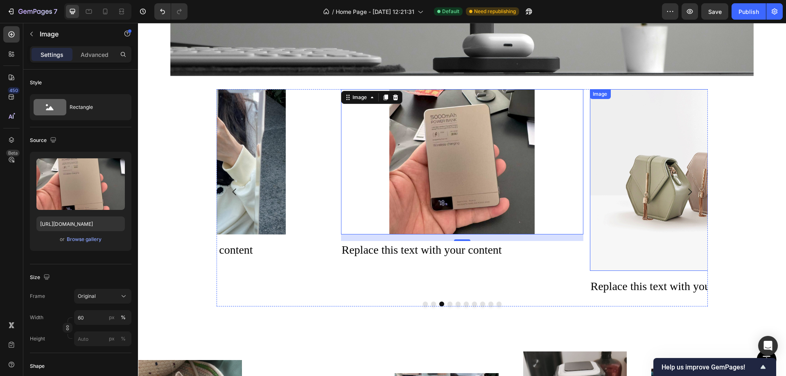
click at [654, 180] on img at bounding box center [710, 180] width 242 height 182
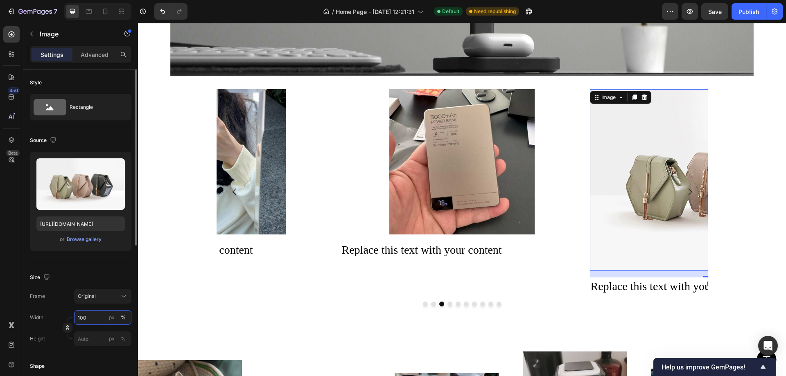
click at [90, 320] on input "100" at bounding box center [102, 317] width 57 height 15
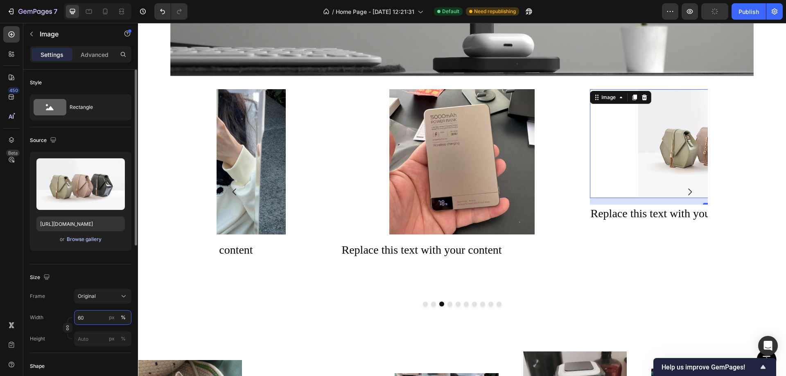
type input "60"
click at [75, 240] on div "Browse gallery" at bounding box center [84, 239] width 35 height 7
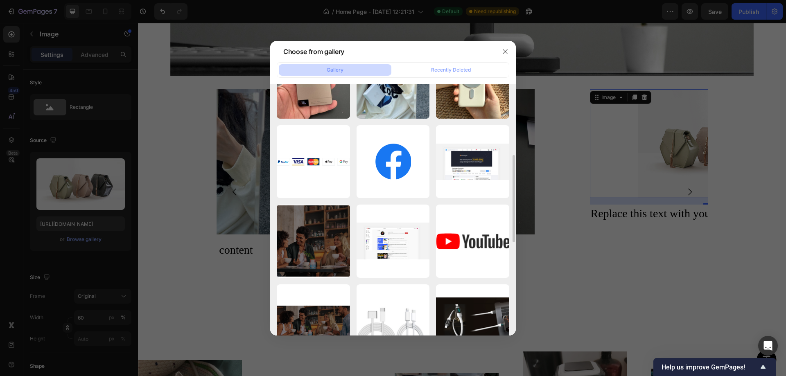
scroll to position [0, 0]
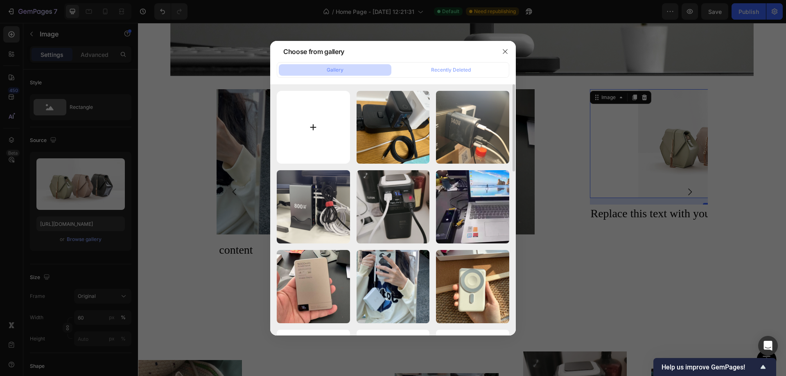
click at [316, 121] on input "file" at bounding box center [313, 127] width 73 height 73
type input "C:\fakepath\review04.png"
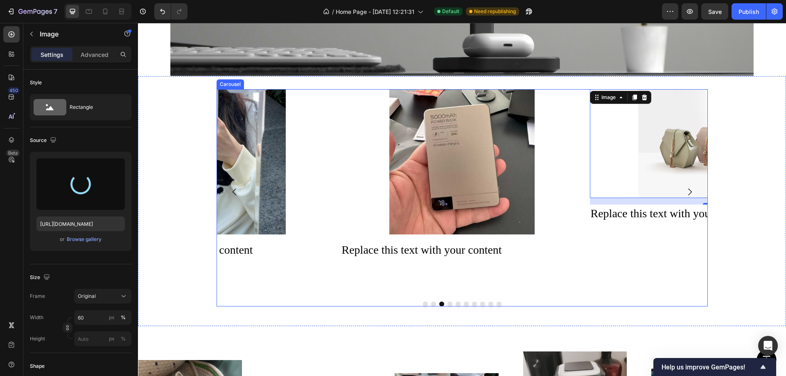
type input "https://cdn.shopify.com/s/files/1/0772/4485/8597/files/gempages_584237370715407…"
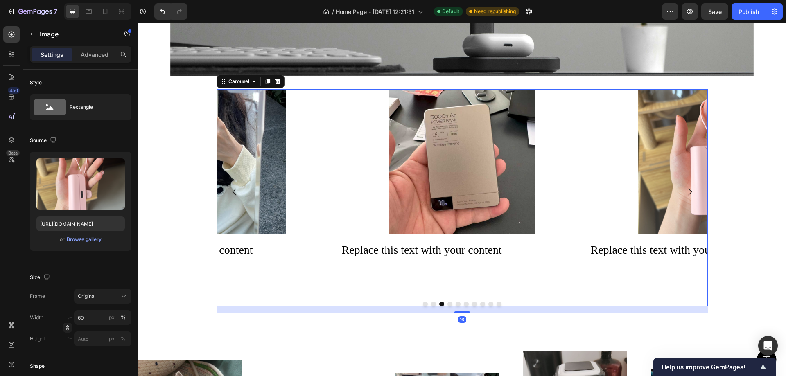
click at [447, 302] on button "Dot" at bounding box center [449, 304] width 5 height 5
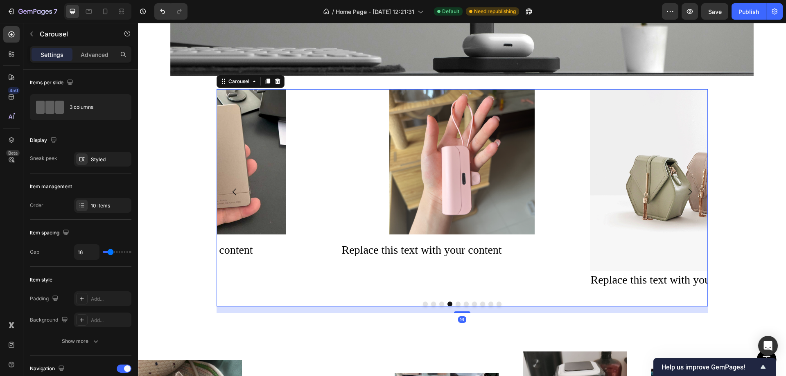
click at [455, 302] on button "Dot" at bounding box center [457, 304] width 5 height 5
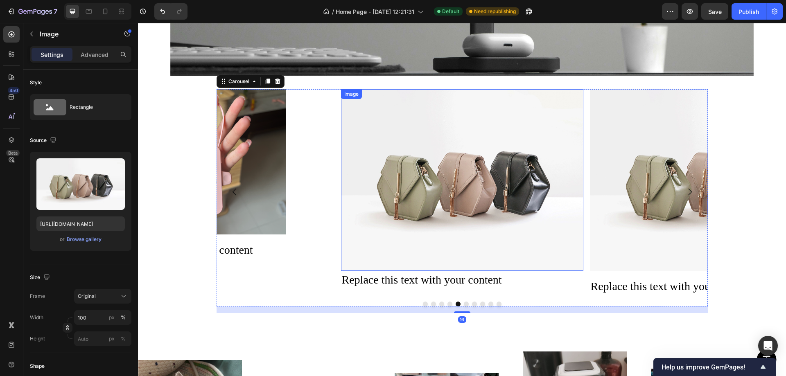
click at [435, 168] on img at bounding box center [462, 180] width 242 height 182
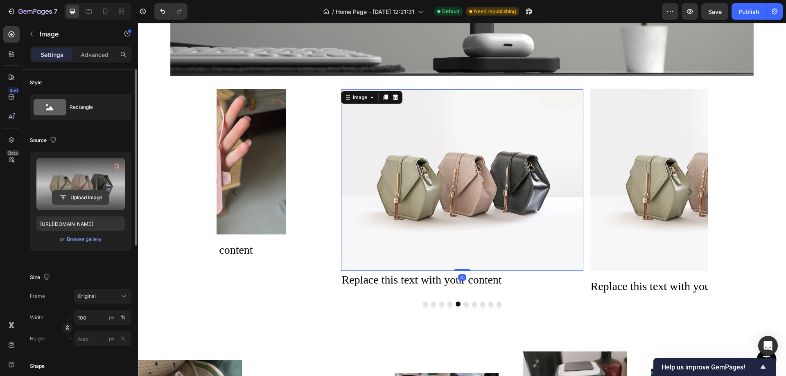
click at [88, 197] on input "file" at bounding box center [80, 198] width 56 height 14
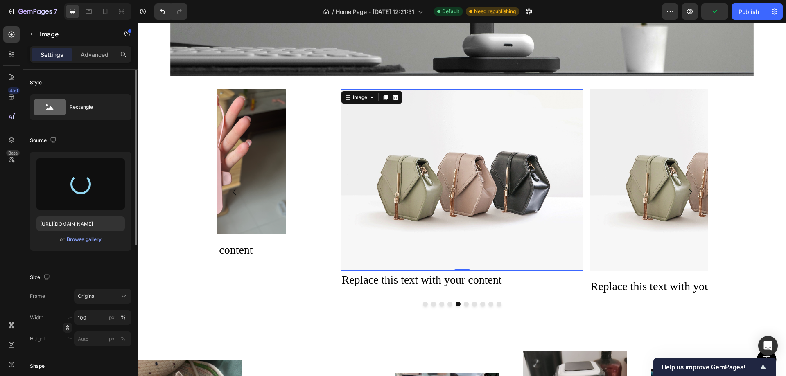
type input "https://cdn.shopify.com/s/files/1/0772/4485/8597/files/gempages_584237370715407…"
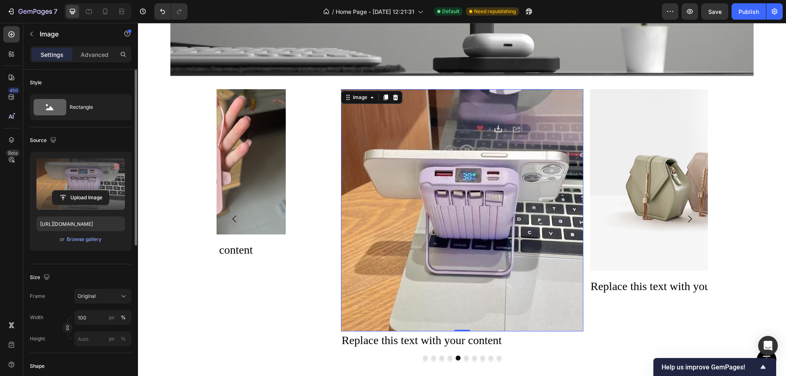
click at [458, 220] on img at bounding box center [462, 210] width 242 height 242
click at [92, 310] on input "100" at bounding box center [102, 317] width 57 height 15
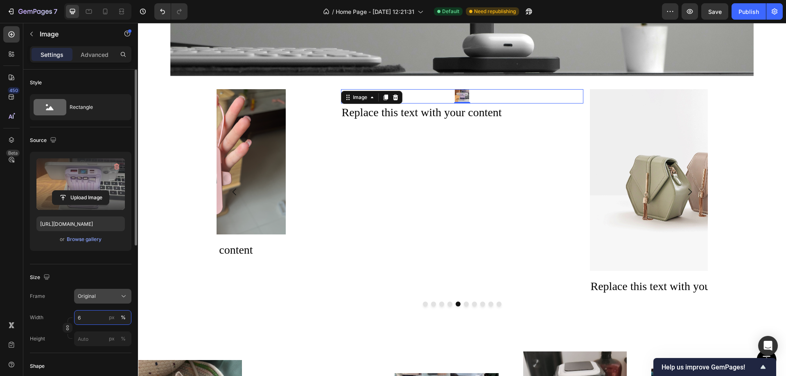
type input "60"
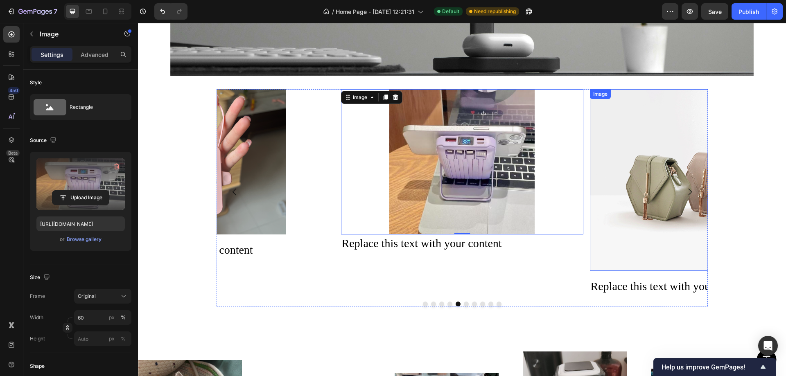
click at [626, 162] on img at bounding box center [711, 180] width 242 height 182
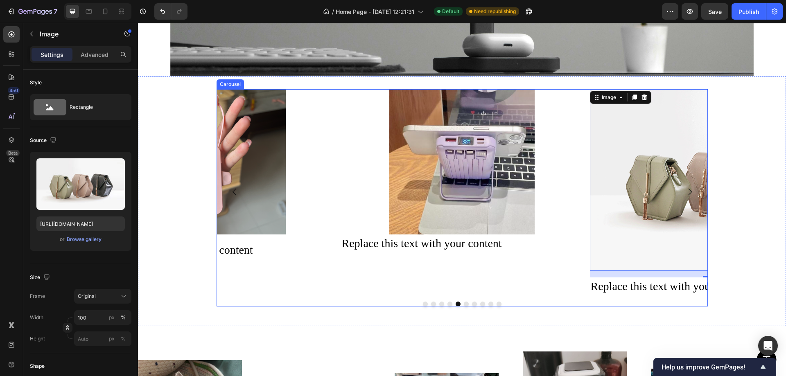
click at [464, 302] on button "Dot" at bounding box center [466, 304] width 5 height 5
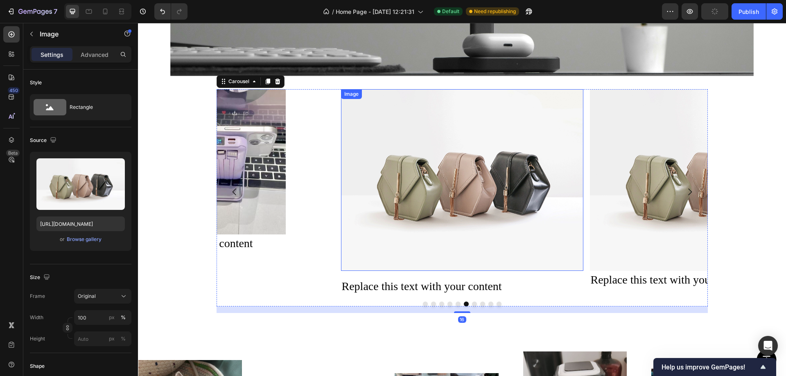
click at [480, 198] on img at bounding box center [462, 180] width 242 height 182
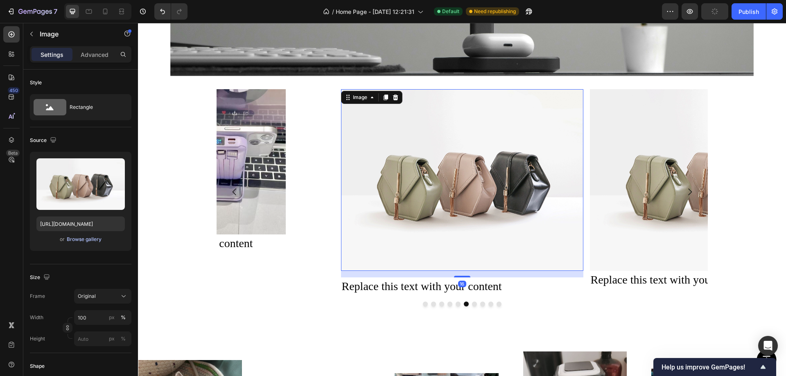
click at [82, 241] on div "Browse gallery" at bounding box center [84, 239] width 35 height 7
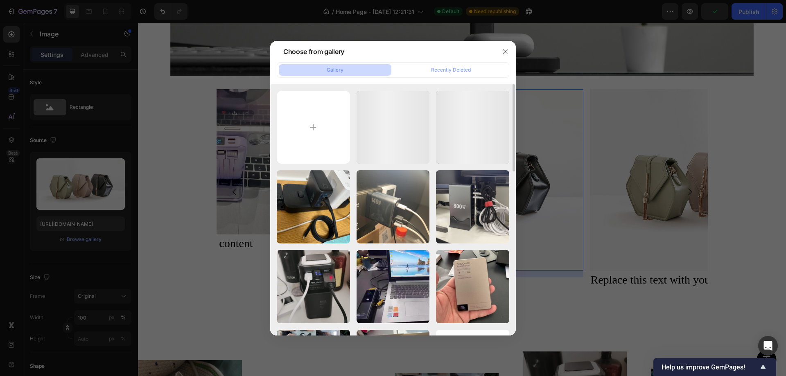
scroll to position [82, 0]
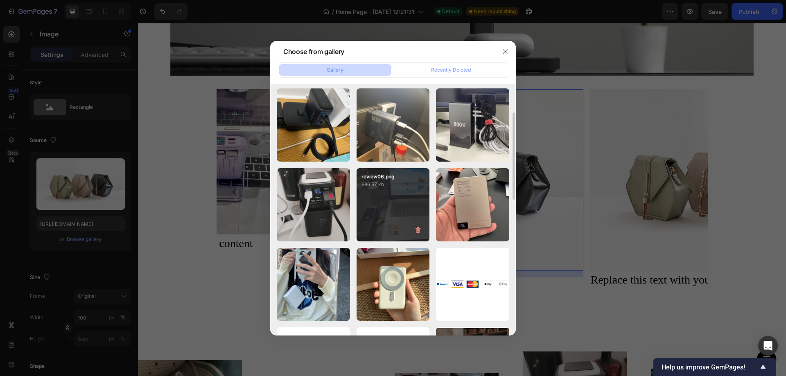
click at [395, 204] on div "review06.png 686.57 kb" at bounding box center [392, 204] width 73 height 73
type input "https://cdn.shopify.com/s/files/1/0772/4485/8597/files/gempages_584237370715407…"
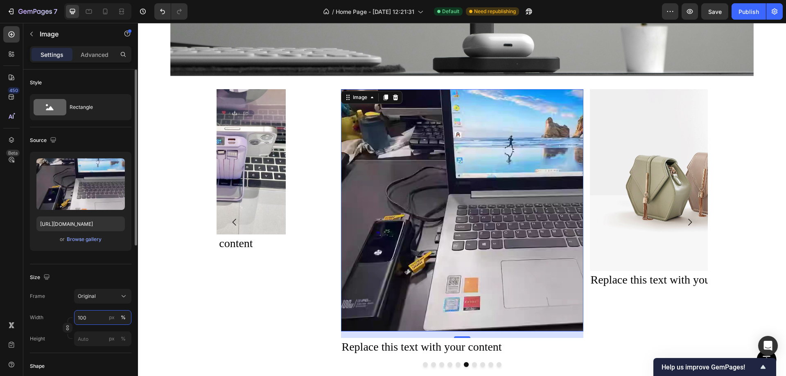
click at [86, 317] on input "100" at bounding box center [102, 317] width 57 height 15
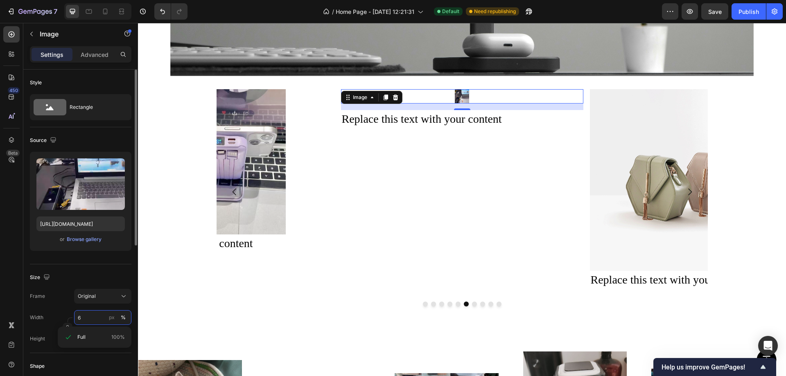
type input "60"
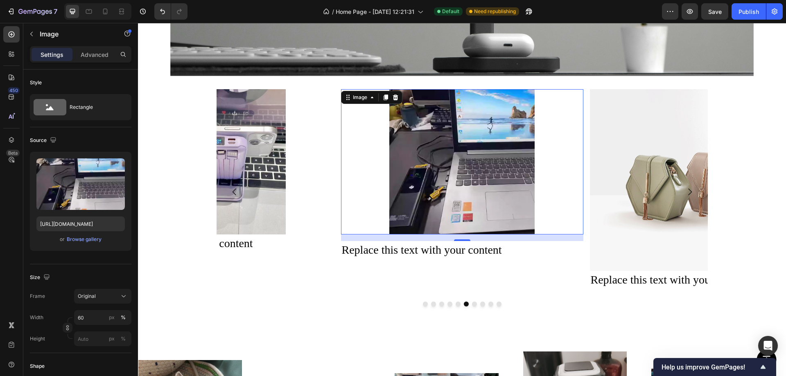
click at [615, 182] on img at bounding box center [711, 180] width 242 height 182
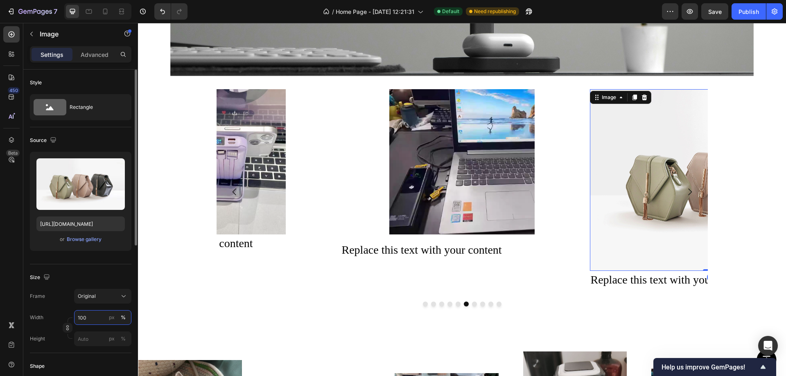
click at [88, 317] on input "100" at bounding box center [102, 317] width 57 height 15
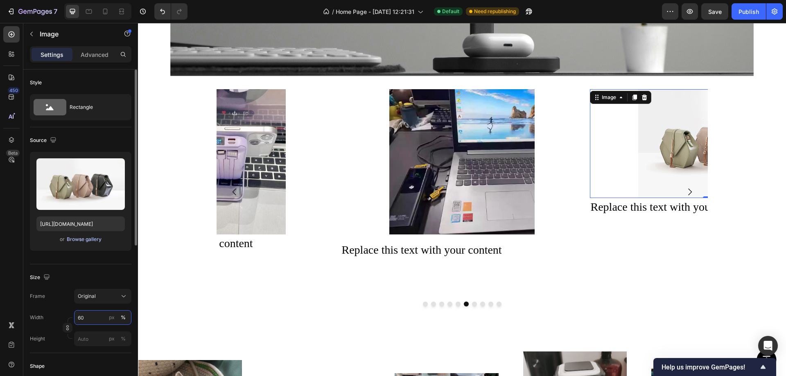
type input "60"
click at [84, 237] on div "Browse gallery" at bounding box center [84, 239] width 35 height 7
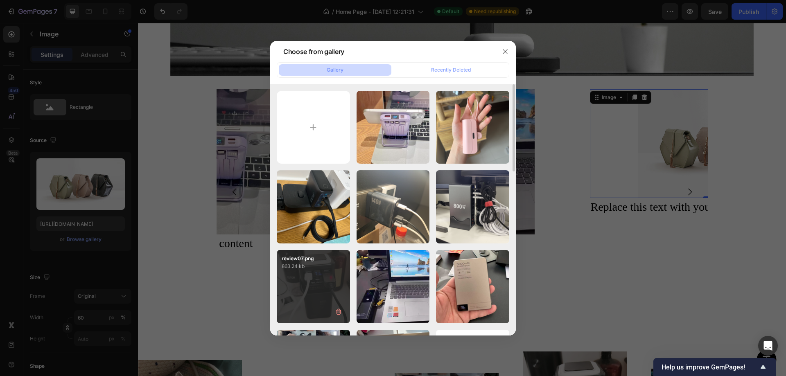
click at [332, 291] on div "review07.png 863.24 kb" at bounding box center [313, 286] width 73 height 73
type input "https://cdn.shopify.com/s/files/1/0772/4485/8597/files/gempages_584237370715407…"
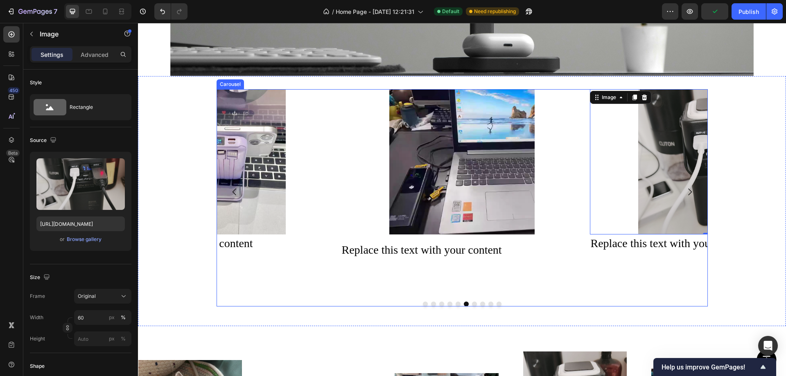
click at [472, 302] on button "Dot" at bounding box center [474, 304] width 5 height 5
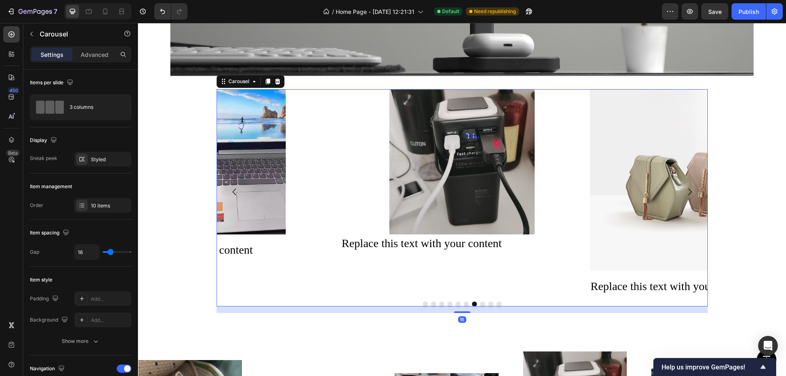
click at [483, 302] on div at bounding box center [461, 304] width 491 height 5
click at [480, 302] on button "Dot" at bounding box center [482, 304] width 5 height 5
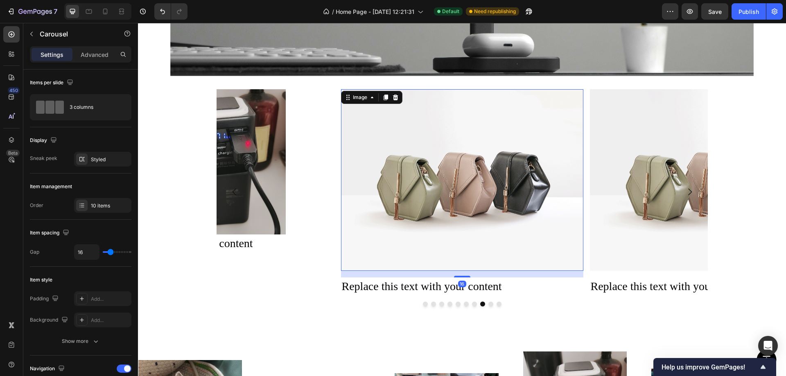
click at [468, 185] on img at bounding box center [462, 180] width 242 height 182
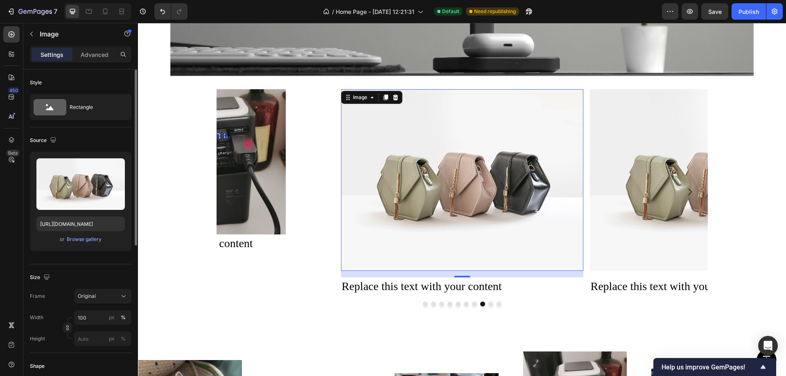
click at [89, 234] on div "Upload Image https://cdn.shopify.com/s/files/1/2005/9307/files/image_demo.jpg o…" at bounding box center [80, 201] width 101 height 99
click at [86, 239] on div "Browse gallery" at bounding box center [84, 239] width 35 height 7
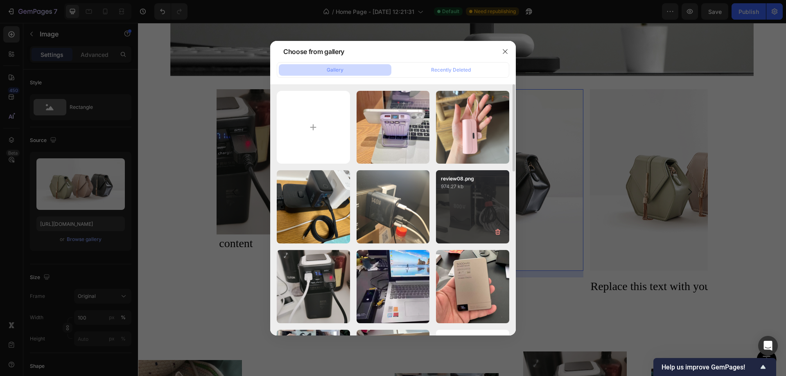
click at [467, 205] on div "review08.png 974.27 kb" at bounding box center [472, 206] width 73 height 73
type input "https://cdn.shopify.com/s/files/1/0772/4485/8597/files/gempages_584237370715407…"
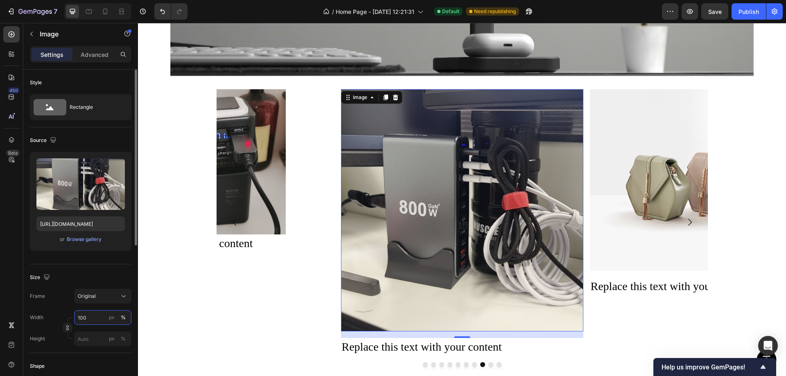
click at [85, 316] on input "100" at bounding box center [102, 317] width 57 height 15
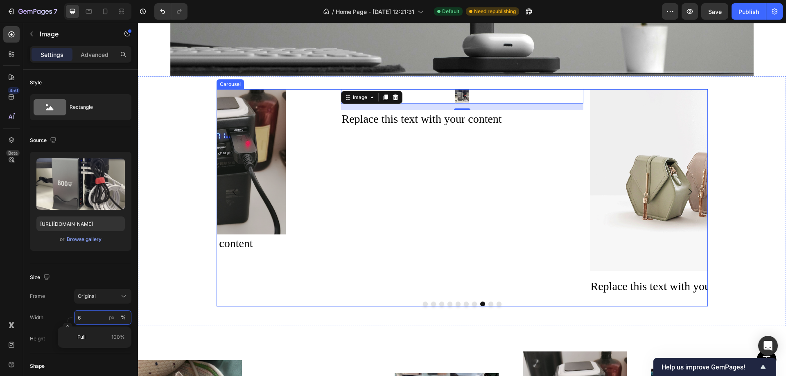
type input "60"
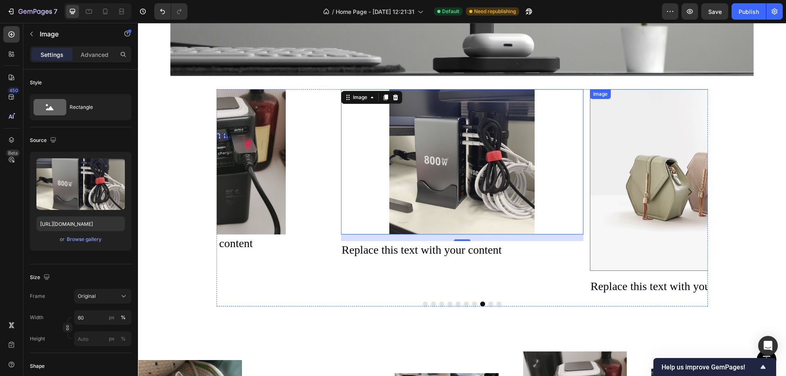
click at [659, 176] on img at bounding box center [711, 180] width 242 height 182
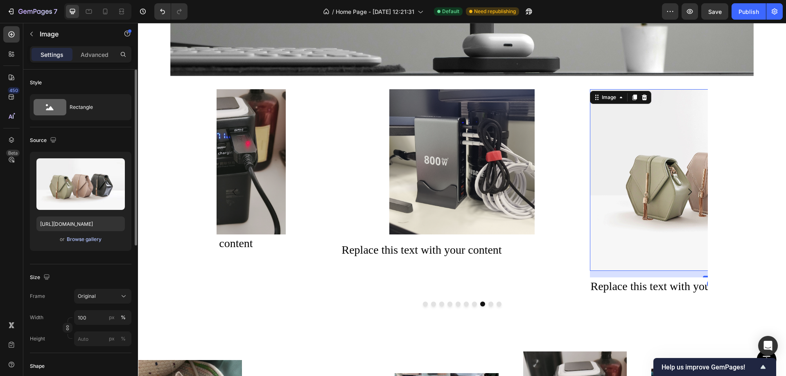
click at [83, 243] on div "Browse gallery" at bounding box center [84, 239] width 35 height 7
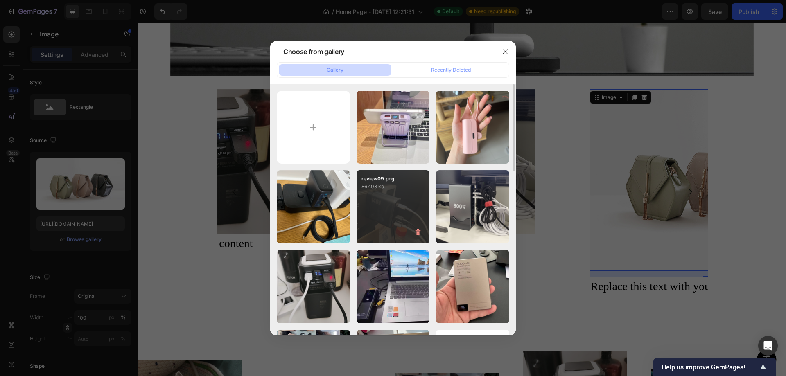
click at [396, 201] on div "review09.png 867.08 kb" at bounding box center [392, 206] width 73 height 73
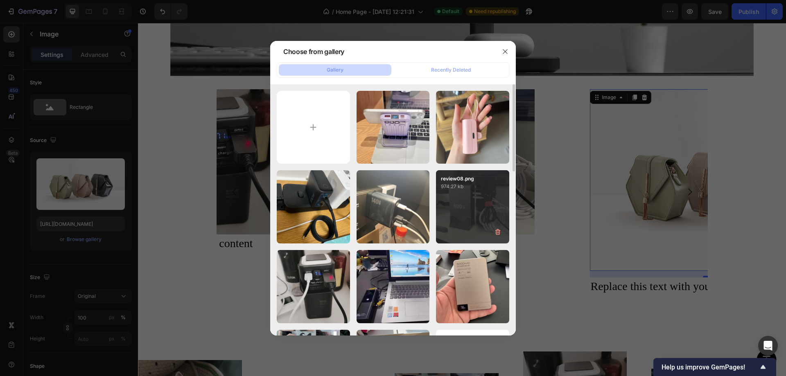
type input "https://cdn.shopify.com/s/files/1/0772/4485/8597/files/gempages_584237370715407…"
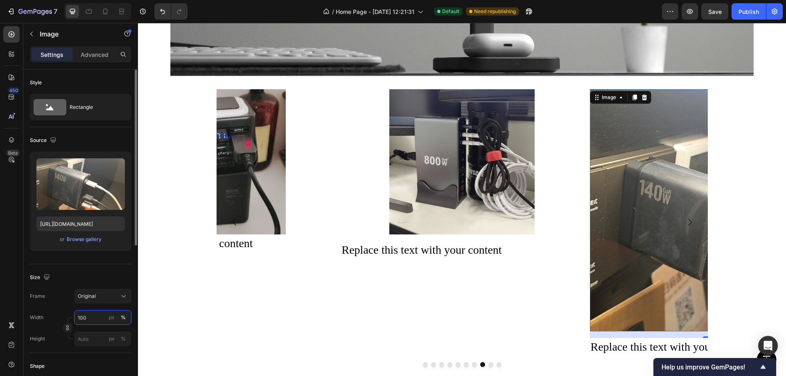
click at [94, 320] on input "100" at bounding box center [102, 317] width 57 height 15
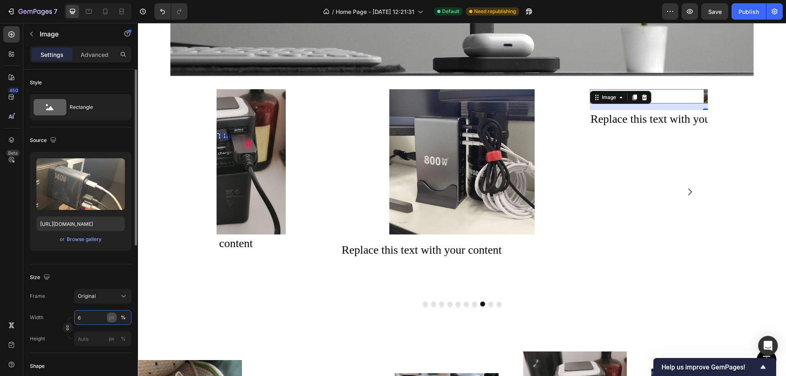
type input "60"
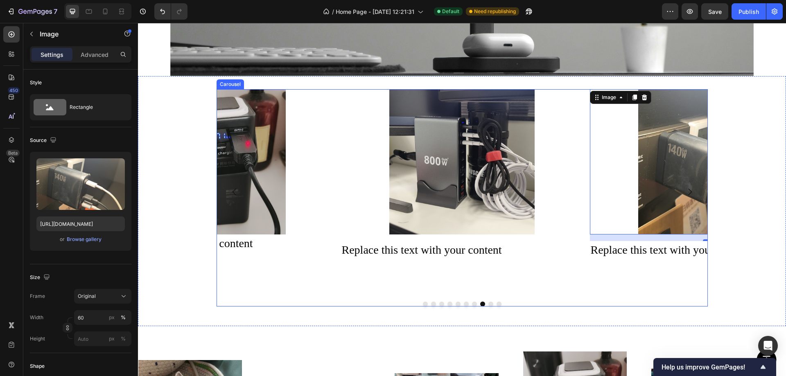
click at [488, 302] on button "Dot" at bounding box center [490, 304] width 5 height 5
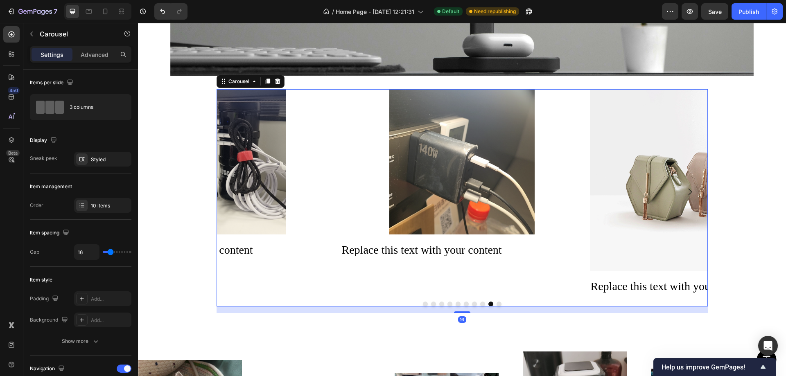
click at [496, 302] on button "Dot" at bounding box center [498, 304] width 5 height 5
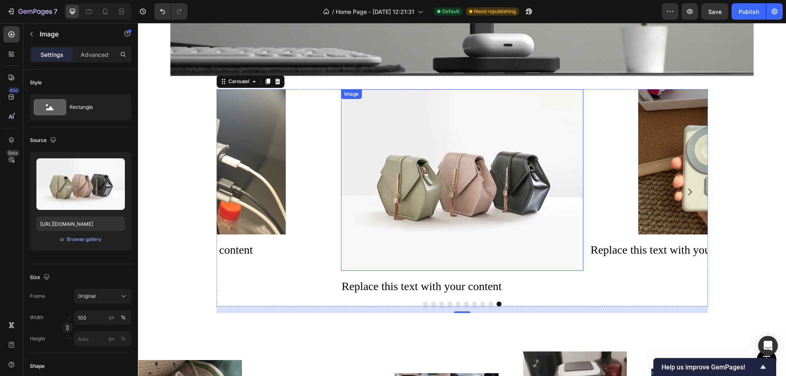
click at [488, 184] on img at bounding box center [462, 180] width 242 height 182
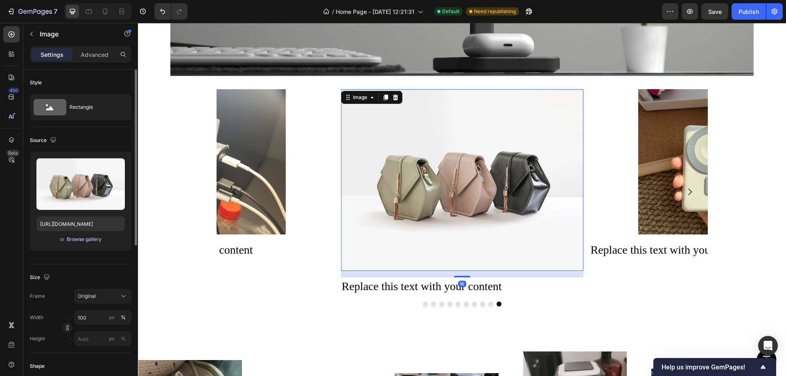
click at [83, 237] on div "Browse gallery" at bounding box center [84, 239] width 35 height 7
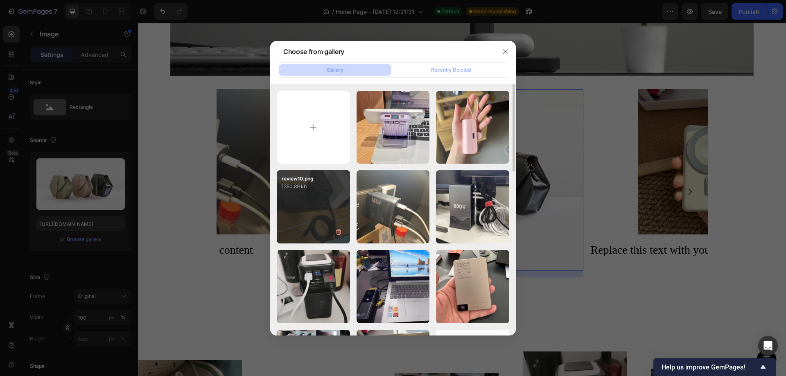
click at [319, 203] on div "review10.png 1350.89 kb" at bounding box center [313, 206] width 73 height 73
type input "https://cdn.shopify.com/s/files/1/0772/4485/8597/files/gempages_584237370715407…"
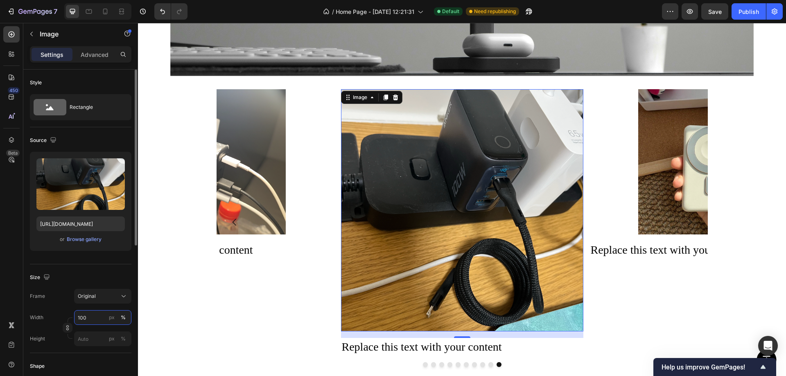
click at [90, 320] on input "100" at bounding box center [102, 317] width 57 height 15
type input "60"
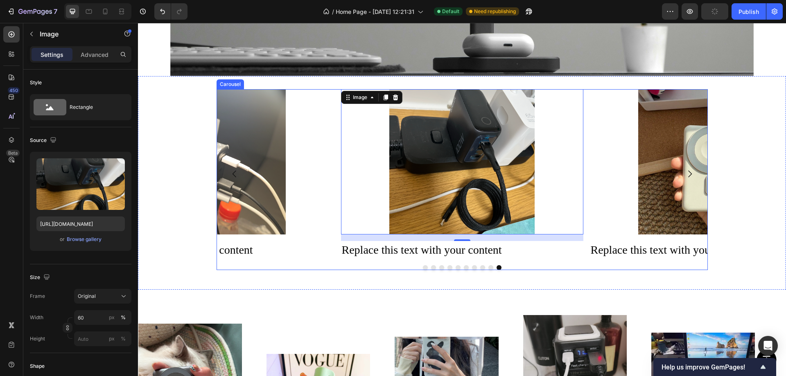
click at [423, 265] on button "Dot" at bounding box center [425, 267] width 5 height 5
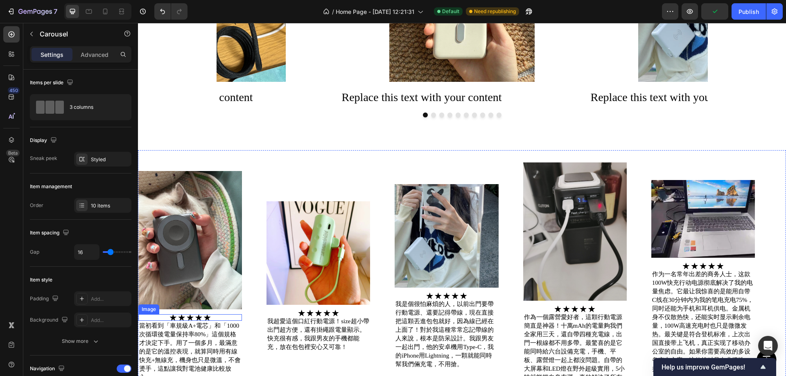
scroll to position [1328, 0]
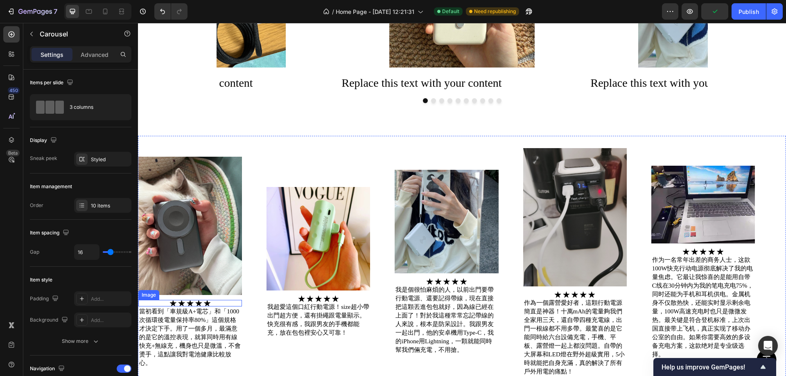
click at [198, 313] on p "當初看到「車規級A+電芯」和「1000次循環後電量保持率80%」這個規格才決定下手。用了一個多月，最滿意的是它的溫控表現，就算同時用有線快充+無線充，機身也只…" at bounding box center [190, 337] width 102 height 60
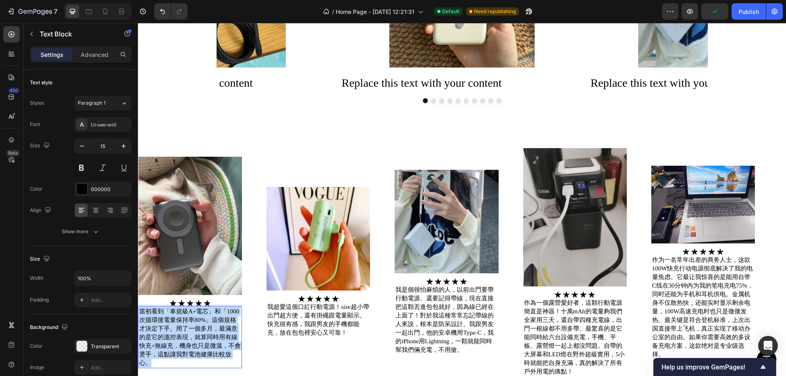
click at [198, 313] on p "當初看到「車規級A+電芯」和「1000次循環後電量保持率80%」這個規格才決定下手。用了一個多月，最滿意的是它的溫控表現，就算同時用有線快充+無線充，機身也只…" at bounding box center [190, 337] width 102 height 60
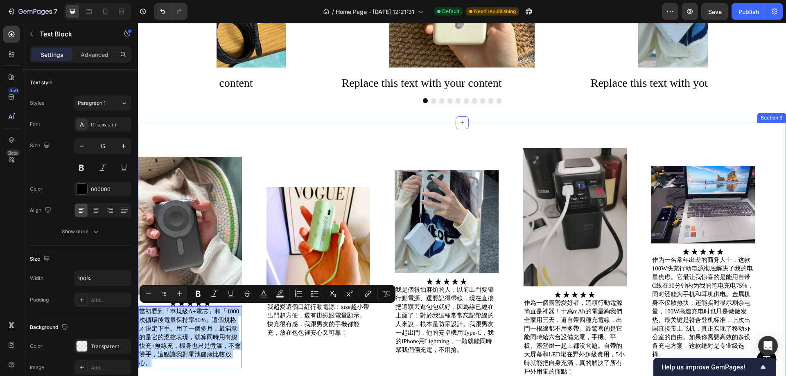
copy p "當初看到「車規級A+電芯」和「1000次循環後電量保持率80%」這個規格才決定下手。用了一個多月，最滿意的是它的溫控表現，就算同時用有線快充+無線充，機身也只…"
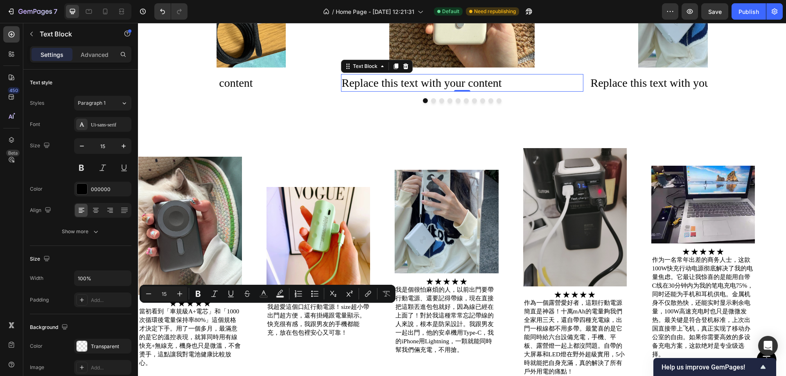
click at [447, 85] on div "Replace this text with your content" at bounding box center [462, 83] width 242 height 18
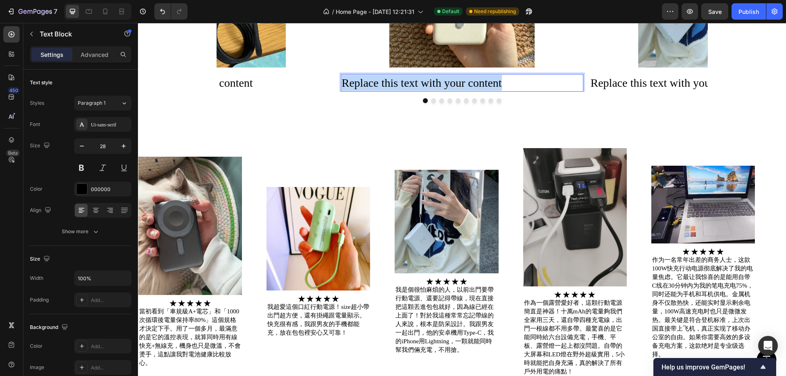
click at [447, 85] on p "Replace this text with your content" at bounding box center [462, 83] width 241 height 16
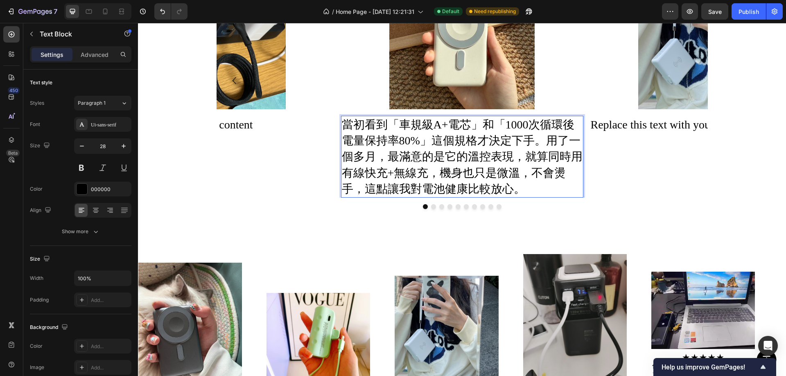
scroll to position [1246, 0]
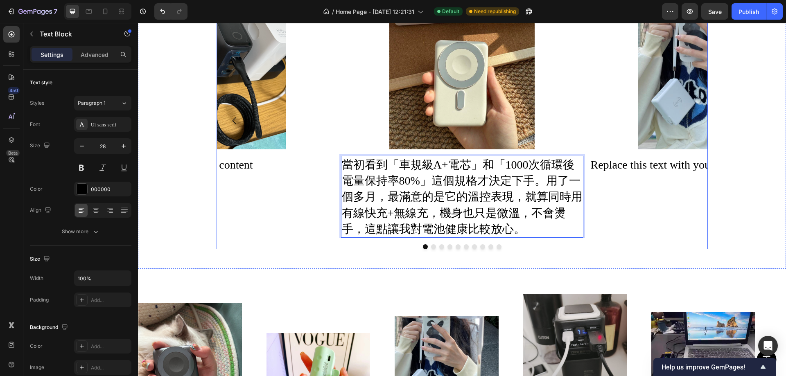
click at [666, 231] on div "Image Replace this text with your content Text Block" at bounding box center [711, 121] width 242 height 234
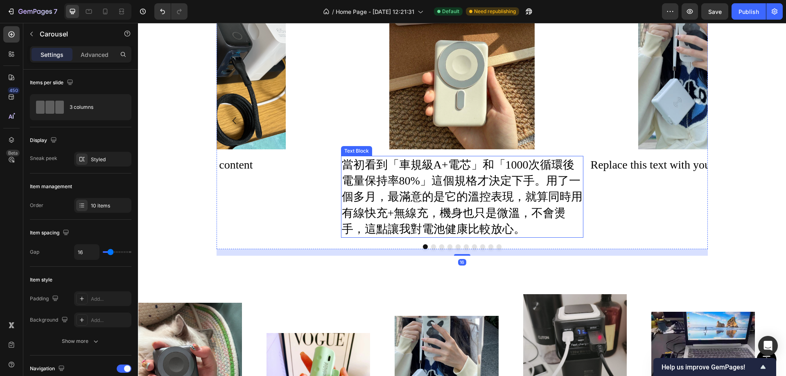
click at [439, 191] on p "當初看到「車規級A+電芯」和「1000次循環後電量保持率80%」這個規格才決定下手。用了一個多月，最滿意的是它的溫控表現，就算同時用有線快充+無線充，機身也只…" at bounding box center [462, 197] width 241 height 80
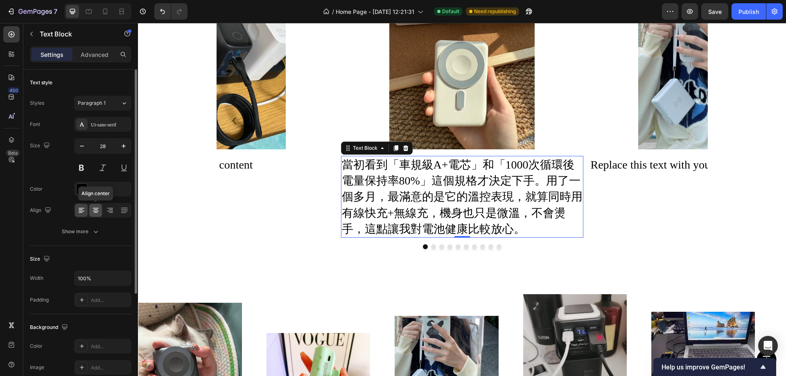
click at [95, 212] on icon at bounding box center [96, 210] width 8 height 8
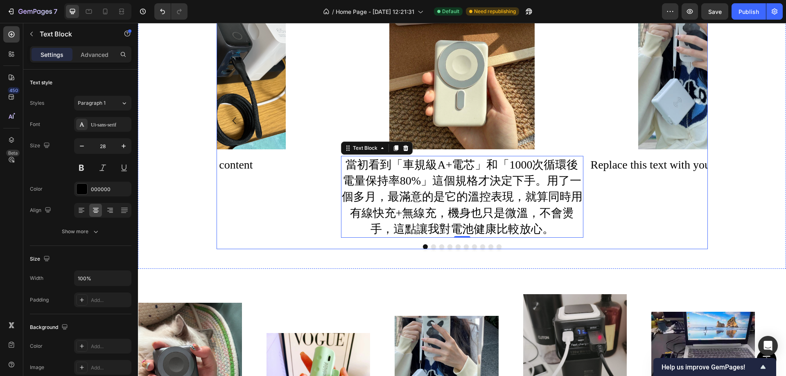
click at [688, 242] on div "Image 當初看到「車規級A+電芯」和「1000次循環後電量保持率80%」這個規格才決定下手。用了一個多月，最滿意的是它的溫控表現，就算同時用有線快充+無線…" at bounding box center [461, 126] width 491 height 245
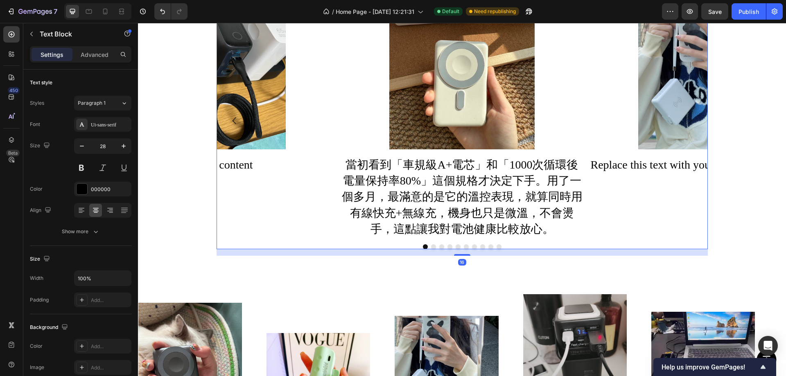
click at [424, 190] on p "當初看到「車規級A+電芯」和「1000次循環後電量保持率80%」這個規格才決定下手。用了一個多月，最滿意的是它的溫控表現，就算同時用有線快充+無線充，機身也只…" at bounding box center [462, 197] width 241 height 80
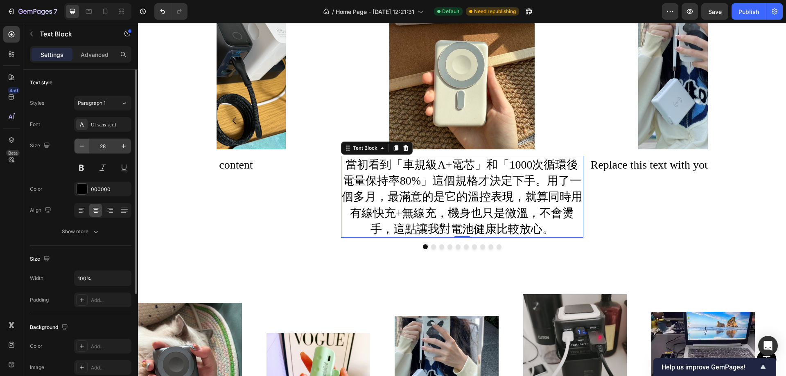
click at [83, 146] on icon "button" at bounding box center [82, 146] width 4 height 1
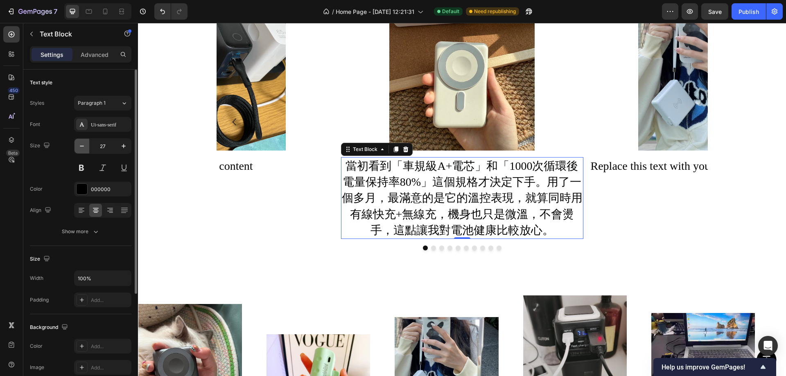
click at [83, 146] on icon "button" at bounding box center [82, 146] width 4 height 1
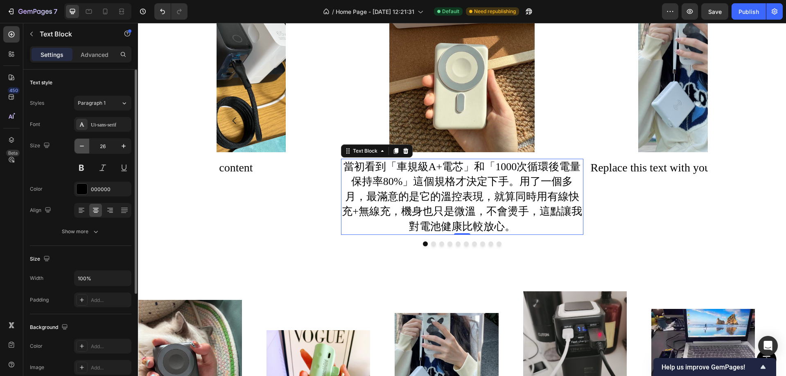
click at [83, 146] on icon "button" at bounding box center [82, 146] width 4 height 1
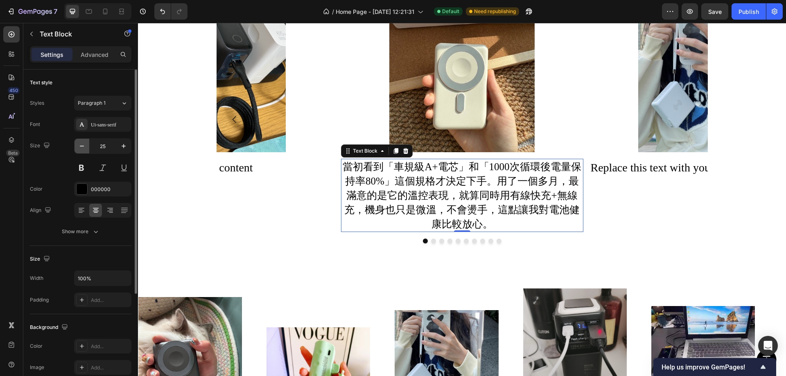
click at [83, 146] on icon "button" at bounding box center [82, 146] width 4 height 1
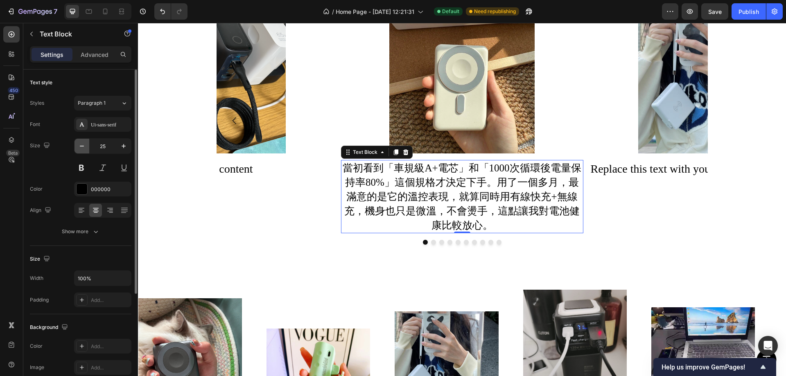
click at [83, 146] on icon "button" at bounding box center [82, 146] width 4 height 1
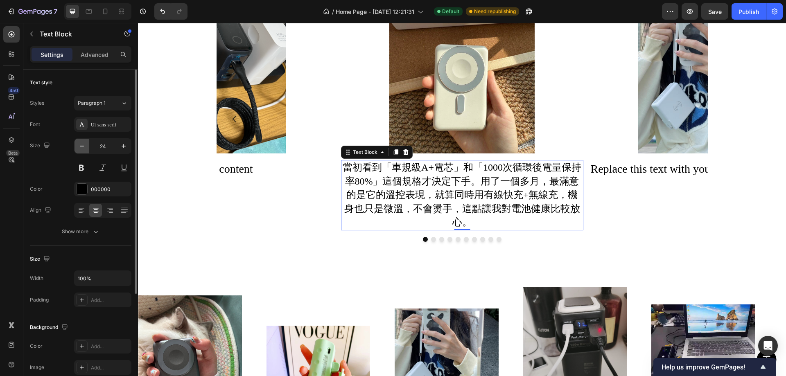
click at [83, 146] on icon "button" at bounding box center [82, 146] width 4 height 1
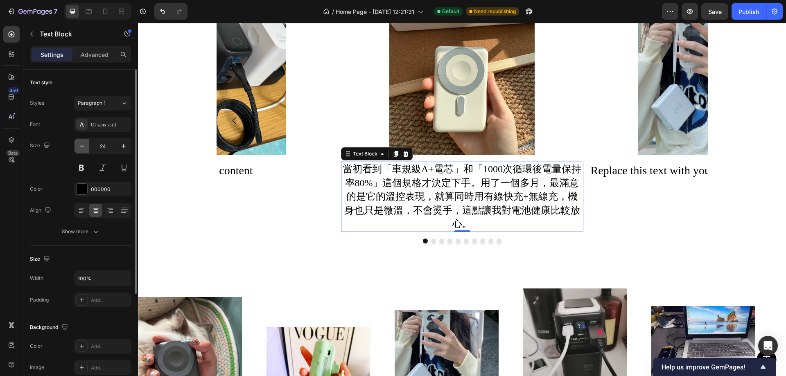
click at [83, 146] on icon "button" at bounding box center [82, 146] width 4 height 1
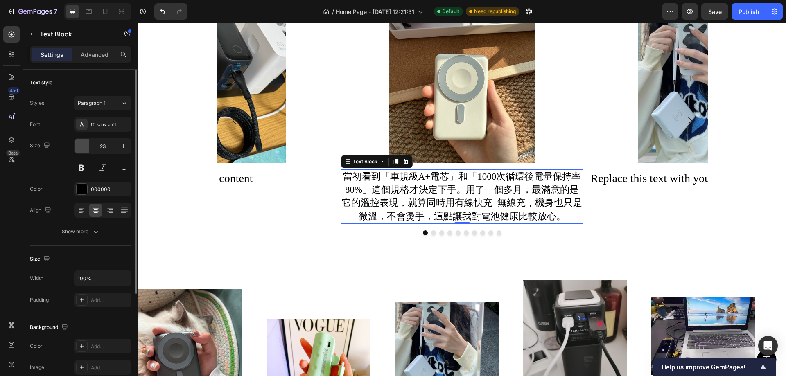
click at [83, 146] on icon "button" at bounding box center [82, 146] width 4 height 1
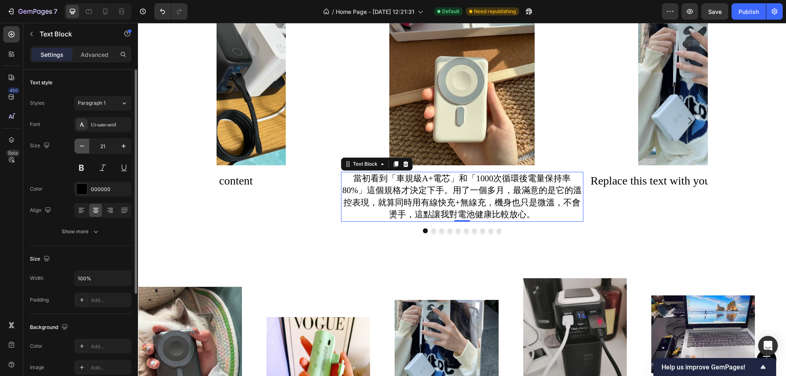
click at [83, 146] on icon "button" at bounding box center [82, 146] width 4 height 1
type input "20"
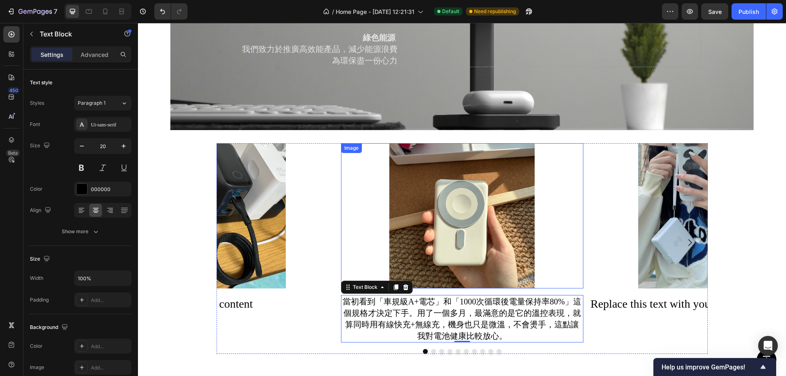
scroll to position [1147, 0]
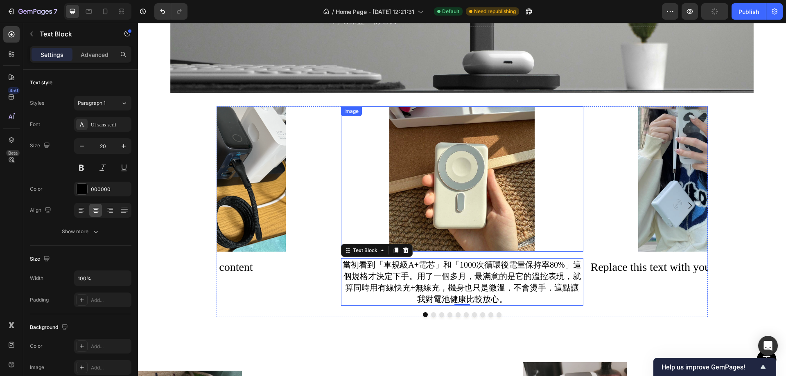
click at [496, 187] on img at bounding box center [461, 178] width 145 height 145
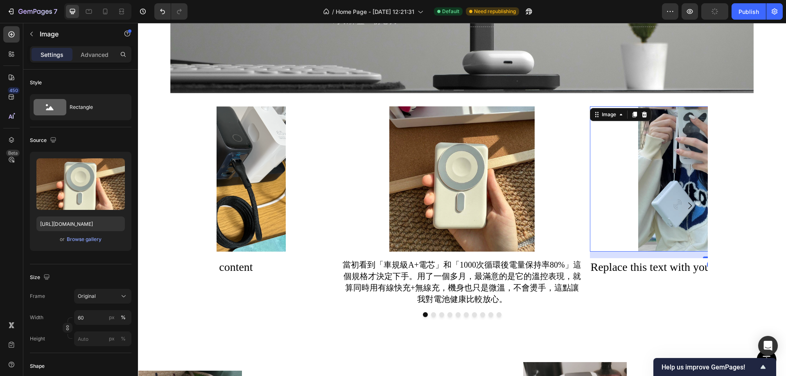
click at [649, 189] on img at bounding box center [710, 178] width 145 height 145
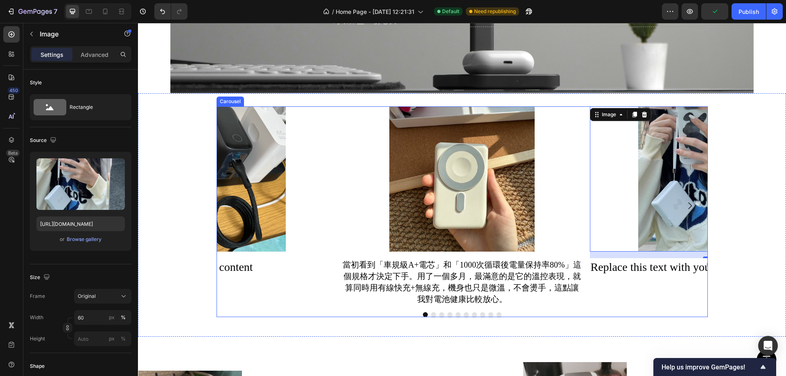
click at [647, 296] on div "Image 16 Replace this text with your content Text Block" at bounding box center [711, 205] width 242 height 199
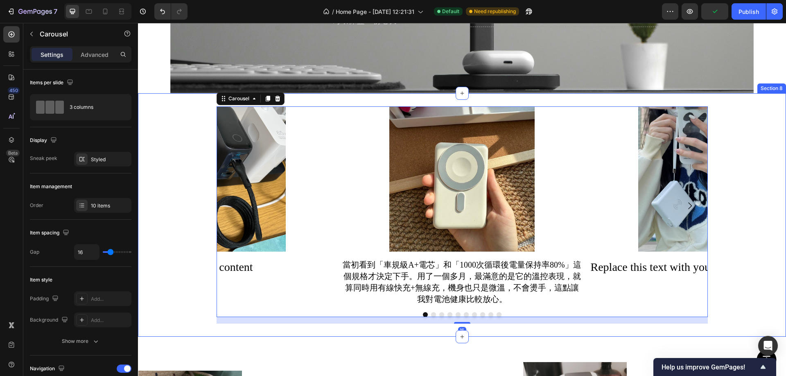
click at [740, 264] on div "Image 當初看到「車規級A+電芯」和「1000次循環後電量保持率80%」這個規格才決定下手。用了一個多月，最滿意的是它的溫控表現，就算同時用有線快充+無線…" at bounding box center [462, 214] width 648 height 217
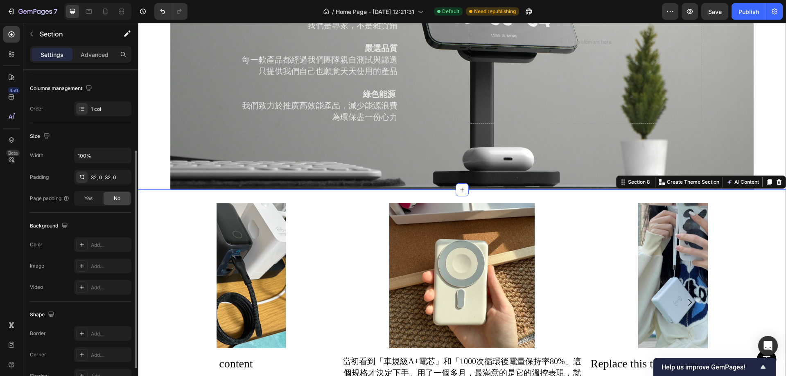
scroll to position [1065, 0]
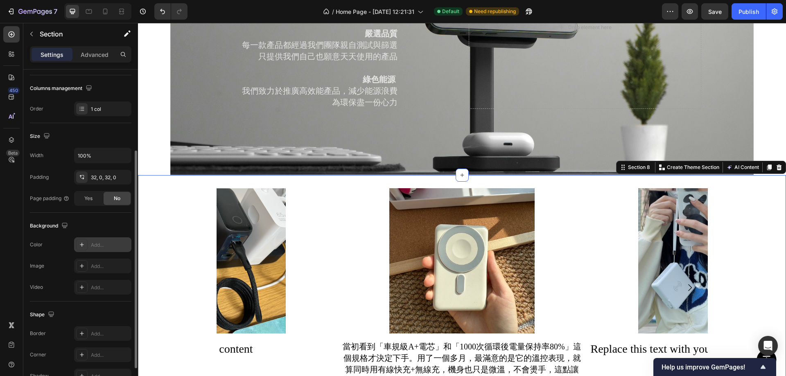
click at [97, 245] on div "Add..." at bounding box center [110, 244] width 38 height 7
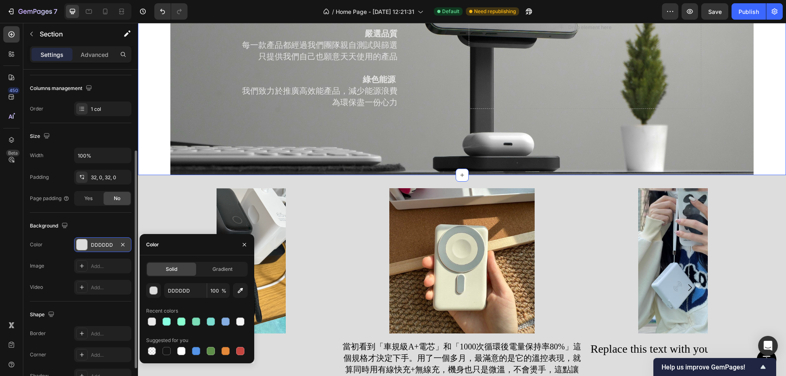
click at [154, 109] on div "我們為何與眾不同？ Heading 專注於電 我們只專注做好一件事：提供最優質的充電設備 我們是專家，不是雜貨鋪 嚴選品質 每一款產品都經過我們團隊親自測試與…" at bounding box center [462, 27] width 648 height 295
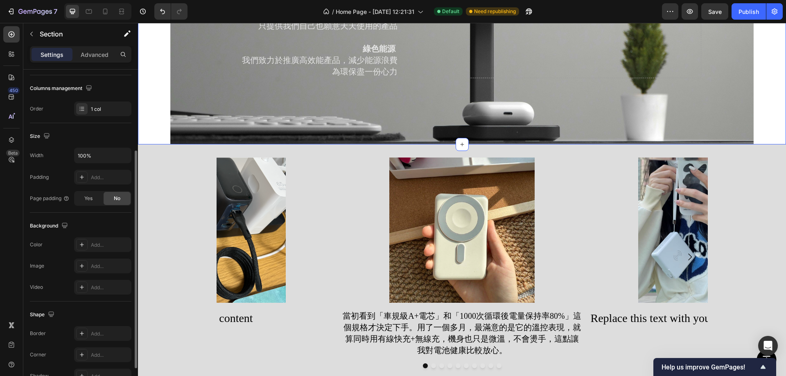
scroll to position [1147, 0]
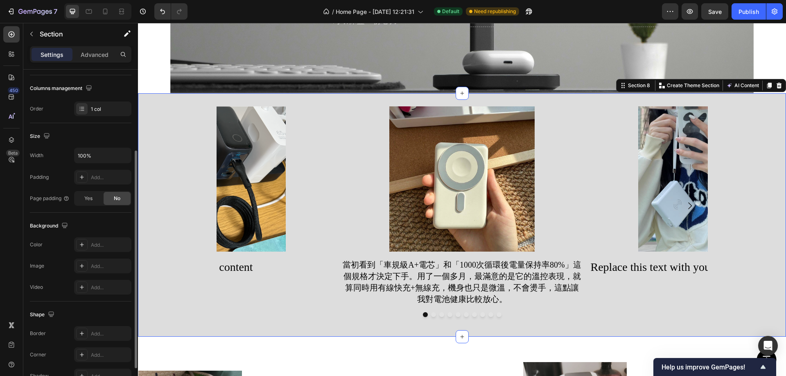
click at [742, 188] on div "Image 當初看到「車規級A+電芯」和「1000次循環後電量保持率80%」這個規格才決定下手。用了一個多月，最滿意的是它的溫控表現，就算同時用有線快充+無線…" at bounding box center [462, 214] width 648 height 217
click at [87, 241] on div at bounding box center [82, 244] width 11 height 11
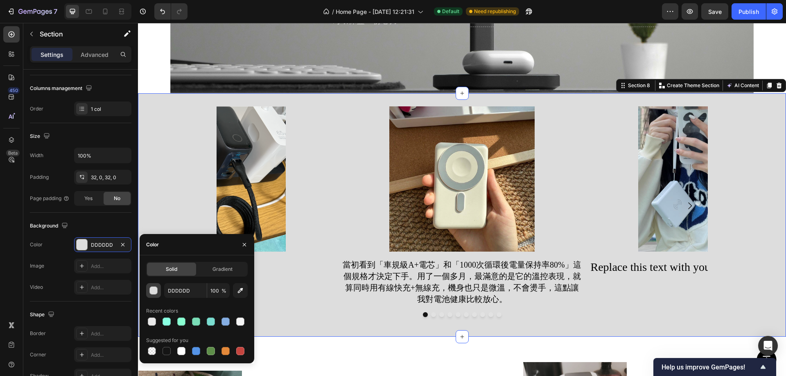
click at [155, 288] on div "button" at bounding box center [154, 291] width 8 height 8
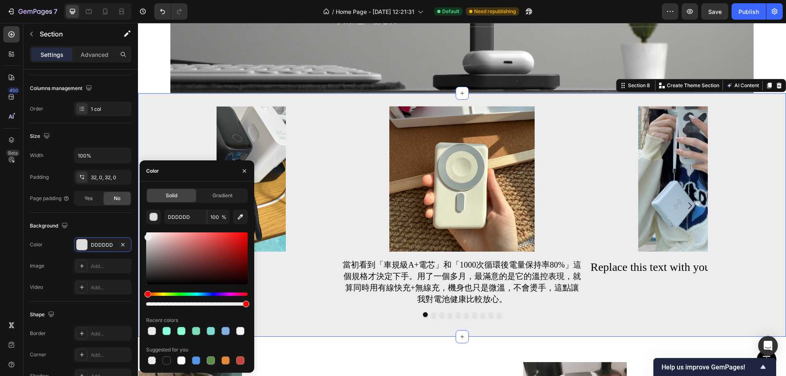
type input "EDEDED"
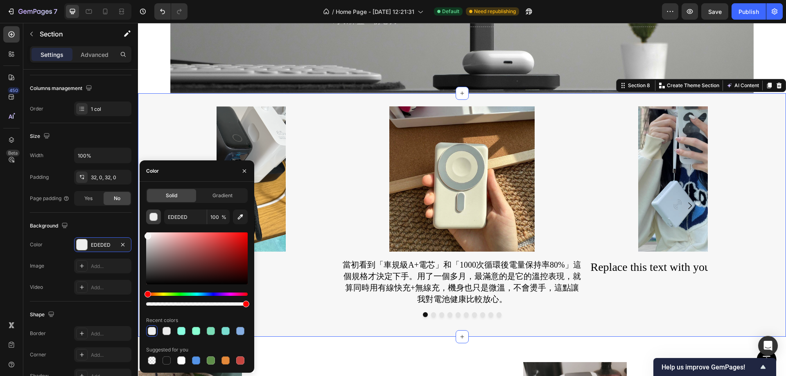
drag, startPoint x: 147, startPoint y: 239, endPoint x: 147, endPoint y: 213, distance: 26.2
click at [146, 234] on div at bounding box center [147, 236] width 7 height 7
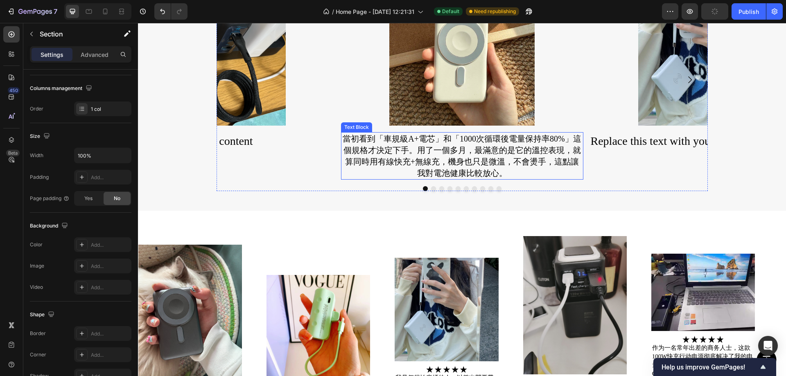
scroll to position [1229, 0]
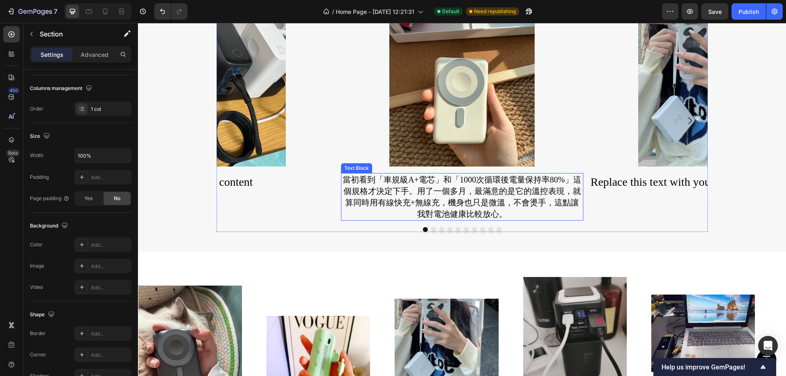
click at [436, 188] on p "當初看到「車規級A+電芯」和「1000次循環後電量保持率80%」這個規格才決定下手。用了一個多月，最滿意的是它的溫控表現，就算同時用有線快充+無線充，機身也只…" at bounding box center [462, 197] width 241 height 46
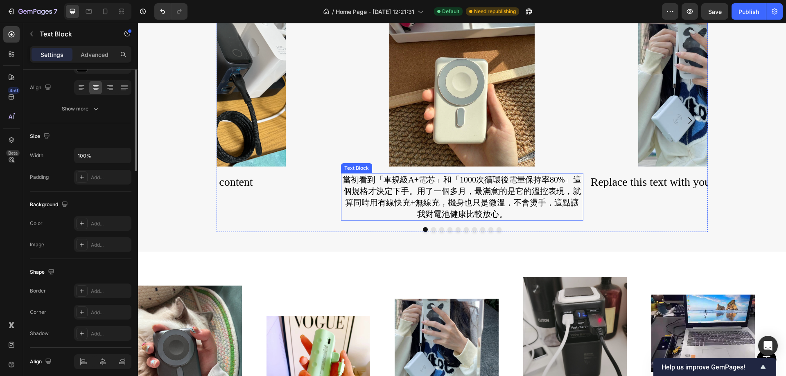
scroll to position [0, 0]
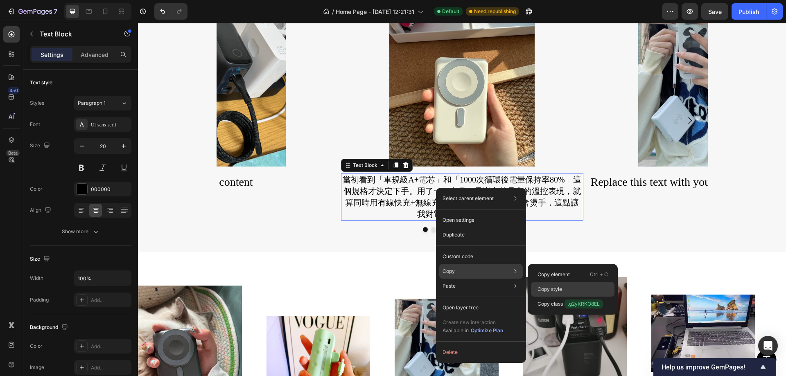
drag, startPoint x: 572, startPoint y: 291, endPoint x: 568, endPoint y: 291, distance: 4.2
click at [568, 291] on div "Copy style" at bounding box center [572, 289] width 83 height 15
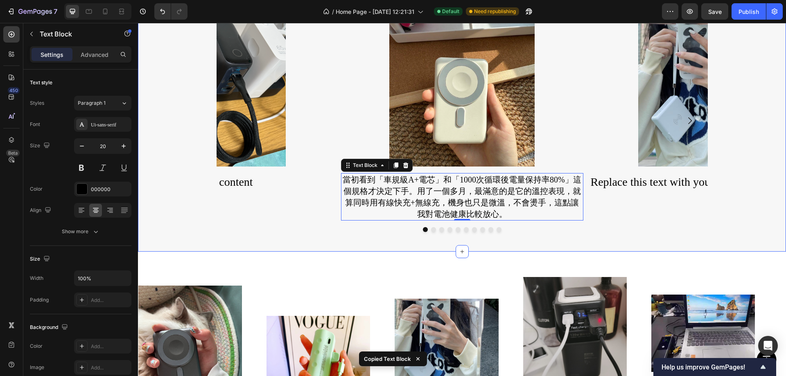
click at [637, 166] on div "Image" at bounding box center [711, 93] width 242 height 145
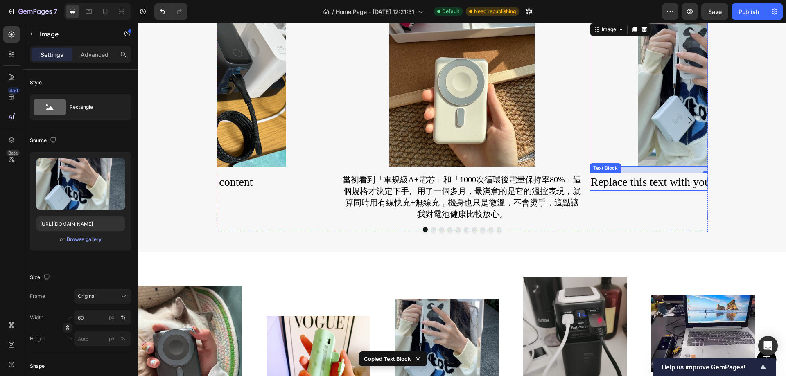
click at [631, 184] on div "Replace this text with your content" at bounding box center [711, 182] width 242 height 18
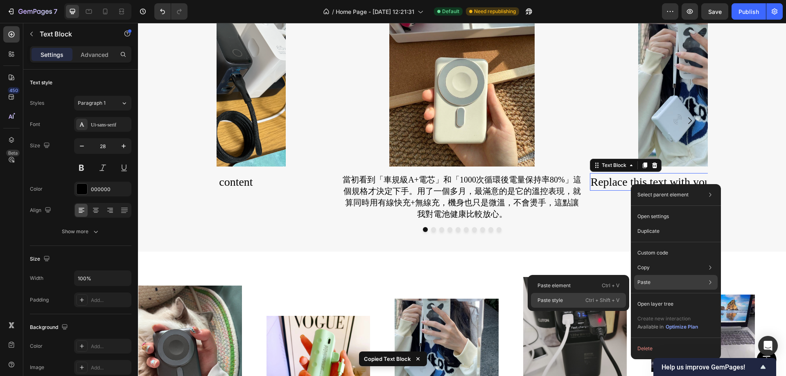
click at [590, 297] on p "Ctrl + Shift + V" at bounding box center [602, 300] width 34 height 8
type input "20"
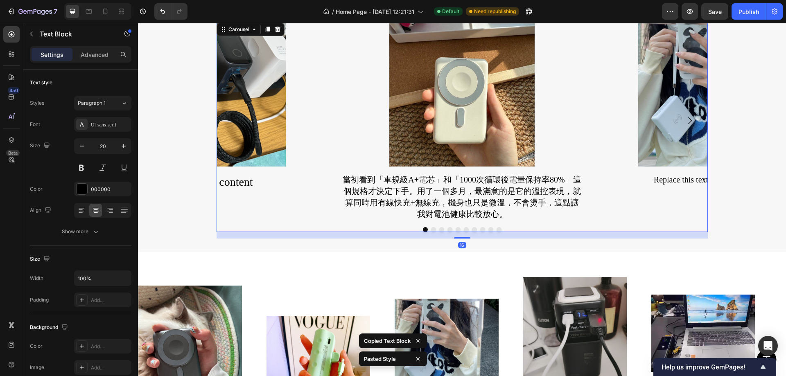
click at [431, 230] on button "Dot" at bounding box center [433, 229] width 5 height 5
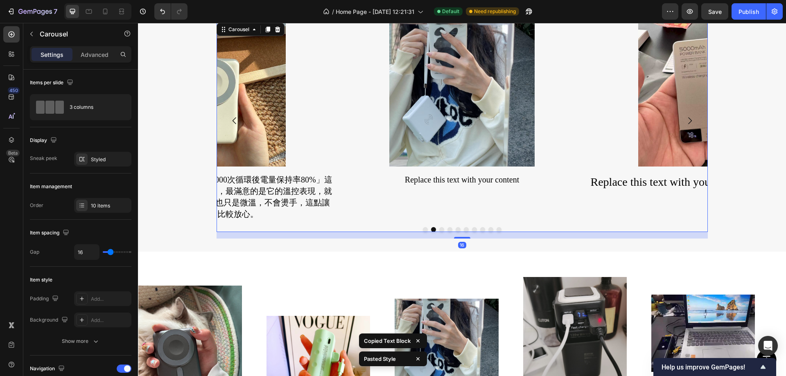
click at [439, 228] on button "Dot" at bounding box center [441, 229] width 5 height 5
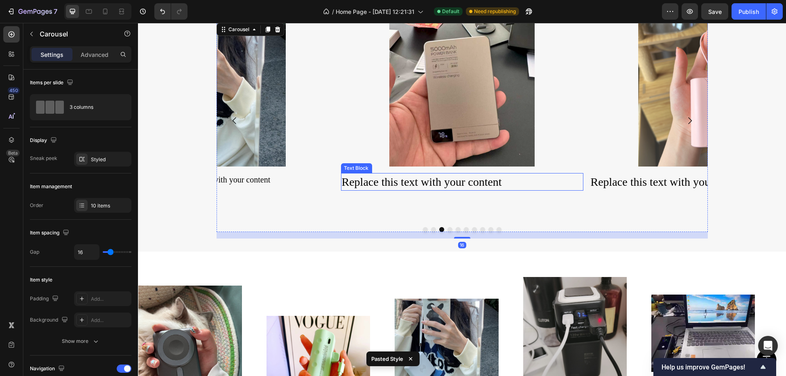
click at [491, 183] on div "Replace this text with your content" at bounding box center [461, 182] width 242 height 18
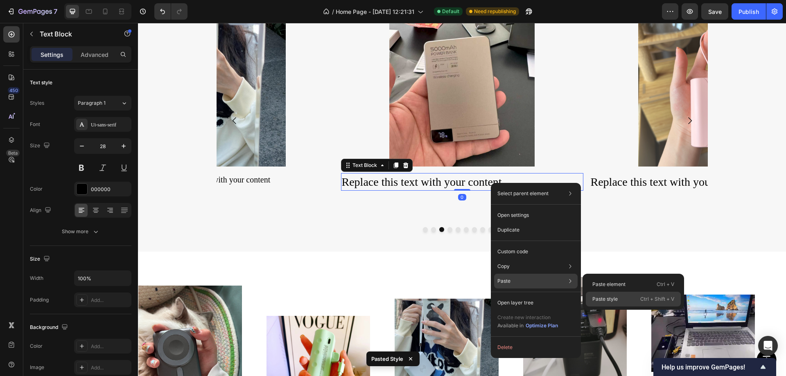
drag, startPoint x: 619, startPoint y: 295, endPoint x: 481, endPoint y: 172, distance: 184.9
click at [619, 295] on div "Paste style Ctrl + Shift + V" at bounding box center [633, 299] width 95 height 15
type input "20"
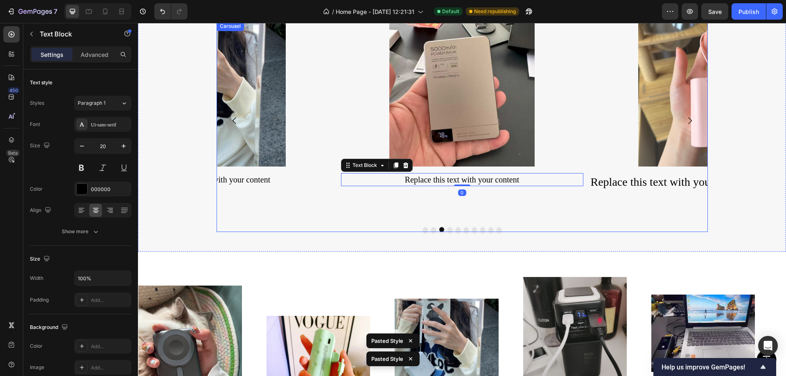
click at [620, 193] on div "Image Replace this text with your content Text Block" at bounding box center [710, 120] width 242 height 199
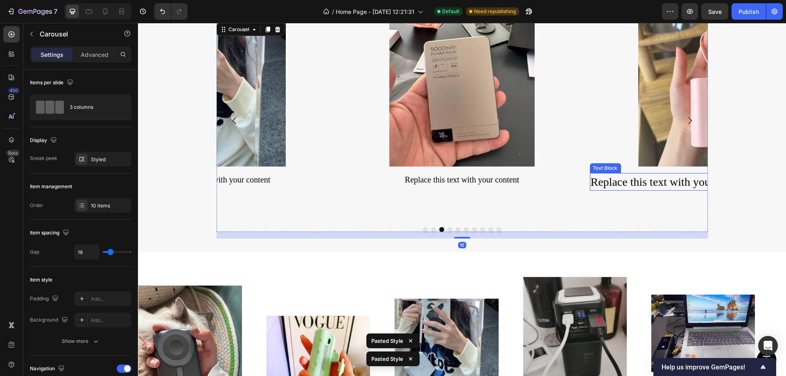
click at [623, 185] on div "Replace this text with your content" at bounding box center [710, 182] width 242 height 18
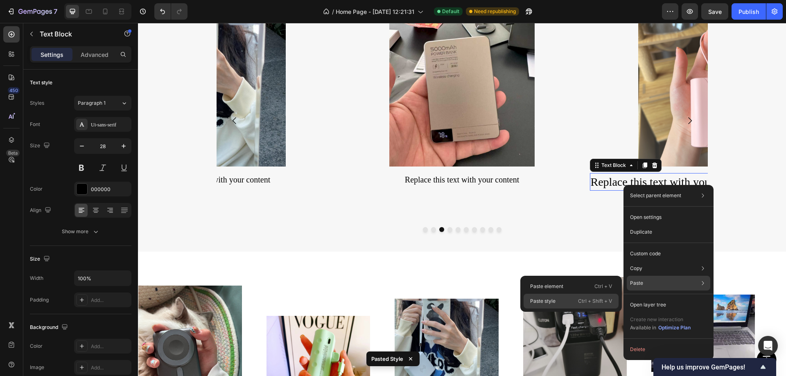
click at [582, 301] on p "Ctrl + Shift + V" at bounding box center [595, 301] width 34 height 8
type input "20"
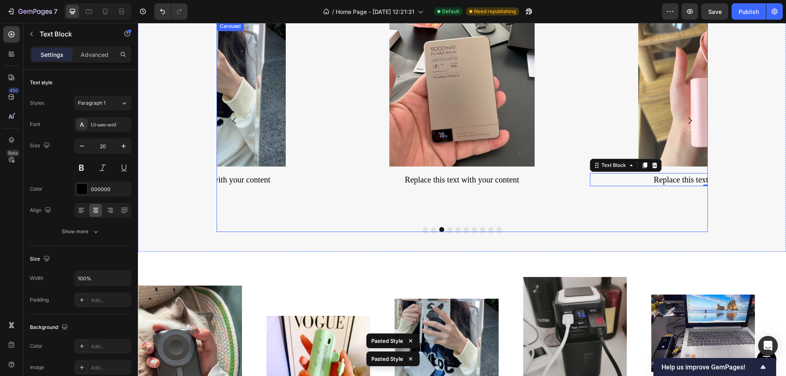
click at [447, 230] on button "Dot" at bounding box center [449, 229] width 5 height 5
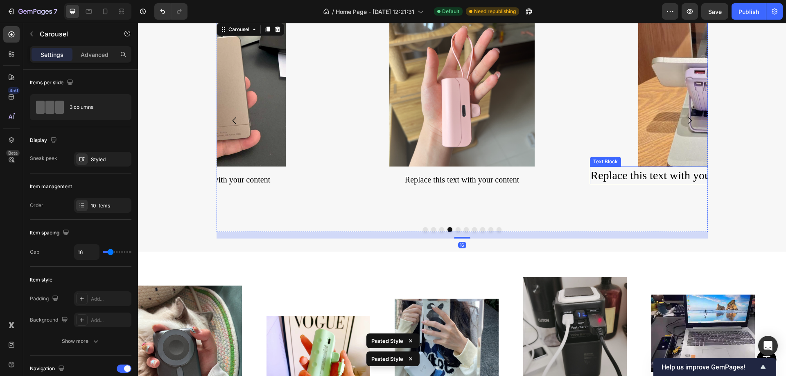
click at [618, 178] on div "Replace this text with your content" at bounding box center [711, 176] width 242 height 18
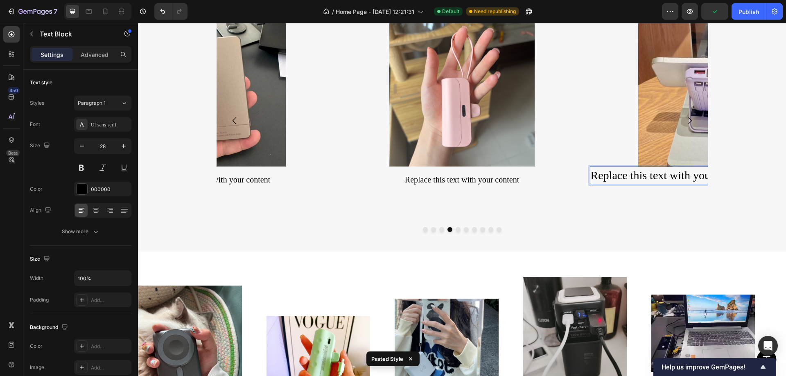
click at [619, 171] on div "Replace this text with your content" at bounding box center [711, 176] width 242 height 18
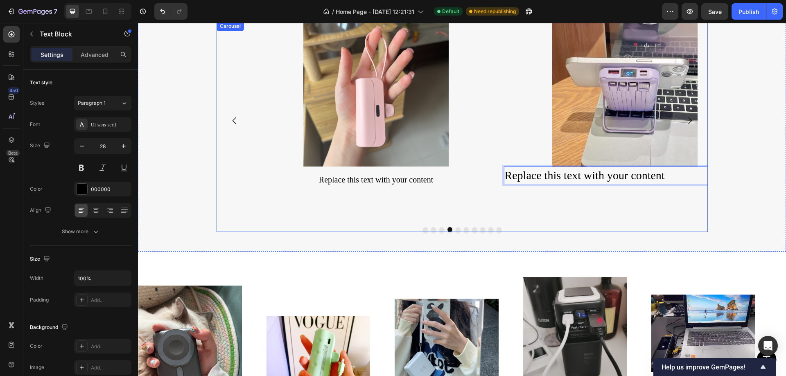
click at [548, 213] on div "Image Replace this text with your content Text Block 0" at bounding box center [625, 120] width 242 height 199
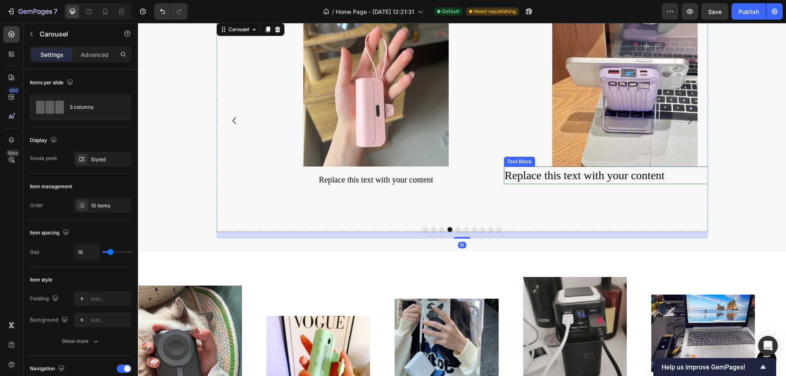
click at [548, 181] on p "Replace this text with your content" at bounding box center [625, 175] width 241 height 16
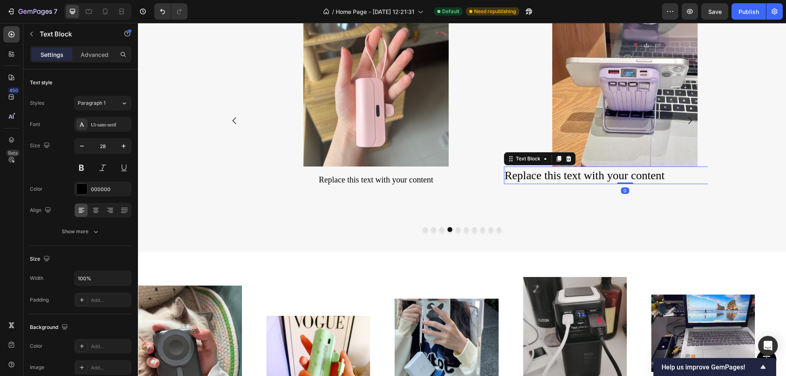
type input "20"
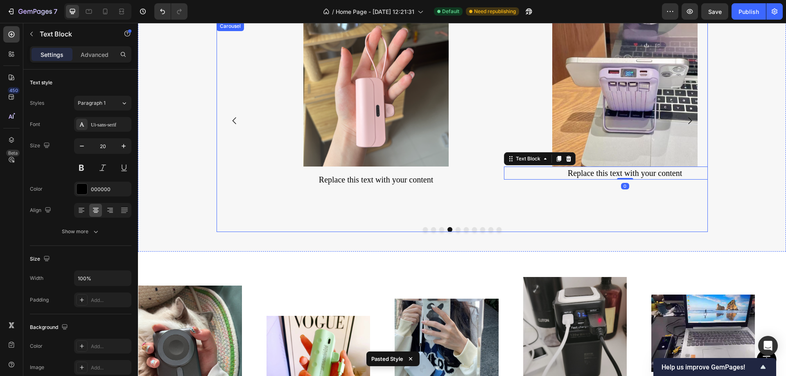
click at [455, 229] on button "Dot" at bounding box center [457, 229] width 5 height 5
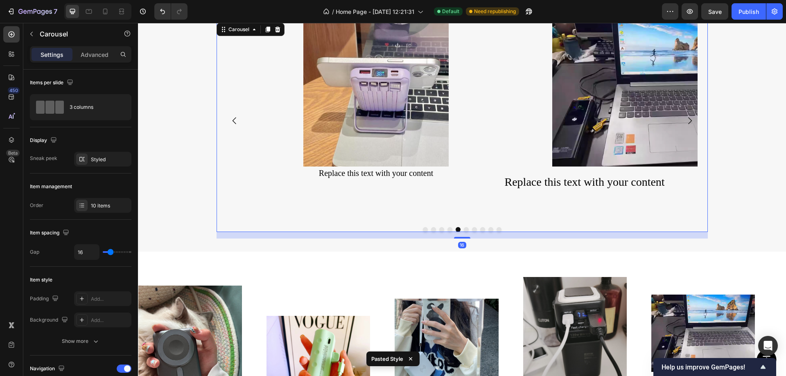
click at [575, 193] on div "Image Replace this text with your content Text Block" at bounding box center [625, 120] width 242 height 199
click at [577, 183] on div "Replace this text with your content" at bounding box center [625, 182] width 242 height 18
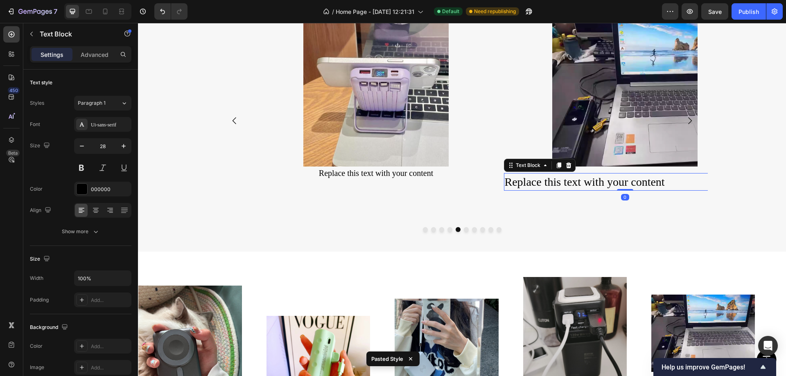
type input "20"
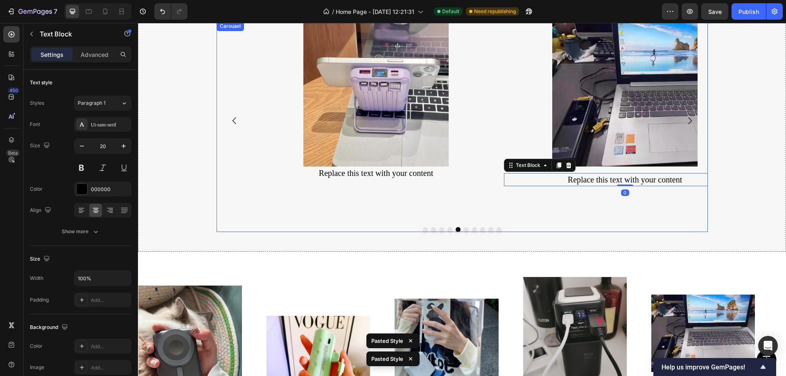
click at [464, 229] on button "Dot" at bounding box center [466, 229] width 5 height 5
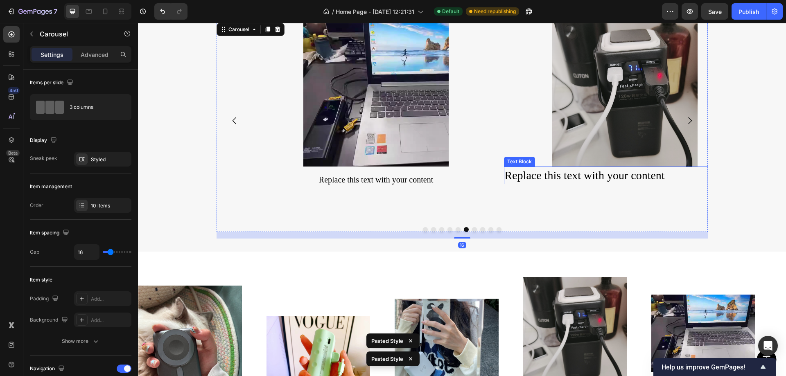
click at [590, 175] on div "Replace this text with your content" at bounding box center [625, 176] width 242 height 18
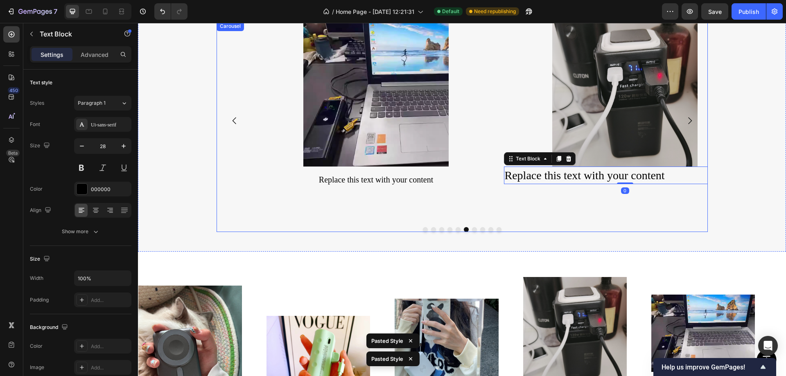
type input "20"
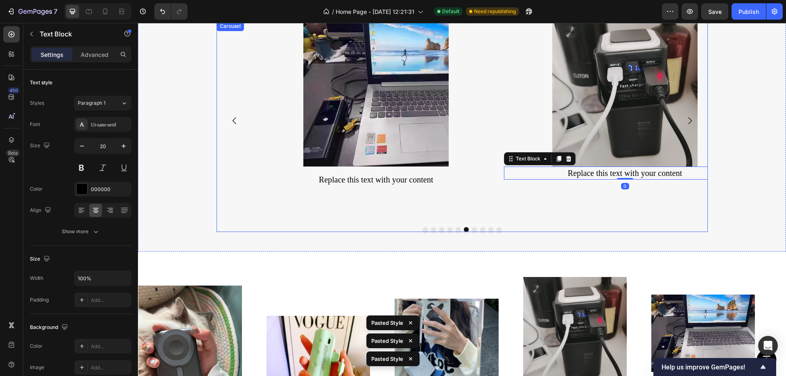
click at [472, 230] on button "Dot" at bounding box center [474, 229] width 5 height 5
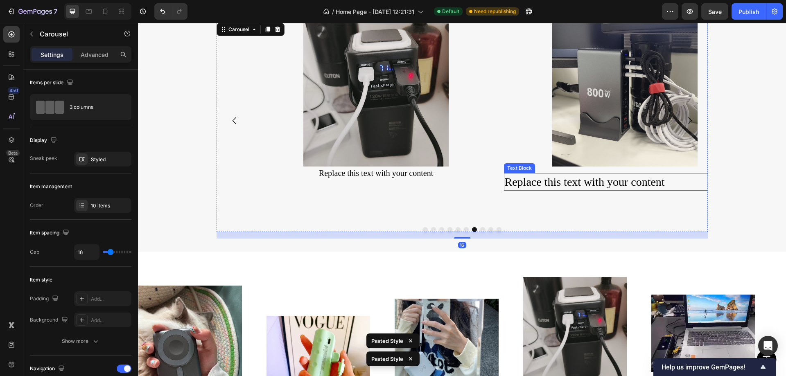
click at [570, 183] on div "Replace this text with your content" at bounding box center [625, 182] width 242 height 18
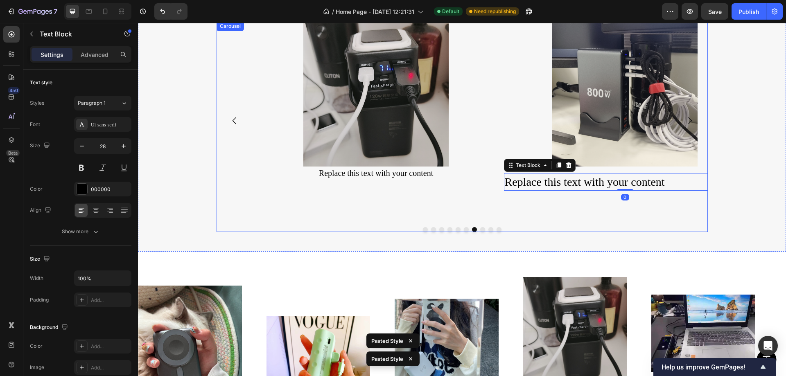
type input "20"
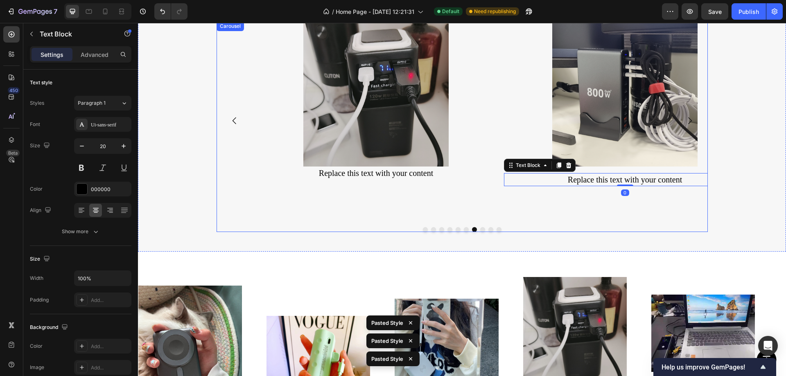
click at [480, 230] on button "Dot" at bounding box center [482, 229] width 5 height 5
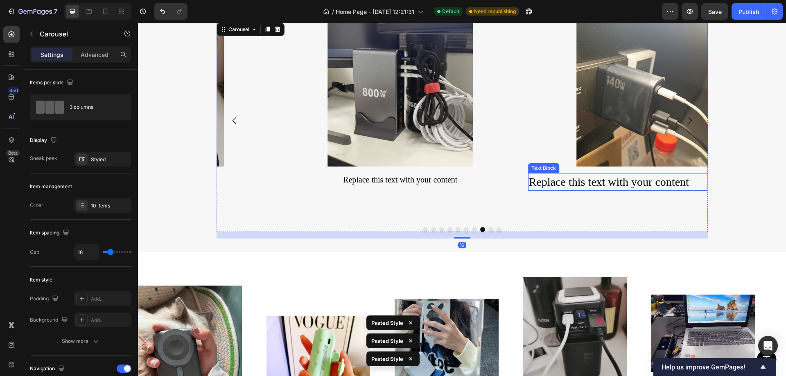
click at [587, 178] on div "Replace this text with your content" at bounding box center [649, 182] width 242 height 18
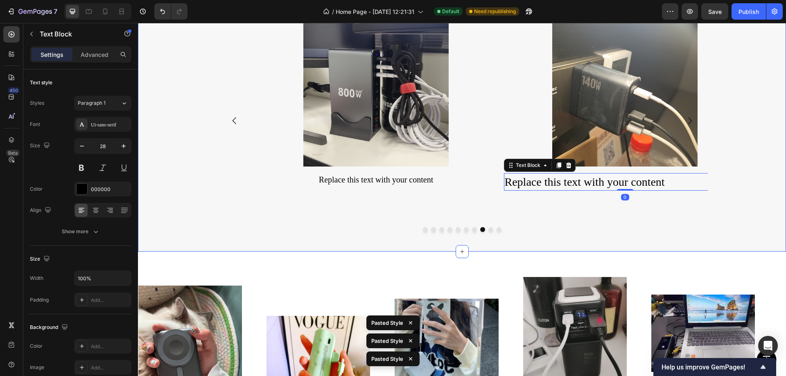
type input "20"
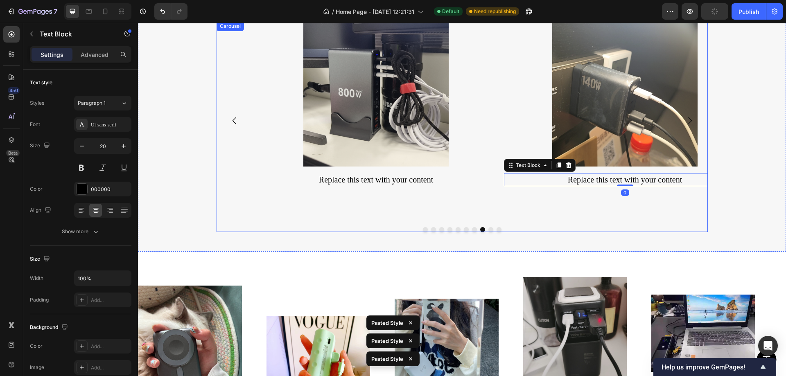
click at [488, 229] on button "Dot" at bounding box center [490, 229] width 5 height 5
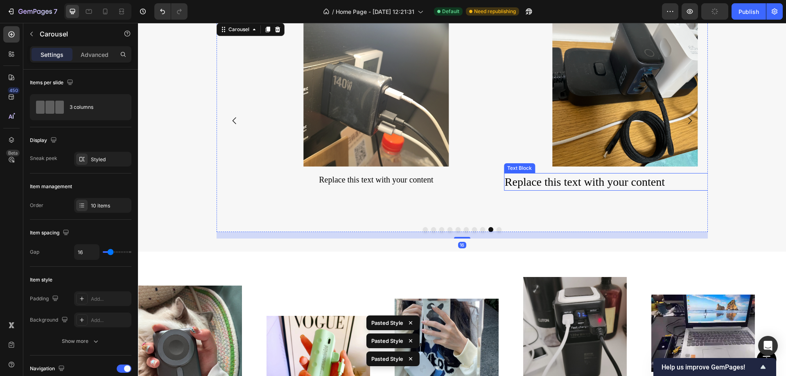
click at [625, 178] on div "Replace this text with your content" at bounding box center [625, 182] width 242 height 18
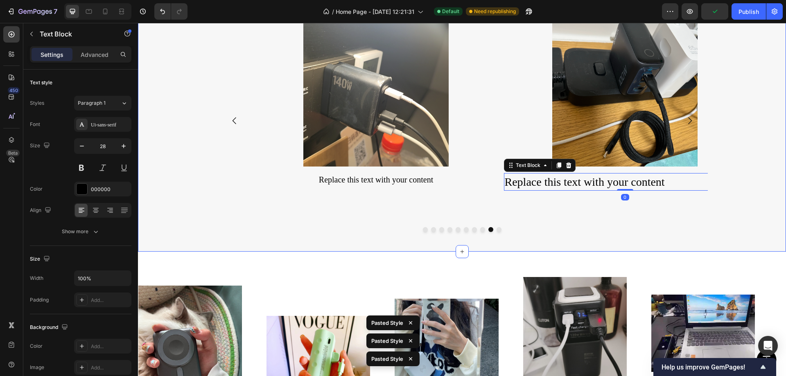
type input "20"
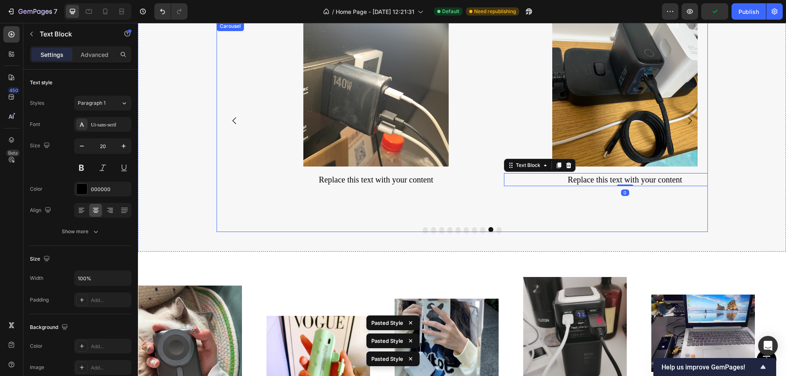
click at [497, 229] on button "Dot" at bounding box center [498, 229] width 5 height 5
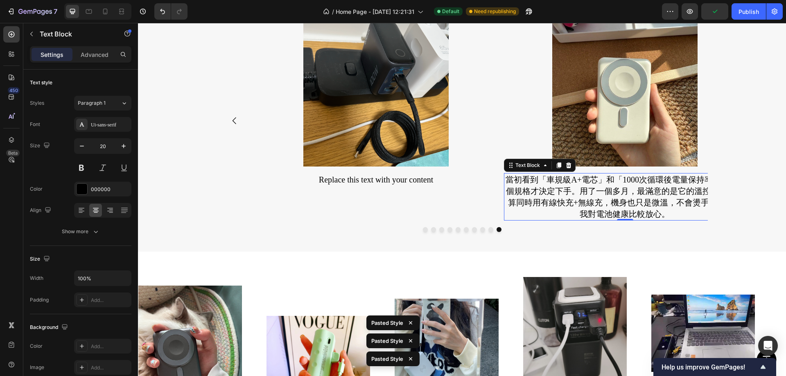
click at [565, 184] on p "當初看到「車規級A+電芯」和「1000次循環後電量保持率80%」這個規格才決定下手。用了一個多月，最滿意的是它的溫控表現，就算同時用有線快充+無線充，機身也只…" at bounding box center [624, 197] width 241 height 46
click at [488, 229] on button "Dot" at bounding box center [490, 229] width 5 height 5
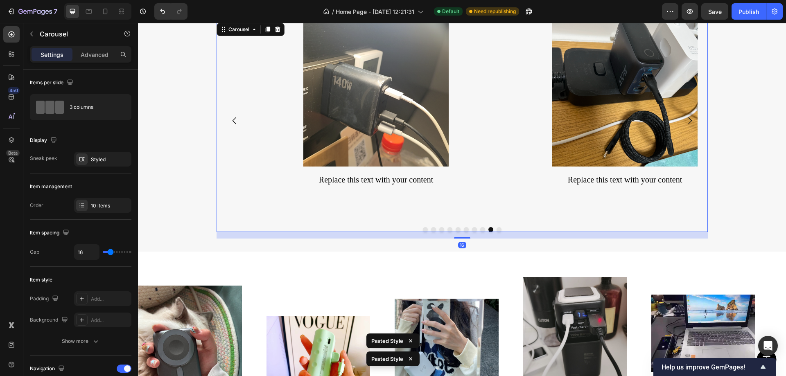
click at [390, 216] on div "Image Replace this text with your content Text Block" at bounding box center [376, 120] width 242 height 199
type input "6"
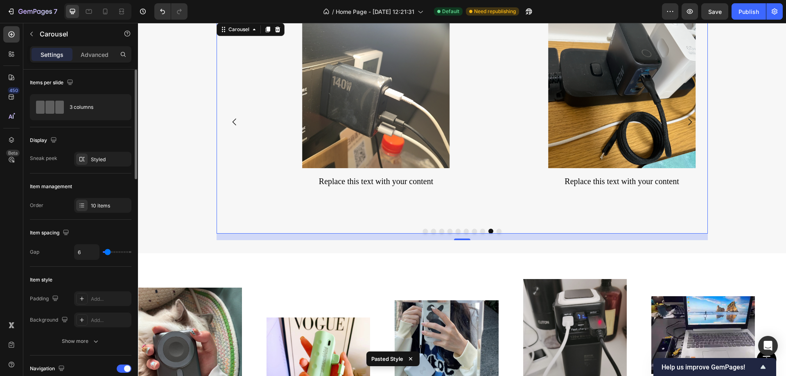
type input "1"
type input "0"
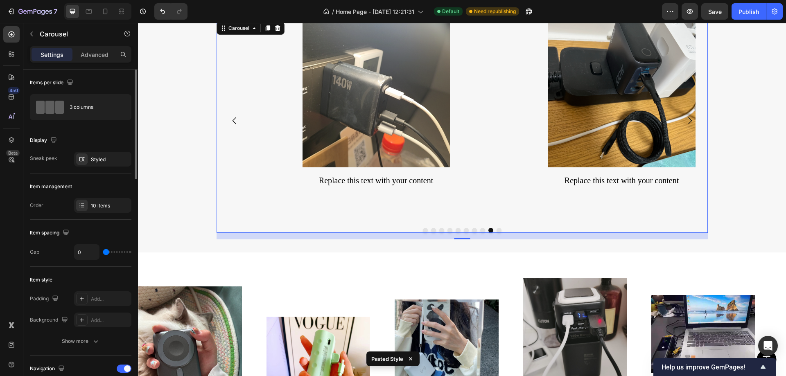
drag, startPoint x: 109, startPoint y: 252, endPoint x: 99, endPoint y: 254, distance: 10.0
type input "0"
click at [103, 253] on input "range" at bounding box center [117, 252] width 29 height 2
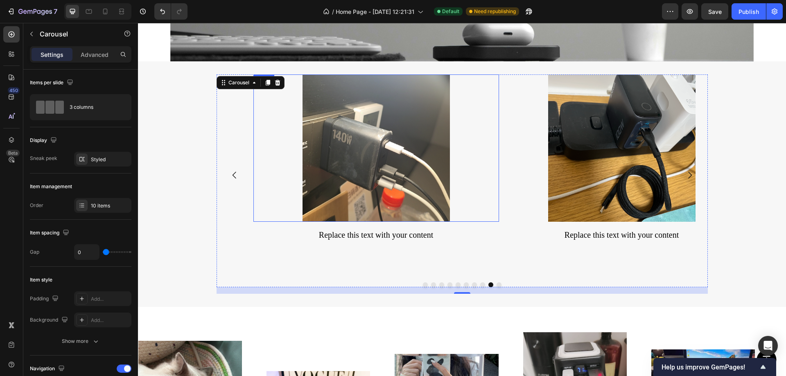
scroll to position [1107, 0]
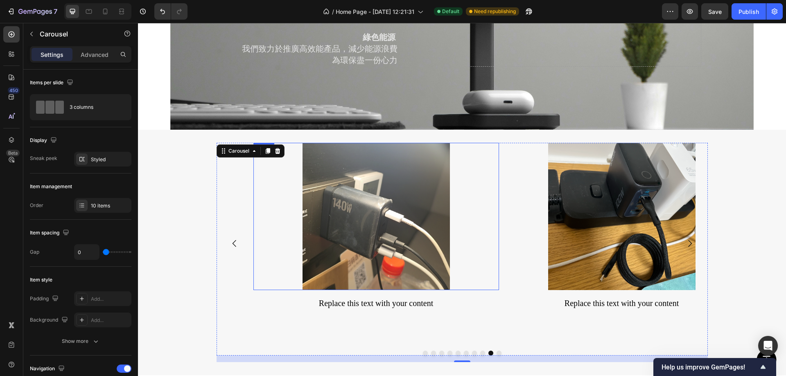
click at [477, 192] on div at bounding box center [376, 216] width 246 height 147
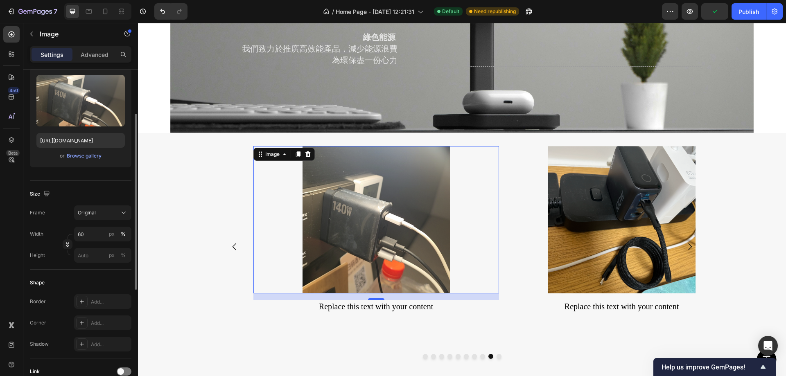
scroll to position [0, 0]
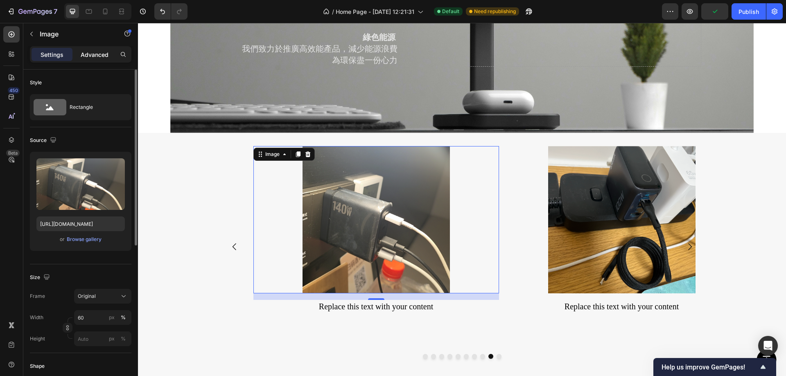
click at [97, 53] on p "Advanced" at bounding box center [95, 54] width 28 height 9
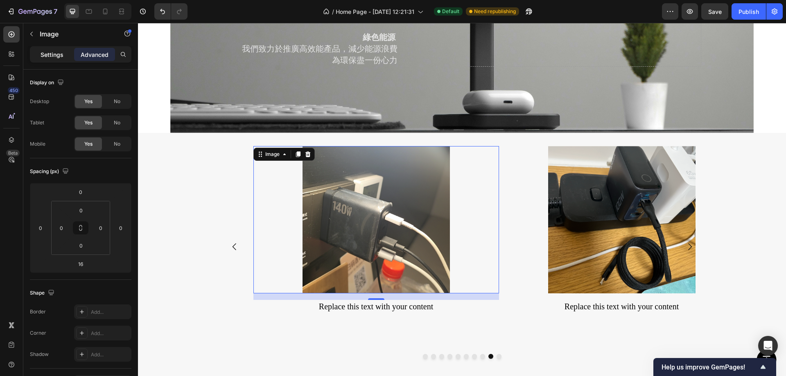
click at [44, 61] on div "Settings" at bounding box center [52, 54] width 41 height 13
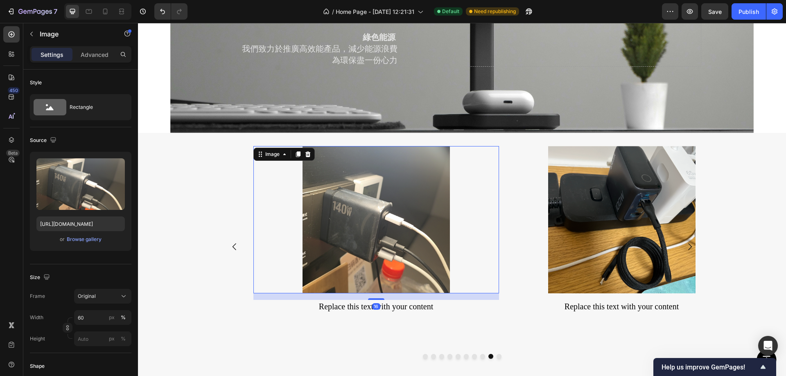
click at [46, 53] on p "Settings" at bounding box center [52, 54] width 23 height 9
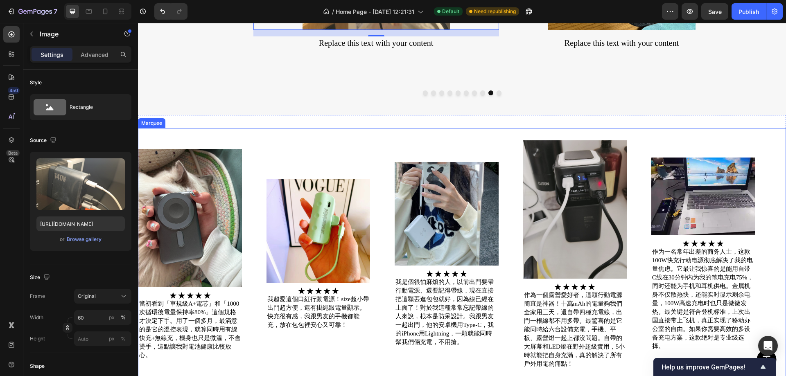
scroll to position [1353, 0]
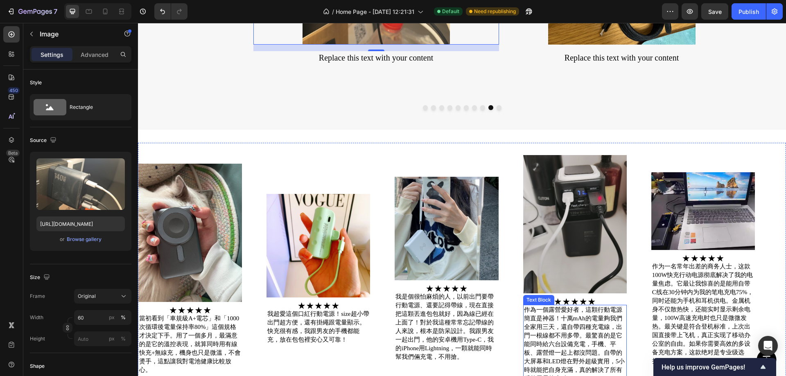
click at [548, 334] on p "作為一個露營愛好者，這顆行動電源簡直是神器！十萬mAh的電量夠我們全家用三天，還自帶四種充電線，出門一根線都不用多帶。最驚喜的是它能同時給六台設備充電，手機、…" at bounding box center [575, 344] width 102 height 77
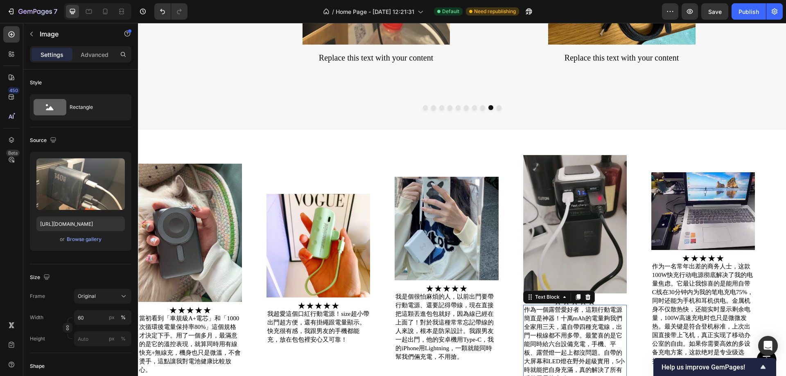
click at [548, 334] on p "作為一個露營愛好者，這顆行動電源簡直是神器！十萬mAh的電量夠我們全家用三天，還自帶四種充電線，出門一根線都不用多帶。最驚喜的是它能同時給六台設備充電，手機、…" at bounding box center [575, 344] width 102 height 77
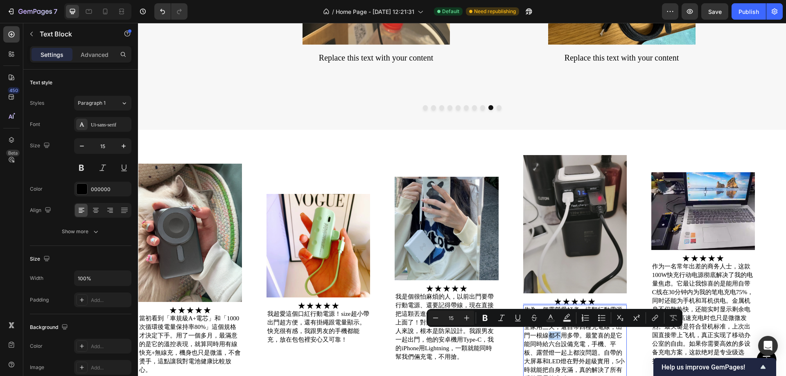
click at [548, 334] on p "作為一個露營愛好者，這顆行動電源簡直是神器！十萬mAh的電量夠我們全家用三天，還自帶四種充電線，出門一根線都不用多帶。最驚喜的是它能同時給六台設備充電，手機、…" at bounding box center [575, 344] width 102 height 77
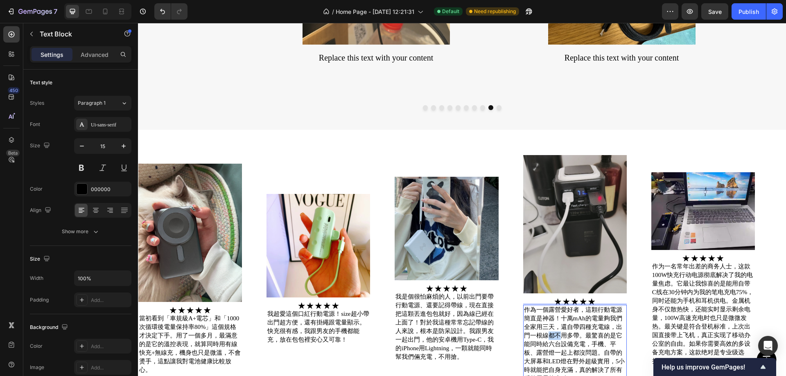
click at [548, 334] on p "作為一個露營愛好者，這顆行動電源簡直是神器！十萬mAh的電量夠我們全家用三天，還自帶四種充電線，出門一根線都不用多帶。最驚喜的是它能同時給六台設備充電，手機、…" at bounding box center [575, 344] width 102 height 77
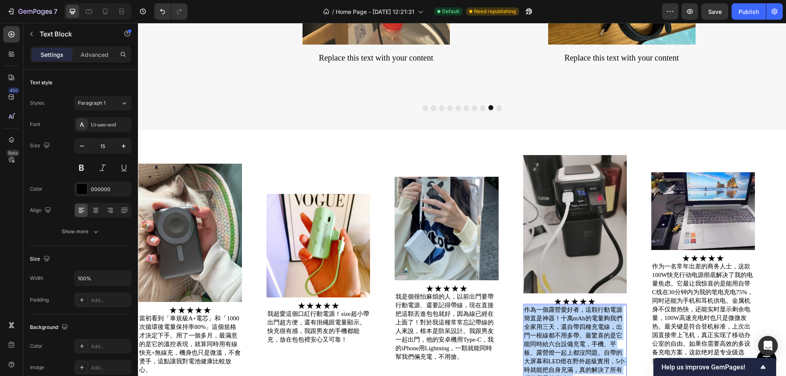
click at [548, 334] on p "作為一個露營愛好者，這顆行動電源簡直是神器！十萬mAh的電量夠我們全家用三天，還自帶四種充電線，出門一根線都不用多帶。最驚喜的是它能同時給六台設備充電，手機、…" at bounding box center [575, 344] width 102 height 77
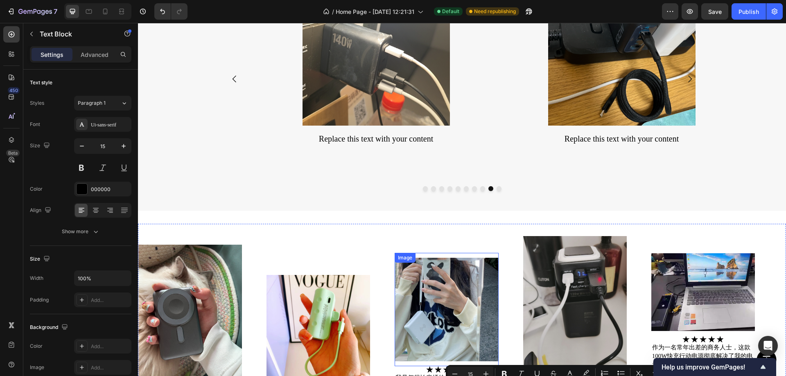
scroll to position [1271, 0]
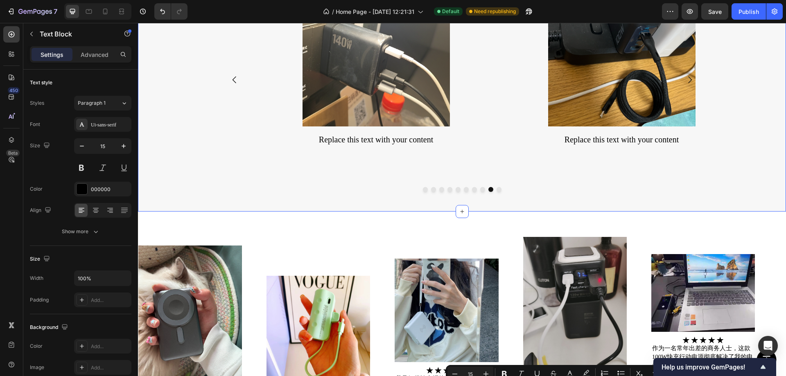
click at [423, 190] on button "Dot" at bounding box center [425, 189] width 5 height 5
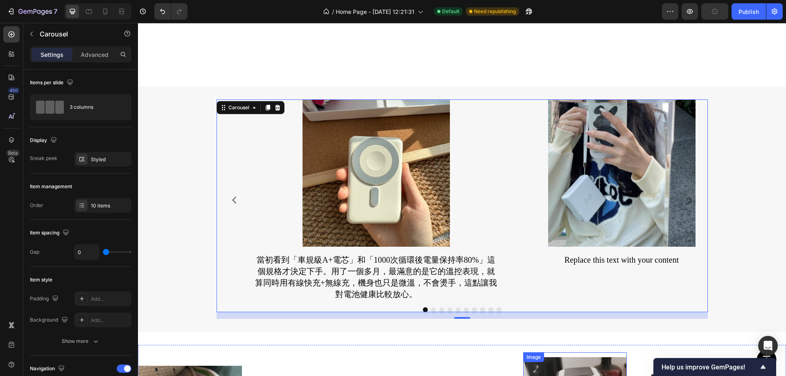
scroll to position [1353, 0]
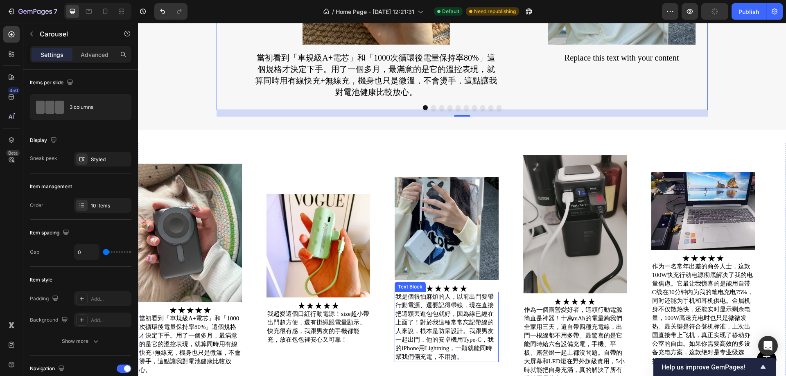
click at [444, 320] on p "我是個很怕麻煩的人，以前出門要帶行動電源、還要記得帶線，現在直接把這顆丟進包包就好，因為線已經在上面了！對於我這種常常忘記帶線的人來說，根本是防呆設計。我跟男…" at bounding box center [446, 327] width 102 height 69
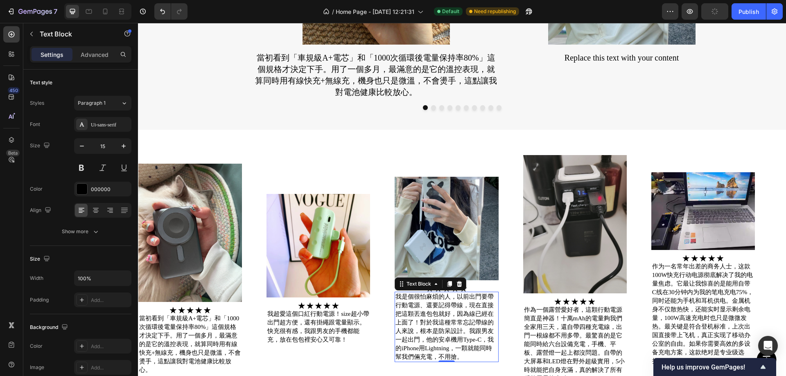
click at [444, 320] on p "我是個很怕麻煩的人，以前出門要帶行動電源、還要記得帶線，現在直接把這顆丟進包包就好，因為線已經在上面了！對於我這種常常忘記帶線的人來說，根本是防呆設計。我跟男…" at bounding box center [446, 327] width 102 height 69
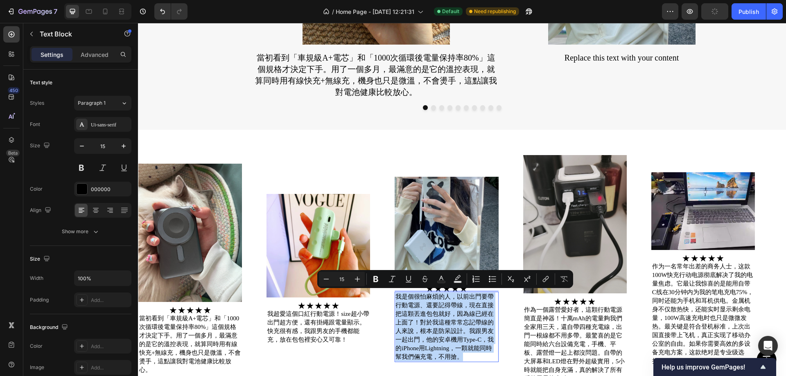
copy p "我是個很怕麻煩的人，以前出門要帶行動電源、還要記得帶線，現在直接把這顆丟進包包就好，因為線已經在上面了！對於我這種常常忘記帶線的人來說，根本是防呆設計。我跟男…"
click at [559, 57] on div "Replace this text with your content" at bounding box center [622, 57] width 246 height 13
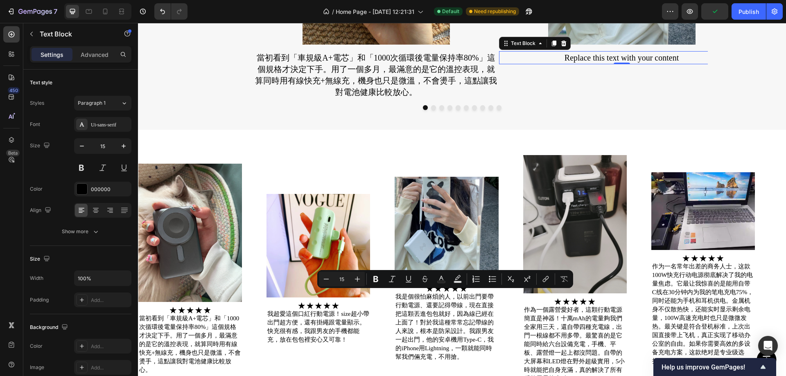
click at [559, 57] on div "Replace this text with your content" at bounding box center [622, 57] width 246 height 13
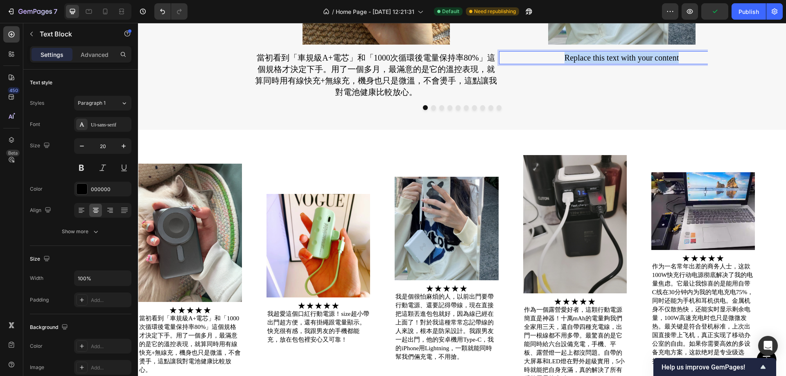
click at [559, 57] on p "Replace this text with your content" at bounding box center [622, 57] width 244 height 11
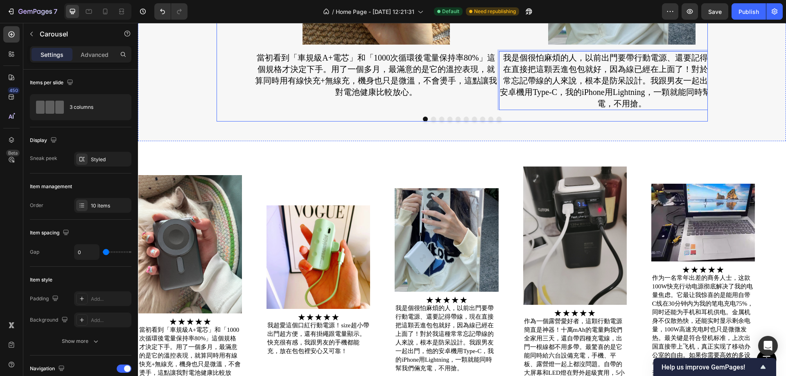
click at [431, 120] on button "Dot" at bounding box center [433, 119] width 5 height 5
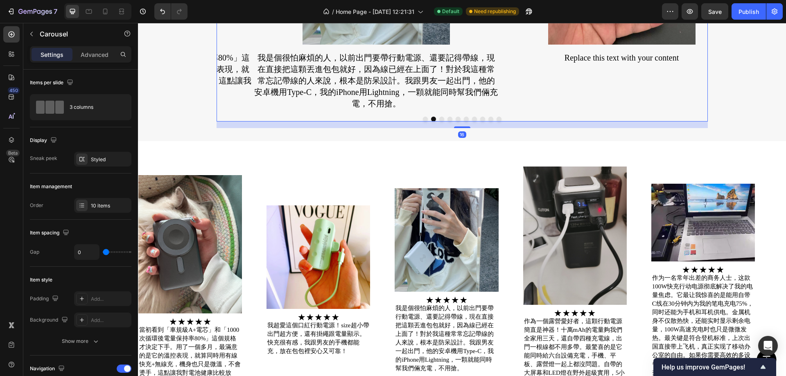
click at [381, 88] on p "我是個很怕麻煩的人，以前出門要帶行動電源、還要記得帶線，現在直接把這顆丟進包包就好，因為線已經在上面了！對於我這種常常忘記帶線的人來說，根本是防呆設計。我跟男…" at bounding box center [376, 80] width 244 height 57
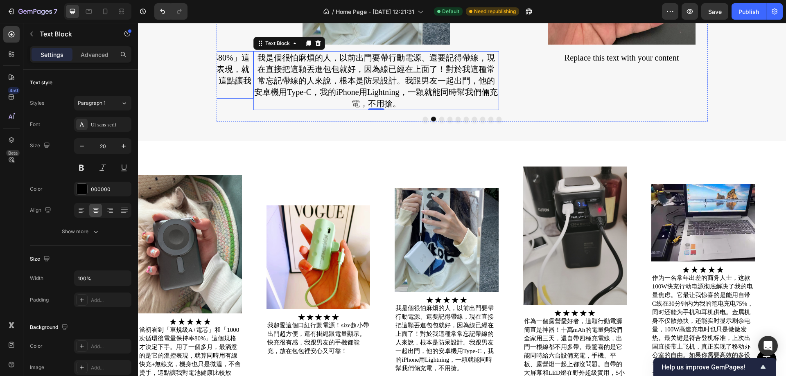
click at [239, 65] on p "當初看到「車規級A+電芯」和「1000次循環後電量保持率80%」這個規格才決定下手。用了一個多月，最滿意的是它的溫控表現，就算同時用有線快充+無線充，機身也只…" at bounding box center [131, 75] width 244 height 46
click at [449, 74] on p "我是個很怕麻煩的人，以前出門要帶行動電源、還要記得帶線，現在直接把這顆丟進包包就好，因為線已經在上面了！對於我這種常常忘記帶線的人來說，根本是防呆設計。我跟男…" at bounding box center [376, 80] width 244 height 57
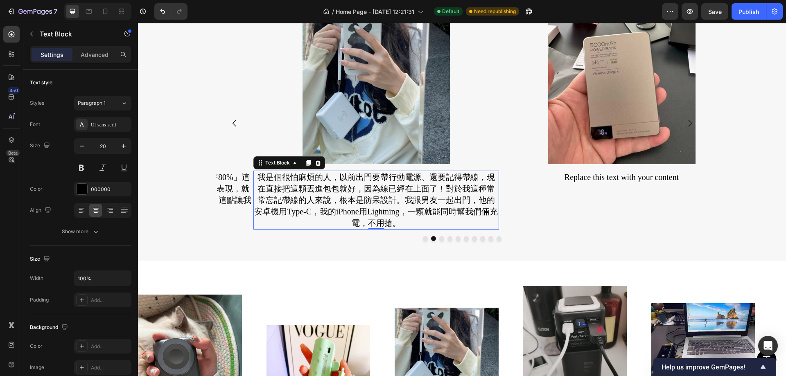
scroll to position [1230, 0]
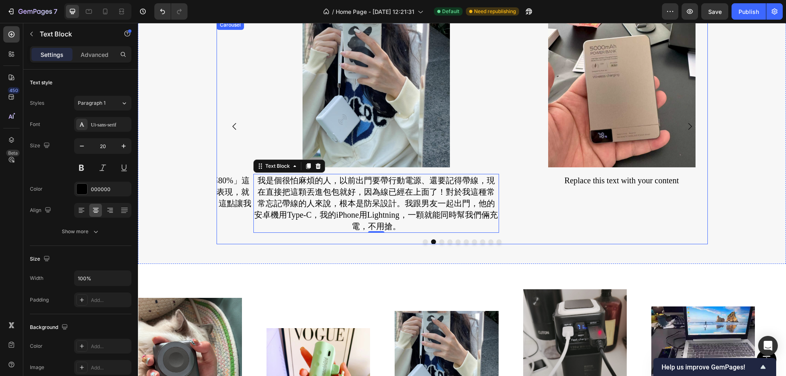
click at [509, 202] on div "Image Replace this text with your content Text Block" at bounding box center [622, 126] width 246 height 213
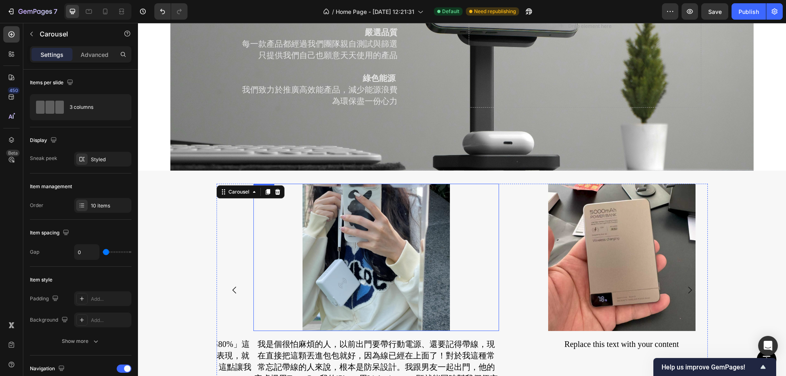
scroll to position [1148, 0]
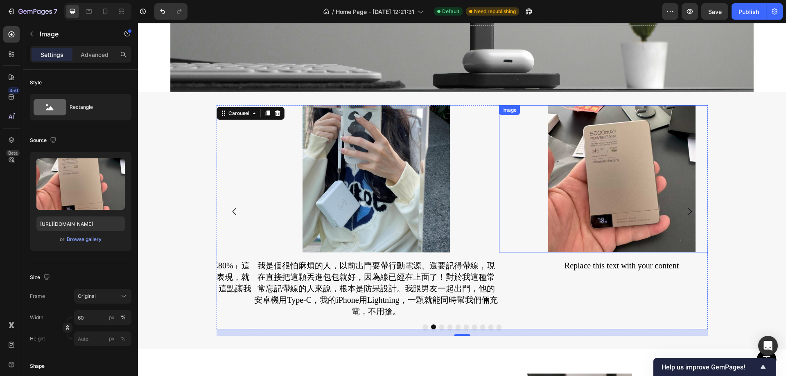
click at [624, 226] on img at bounding box center [621, 178] width 147 height 147
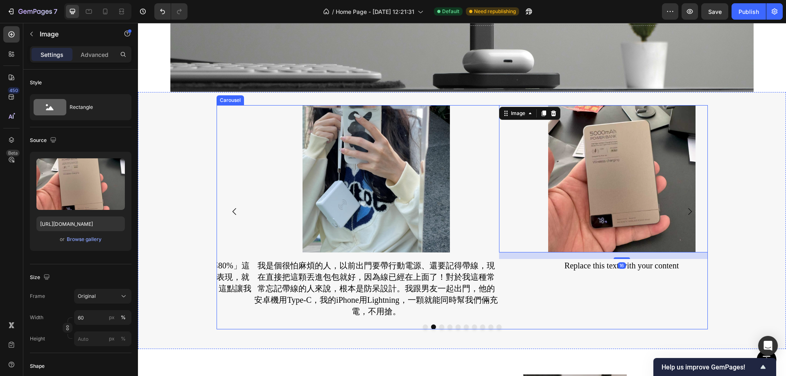
click at [582, 284] on div "Image 16 Replace this text with your content Text Block" at bounding box center [622, 211] width 246 height 213
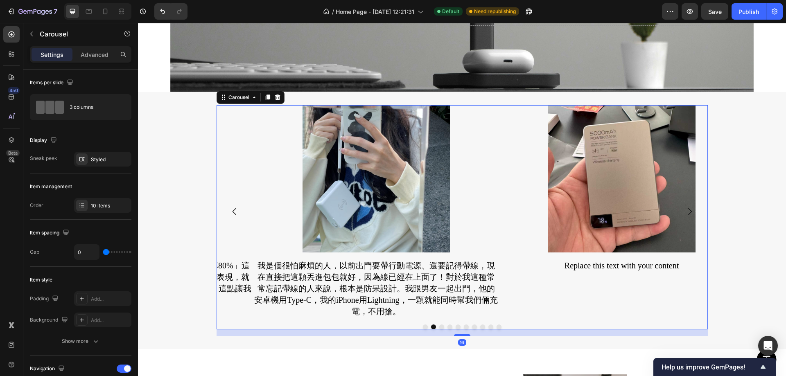
click at [423, 325] on button "Dot" at bounding box center [425, 327] width 5 height 5
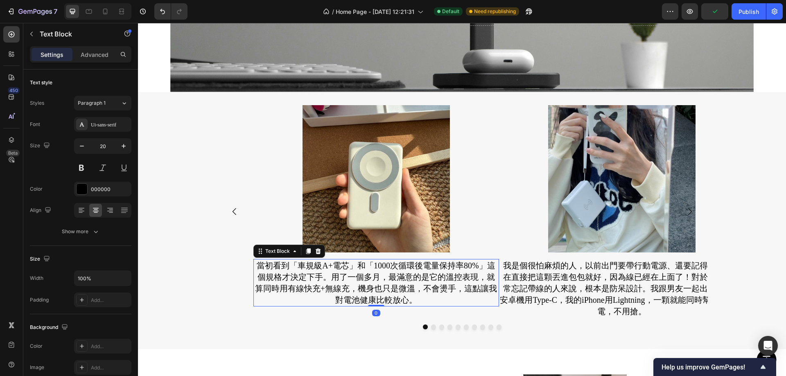
click at [464, 277] on p "當初看到「車規級A+電芯」和「1000次循環後電量保持率80%」這個規格才決定下手。用了一個多月，最滿意的是它的溫控表現，就算同時用有線快充+無線充，機身也只…" at bounding box center [376, 283] width 244 height 46
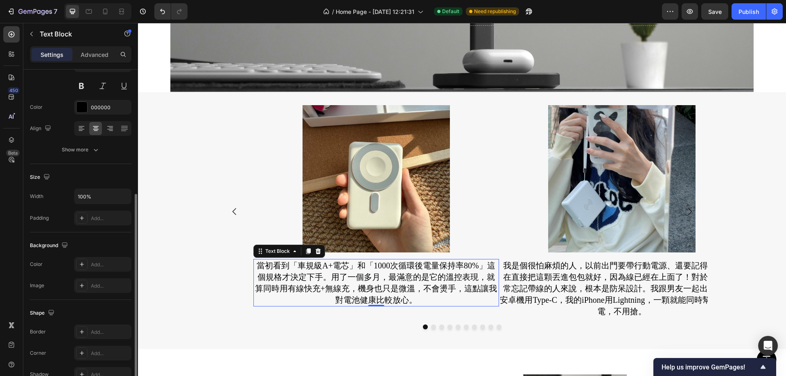
scroll to position [123, 0]
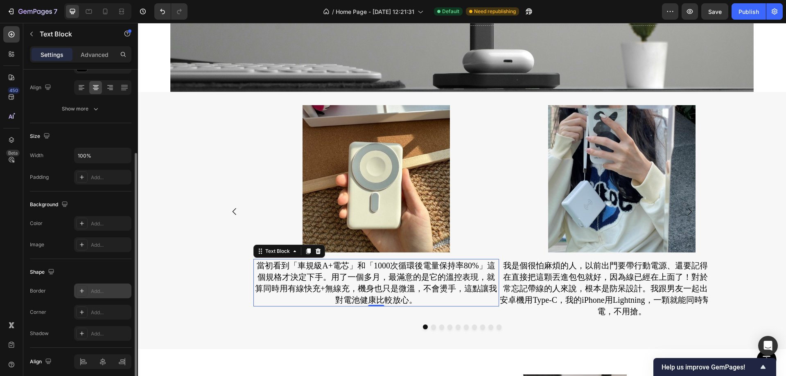
click at [118, 295] on div "Add..." at bounding box center [102, 291] width 57 height 15
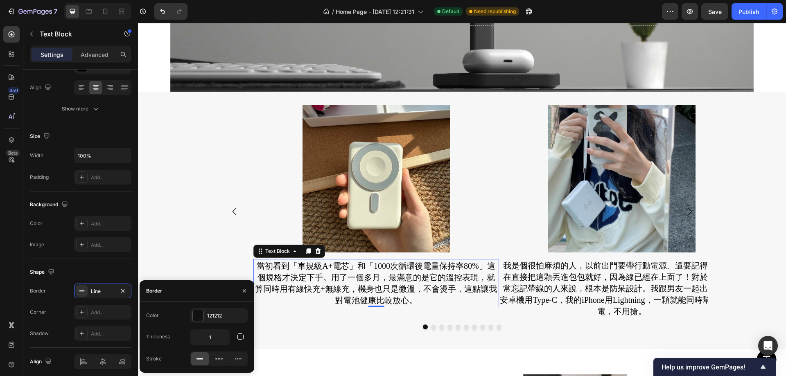
click at [205, 358] on div at bounding box center [200, 358] width 18 height 13
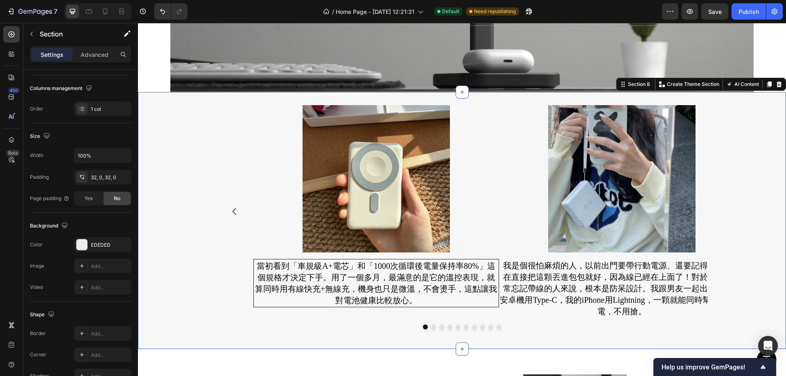
click at [183, 243] on div "Image 當初看到「車規級A+電芯」和「1000次循環後電量保持率80%」這個規格才決定下手。用了一個多月，最滿意的是它的溫控表現，就算同時用有線快充+無線…" at bounding box center [462, 220] width 648 height 231
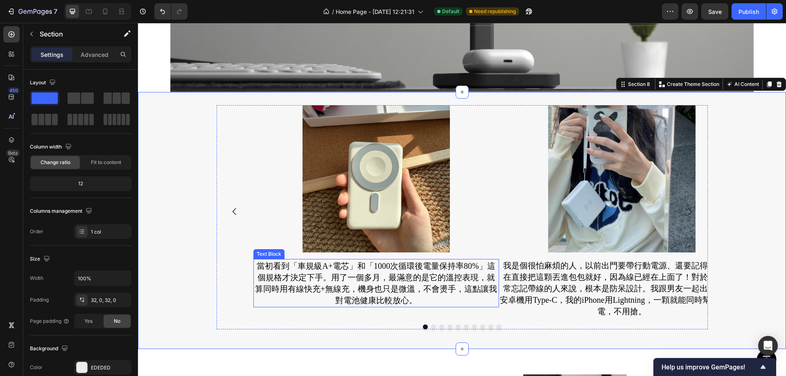
click at [325, 279] on p "當初看到「車規級A+電芯」和「1000次循環後電量保持率80%」這個規格才決定下手。用了一個多月，最滿意的是它的溫控表現，就算同時用有線快充+無線充，機身也只…" at bounding box center [376, 283] width 243 height 46
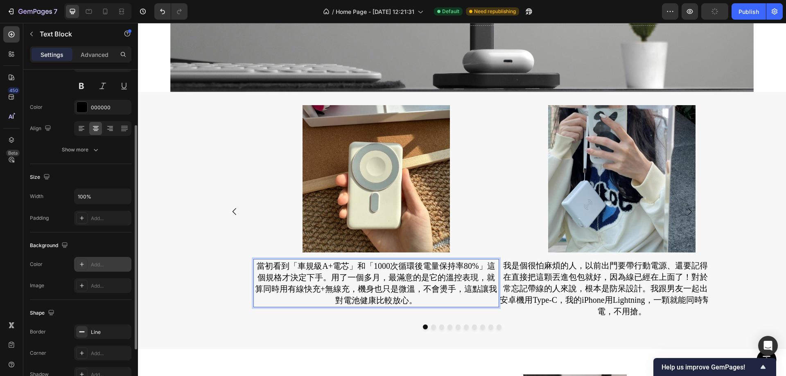
scroll to position [155, 0]
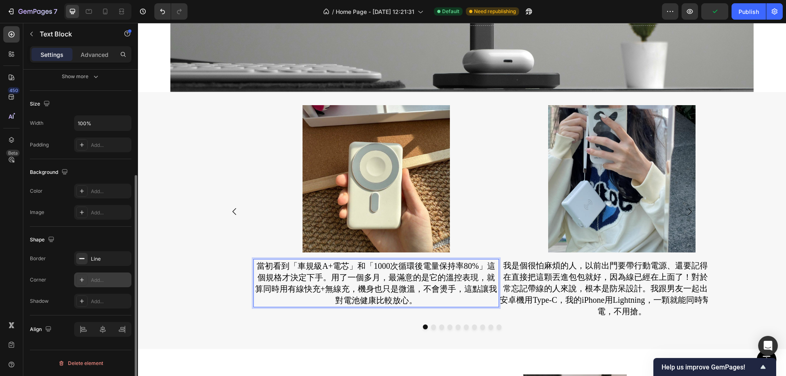
click at [86, 277] on div at bounding box center [81, 279] width 11 height 11
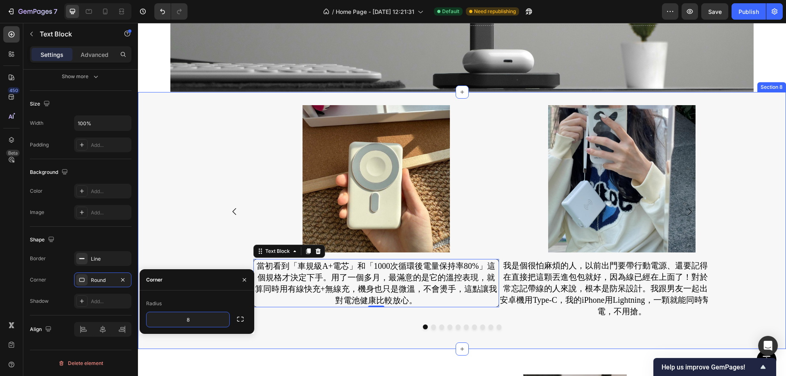
click at [171, 214] on div "Image 當初看到「車規級A+電芯」和「1000次循環後電量保持率80%」這個規格才決定下手。用了一個多月，最滿意的是它的溫控表現，就算同時用有線快充+無線…" at bounding box center [462, 220] width 648 height 231
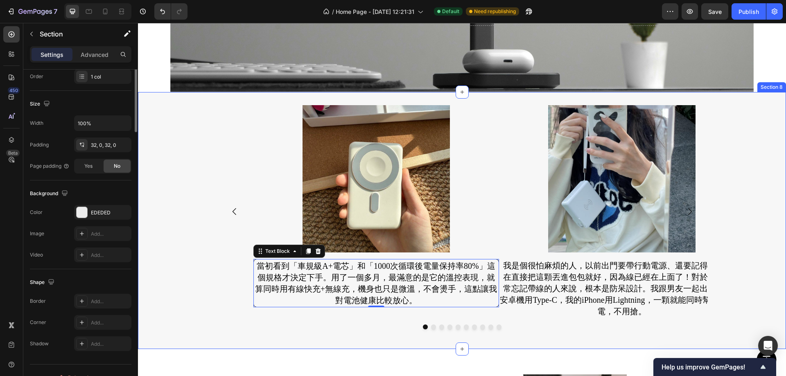
scroll to position [0, 0]
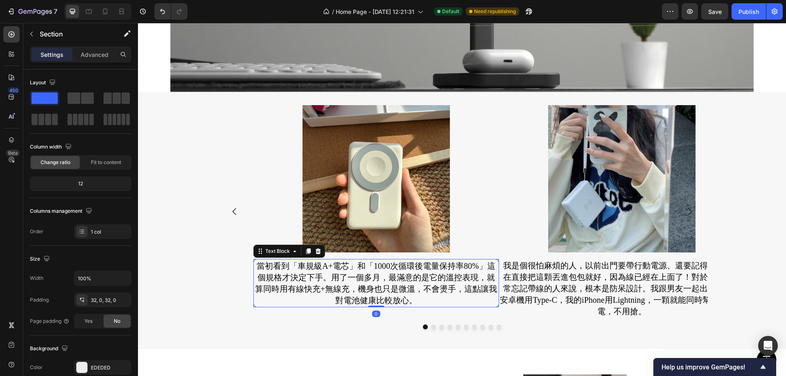
click at [280, 286] on p "當初看到「車規級A+電芯」和「1000次循環後電量保持率80%」這個規格才決定下手。用了一個多月，最滿意的是它的溫控表現，就算同時用有線快充+無線充，機身也只…" at bounding box center [376, 283] width 243 height 46
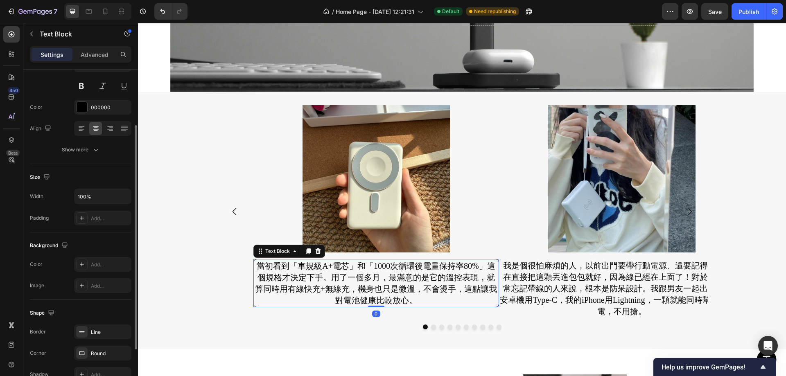
scroll to position [123, 0]
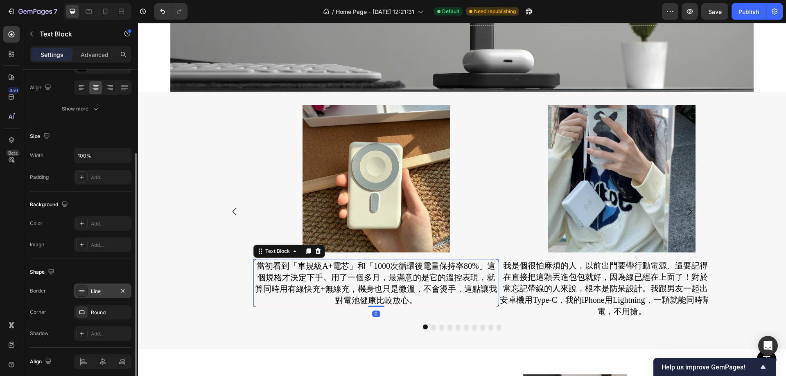
click at [85, 292] on div at bounding box center [81, 290] width 11 height 11
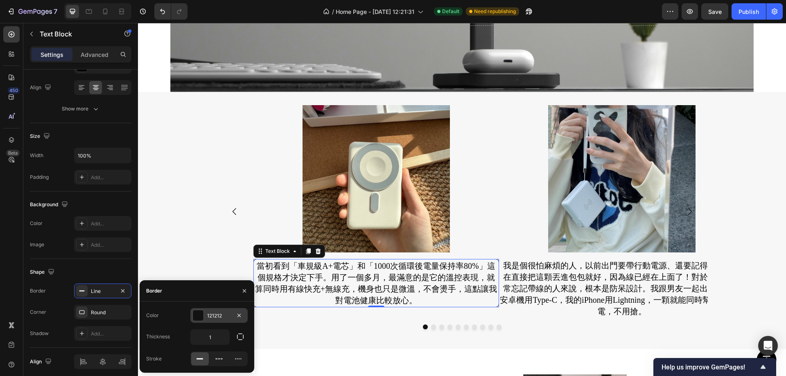
click at [192, 311] on div at bounding box center [197, 315] width 11 height 11
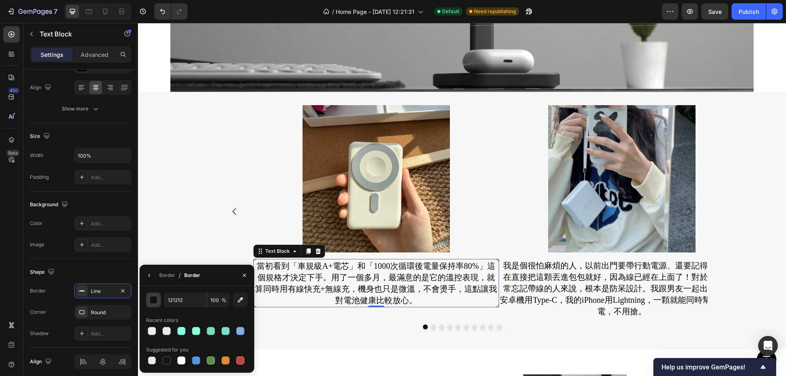
click at [149, 301] on div "button" at bounding box center [153, 300] width 8 height 8
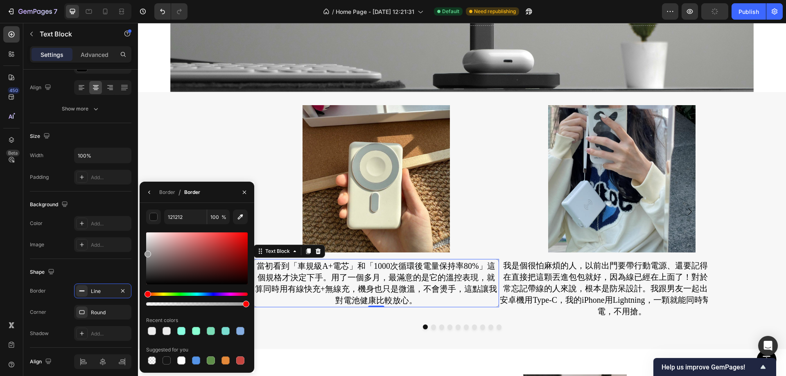
drag, startPoint x: 154, startPoint y: 259, endPoint x: 149, endPoint y: 234, distance: 25.0
click at [140, 252] on div "121212 100 % Recent colors Suggested for you" at bounding box center [197, 288] width 115 height 157
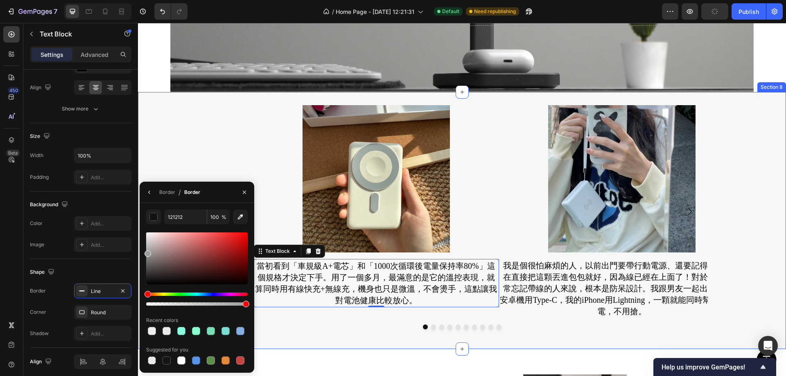
click at [183, 134] on div "Image 當初看到「車規級A+電芯」和「1000次循環後電量保持率80%」這個規格才決定下手。用了一個多月，最滿意的是它的溫控表現，就算同時用有線快充+無線…" at bounding box center [462, 220] width 648 height 231
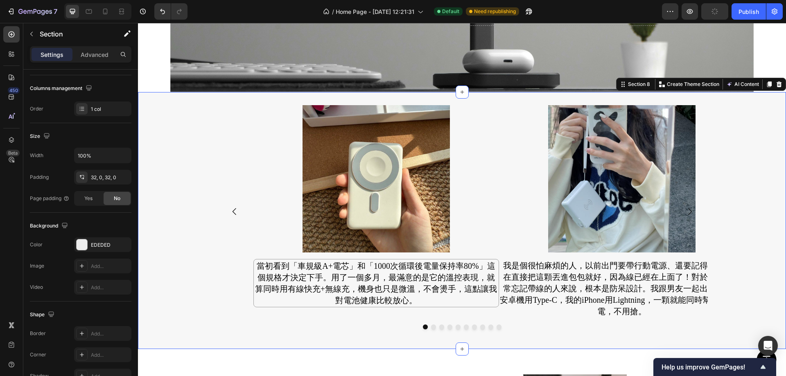
scroll to position [0, 0]
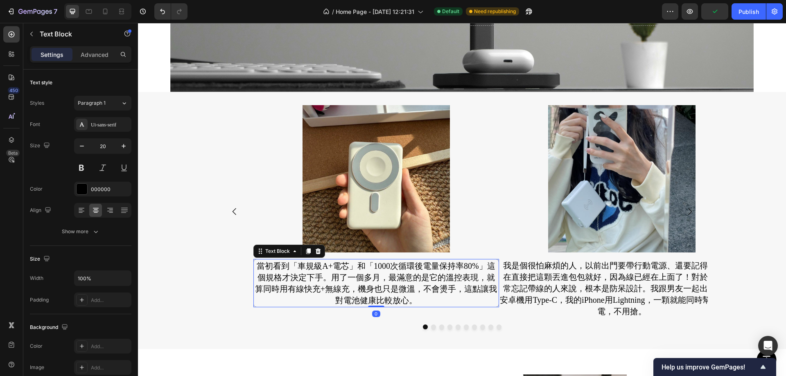
click at [281, 281] on p "當初看到「車規級A+電芯」和「1000次循環後電量保持率80%」這個規格才決定下手。用了一個多月，最滿意的是它的溫控表現，就算同時用有線快充+無線充，機身也只…" at bounding box center [376, 283] width 243 height 46
click at [90, 50] on p "Advanced" at bounding box center [95, 54] width 28 height 9
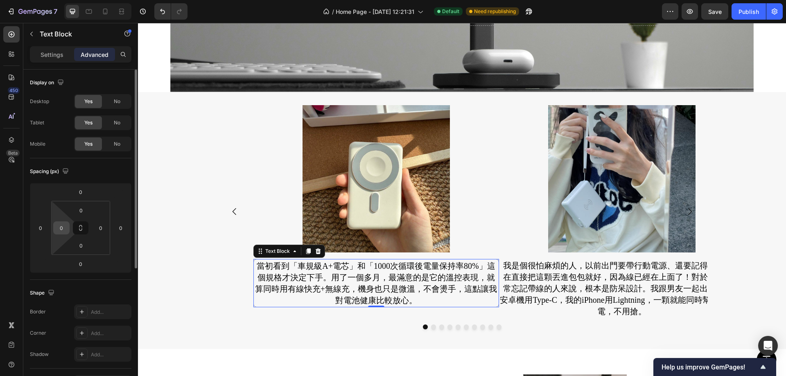
click at [66, 226] on input "0" at bounding box center [61, 228] width 12 height 12
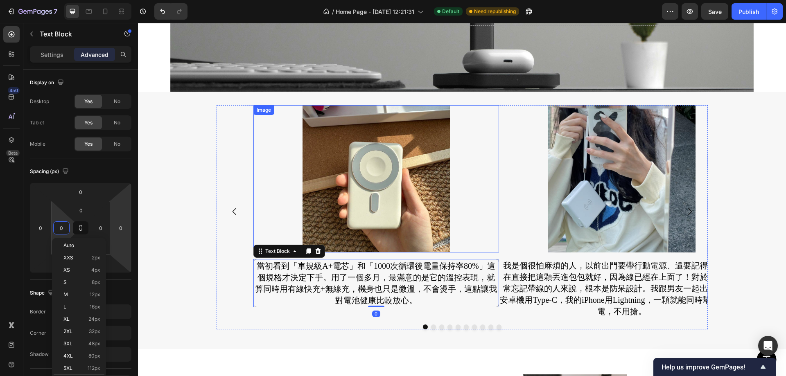
type input "5"
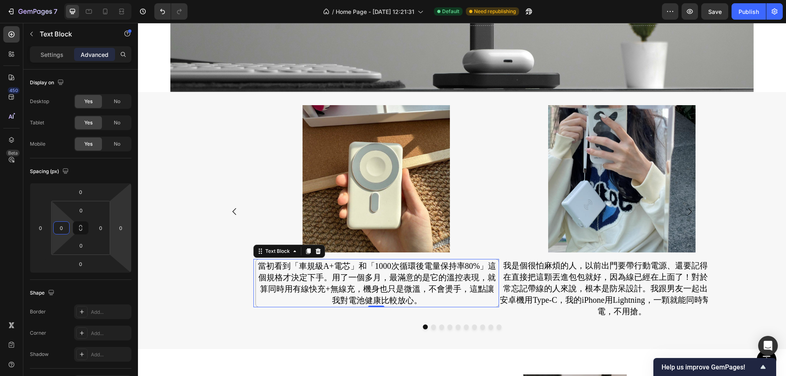
click at [182, 254] on div "Image 當初看到「車規級A+電芯」和「1000次循環後電量保持率80%」這個規格才決定下手。用了一個多月，最滿意的是它的溫控表現，就算同時用有線快充+無線…" at bounding box center [462, 220] width 648 height 231
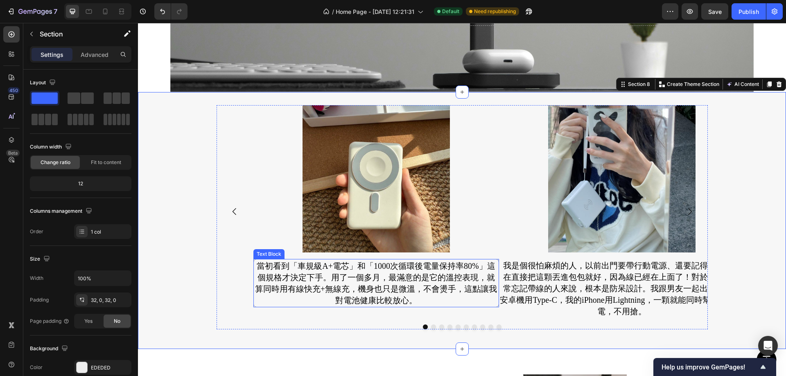
click at [286, 275] on p "當初看到「車規級A+電芯」和「1000次循環後電量保持率80%」這個規格才決定下手。用了一個多月，最滿意的是它的溫控表現，就算同時用有線快充+無線充，機身也只…" at bounding box center [376, 283] width 243 height 46
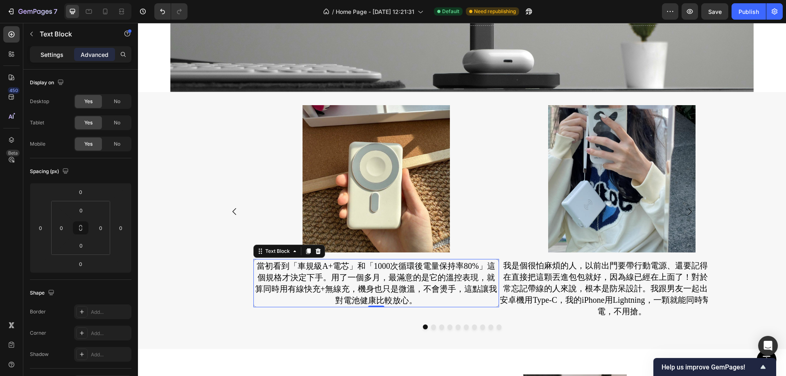
click at [55, 56] on p "Settings" at bounding box center [52, 54] width 23 height 9
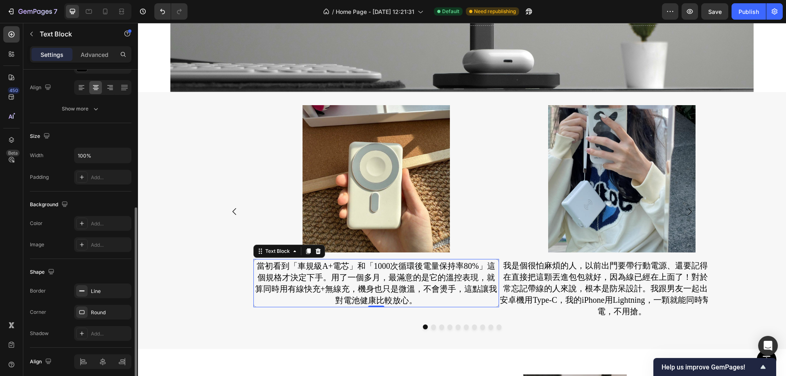
scroll to position [155, 0]
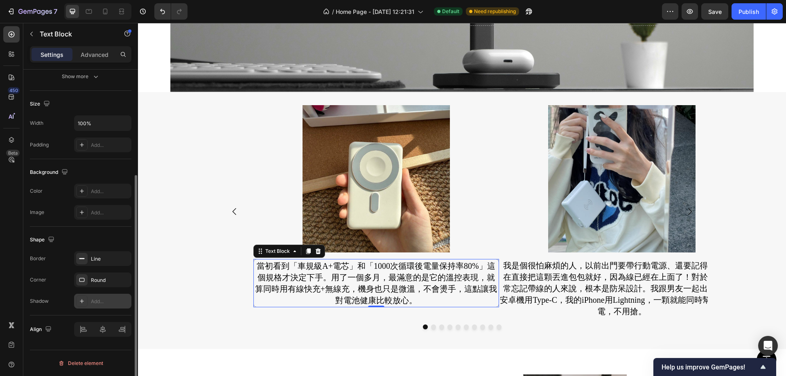
click at [89, 301] on div "Add..." at bounding box center [102, 301] width 57 height 15
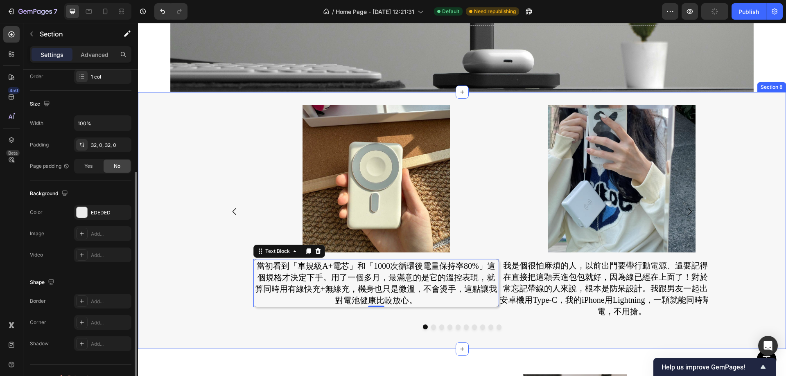
click at [165, 228] on div "Image 當初看到「車規級A+電芯」和「1000次循環後電量保持率80%」這個規格才決定下手。用了一個多月，最滿意的是它的溫控表現，就算同時用有線快充+無線…" at bounding box center [462, 220] width 648 height 231
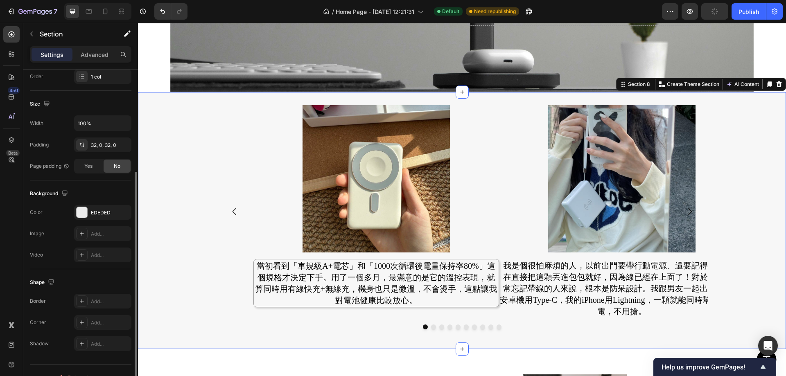
scroll to position [0, 0]
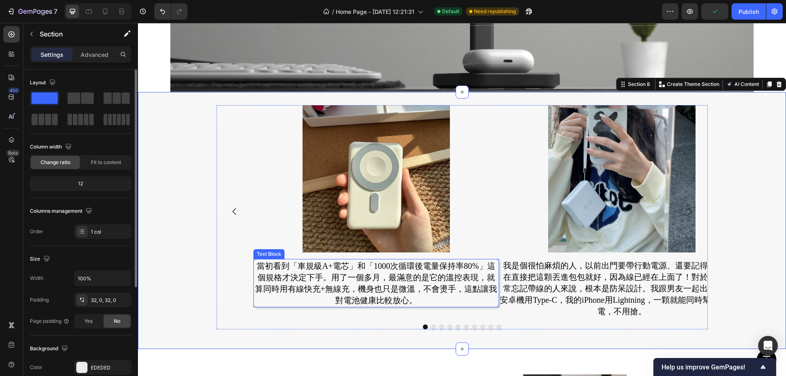
click at [287, 285] on p "當初看到「車規級A+電芯」和「1000次循環後電量保持率80%」這個規格才決定下手。用了一個多月，最滿意的是它的溫控表現，就算同時用有線快充+無線充，機身也只…" at bounding box center [376, 283] width 243 height 46
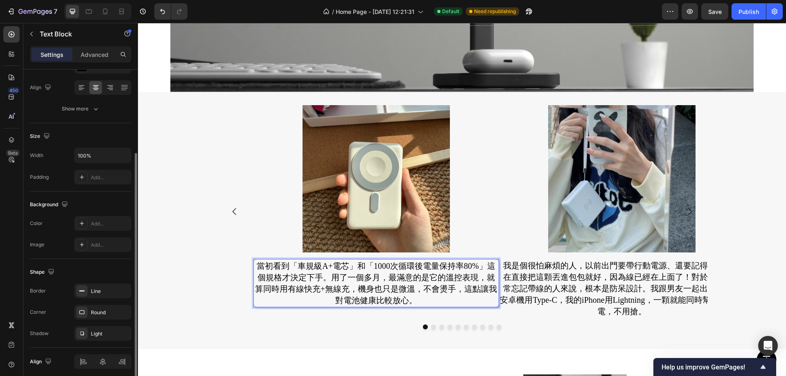
scroll to position [155, 0]
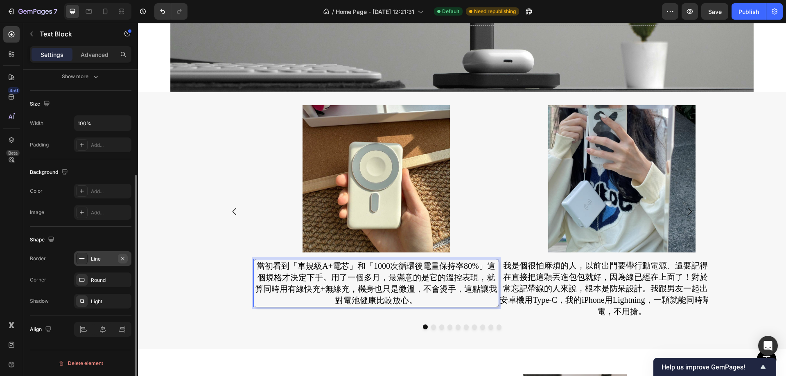
click at [124, 259] on icon "button" at bounding box center [123, 258] width 7 height 7
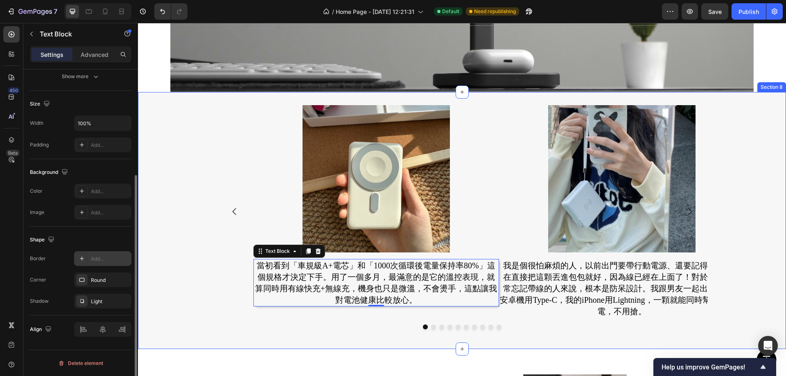
click at [180, 220] on div "Image 當初看到「車規級A+電芯」和「1000次循環後電量保持率80%」這個規格才決定下手。用了一個多月，最滿意的是它的溫控表現，就算同時用有線快充+無線…" at bounding box center [462, 220] width 648 height 231
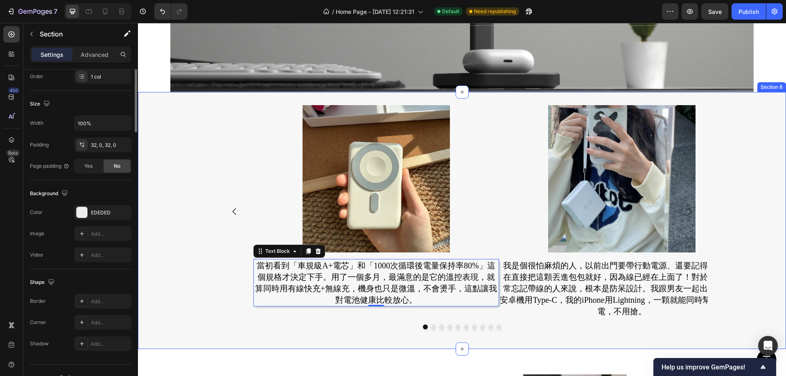
scroll to position [0, 0]
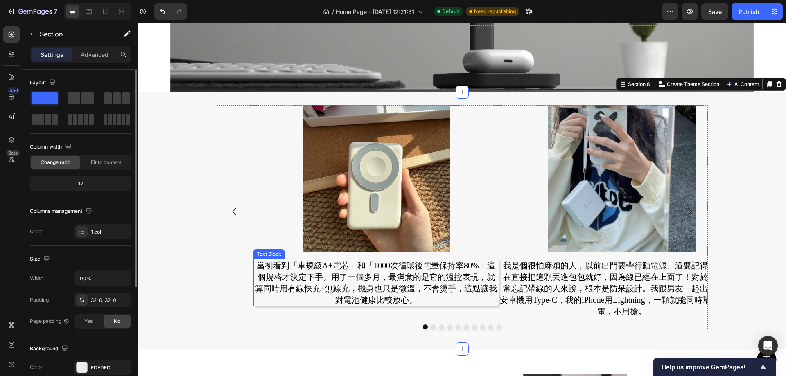
click at [286, 297] on p "當初看到「車規級A+電芯」和「1000次循環後電量保持率80%」這個規格才決定下手。用了一個多月，最滿意的是它的溫控表現，就算同時用有線快充+無線充，機身也只…" at bounding box center [376, 283] width 244 height 46
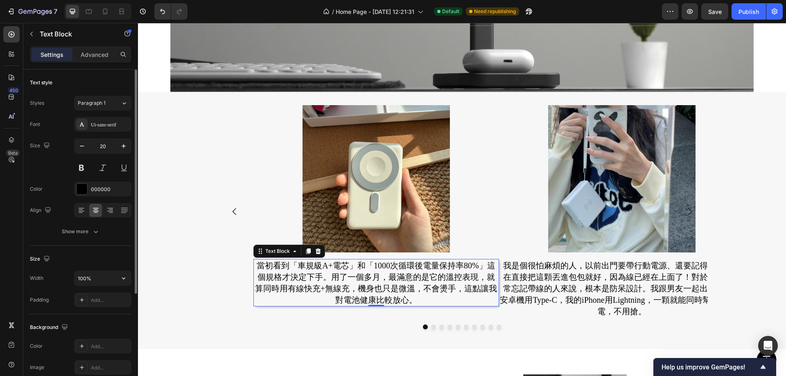
scroll to position [123, 0]
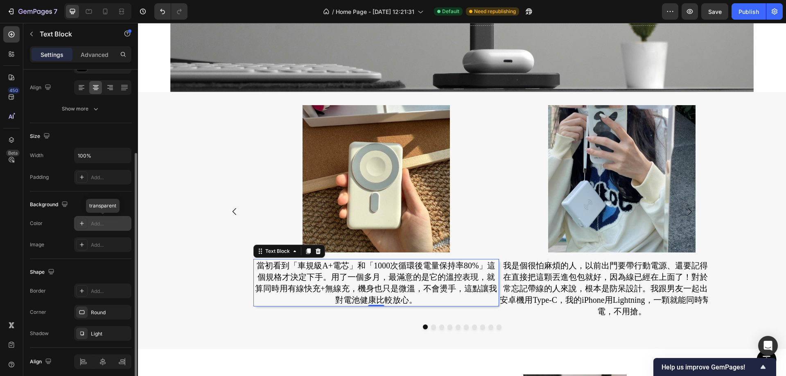
click at [104, 224] on div "Add..." at bounding box center [110, 223] width 38 height 7
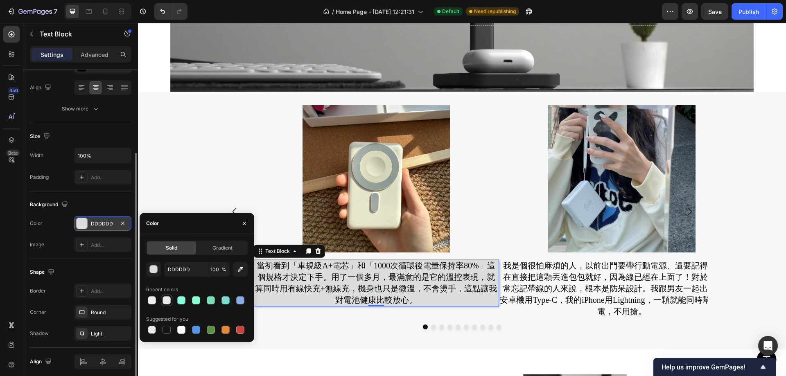
click at [168, 300] on div at bounding box center [166, 300] width 8 height 8
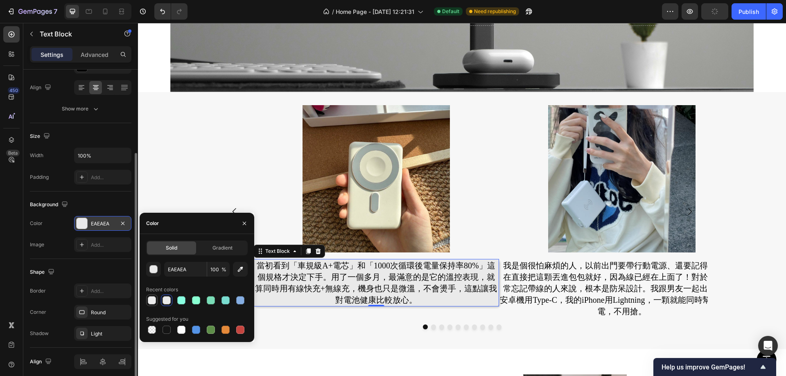
click at [150, 300] on div at bounding box center [152, 300] width 8 height 8
click at [153, 270] on div "button" at bounding box center [154, 270] width 8 height 8
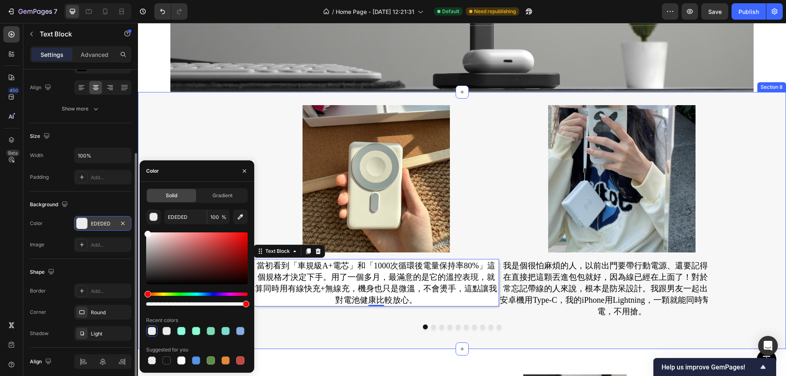
drag, startPoint x: 283, startPoint y: 263, endPoint x: 138, endPoint y: 207, distance: 155.1
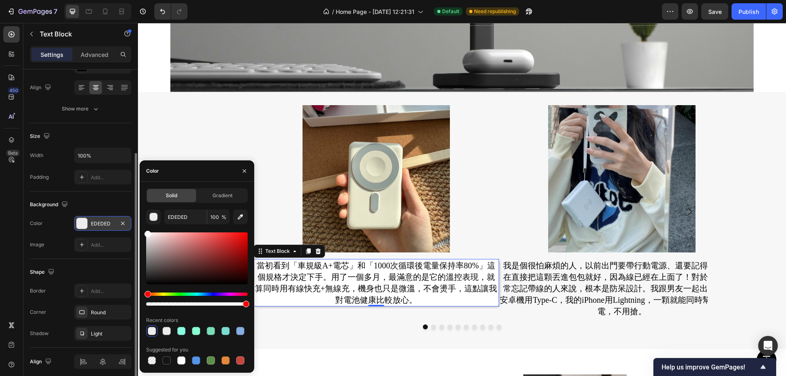
type input "FFFFFF"
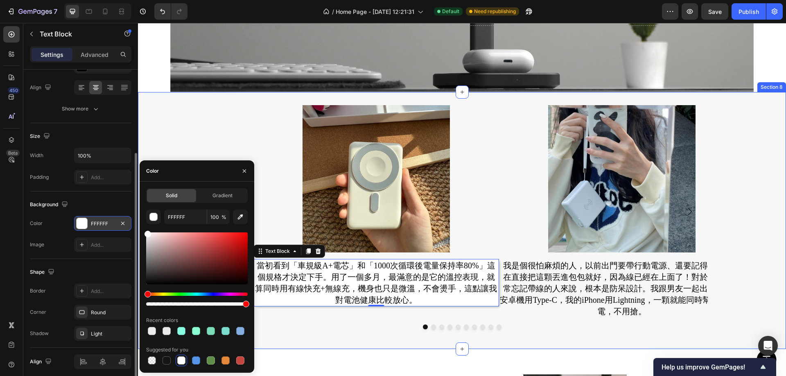
click at [187, 124] on div "Image 當初看到「車規級A+電芯」和「1000次循環後電量保持率80%」這個規格才決定下手。用了一個多月，最滿意的是它的溫控表現，就算同時用有線快充+無線…" at bounding box center [462, 220] width 648 height 231
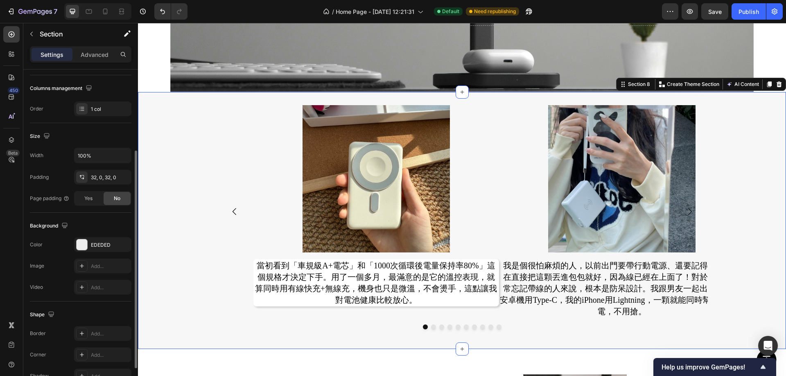
scroll to position [0, 0]
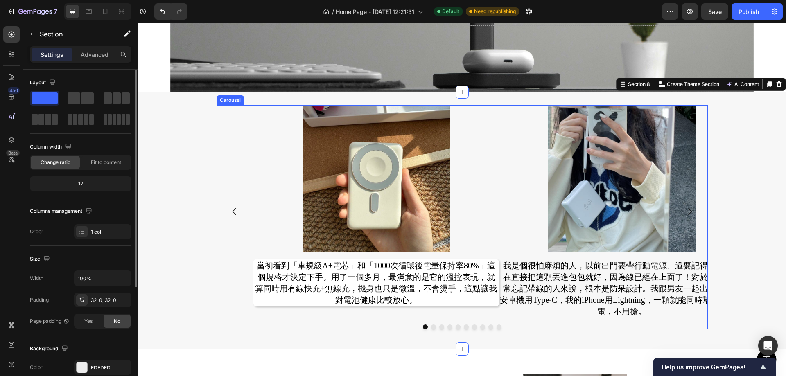
click at [175, 203] on div "Image 當初看到「車規級A+電芯」和「1000次循環後電量保持率80%」這個規格才決定下手。用了一個多月，最滿意的是它的溫控表現，就算同時用有線快充+無線…" at bounding box center [462, 220] width 648 height 231
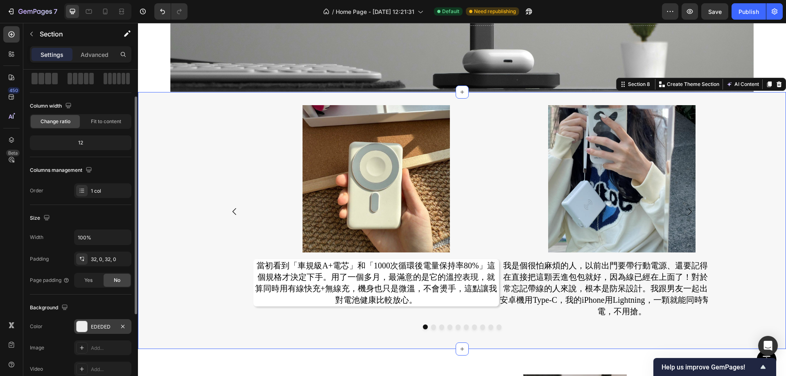
click at [84, 325] on div at bounding box center [82, 326] width 11 height 11
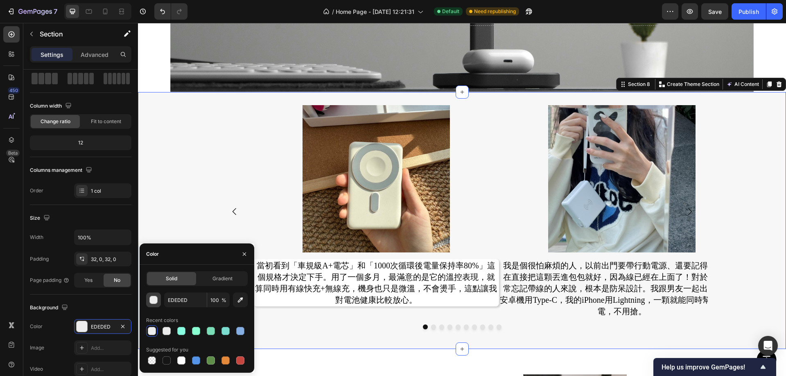
click at [151, 302] on div "button" at bounding box center [154, 300] width 8 height 8
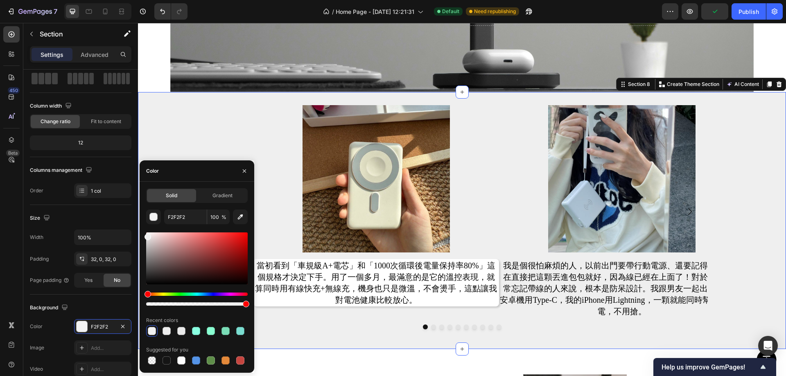
drag, startPoint x: 147, startPoint y: 238, endPoint x: 142, endPoint y: 235, distance: 6.2
click at [142, 235] on div "Solid Gradient F2F2F2 100 % Recent colors Suggested for you" at bounding box center [197, 277] width 115 height 178
type input "EFEFEF"
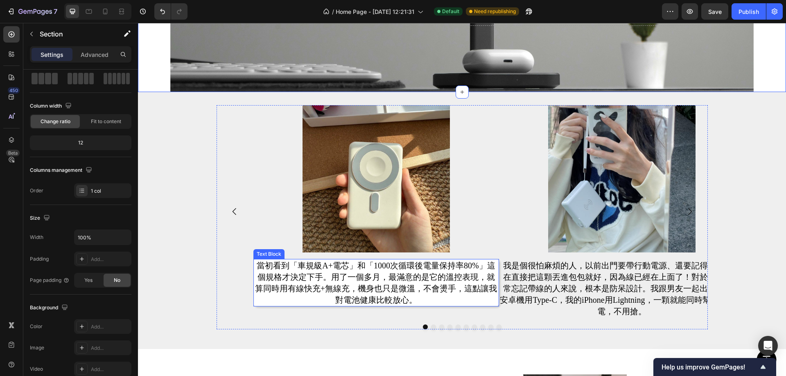
click at [298, 283] on p "當初看到「車規級A+電芯」和「1000次循環後電量保持率80%」這個規格才決定下手。用了一個多月，最滿意的是它的溫控表現，就算同時用有線快充+無線充，機身也只…" at bounding box center [376, 283] width 244 height 46
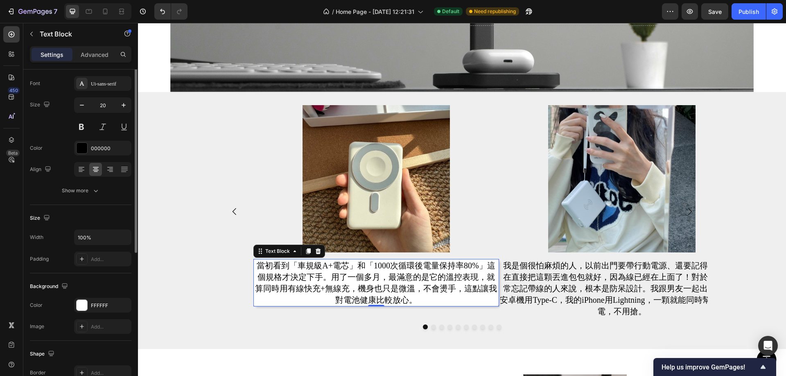
scroll to position [0, 0]
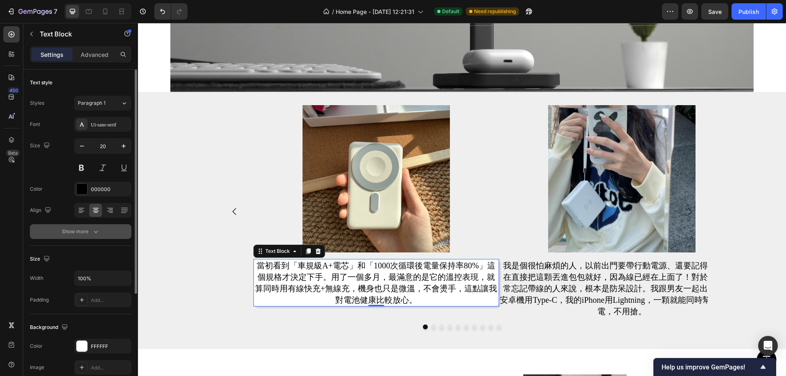
click at [82, 232] on div "Show more" at bounding box center [81, 232] width 38 height 8
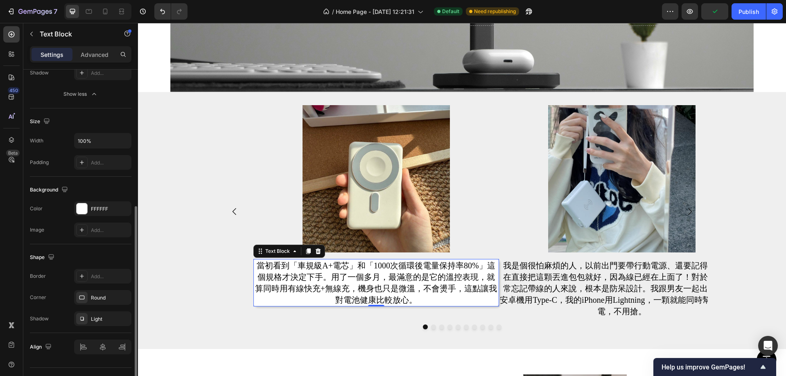
scroll to position [263, 0]
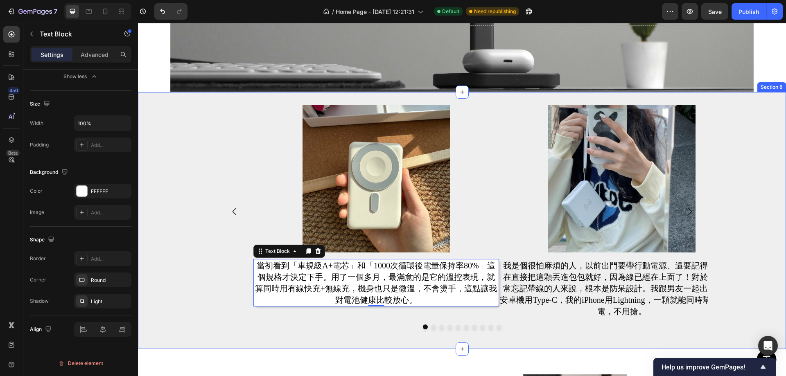
click at [196, 237] on div "Image 當初看到「車規級A+電芯」和「1000次循環後電量保持率80%」這個規格才決定下手。用了一個多月，最滿意的是它的溫控表現，就算同時用有線快充+無線…" at bounding box center [462, 220] width 648 height 231
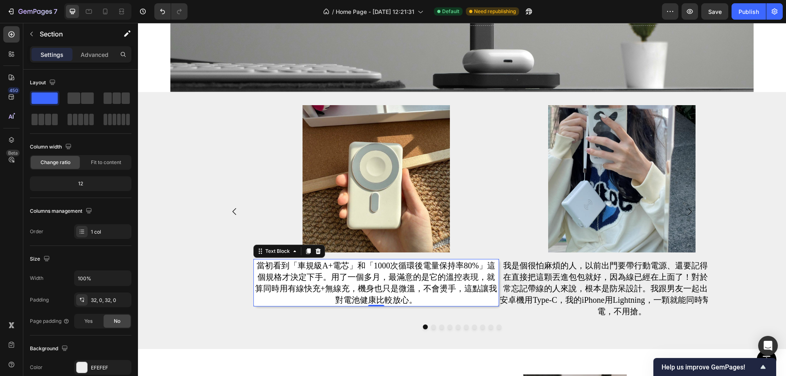
click at [271, 298] on p "當初看到「車規級A+電芯」和「1000次循環後電量保持率80%」這個規格才決定下手。用了一個多月，最滿意的是它的溫控表現，就算同時用有線快充+無線充，機身也只…" at bounding box center [376, 283] width 244 height 46
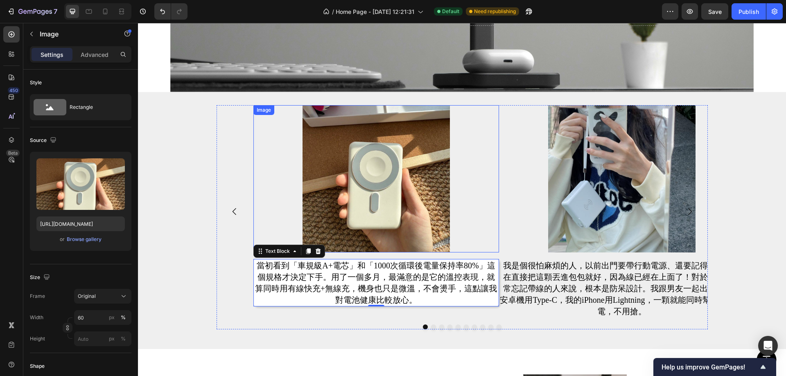
click at [484, 194] on div at bounding box center [376, 178] width 246 height 147
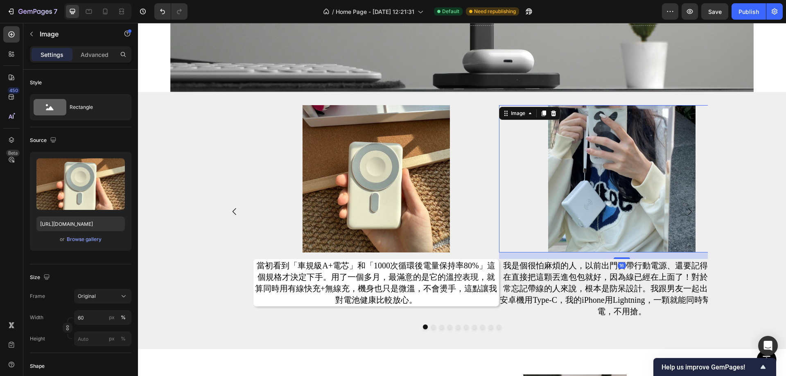
click at [509, 201] on div at bounding box center [622, 178] width 246 height 147
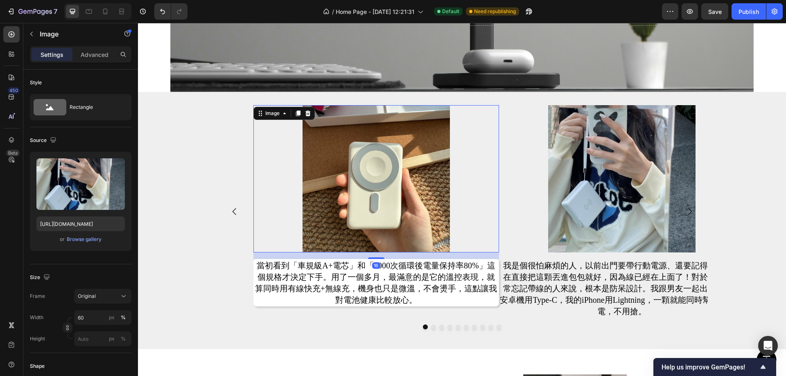
click at [474, 200] on div at bounding box center [376, 178] width 246 height 147
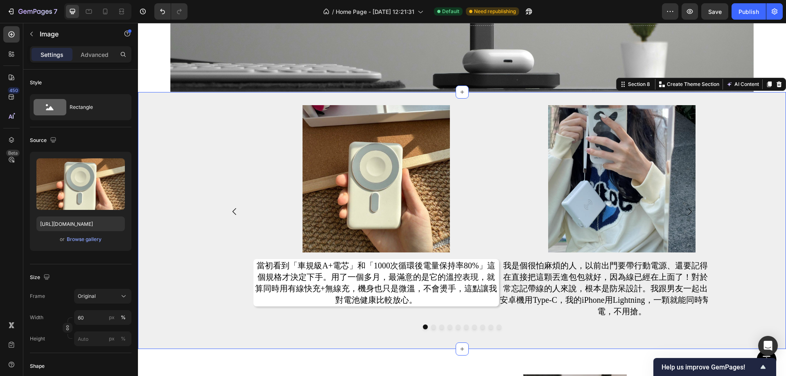
click at [187, 165] on div "Image 當初看到「車規級A+電芯」和「1000次循環後電量保持率80%」這個規格才決定下手。用了一個多月，最滿意的是它的溫控表現，就算同時用有線快充+無線…" at bounding box center [462, 220] width 648 height 231
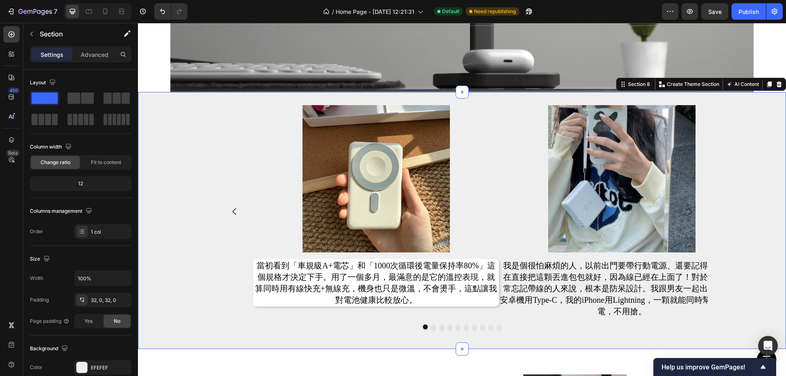
click at [174, 149] on div "Image 當初看到「車規級A+電芯」和「1000次循環後電量保持率80%」這個規格才決定下手。用了一個多月，最滿意的是它的溫控表現，就算同時用有線快充+無線…" at bounding box center [462, 220] width 648 height 231
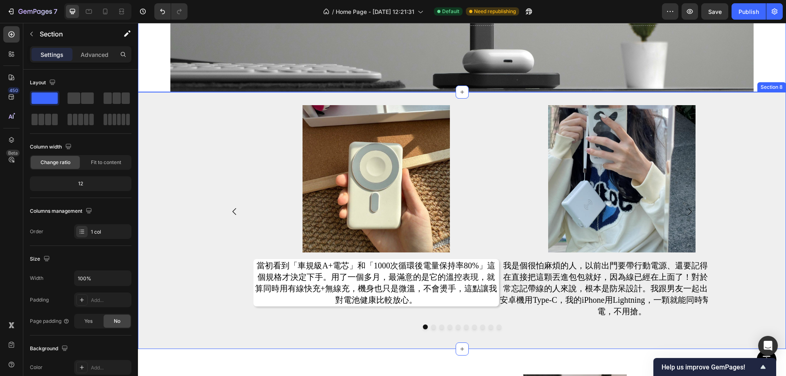
scroll to position [1230, 0]
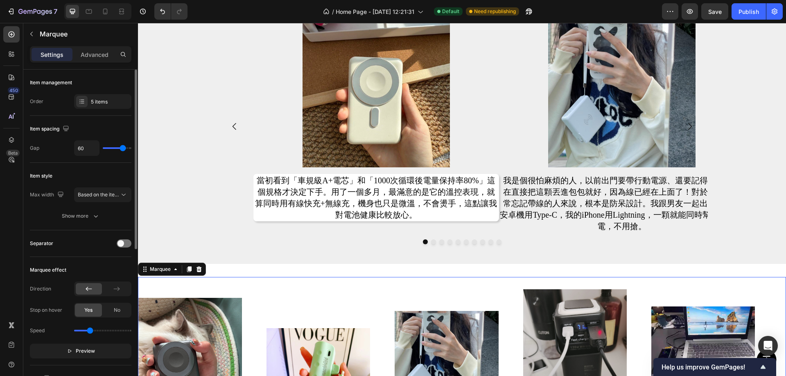
type input "80"
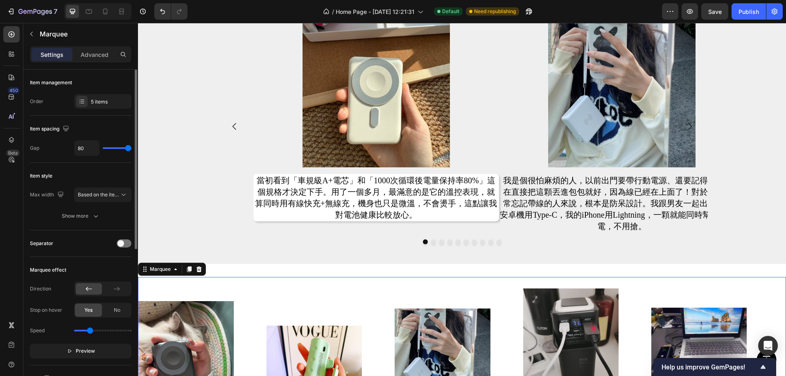
type input "64"
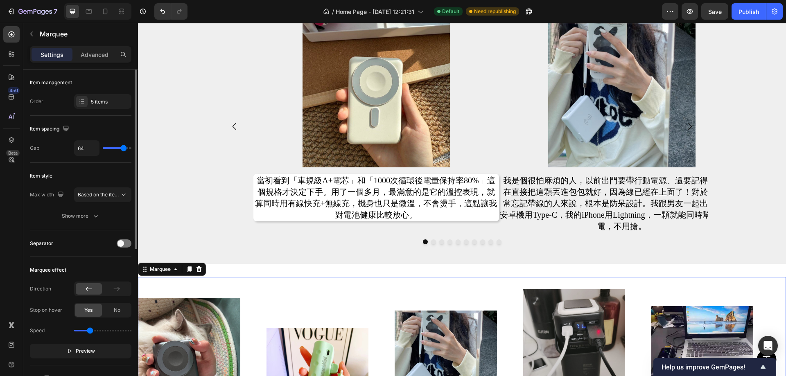
type input "62"
type input "61"
type input "59"
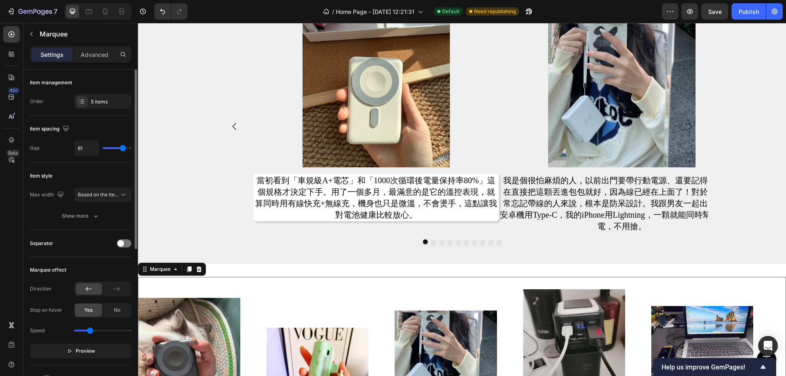
type input "59"
type input "55"
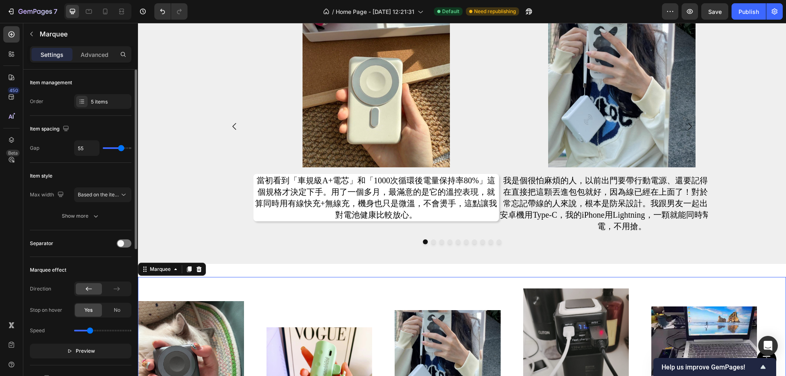
type input "55"
click at [121, 148] on input "range" at bounding box center [117, 148] width 29 height 2
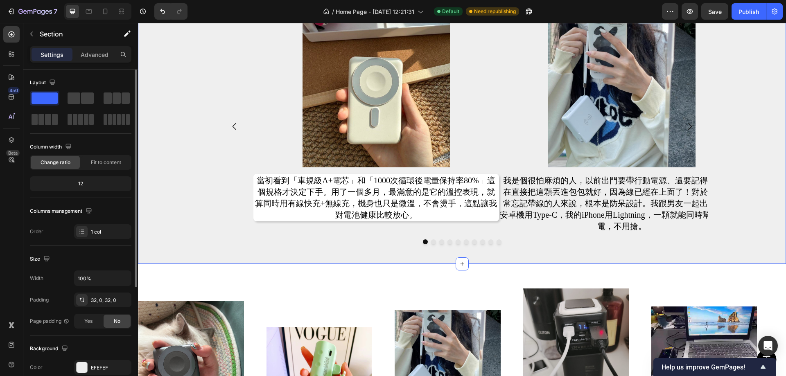
click at [266, 259] on div "Image 當初看到「車規級A+電芯」和「1000次循環後電量保持率80%」這個規格才決定下手。用了一個多月，最滿意的是它的溫控表現，就算同時用有線快充+無線…" at bounding box center [462, 135] width 648 height 257
click at [195, 257] on div "Image 當初看到「車規級A+電芯」和「1000次循環後電量保持率80%」這個規格才決定下手。用了一個多月，最滿意的是它的溫控表現，就算同時用有線快充+無線…" at bounding box center [462, 135] width 648 height 257
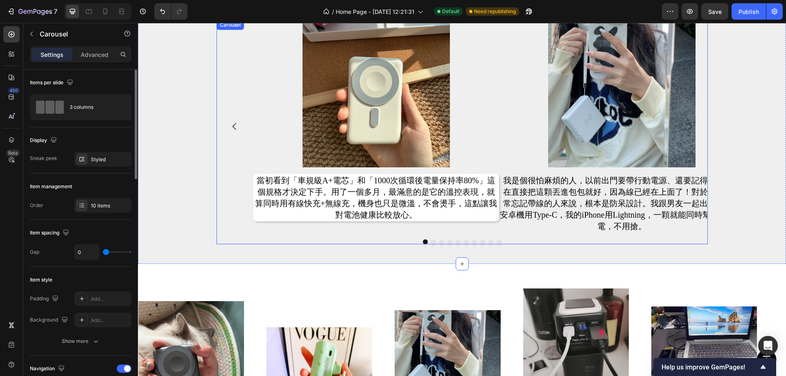
click at [434, 239] on div at bounding box center [461, 241] width 491 height 5
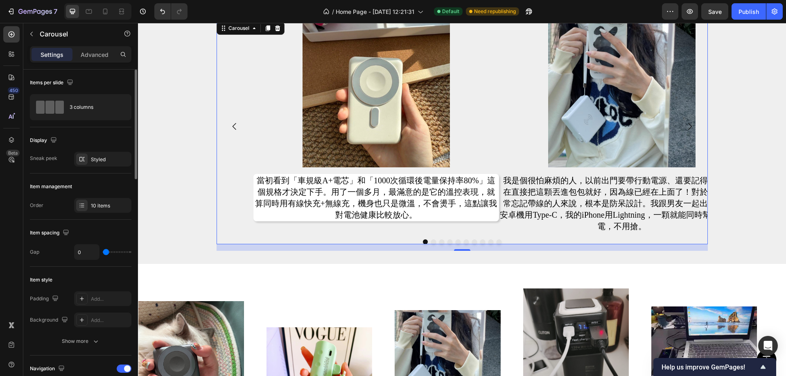
type input "16"
type input "25"
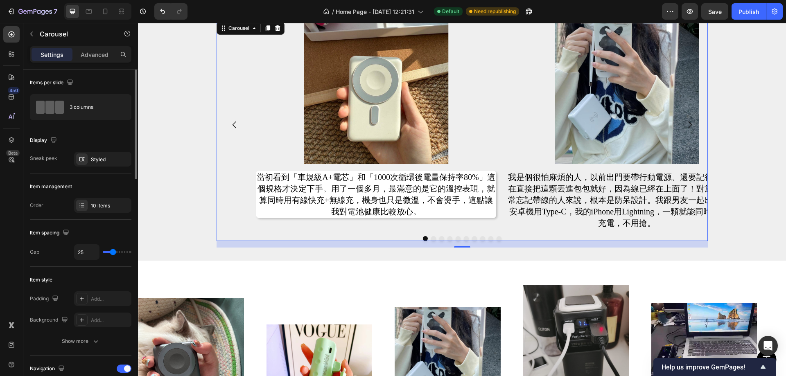
type input "30"
type input "31"
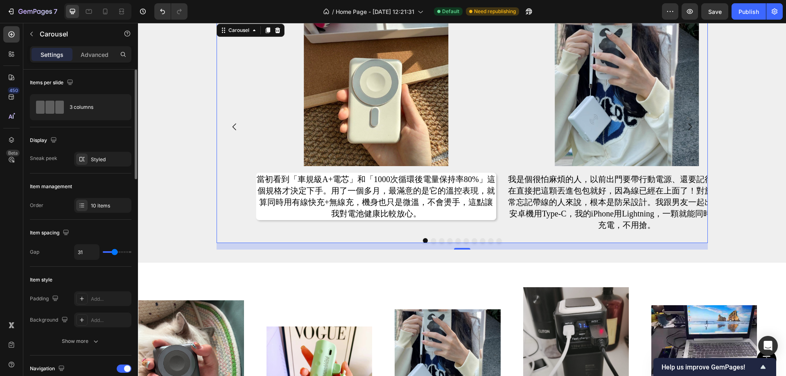
type input "33"
type input "34"
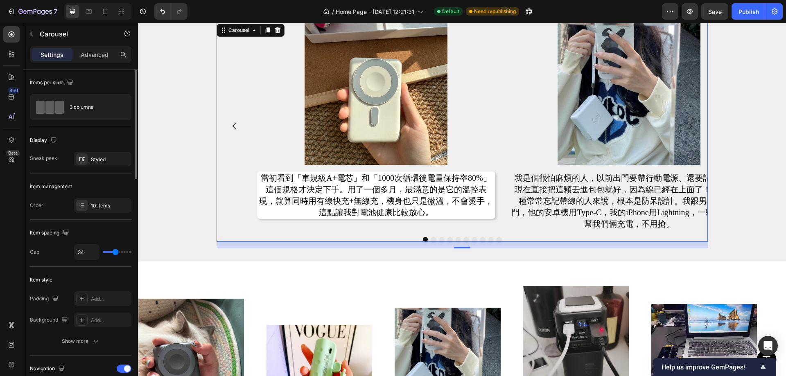
type input "36"
type input "40"
type input "41"
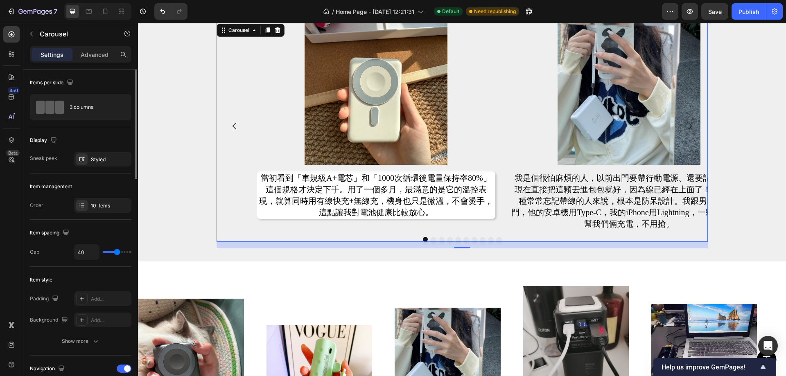
type input "41"
type input "43"
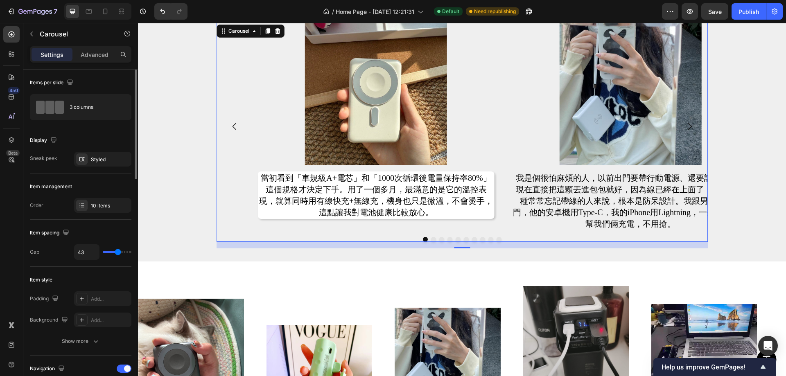
type input "47"
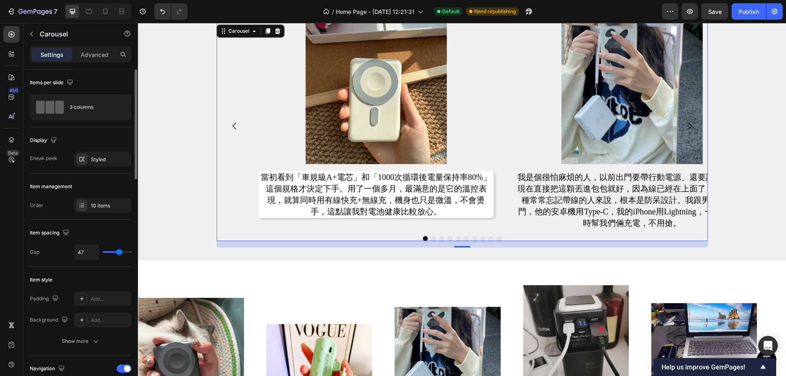
type input "50"
type input "53"
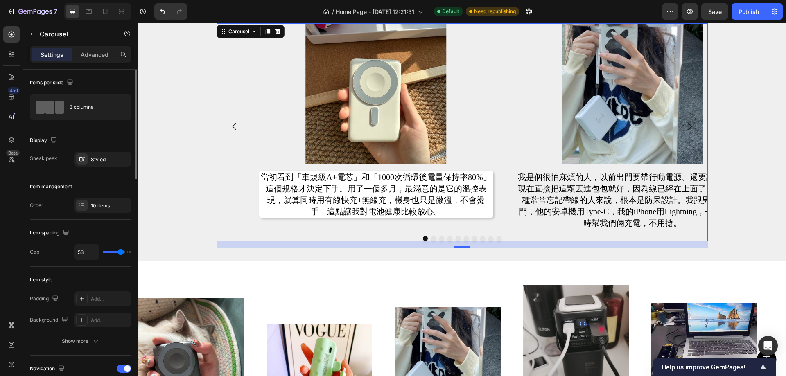
type input "52"
type input "50"
drag, startPoint x: 107, startPoint y: 253, endPoint x: 120, endPoint y: 253, distance: 12.7
type input "50"
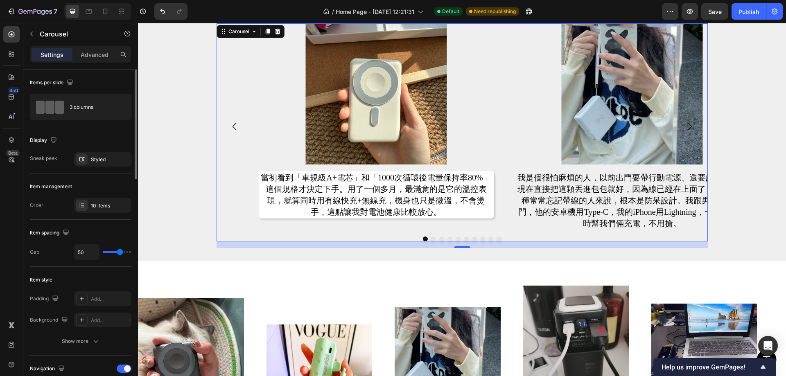
click at [120, 253] on input "range" at bounding box center [117, 252] width 29 height 2
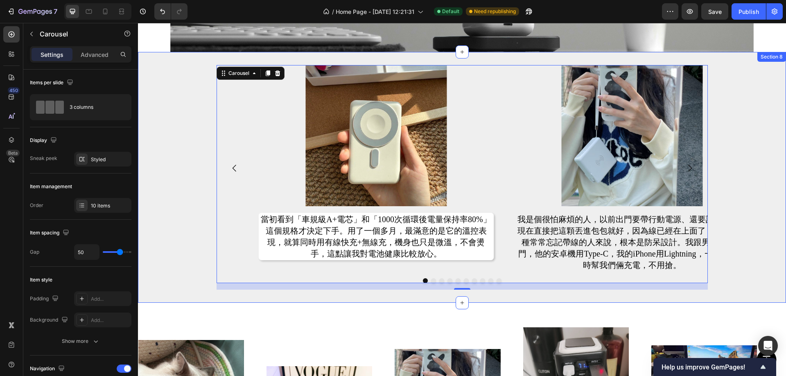
scroll to position [1145, 0]
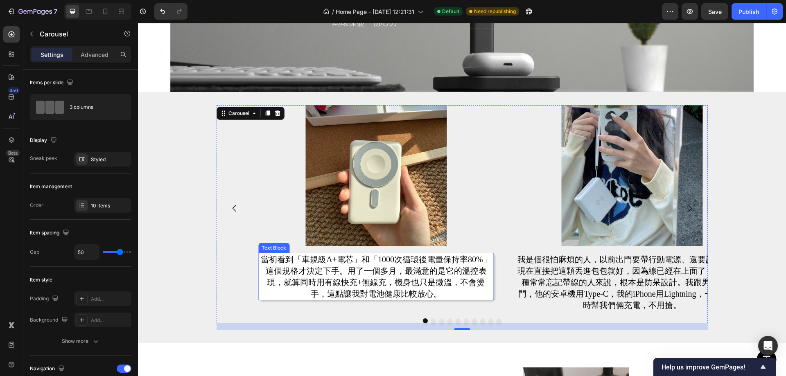
click at [276, 292] on p "當初看到「車規級A+電芯」和「1000次循環後電量保持率80%」這個規格才決定下手。用了一個多月，最滿意的是它的溫控表現，就算同時用有線快充+無線充，機身也只…" at bounding box center [376, 277] width 234 height 46
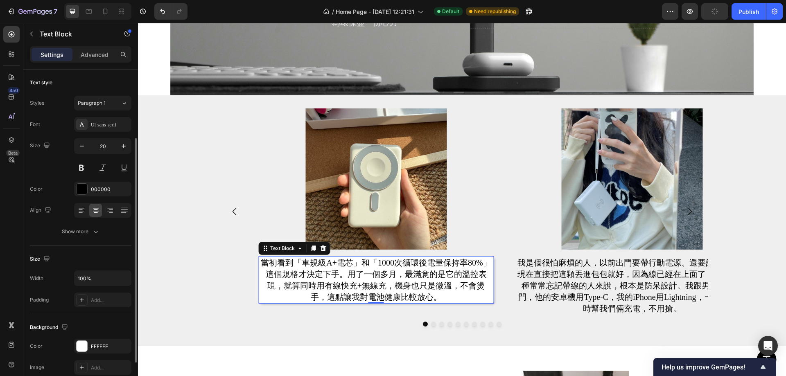
scroll to position [155, 0]
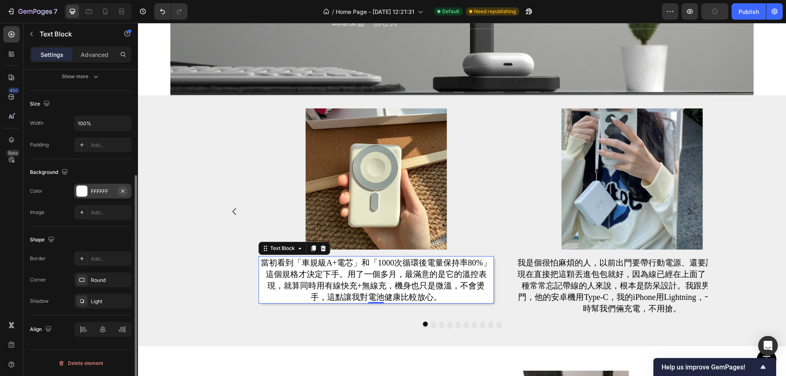
click at [123, 192] on icon "button" at bounding box center [123, 191] width 7 height 7
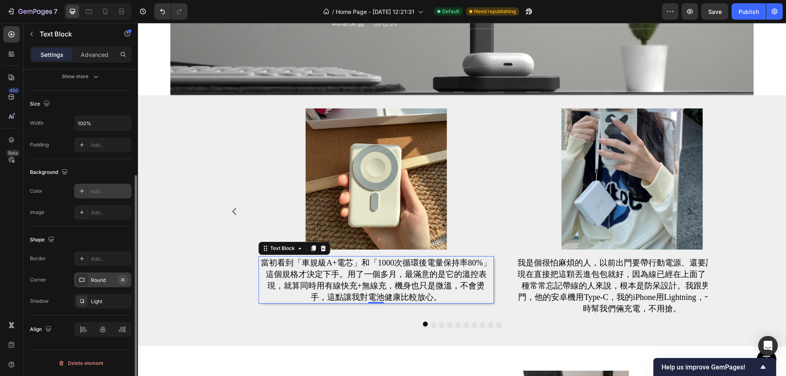
click at [122, 283] on icon "button" at bounding box center [123, 280] width 7 height 7
click at [125, 298] on icon "button" at bounding box center [123, 301] width 7 height 7
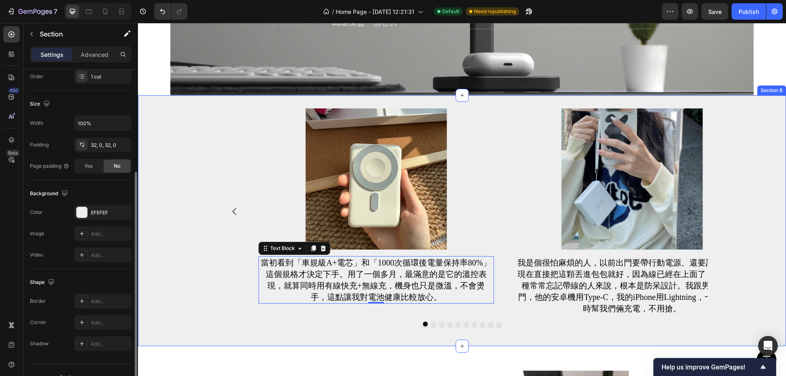
click at [204, 223] on div "Image 當初看到「車規級A+電芯」和「1000次循環後電量保持率80%」這個規格才決定下手。用了一個多月，最滿意的是它的溫控表現，就算同時用有線快充+無線…" at bounding box center [462, 220] width 648 height 225
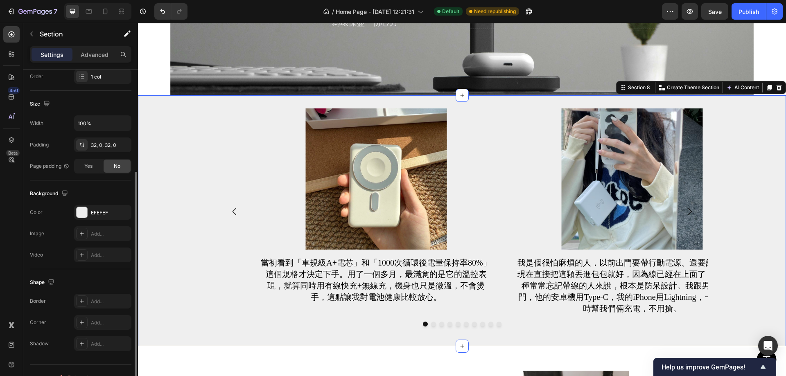
scroll to position [0, 0]
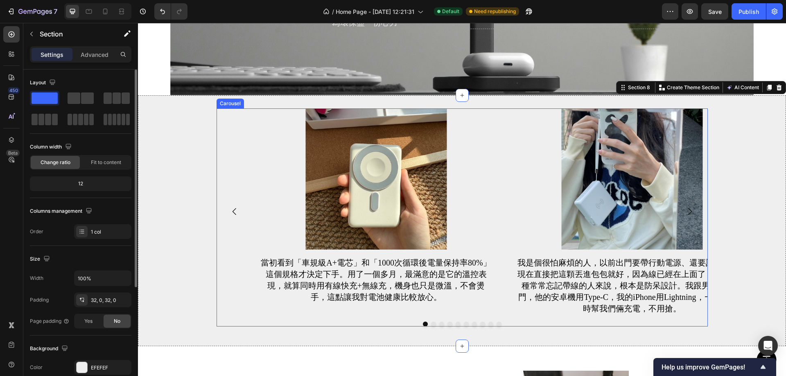
click at [431, 322] on button "Dot" at bounding box center [433, 324] width 5 height 5
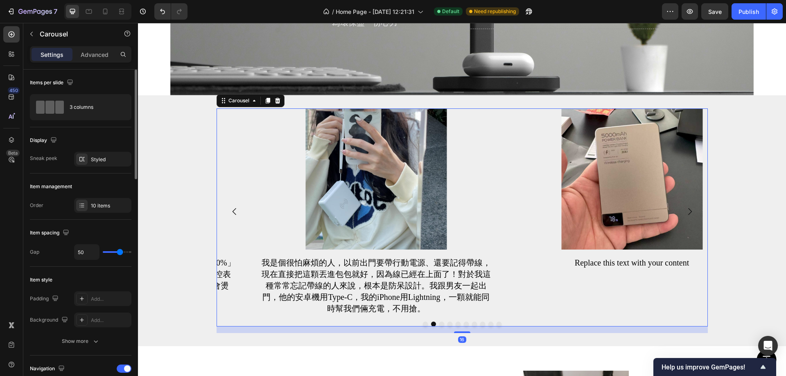
click at [439, 322] on button "Dot" at bounding box center [441, 324] width 5 height 5
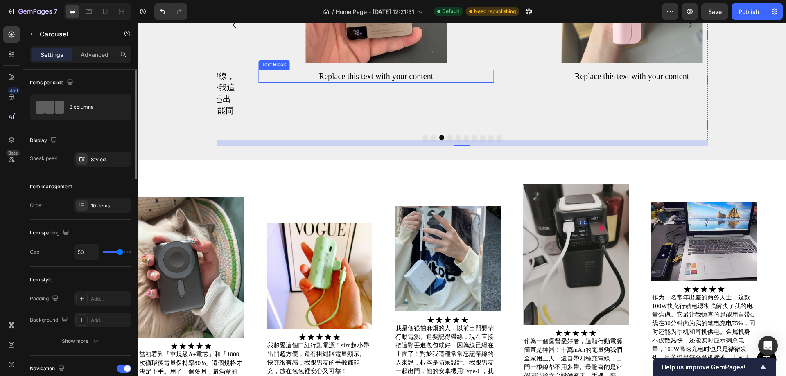
scroll to position [1349, 0]
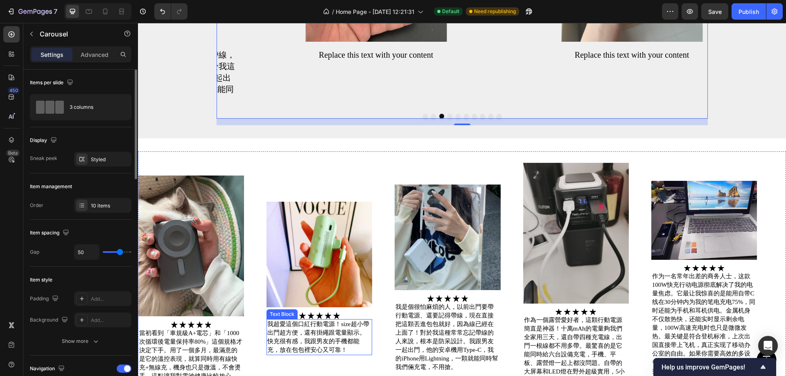
click at [331, 343] on p "我超愛這個口紅行動電源！size超小帶出門超方便，還有掛繩跟電量顯示。快充很有感，我跟男友的手機都能充，放在包包裡安心又可靠！" at bounding box center [319, 337] width 104 height 34
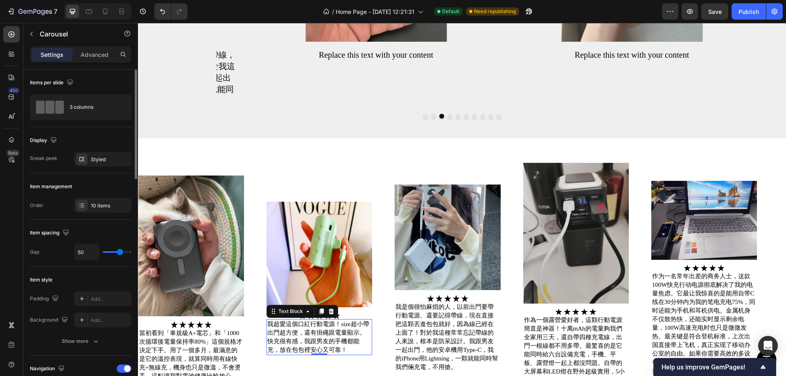
click at [331, 343] on p "我超愛這個口紅行動電源！size超小帶出門超方便，還有掛繩跟電量顯示。快充很有感，我跟男友的手機都能充，放在包包裡安心又可靠！" at bounding box center [319, 337] width 104 height 34
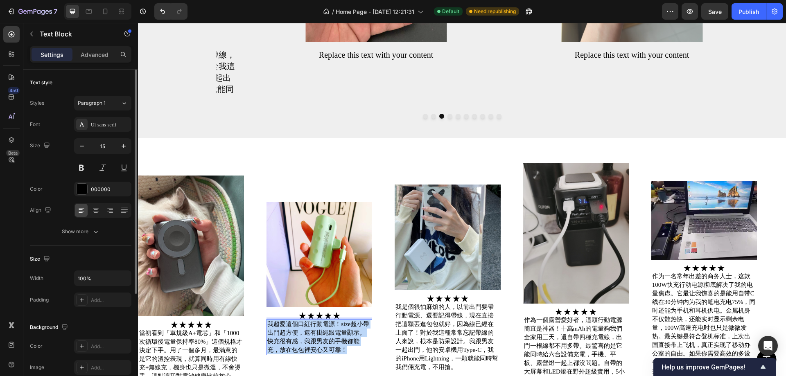
click at [331, 343] on p "我超愛這個口紅行動電源！size超小帶出門超方便，還有掛繩跟電量顯示。快充很有感，我跟男友的手機都能充，放在包包裡安心又可靠！" at bounding box center [319, 337] width 104 height 34
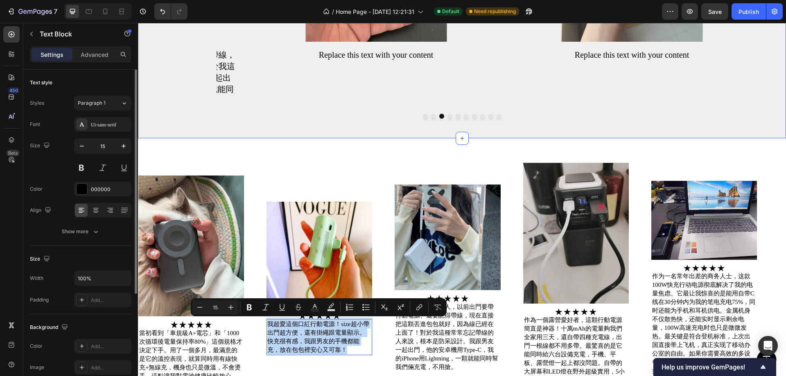
copy p "我超愛這個口紅行動電源！size超小帶出門超方便，還有掛繩跟電量顯示。快充很有感，我跟男友的手機都能充，放在包包裡安心又可靠！"
click at [594, 57] on div "Replace this text with your content" at bounding box center [631, 54] width 235 height 13
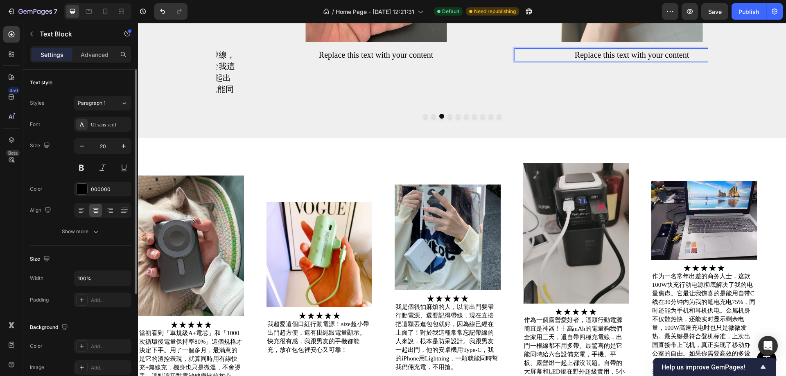
click at [594, 57] on div "Replace this text with your content" at bounding box center [631, 54] width 235 height 13
click at [594, 57] on p "Replace this text with your content" at bounding box center [632, 54] width 234 height 11
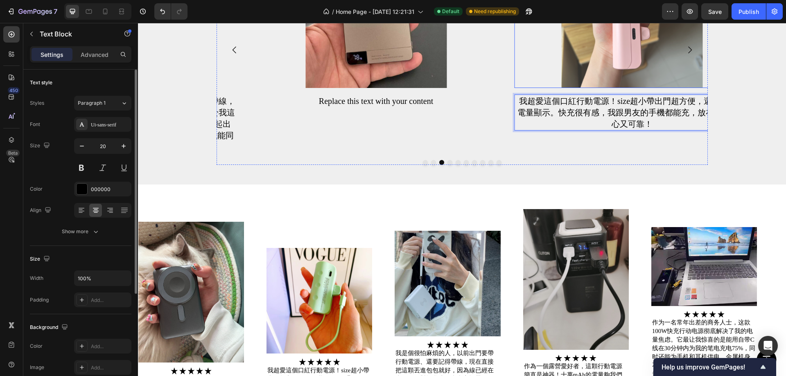
scroll to position [1186, 0]
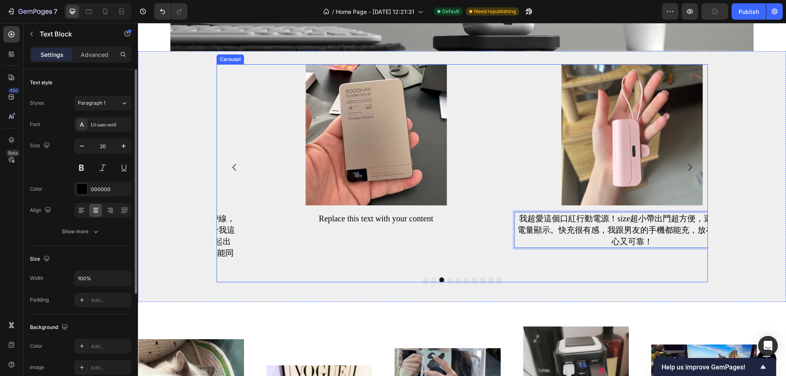
click at [447, 281] on button "Dot" at bounding box center [449, 279] width 5 height 5
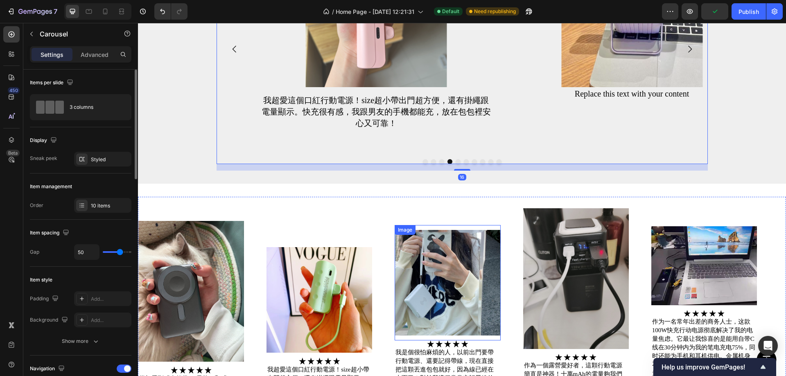
scroll to position [1308, 0]
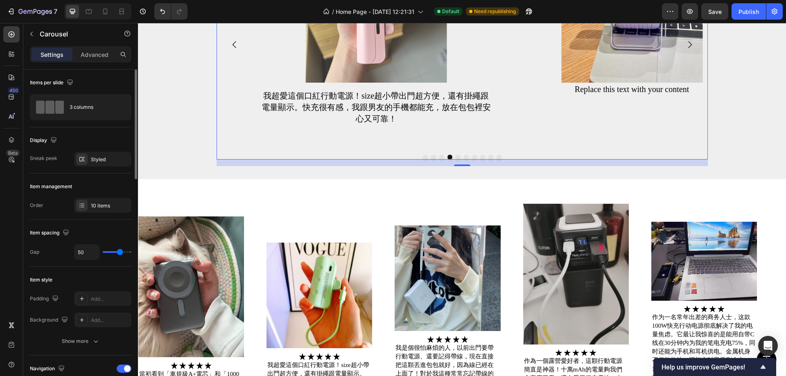
click at [455, 156] on button "Dot" at bounding box center [457, 157] width 5 height 5
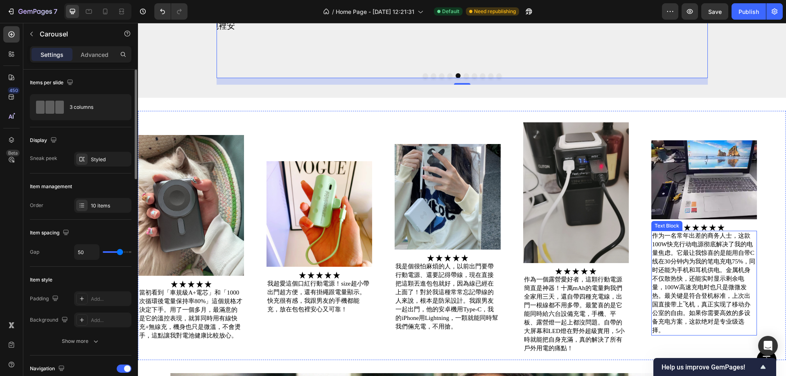
scroll to position [1390, 0]
click at [685, 275] on p "作为一名常年出差的商务人士，这款100W快充行动电源彻底解决了我的电量焦虑。它最让我惊喜的是能用自带C线在30分钟内为我的笔电充电75%，同时还能为手机和耳机…" at bounding box center [704, 282] width 104 height 103
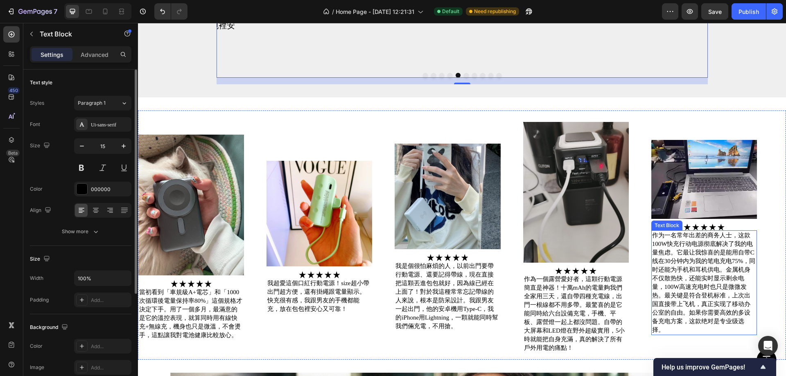
click at [685, 275] on p "作为一名常年出差的商务人士，这款100W快充行动电源彻底解决了我的电量焦虑。它最让我惊喜的是能用自带C线在30分钟内为我的笔电充电75%，同时还能为手机和耳机…" at bounding box center [704, 282] width 104 height 103
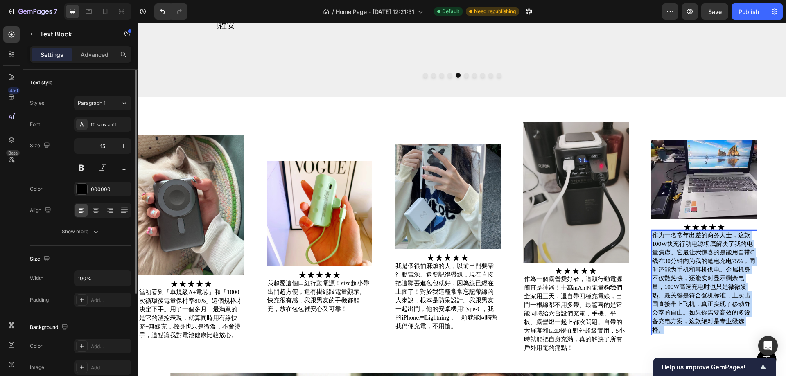
click at [685, 275] on p "作为一名常年出差的商务人士，这款100W快充行动电源彻底解决了我的电量焦虑。它最让我惊喜的是能用自带C线在30分钟内为我的笔电充电75%，同时还能为手机和耳机…" at bounding box center [704, 282] width 104 height 103
copy p "作为一名常年出差的商务人士，这款100W快充行动电源彻底解决了我的电量焦虑。它最让我惊喜的是能用自带C线在30分钟内为我的笔电充电75%，同时还能为手机和耳机…"
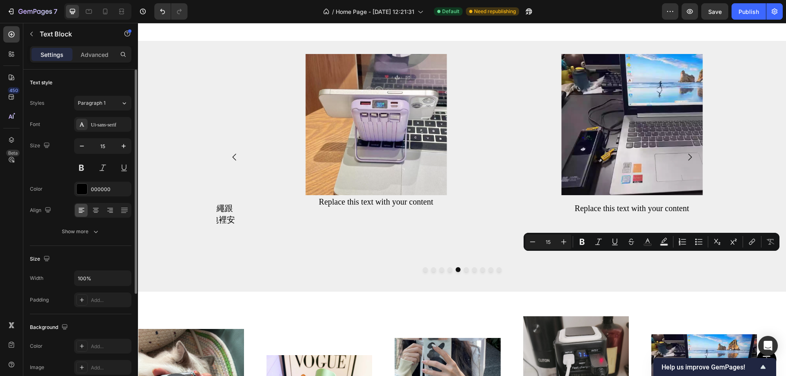
scroll to position [1186, 0]
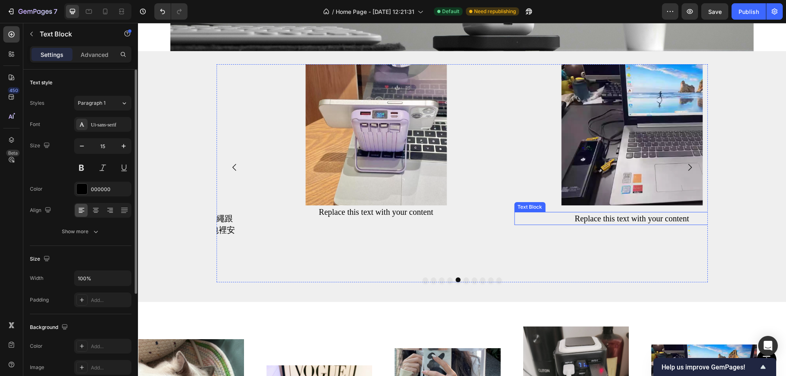
click at [611, 216] on div "Replace this text with your content" at bounding box center [631, 218] width 235 height 13
click at [611, 216] on p "Replace this text with your content" at bounding box center [632, 218] width 234 height 11
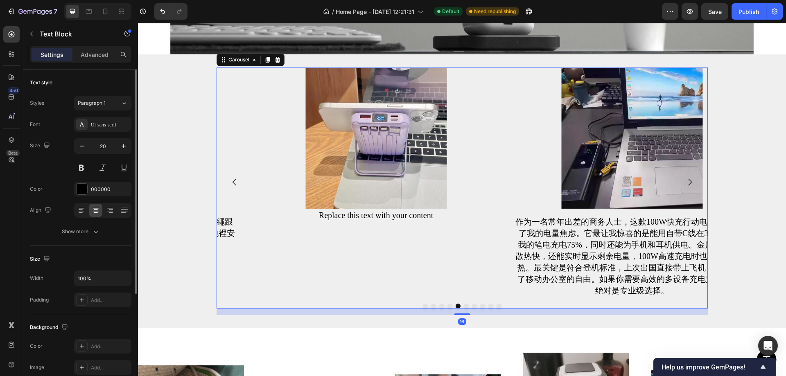
click at [464, 304] on button "Dot" at bounding box center [466, 306] width 5 height 5
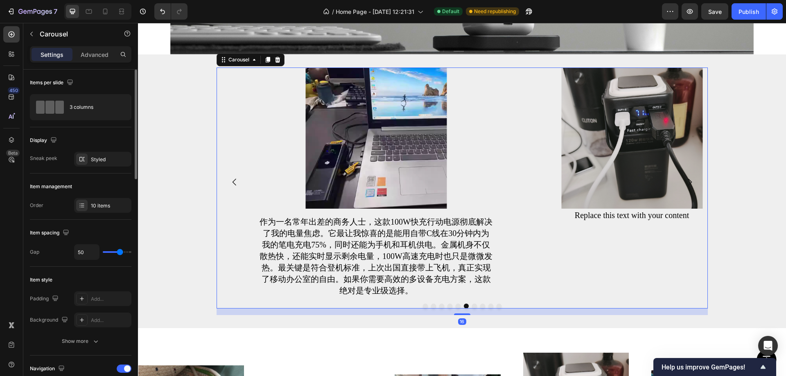
click at [472, 304] on button "Dot" at bounding box center [474, 306] width 5 height 5
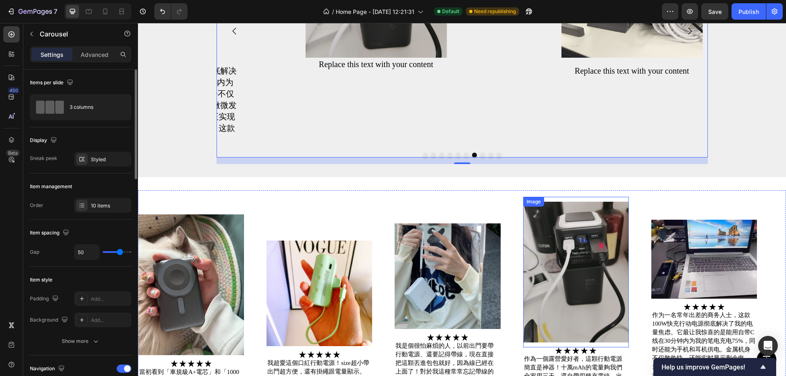
scroll to position [1431, 0]
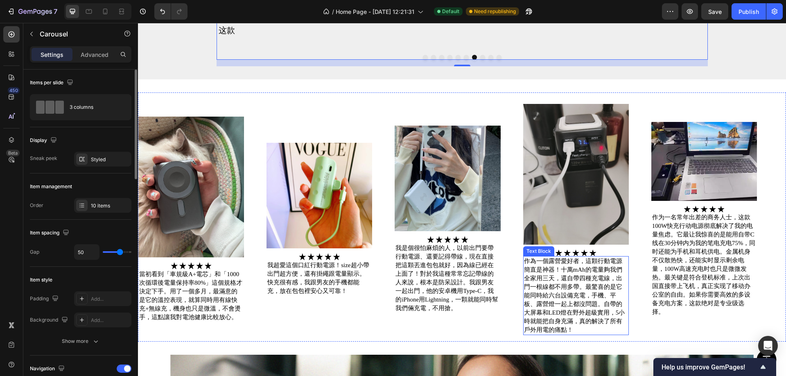
click at [555, 264] on p "作為一個露營愛好者，這顆行動電源簡直是神器！十萬mAh的電量夠我們全家用三天，還自帶四種充電線，出門一根線都不用多帶。最驚喜的是它能同時給六台設備充電，手機、…" at bounding box center [576, 295] width 104 height 77
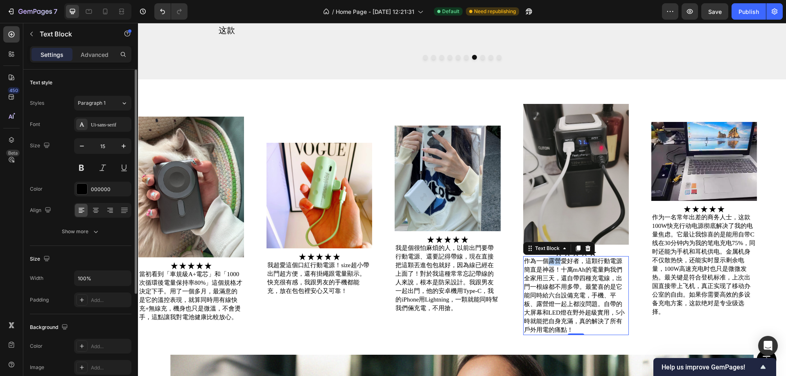
click at [555, 264] on p "作為一個露營愛好者，這顆行動電源簡直是神器！十萬mAh的電量夠我們全家用三天，還自帶四種充電線，出門一根線都不用多帶。最驚喜的是它能同時給六台設備充電，手機、…" at bounding box center [576, 295] width 104 height 77
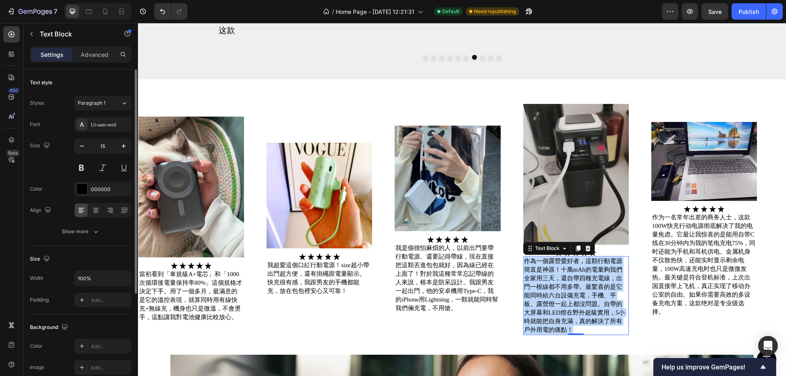
click at [555, 264] on p "作為一個露營愛好者，這顆行動電源簡直是神器！十萬mAh的電量夠我們全家用三天，還自帶四種充電線，出門一根線都不用多帶。最驚喜的是它能同時給六台設備充電，手機、…" at bounding box center [576, 295] width 104 height 77
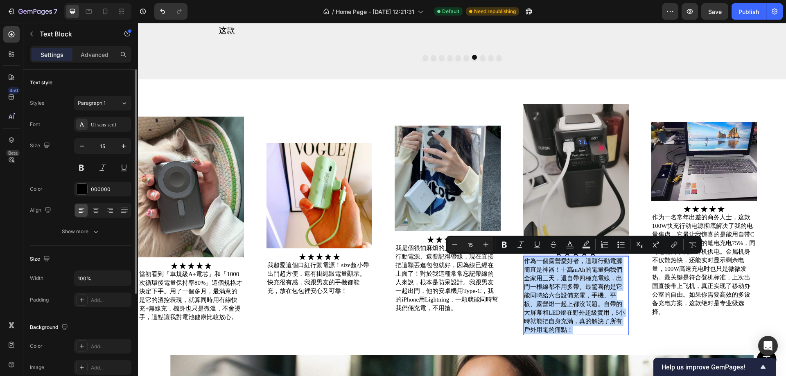
copy p "作為一個露營愛好者，這顆行動電源簡直是神器！十萬mAh的電量夠我們全家用三天，還自帶四種充電線，出門一根線都不用多帶。最驚喜的是它能同時給六台設備充電，手機、…"
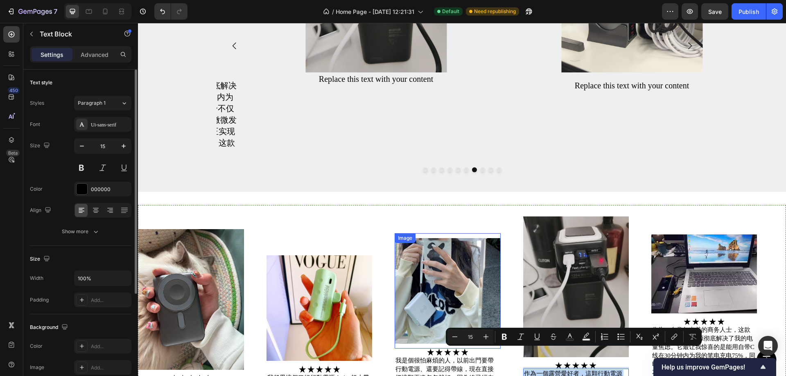
scroll to position [1267, 0]
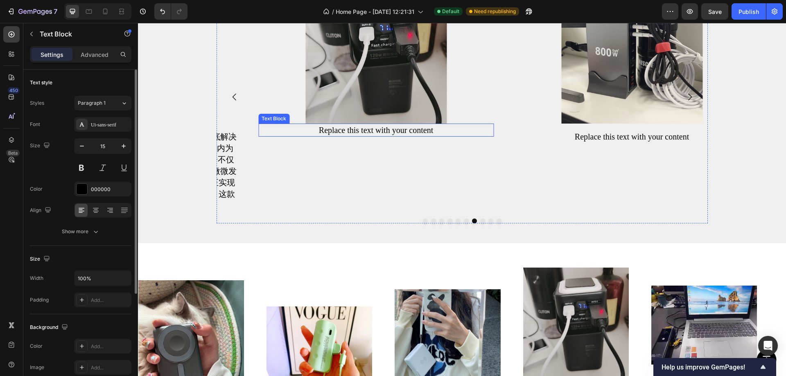
click at [379, 130] on div "Replace this text with your content" at bounding box center [375, 130] width 235 height 13
click at [379, 130] on p "Replace this text with your content" at bounding box center [376, 129] width 234 height 11
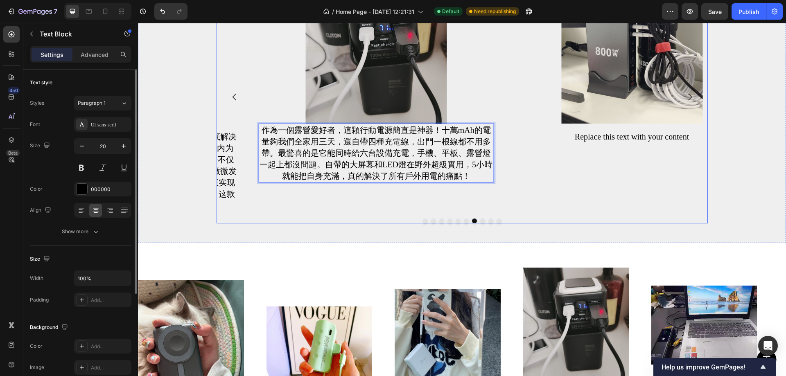
click at [367, 214] on div "Image 當初看到「車規級A+電芯」和「1000次循環後電量保持率80%」這個規格才決定下手。用了一個多月，最滿意的是它的溫控表現，就算同時用有線快充+無線…" at bounding box center [461, 102] width 491 height 241
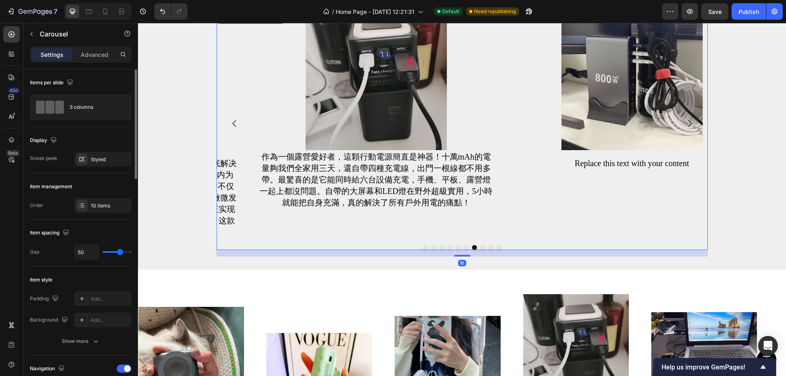
scroll to position [1227, 0]
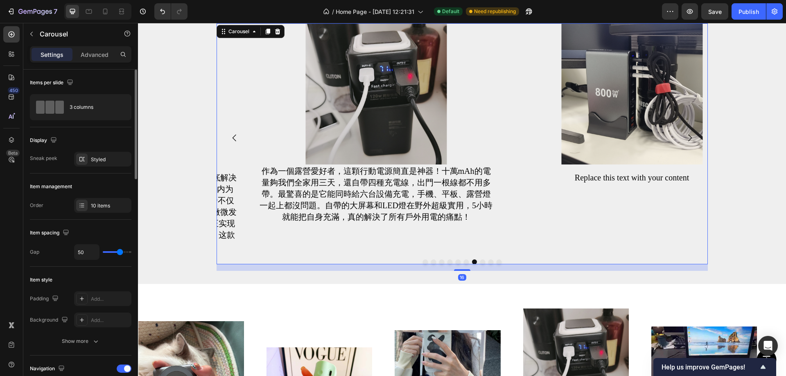
click at [464, 263] on button "Dot" at bounding box center [466, 261] width 5 height 5
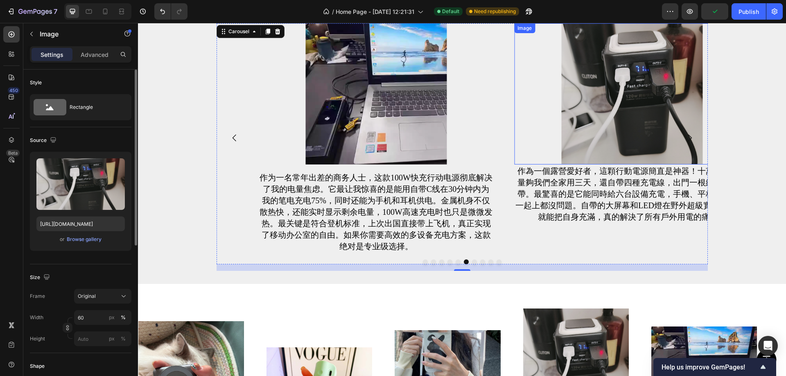
click at [561, 153] on img at bounding box center [631, 93] width 141 height 141
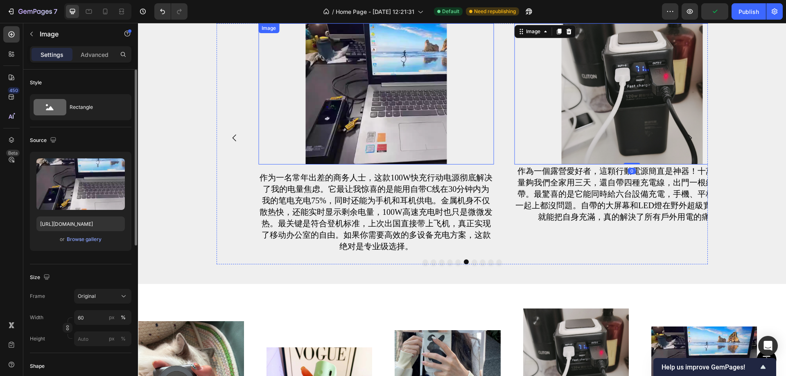
click at [390, 147] on img at bounding box center [375, 93] width 141 height 141
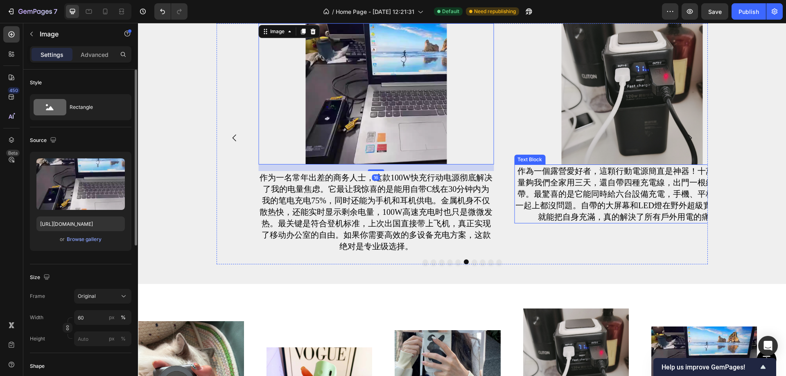
click at [598, 169] on p "作為一個露營愛好者，這顆行動電源簡直是神器！十萬mAh的電量夠我們全家用三天，還自帶四種充電線，出門一根線都不用多帶。最驚喜的是它能同時給六台設備充電，手機、…" at bounding box center [632, 193] width 234 height 57
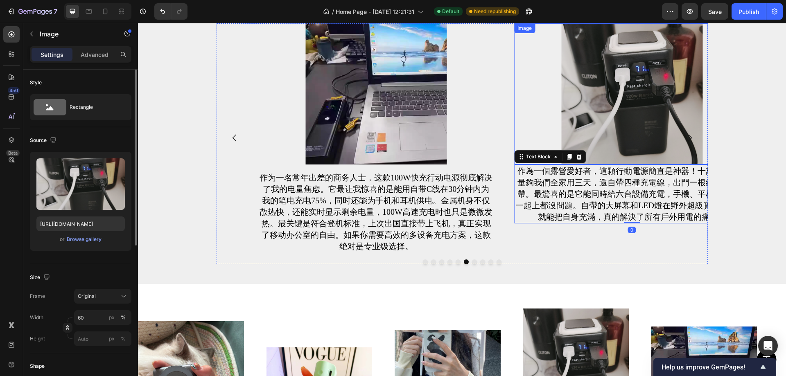
click at [592, 150] on img at bounding box center [631, 93] width 141 height 141
click at [104, 57] on p "Advanced" at bounding box center [95, 54] width 28 height 9
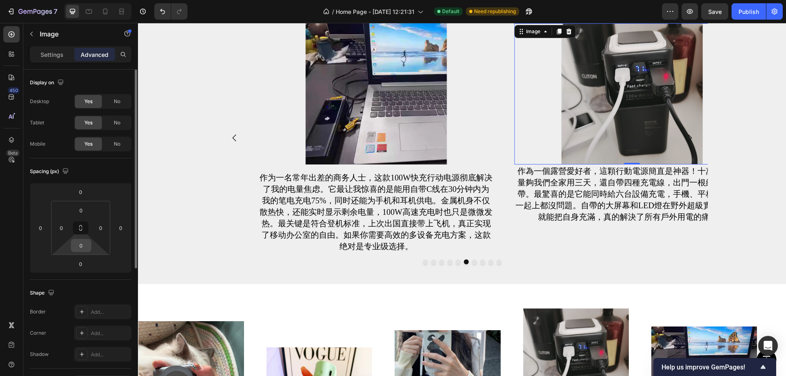
click at [79, 246] on input "0" at bounding box center [81, 245] width 16 height 12
type input "32"
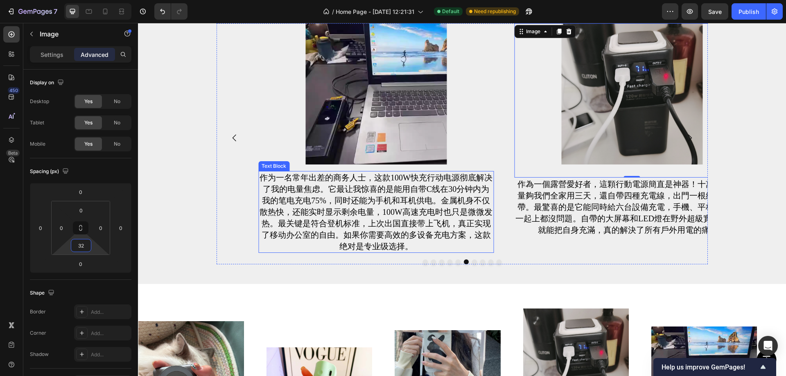
click at [387, 184] on p "作为一名常年出差的商务人士，这款100W快充行动电源彻底解决了我的电量焦虑。它最让我惊喜的是能用自带C线在30分钟内为我的笔电充电75%，同时还能为手机和耳机…" at bounding box center [376, 212] width 234 height 80
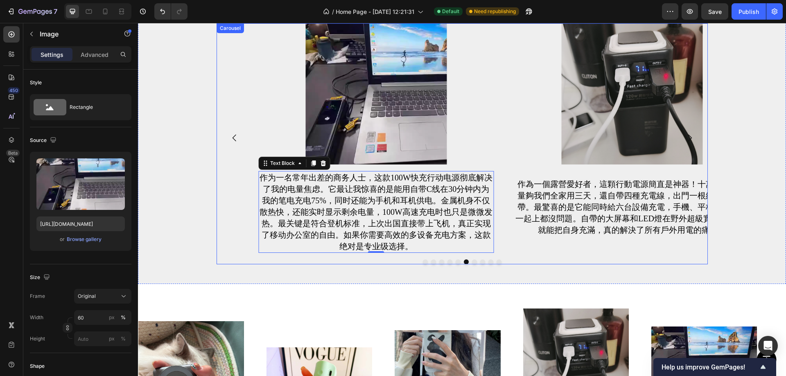
click at [387, 131] on img at bounding box center [375, 93] width 141 height 141
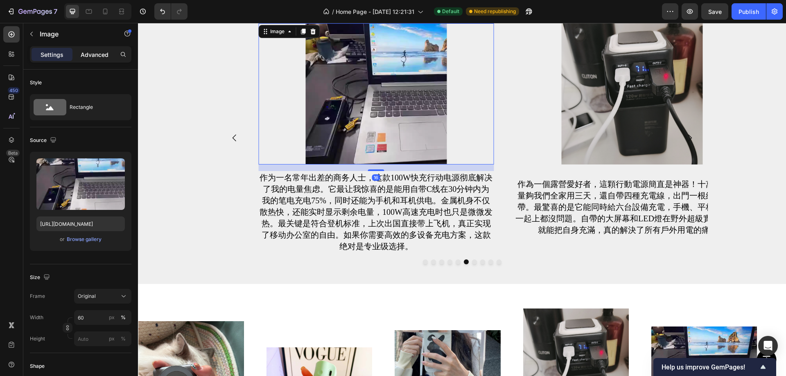
click at [96, 59] on div "Advanced" at bounding box center [94, 54] width 41 height 13
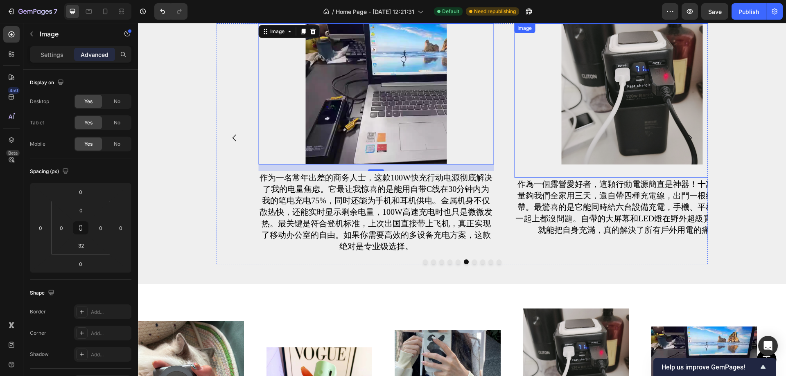
click at [592, 120] on img at bounding box center [631, 93] width 141 height 141
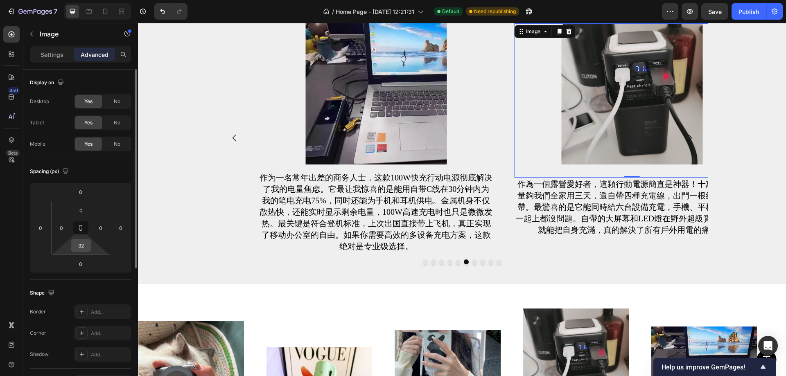
click at [84, 245] on input "32" at bounding box center [81, 245] width 16 height 12
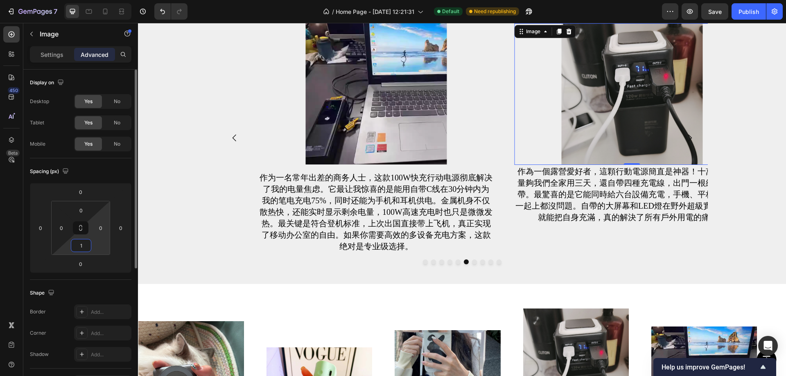
type input "16"
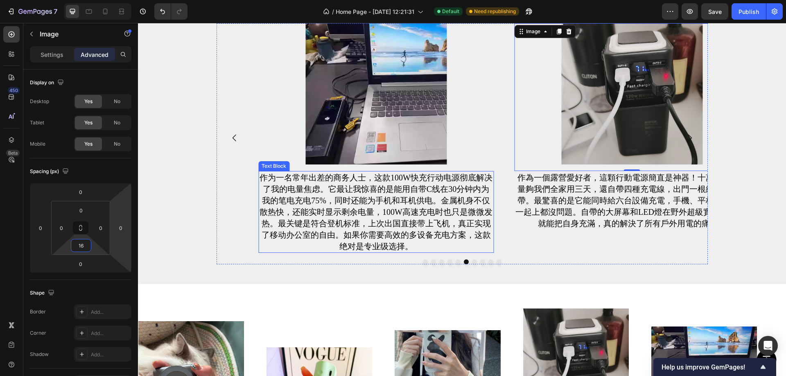
click at [524, 208] on p "作為一個露營愛好者，這顆行動電源簡直是神器！十萬mAh的電量夠我們全家用三天，還自帶四種充電線，出門一根線都不用多帶。最驚喜的是它能同時給六台設備充電，手機、…" at bounding box center [632, 200] width 234 height 57
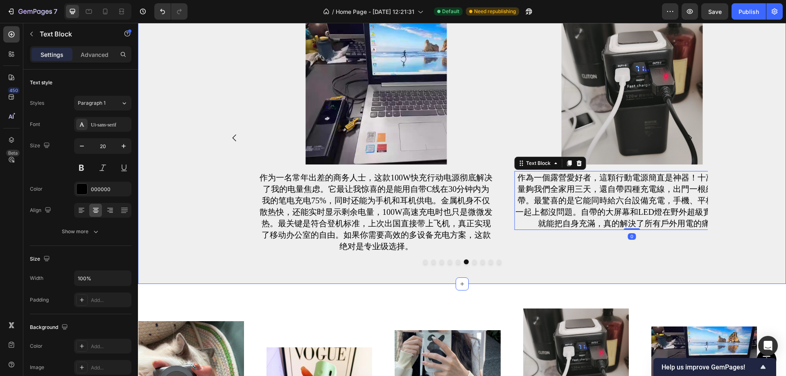
click at [468, 261] on div at bounding box center [461, 261] width 491 height 5
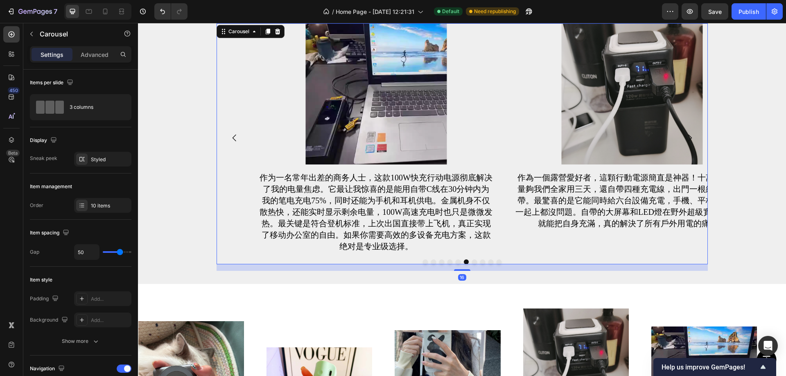
click at [472, 262] on button "Dot" at bounding box center [474, 261] width 5 height 5
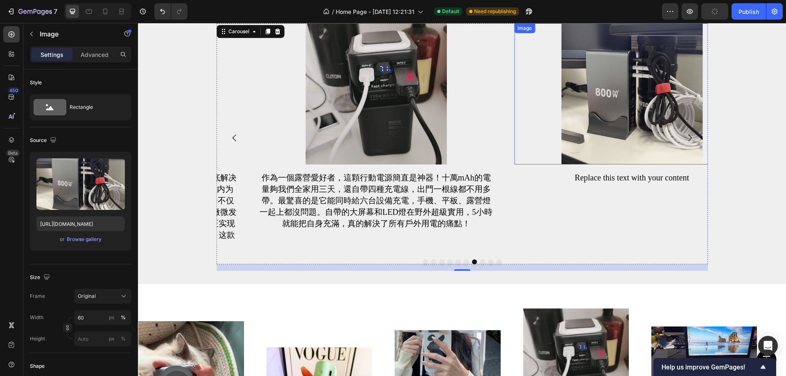
click at [626, 155] on img at bounding box center [631, 93] width 141 height 141
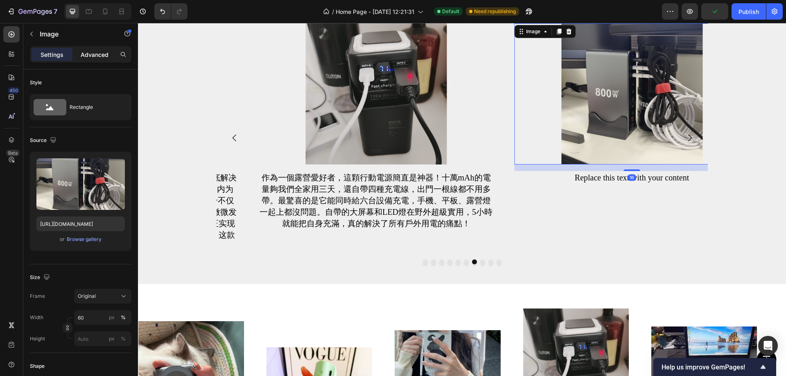
click at [93, 56] on p "Advanced" at bounding box center [95, 54] width 28 height 9
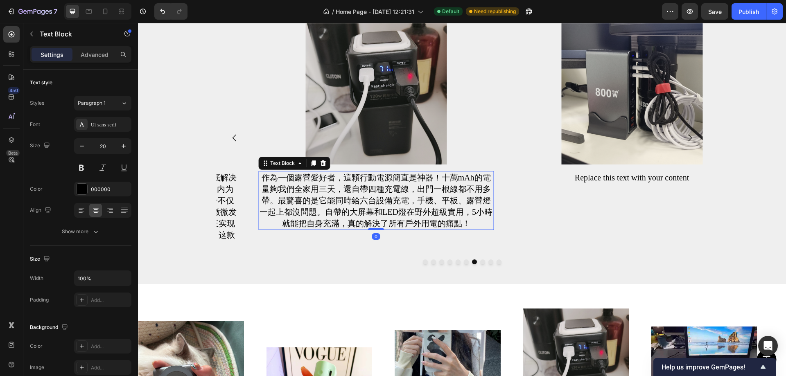
click at [438, 206] on p "作為一個露營愛好者，這顆行動電源簡直是神器！十萬mAh的電量夠我們全家用三天，還自帶四種充電線，出門一根線都不用多帶。最驚喜的是它能同時給六台設備充電，手機、…" at bounding box center [376, 200] width 234 height 57
click at [613, 156] on img at bounding box center [631, 93] width 141 height 141
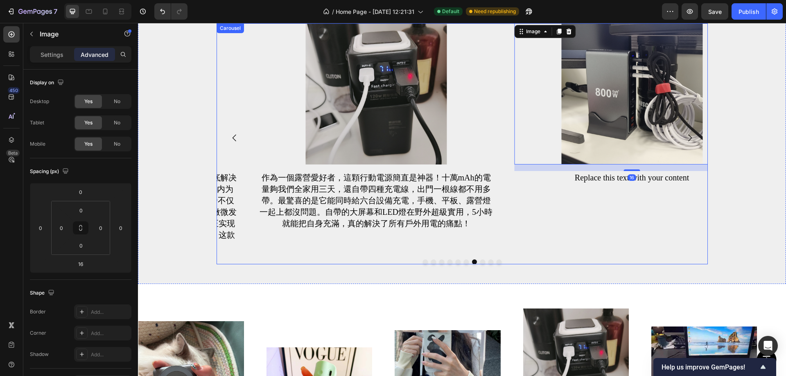
click at [480, 263] on button "Dot" at bounding box center [482, 261] width 5 height 5
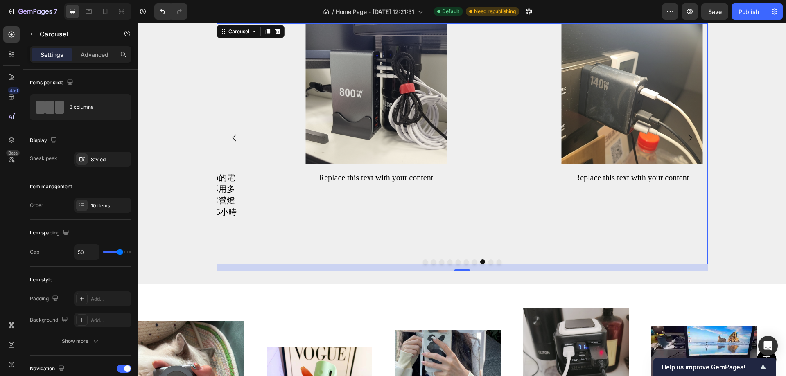
click at [496, 262] on button "Dot" at bounding box center [498, 261] width 5 height 5
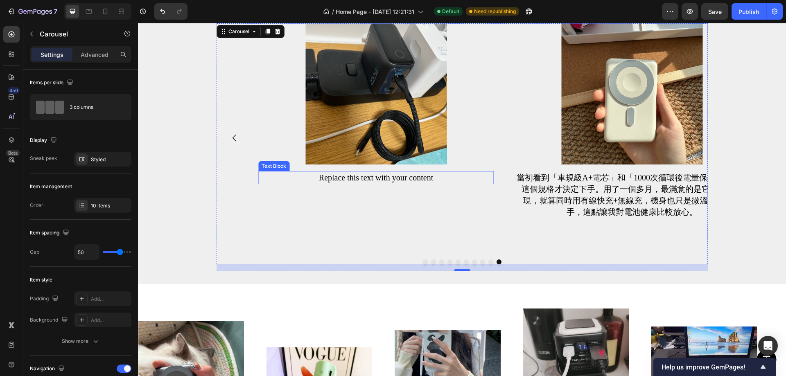
click at [395, 178] on div "Replace this text with your content" at bounding box center [375, 177] width 235 height 13
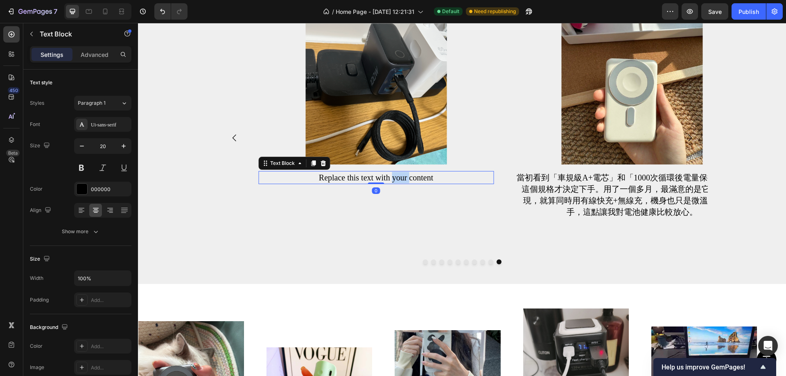
click at [395, 178] on div "Replace this text with your content" at bounding box center [375, 177] width 235 height 13
click at [395, 178] on p "Replace this text with your content" at bounding box center [376, 177] width 234 height 11
click at [363, 180] on p "Replace this text with your content" at bounding box center [376, 177] width 234 height 11
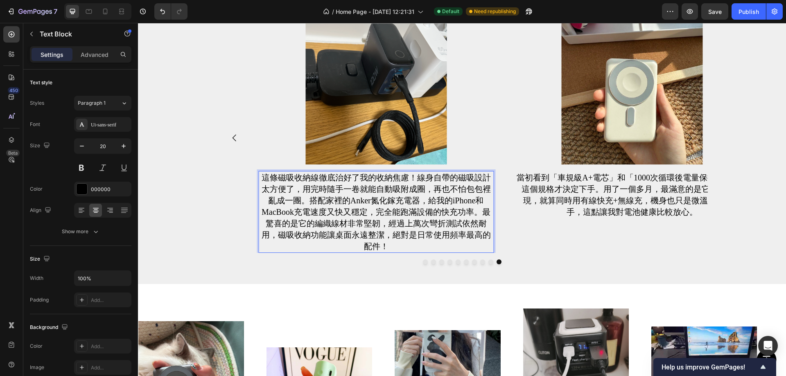
click at [417, 212] on p "這條磁吸收納線徹底治好了我的收納焦慮！線身自帶的磁吸設計太方便了，用完時隨手一卷就能自動吸附成圈，再也不怕包包裡亂成一團。搭配家裡的Anker氮化鎵充電器，給…" at bounding box center [376, 212] width 234 height 80
click at [488, 262] on button "Dot" at bounding box center [490, 261] width 5 height 5
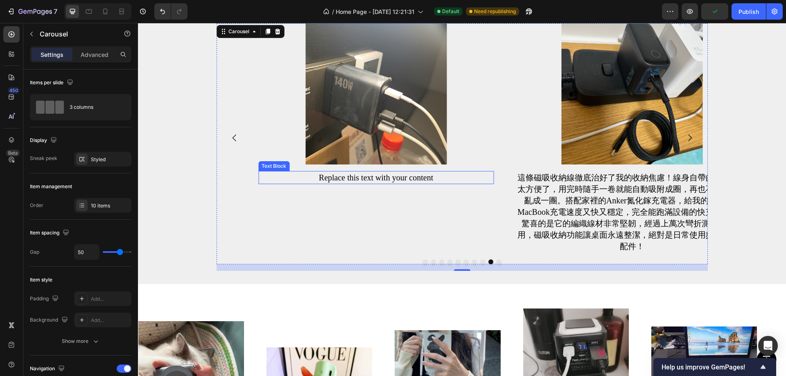
click at [368, 174] on div "Replace this text with your content" at bounding box center [375, 177] width 235 height 13
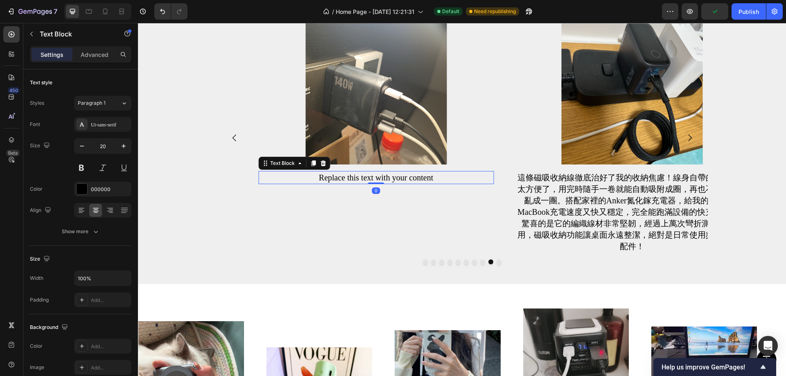
click at [368, 174] on div "Replace this text with your content" at bounding box center [375, 177] width 235 height 13
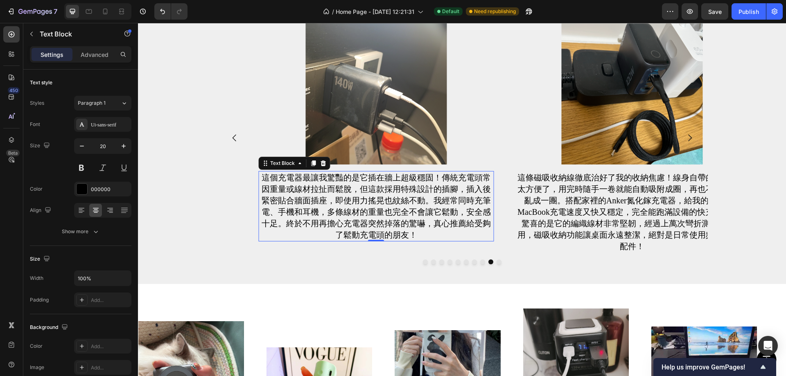
click at [352, 198] on p "這個充電器最讓我驚豔的是它插在牆上超級穩固！傳統充電頭常因重量或線材拉扯而鬆脫，但這款採用特殊設計的插腳，插入後緊密貼合牆面插座，即使用力搖晃也紋絲不動。我經…" at bounding box center [376, 206] width 234 height 69
click at [476, 260] on div at bounding box center [461, 261] width 491 height 5
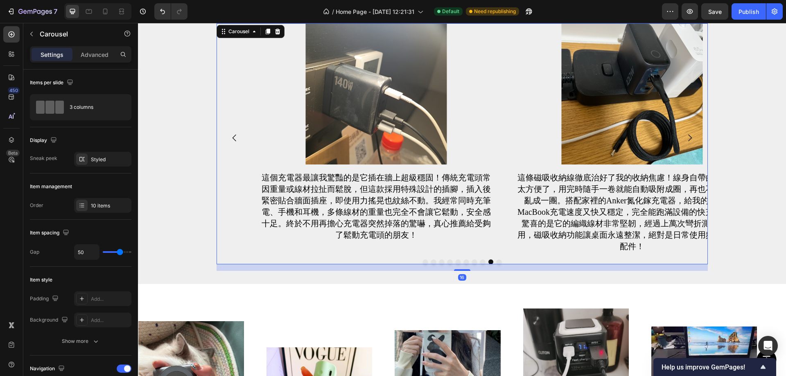
click at [480, 262] on button "Dot" at bounding box center [482, 261] width 5 height 5
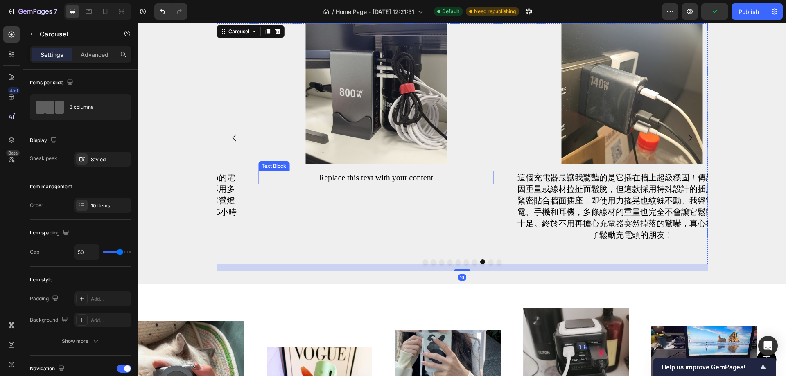
click at [368, 177] on div "Replace this text with your content" at bounding box center [375, 177] width 235 height 13
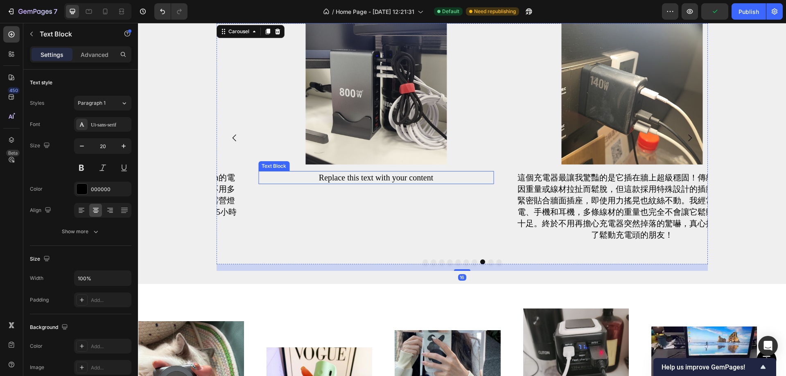
click at [368, 177] on div "Replace this text with your content" at bounding box center [375, 177] width 235 height 13
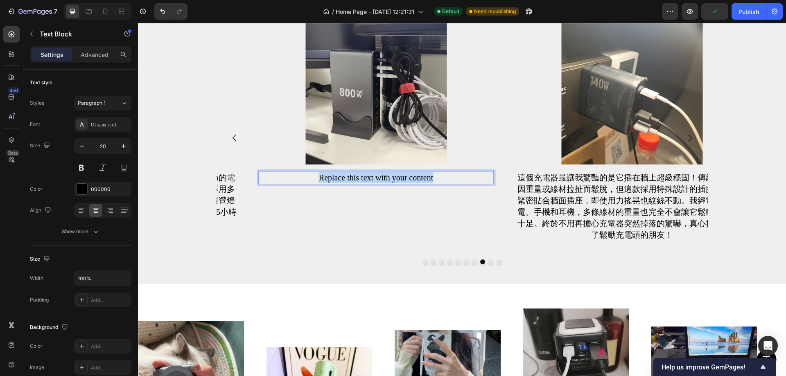
click at [368, 177] on p "Replace this text with your content" at bounding box center [376, 177] width 234 height 11
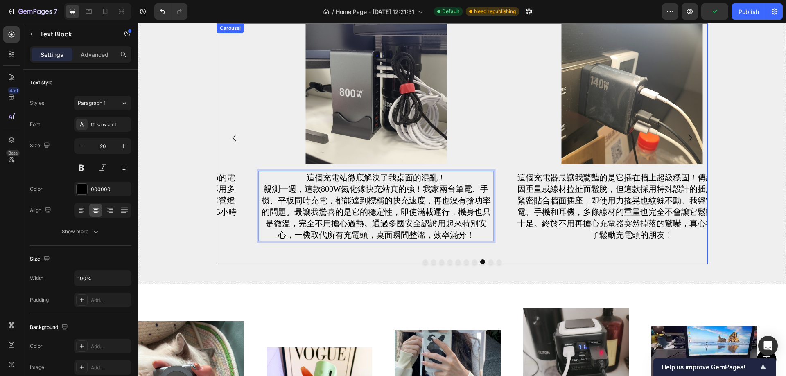
click at [514, 250] on div "Image 這個充電器最讓我驚豔的是它插在牆上超級穩固！傳統充電頭常因重量或線材拉扯而鬆脫，但這款採用特殊設計的插腳，插入後緊密貼合牆面插座，即使用力搖晃也紋…" at bounding box center [631, 138] width 235 height 230
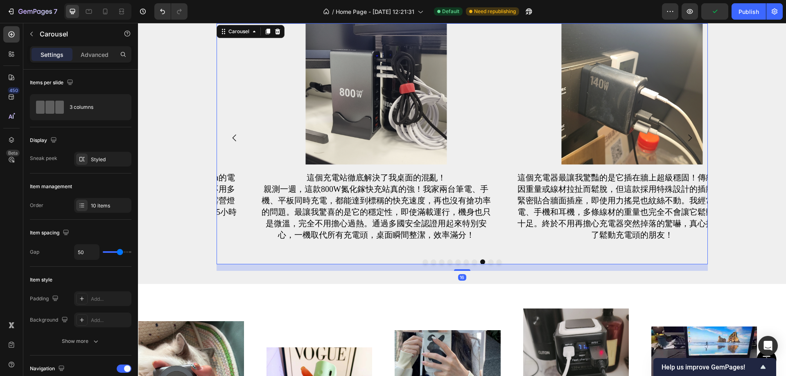
click at [472, 261] on button "Dot" at bounding box center [474, 261] width 5 height 5
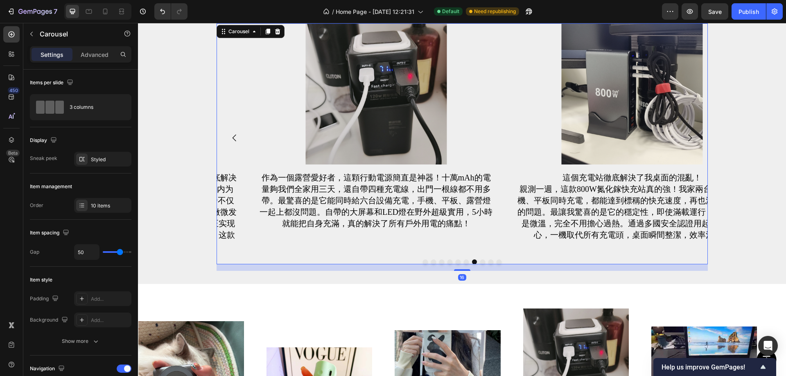
click at [464, 261] on button "Dot" at bounding box center [466, 261] width 5 height 5
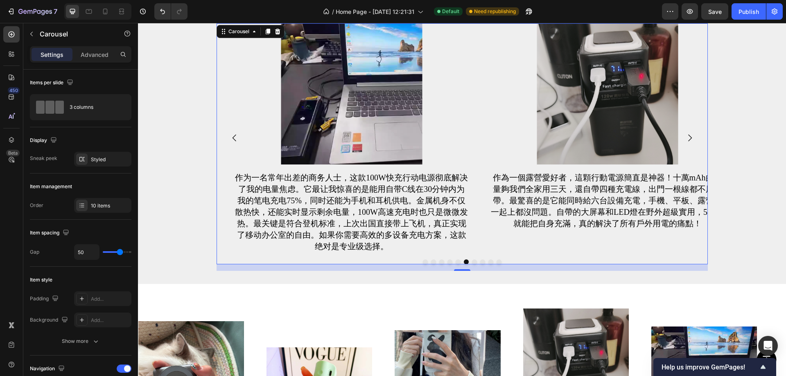
click at [455, 262] on button "Dot" at bounding box center [457, 261] width 5 height 5
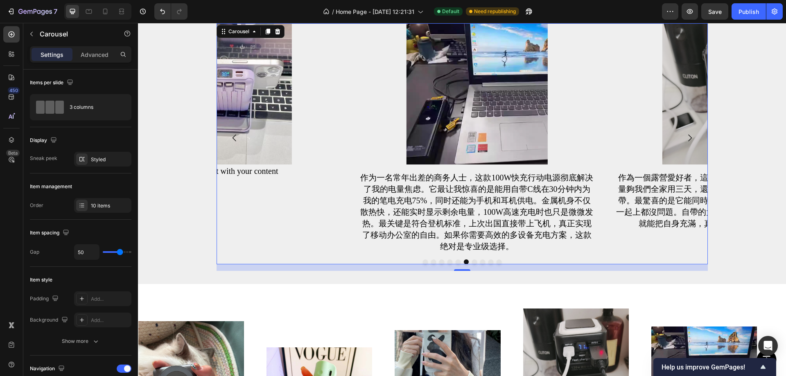
click at [447, 262] on button "Dot" at bounding box center [449, 261] width 5 height 5
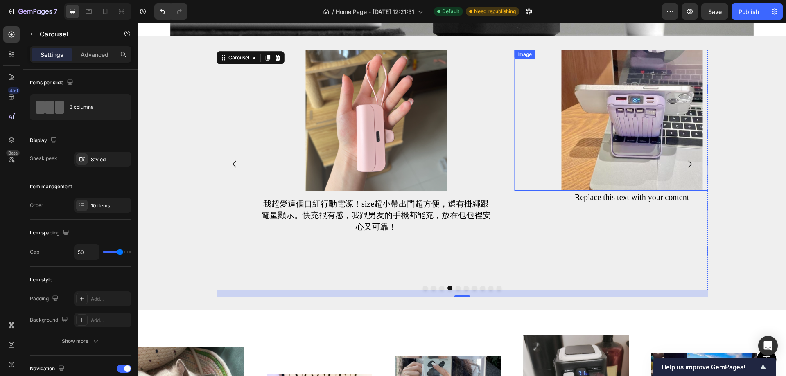
scroll to position [1186, 0]
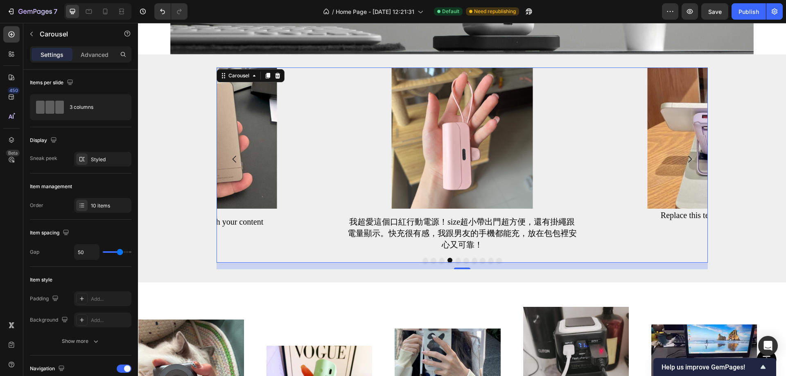
scroll to position [0, 86]
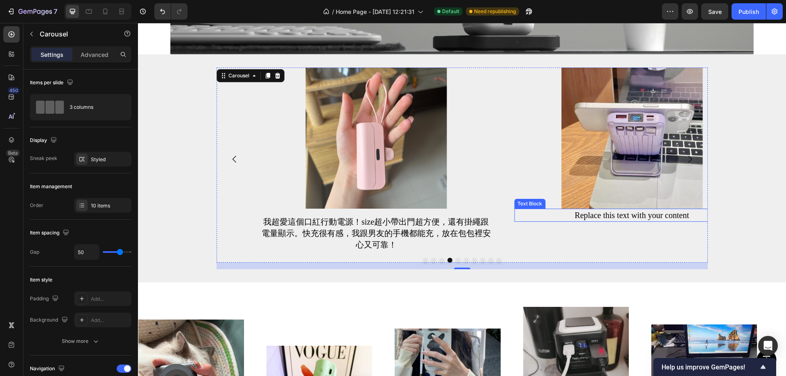
click at [605, 216] on p "Replace this text with your content" at bounding box center [632, 215] width 234 height 11
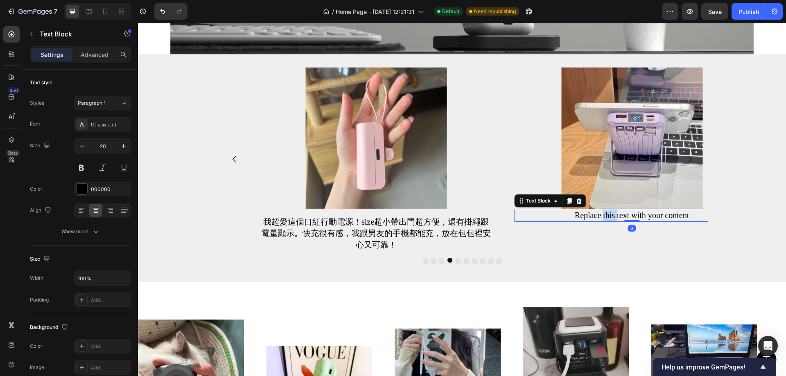
click at [602, 214] on p "Replace this text with your content" at bounding box center [632, 215] width 234 height 11
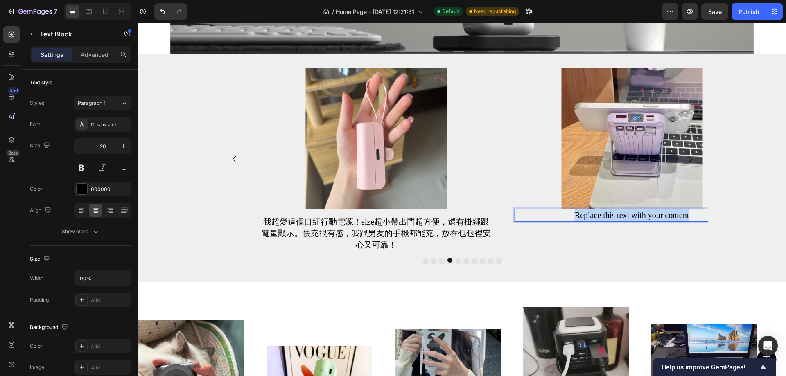
click at [602, 214] on p "Replace this text with your content" at bounding box center [632, 215] width 234 height 11
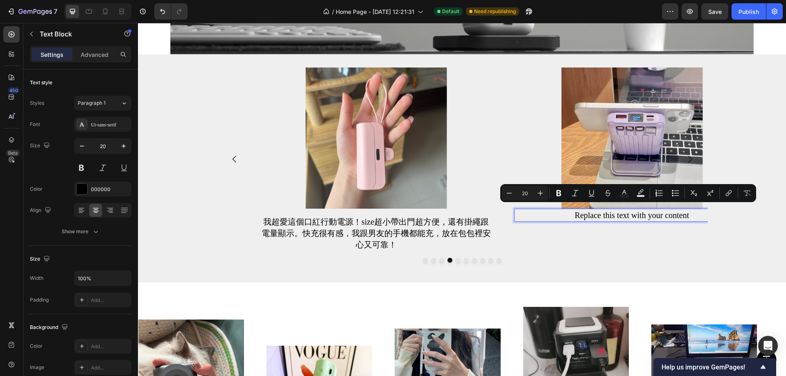
click at [608, 211] on p "Replace this text with your content" at bounding box center [632, 215] width 234 height 11
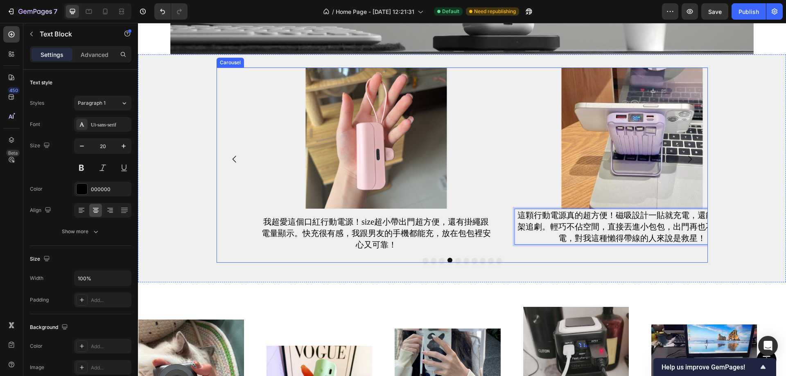
click at [608, 251] on div "Image 這顆行動電源真的超方便！磁吸設計一貼就充電，還能當手機支架追劇。輕巧不佔空間，直接丟進小包包，出門再也不怕手機沒電，對我這種懶得帶線的人來說是救星…" at bounding box center [631, 160] width 235 height 184
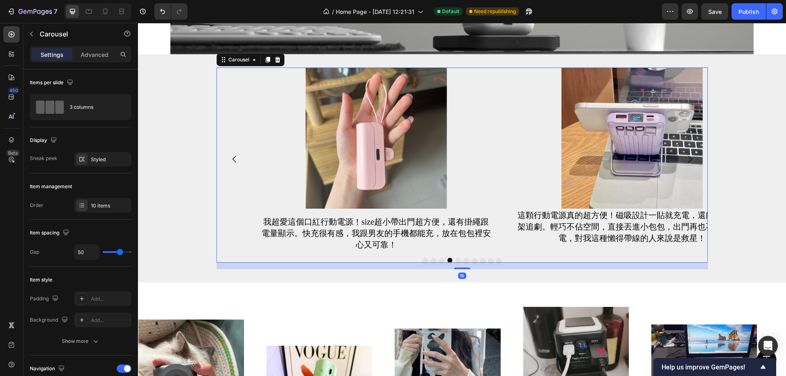
click at [455, 263] on button "Dot" at bounding box center [457, 260] width 5 height 5
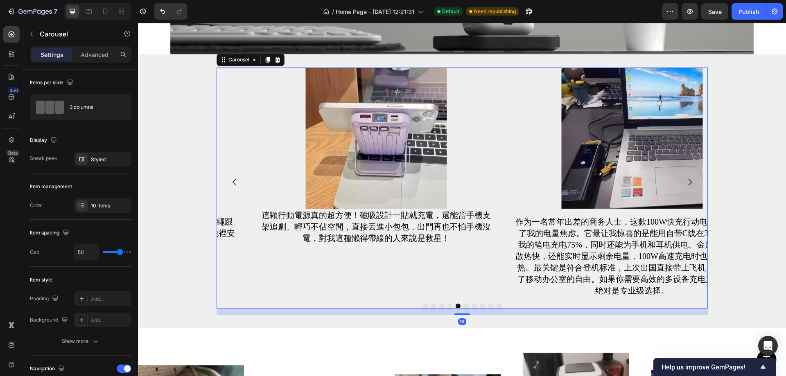
click at [464, 304] on button "Dot" at bounding box center [466, 306] width 5 height 5
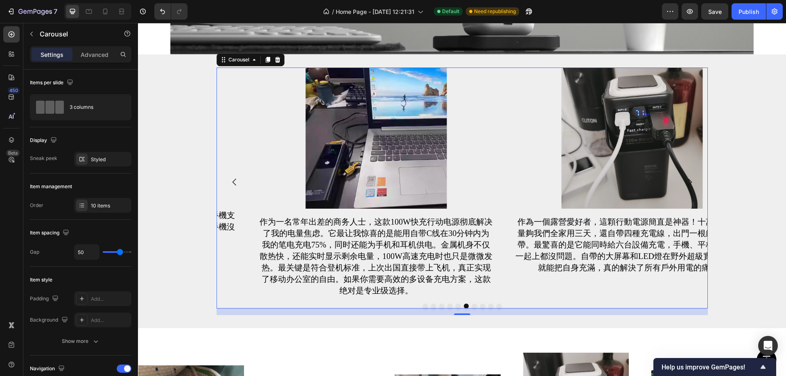
click at [467, 304] on div at bounding box center [461, 306] width 491 height 5
click at [472, 304] on button "Dot" at bounding box center [474, 306] width 5 height 5
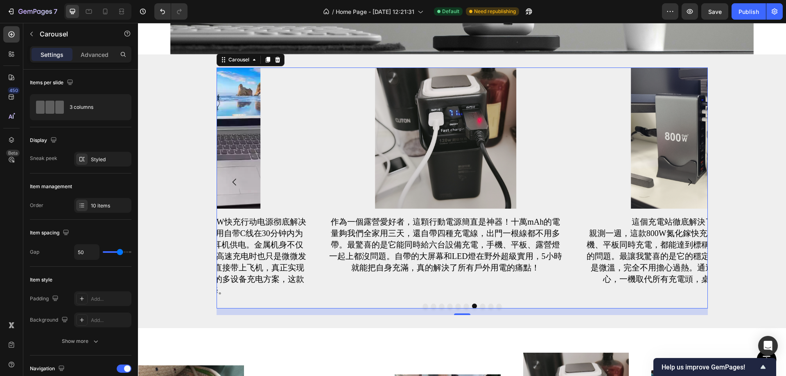
click at [480, 304] on button "Dot" at bounding box center [482, 306] width 5 height 5
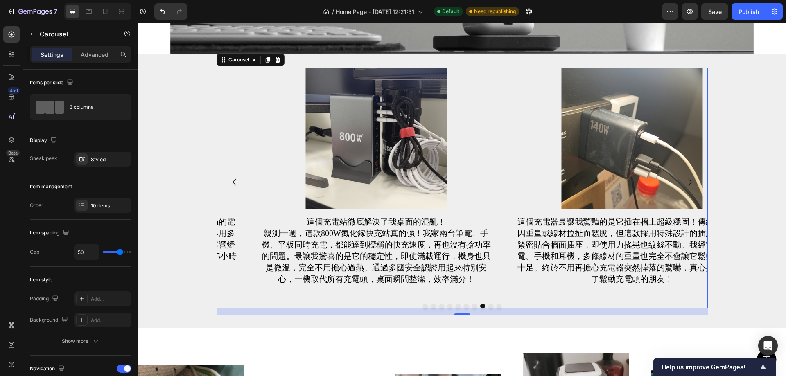
click at [488, 304] on button "Dot" at bounding box center [490, 306] width 5 height 5
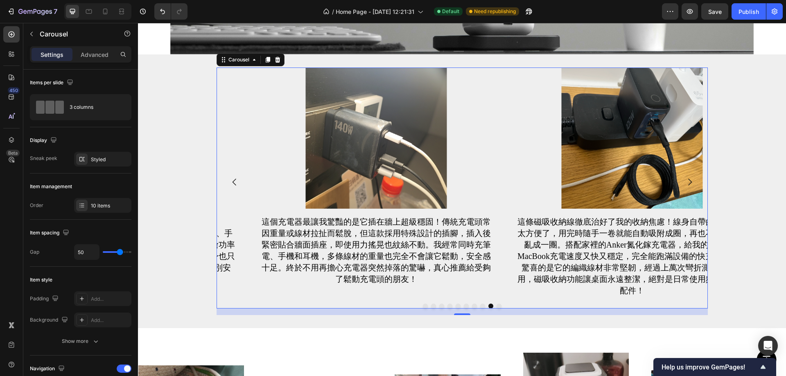
click at [496, 304] on button "Dot" at bounding box center [498, 306] width 5 height 5
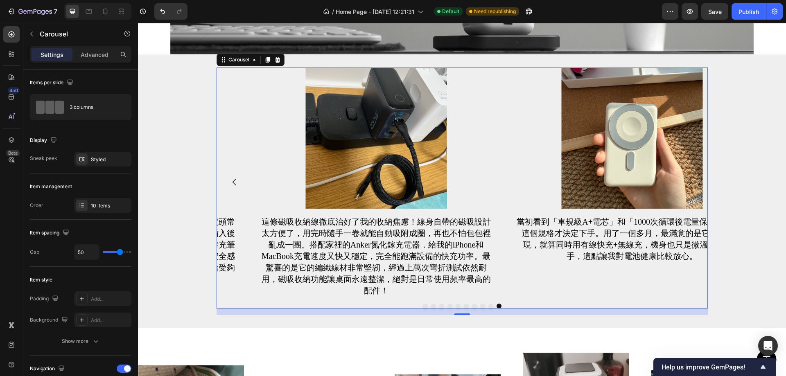
click at [423, 304] on button "Dot" at bounding box center [425, 306] width 5 height 5
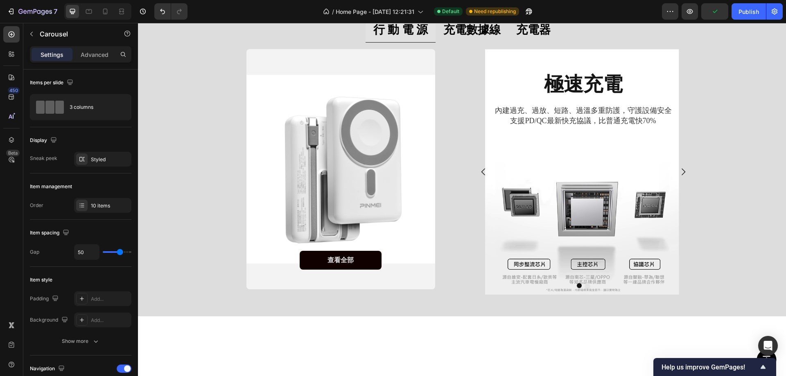
scroll to position [211, 0]
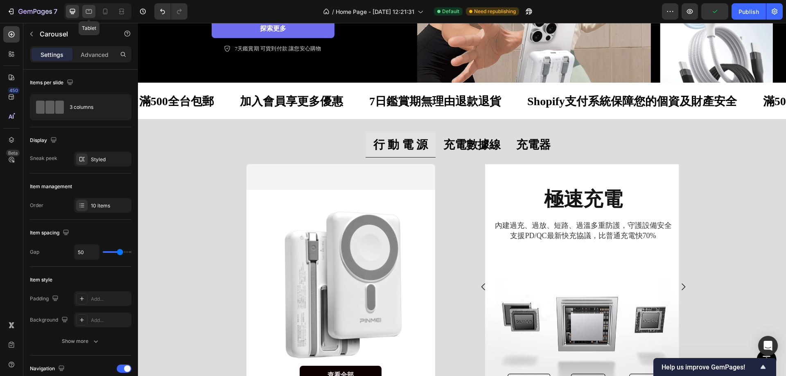
click at [89, 12] on icon at bounding box center [89, 11] width 8 height 8
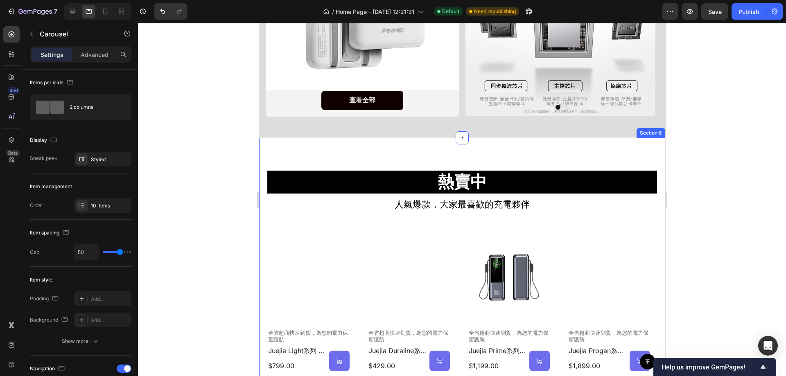
scroll to position [368, 0]
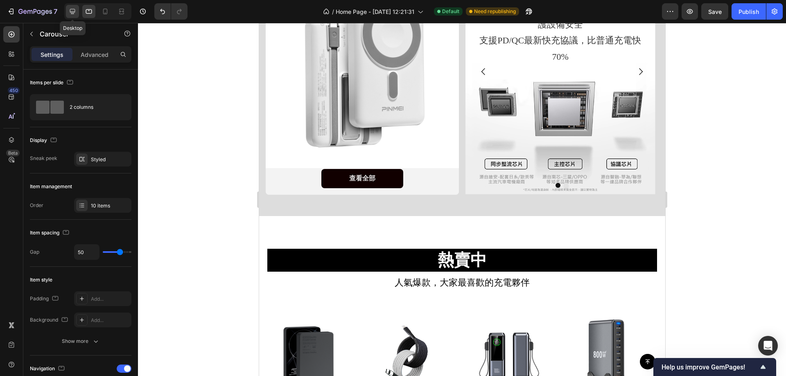
click at [72, 10] on icon at bounding box center [72, 11] width 8 height 8
type input "1200"
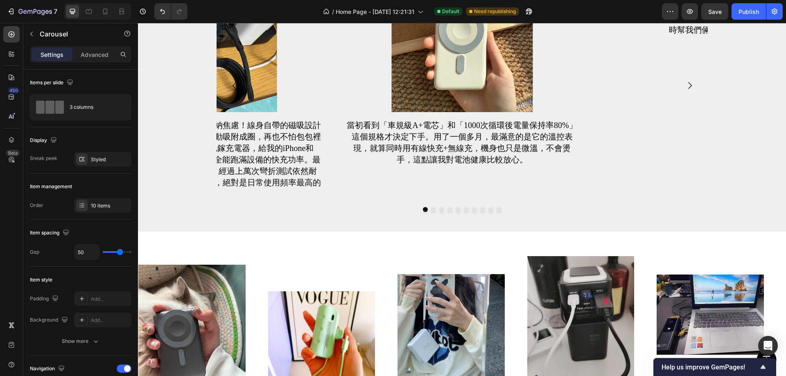
scroll to position [1105, 0]
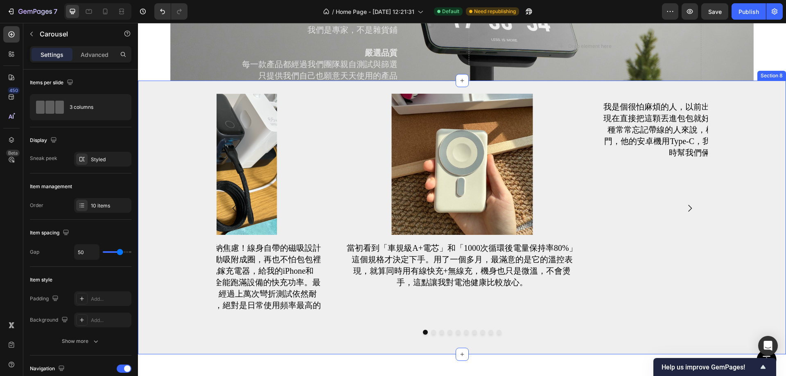
click at [738, 138] on div "Image 當初看到「車規級A+電芯」和「1000次循環後電量保持率80%」這個規格才決定下手。用了一個多月，最滿意的是它的溫控表現，就算同時用有線快充+無線…" at bounding box center [462, 218] width 648 height 248
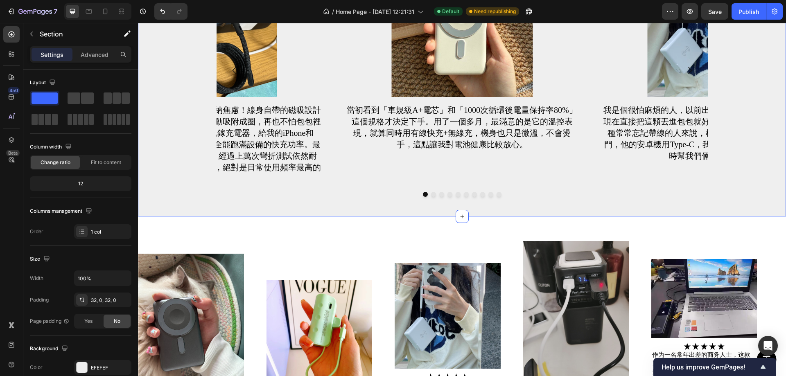
scroll to position [1351, 0]
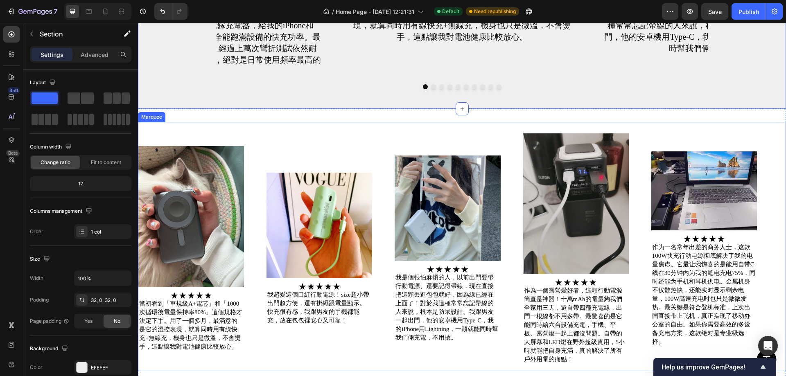
click at [748, 120] on div "Image Image 當初看到「車規級A+電芯」和「1000次循環後電量保持率80%」這個規格才決定下手。用了一個多月，最滿意的是它的溫控表現，就算同時用有…" at bounding box center [462, 246] width 648 height 275
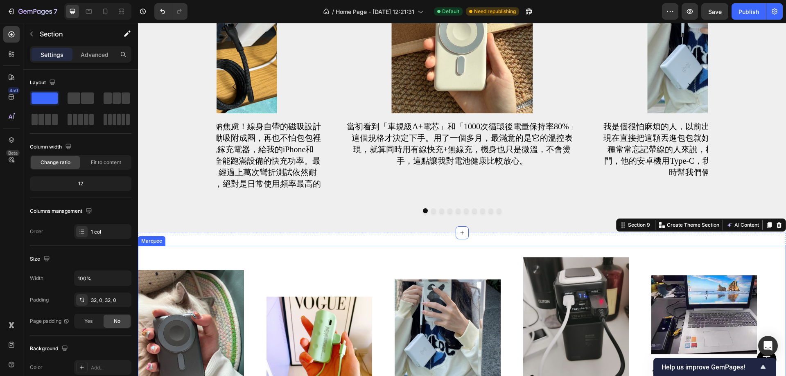
scroll to position [1105, 0]
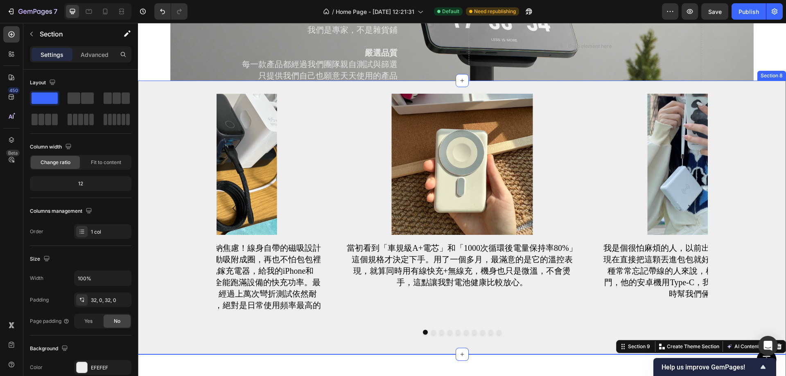
click at [751, 106] on div "Image 當初看到「車規級A+電芯」和「1000次循環後電量保持率80%」這個規格才決定下手。用了一個多月，最滿意的是它的溫控表現，就算同時用有線快充+無線…" at bounding box center [462, 218] width 648 height 248
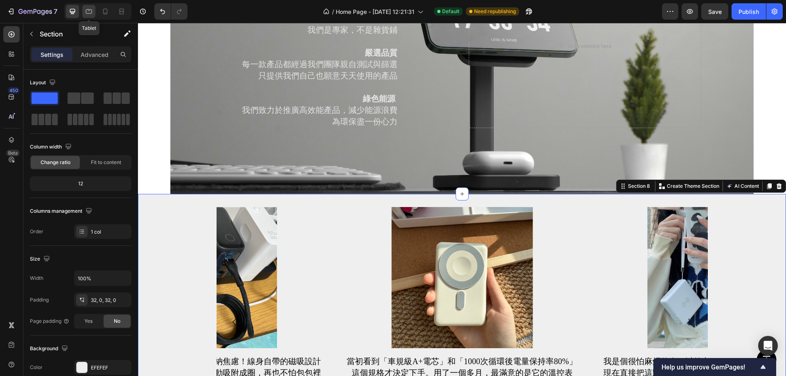
click at [87, 10] on icon at bounding box center [89, 11] width 6 height 5
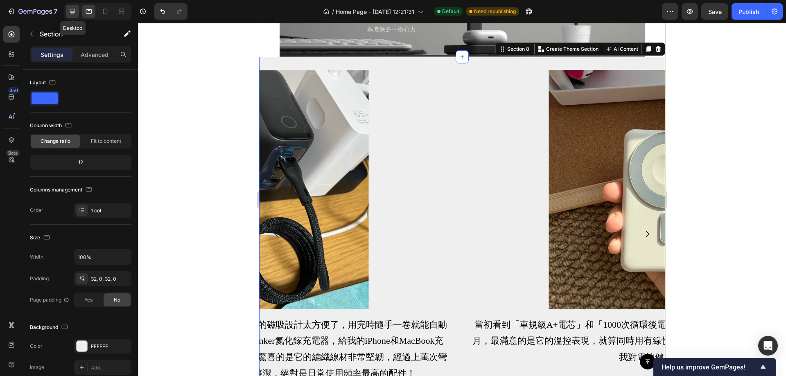
scroll to position [1134, 0]
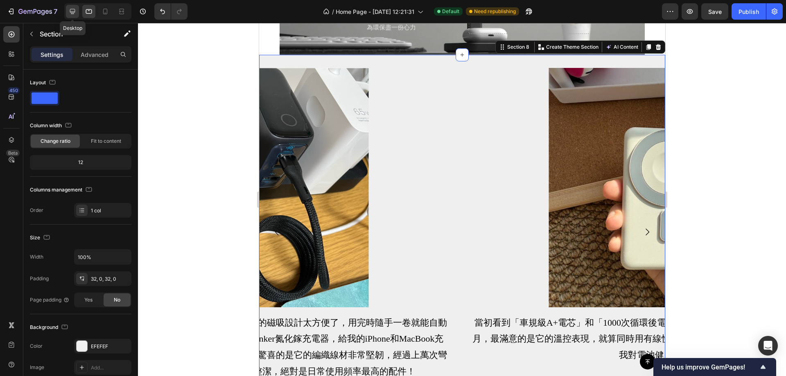
click at [77, 12] on div at bounding box center [72, 11] width 13 height 13
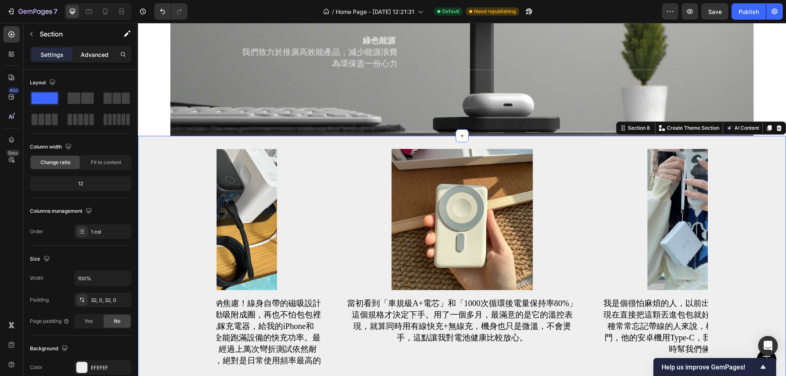
click at [96, 53] on p "Advanced" at bounding box center [95, 54] width 28 height 9
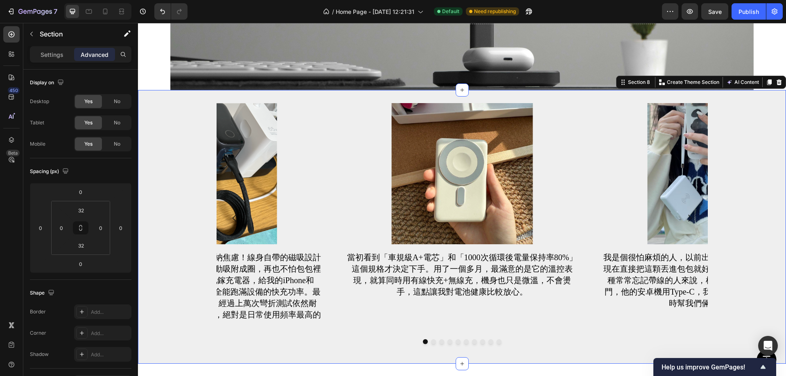
scroll to position [1244, 0]
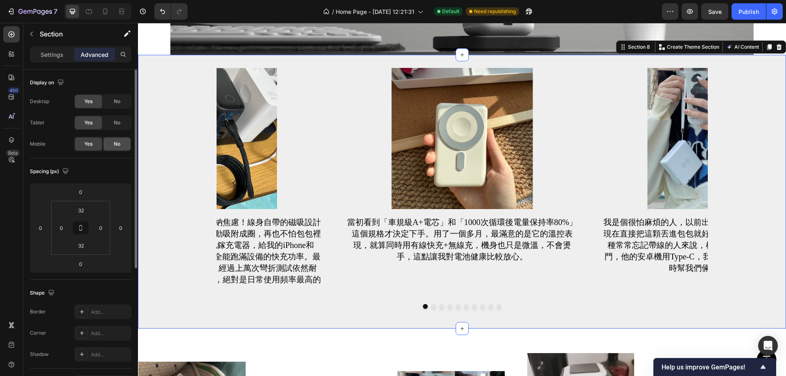
click at [107, 144] on div "No" at bounding box center [117, 144] width 27 height 13
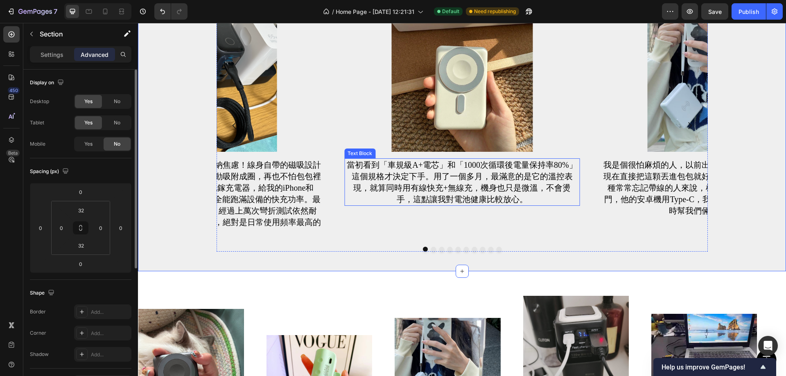
scroll to position [1285, 0]
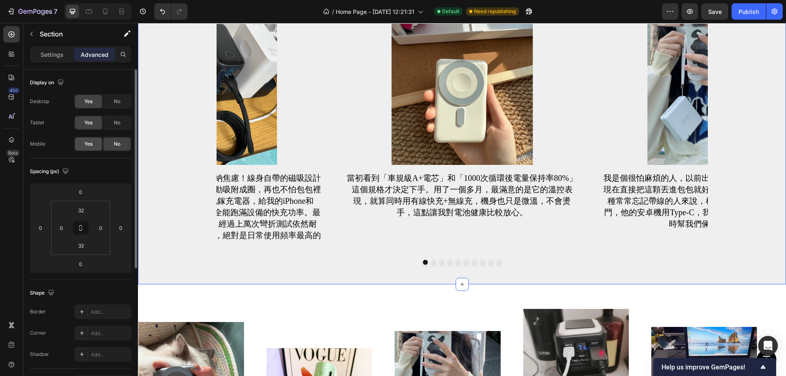
click at [79, 143] on div "Yes" at bounding box center [88, 144] width 27 height 13
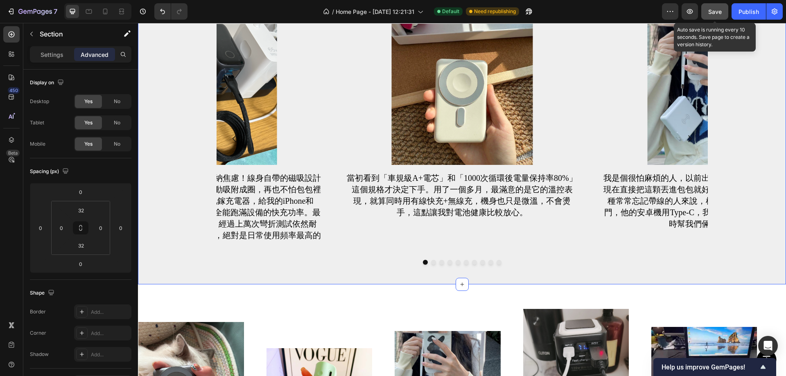
click at [715, 14] on span "Save" at bounding box center [715, 11] width 14 height 7
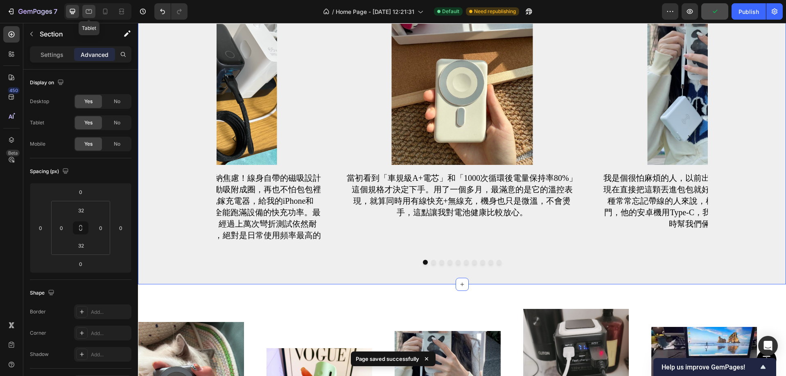
click at [83, 11] on div at bounding box center [88, 11] width 13 height 13
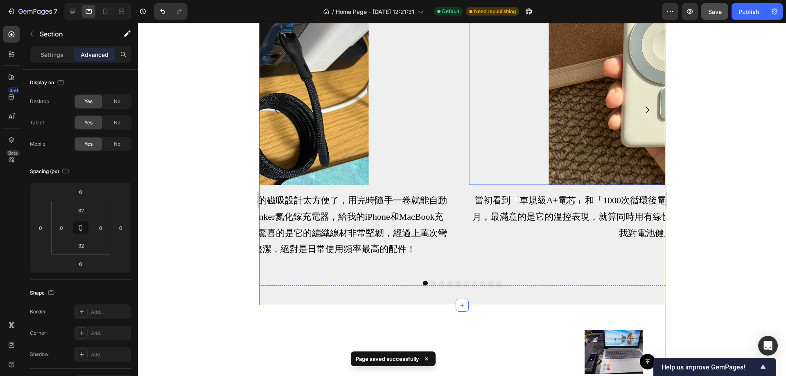
scroll to position [1285, 0]
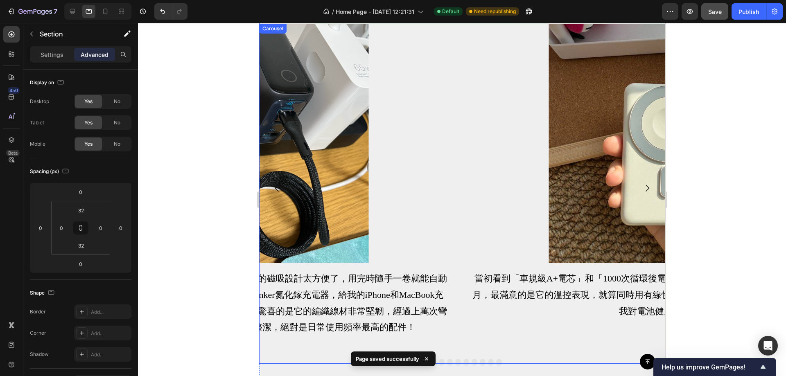
click at [642, 187] on icon "Carousel Next Arrow" at bounding box center [647, 188] width 10 height 10
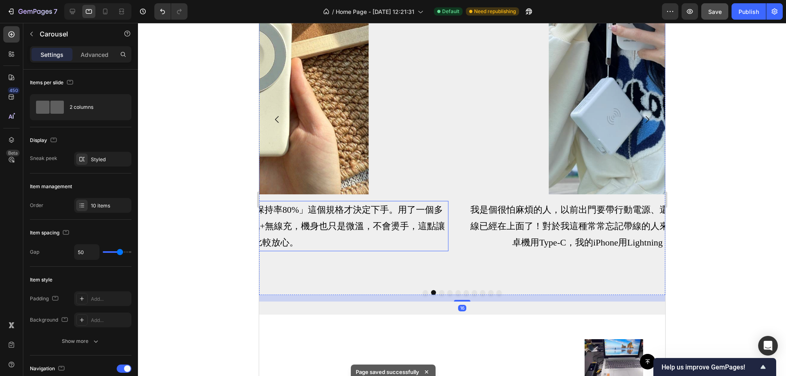
scroll to position [1367, 0]
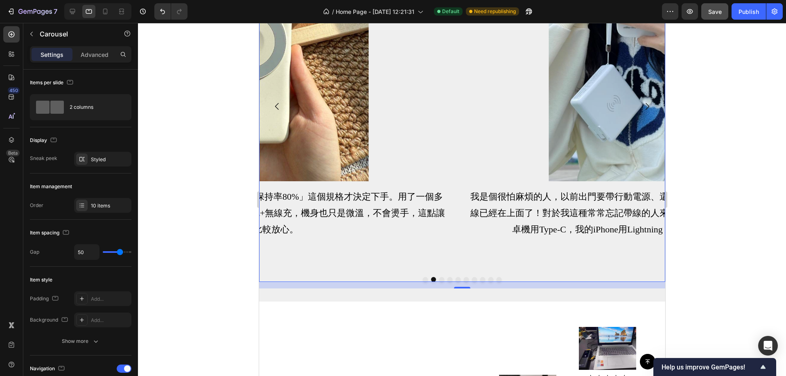
click at [422, 277] on button "Dot" at bounding box center [424, 279] width 5 height 5
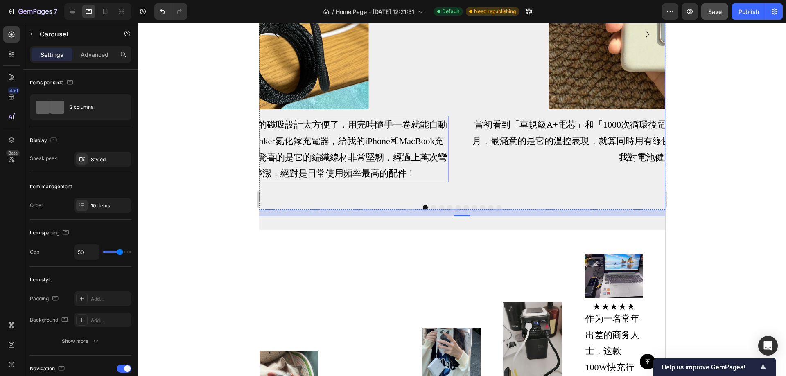
scroll to position [1326, 0]
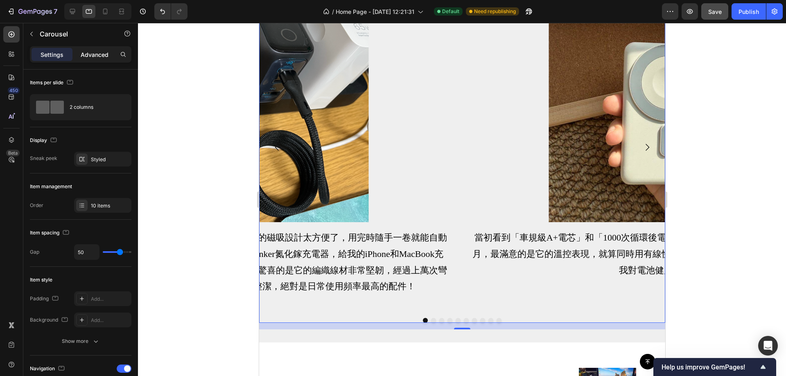
click at [92, 54] on p "Advanced" at bounding box center [95, 54] width 28 height 9
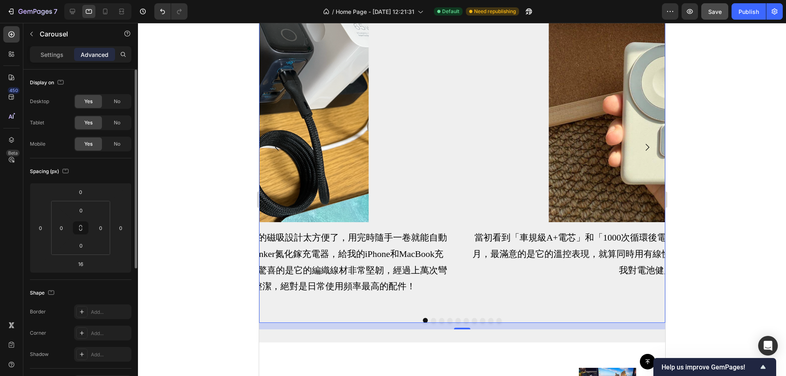
click at [112, 145] on div "No" at bounding box center [117, 144] width 27 height 13
click at [115, 126] on div "No" at bounding box center [117, 122] width 27 height 13
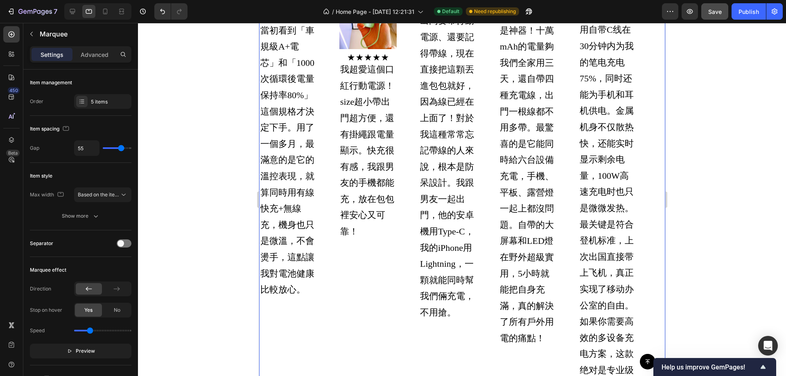
scroll to position [1408, 0]
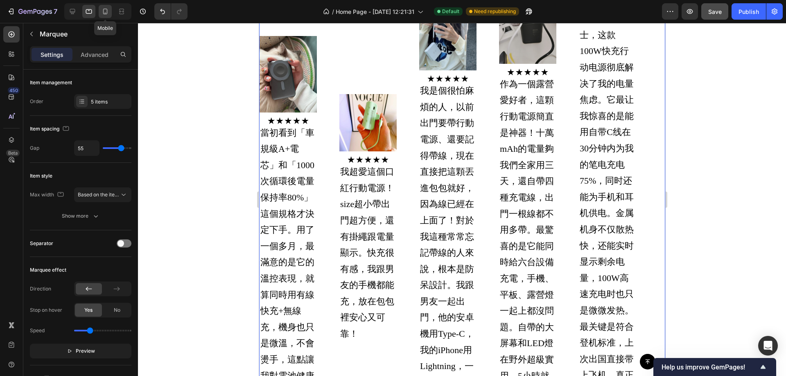
click at [101, 13] on icon at bounding box center [105, 11] width 8 height 8
type input "20"
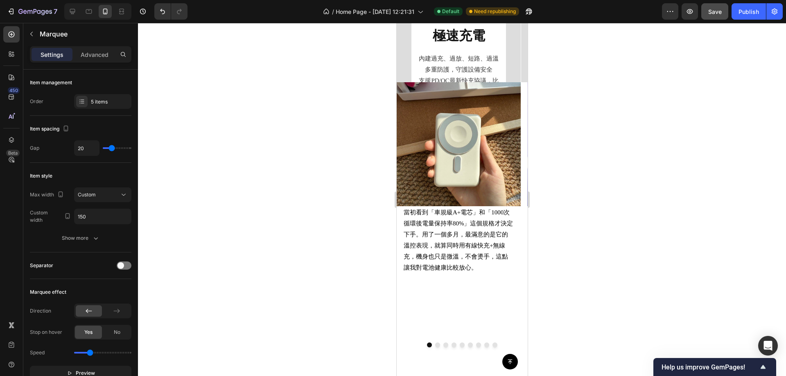
scroll to position [595, 0]
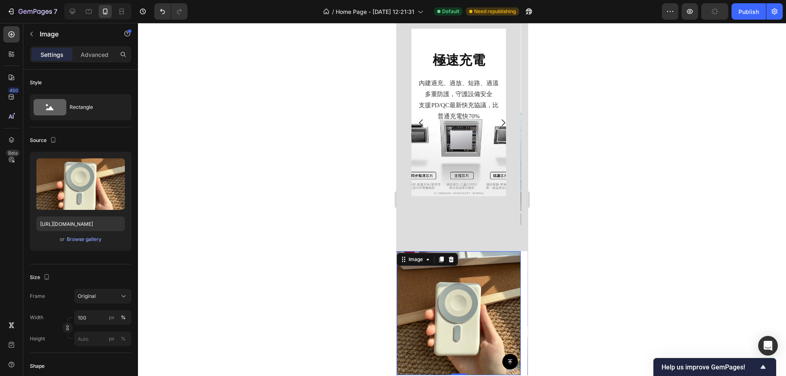
click at [485, 311] on img at bounding box center [458, 313] width 124 height 124
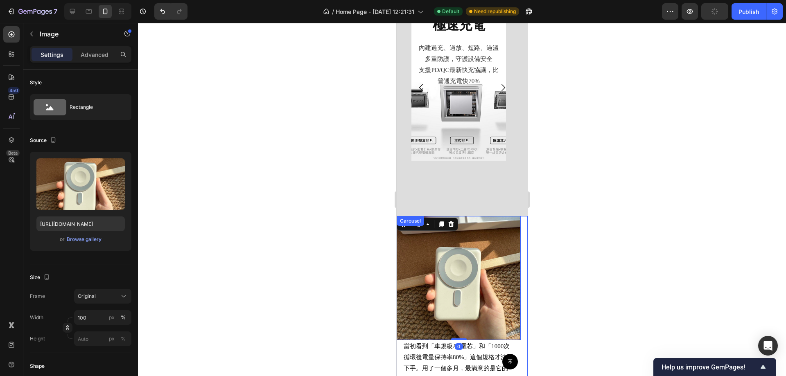
scroll to position [800, 0]
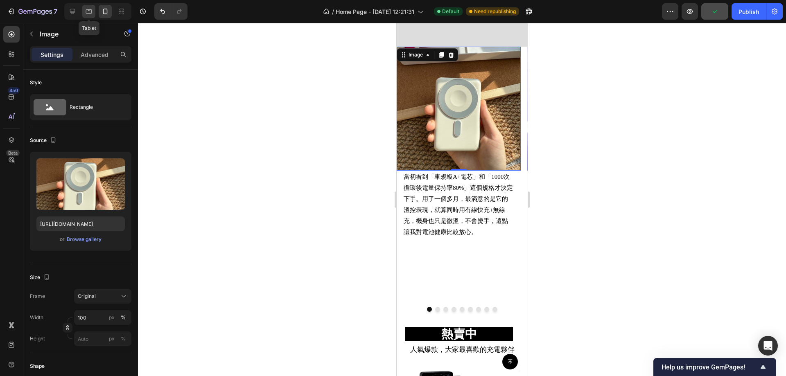
click at [84, 14] on div at bounding box center [88, 11] width 13 height 13
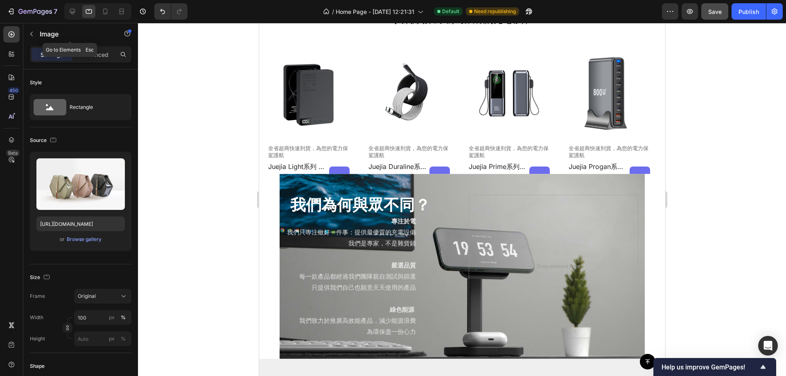
scroll to position [747, 0]
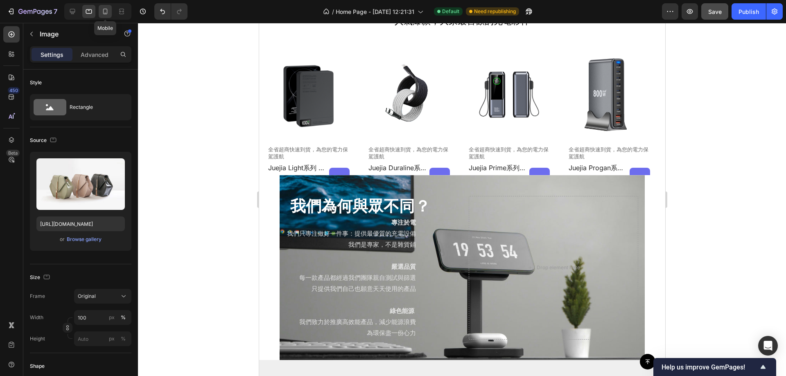
drag, startPoint x: 108, startPoint y: 11, endPoint x: 101, endPoint y: 196, distance: 184.3
click at [108, 11] on icon at bounding box center [105, 11] width 8 height 8
type input "https://cdn.shopify.com/s/files/1/0772/4485/8597/files/gempages_584237370715407…"
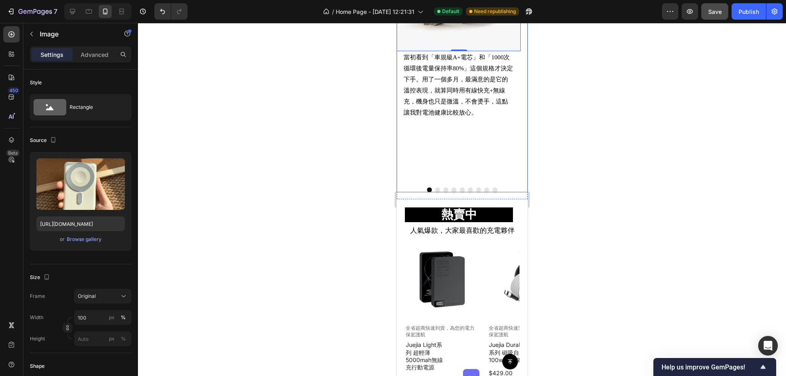
scroll to position [650, 0]
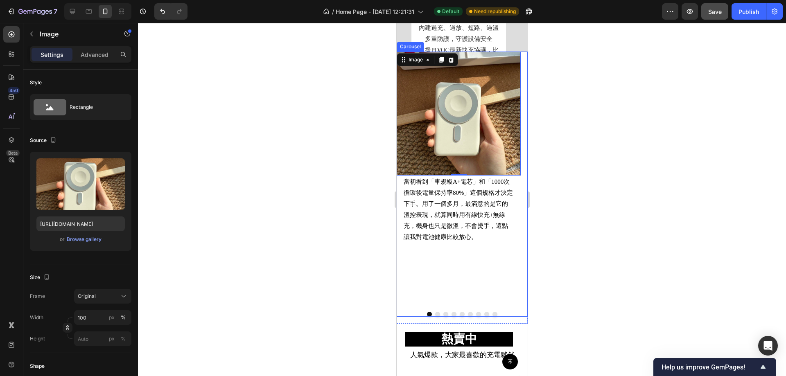
click at [491, 273] on div "Image 0 當初看到「車規級A+電芯」和「1000次循環後電量保持率80%」這個規格才決定下手。用了一個多月，最滿意的是它的溫控表現，就算同時用有線快充+…" at bounding box center [458, 179] width 124 height 254
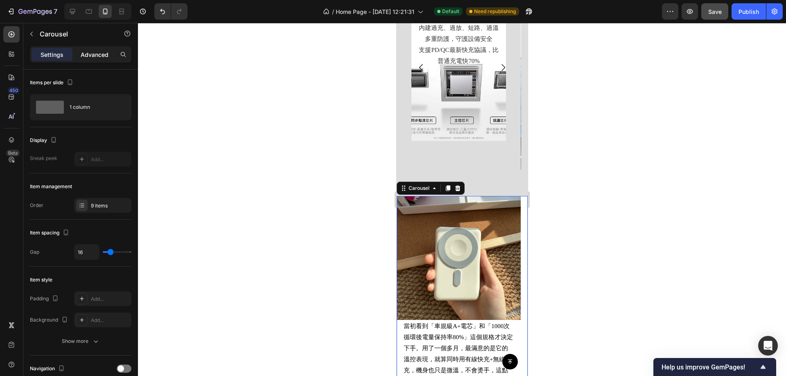
click at [84, 52] on p "Advanced" at bounding box center [95, 54] width 28 height 9
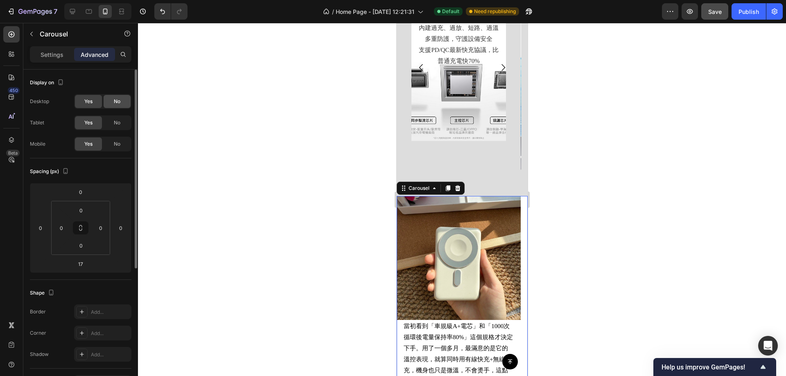
click at [112, 102] on div "No" at bounding box center [117, 101] width 27 height 13
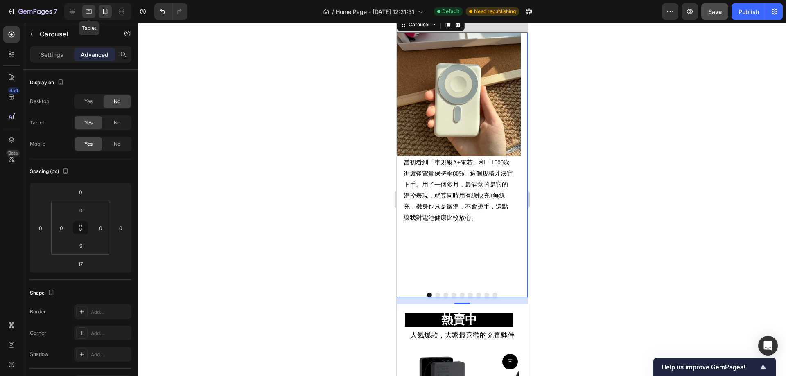
click at [90, 10] on icon at bounding box center [89, 11] width 6 height 5
type input "16"
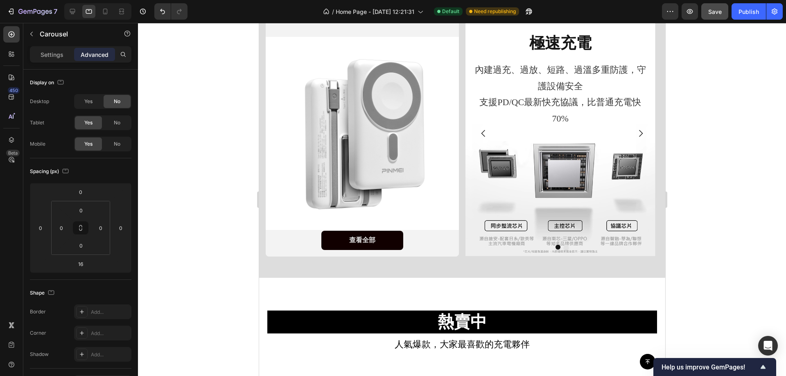
scroll to position [277, 0]
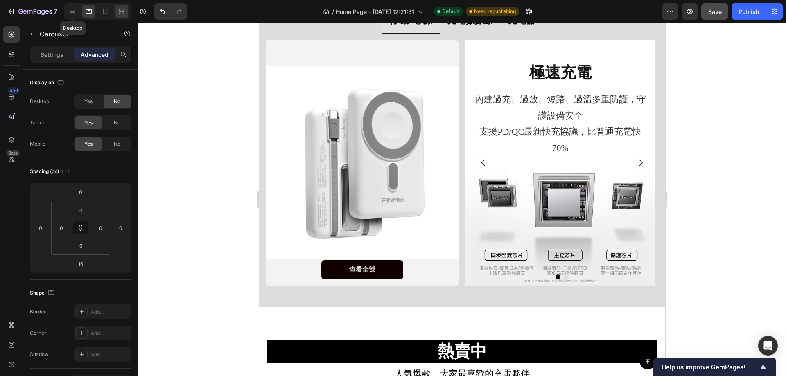
click at [74, 11] on icon at bounding box center [72, 11] width 5 height 5
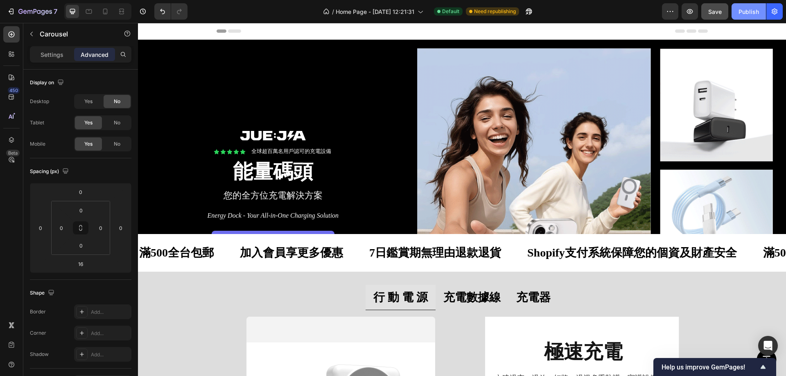
click at [753, 12] on div "Publish" at bounding box center [748, 11] width 20 height 9
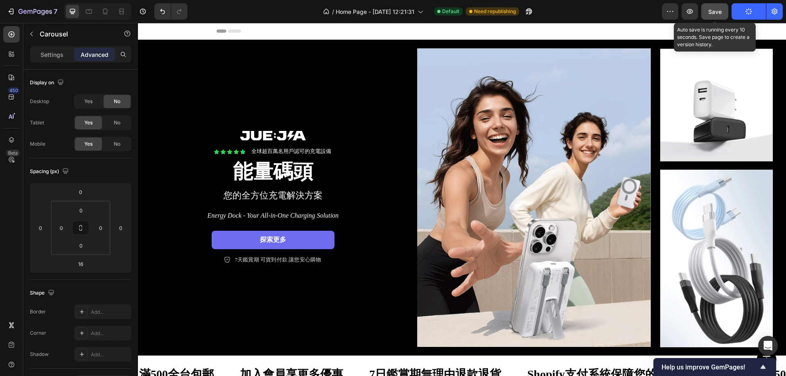
click at [715, 8] on span "Save" at bounding box center [715, 11] width 14 height 7
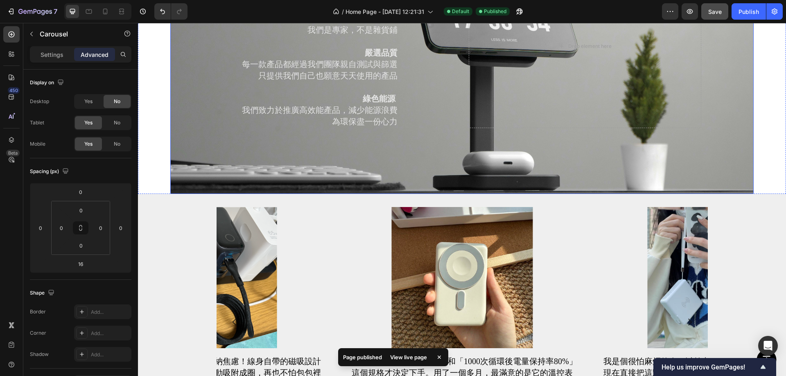
scroll to position [1269, 0]
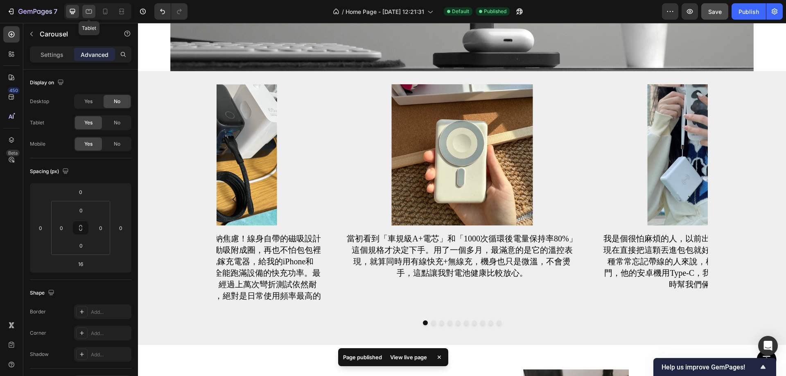
click at [91, 11] on icon at bounding box center [89, 11] width 8 height 8
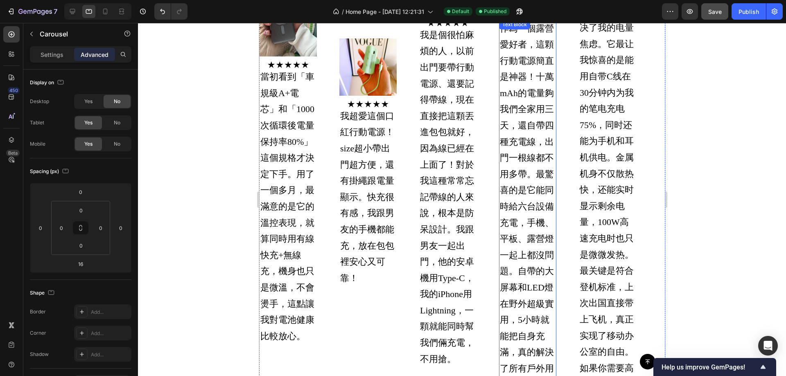
scroll to position [1277, 0]
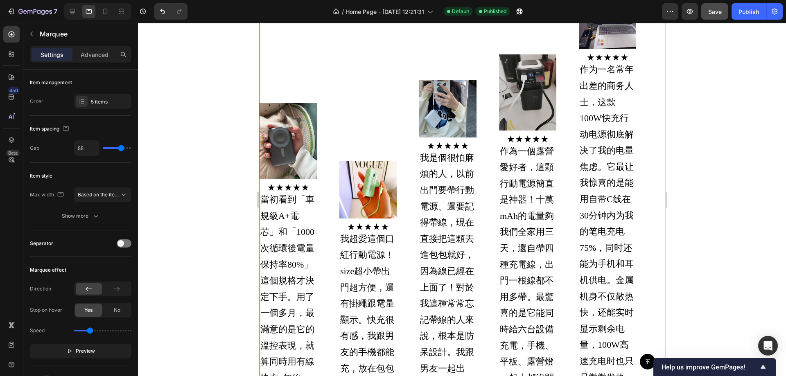
click at [375, 60] on div "Image Image 當初看到「車規級A+電芯」和「1000次循環後電量保持率80%」這個規格才決定下手。用了一個多月，最滿意的是它的溫控表現，就算同時用有…" at bounding box center [458, 283] width 399 height 564
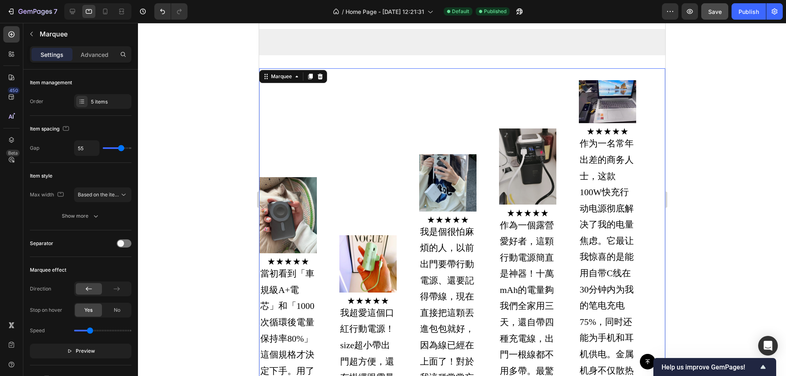
scroll to position [1195, 0]
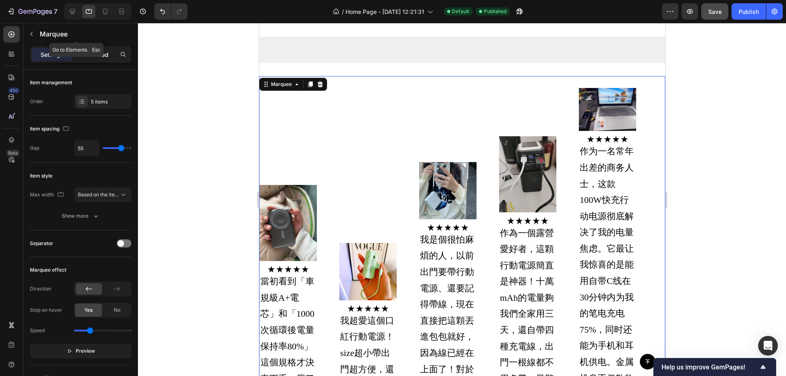
click at [97, 57] on p "Advanced" at bounding box center [95, 54] width 28 height 9
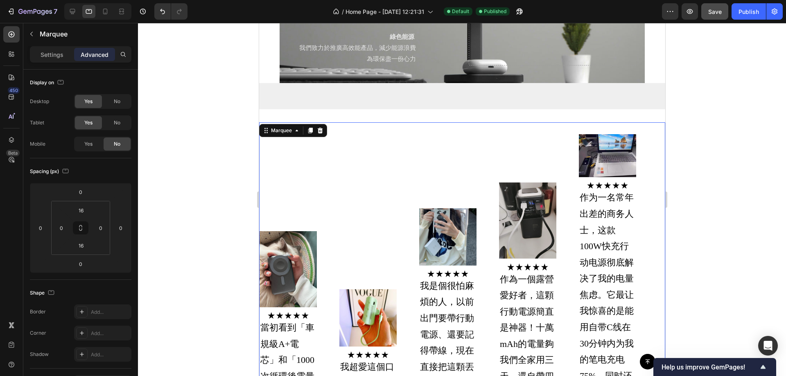
scroll to position [1073, 0]
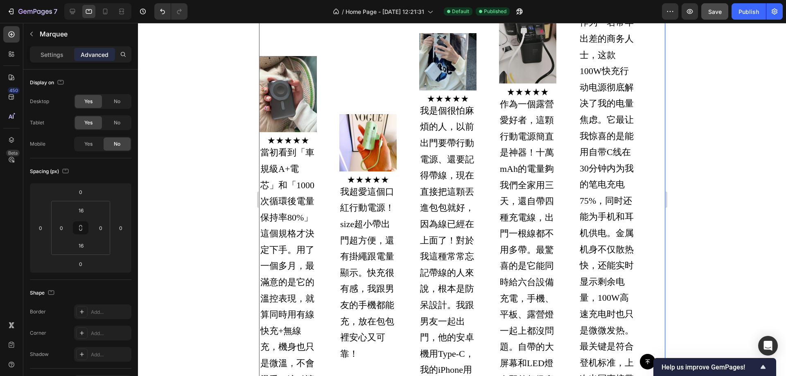
scroll to position [1114, 0]
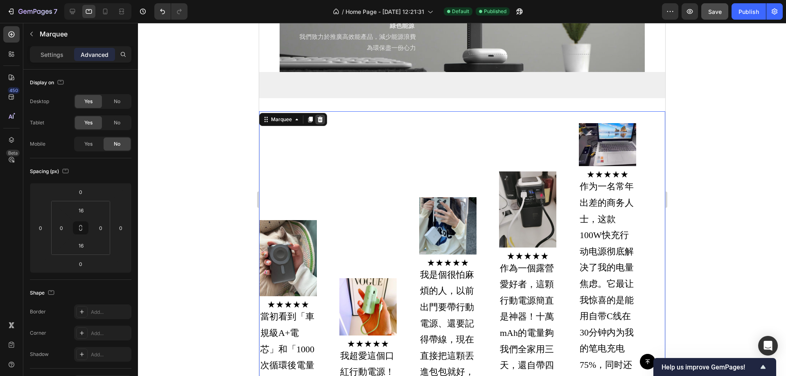
click at [320, 122] on icon at bounding box center [319, 120] width 5 height 6
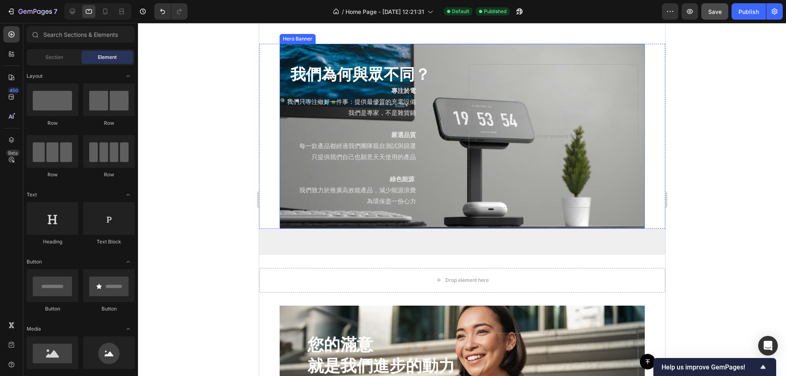
scroll to position [950, 0]
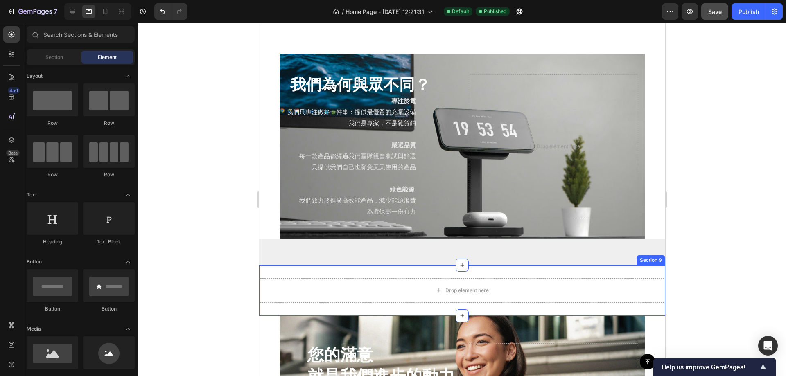
click at [410, 266] on div "Drop element here Section 9" at bounding box center [462, 290] width 406 height 51
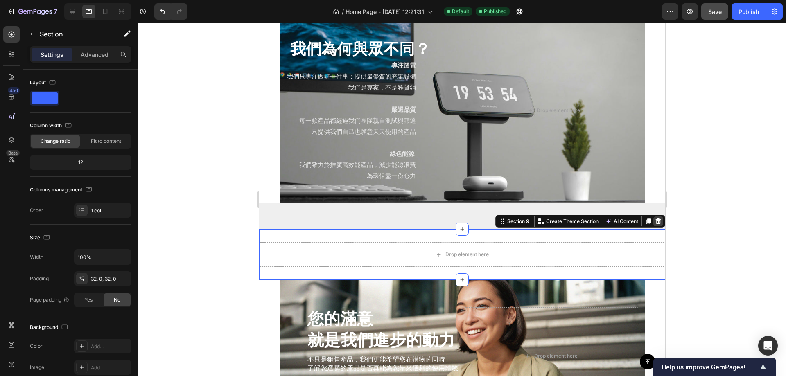
click at [654, 219] on icon at bounding box center [657, 221] width 7 height 7
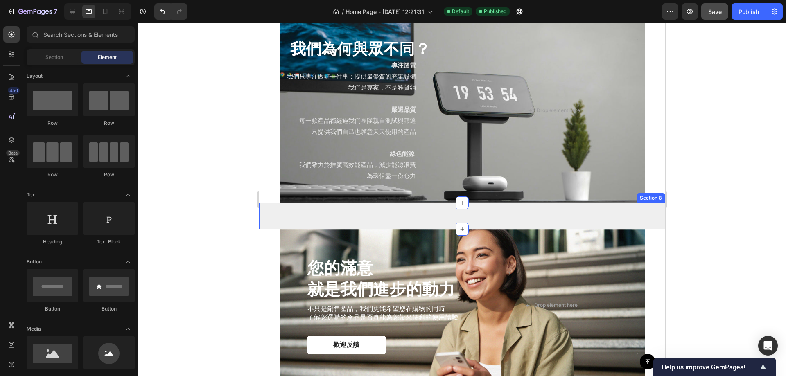
click at [480, 211] on div "Image 當初看到「車規級A+電芯」和「1000次循環後電量保持率80%」這個規格才決定下手。用了一個多月，最滿意的是它的溫控表現，就算同時用有線快充+無線…" at bounding box center [462, 216] width 406 height 26
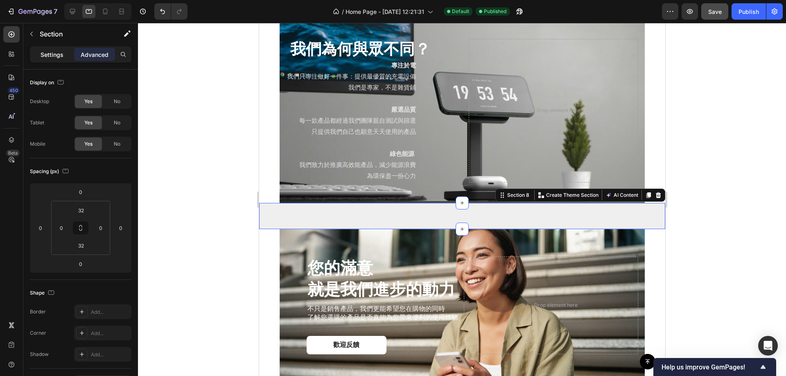
click at [61, 53] on p "Settings" at bounding box center [52, 54] width 23 height 9
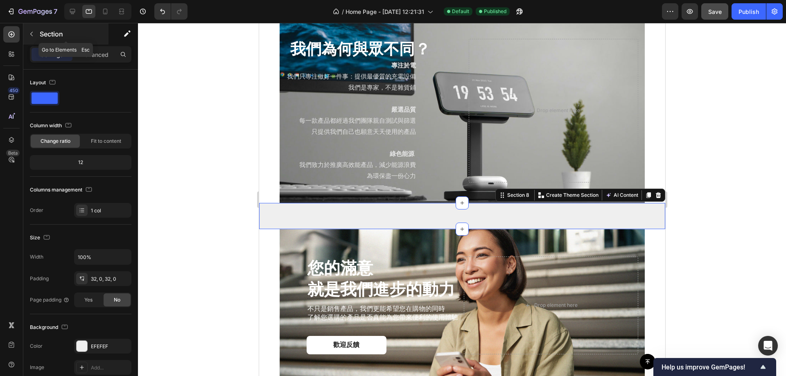
click at [40, 36] on p "Section" at bounding box center [73, 34] width 67 height 10
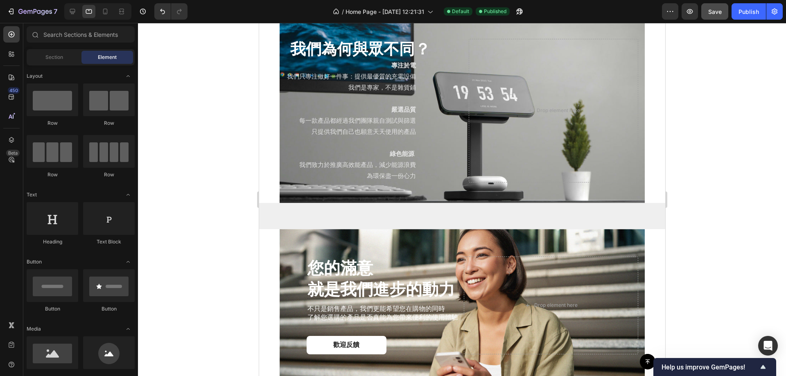
click at [63, 12] on div at bounding box center [96, 11] width 70 height 16
click at [69, 10] on icon at bounding box center [72, 11] width 8 height 8
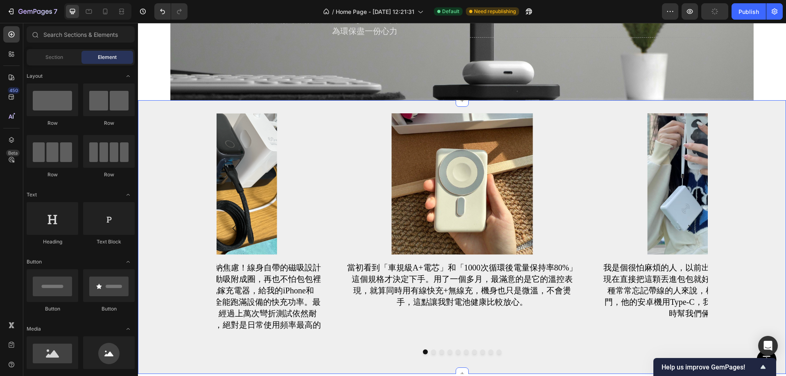
scroll to position [1114, 0]
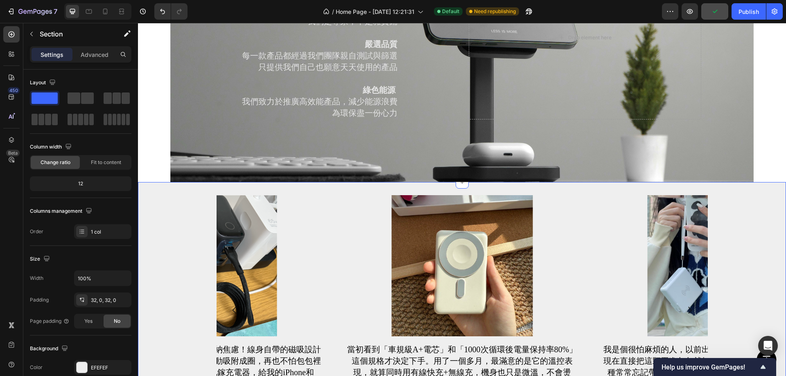
click at [730, 225] on div "Image 當初看到「車規級A+電芯」和「1000次循環後電量保持率80%」這個規格才決定下手。用了一個多月，最滿意的是它的溫控表現，就算同時用有線快充+無線…" at bounding box center [462, 319] width 648 height 248
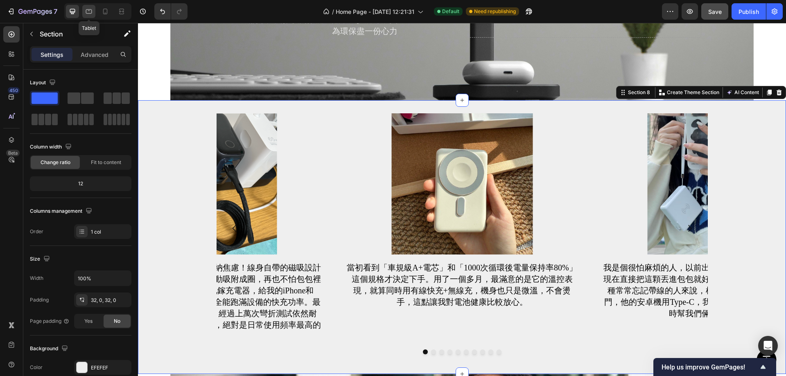
click at [89, 11] on icon at bounding box center [89, 11] width 8 height 8
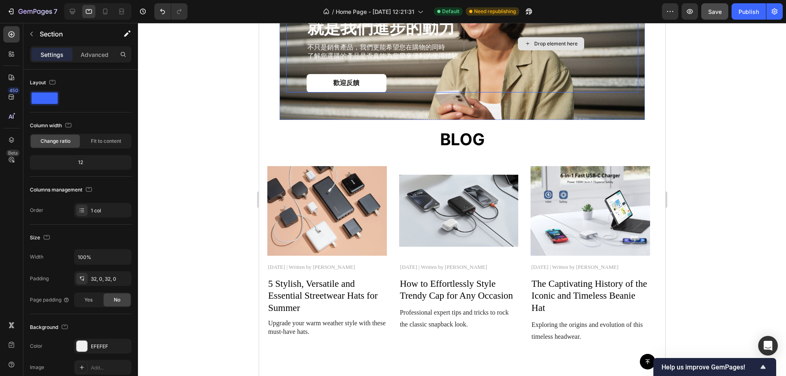
scroll to position [1080, 0]
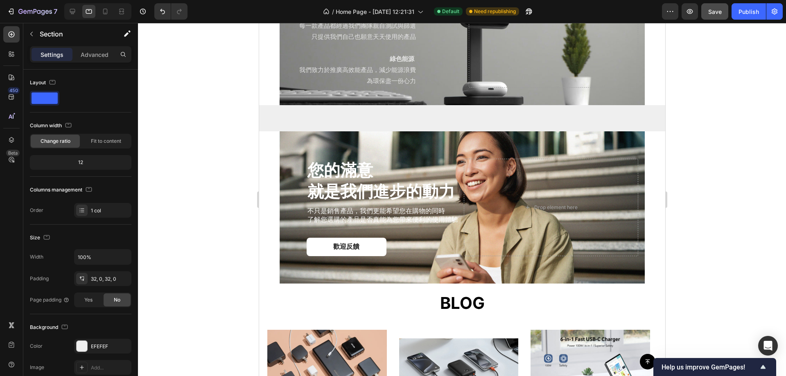
click at [428, 116] on div "Image 當初看到「車規級A+電芯」和「1000次循環後電量保持率80%」這個規格才決定下手。用了一個多月，最滿意的是它的溫控表現，就算同時用有線快充+無線…" at bounding box center [462, 118] width 406 height 26
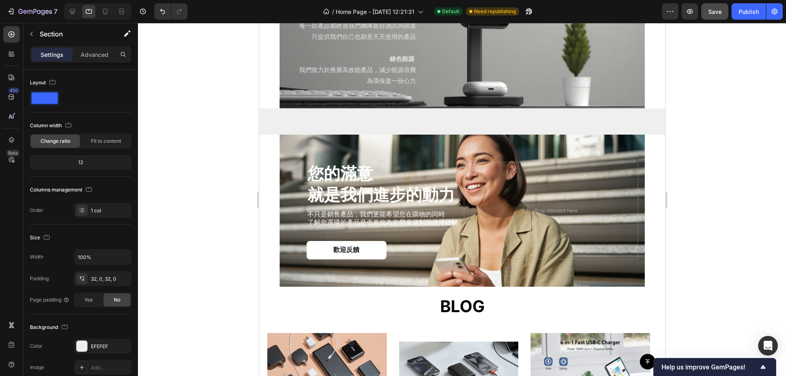
click at [648, 113] on div "Image 當初看到「車規級A+電芯」和「1000次循環後電量保持率80%」這個規格才決定下手。用了一個多月，最滿意的是它的溫控表現，就算同時用有線快充+無線…" at bounding box center [462, 121] width 406 height 26
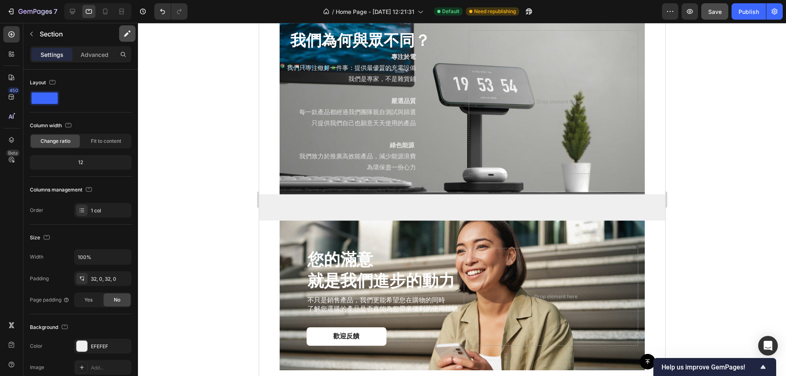
scroll to position [958, 0]
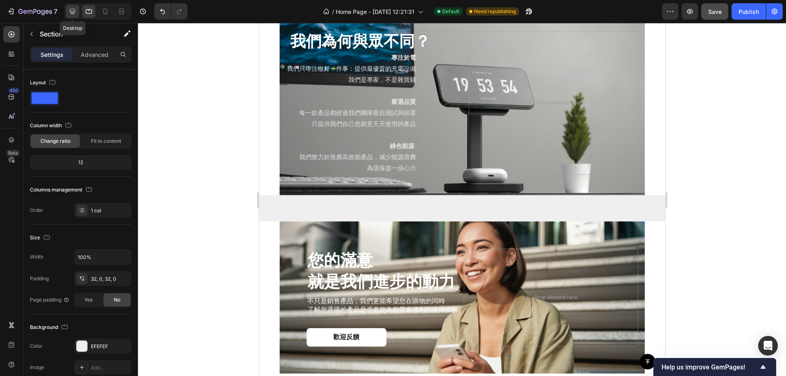
click at [71, 7] on icon at bounding box center [72, 11] width 8 height 8
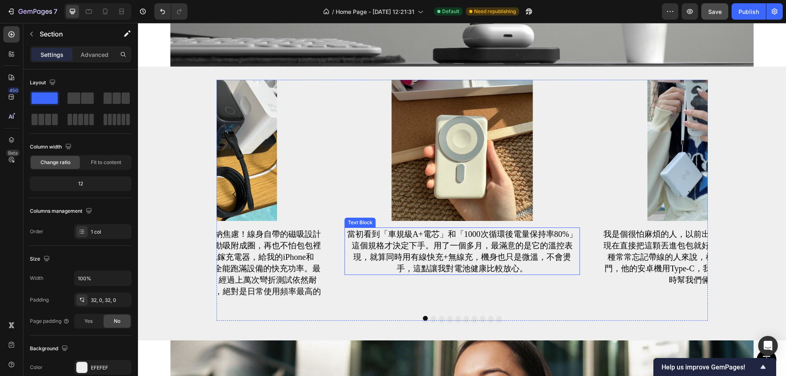
scroll to position [1209, 0]
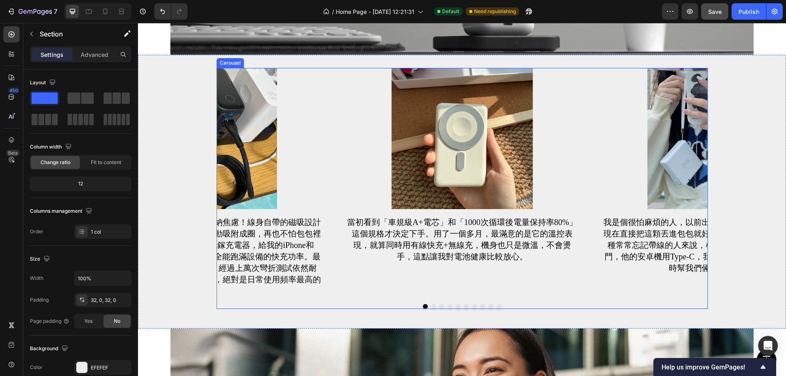
click at [583, 123] on div "Image 當初看到「車規級A+電芯」和「1000次循環後電量保持率80%」這個規格才決定下手。用了一個多月，最滿意的是它的溫控表現，就算同時用有線快充+無線…" at bounding box center [461, 183] width 491 height 230
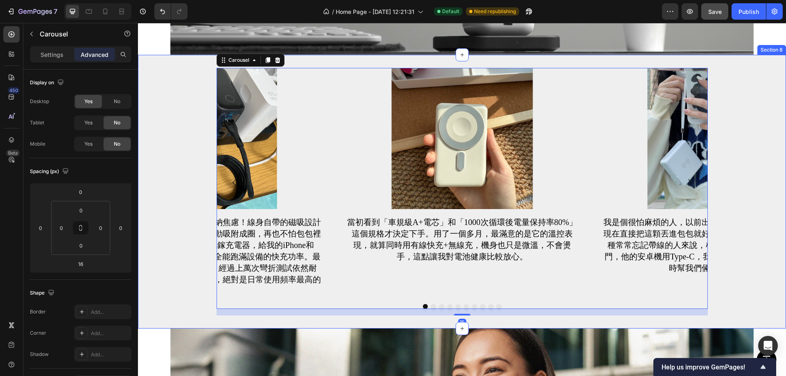
click at [713, 289] on div "Image 當初看到「車規級A+電芯」和「1000次循環後電量保持率80%」這個規格才決定下手。用了一個多月，最滿意的是它的溫控表現，就算同時用有線快充+無線…" at bounding box center [462, 192] width 648 height 248
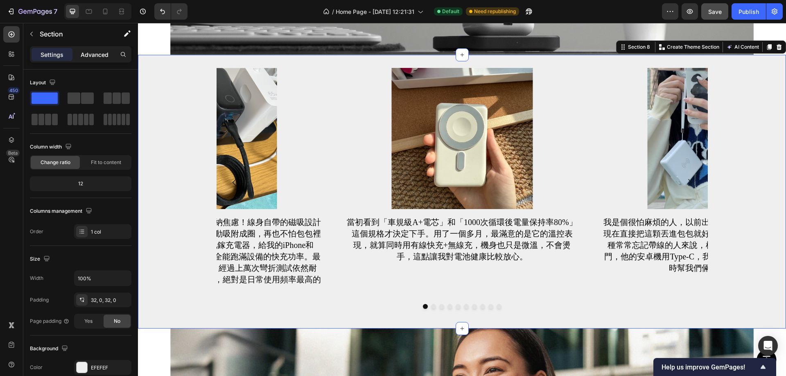
click at [89, 53] on p "Advanced" at bounding box center [95, 54] width 28 height 9
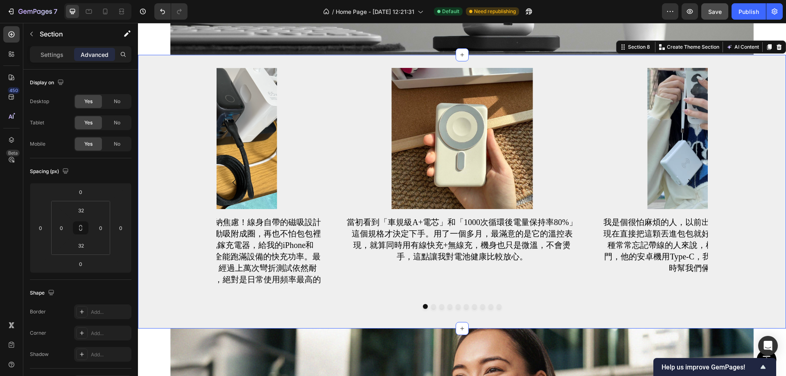
click at [739, 266] on div "Image 當初看到「車規級A+電芯」和「1000次循環後電量保持率80%」這個規格才決定下手。用了一個多月，最滿意的是它的溫控表現，就算同時用有線快充+無線…" at bounding box center [462, 192] width 648 height 248
click at [113, 142] on div "No" at bounding box center [117, 144] width 27 height 13
click at [722, 10] on button "Save" at bounding box center [714, 11] width 27 height 16
click at [87, 11] on icon at bounding box center [89, 11] width 8 height 8
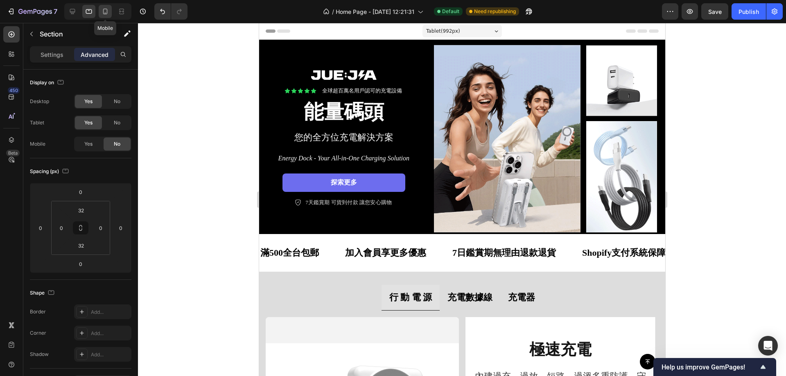
click at [105, 11] on icon at bounding box center [105, 11] width 8 height 8
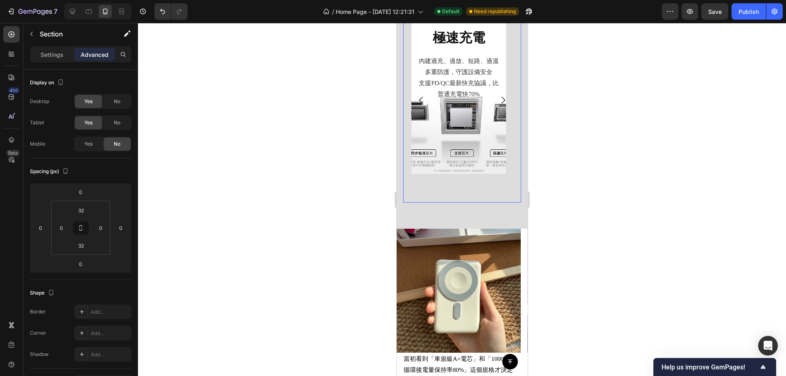
scroll to position [737, 0]
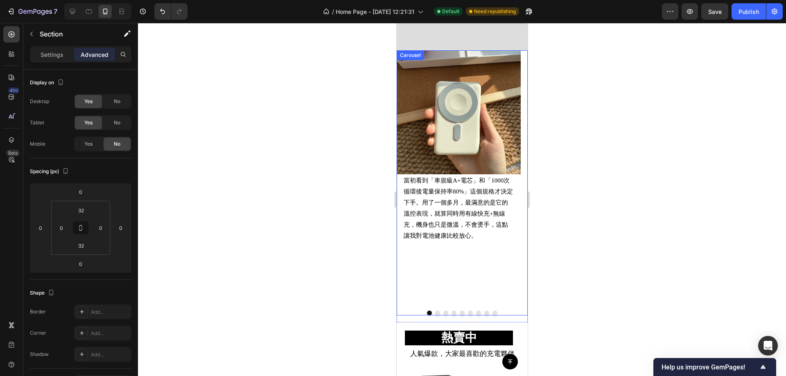
click at [435, 311] on button "Dot" at bounding box center [437, 313] width 5 height 5
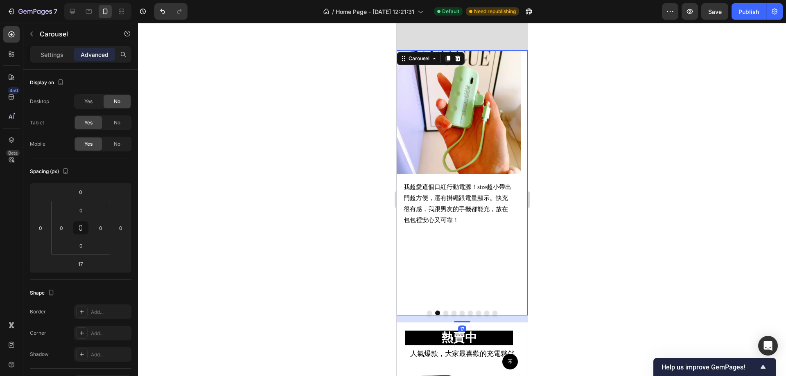
click at [443, 311] on button "Dot" at bounding box center [445, 313] width 5 height 5
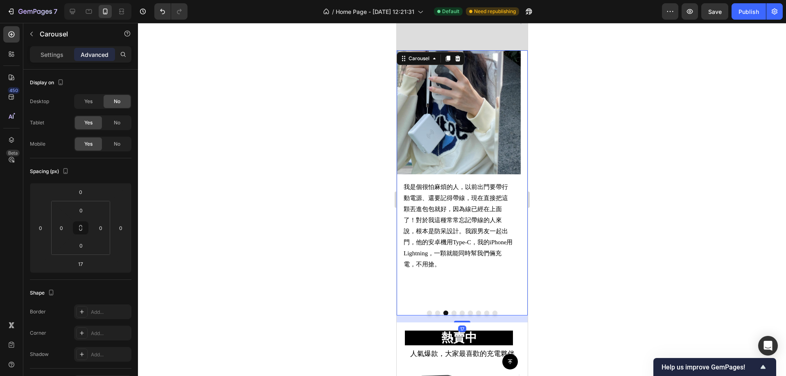
click at [451, 311] on button "Dot" at bounding box center [453, 313] width 5 height 5
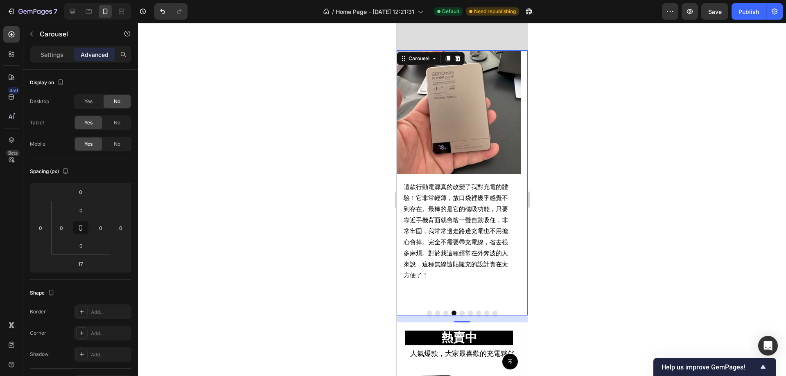
click at [459, 311] on button "Dot" at bounding box center [461, 313] width 5 height 5
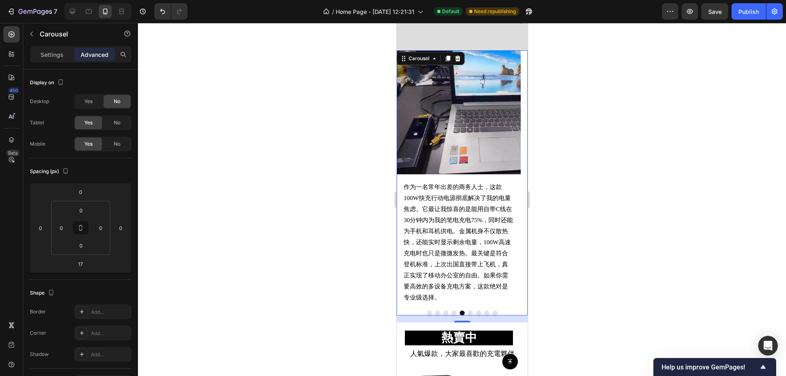
click at [467, 311] on button "Dot" at bounding box center [469, 313] width 5 height 5
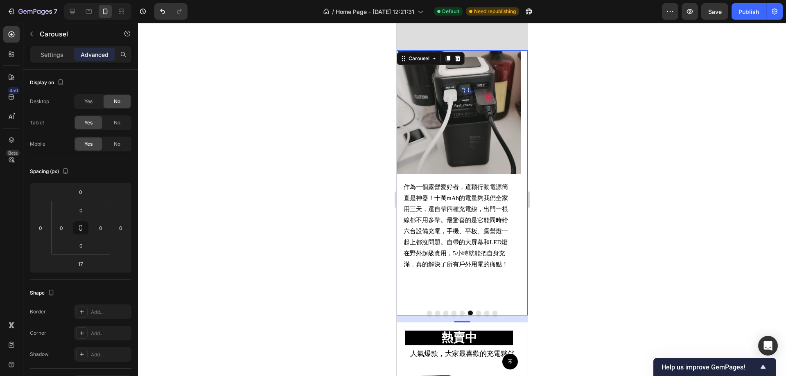
click at [476, 311] on button "Dot" at bounding box center [478, 313] width 5 height 5
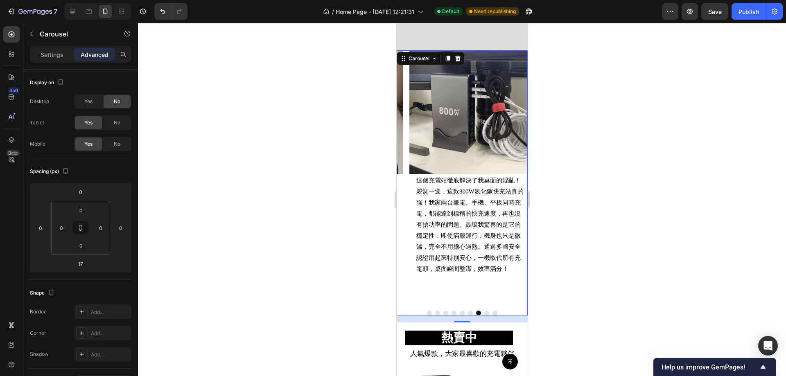
click at [484, 311] on button "Dot" at bounding box center [486, 313] width 5 height 5
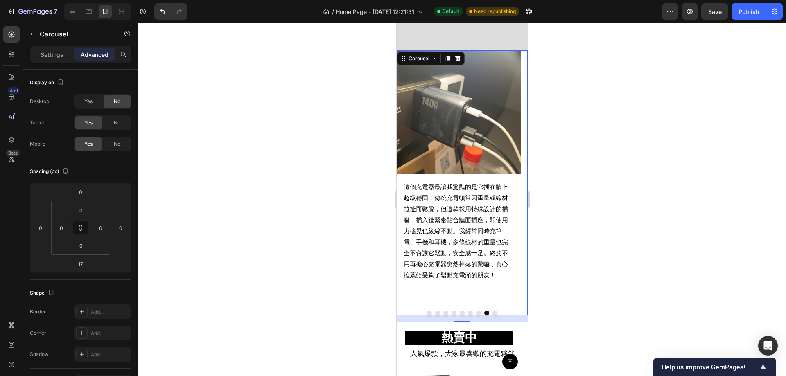
click at [492, 311] on button "Dot" at bounding box center [494, 313] width 5 height 5
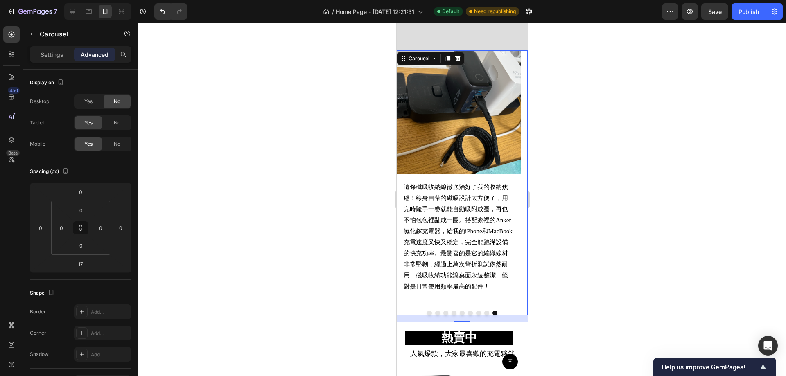
click at [426, 311] on button "Dot" at bounding box center [428, 313] width 5 height 5
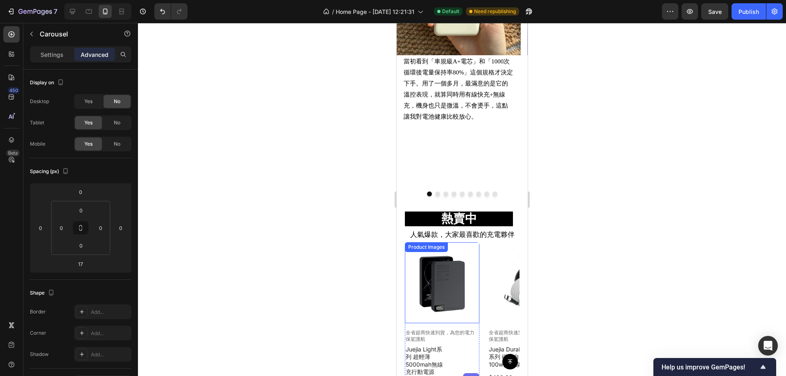
scroll to position [696, 0]
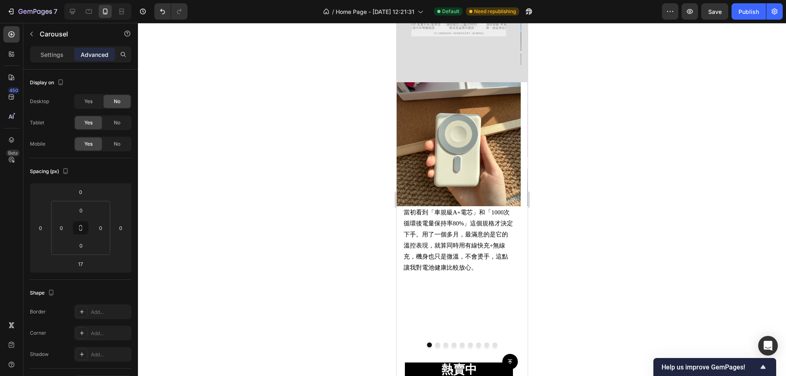
click at [468, 304] on div "Image 當初看到「車規級A+電芯」和「1000次循環後電量保持率80%」這個規格才決定下手。用了一個多月，最滿意的是它的溫控表現，就算同時用有線快充+無線…" at bounding box center [458, 209] width 124 height 254
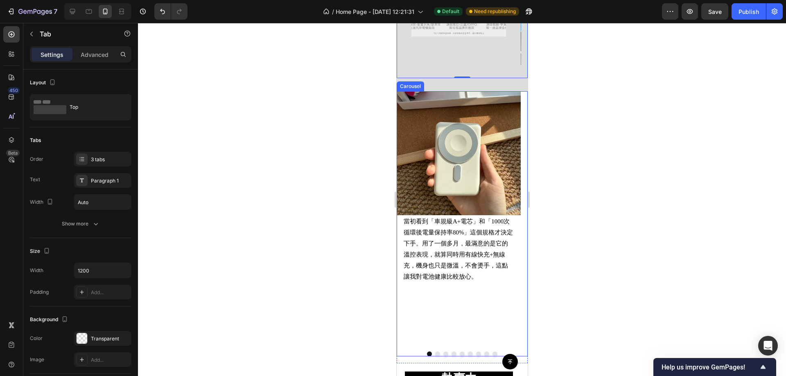
click at [456, 336] on div "Image 當初看到「車規級A+電芯」和「1000次循環後電量保持率80%」這個規格才決定下手。用了一個多月，最滿意的是它的溫控表現，就算同時用有線快充+無線…" at bounding box center [458, 218] width 124 height 254
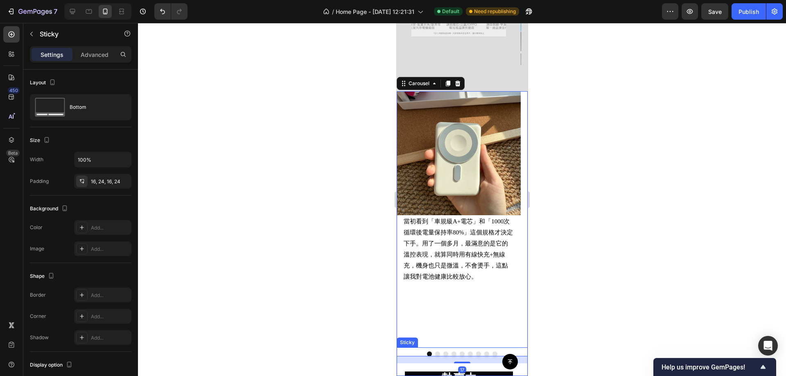
click at [478, 349] on div "Button Sticky" at bounding box center [461, 361] width 131 height 29
click at [503, 291] on div "Image 當初看到「車規級A+電芯」和「1000次循環後電量保持率80%」這個規格才決定下手。用了一個多月，最滿意的是它的溫控表現，就算同時用有線快充+無線…" at bounding box center [458, 218] width 124 height 254
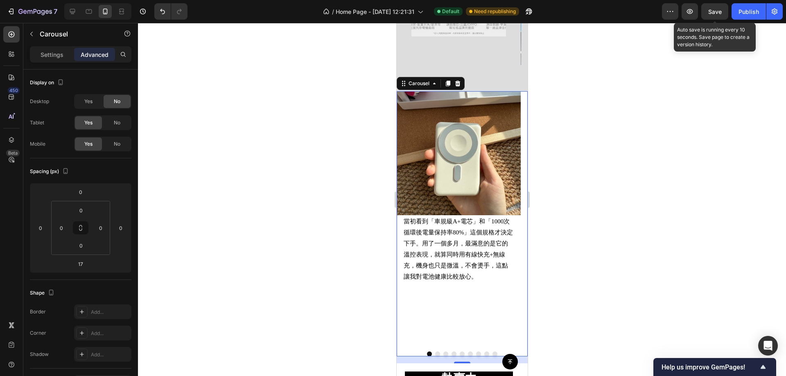
click at [715, 16] on button "Save" at bounding box center [714, 11] width 27 height 16
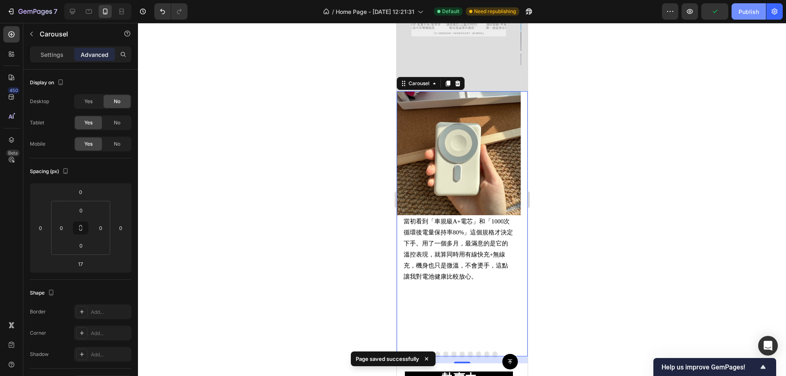
click at [739, 9] on div "Publish" at bounding box center [748, 11] width 20 height 9
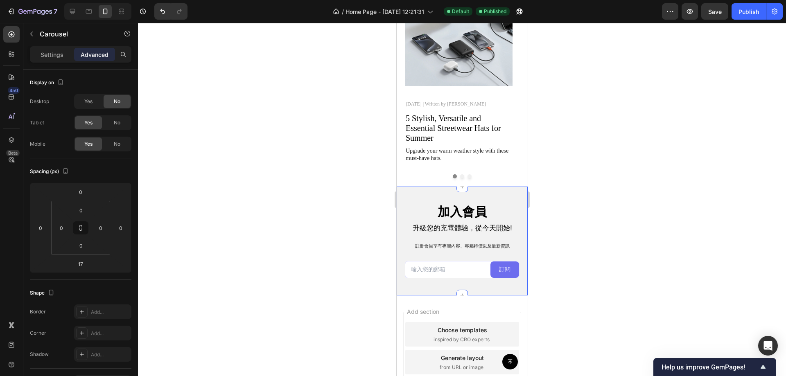
scroll to position [1187, 0]
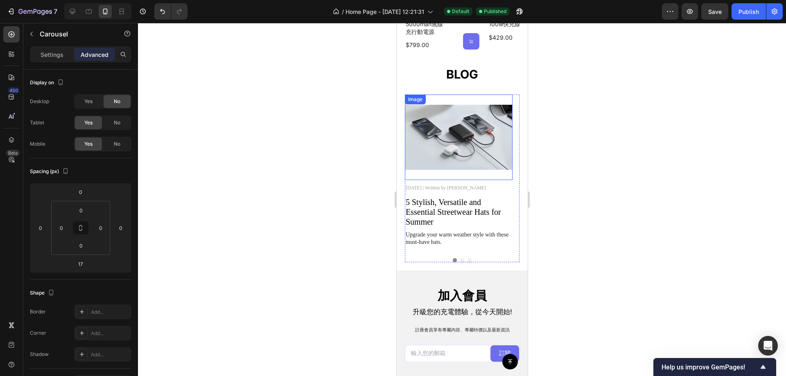
click at [476, 112] on img at bounding box center [458, 138] width 108 height 86
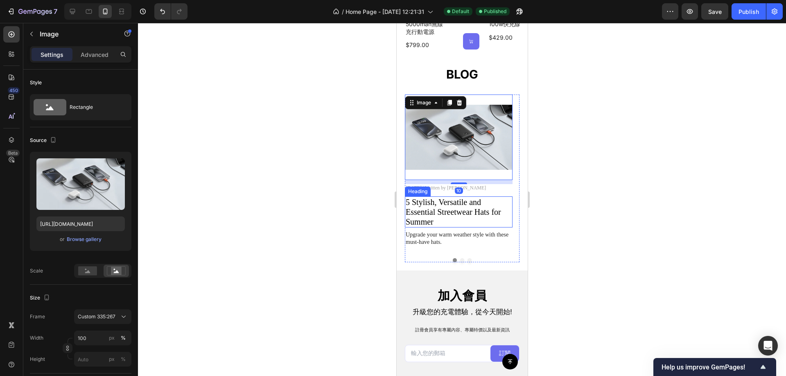
click at [453, 213] on h2 "5 Stylish, Versatile and Essential Streetwear Hats for Summer" at bounding box center [458, 211] width 108 height 31
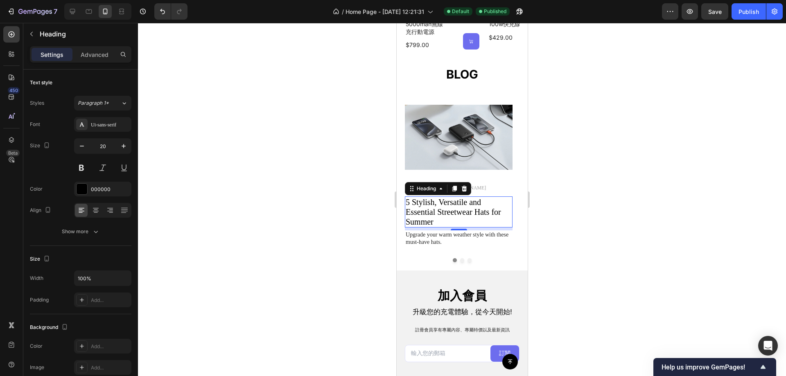
click at [80, 8] on div at bounding box center [97, 11] width 67 height 16
click at [68, 9] on div at bounding box center [72, 11] width 13 height 13
type input "23"
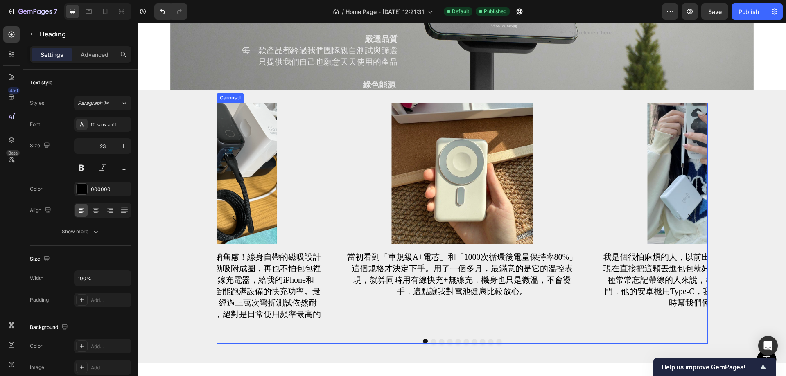
scroll to position [1209, 0]
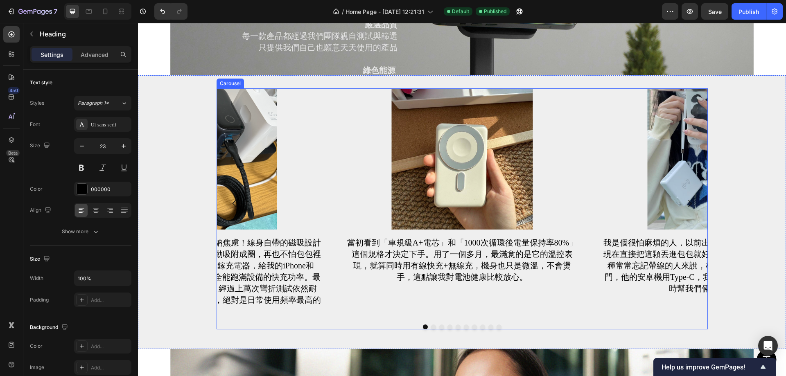
click at [427, 329] on div at bounding box center [461, 327] width 491 height 5
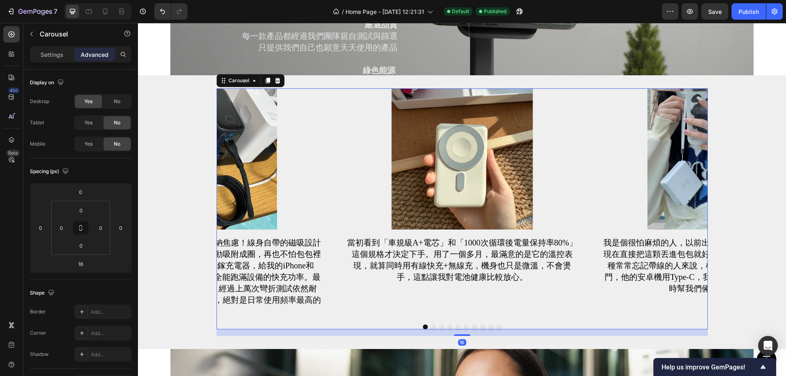
click at [430, 327] on div "Image 當初看到「車規級A+電芯」和「1000次循環後電量保持率80%」這個規格才決定下手。用了一個多月，最滿意的是它的溫控表現，就算同時用有線快充+無線…" at bounding box center [461, 208] width 491 height 241
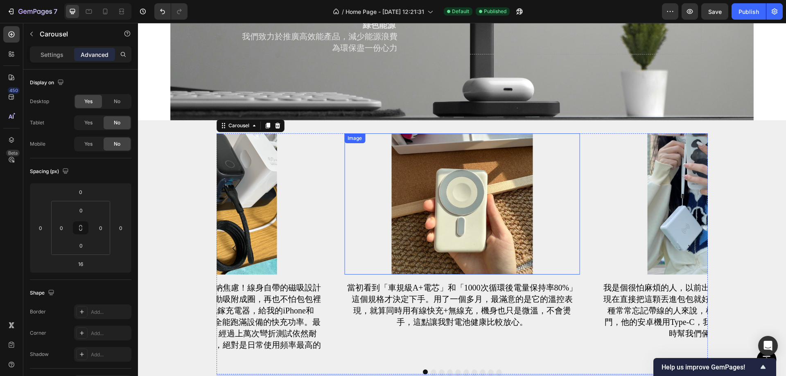
scroll to position [1332, 0]
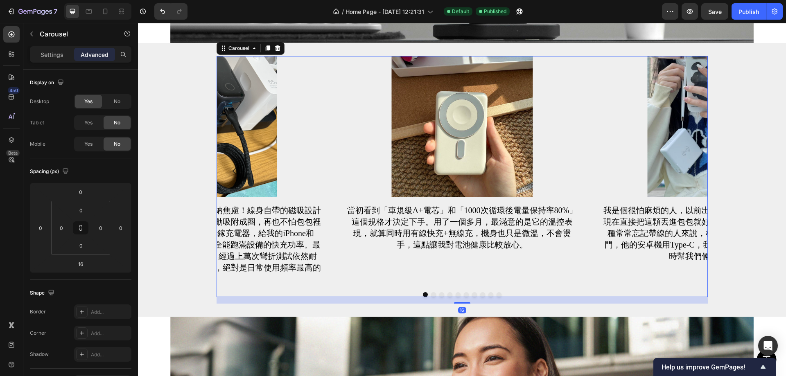
click at [426, 297] on div "16" at bounding box center [461, 300] width 491 height 7
click at [431, 292] on button "Dot" at bounding box center [433, 294] width 5 height 5
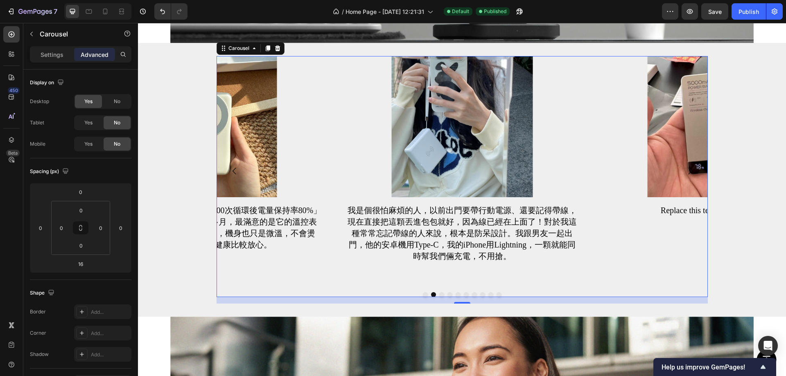
click at [439, 292] on button "Dot" at bounding box center [441, 294] width 5 height 5
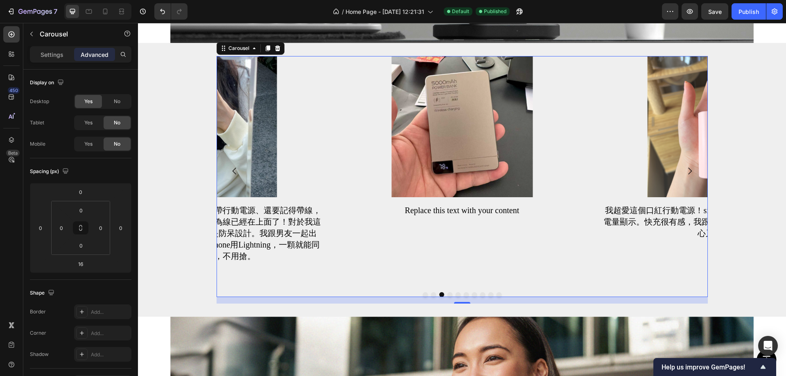
click at [447, 292] on button "Dot" at bounding box center [449, 294] width 5 height 5
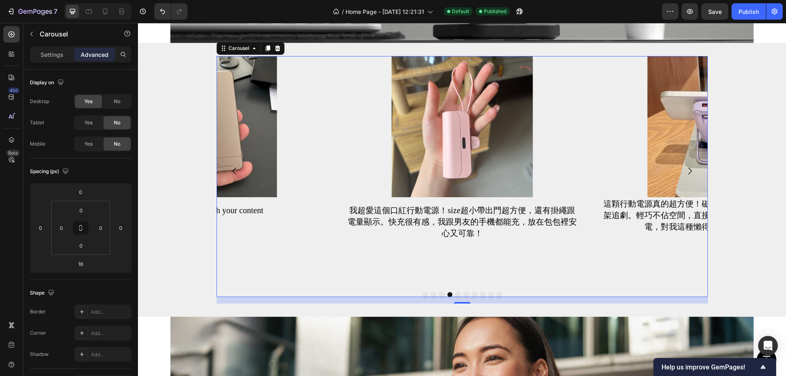
click at [433, 292] on div at bounding box center [461, 294] width 491 height 5
click at [431, 292] on button "Dot" at bounding box center [433, 294] width 5 height 5
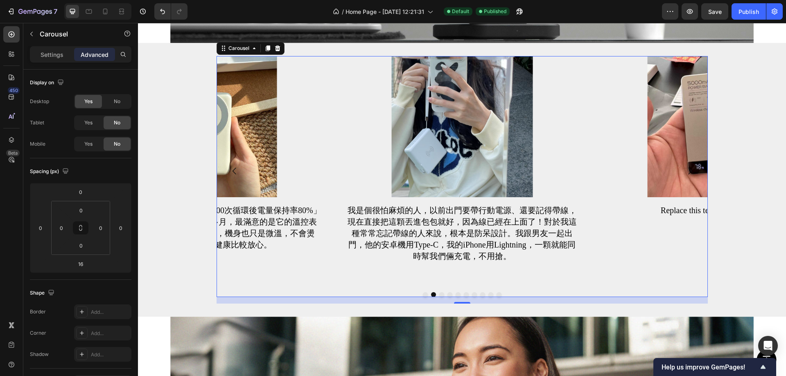
click at [439, 293] on button "Dot" at bounding box center [441, 294] width 5 height 5
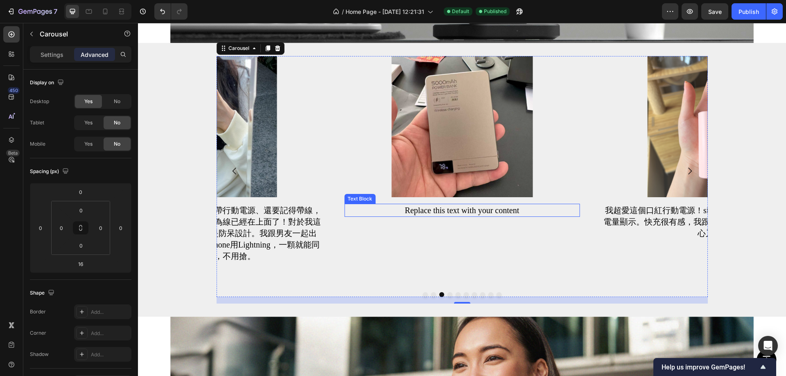
click at [455, 204] on div "Replace this text with your content" at bounding box center [461, 210] width 235 height 13
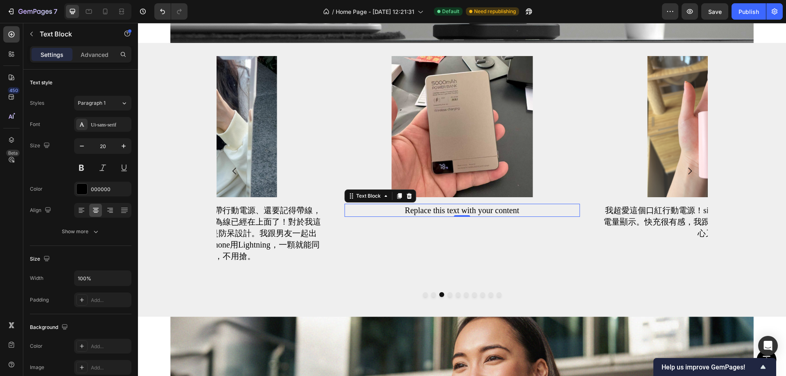
click at [483, 196] on div "Image Replace this text with your content Text Block 0" at bounding box center [461, 171] width 235 height 230
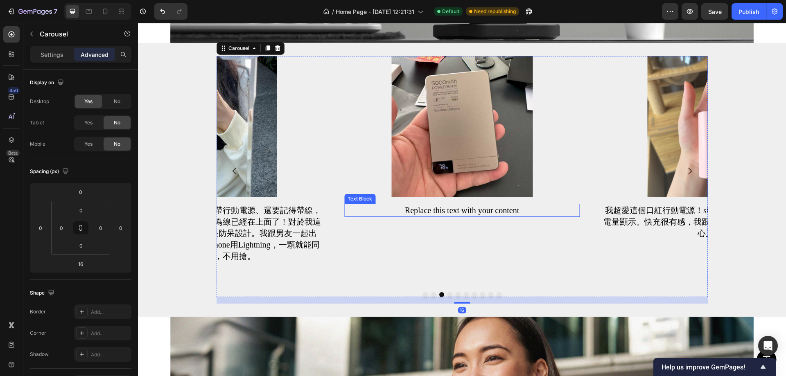
click at [482, 207] on div "Replace this text with your content" at bounding box center [461, 210] width 235 height 13
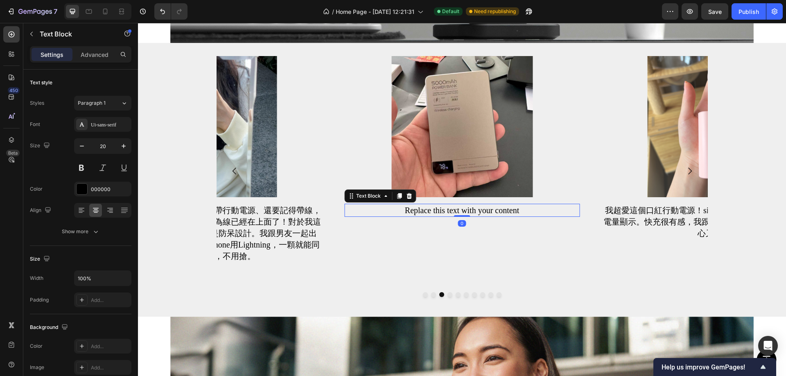
click at [482, 207] on div "Replace this text with your content" at bounding box center [461, 210] width 235 height 13
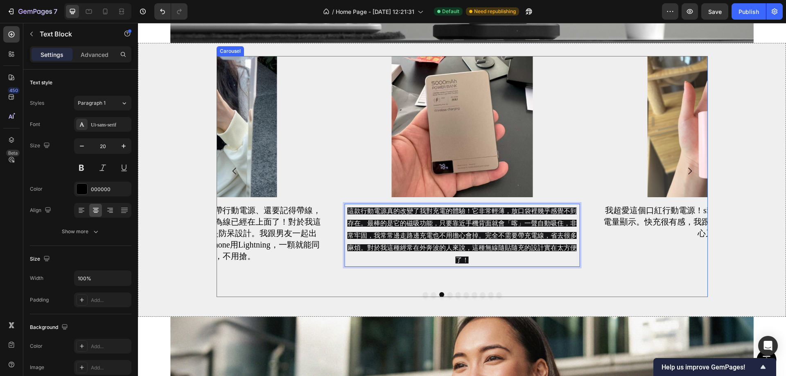
click at [652, 248] on div "Image 我超愛這個口紅行動電源！size超小帶出門超方便，還有掛繩跟電量顯示。快充很有感，我跟男友的手機都能充，放在包包裡安心又可靠！ Text Block" at bounding box center [717, 171] width 235 height 230
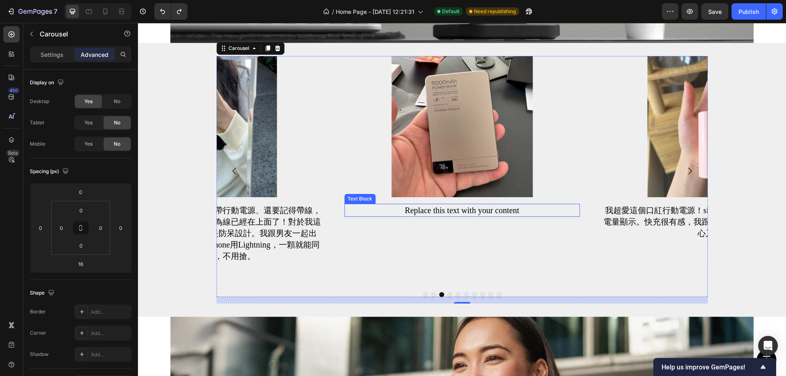
click at [457, 206] on div "Replace this text with your content" at bounding box center [461, 210] width 235 height 13
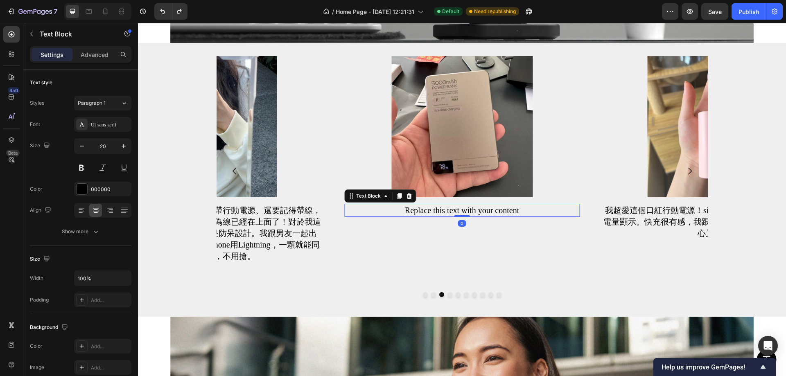
click at [457, 206] on div "Replace this text with your content" at bounding box center [461, 210] width 235 height 13
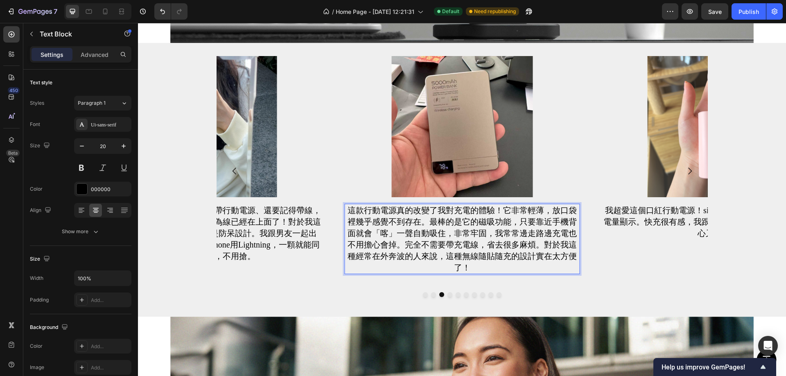
click at [485, 246] on p "這款行動電源真的改變了我對充電的體驗！它非常輕薄，放口袋裡幾乎感覺不到存在。最棒的是它的磁吸功能，只要靠近手機背面就會「喀」一聲自動吸住，非常牢固，我常常邊走…" at bounding box center [462, 239] width 234 height 69
click at [391, 230] on p "這款行動電源真的改變了我對充電的體驗！它非常輕薄，放口袋裡幾乎感覺不到存在。最棒的是它的磁吸功能，只要靠近手機背面就會「喀」一聲自動吸住，非常牢固，我常常邊走…" at bounding box center [462, 239] width 234 height 69
click at [378, 230] on p "這款行動電源真的改變了我對充電的體驗！它非常輕薄，放口袋裡幾乎感覺不到存在。最棒的是它的磁吸功能，只要靠近手機背面就會「喀一聲自動吸住，非常牢固，我常常邊走路…" at bounding box center [462, 239] width 234 height 69
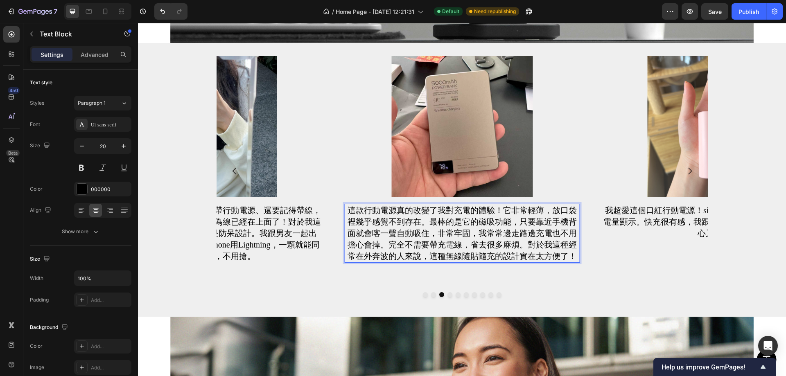
click at [487, 234] on p "這款行動電源真的改變了我對充電的體驗！它非常輕薄，放口袋裡幾乎感覺不到存在。最棒的是它的磁吸功能，只要靠近手機背面就會喀一聲自動吸住，非常牢固，我常常邊走路邊…" at bounding box center [462, 233] width 234 height 57
click at [630, 263] on div "Image 我超愛這個口紅行動電源！size超小帶出門超方便，還有掛繩跟電量顯示。快充很有感，我跟男友的手機都能充，放在包包裡安心又可靠！ Text Block" at bounding box center [717, 171] width 235 height 230
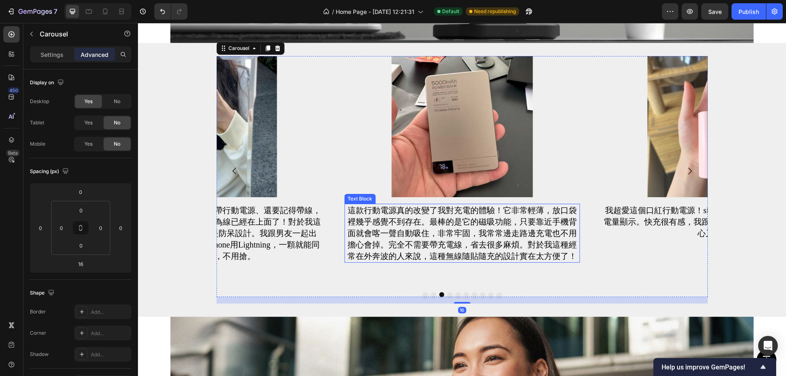
click at [514, 227] on p "這款行動電源真的改變了我對充電的體驗！它非常輕薄，放口袋裡幾乎感覺不到存在。最棒的是它的磁吸功能，只要靠近手機背面就會喀一聲自動吸住，非常牢固，我常常邊走路邊…" at bounding box center [462, 233] width 234 height 57
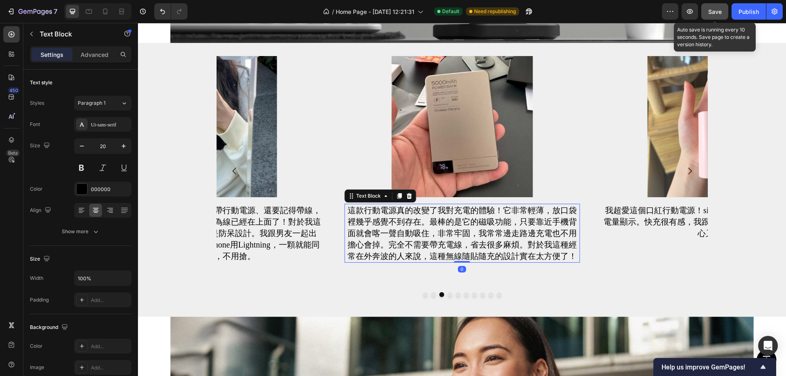
click at [716, 16] on button "Save" at bounding box center [714, 11] width 27 height 16
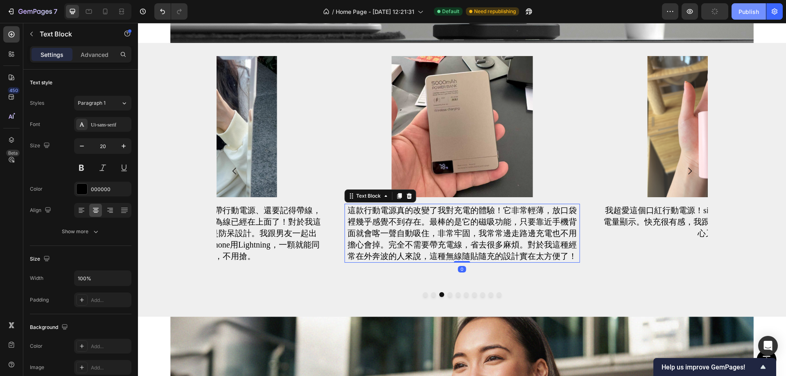
click at [740, 9] on div "Publish" at bounding box center [748, 11] width 20 height 9
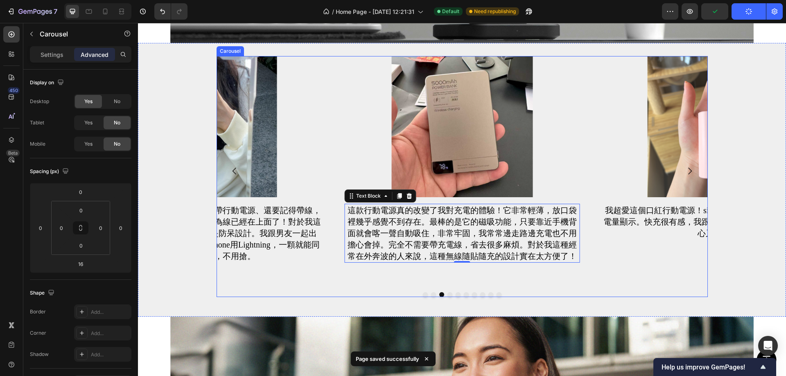
click at [445, 289] on div "Image 當初看到「車規級A+電芯」和「1000次循環後電量保持率80%」這個規格才決定下手。用了一個多月，最滿意的是它的溫控表現，就算同時用有線快充+無線…" at bounding box center [461, 176] width 491 height 241
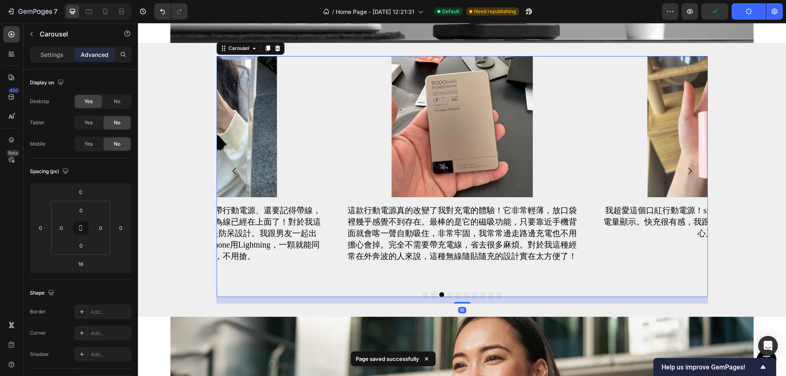
click at [447, 292] on button "Dot" at bounding box center [449, 294] width 5 height 5
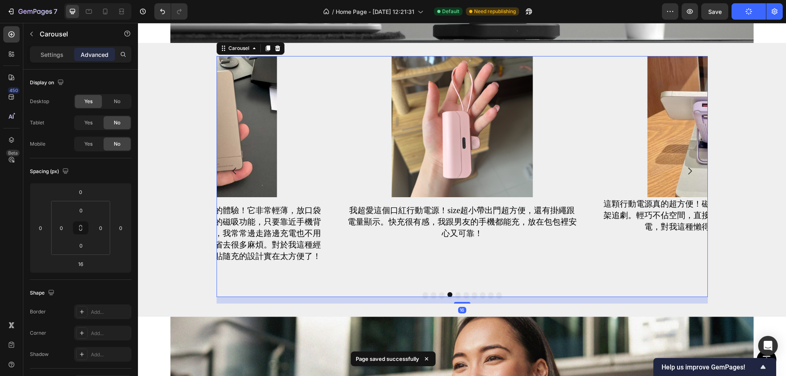
click at [455, 292] on button "Dot" at bounding box center [457, 294] width 5 height 5
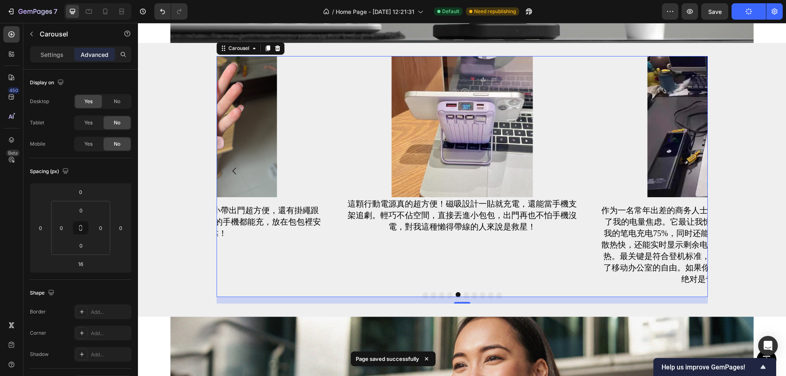
click at [464, 292] on button "Dot" at bounding box center [466, 294] width 5 height 5
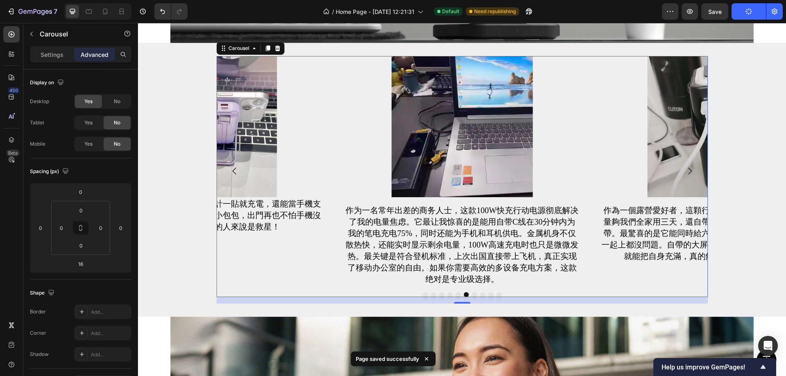
click at [472, 292] on button "Dot" at bounding box center [474, 294] width 5 height 5
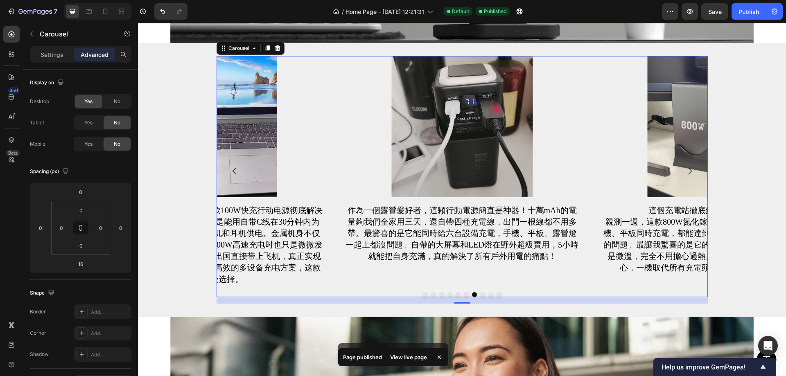
click at [480, 292] on button "Dot" at bounding box center [482, 294] width 5 height 5
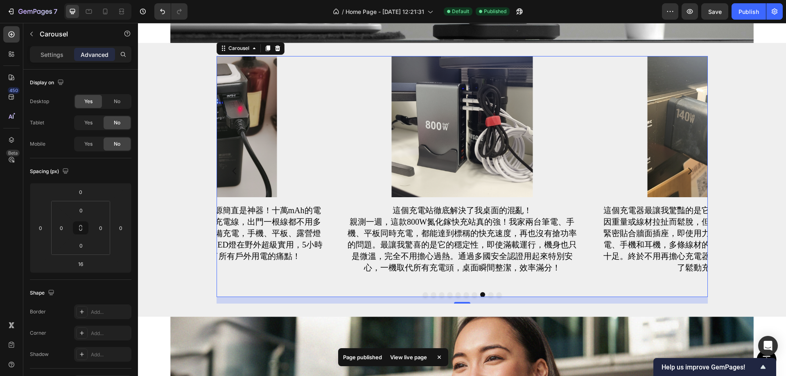
click at [488, 293] on button "Dot" at bounding box center [490, 294] width 5 height 5
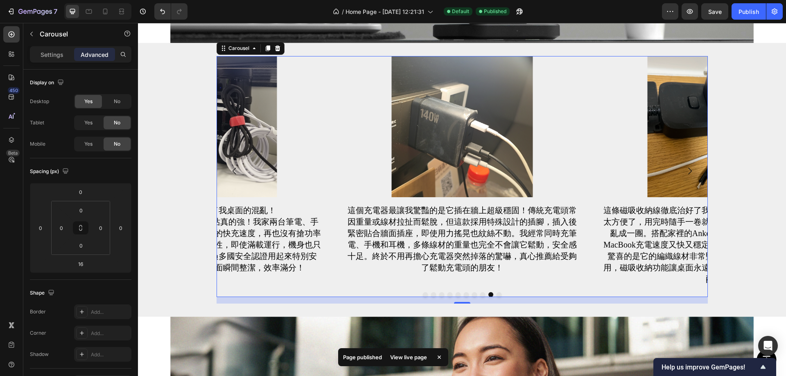
click at [496, 292] on button "Dot" at bounding box center [498, 294] width 5 height 5
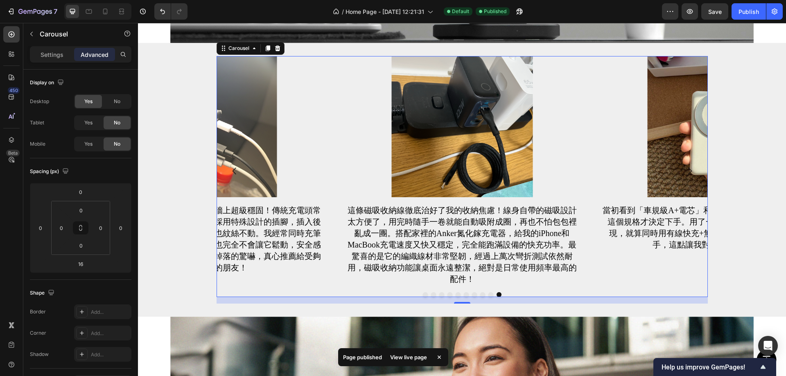
click at [423, 292] on button "Dot" at bounding box center [425, 294] width 5 height 5
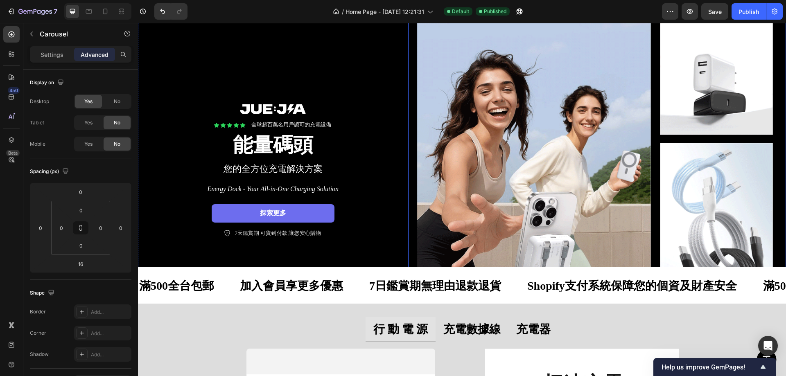
scroll to position [0, 0]
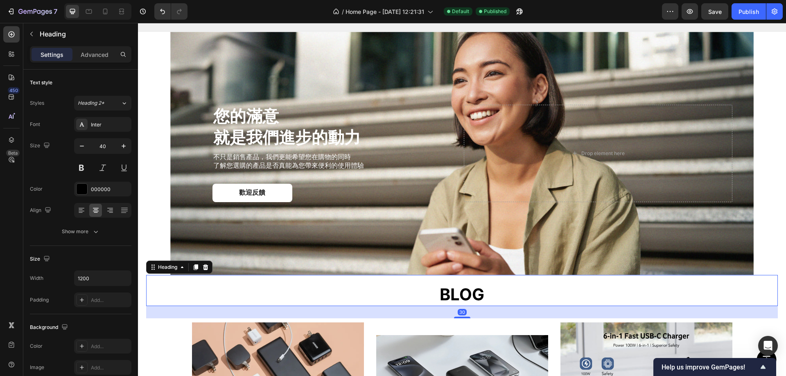
click at [454, 290] on strong "BLOG" at bounding box center [462, 294] width 45 height 20
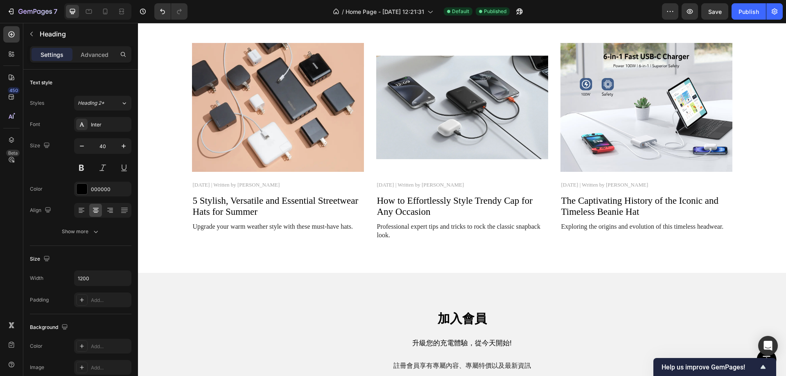
scroll to position [1847, 0]
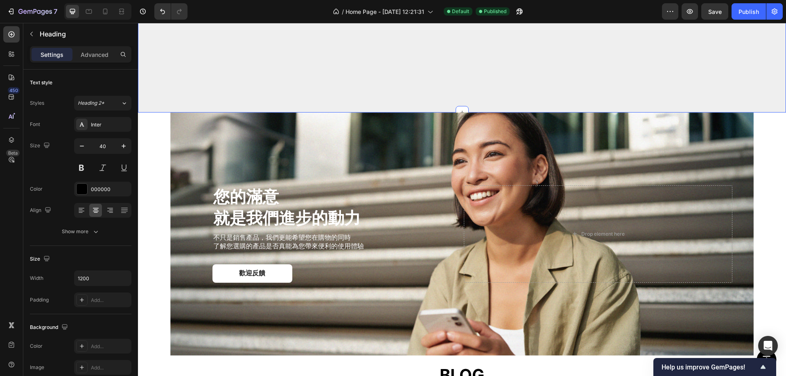
scroll to position [1479, 0]
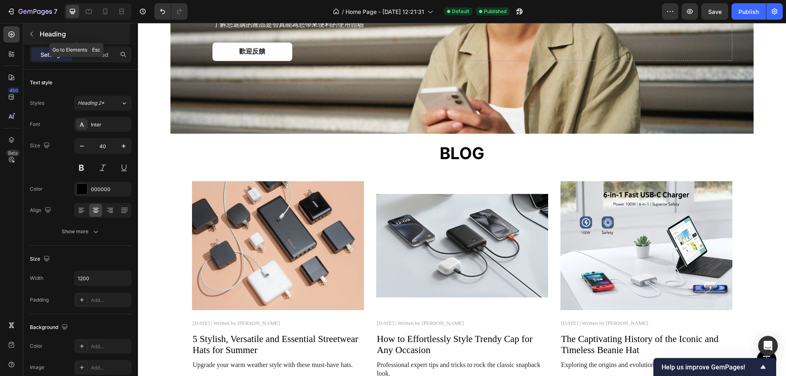
click at [30, 29] on button "button" at bounding box center [31, 33] width 13 height 13
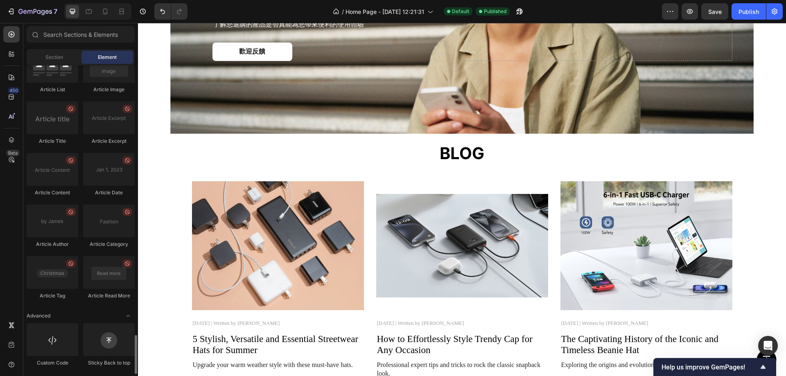
scroll to position [2035, 0]
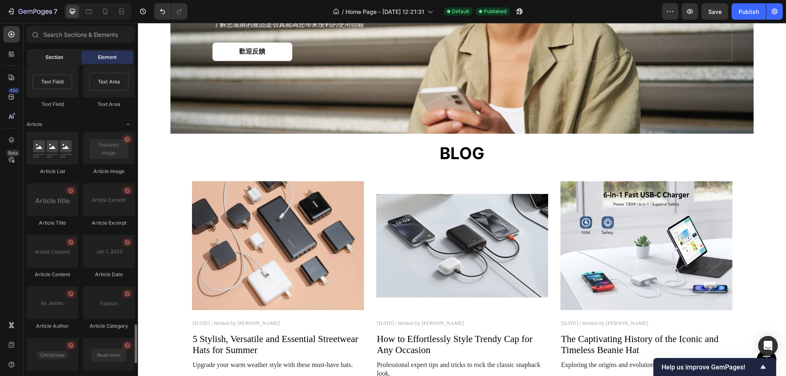
click at [47, 61] on div "Section" at bounding box center [54, 57] width 52 height 13
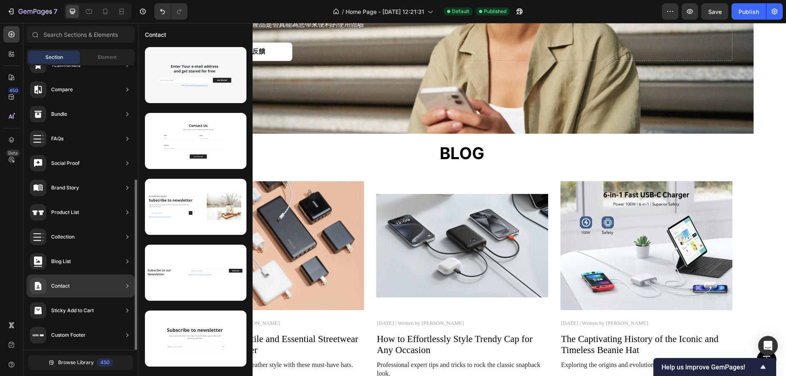
scroll to position [0, 0]
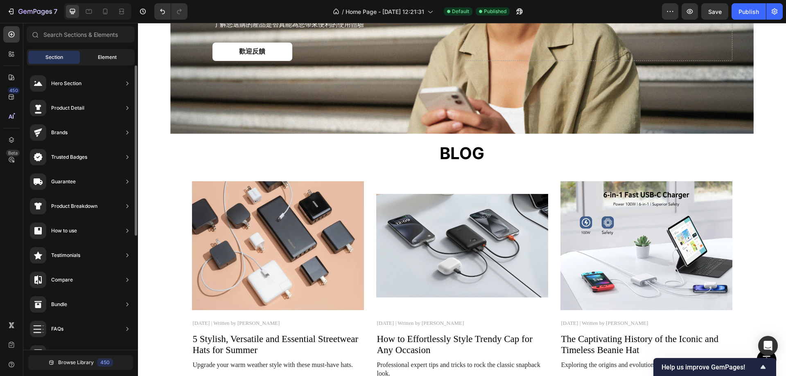
click at [92, 55] on div "Element" at bounding box center [107, 57] width 52 height 13
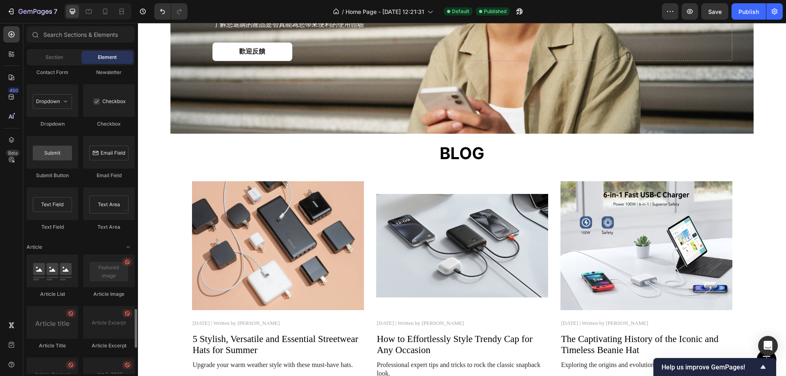
scroll to position [1871, 0]
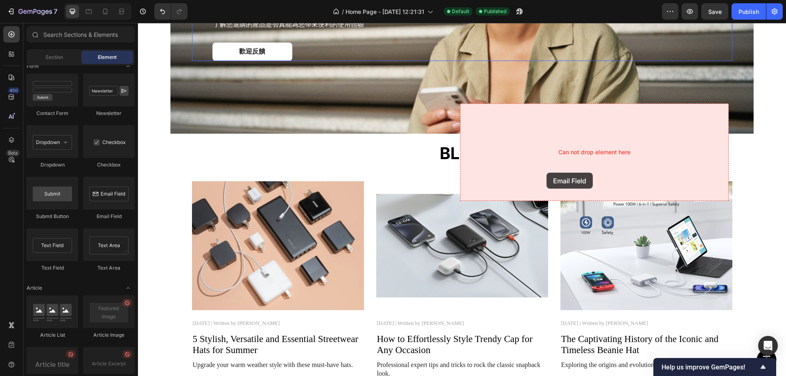
drag, startPoint x: 253, startPoint y: 219, endPoint x: 546, endPoint y: 173, distance: 296.6
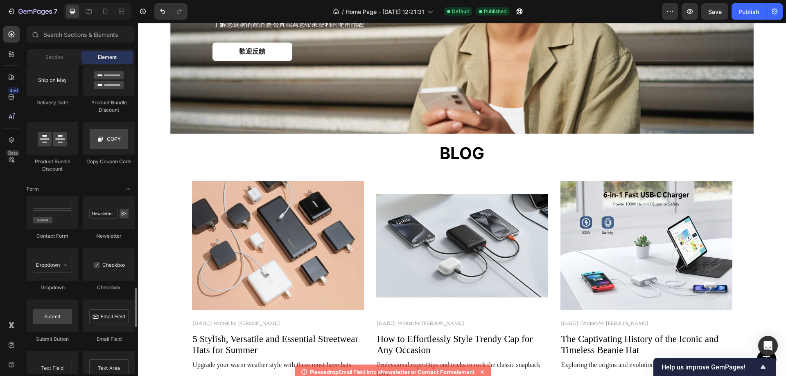
scroll to position [1707, 0]
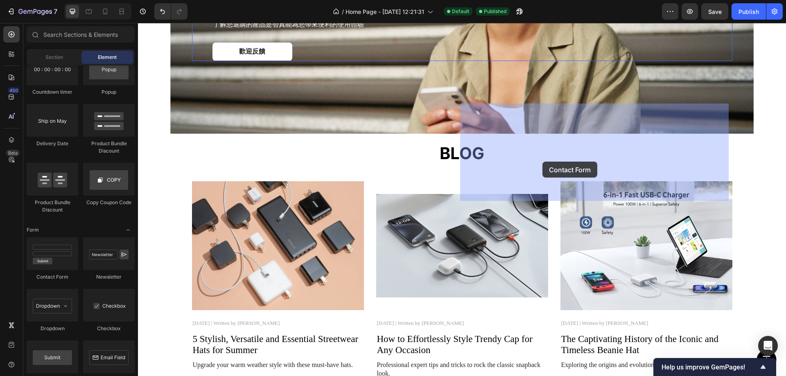
drag, startPoint x: 192, startPoint y: 283, endPoint x: 542, endPoint y: 162, distance: 370.3
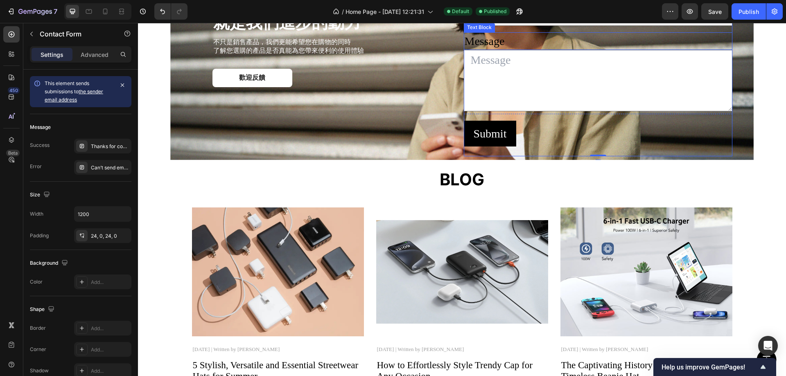
scroll to position [1438, 0]
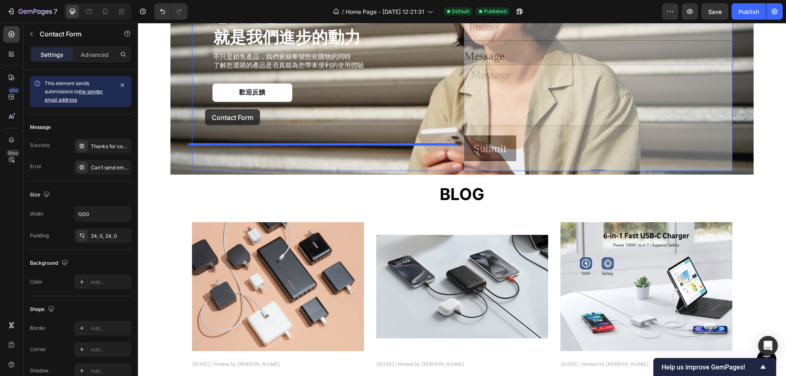
drag, startPoint x: 467, startPoint y: 86, endPoint x: 205, endPoint y: 109, distance: 263.0
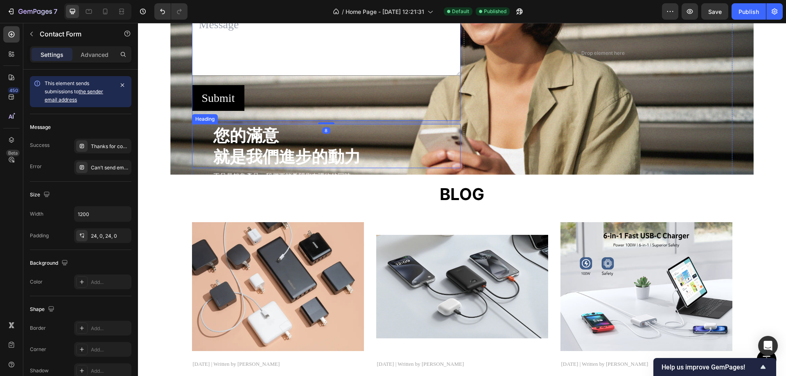
click at [206, 168] on div "您的滿意 就是我們進步的動力 Heading" at bounding box center [326, 146] width 268 height 44
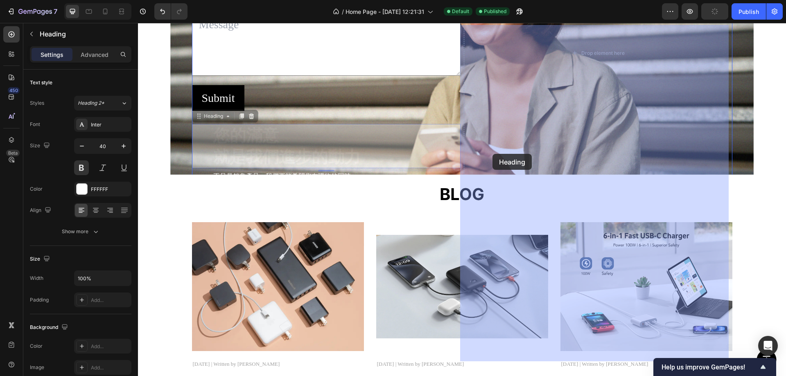
drag, startPoint x: 195, startPoint y: 256, endPoint x: 493, endPoint y: 159, distance: 313.7
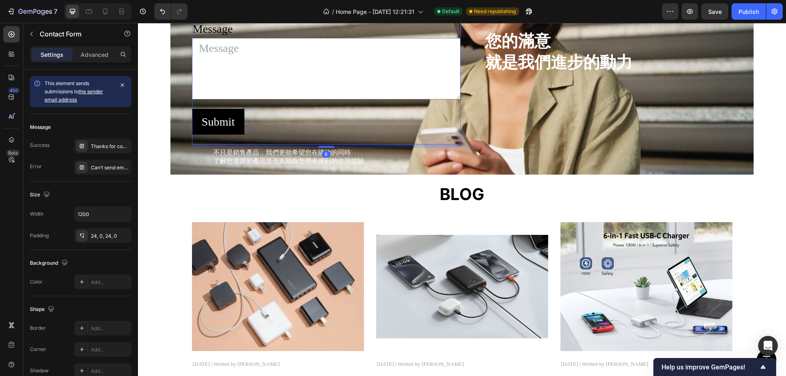
click at [295, 144] on div "Name Text Block Text Field Email Text Block Email Field Row Phone Text Block Te…" at bounding box center [326, 27] width 268 height 236
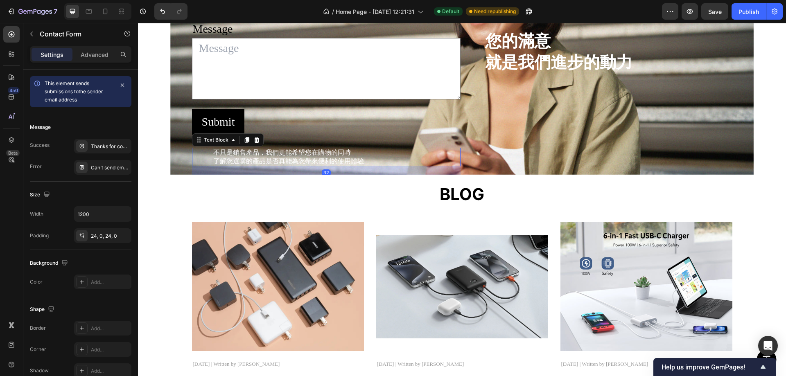
click at [241, 157] on p "不只是銷售產品，我們更能希望您在購物的同時" at bounding box center [298, 153] width 170 height 9
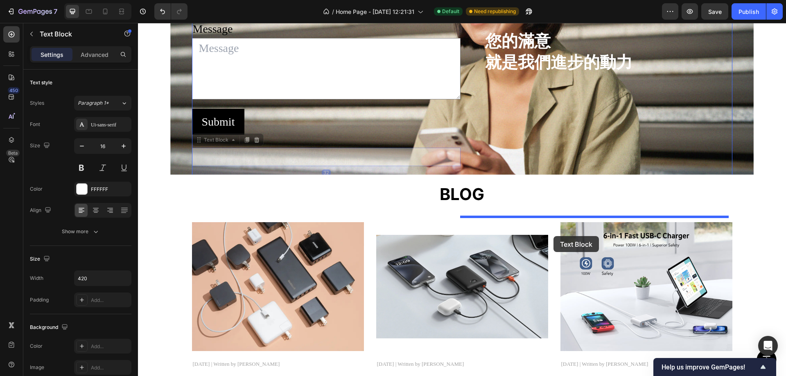
drag, startPoint x: 192, startPoint y: 279, endPoint x: 553, endPoint y: 236, distance: 363.9
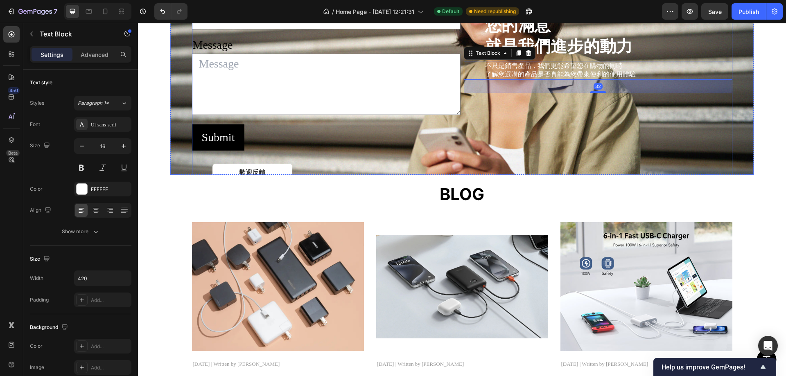
click at [525, 182] on div "您的滿意 就是我們進步的動力 Heading 不只是銷售產品，我們更能希望您在購物的同時 了解您選購的產品是否真能為您帶來便利的使用體驗 Text Block…" at bounding box center [598, 52] width 268 height 257
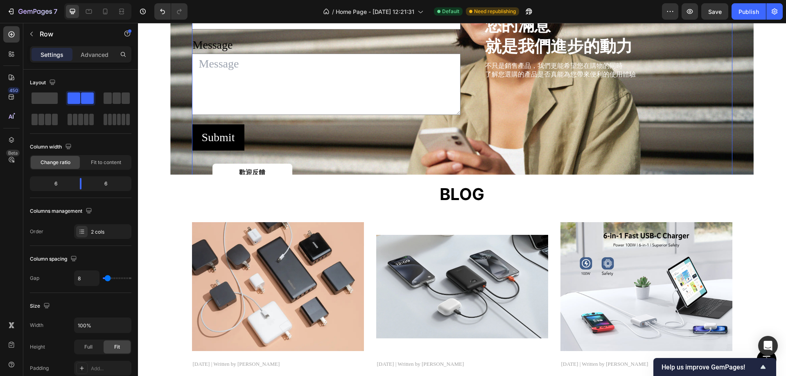
click at [482, 129] on div "您的滿意 就是我們進步的動力 Heading 不只是銷售產品，我們更能希望您在購物的同時 了解您選購的產品是否真能為您帶來便利的使用體驗 Text Block" at bounding box center [598, 52] width 268 height 257
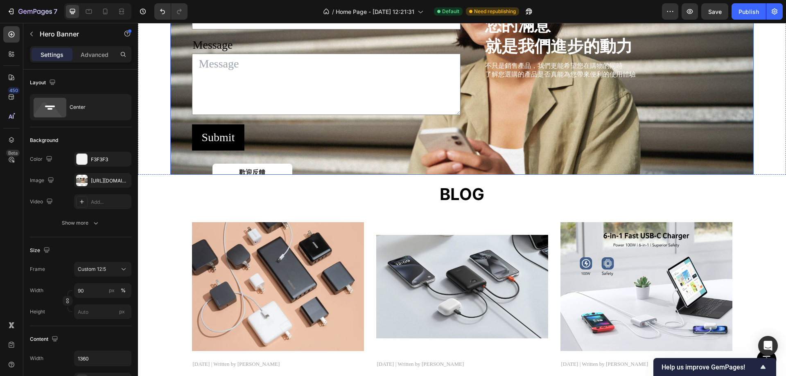
click at [178, 79] on div "Background Image" at bounding box center [461, 53] width 583 height 243
click at [337, 150] on div "Submit Submit Button" at bounding box center [326, 137] width 268 height 26
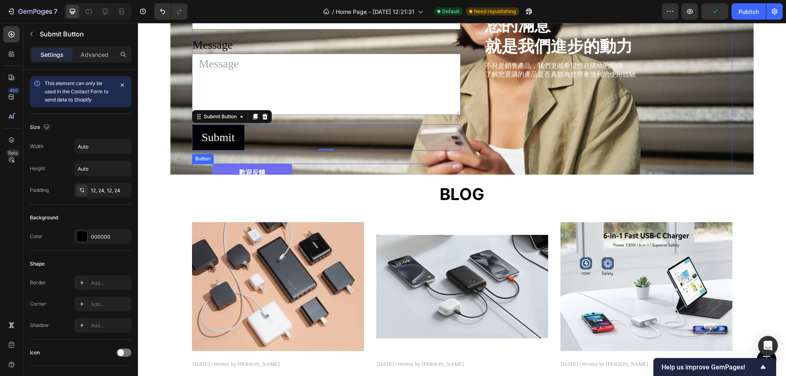
click at [261, 182] on link "歡迎反饋" at bounding box center [252, 173] width 80 height 18
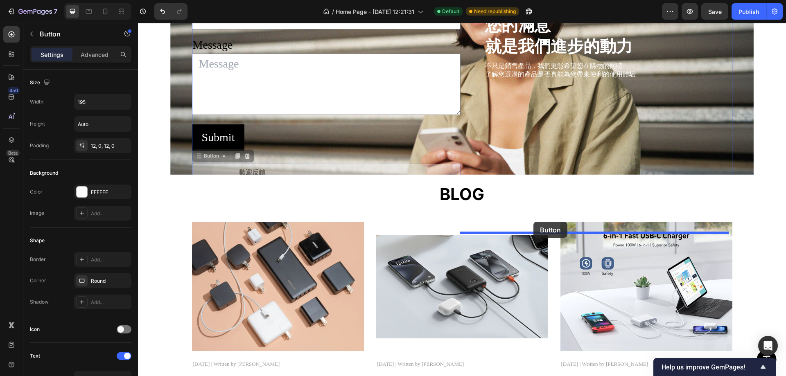
drag, startPoint x: 194, startPoint y: 295, endPoint x: 533, endPoint y: 222, distance: 346.7
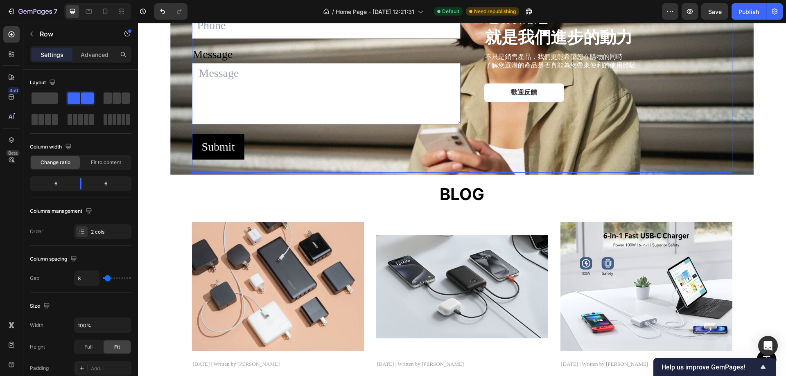
click at [525, 173] on div "您的滿意 就是我們進步的動力 Heading 不只是銷售產品，我們更能希望您在購物的同時 了解您選購的產品是否真能為您帶來便利的使用體驗 Text Block…" at bounding box center [598, 53] width 268 height 239
click at [255, 124] on textarea at bounding box center [326, 93] width 268 height 61
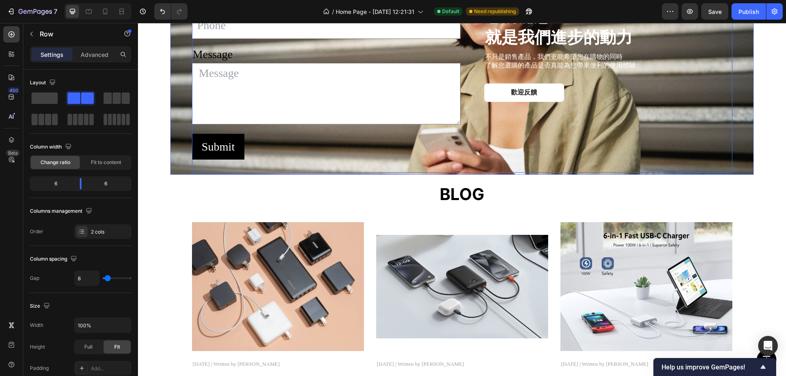
click at [491, 105] on div "您的滿意 就是我們進步的動力 Heading 不只是銷售產品，我們更能希望您在購物的同時 了解您選購的產品是否真能為您帶來便利的使用體驗 Text Block…" at bounding box center [598, 53] width 268 height 239
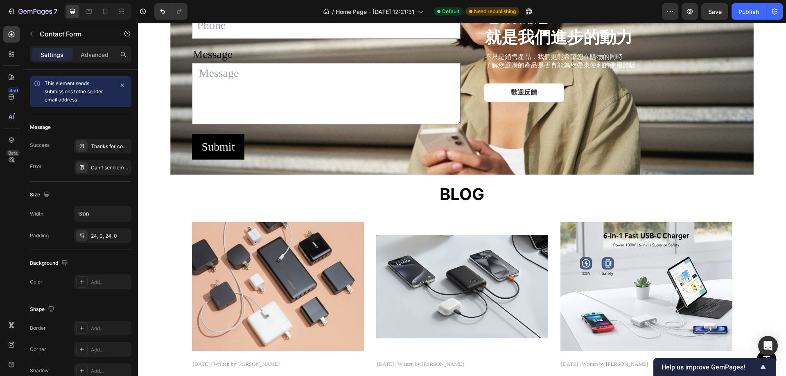
click at [266, 79] on div "Name Text Block Text Field Email Text Block 0 Email Field Row Phone Text Block …" at bounding box center [326, 52] width 268 height 236
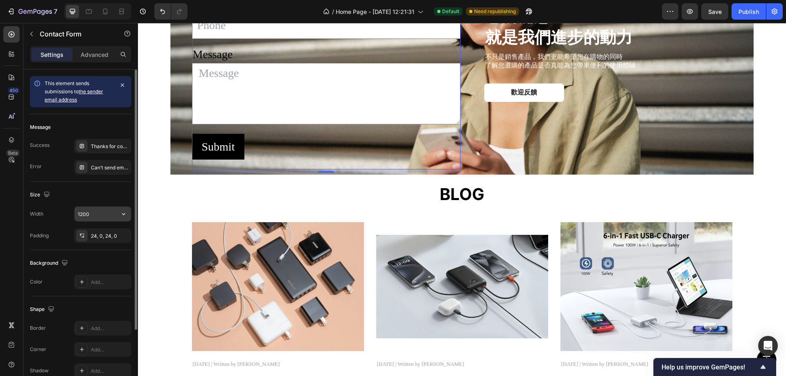
click at [110, 215] on input "1200" at bounding box center [102, 214] width 56 height 15
click at [127, 214] on icon "button" at bounding box center [124, 214] width 8 height 8
click at [105, 215] on input "1200" at bounding box center [102, 214] width 56 height 15
click at [67, 210] on div "Width 1200" at bounding box center [80, 214] width 101 height 16
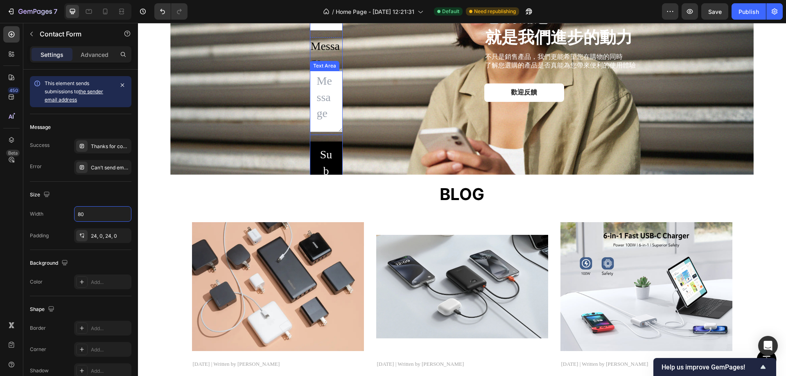
type input "8"
type input "600"
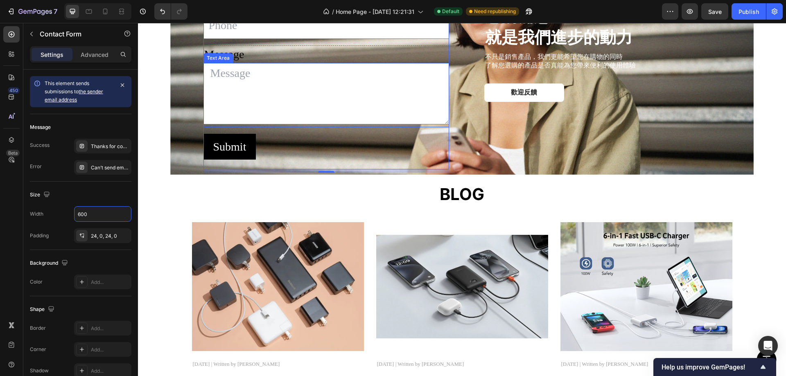
click at [291, 124] on textarea at bounding box center [326, 93] width 246 height 61
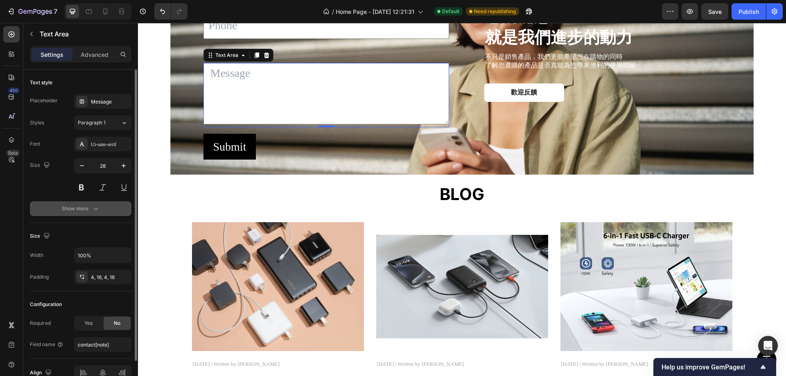
click at [88, 208] on div "Show more" at bounding box center [81, 209] width 38 height 8
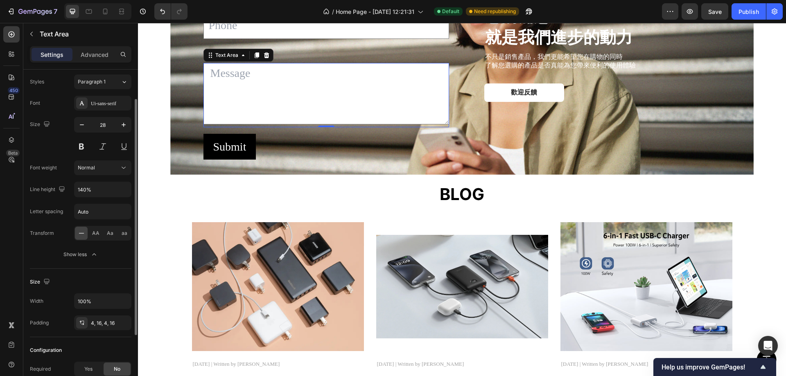
scroll to position [0, 0]
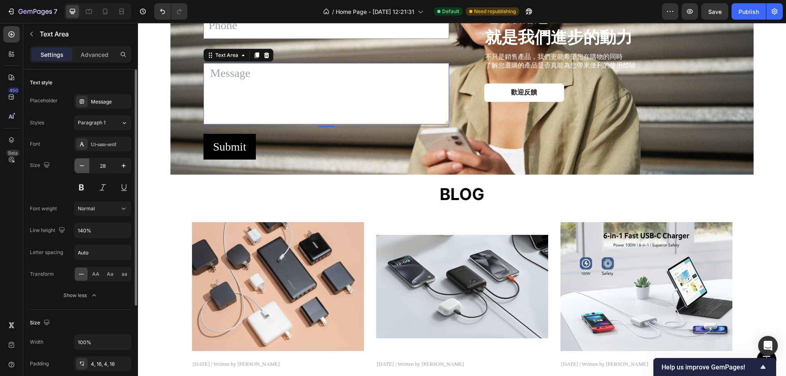
click at [75, 163] on button "button" at bounding box center [81, 165] width 15 height 15
click at [75, 162] on button "button" at bounding box center [81, 165] width 15 height 15
click at [76, 162] on button "button" at bounding box center [81, 165] width 15 height 15
click at [77, 162] on button "button" at bounding box center [81, 165] width 15 height 15
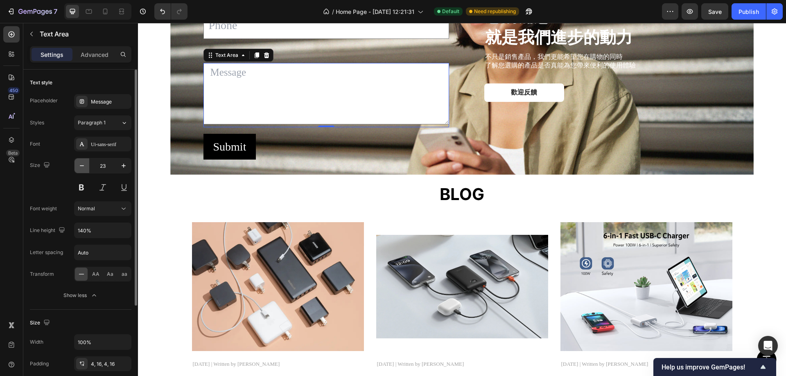
click at [77, 162] on button "button" at bounding box center [81, 165] width 15 height 15
click at [84, 163] on icon "button" at bounding box center [82, 166] width 8 height 8
type input "20"
click at [85, 64] on div "Settings Advanced" at bounding box center [80, 57] width 115 height 23
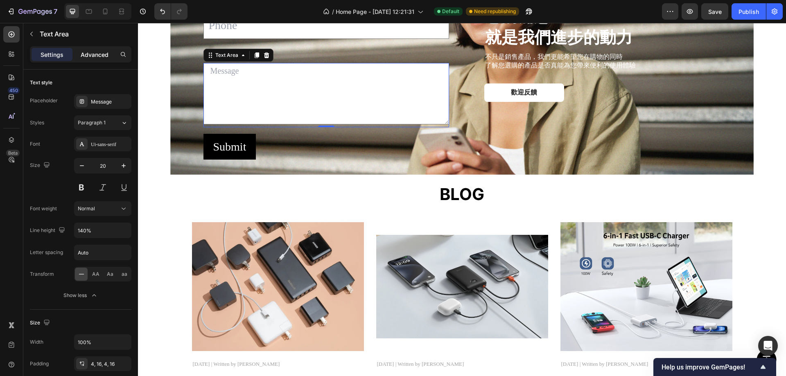
click at [90, 54] on p "Advanced" at bounding box center [95, 54] width 28 height 9
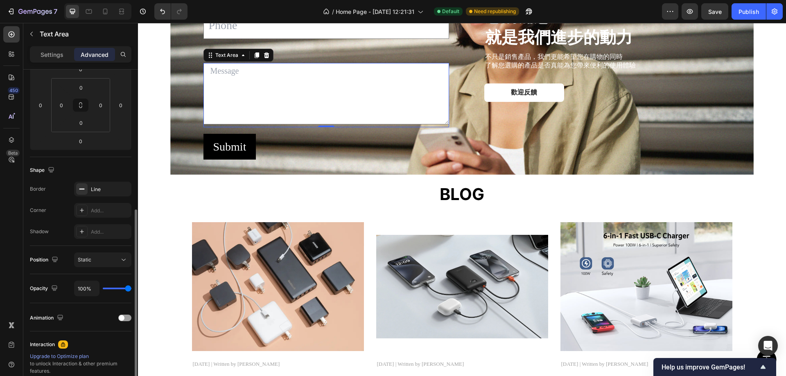
scroll to position [164, 0]
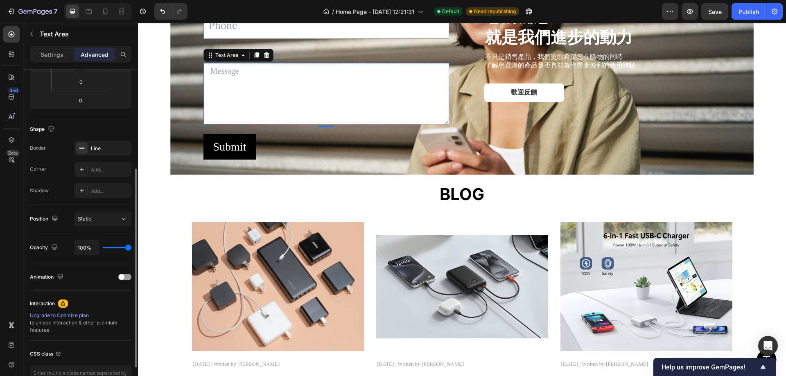
type input "61%"
type input "61"
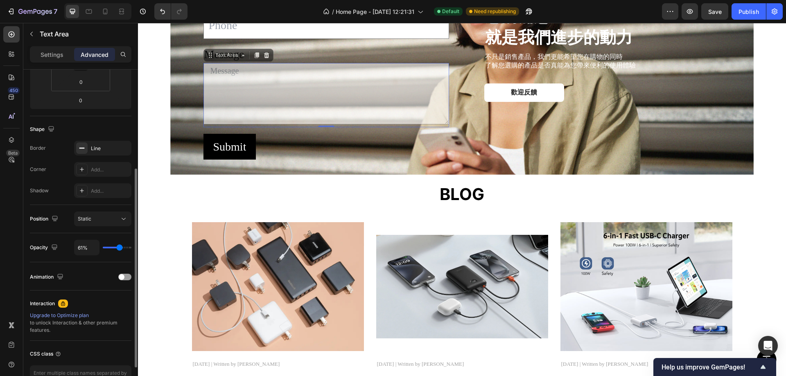
type input "59%"
drag, startPoint x: 127, startPoint y: 248, endPoint x: 119, endPoint y: 248, distance: 7.8
type input "59"
click at [119, 248] on input "range" at bounding box center [117, 248] width 29 height 2
type input "61%"
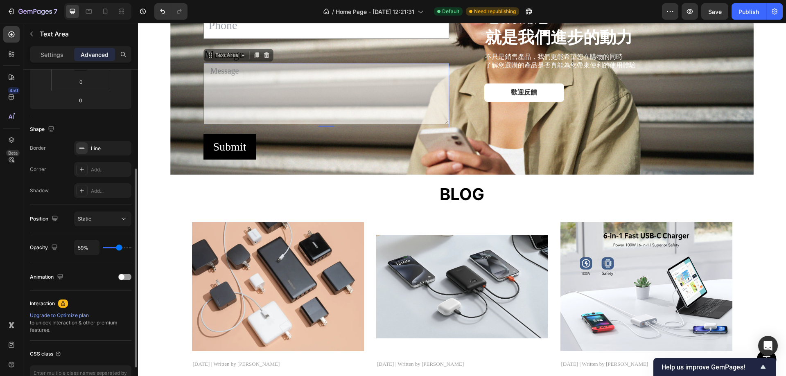
type input "61"
type input "63%"
type input "63"
click at [120, 248] on input "range" at bounding box center [117, 248] width 29 height 2
click at [85, 247] on input "63%" at bounding box center [86, 247] width 25 height 15
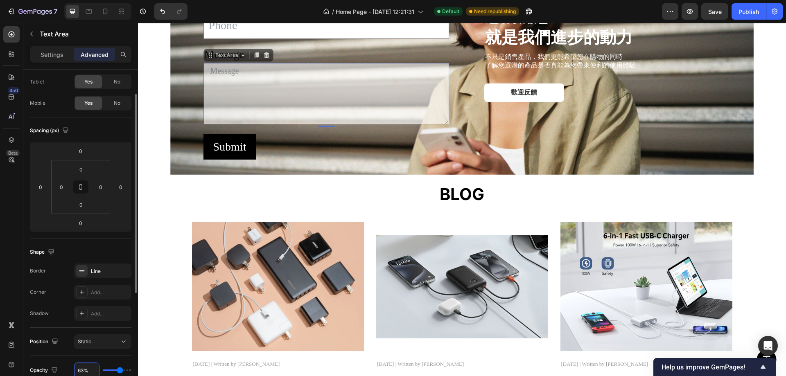
scroll to position [205, 0]
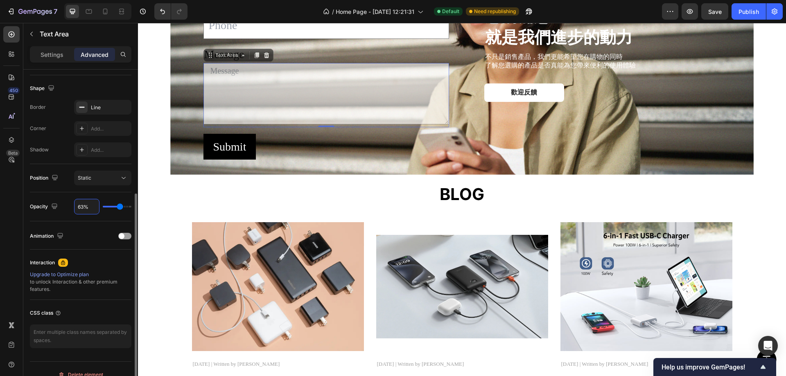
type input "61%"
type input "61"
type input "63%"
type input "63"
type input "65%"
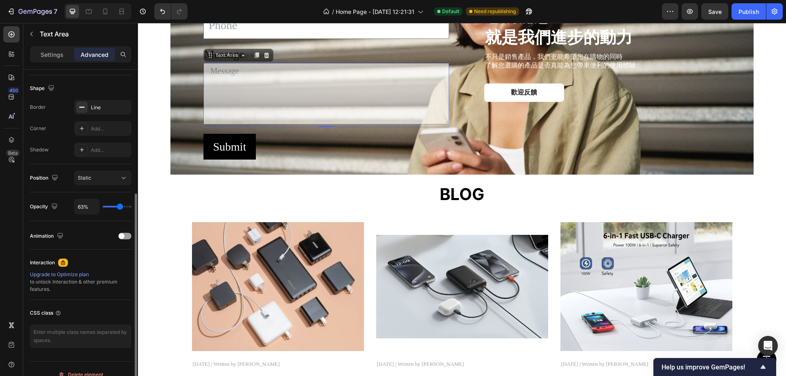
type input "65"
type input "67%"
type input "67"
type input "65%"
type input "65"
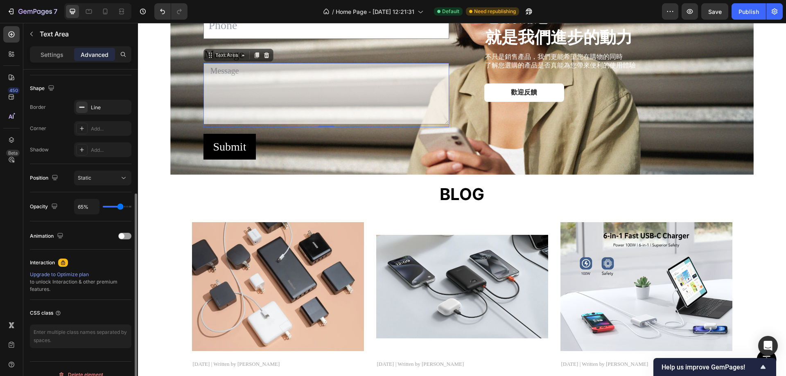
type input "63%"
type input "63"
type input "61%"
type input "61"
type input "59%"
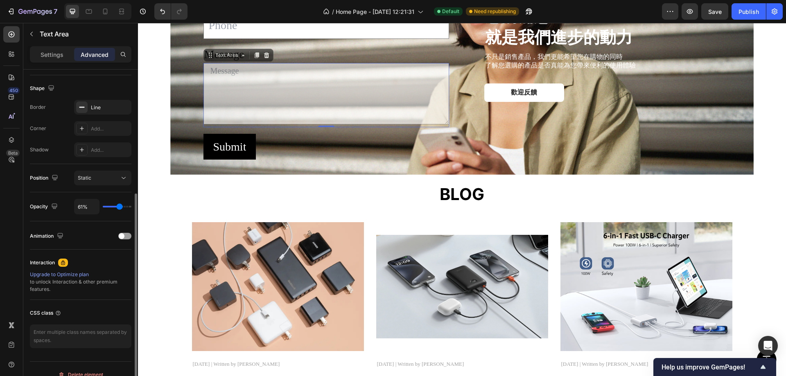
type input "59"
type input "61%"
type input "61"
type input "63%"
type input "63"
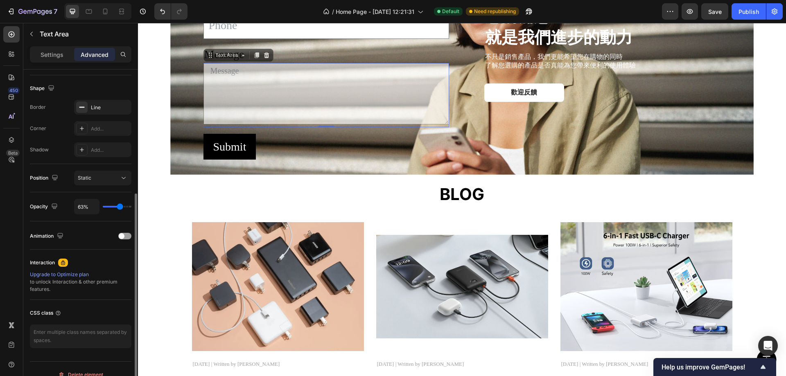
type input "61%"
type input "61"
type input "59%"
type input "59"
click at [119, 206] on input "range" at bounding box center [117, 207] width 29 height 2
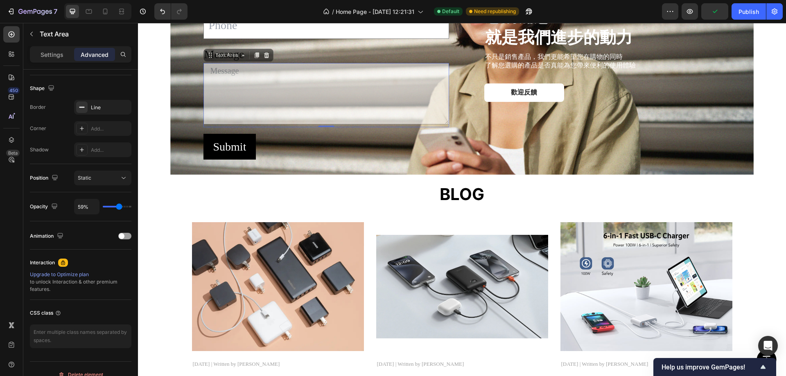
drag, startPoint x: 223, startPoint y: 219, endPoint x: 327, endPoint y: 225, distance: 103.3
click at [225, 124] on textarea at bounding box center [326, 93] width 246 height 61
click at [310, 38] on input "text" at bounding box center [326, 25] width 246 height 27
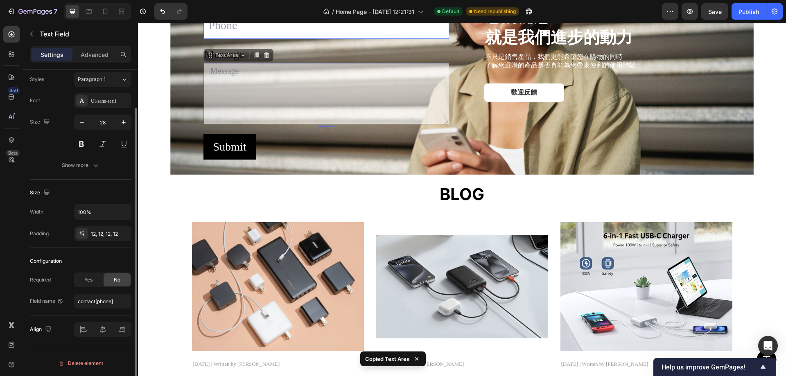
scroll to position [0, 0]
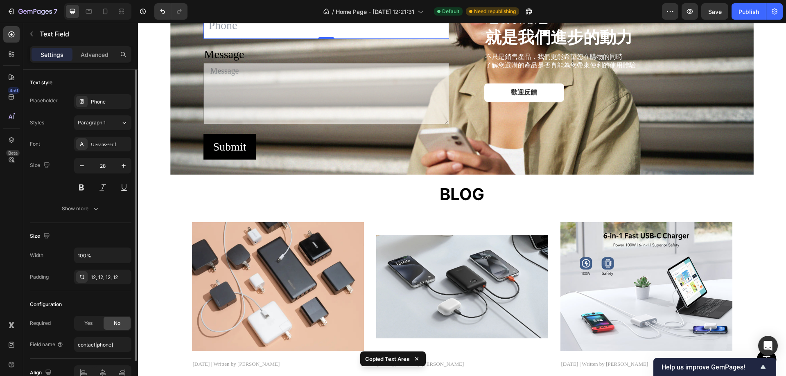
paste input "Copy element from Gempages!"
type input "Copy element from Gempages!"
click at [294, 124] on textarea at bounding box center [326, 93] width 246 height 61
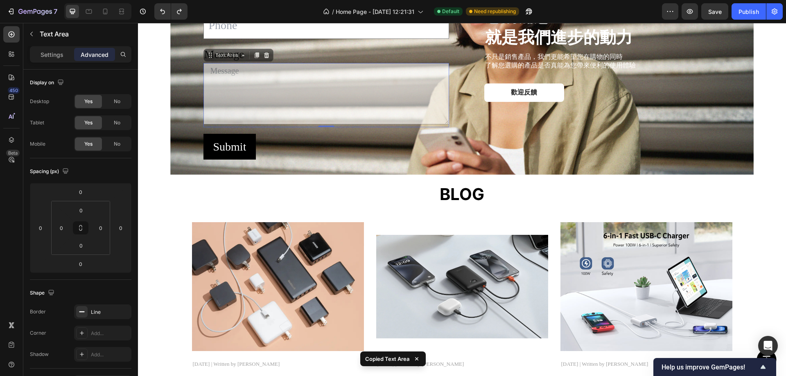
click at [344, 124] on textarea at bounding box center [326, 93] width 246 height 61
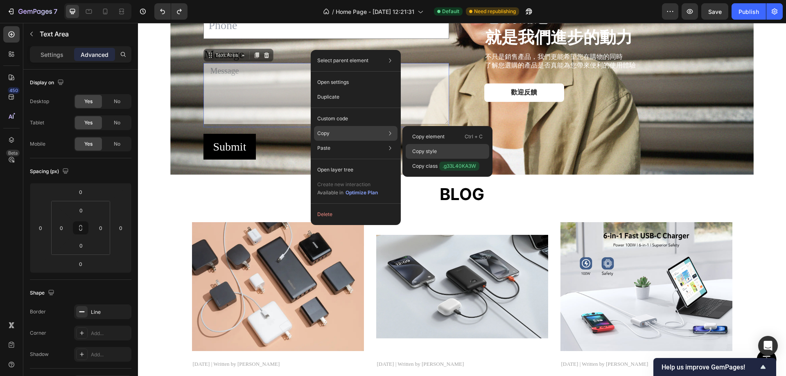
click at [440, 151] on div "Copy style" at bounding box center [447, 151] width 83 height 15
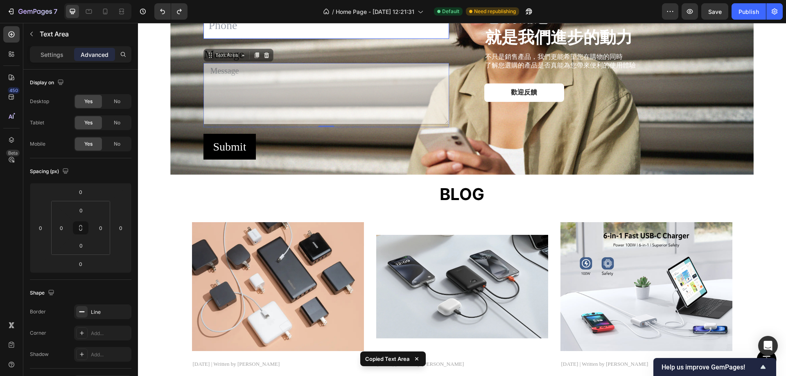
click at [297, 38] on input "text" at bounding box center [326, 25] width 246 height 27
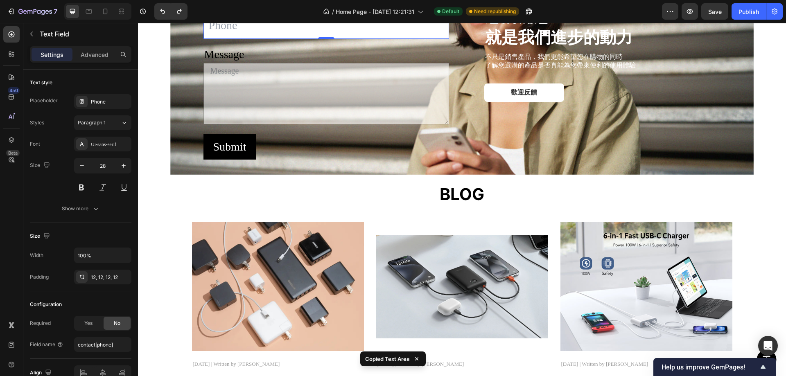
paste input "Copy element from Gempages!"
type input "Copy element from Gempages!"
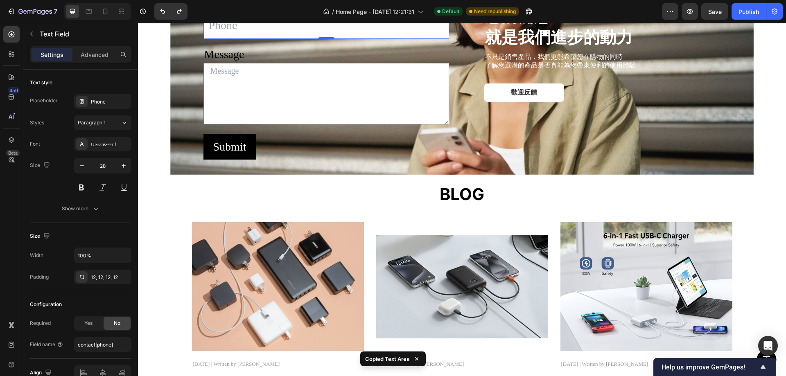
click at [289, 38] on input "text" at bounding box center [326, 25] width 246 height 27
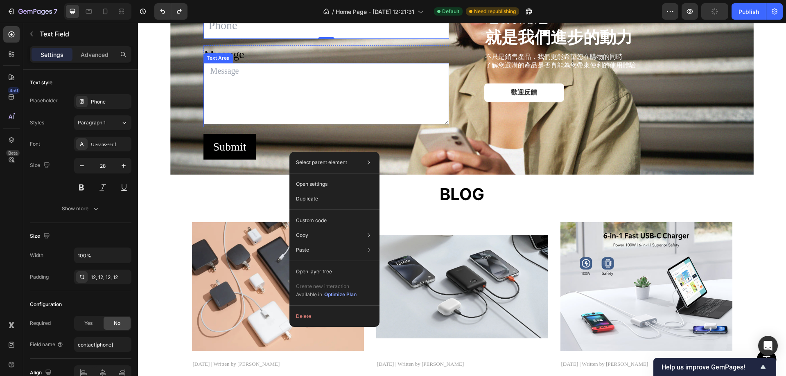
click at [241, 124] on textarea at bounding box center [326, 93] width 246 height 61
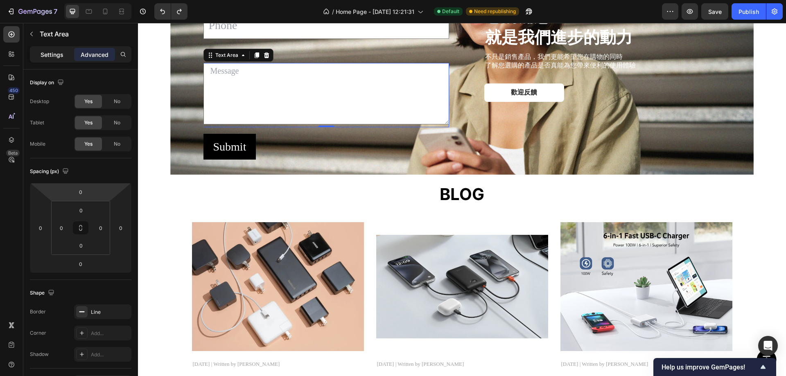
click at [56, 55] on p "Settings" at bounding box center [52, 54] width 23 height 9
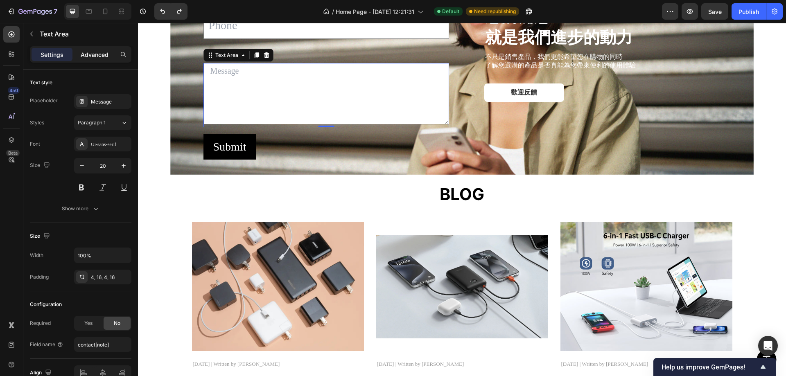
click at [90, 52] on p "Advanced" at bounding box center [95, 54] width 28 height 9
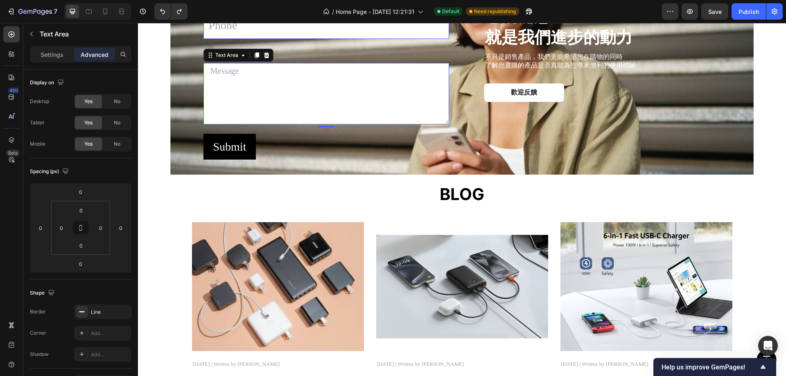
click at [251, 38] on input "text" at bounding box center [326, 25] width 246 height 27
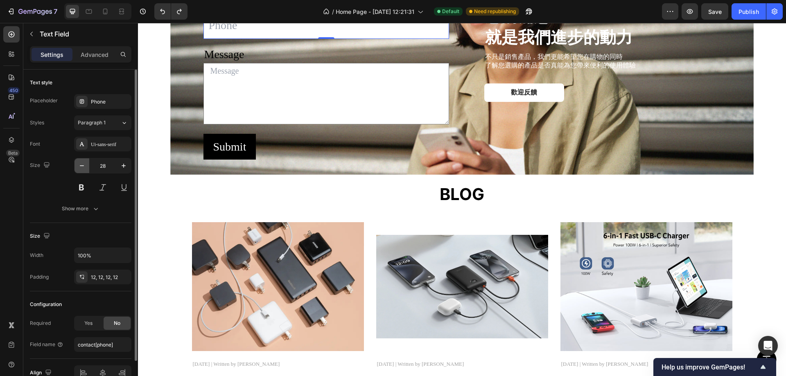
click at [78, 167] on icon "button" at bounding box center [82, 166] width 8 height 8
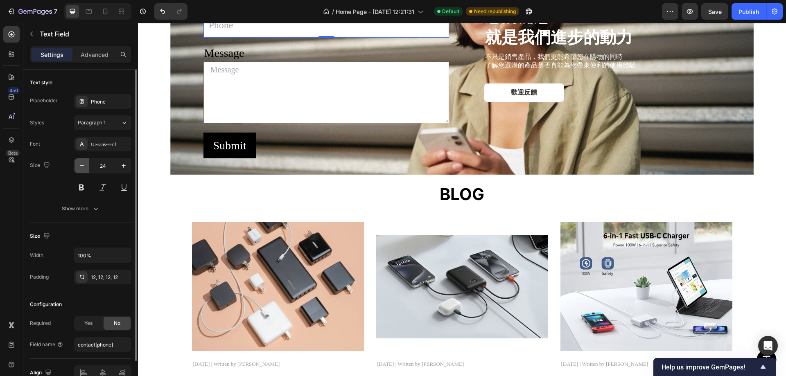
click at [78, 167] on icon "button" at bounding box center [82, 166] width 8 height 8
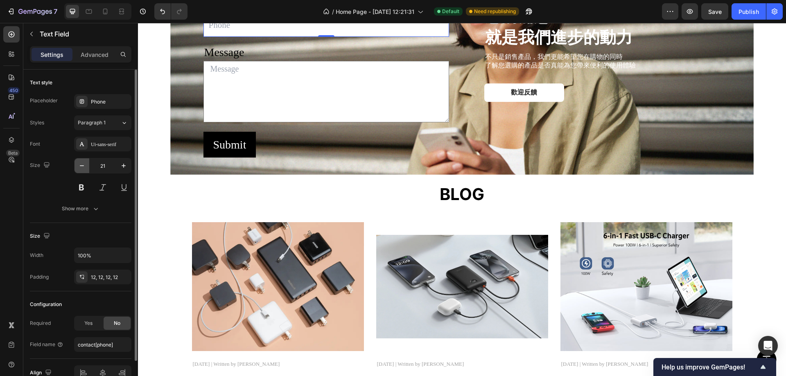
click at [78, 167] on icon "button" at bounding box center [82, 166] width 8 height 8
type input "20"
click at [100, 56] on p "Advanced" at bounding box center [95, 54] width 28 height 9
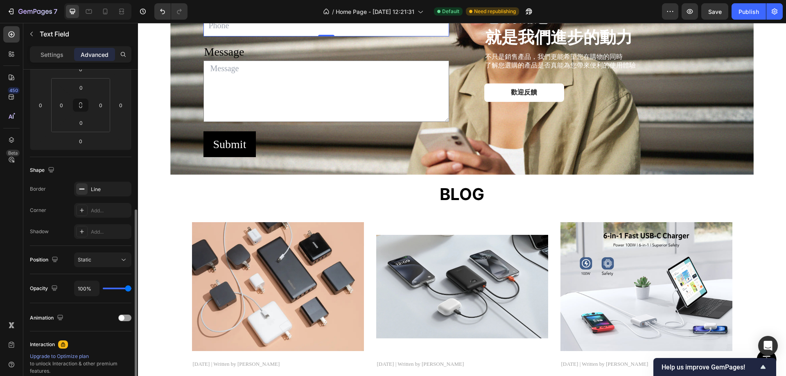
scroll to position [164, 0]
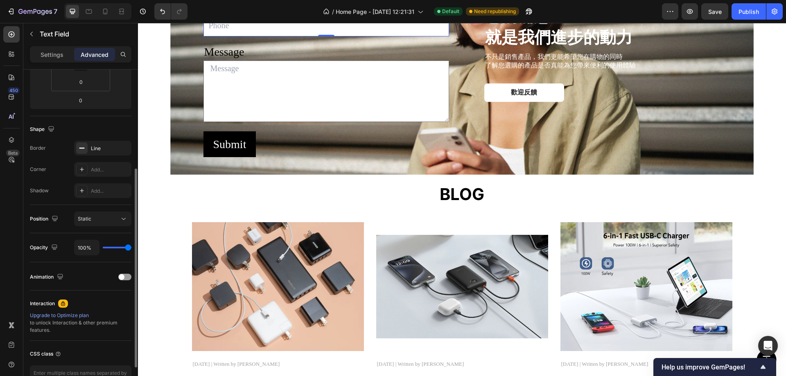
click at [127, 248] on input "range" at bounding box center [117, 248] width 29 height 2
type input "91%"
type input "91"
type input "87%"
type input "87"
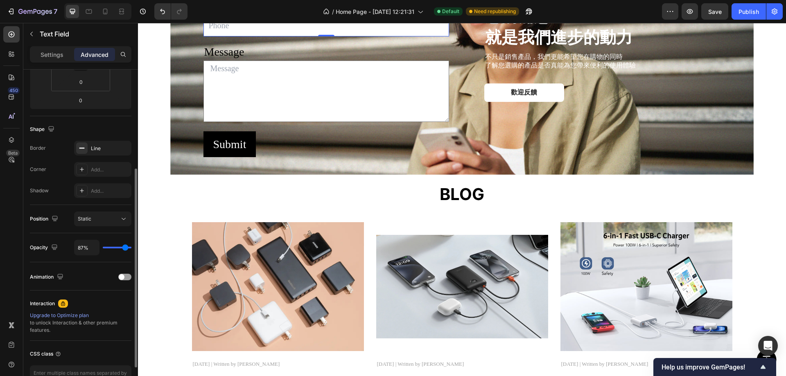
type input "83%"
type input "83"
type input "80%"
type input "80"
type input "76%"
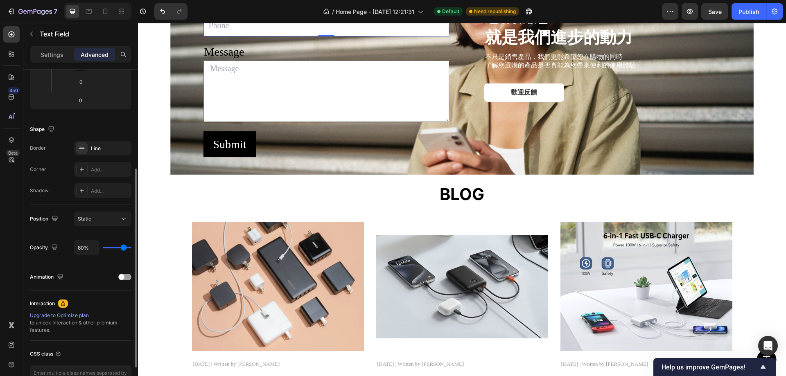
type input "76"
type input "74%"
type input "74"
type input "72%"
type input "72"
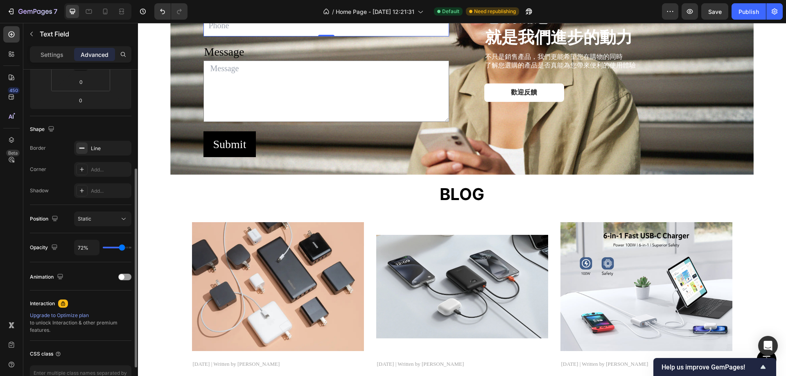
type input "70%"
type input "70"
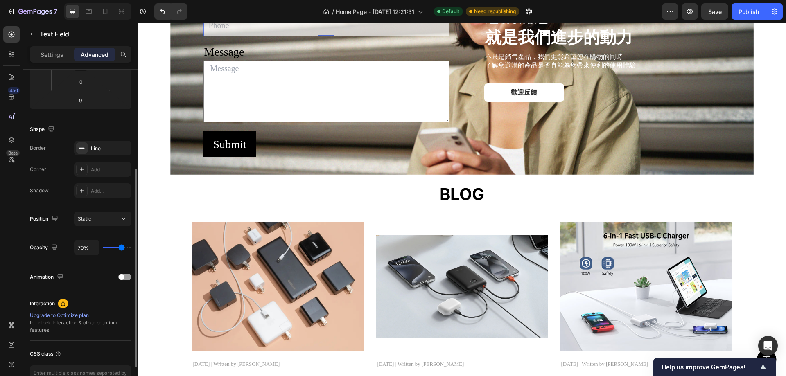
type input "67%"
type input "67"
type input "65%"
type input "65"
type input "63%"
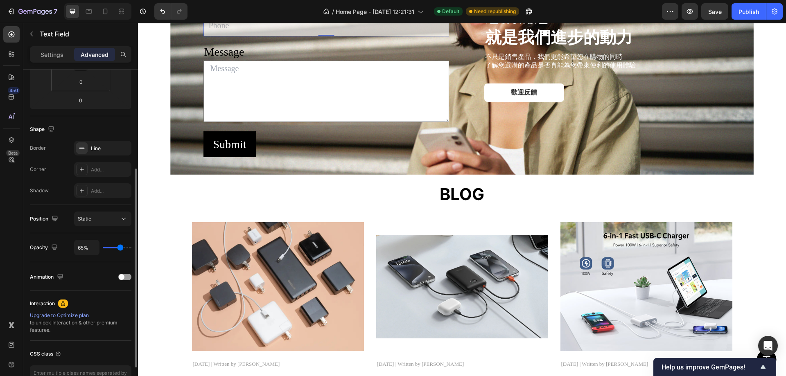
type input "63"
type input "61%"
type input "61"
type input "59%"
type input "59"
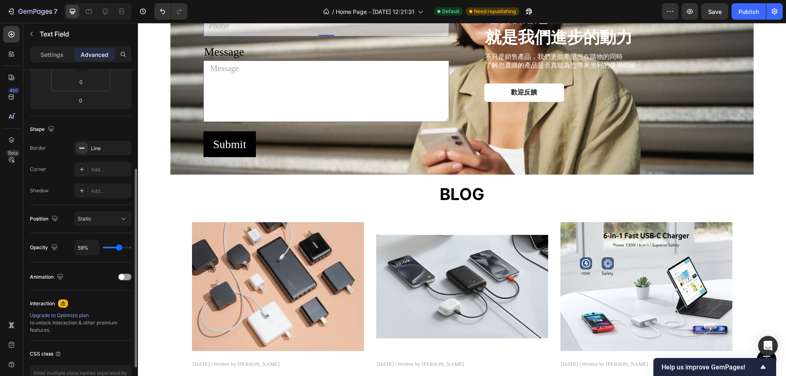
type input "61%"
type input "61"
type input "63%"
type input "63"
type input "65%"
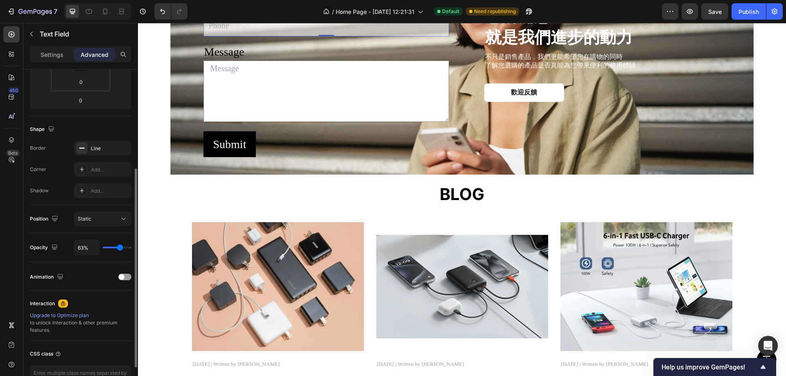
type input "65"
type input "67%"
type input "67"
type input "69%"
type input "69"
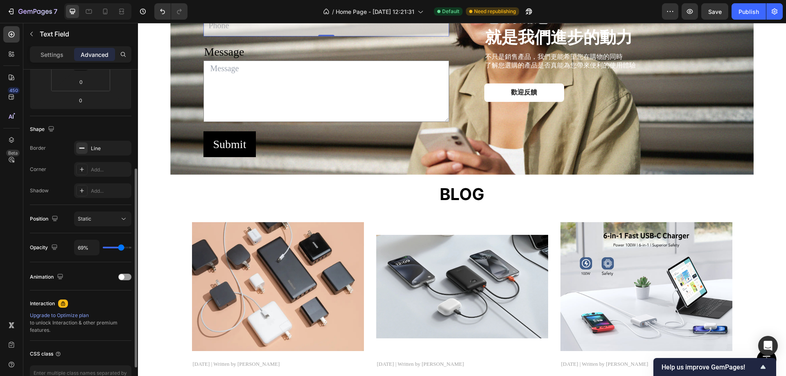
type input "70%"
type input "70"
type input "72%"
drag, startPoint x: 126, startPoint y: 250, endPoint x: 122, endPoint y: 249, distance: 4.6
type input "72"
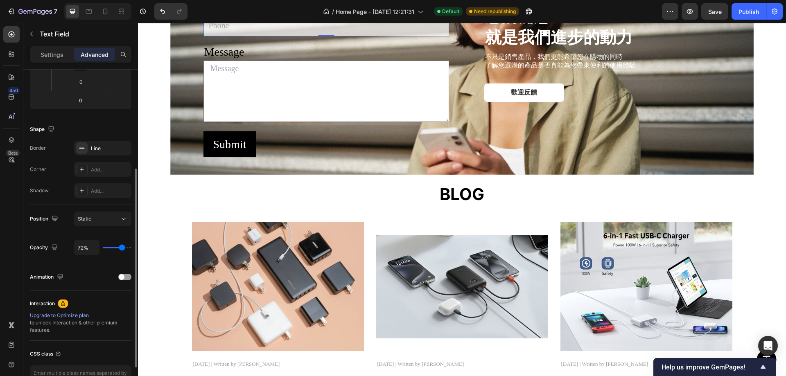
click at [122, 248] on input "range" at bounding box center [117, 248] width 29 height 2
click at [335, 122] on textarea at bounding box center [326, 91] width 246 height 61
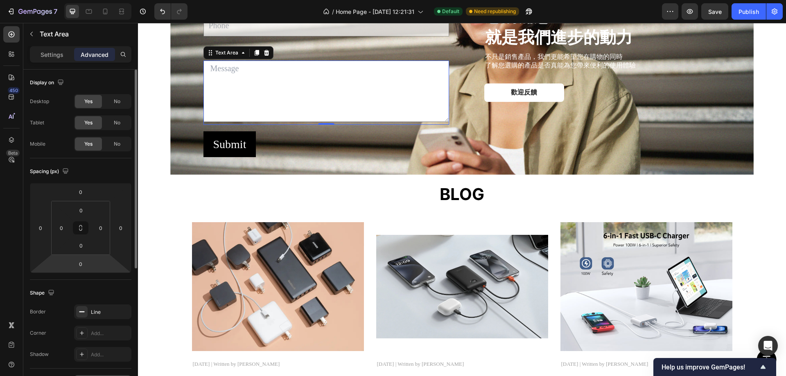
scroll to position [123, 0]
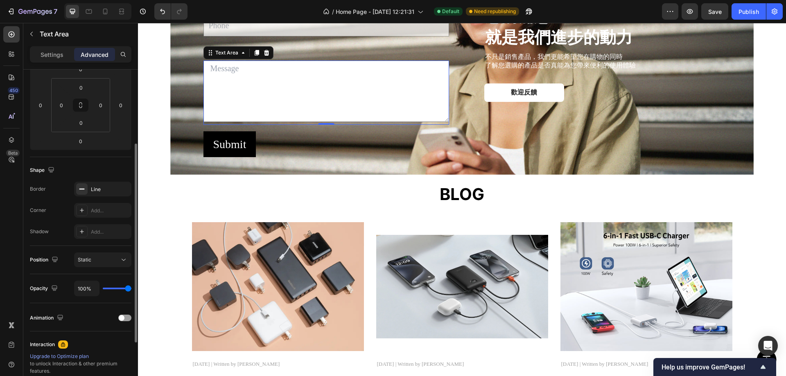
type input "94%"
type input "94"
type input "93%"
type input "93"
type input "89%"
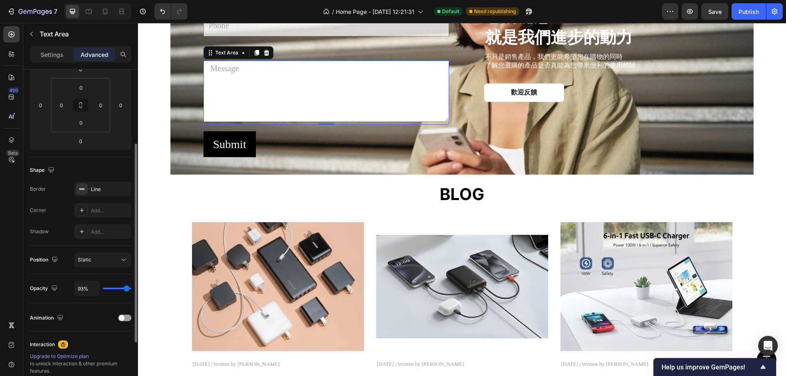
type input "89"
type input "83%"
type input "83"
type input "80%"
type input "80"
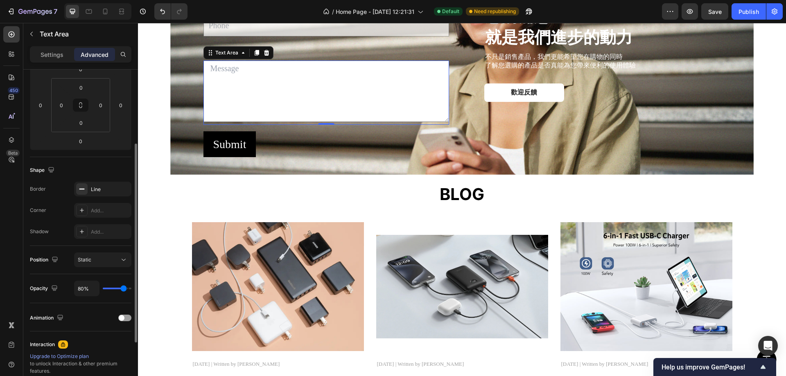
type input "76%"
type input "76"
type input "74%"
type input "74"
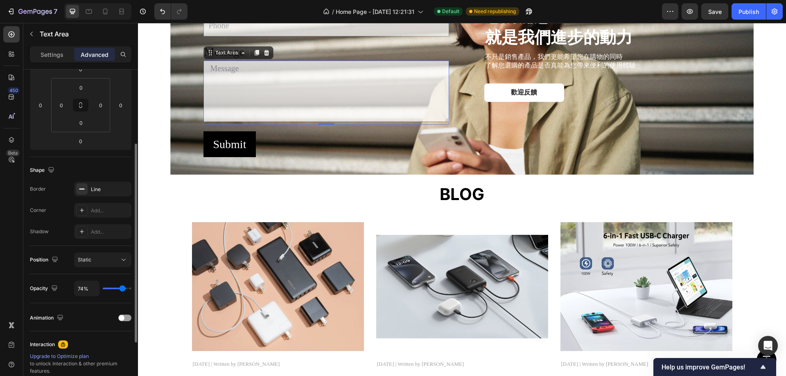
type input "72%"
type input "72"
type input "70%"
type input "70"
type input "69%"
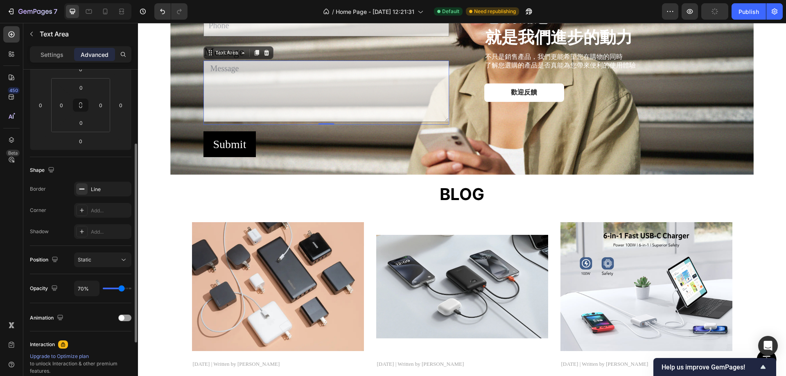
type input "69"
type input "67%"
type input "67"
type input "65%"
type input "65"
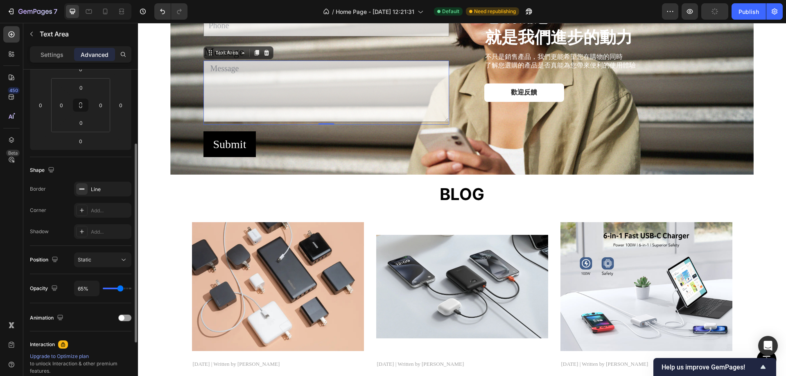
type input "63%"
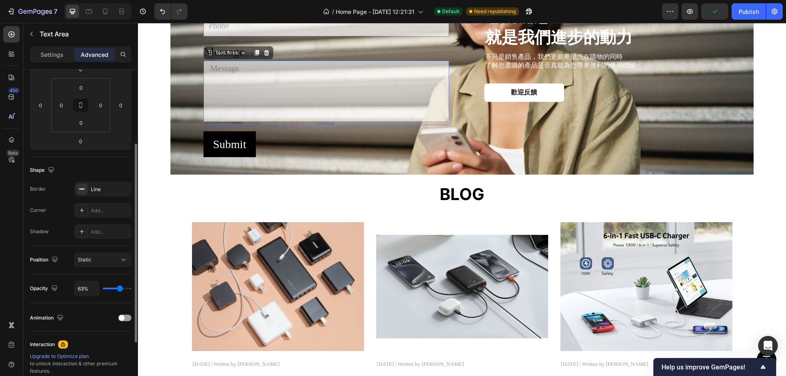
drag, startPoint x: 127, startPoint y: 286, endPoint x: 120, endPoint y: 287, distance: 7.0
type input "63"
click at [120, 288] on input "range" at bounding box center [117, 289] width 29 height 2
click at [90, 289] on input "63%" at bounding box center [86, 288] width 25 height 15
type input "6%"
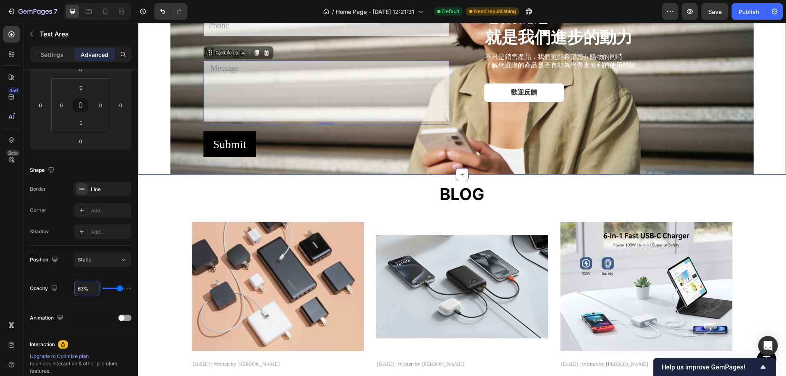
type input "6"
type input "60%"
type input "60"
click at [327, 36] on input "text" at bounding box center [326, 25] width 246 height 22
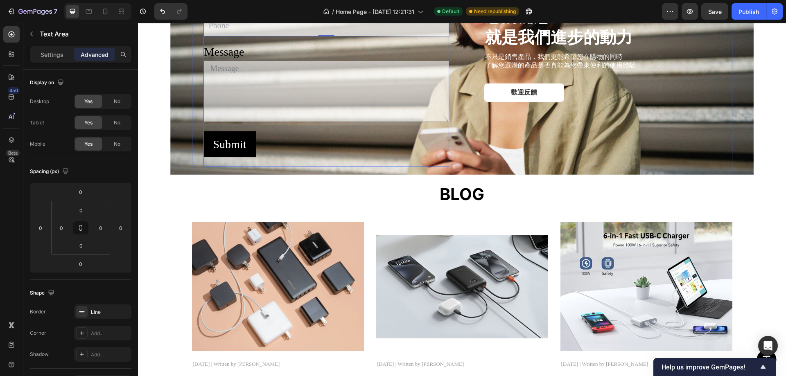
click at [258, 122] on textarea at bounding box center [326, 91] width 246 height 61
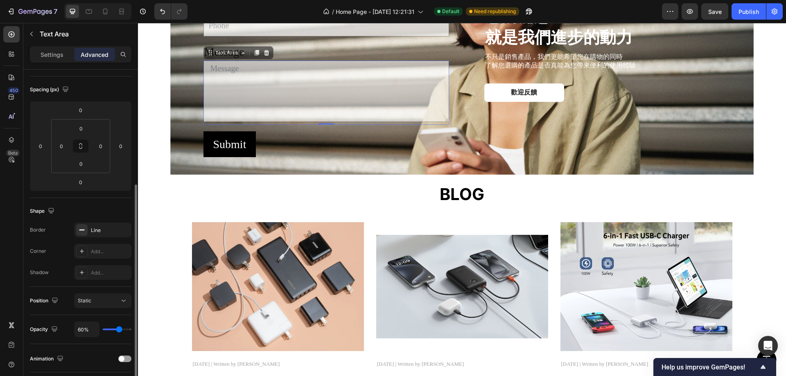
scroll to position [123, 0]
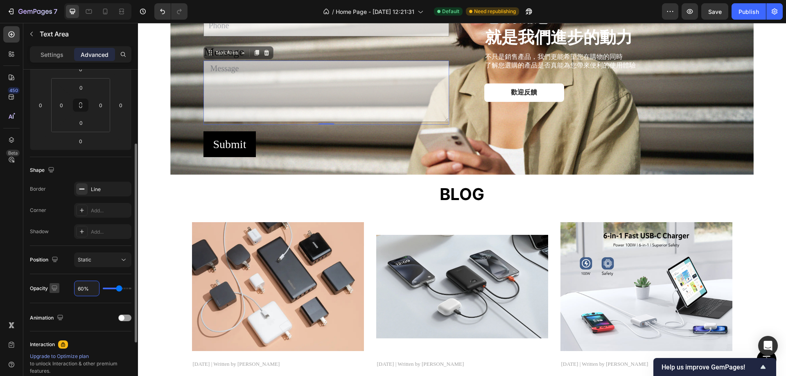
drag, startPoint x: 87, startPoint y: 286, endPoint x: 53, endPoint y: 284, distance: 34.4
click at [40, 287] on div "Opacity 60%" at bounding box center [80, 289] width 101 height 16
type input "860%"
type input "100"
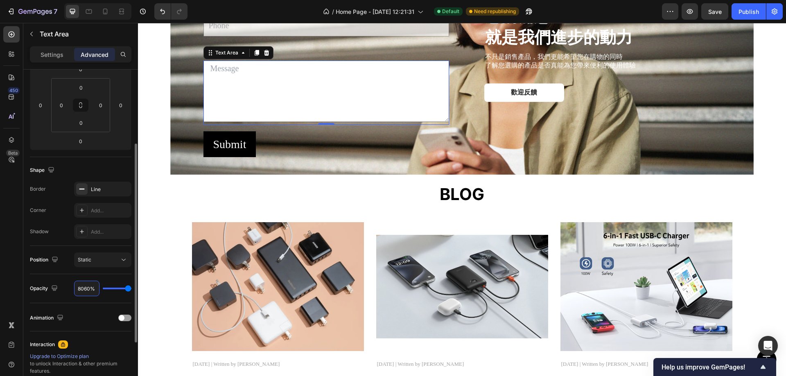
drag, startPoint x: 79, startPoint y: 288, endPoint x: 74, endPoint y: 285, distance: 6.2
click at [66, 286] on div "Opacity 8060%" at bounding box center [80, 289] width 101 height 16
type input "8"
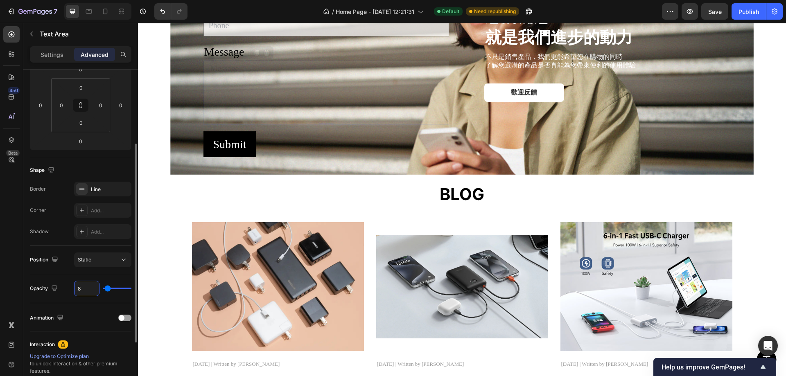
type input "80"
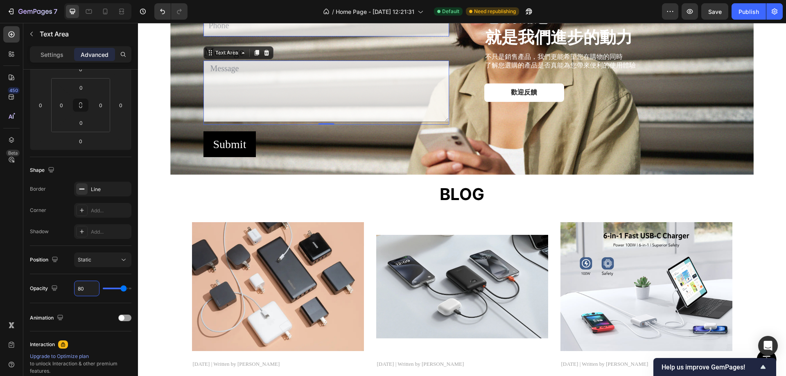
click at [320, 36] on input "text" at bounding box center [326, 25] width 246 height 22
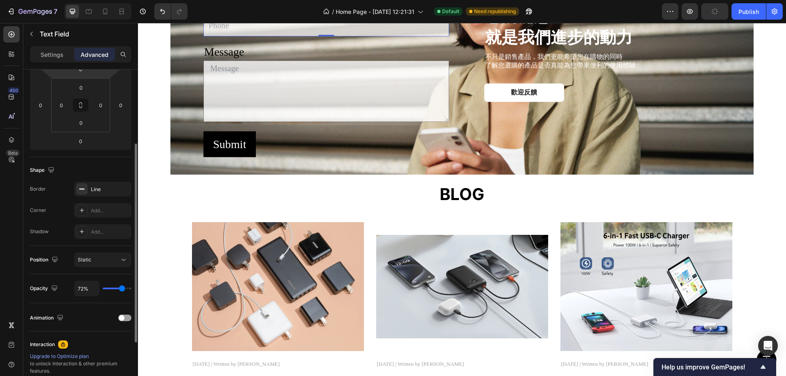
scroll to position [164, 0]
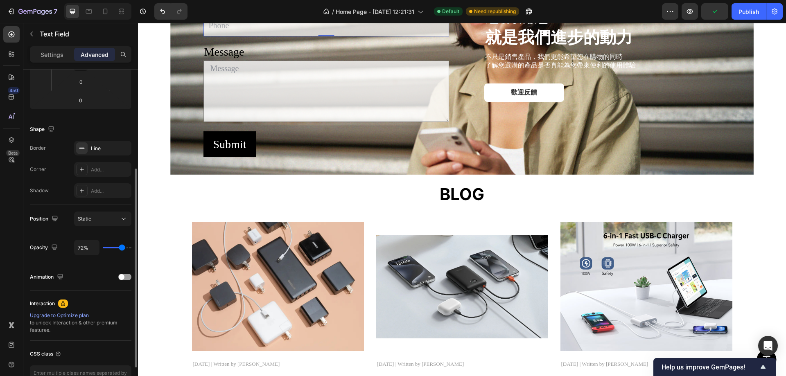
drag, startPoint x: 89, startPoint y: 246, endPoint x: 66, endPoint y: 246, distance: 23.3
click at [62, 246] on div "Opacity 72%" at bounding box center [80, 248] width 101 height 16
type input "872%"
type input "100"
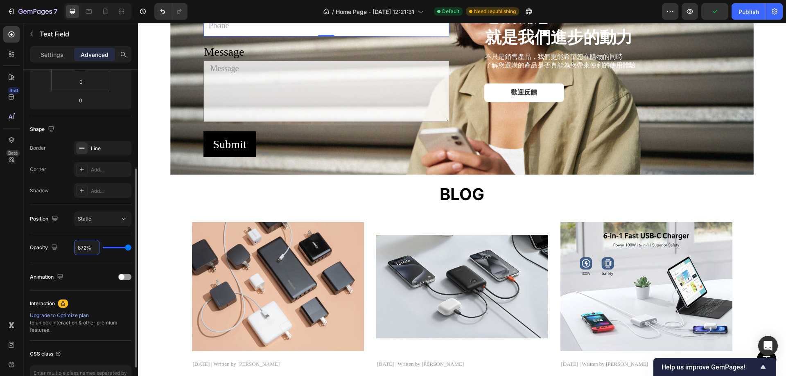
type input "8"
type input "80"
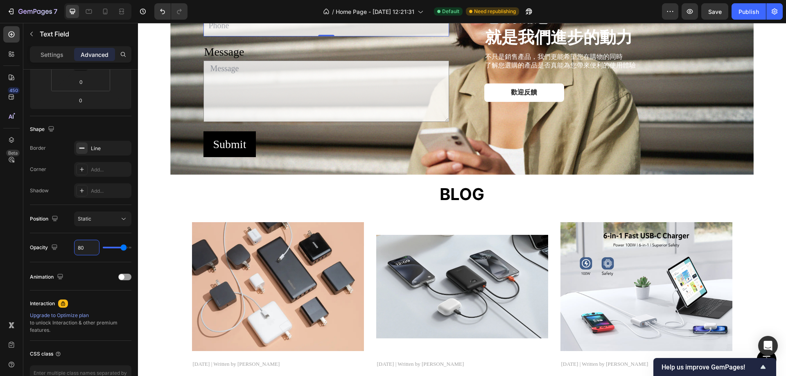
click at [90, 248] on input "100%" at bounding box center [86, 247] width 25 height 15
type input "89"
type input "890"
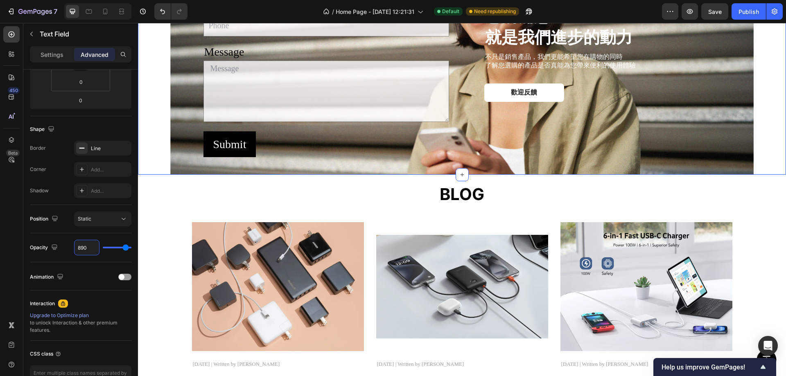
type input "100"
type input "89"
type input "8"
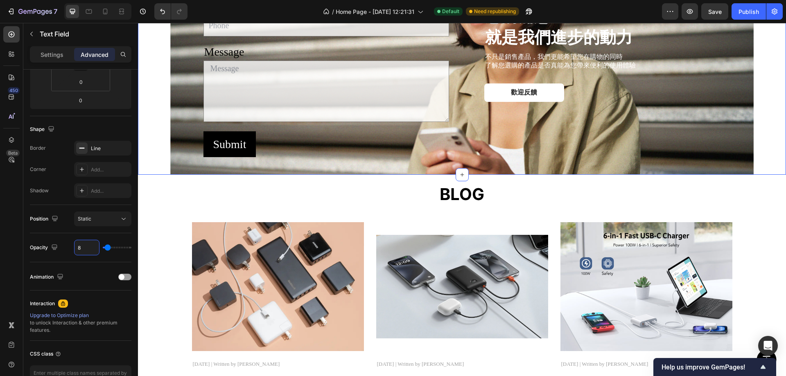
type input "80"
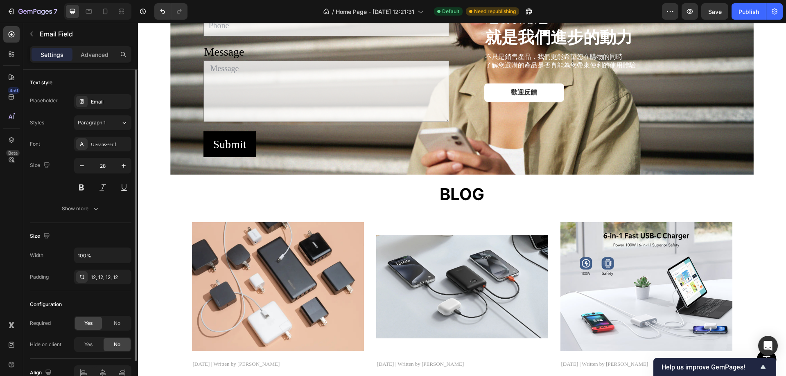
scroll to position [43, 0]
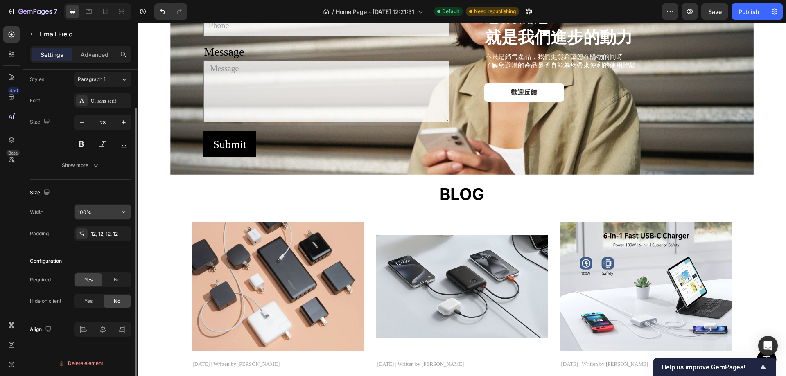
click at [113, 213] on input "100%" at bounding box center [102, 212] width 56 height 15
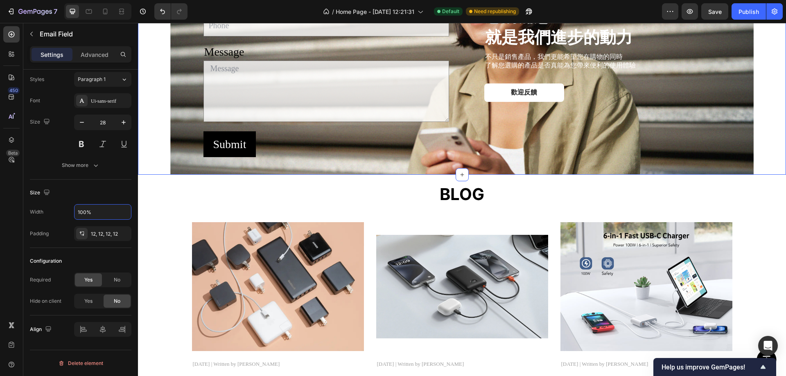
type input "0"
type input "80"
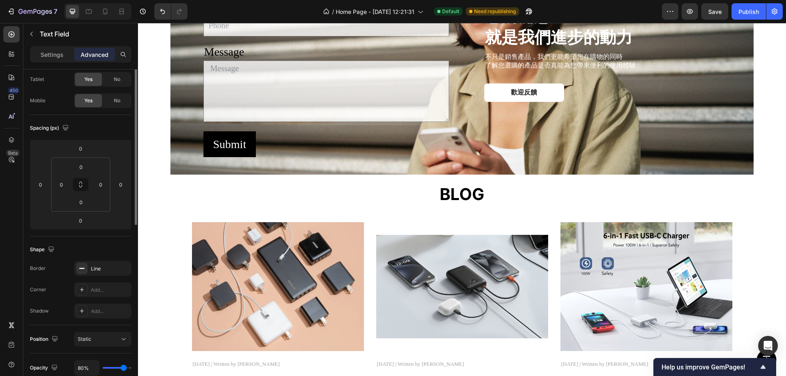
scroll to position [0, 0]
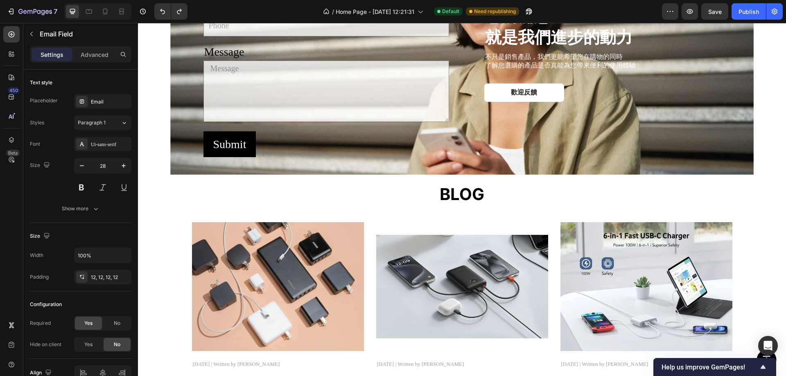
drag, startPoint x: 104, startPoint y: 257, endPoint x: 0, endPoint y: 255, distance: 104.0
click at [0, 255] on div "450 Beta Sections(18) Elements(83) Section Element Hero Section Product Detail …" at bounding box center [69, 199] width 138 height 353
type input "100%"
drag, startPoint x: 85, startPoint y: 51, endPoint x: 88, endPoint y: 163, distance: 112.6
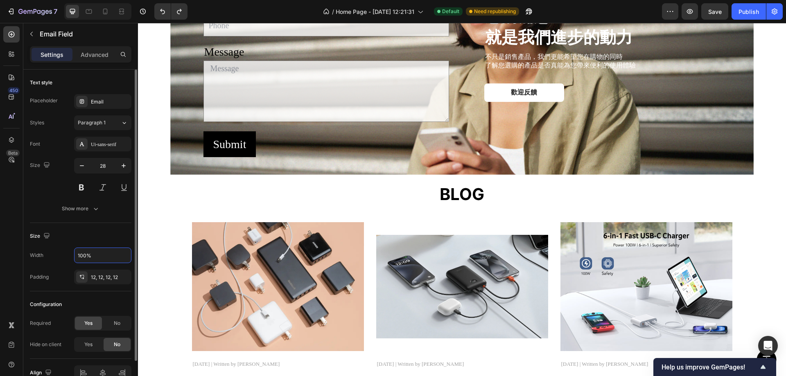
click at [85, 51] on p "Advanced" at bounding box center [95, 54] width 28 height 9
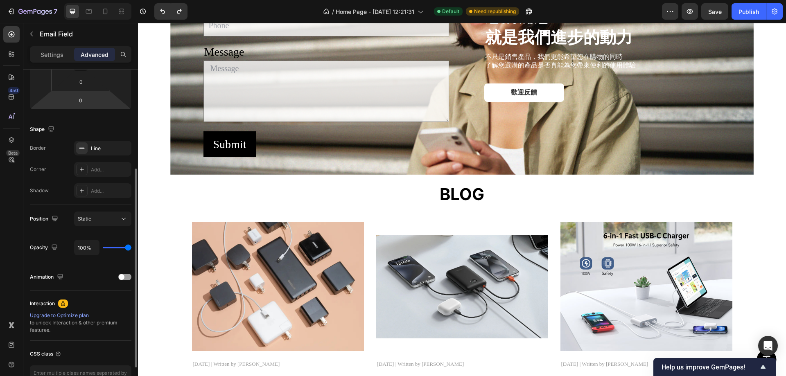
scroll to position [205, 0]
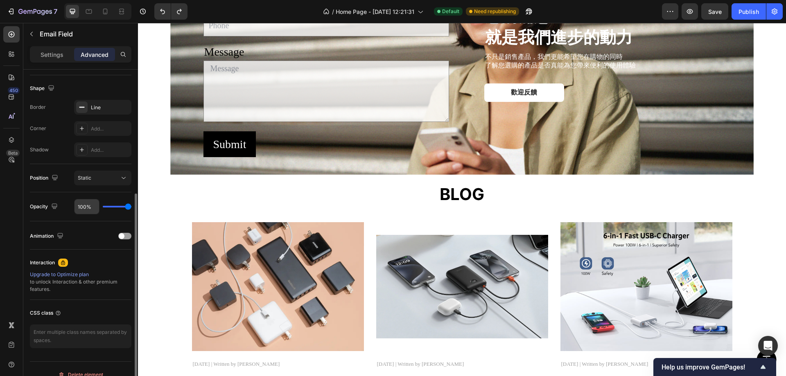
click at [79, 206] on input "100%" at bounding box center [86, 206] width 25 height 15
type input "8"
type input "80"
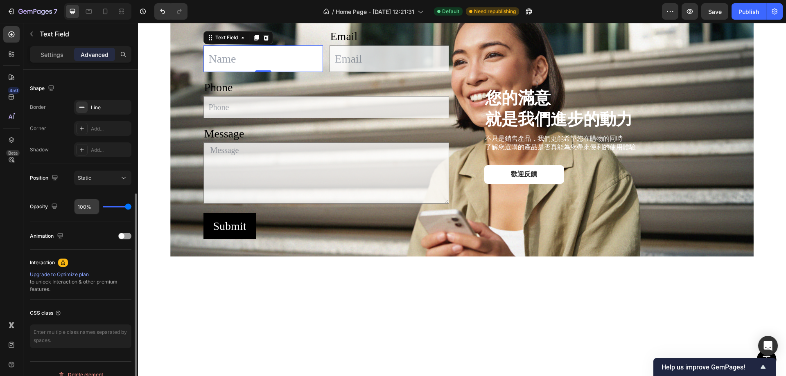
click at [90, 209] on input "100%" at bounding box center [86, 206] width 25 height 15
type input "8%"
type input "8"
type input "80%"
type input "80"
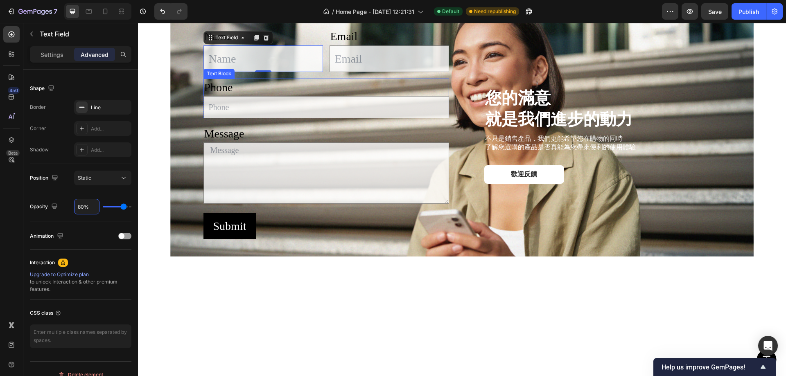
click at [347, 216] on div "Name Text Block Text Field 0 Email Text Block Email Field Row Phone Text Block …" at bounding box center [326, 133] width 246 height 231
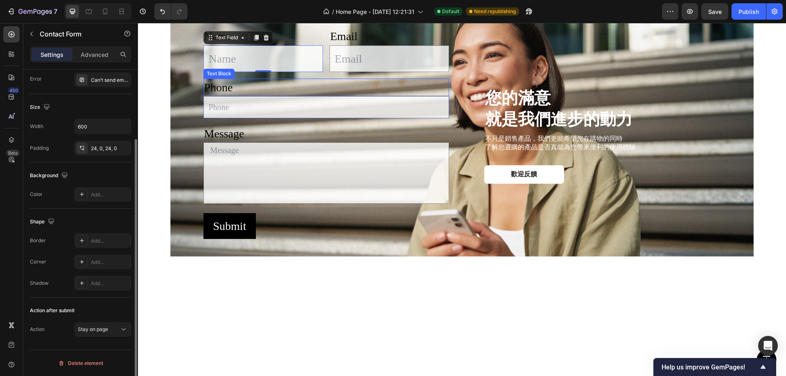
scroll to position [0, 0]
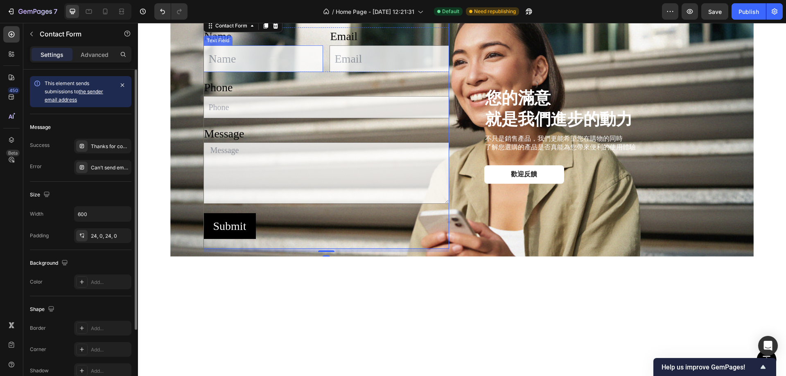
click at [260, 72] on input "text" at bounding box center [263, 58] width 120 height 27
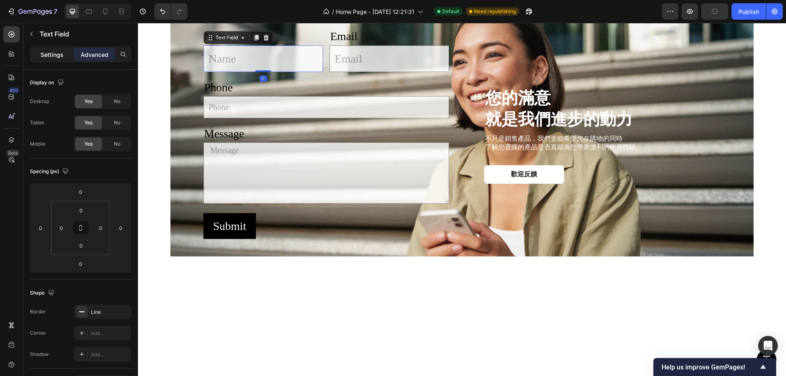
click at [55, 54] on p "Settings" at bounding box center [52, 54] width 23 height 9
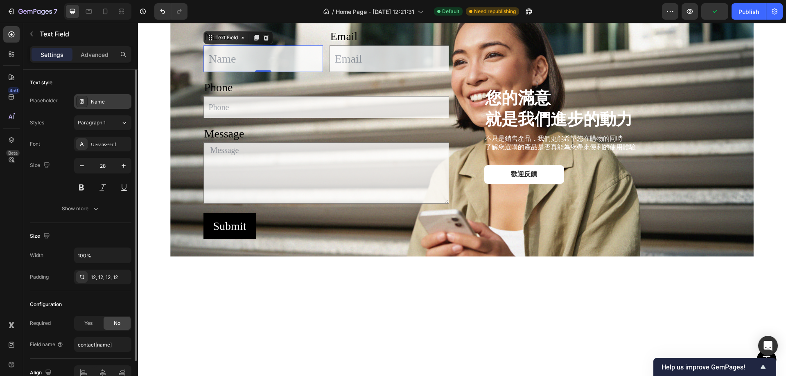
click at [116, 101] on div "Name" at bounding box center [110, 101] width 38 height 7
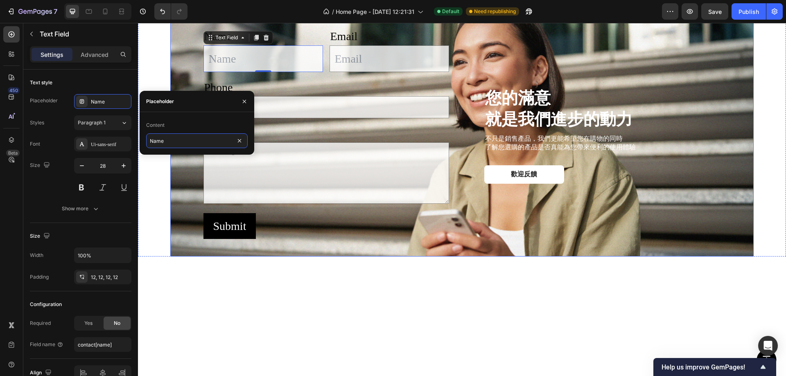
type input "d"
type input "ㄎ"
type input "稱"
type input "您的稱呼"
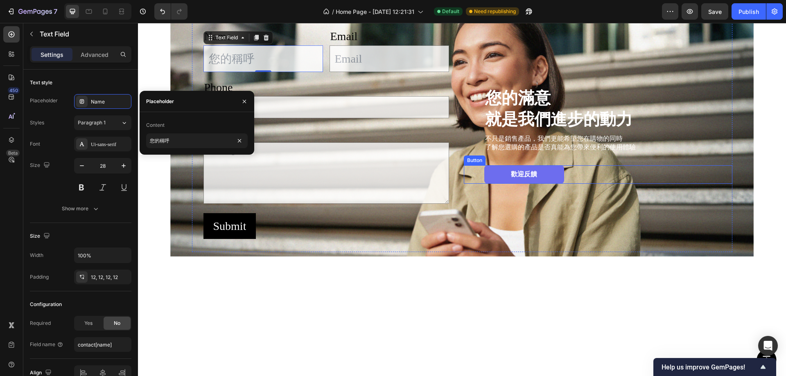
click at [553, 184] on link "歡迎反饋" at bounding box center [524, 174] width 80 height 18
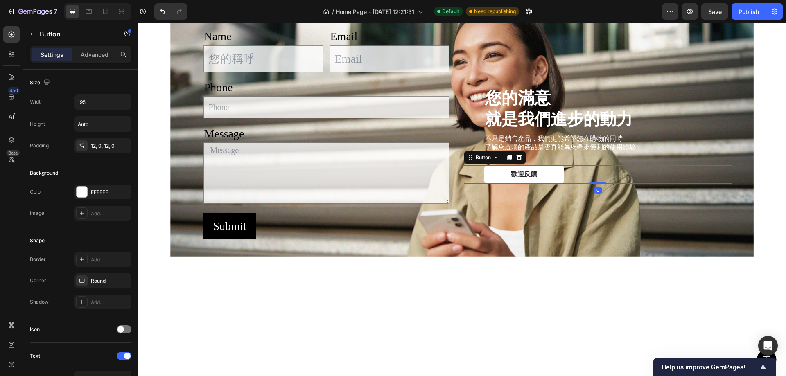
click at [516, 160] on icon at bounding box center [518, 158] width 5 height 6
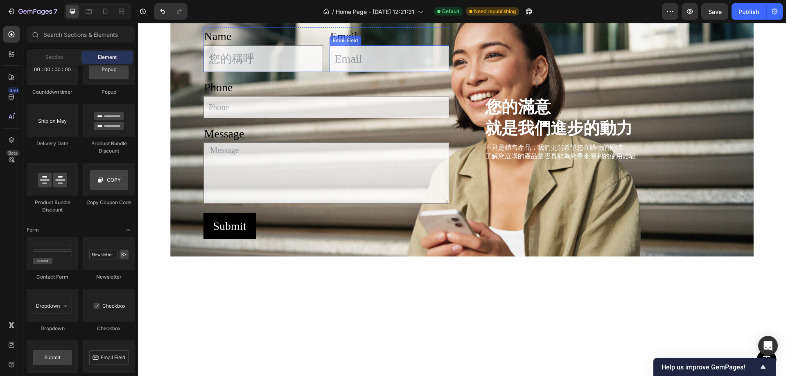
click at [390, 72] on input "email" at bounding box center [389, 58] width 120 height 27
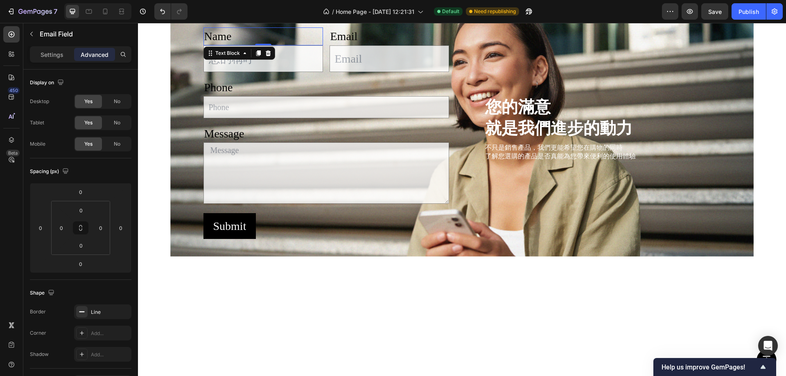
click at [224, 45] on div "Name" at bounding box center [263, 36] width 120 height 18
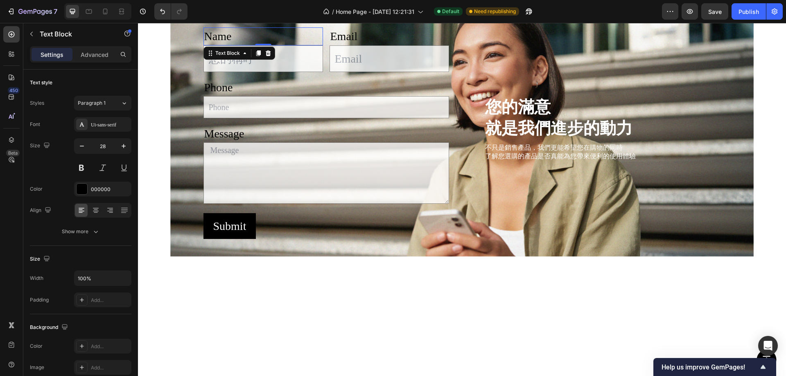
click at [223, 45] on div "Name" at bounding box center [263, 36] width 120 height 18
click at [223, 44] on p "Name" at bounding box center [263, 36] width 118 height 16
click at [239, 72] on input "text" at bounding box center [263, 58] width 120 height 27
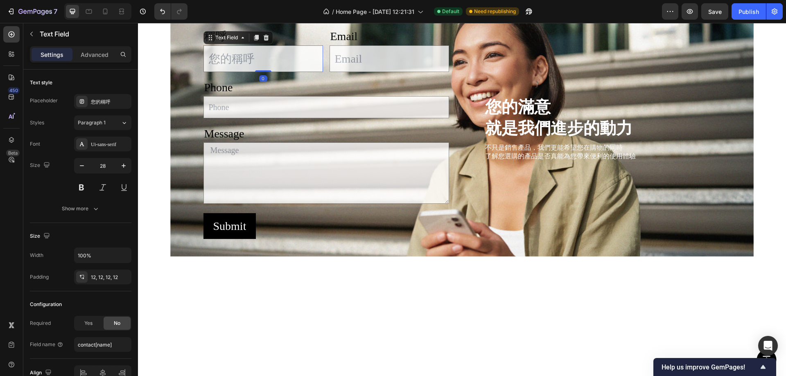
type input "ㄎ"
type input "請"
click at [99, 101] on div "您的稱呼" at bounding box center [110, 101] width 38 height 7
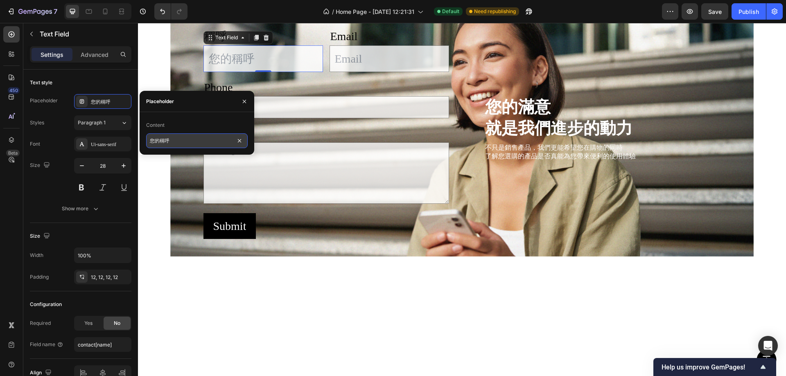
click at [189, 147] on input "您的稱呼" at bounding box center [196, 140] width 101 height 15
type input "請填入您的稱呼"
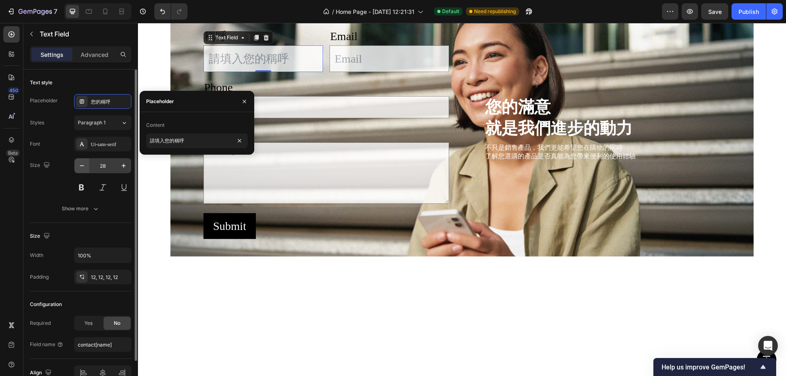
click at [79, 161] on button "button" at bounding box center [81, 165] width 15 height 15
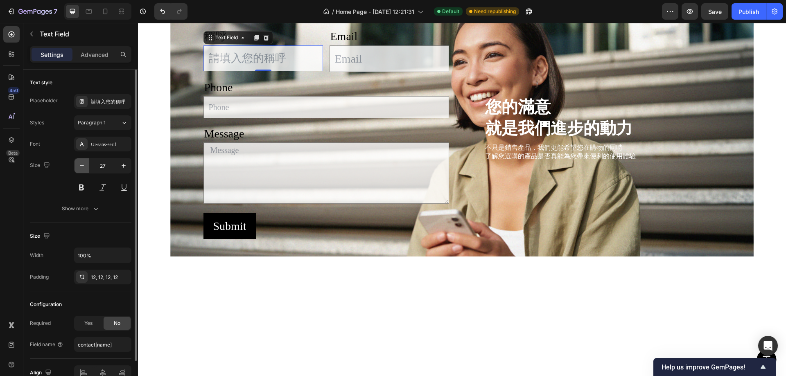
click at [79, 161] on button "button" at bounding box center [81, 165] width 15 height 15
click at [80, 161] on button "button" at bounding box center [81, 165] width 15 height 15
click at [81, 161] on button "button" at bounding box center [81, 165] width 15 height 15
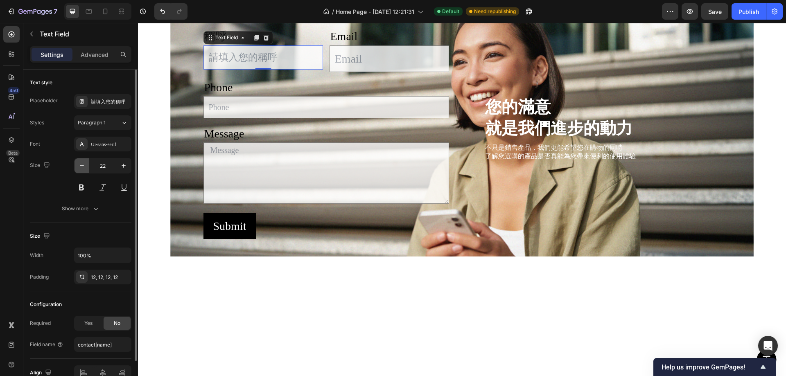
click at [81, 162] on icon "button" at bounding box center [82, 166] width 8 height 8
click at [124, 162] on icon "button" at bounding box center [124, 166] width 8 height 8
type input "20"
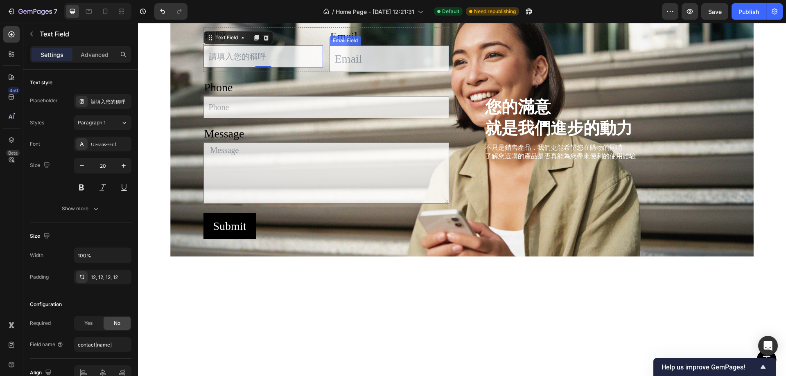
click at [411, 72] on input "email" at bounding box center [389, 58] width 120 height 27
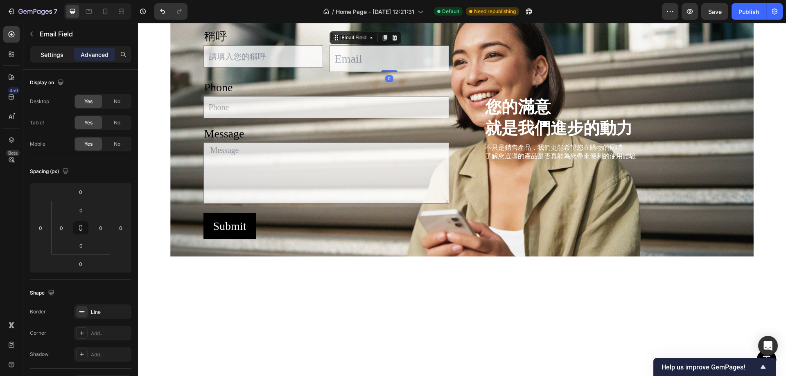
click at [45, 50] on p "Settings" at bounding box center [52, 54] width 23 height 9
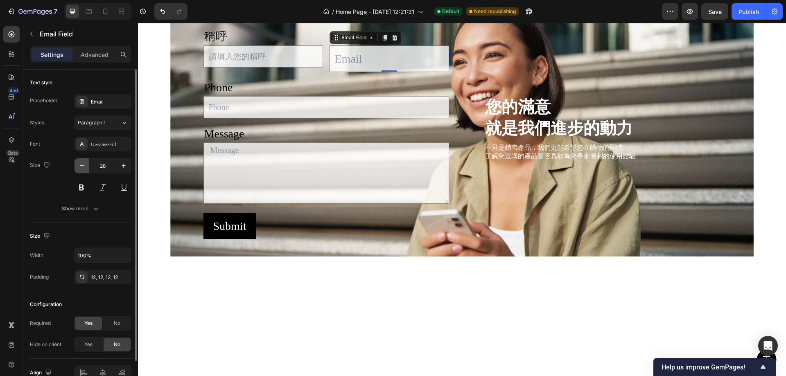
click at [83, 166] on icon "button" at bounding box center [82, 166] width 8 height 8
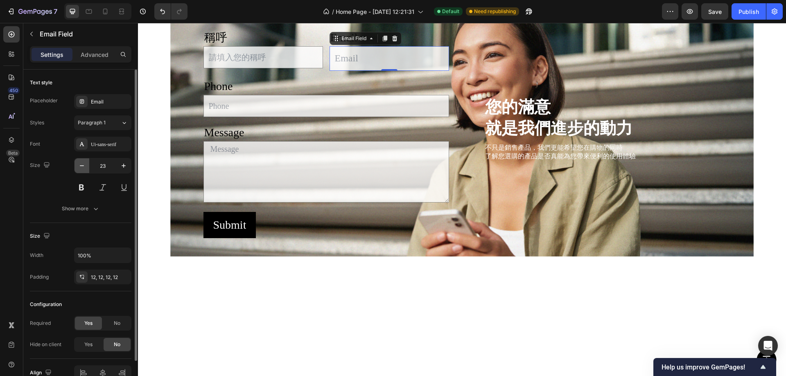
click at [83, 166] on icon "button" at bounding box center [82, 166] width 8 height 8
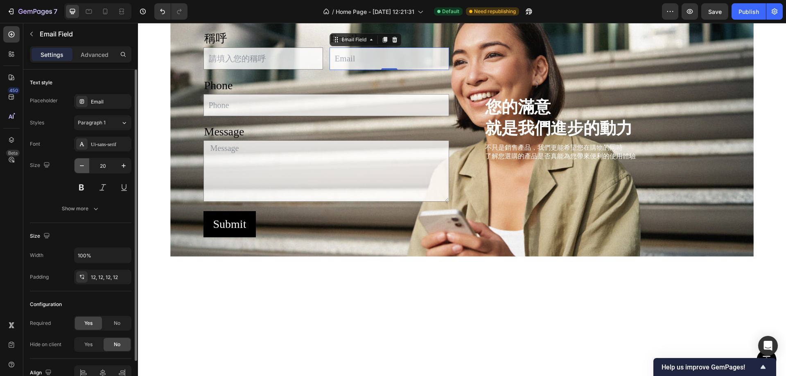
click at [83, 166] on icon "button" at bounding box center [82, 166] width 8 height 8
click at [129, 164] on button "button" at bounding box center [123, 165] width 15 height 15
type input "20"
click at [301, 70] on input "text" at bounding box center [263, 58] width 120 height 22
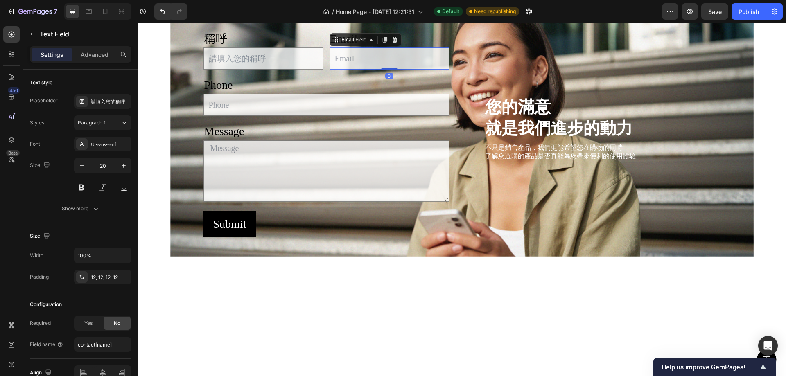
click at [374, 70] on input "email" at bounding box center [389, 58] width 120 height 22
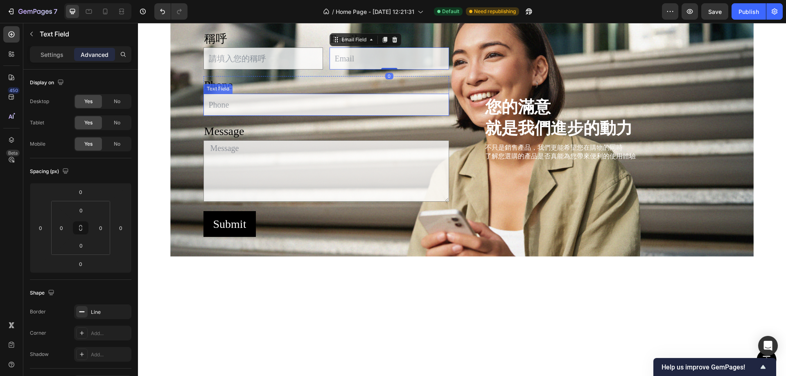
click at [271, 116] on input "text" at bounding box center [326, 105] width 246 height 22
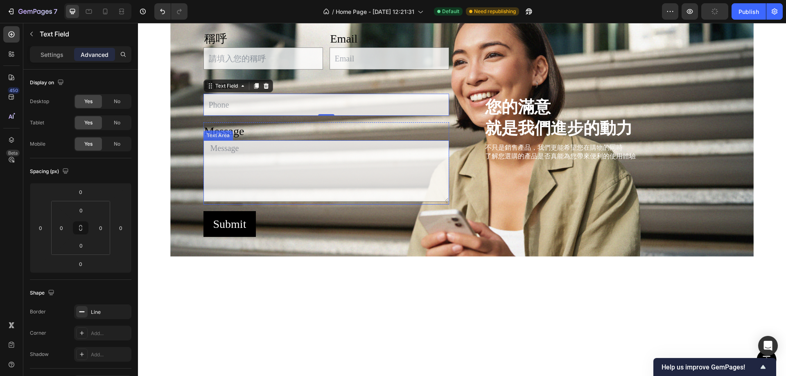
click at [266, 202] on textarea at bounding box center [326, 170] width 246 height 61
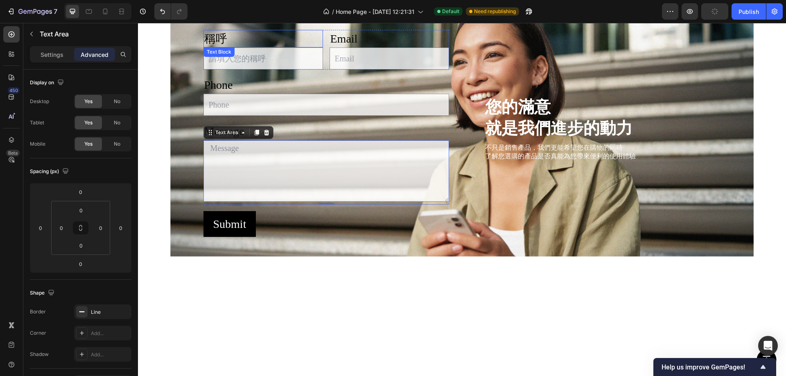
click at [218, 47] on p "稱呼" at bounding box center [263, 39] width 118 height 16
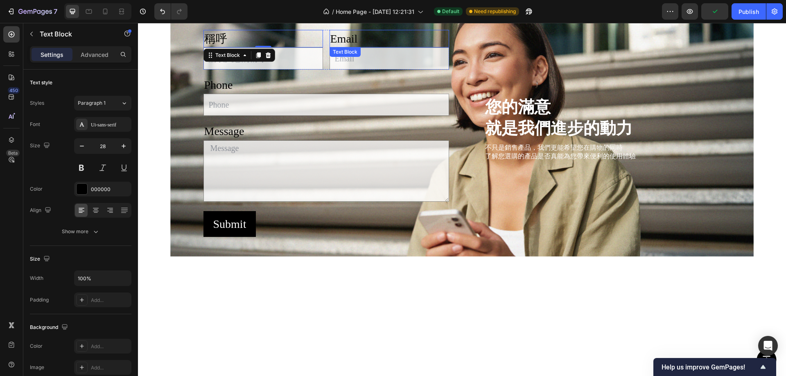
click at [351, 47] on p "Email" at bounding box center [389, 39] width 118 height 16
click at [417, 70] on input "email" at bounding box center [389, 58] width 120 height 22
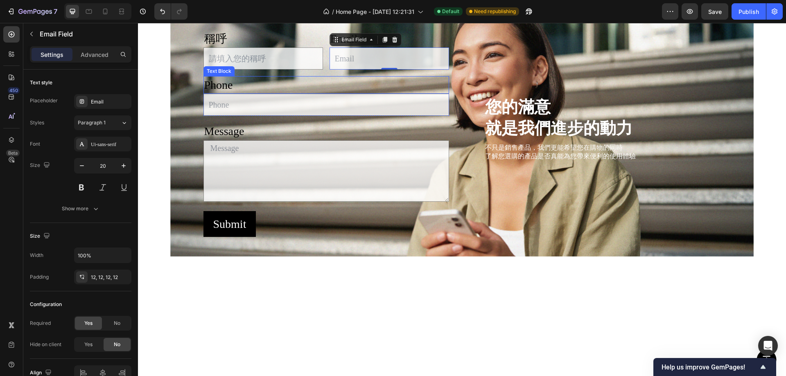
click at [233, 94] on div "Phone" at bounding box center [326, 85] width 246 height 18
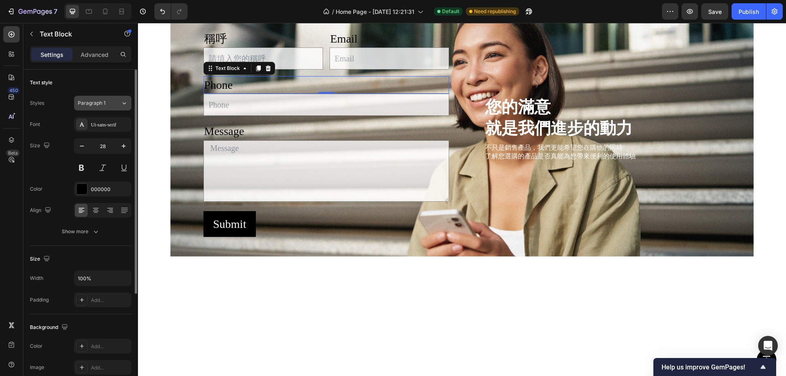
click at [101, 105] on span "Paragraph 1" at bounding box center [92, 102] width 28 height 7
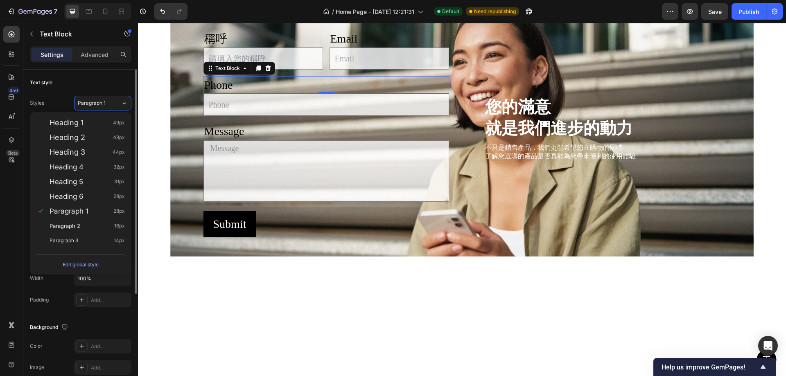
click at [115, 83] on div "Text style" at bounding box center [80, 82] width 101 height 13
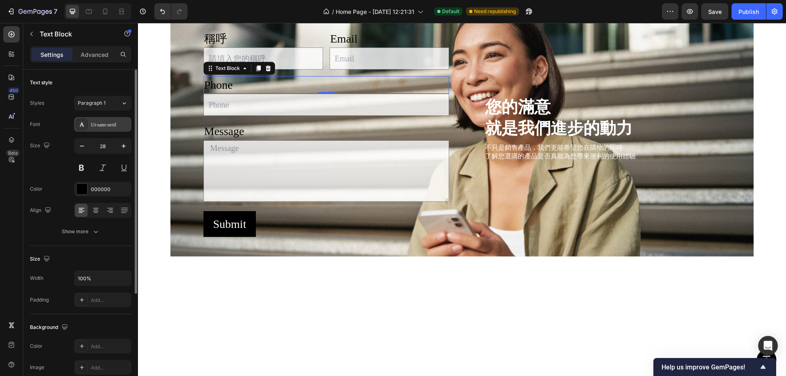
click at [110, 123] on div "Ui-sans-serif" at bounding box center [110, 124] width 38 height 7
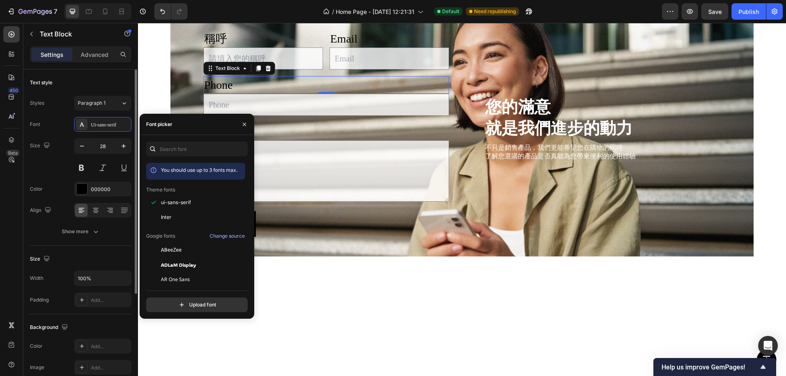
click at [112, 81] on div "Text style" at bounding box center [80, 82] width 101 height 13
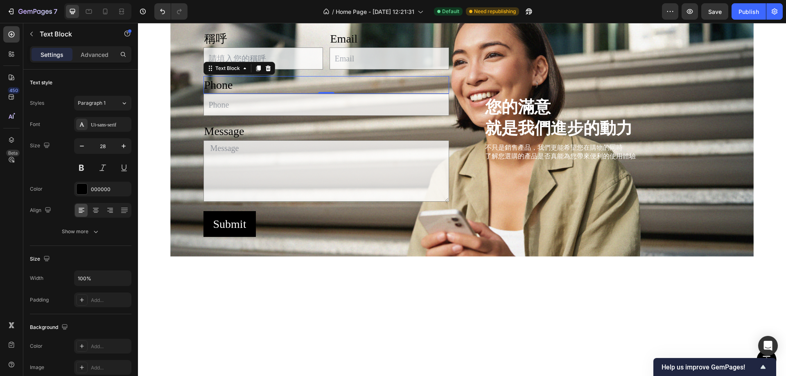
click at [230, 94] on div "Phone" at bounding box center [326, 85] width 246 height 18
click at [249, 93] on p "Phone" at bounding box center [326, 85] width 244 height 16
click at [242, 93] on p "Phone" at bounding box center [326, 85] width 244 height 16
click at [225, 116] on input "text" at bounding box center [326, 105] width 246 height 22
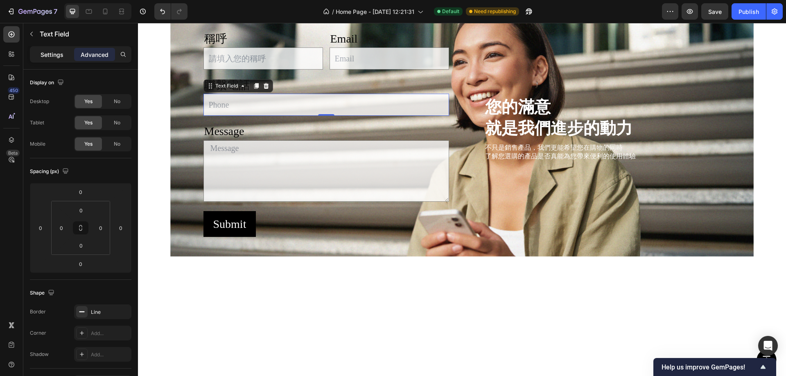
click at [57, 56] on p "Settings" at bounding box center [52, 54] width 23 height 9
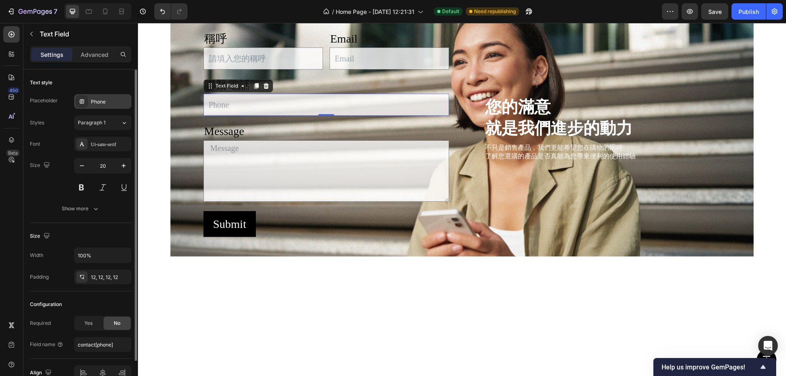
click at [109, 99] on div "Phone" at bounding box center [110, 101] width 38 height 7
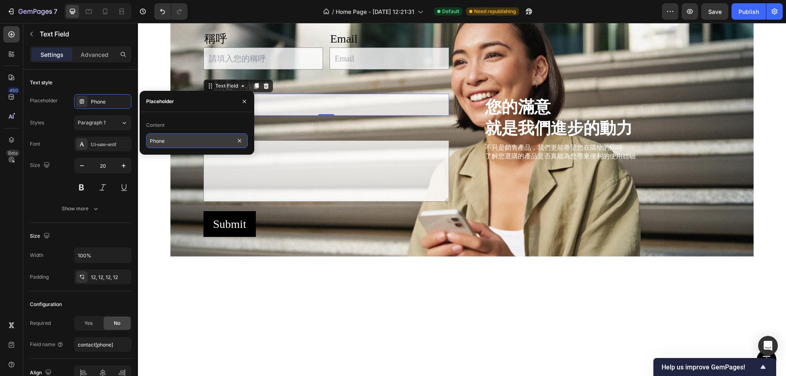
click at [175, 142] on input "Phone" at bounding box center [196, 140] width 101 height 15
type input "ㄎ"
type input "聯繫電話"
click at [251, 70] on input "text" at bounding box center [263, 58] width 120 height 22
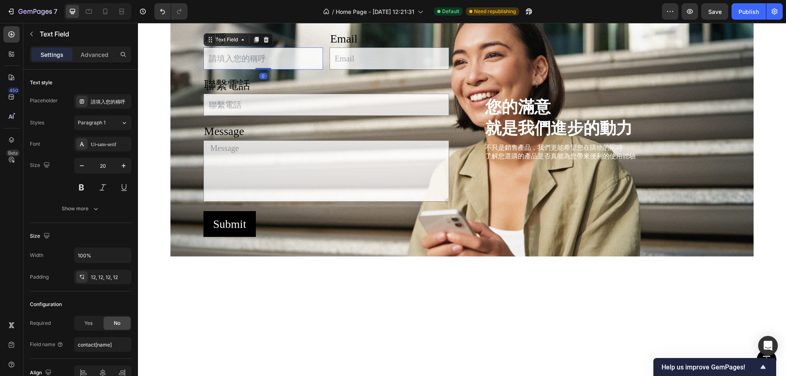
click at [237, 70] on input "text" at bounding box center [263, 58] width 120 height 22
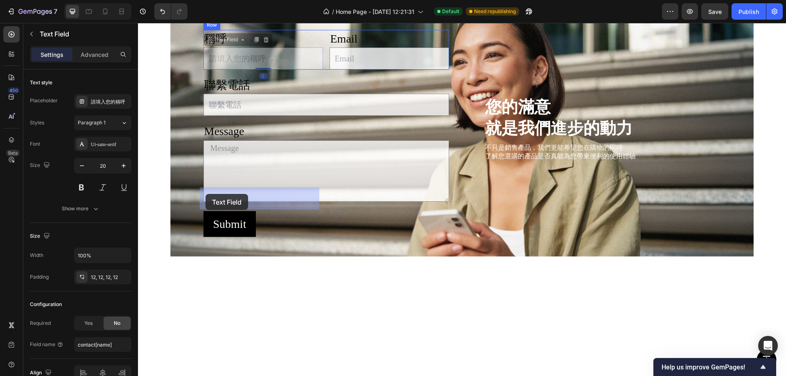
drag, startPoint x: 244, startPoint y: 196, endPoint x: 204, endPoint y: 194, distance: 39.7
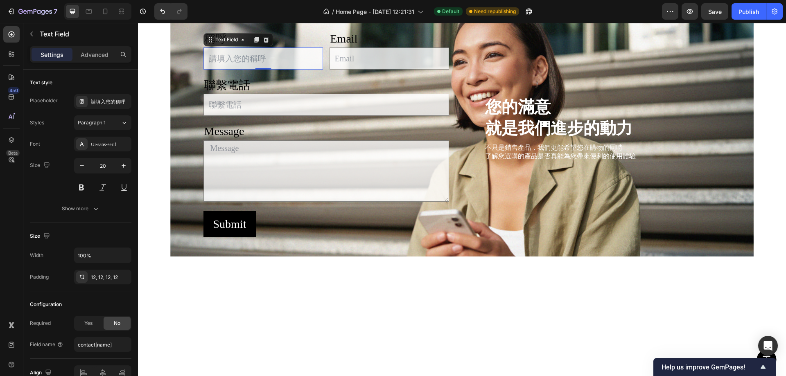
click at [268, 70] on input "text" at bounding box center [263, 58] width 120 height 22
click at [111, 99] on div "請填入您的稱呼" at bounding box center [110, 101] width 38 height 7
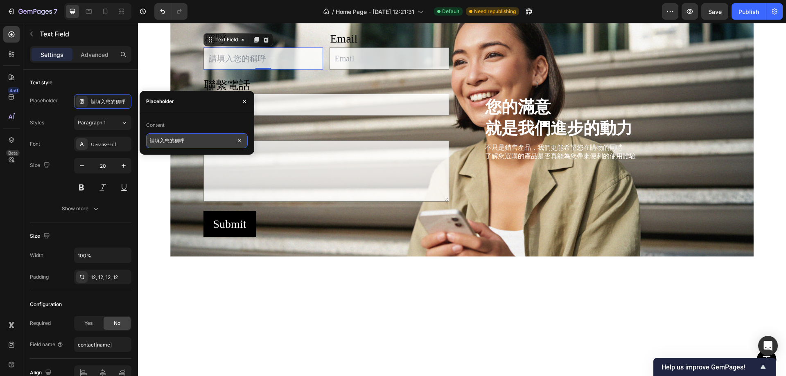
click at [177, 138] on input "請填入您的稱呼" at bounding box center [196, 140] width 101 height 15
type input "ㄎ"
type input "稱呼"
click at [284, 202] on textarea at bounding box center [326, 170] width 246 height 61
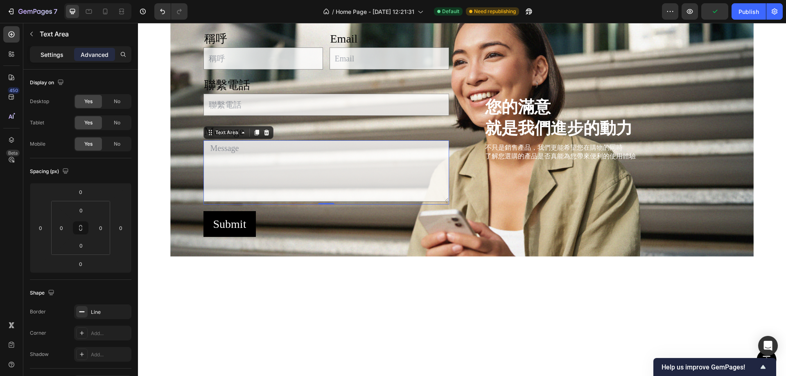
click at [59, 53] on p "Settings" at bounding box center [52, 54] width 23 height 9
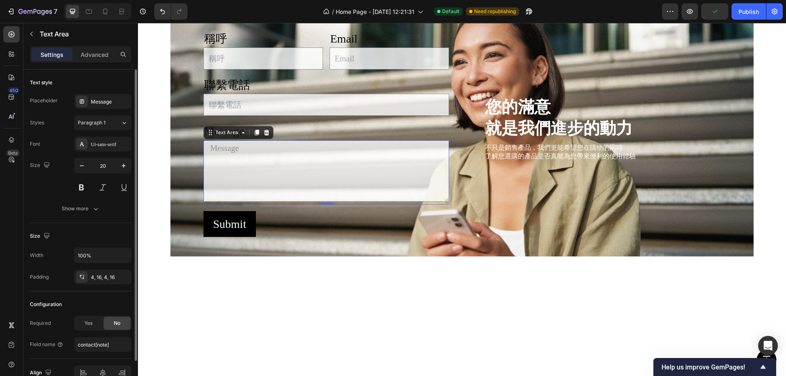
drag, startPoint x: 112, startPoint y: 101, endPoint x: 124, endPoint y: 114, distance: 17.4
click at [112, 101] on div "Message" at bounding box center [110, 101] width 38 height 7
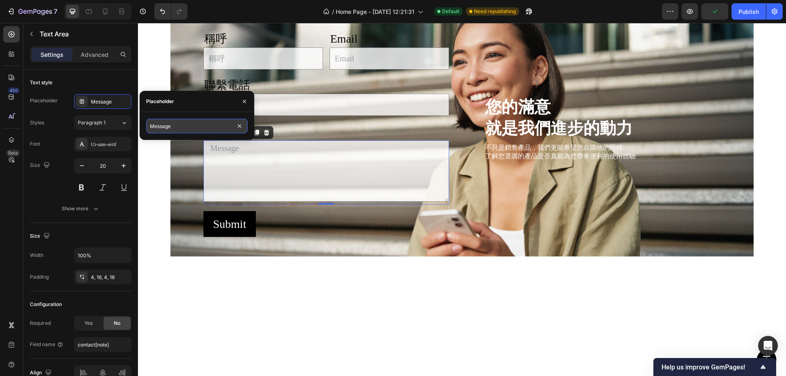
click at [185, 131] on input "Message" at bounding box center [196, 126] width 101 height 15
type input "ㄎ"
type input "內容"
click at [268, 202] on textarea at bounding box center [326, 170] width 246 height 61
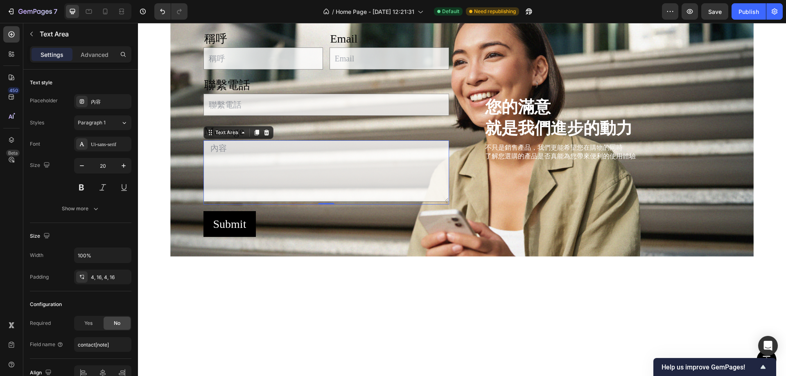
click at [377, 140] on div "Message" at bounding box center [326, 131] width 246 height 18
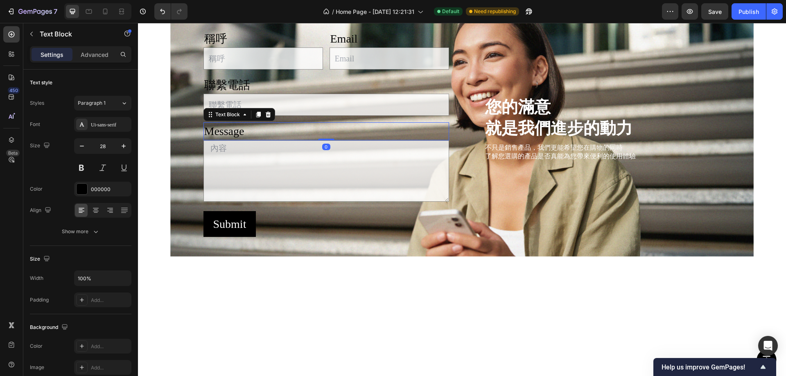
click at [227, 140] on div "Message" at bounding box center [326, 131] width 246 height 18
click at [232, 139] on p "Message" at bounding box center [326, 131] width 244 height 16
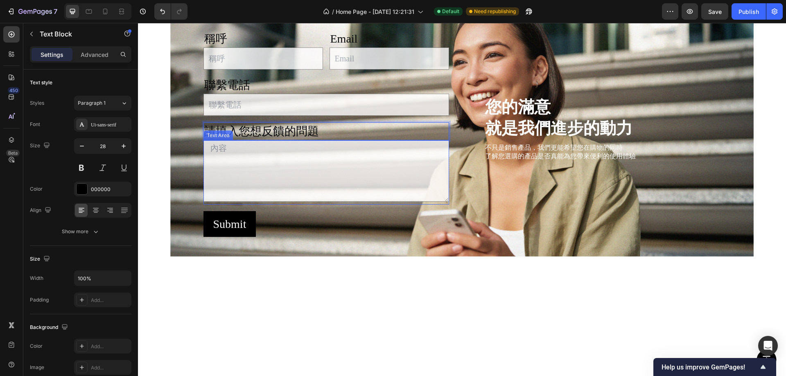
click at [221, 202] on textarea at bounding box center [326, 170] width 246 height 61
click at [302, 139] on p "請填入您想反饋的問題" at bounding box center [326, 131] width 244 height 16
click at [225, 202] on textarea at bounding box center [326, 170] width 246 height 61
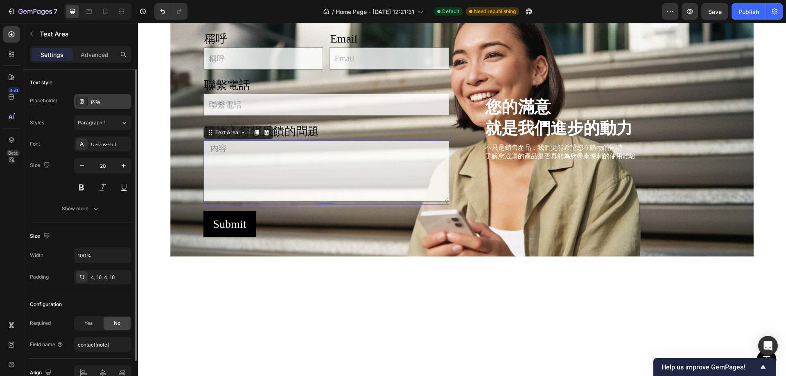
click at [103, 105] on div "內容" at bounding box center [110, 101] width 38 height 7
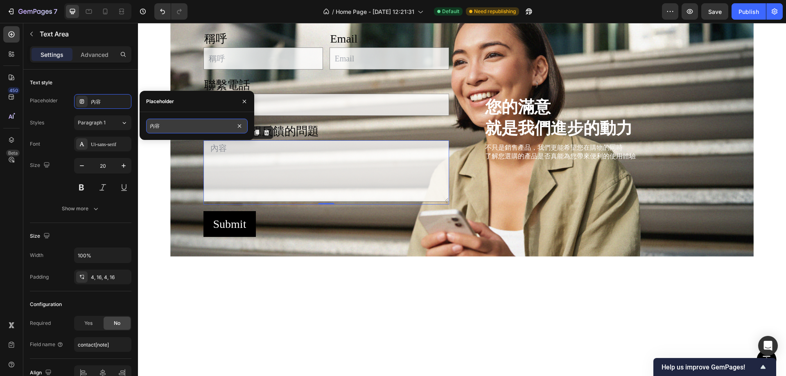
click at [176, 129] on input "內容" at bounding box center [196, 126] width 101 height 15
type input "內容 (JUEJIA的客服團隊將在24小時內收到並處理您的反饋，感謝您的時間)"
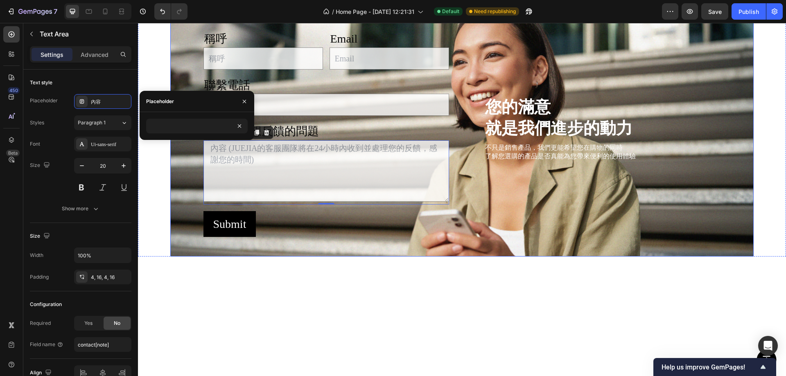
click at [179, 241] on div "Background Image" at bounding box center [461, 135] width 583 height 243
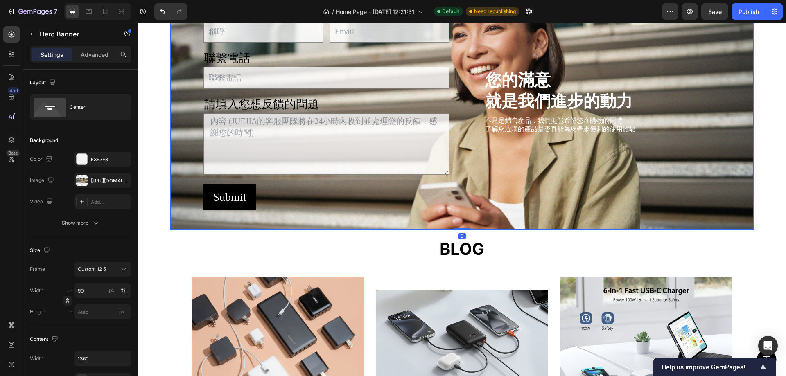
scroll to position [1479, 0]
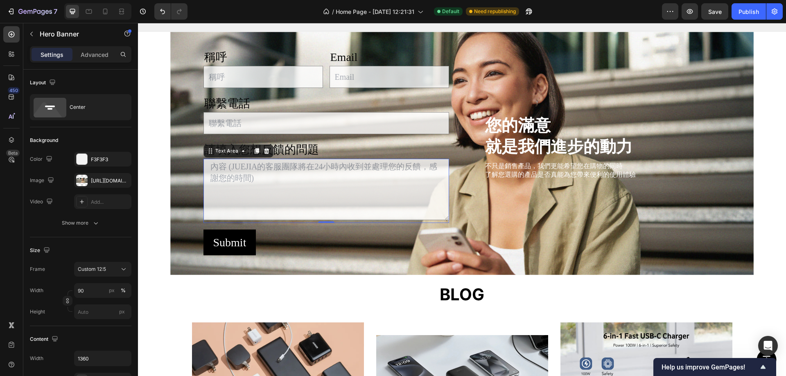
click at [304, 168] on textarea at bounding box center [326, 189] width 246 height 61
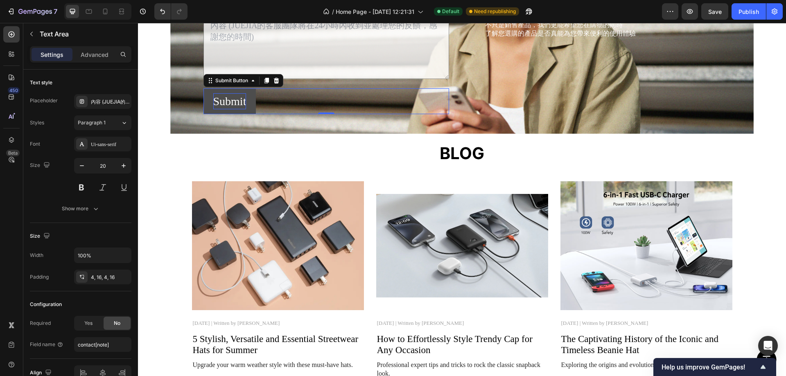
click at [243, 109] on div "Submit" at bounding box center [229, 101] width 33 height 16
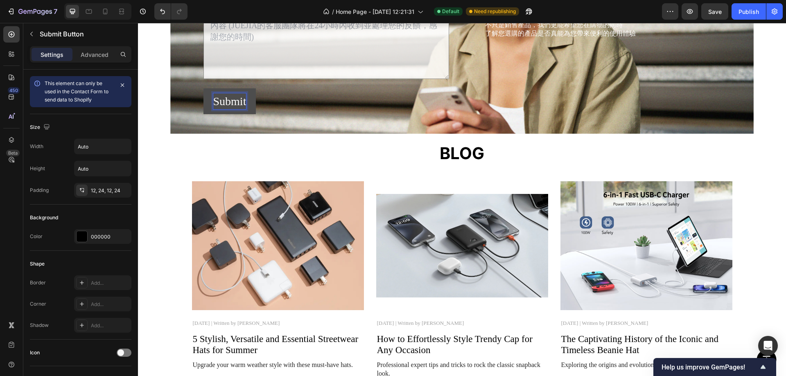
click at [229, 109] on div "Submit" at bounding box center [229, 101] width 33 height 16
click at [246, 109] on p "Submit" at bounding box center [229, 101] width 33 height 16
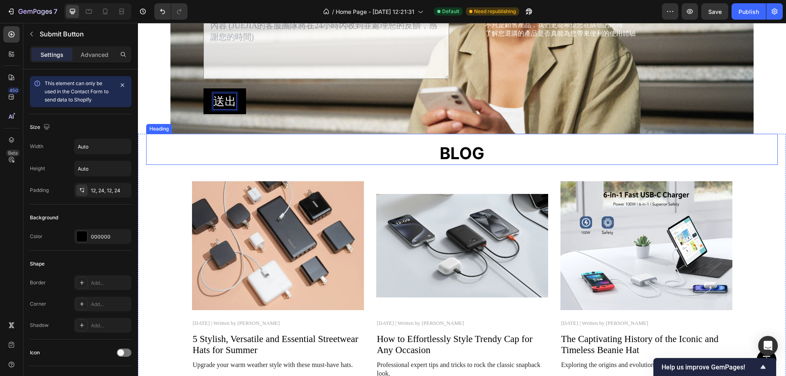
click at [194, 165] on div "BLOG" at bounding box center [461, 153] width 631 height 23
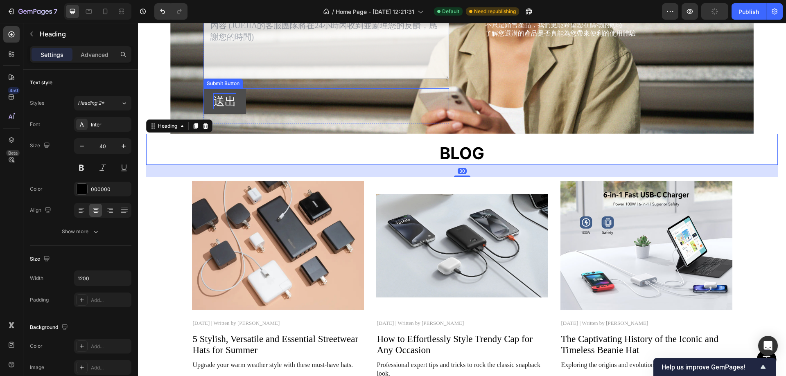
click at [221, 109] on p "送出" at bounding box center [224, 101] width 23 height 16
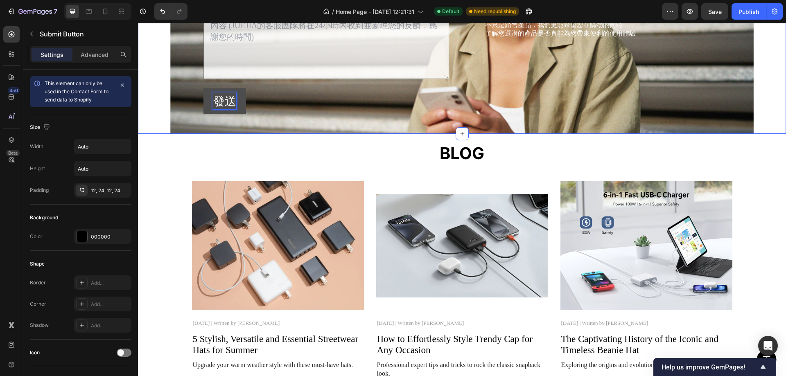
click at [156, 134] on div "稱呼 Text Block Text Field Email Text Block Email Field Row 聯繫電話 Text Block Text …" at bounding box center [462, 12] width 648 height 243
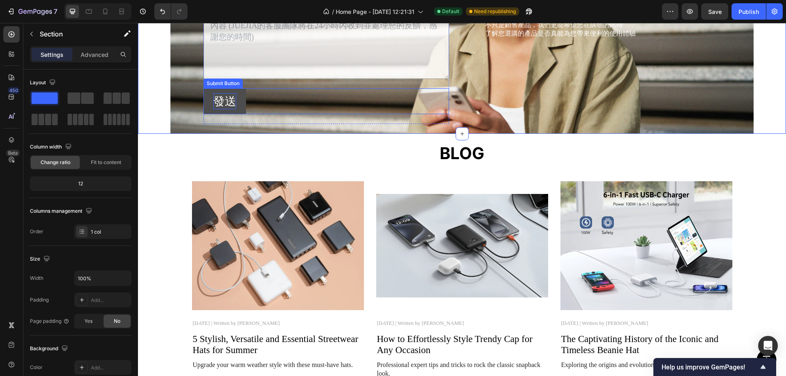
click at [239, 114] on button "發送" at bounding box center [224, 101] width 43 height 26
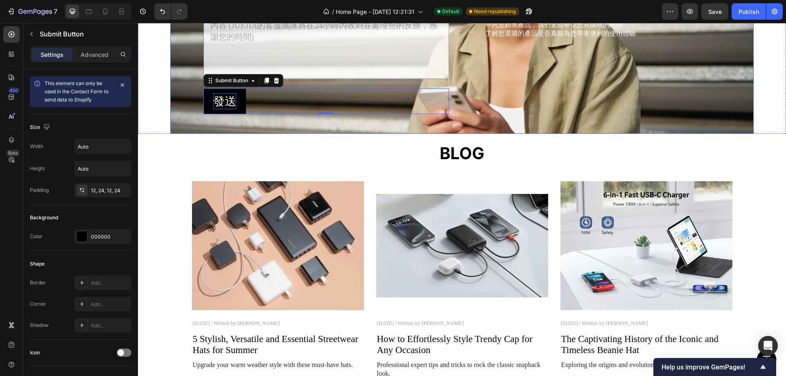
click at [172, 134] on div "Background Image" at bounding box center [461, 12] width 583 height 243
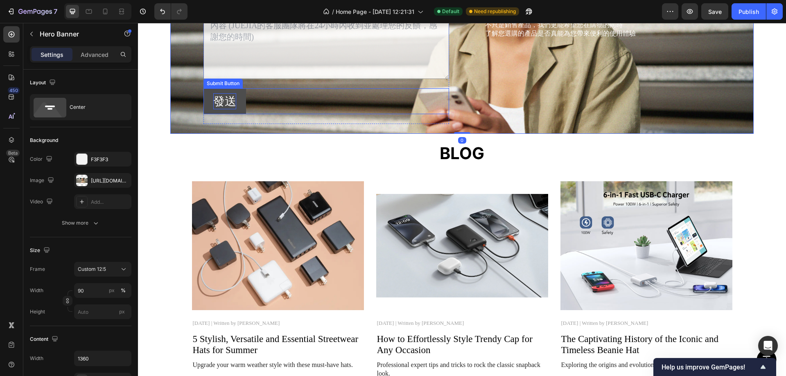
click at [240, 114] on button "發送" at bounding box center [224, 101] width 43 height 26
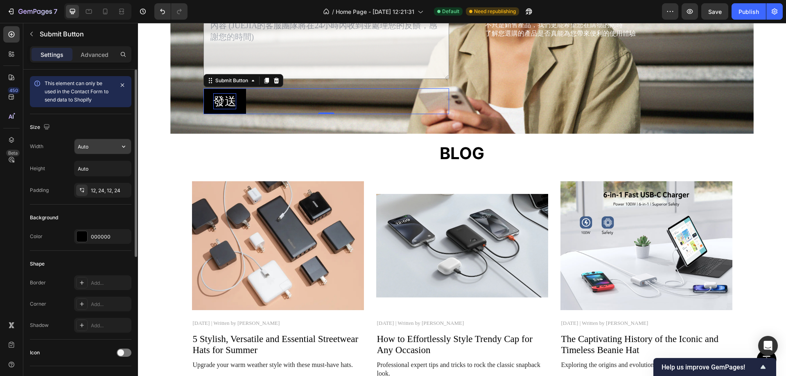
click at [99, 147] on input "Auto" at bounding box center [102, 146] width 56 height 15
click at [121, 147] on icon "button" at bounding box center [124, 146] width 8 height 8
click at [100, 180] on p "Full 100%" at bounding box center [100, 182] width 47 height 7
type input "100%"
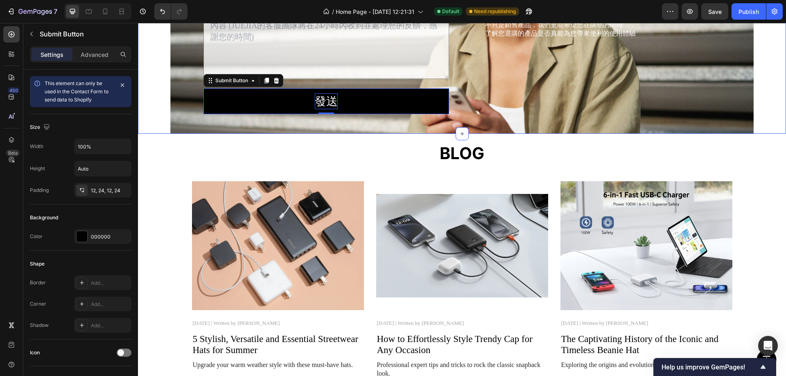
click at [138, 134] on div "稱呼 Text Block Text Field Email Text Block Email Field Row 聯繫電話 Text Block Text …" at bounding box center [462, 12] width 648 height 243
click at [330, 109] on p "發送" at bounding box center [326, 101] width 23 height 16
click at [161, 134] on div "稱呼 Text Block Text Field Email Text Block Email Field Row 聯繫電話 Text Block Text …" at bounding box center [462, 12] width 648 height 243
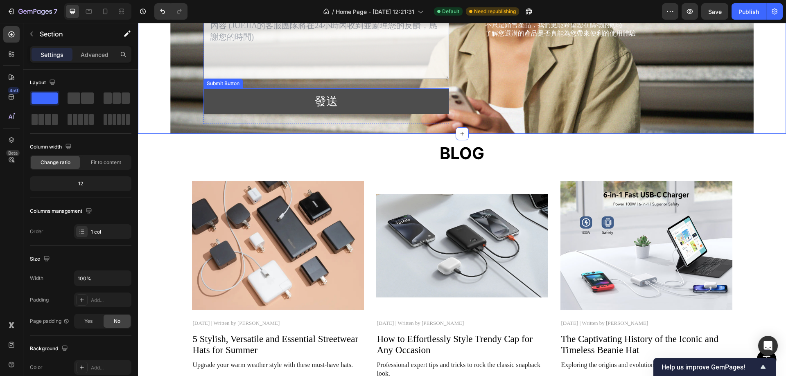
click at [406, 114] on button "發送" at bounding box center [326, 101] width 246 height 26
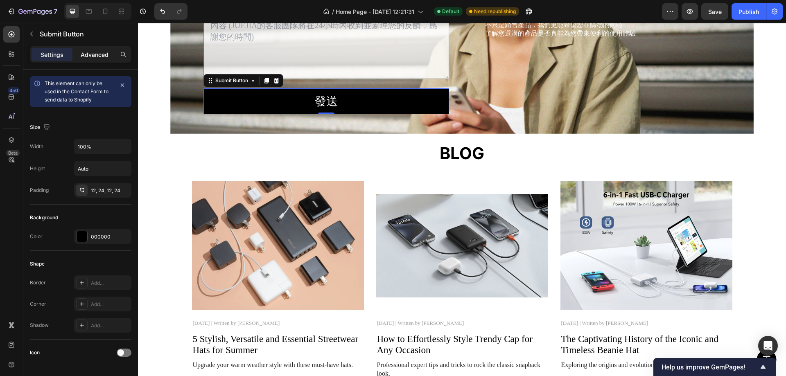
click at [92, 56] on p "Advanced" at bounding box center [95, 54] width 28 height 9
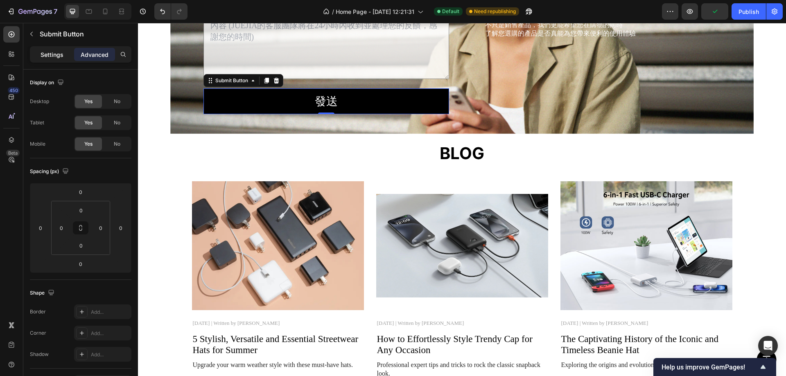
click at [52, 47] on div "Settings Advanced" at bounding box center [80, 54] width 101 height 16
click at [51, 57] on p "Settings" at bounding box center [52, 54] width 23 height 9
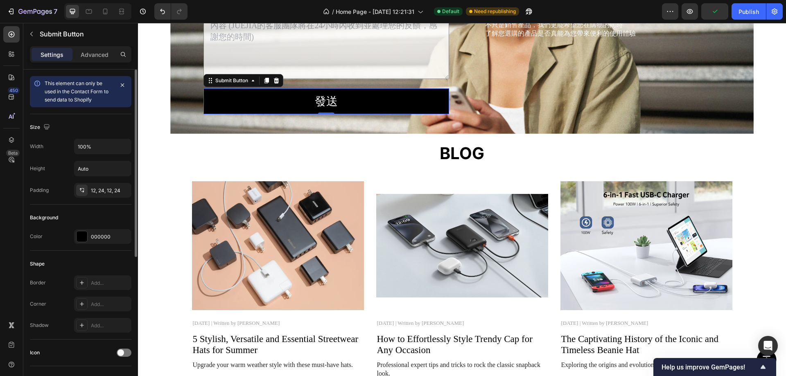
click at [97, 178] on div "Width 100% Height Auto Padding 12, 24, 12, 24" at bounding box center [80, 168] width 101 height 59
click at [94, 191] on div "12, 24, 12, 24" at bounding box center [103, 190] width 24 height 7
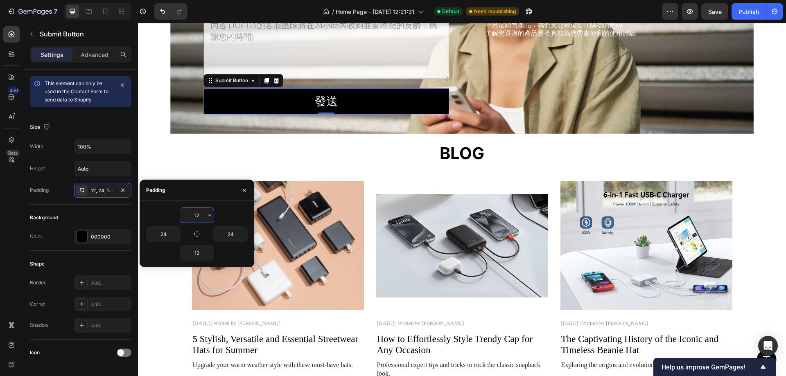
click at [194, 216] on input "12" at bounding box center [197, 215] width 34 height 15
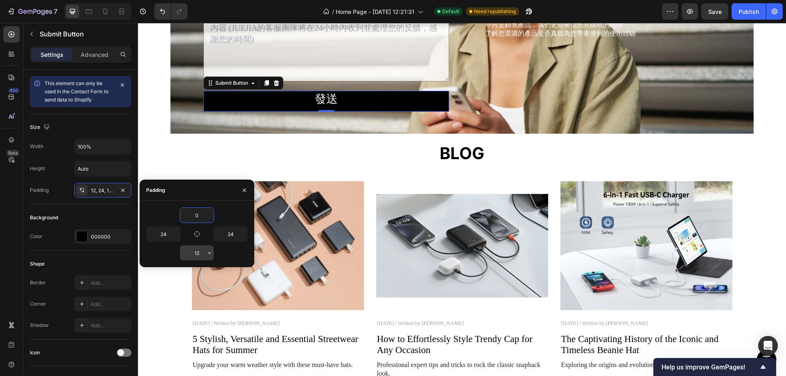
type input "0"
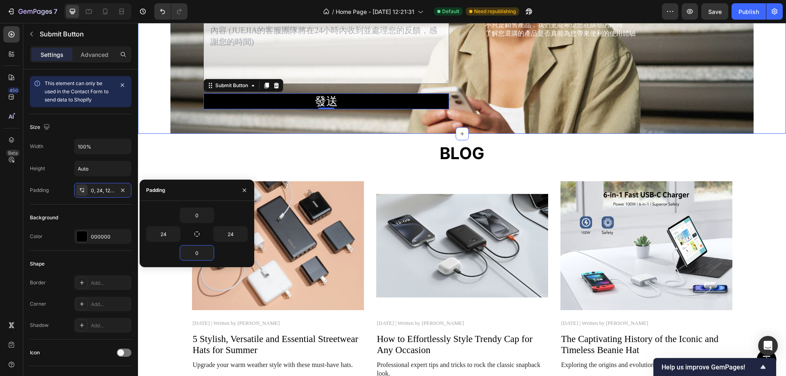
click at [152, 122] on div "稱呼 Text Block Text Field Email Text Block Email Field Row 聯繫電話 Text Block Text …" at bounding box center [462, 12] width 648 height 243
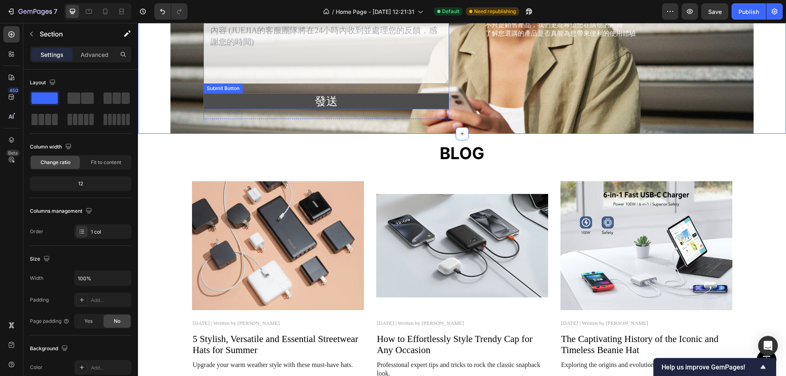
click at [392, 109] on button "發送" at bounding box center [326, 101] width 246 height 16
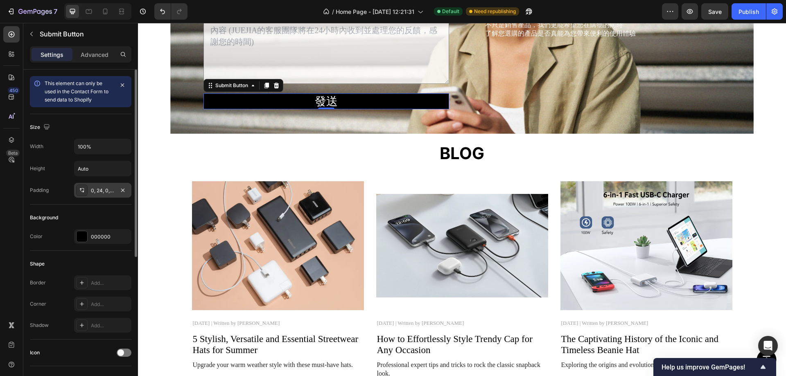
click at [99, 188] on div "0, 24, 0, 24" at bounding box center [103, 190] width 24 height 7
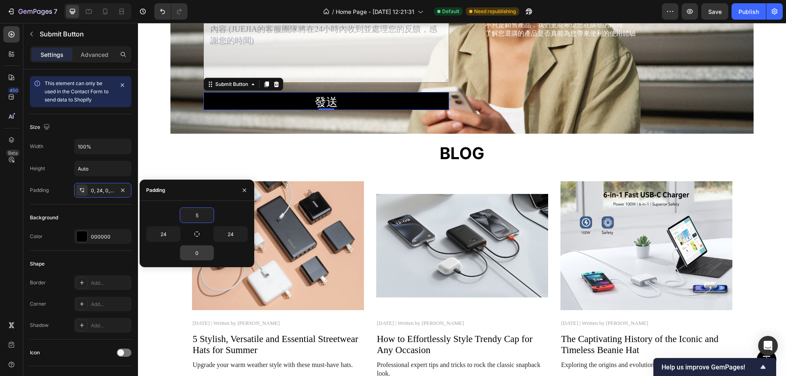
type input "5"
click at [200, 245] on div "0" at bounding box center [197, 253] width 34 height 16
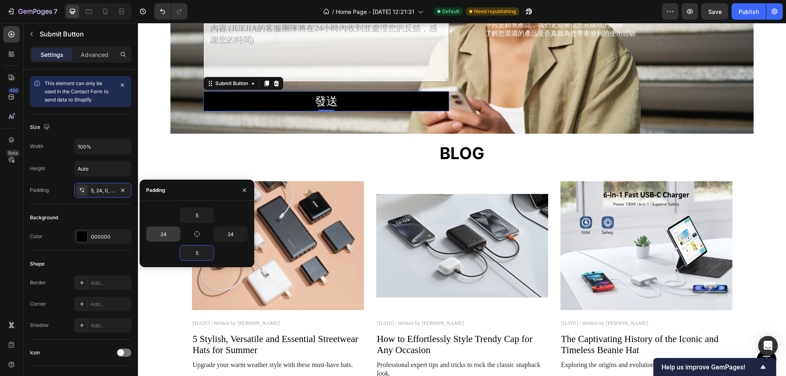
type input "5"
click at [159, 232] on input "24" at bounding box center [164, 234] width 34 height 15
type input "10"
click at [159, 134] on div "稱呼 Text Block Text Field Email Text Block Email Field Row 聯繫電話 Text Block Text …" at bounding box center [462, 12] width 648 height 243
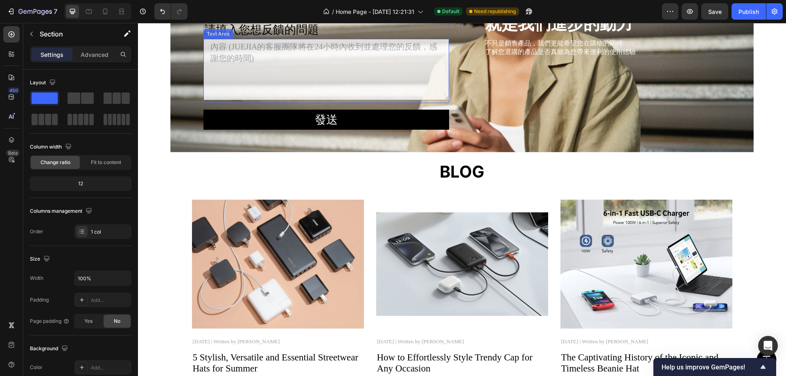
scroll to position [1397, 0]
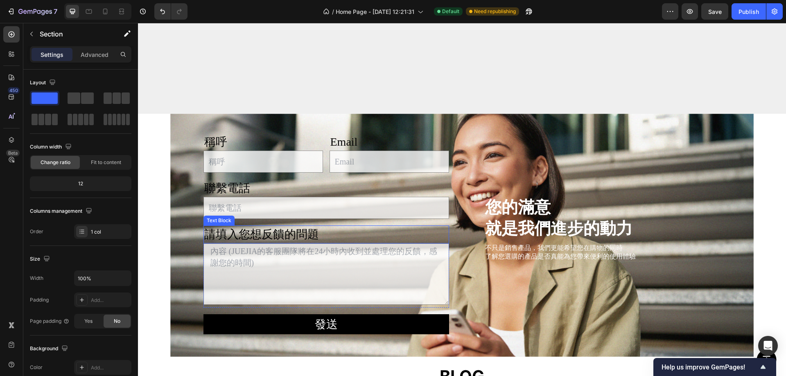
click at [271, 231] on p "請填入您想反饋的問題" at bounding box center [326, 234] width 244 height 16
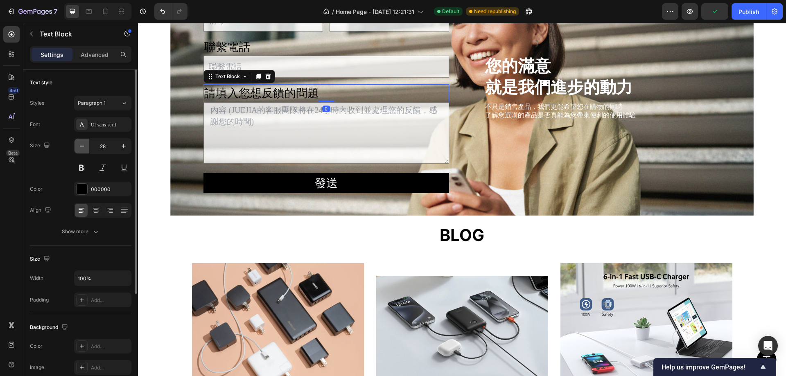
click at [83, 142] on icon "button" at bounding box center [82, 146] width 8 height 8
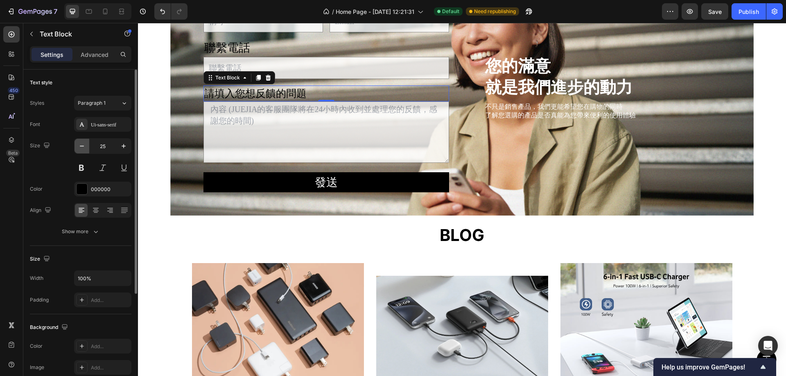
click at [83, 142] on icon "button" at bounding box center [82, 146] width 8 height 8
type input "24"
click at [232, 56] on p "聯繫電話" at bounding box center [326, 48] width 244 height 16
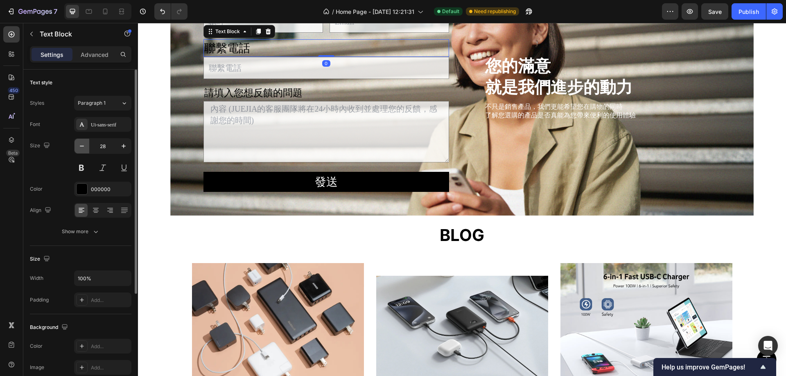
click at [83, 145] on icon "button" at bounding box center [82, 146] width 8 height 8
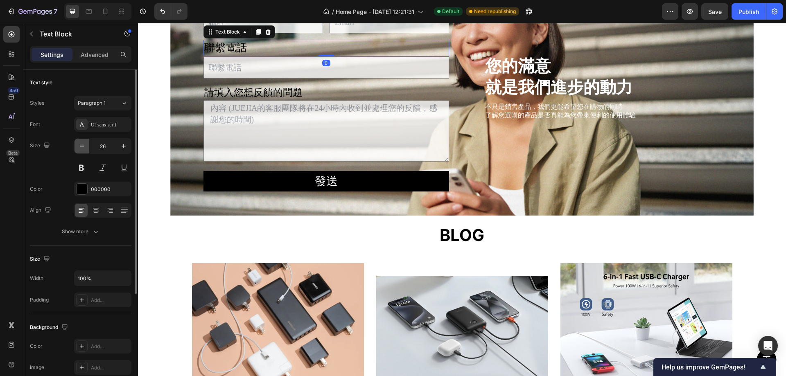
click at [83, 145] on icon "button" at bounding box center [82, 146] width 8 height 8
type input "24"
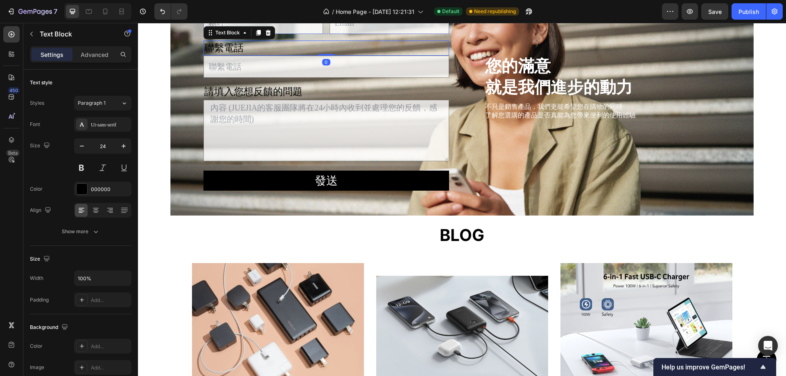
click at [207, 11] on p "稱呼" at bounding box center [263, 3] width 118 height 16
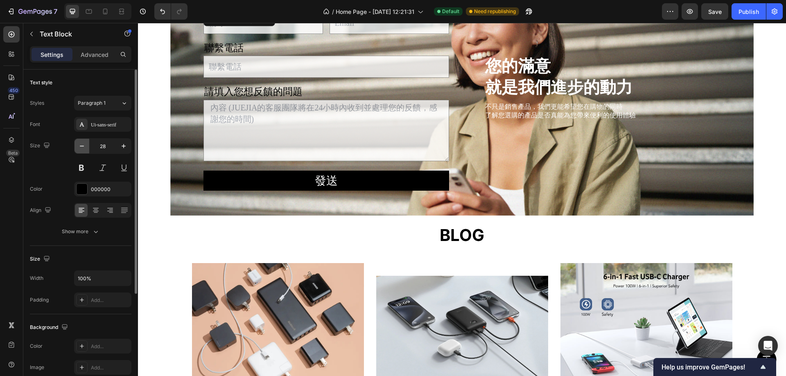
click at [79, 145] on icon "button" at bounding box center [82, 146] width 8 height 8
type input "24"
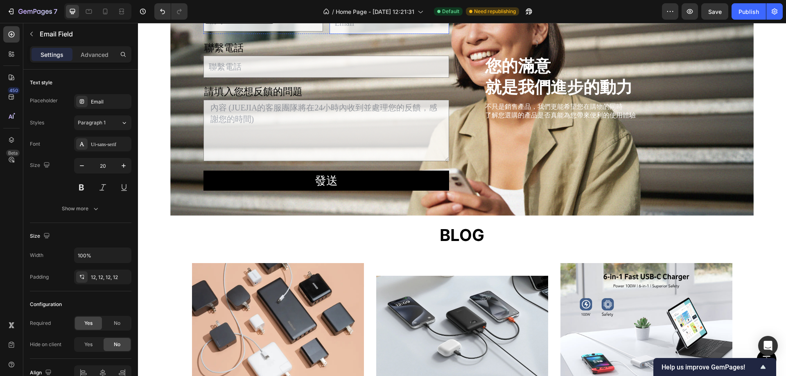
click at [334, 11] on div "Email Field" at bounding box center [345, 6] width 28 height 7
click at [372, 119] on div "稱呼 Text Block Text Field Email Text Block Email Field Row 2 cols Contact Form R…" at bounding box center [462, 94] width 557 height 246
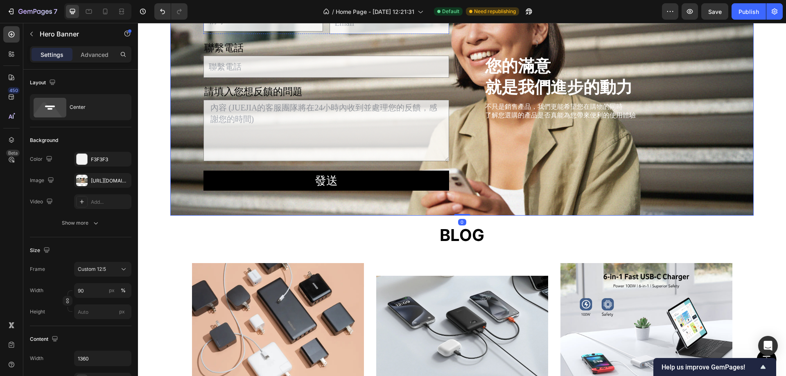
click at [354, 12] on div "Email" at bounding box center [389, 3] width 120 height 18
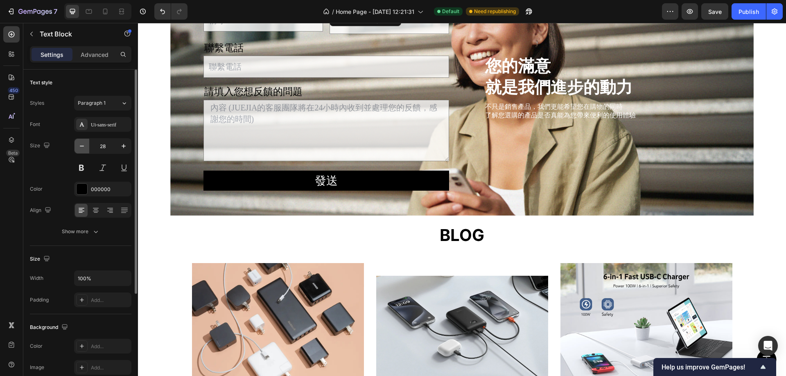
click at [84, 145] on icon "button" at bounding box center [82, 146] width 8 height 8
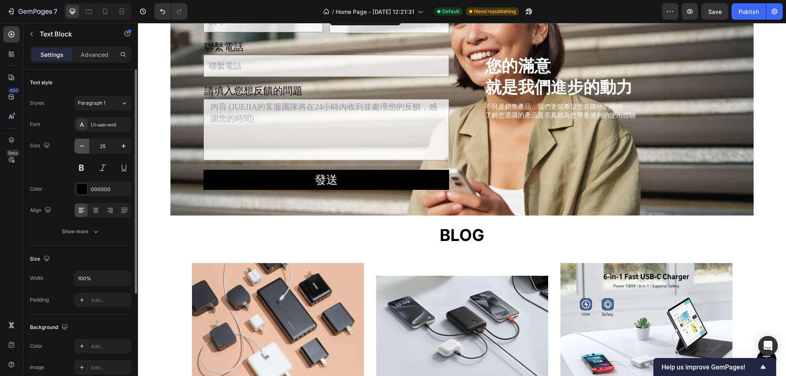
click at [84, 145] on icon "button" at bounding box center [82, 146] width 8 height 8
type input "24"
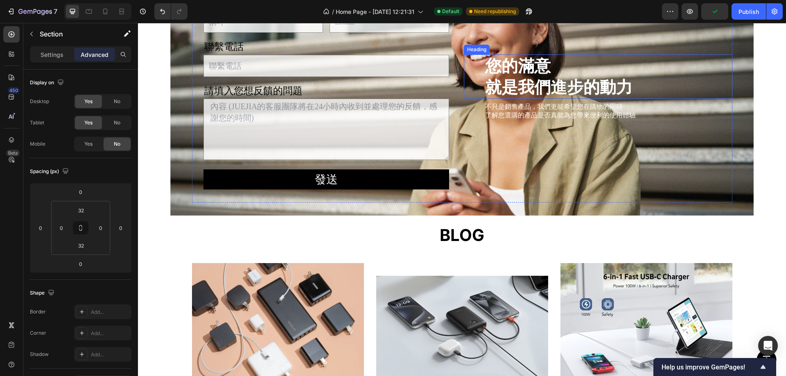
click at [518, 99] on h2 "您的滿意 就是我們進步的動力" at bounding box center [608, 76] width 248 height 44
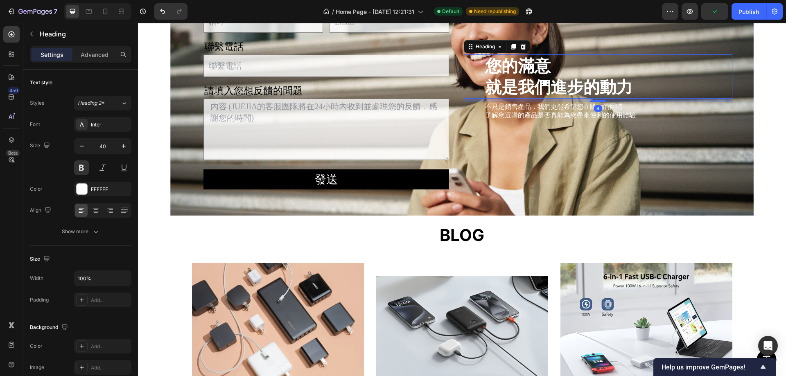
click at [766, 189] on div "稱呼 Text Block Text Field Email Text Block Email Field Row 聯繫電話 Text Block Text …" at bounding box center [462, 94] width 648 height 243
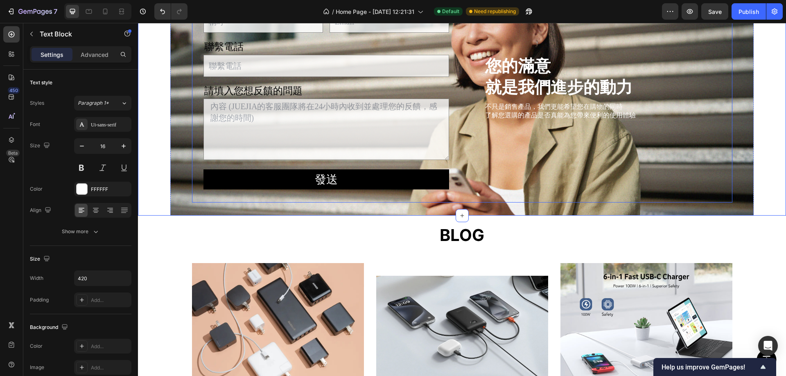
click at [570, 120] on p "了解您選購的產品是否真能為您帶來便利的使用體驗" at bounding box center [570, 115] width 170 height 9
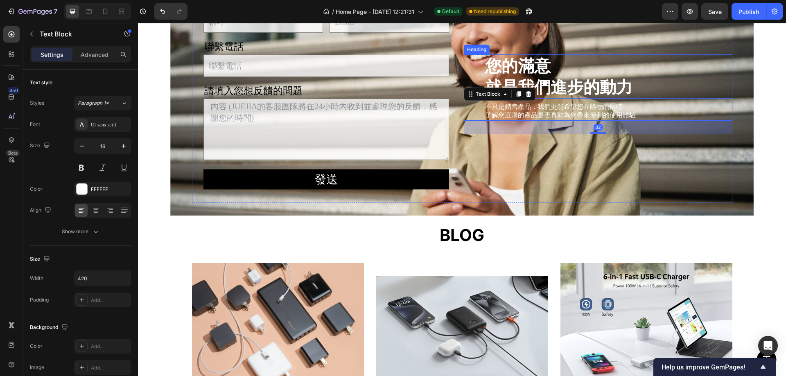
click at [525, 99] on h2 "您的滿意 就是我們進步的動力" at bounding box center [608, 76] width 248 height 44
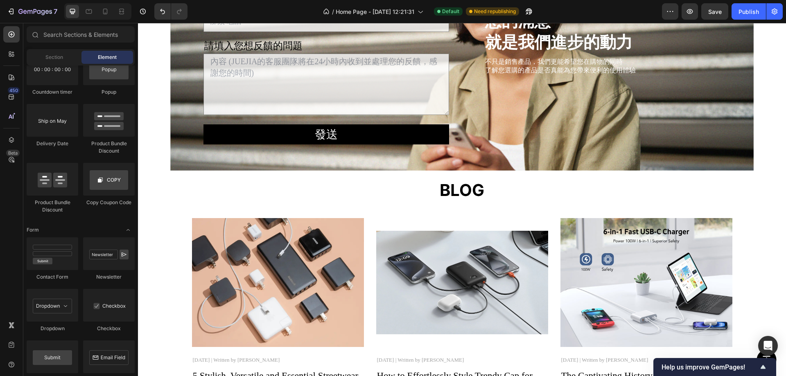
scroll to position [1439, 0]
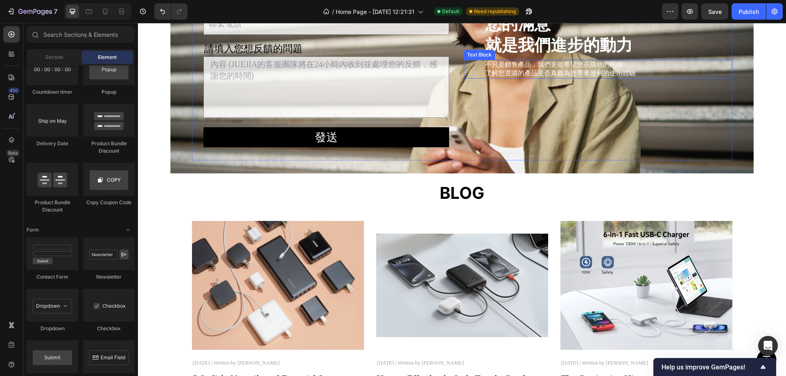
click at [528, 56] on h2 "您的滿意 就是我們進步的動力" at bounding box center [608, 34] width 248 height 44
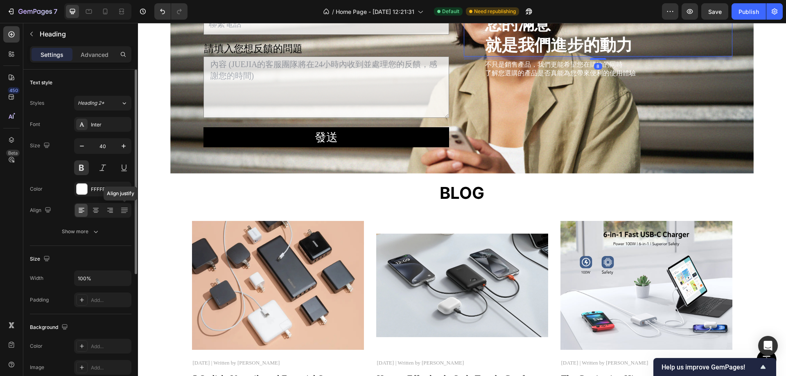
drag, startPoint x: 124, startPoint y: 205, endPoint x: 131, endPoint y: 206, distance: 7.0
click at [124, 205] on div at bounding box center [124, 210] width 13 height 13
click at [556, 56] on h2 "您的滿意 就是我們進步的動力" at bounding box center [608, 34] width 248 height 44
click at [616, 160] on div "您的滿意 就是我們進步的動力 Heading 8 不只是銷售產品，我們更能希望您在購物的同時 了解您選購的產品是否真能為您帶來便利的使用體驗 Text Blo…" at bounding box center [598, 51] width 268 height 217
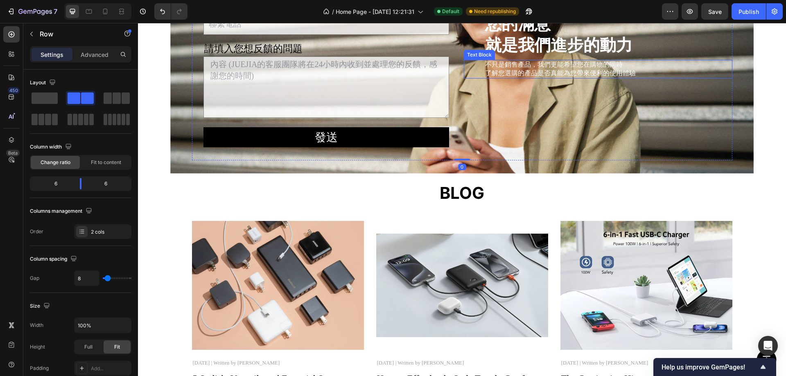
click at [543, 56] on p "您的滿意 就是我們進步的動力" at bounding box center [608, 34] width 246 height 43
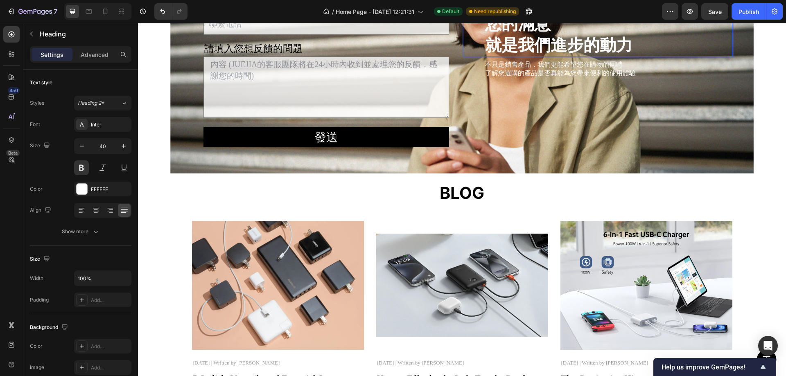
click at [477, 56] on div "您的滿意 就是我們進步的動力 Heading 8" at bounding box center [598, 34] width 268 height 44
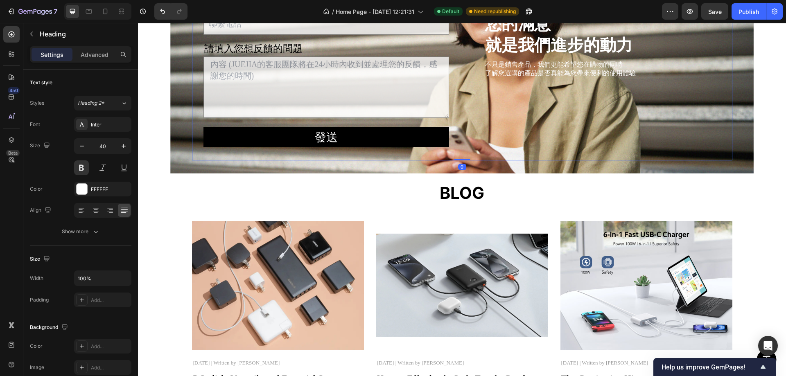
click at [552, 160] on div "您的滿意 就是我們進步的動力 Heading 不只是銷售產品，我們更能希望您在購物的同時 了解您選購的產品是否真能為您帶來便利的使用體驗 Text Block" at bounding box center [598, 51] width 268 height 217
click at [562, 56] on p "您的滿意 就是我們進步的動力" at bounding box center [608, 34] width 246 height 43
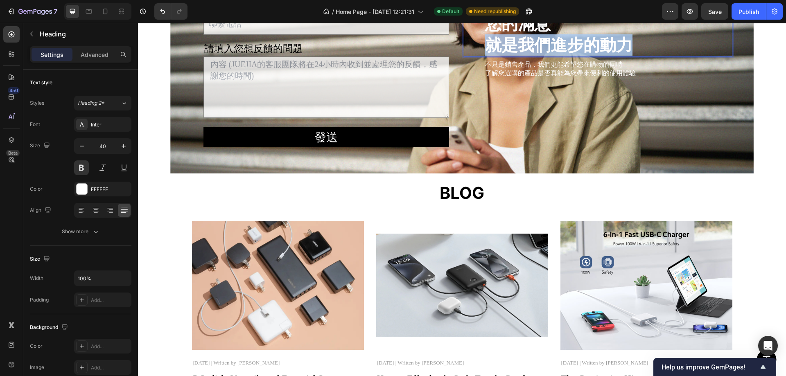
click at [562, 56] on p "您的滿意 就是我們進步的動力" at bounding box center [608, 34] width 246 height 43
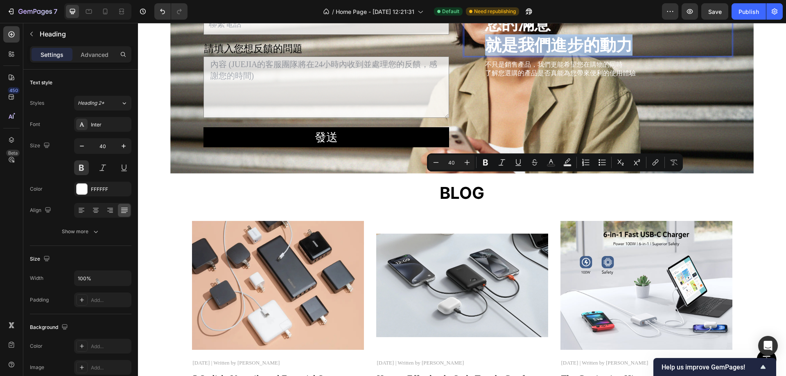
click at [562, 56] on p "您的滿意 就是我們進步的動力" at bounding box center [608, 34] width 246 height 43
click at [601, 56] on p "您的滿意 就是我們進步的動力" at bounding box center [608, 34] width 246 height 43
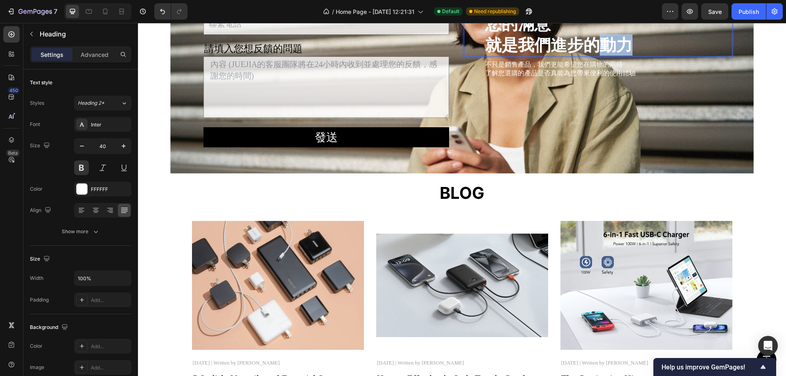
click at [601, 56] on p "您的滿意 就是我們進步的動力" at bounding box center [608, 34] width 246 height 43
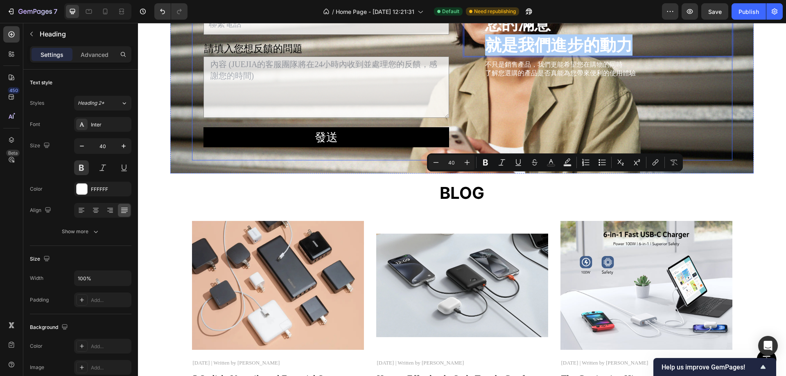
click at [521, 160] on div "您的滿意 就是我們進步的動力 Heading 8 不只是銷售產品，我們更能希望您在購物的同時 了解您選購的產品是否真能為您帶來便利的使用體驗 Text Blo…" at bounding box center [598, 51] width 268 height 217
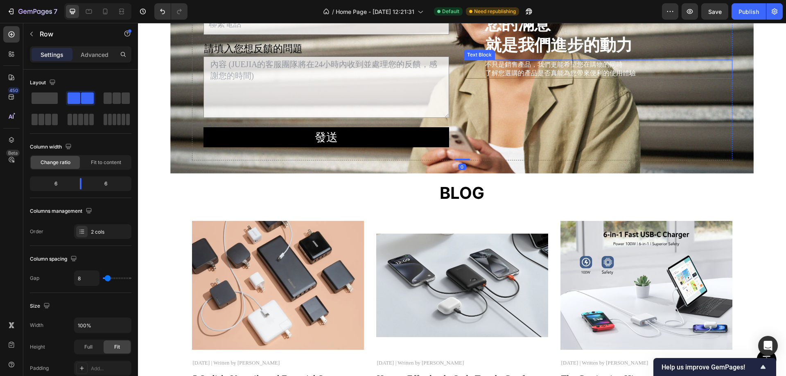
click at [607, 78] on p "了解您選購的產品是否真能為您帶來便利的使用體驗" at bounding box center [570, 73] width 170 height 9
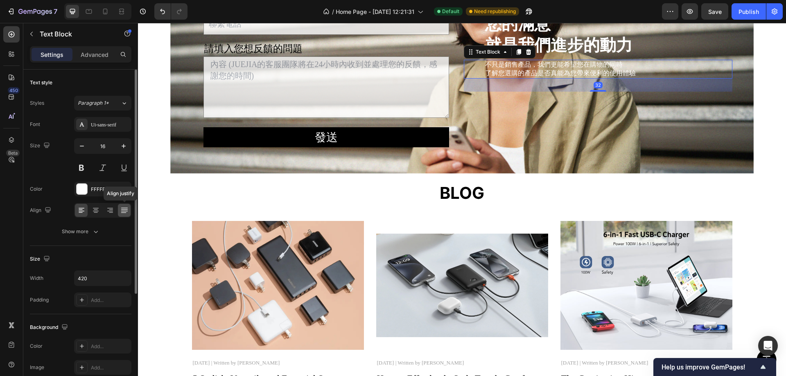
click at [124, 211] on icon at bounding box center [124, 211] width 7 height 0
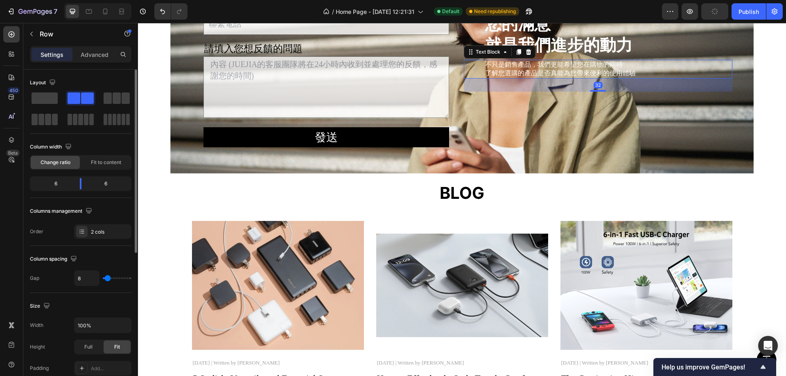
click at [540, 160] on div "您的滿意 就是我們進步的動力 Heading 不只是銷售產品，我們更能希望您在購物的同時 了解您選購的產品是否真能為您帶來便利的使用體驗 Text Block…" at bounding box center [598, 51] width 268 height 217
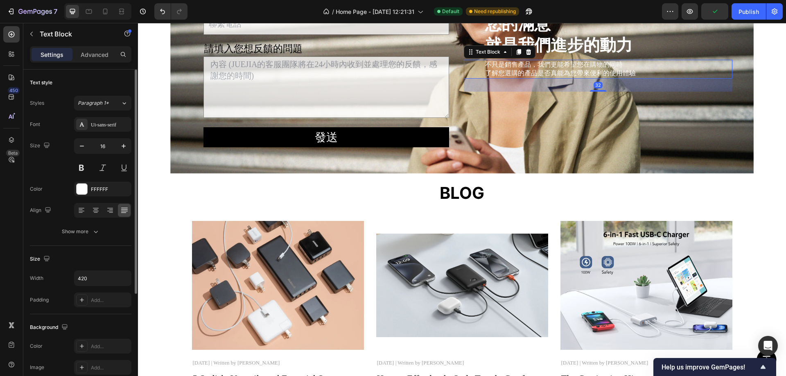
click at [560, 78] on p "了解您選購的產品是否真能為您帶來便利的使用體驗" at bounding box center [570, 73] width 170 height 9
click at [101, 211] on div at bounding box center [95, 210] width 13 height 13
click at [82, 209] on icon at bounding box center [81, 210] width 8 height 8
click at [98, 207] on icon at bounding box center [96, 210] width 8 height 8
click at [124, 210] on icon at bounding box center [124, 210] width 8 height 8
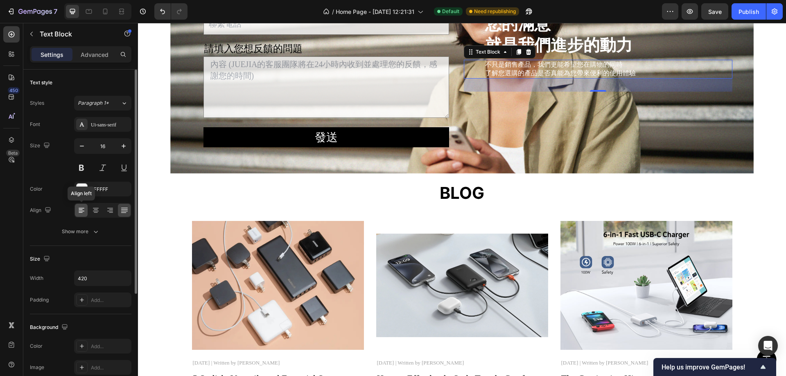
click at [81, 209] on icon at bounding box center [81, 210] width 8 height 8
click at [106, 55] on p "Advanced" at bounding box center [95, 54] width 28 height 9
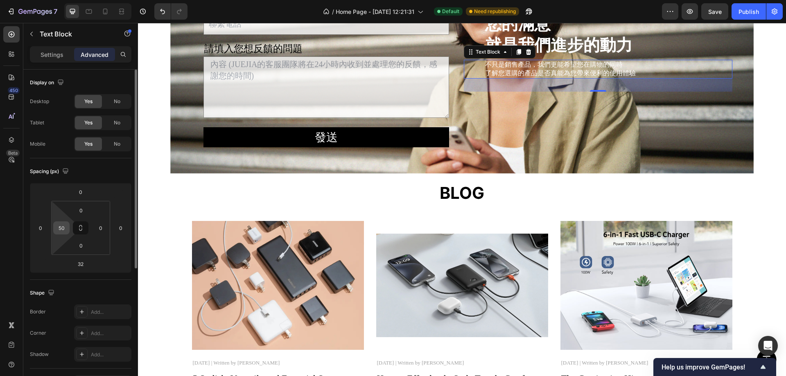
click at [61, 230] on input "50" at bounding box center [61, 228] width 12 height 12
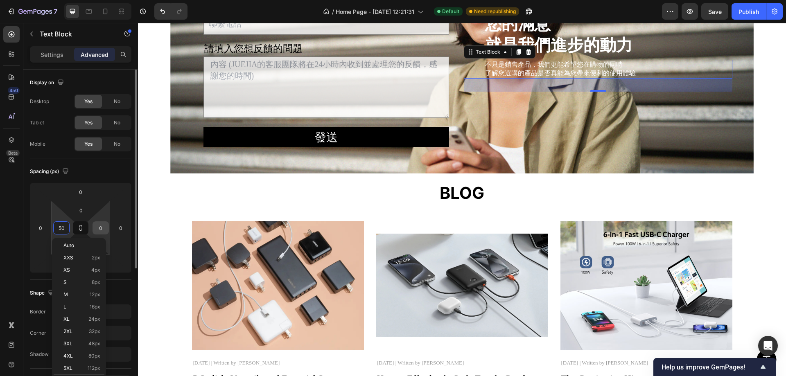
type input "0"
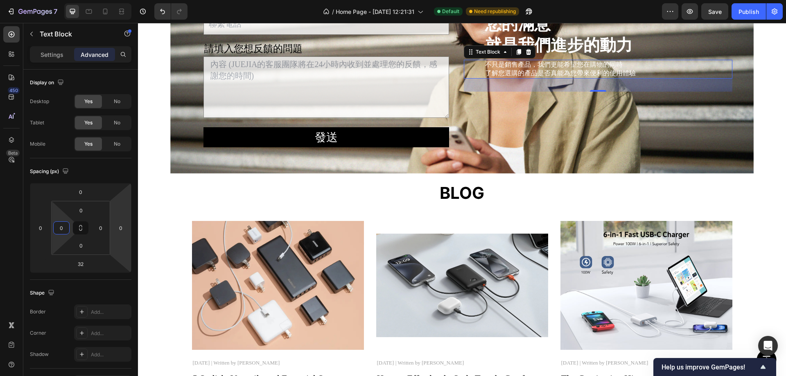
click at [668, 160] on div "您的滿意 就是我們進步的動力 Heading 不只是銷售產品，我們更能希望您在購物的同時 了解您選購的產品是否真能為您帶來便利的使用體驗 Text Block…" at bounding box center [598, 51] width 268 height 217
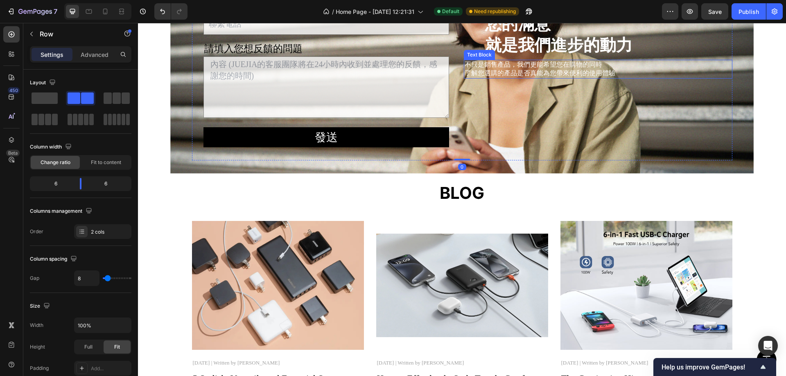
click at [530, 78] on p "了解您選購的產品是否真能為您帶來便利的使用體驗" at bounding box center [549, 73] width 170 height 9
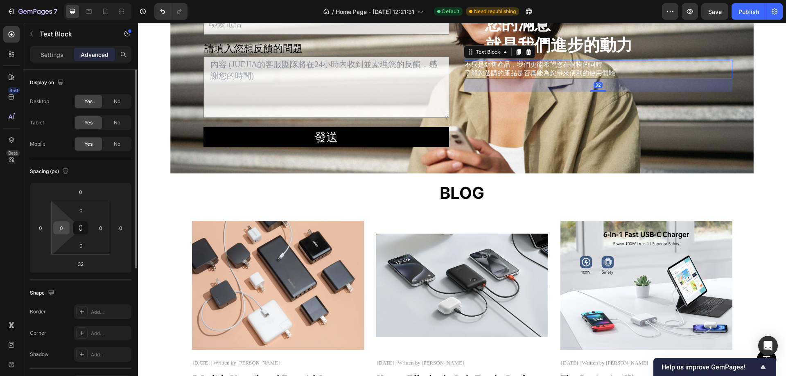
click at [57, 228] on input "0" at bounding box center [61, 228] width 12 height 12
type input "1"
type input "2"
type input "3"
type input "280"
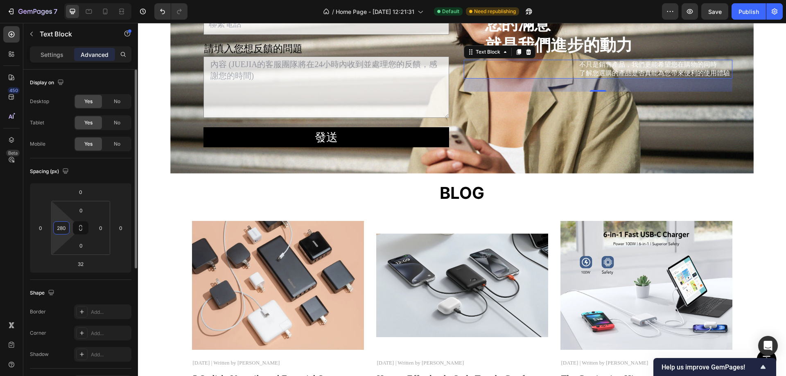
click at [46, 54] on p "Settings" at bounding box center [52, 54] width 23 height 9
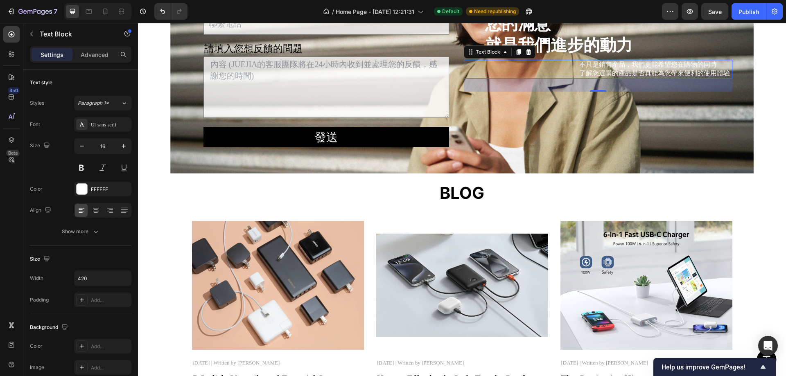
click at [610, 78] on p "了解您選購的產品是否真能為您帶來便利的使用體驗" at bounding box center [655, 73] width 152 height 9
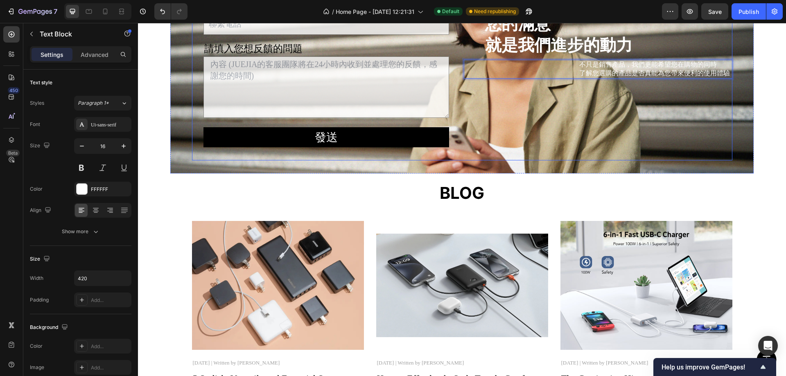
click at [546, 160] on div "您的滿意 就是我們進步的動力 Heading 不只是銷售產品，我們更能希望您在購物的同時 了解您選購的產品是否真能為您帶來便利的使用體驗 Text Block…" at bounding box center [598, 51] width 268 height 217
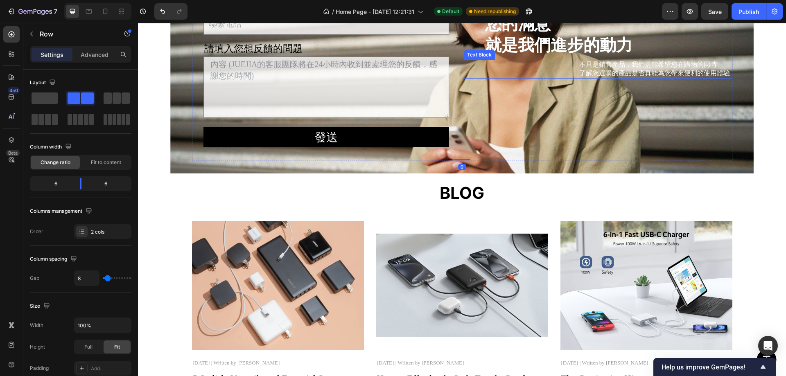
click at [579, 78] on p "了解您選購的產品是否真能為您帶來便利的使用體驗" at bounding box center [655, 73] width 152 height 9
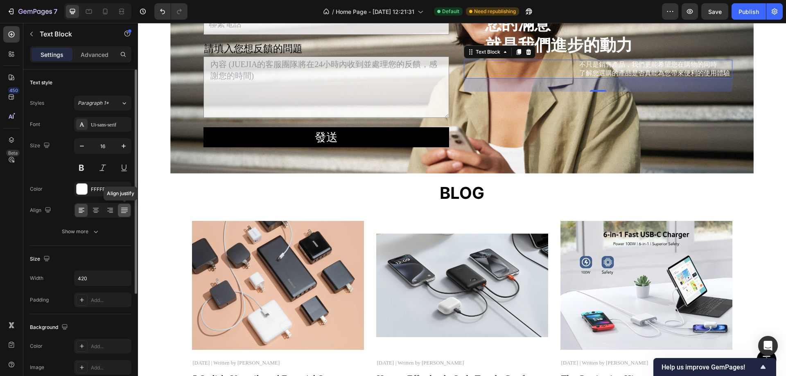
click at [119, 212] on div at bounding box center [124, 210] width 13 height 13
click at [110, 213] on icon at bounding box center [111, 212] width 4 height 1
click at [98, 48] on div "Advanced" at bounding box center [94, 54] width 41 height 13
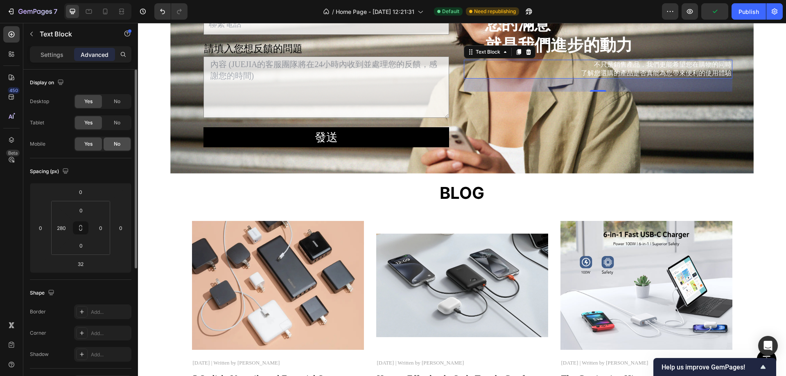
click at [116, 140] on span "No" at bounding box center [117, 143] width 7 height 7
click at [55, 55] on p "Settings" at bounding box center [52, 54] width 23 height 9
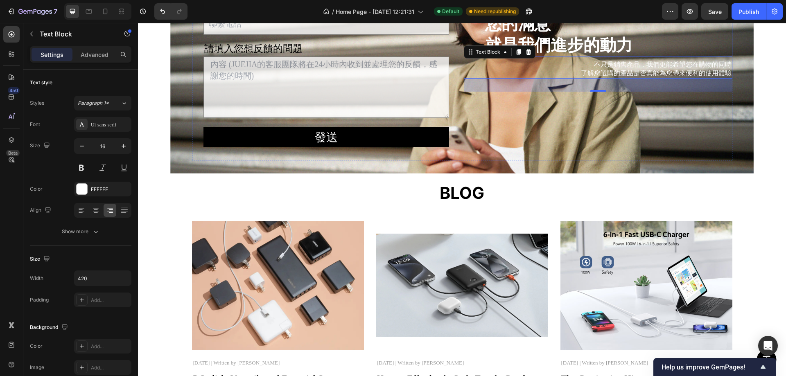
click at [564, 56] on p "您的滿意 就是我們進步的動力" at bounding box center [608, 34] width 246 height 43
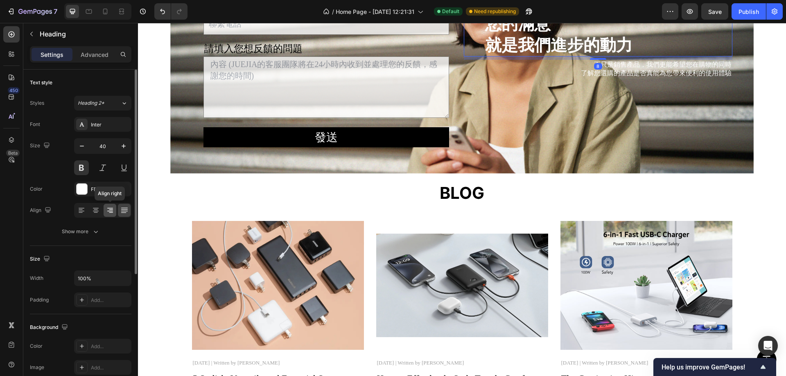
click at [110, 210] on icon at bounding box center [110, 210] width 8 height 8
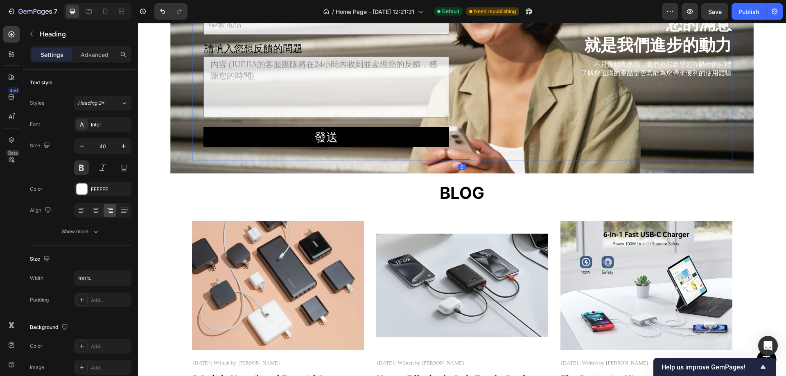
click at [669, 160] on div "您的滿意 就是我們進步的動力 Heading 不只是銷售產品，我們更能希望您在購物的同時 了解您選購的產品是否真能為您帶來便利的使用體驗 Text Block" at bounding box center [598, 51] width 268 height 217
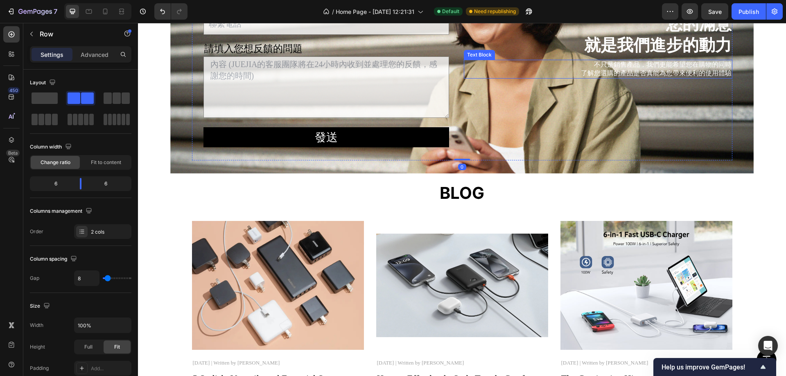
click at [665, 78] on p "了解您選購的產品是否真能為您帶來便利的使用體驗" at bounding box center [655, 73] width 152 height 9
click at [616, 160] on div "您的滿意 就是我們進步的動力 Heading 不只是銷售產品，我們更能希望您在購物的同時 了解您選購的產品是否真能為您帶來便利的使用體驗 Text Block" at bounding box center [598, 51] width 268 height 217
click at [635, 56] on p "您的滿意 就是我們進步的動力" at bounding box center [608, 34] width 246 height 43
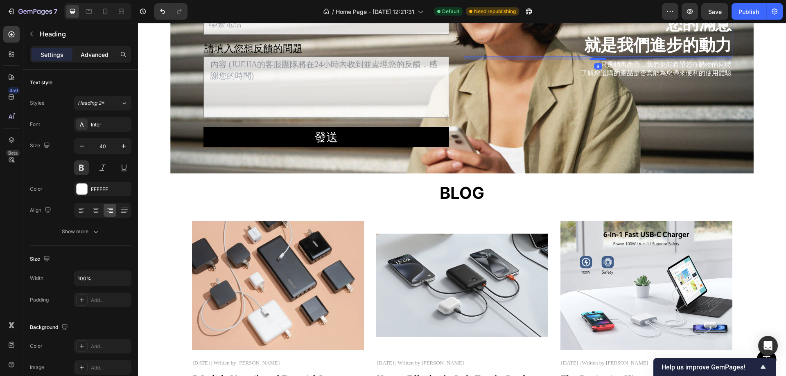
click at [101, 52] on p "Advanced" at bounding box center [95, 54] width 28 height 9
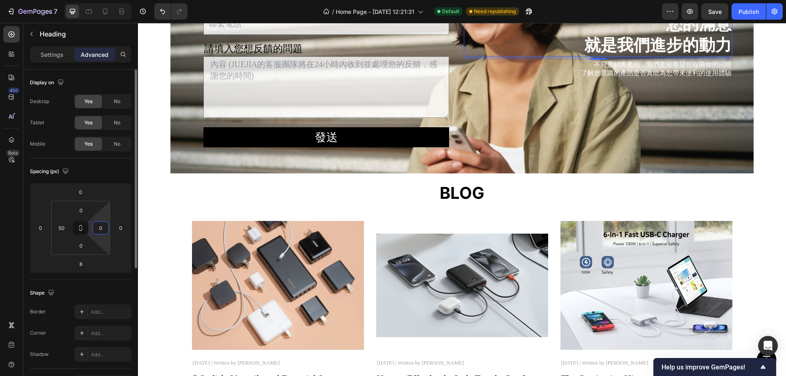
click at [103, 225] on input "0" at bounding box center [101, 228] width 12 height 12
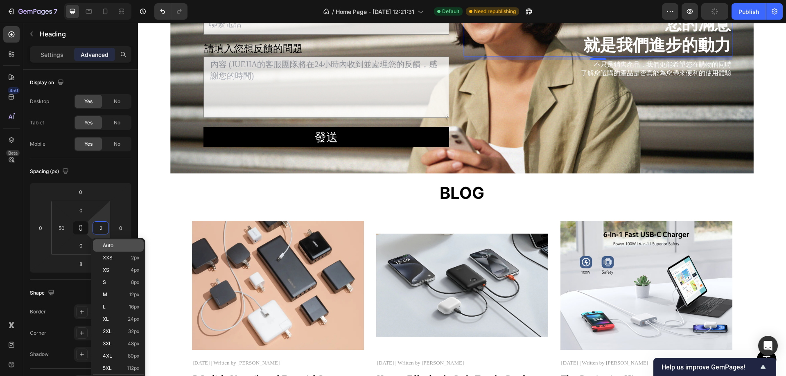
type input "20"
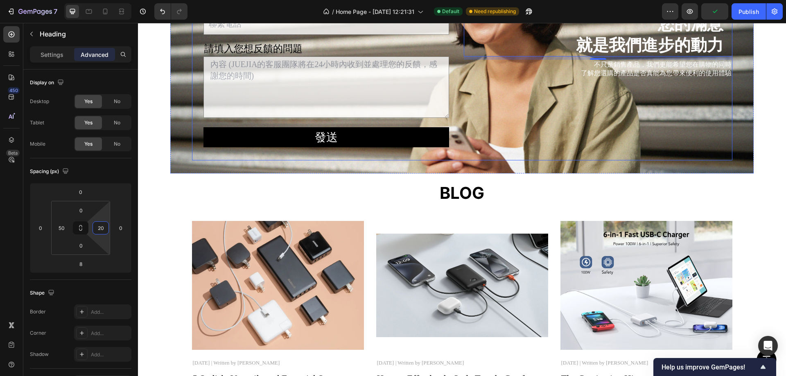
click at [697, 160] on div "您的滿意 就是我們進步的動力 Heading 8 不只是銷售產品，我們更能希望您在購物的同時 了解您選購的產品是否真能為您帶來便利的使用體驗 Text Blo…" at bounding box center [598, 51] width 268 height 217
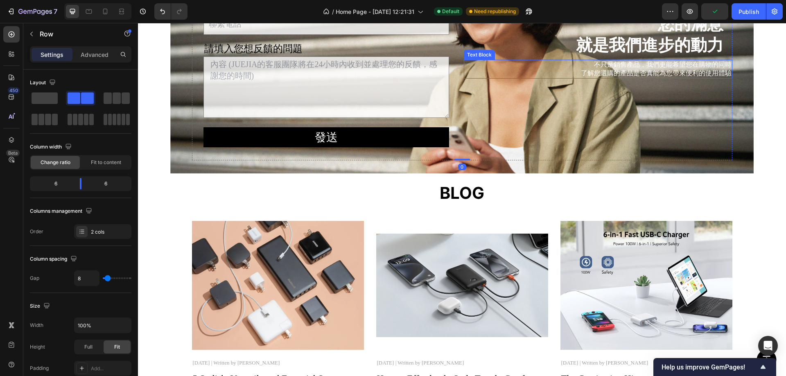
click at [675, 69] on p "不只是銷售產品，我們更能希望您在購物的同時" at bounding box center [655, 65] width 152 height 9
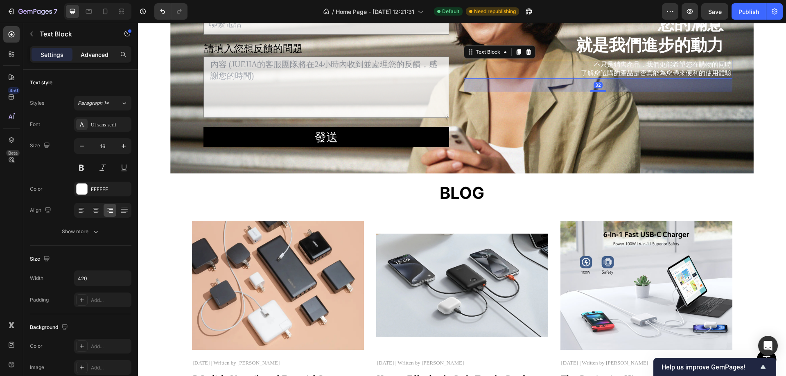
click at [93, 48] on div "Advanced" at bounding box center [94, 54] width 41 height 13
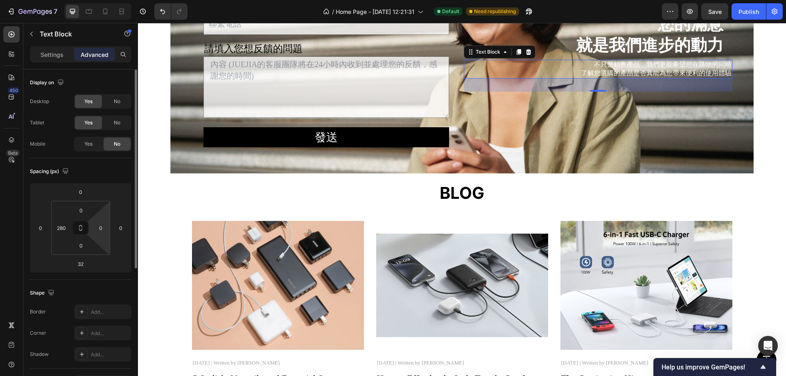
click at [101, 0] on html "7 Version history / Home Page - [DATE] 12:21:31 Default Need republishing Previ…" at bounding box center [393, 0] width 786 height 0
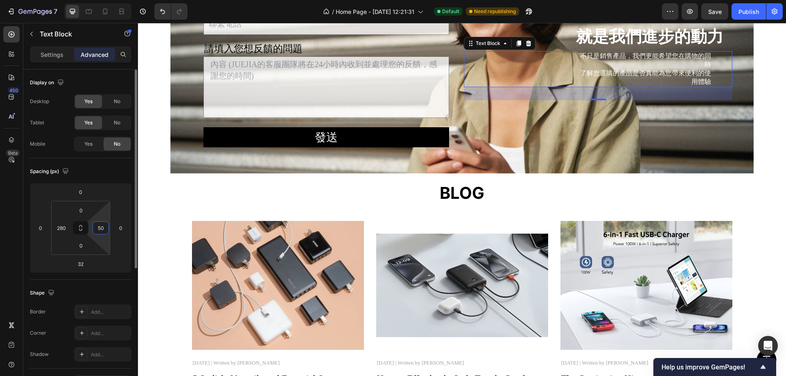
type input "5"
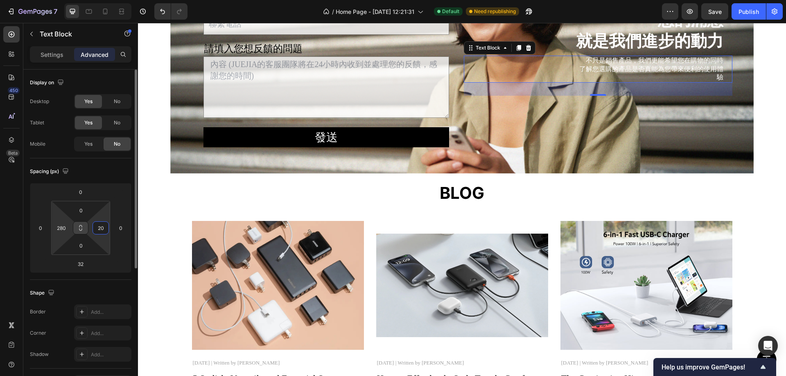
type input "20"
click at [67, 226] on input "280" at bounding box center [61, 228] width 12 height 12
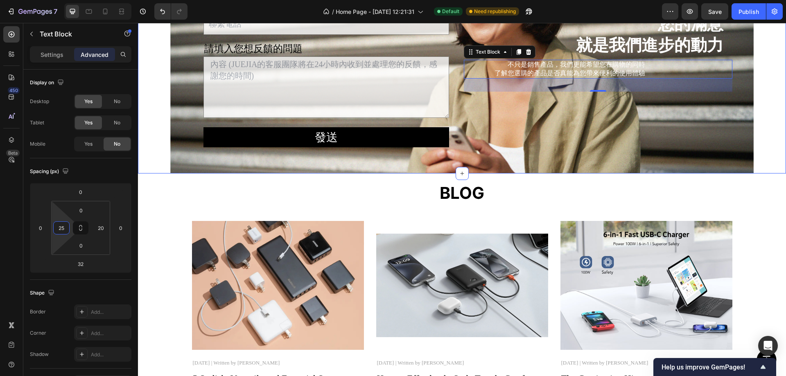
type input "250"
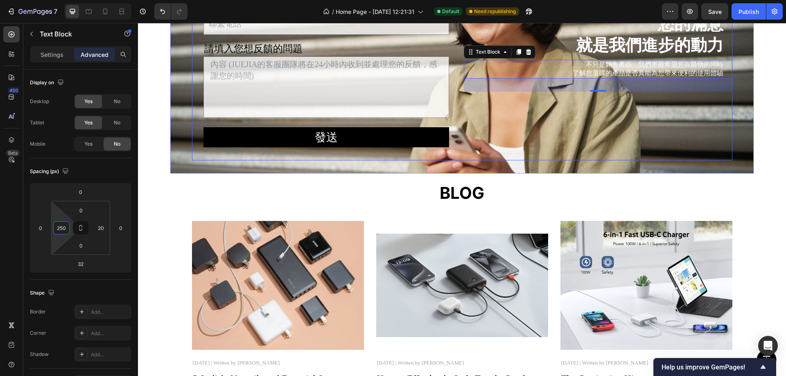
click at [656, 160] on div "您的滿意 就是我們進步的動力 Heading 不只是銷售產品，我們更能希望您在購物的同時 了解您選購的產品是否真能為您帶來便利的使用體驗 Text Block…" at bounding box center [598, 51] width 268 height 217
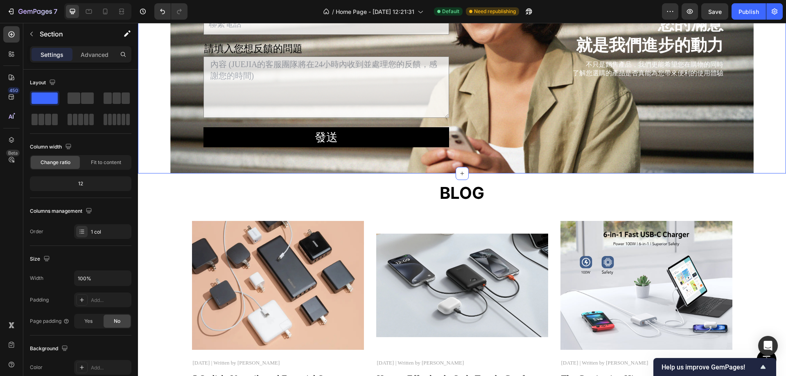
click at [748, 141] on div "稱呼 Text Block Text Field Email Text Block Email Field Row 聯繫電話 Text Block Text …" at bounding box center [462, 51] width 648 height 243
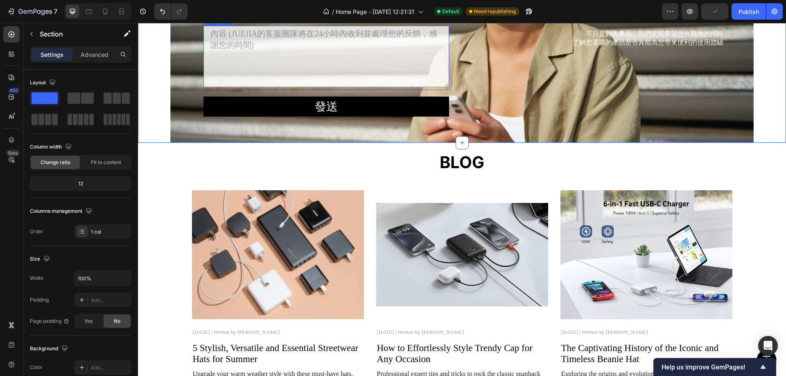
scroll to position [1398, 0]
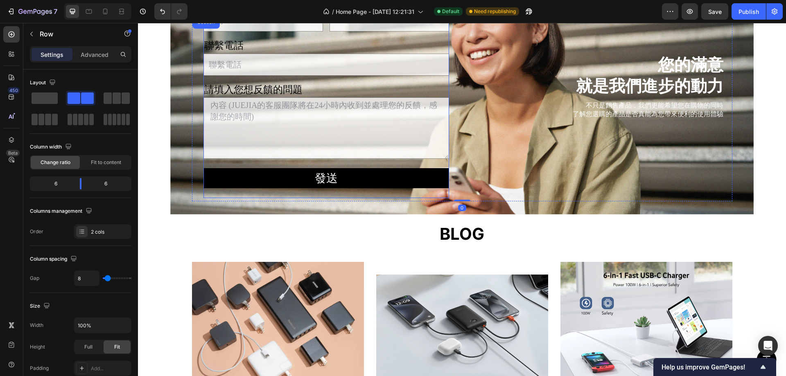
click at [292, 131] on div "稱呼 Text Block Text Field Email Text Block Email Field Row 聯繫電話 Text Block Text …" at bounding box center [326, 91] width 246 height 214
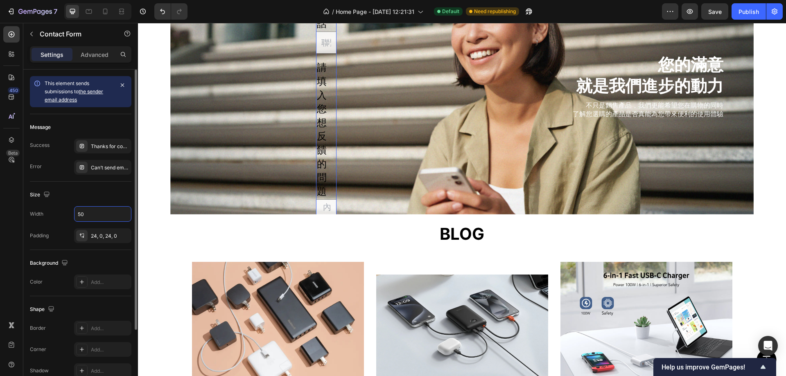
type input "500"
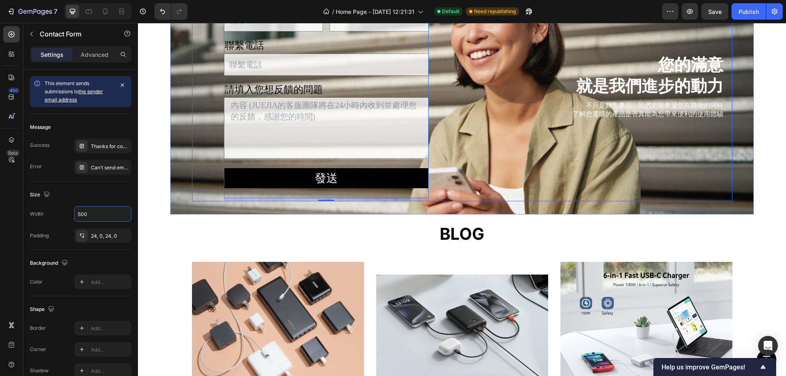
click at [546, 201] on div "您的滿意 就是我們進步的動力 Heading 不只是銷售產品，我們更能希望您在購物的同時 了解您選購的產品是否真能為您帶來便利的使用體驗 Text Block" at bounding box center [598, 92] width 268 height 217
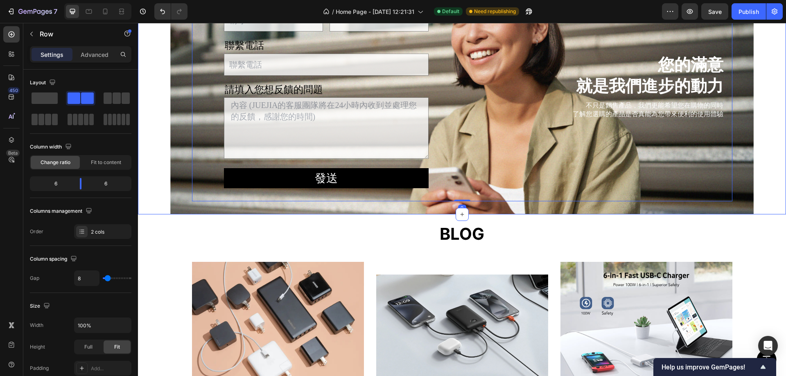
click at [176, 137] on div "Background Image" at bounding box center [461, 92] width 583 height 243
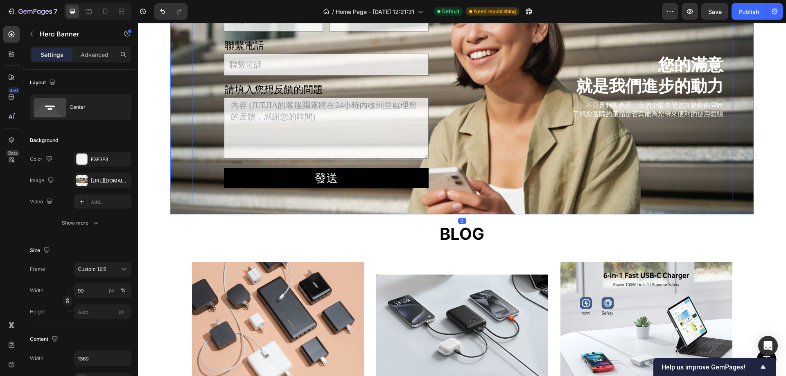
click at [204, 144] on div "稱呼 Text Block Text Field Email Text Block Email Field Row 聯繫電話 Text Block Text …" at bounding box center [326, 92] width 268 height 217
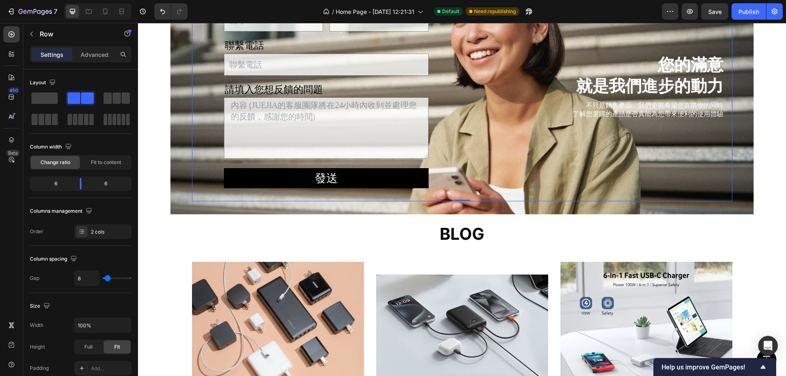
click at [514, 201] on div "您的滿意 就是我們進步的動力 Heading 不只是銷售產品，我們更能希望您在購物的同時 了解您選購的產品是否真能為您帶來便利的使用體驗 Text Block" at bounding box center [598, 92] width 268 height 217
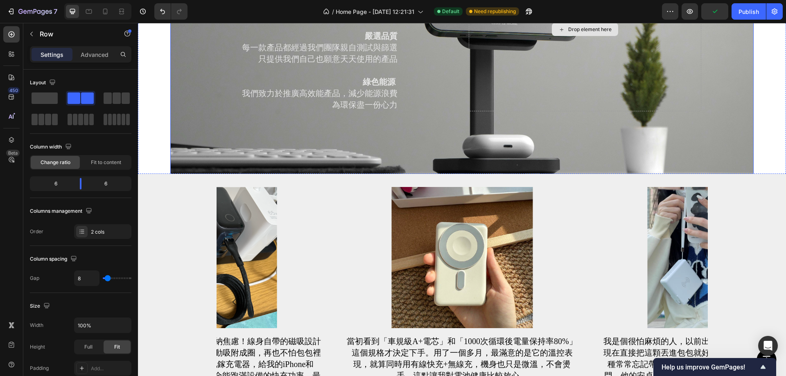
scroll to position [1269, 0]
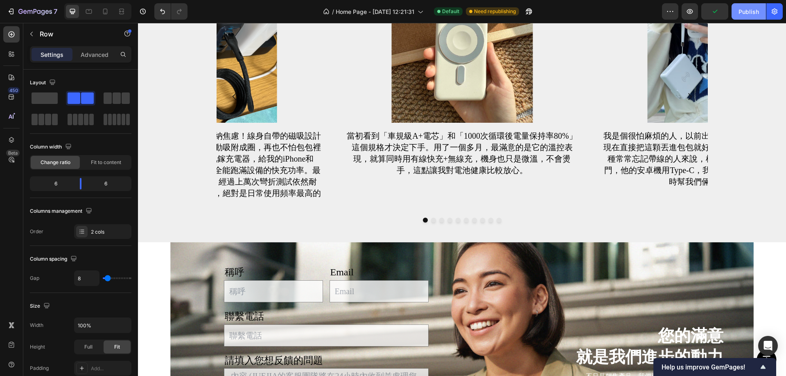
click at [744, 14] on div "Publish" at bounding box center [748, 11] width 20 height 9
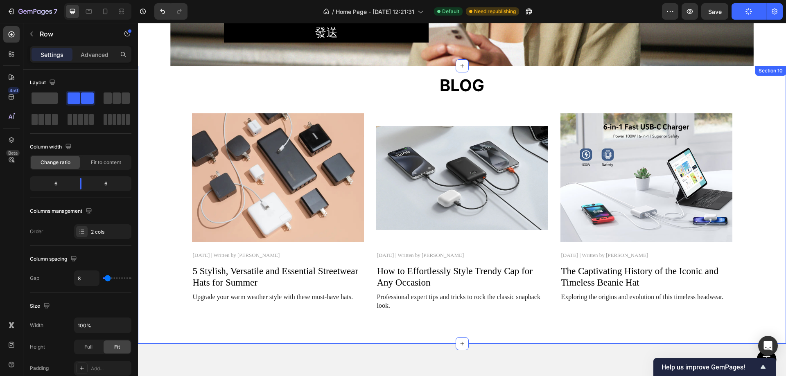
scroll to position [1684, 0]
